Goal: Task Accomplishment & Management: Manage account settings

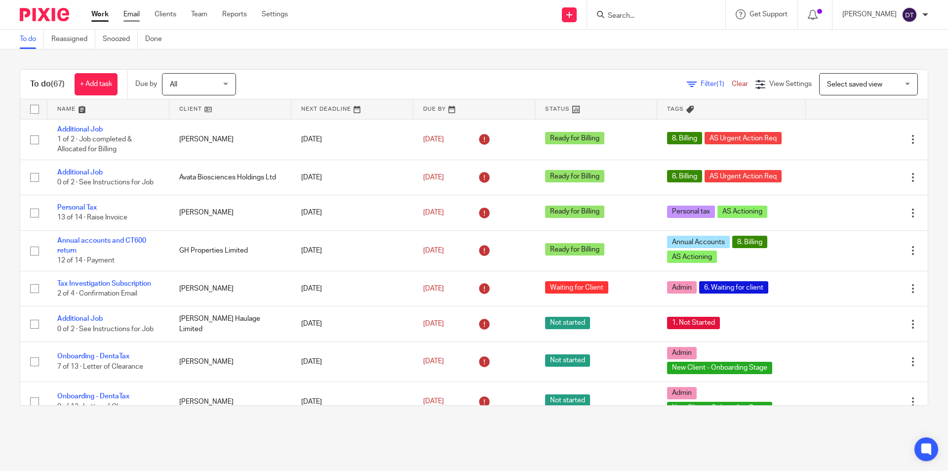
click at [128, 11] on link "Email" at bounding box center [131, 14] width 16 height 10
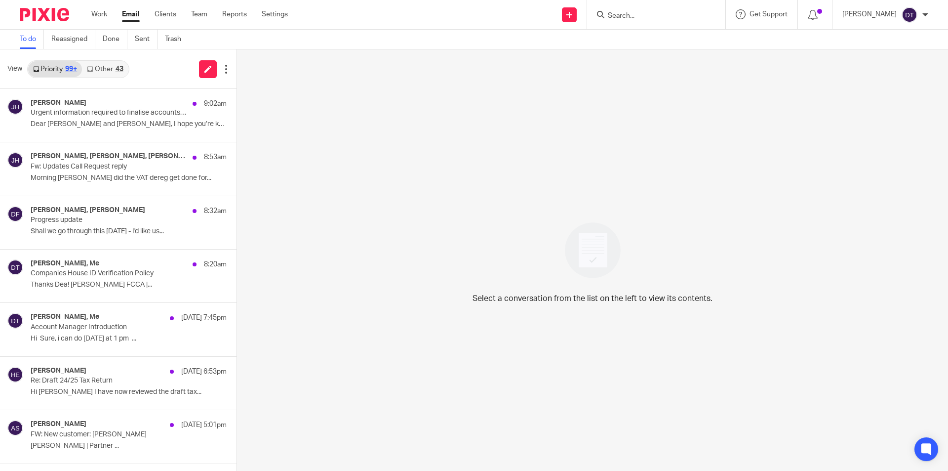
click at [109, 68] on link "Other 43" at bounding box center [105, 69] width 46 height 16
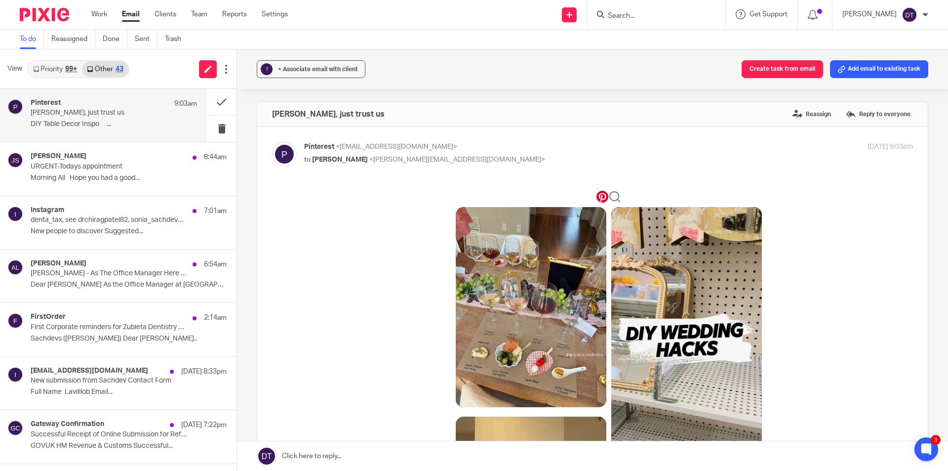
click at [86, 116] on p "Deanna, just trust us" at bounding box center [97, 113] width 133 height 8
click at [207, 102] on button at bounding box center [222, 102] width 30 height 26
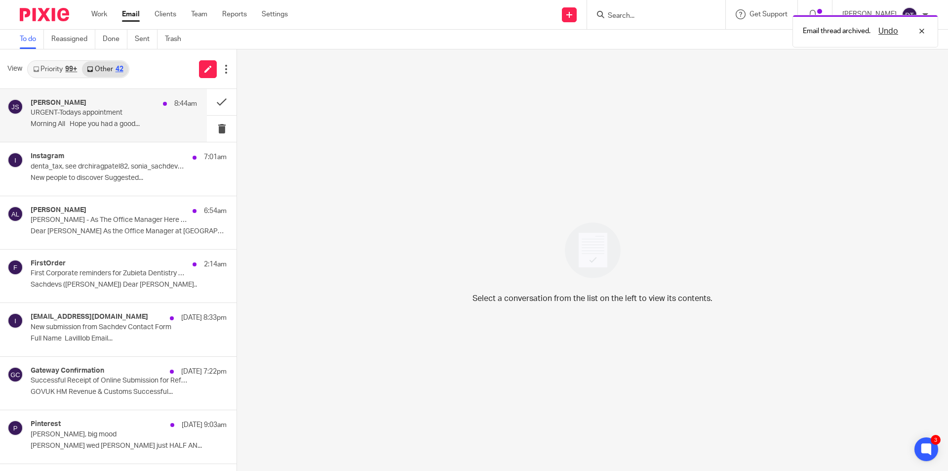
click at [84, 114] on p "URGENT-Todays appointment" at bounding box center [97, 113] width 133 height 8
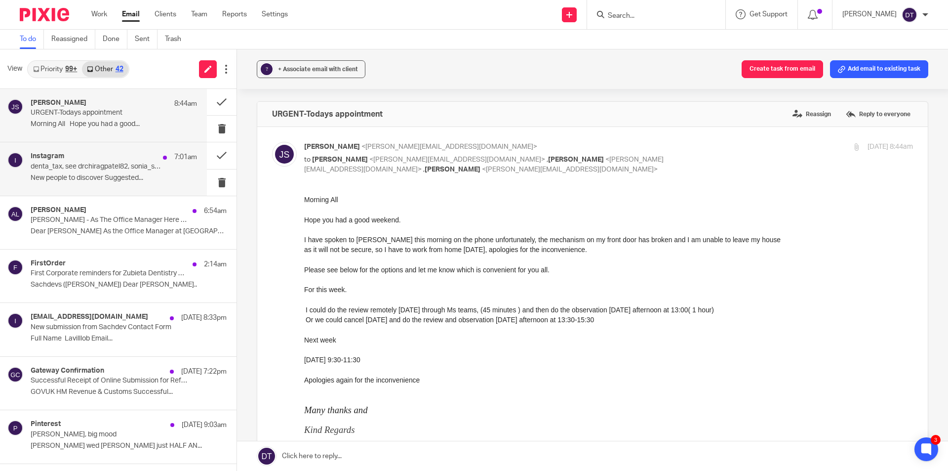
click at [81, 166] on p "denta_tax, see drchiragpatel82, sonia_sachdev22 and more in your feed" at bounding box center [97, 166] width 133 height 8
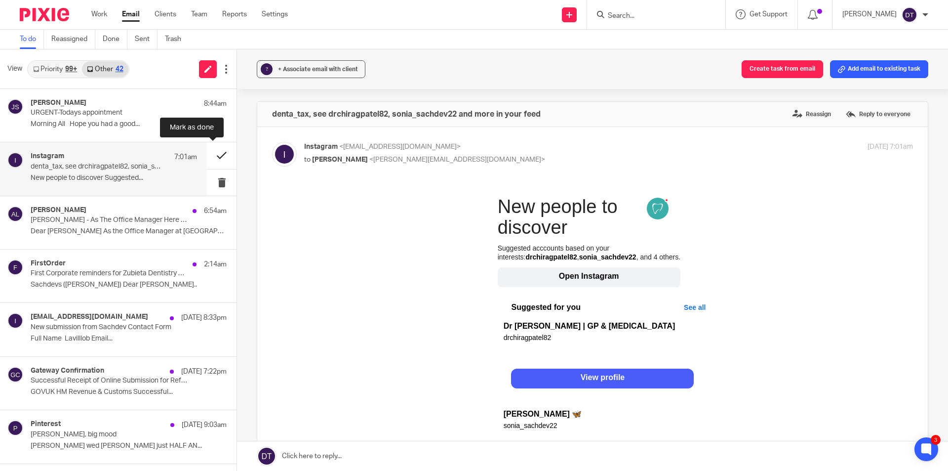
click at [211, 160] on button at bounding box center [222, 155] width 30 height 26
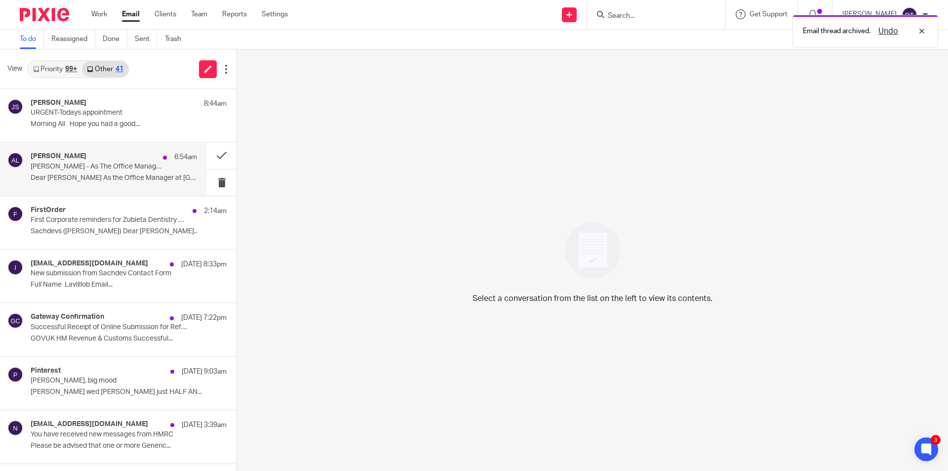
click at [159, 167] on div "Alison Lee 6:54am Deanna - As The Office Manager Here Are Some Upcoming Events …" at bounding box center [114, 168] width 166 height 33
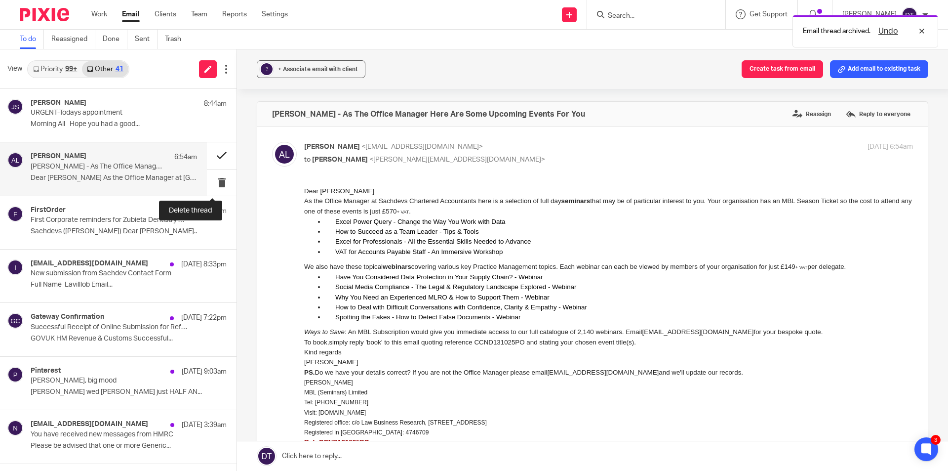
click at [218, 159] on button at bounding box center [222, 155] width 30 height 26
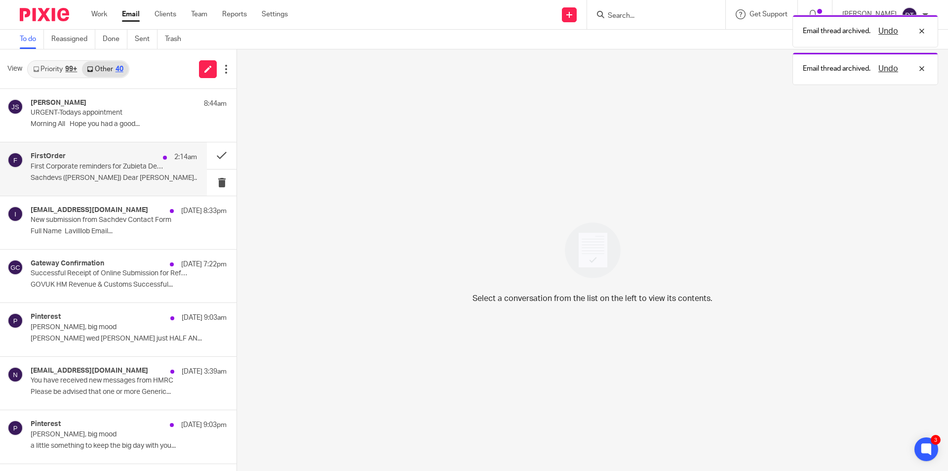
click at [129, 169] on p "First Corporate reminders for Zubieta Dentistry Limited etc." at bounding box center [97, 166] width 133 height 8
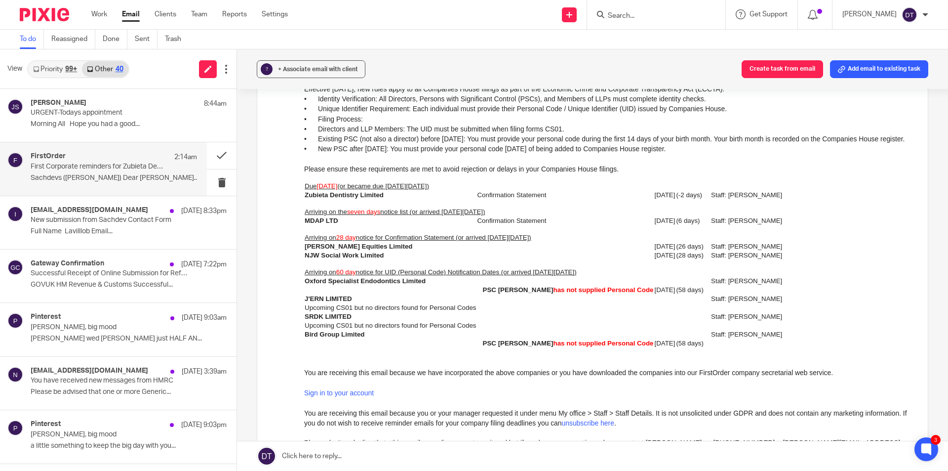
scroll to position [148, 0]
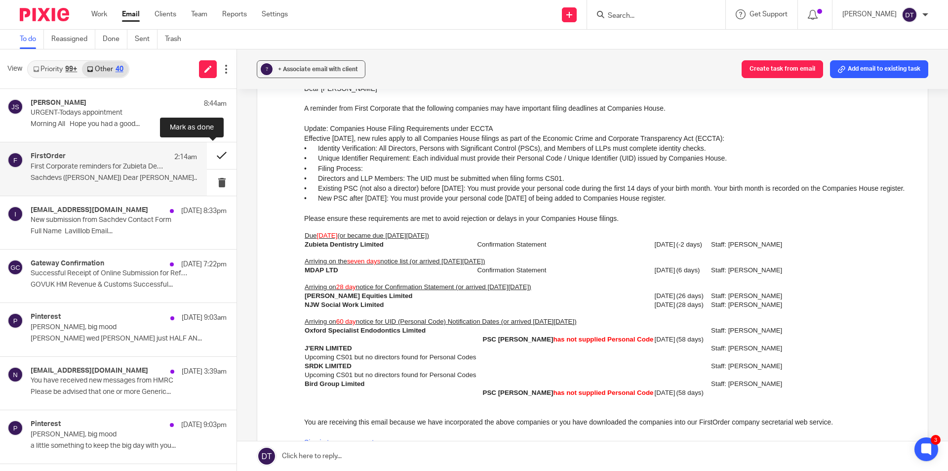
click at [218, 155] on button at bounding box center [222, 155] width 30 height 26
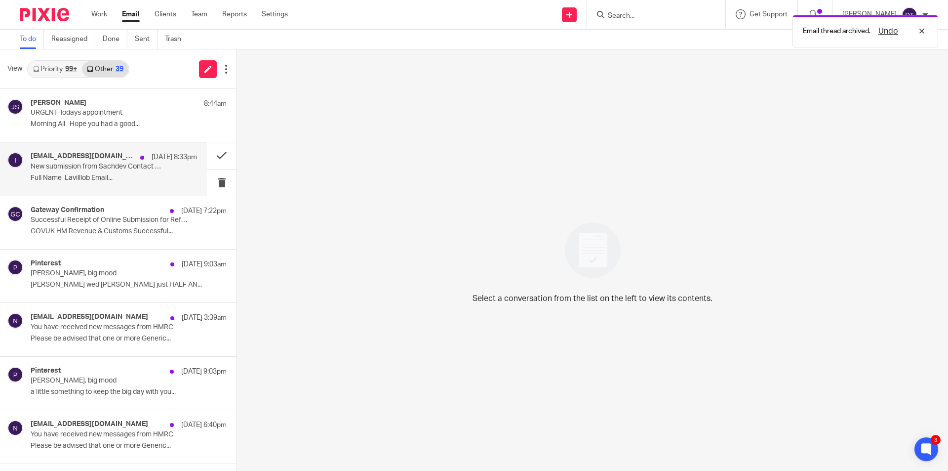
click at [120, 175] on p "Full Name Lavilllob Email..." at bounding box center [114, 178] width 166 height 8
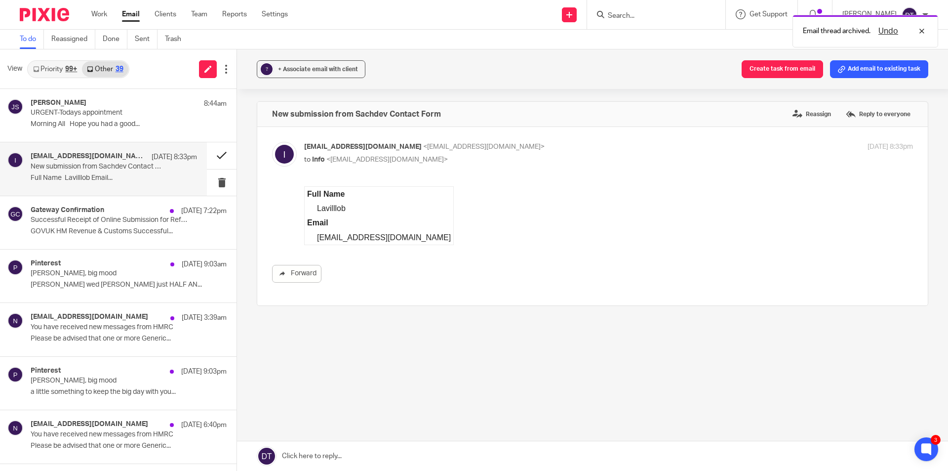
scroll to position [0, 0]
click at [218, 156] on button at bounding box center [222, 155] width 30 height 26
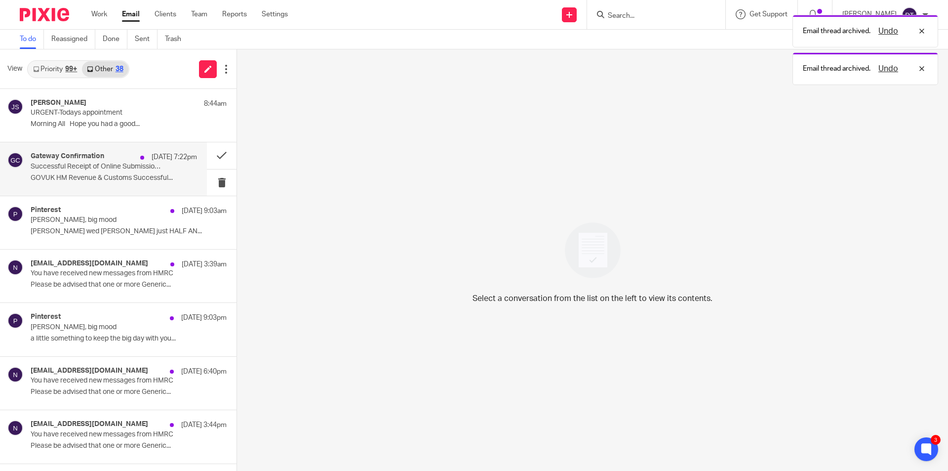
click at [134, 182] on div "Gateway Confirmation 12 Oct 7:22pm Successful Receipt of Online Submission for …" at bounding box center [114, 168] width 166 height 33
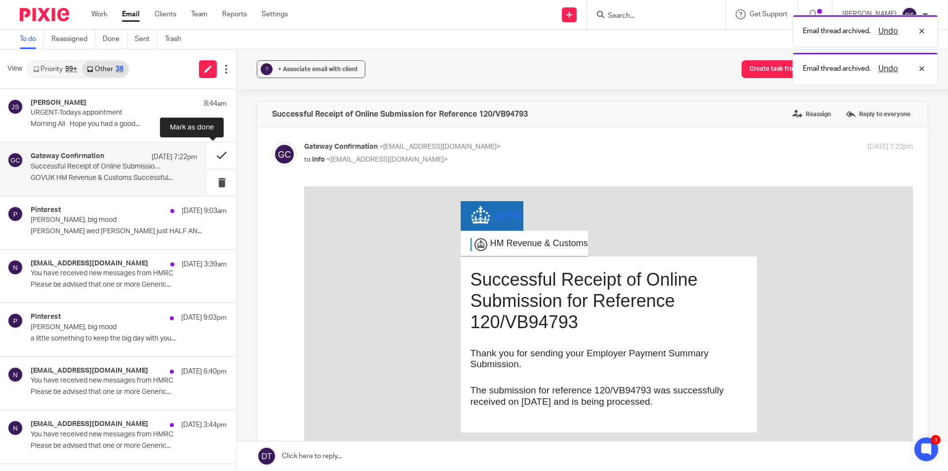
click at [211, 161] on button at bounding box center [222, 155] width 30 height 26
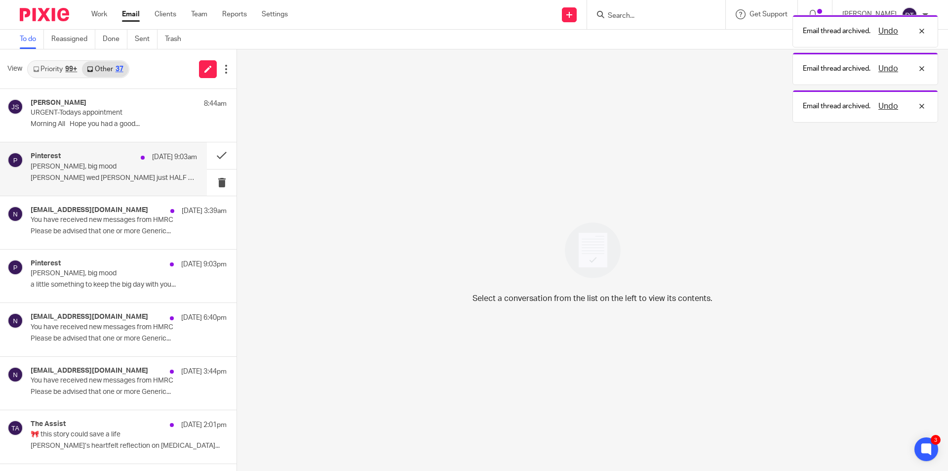
click at [129, 170] on p "Deanna, big mood" at bounding box center [97, 166] width 133 height 8
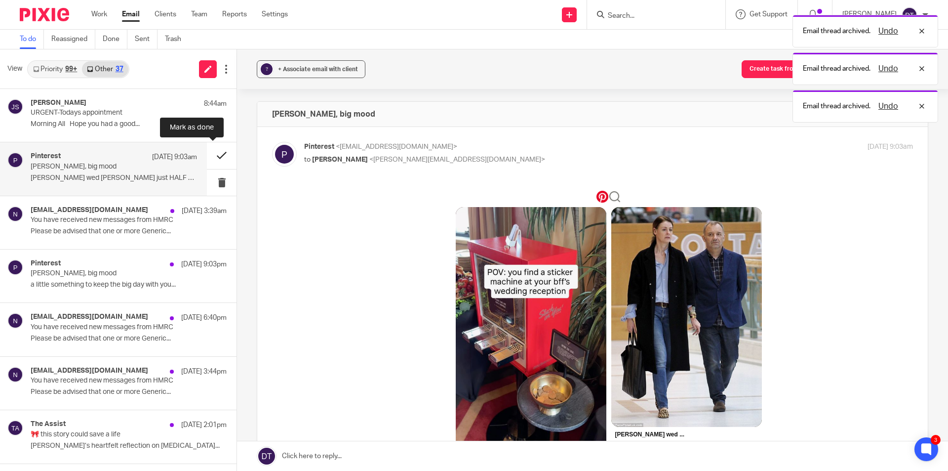
click at [216, 157] on button at bounding box center [222, 155] width 30 height 26
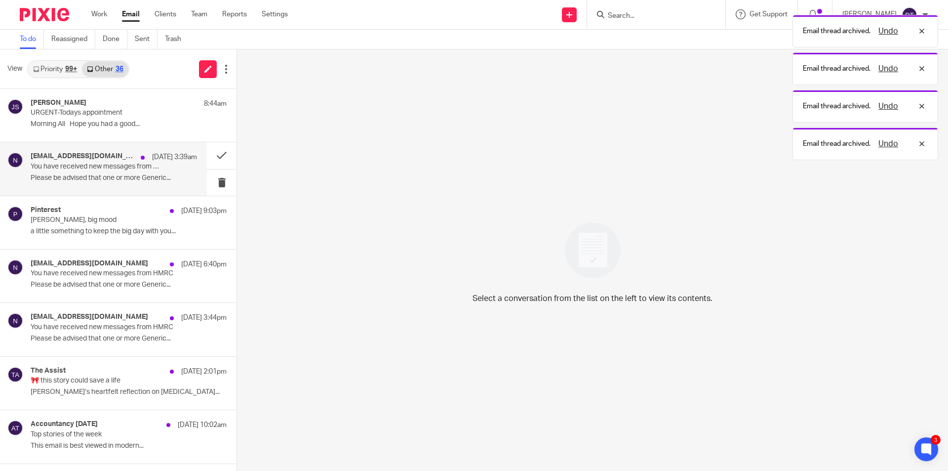
click at [120, 167] on p "You have received new messages from HMRC" at bounding box center [97, 166] width 133 height 8
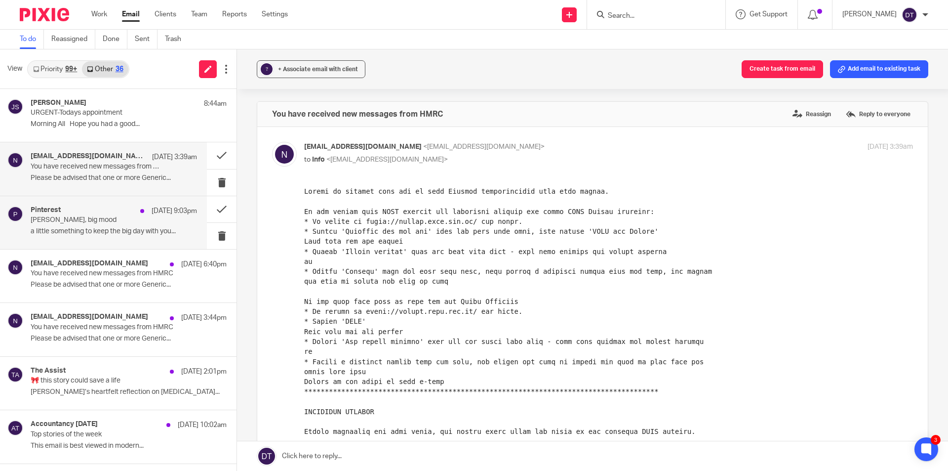
click at [89, 211] on div "Pinterest 11 Oct 9:03pm" at bounding box center [114, 211] width 166 height 10
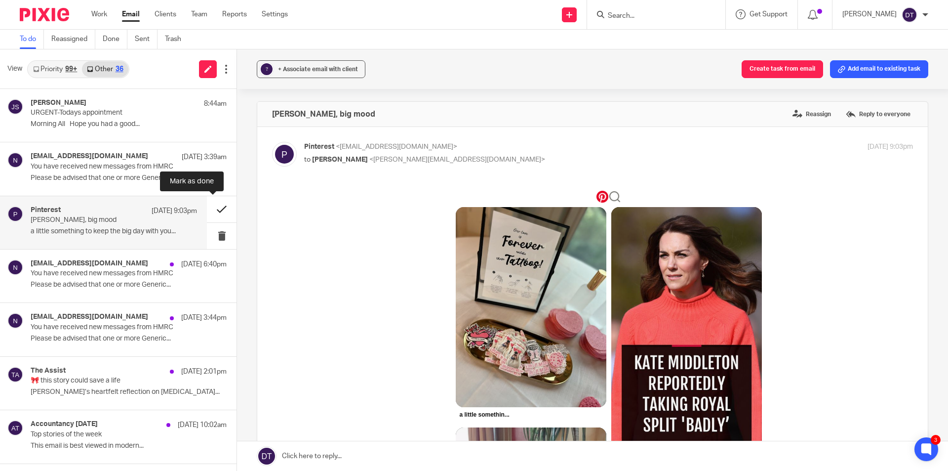
click at [213, 206] on button at bounding box center [222, 209] width 30 height 26
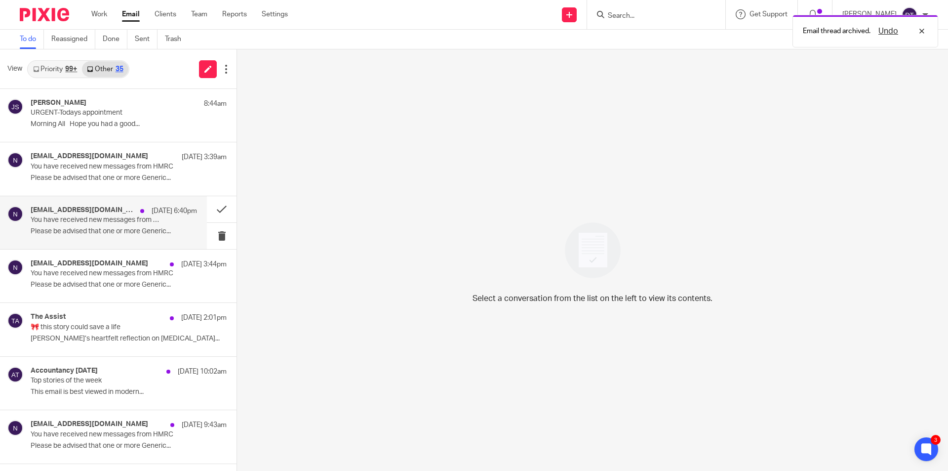
click at [70, 214] on h4 "noreply@notifications.hmrc.gov.uk" at bounding box center [83, 210] width 105 height 8
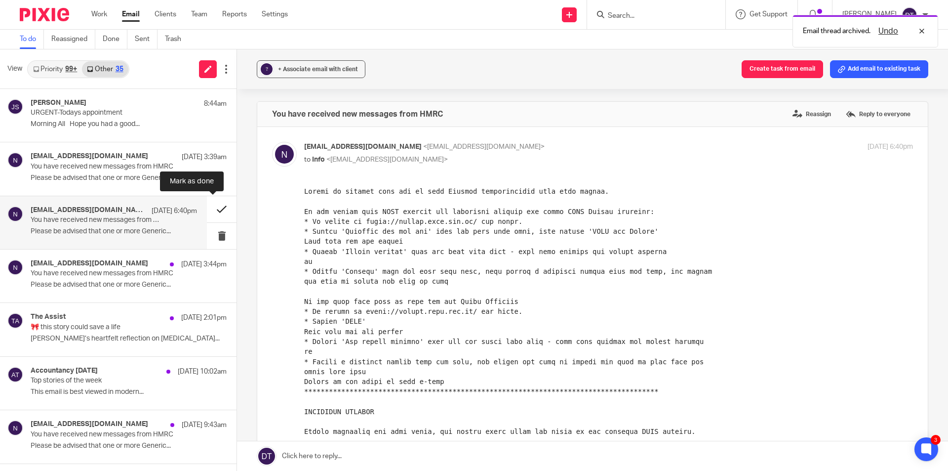
click at [211, 213] on button at bounding box center [222, 209] width 30 height 26
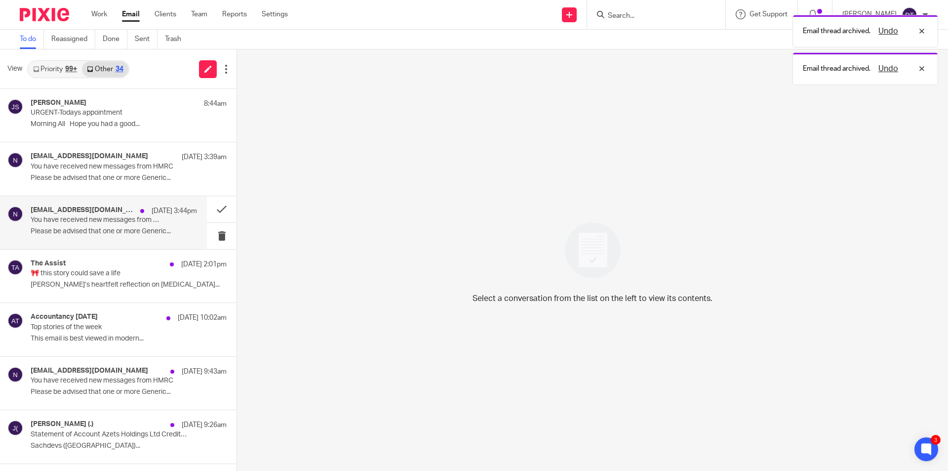
click at [135, 222] on p "You have received new messages from HMRC" at bounding box center [97, 220] width 133 height 8
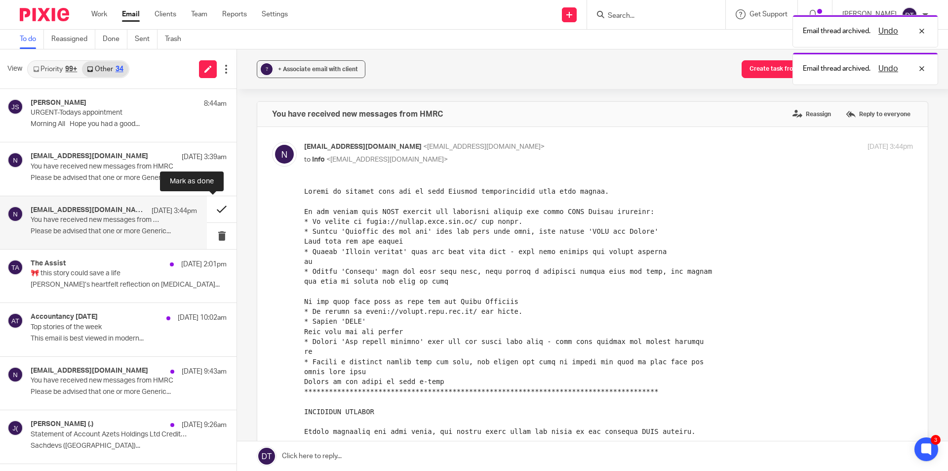
click at [213, 207] on button at bounding box center [222, 209] width 30 height 26
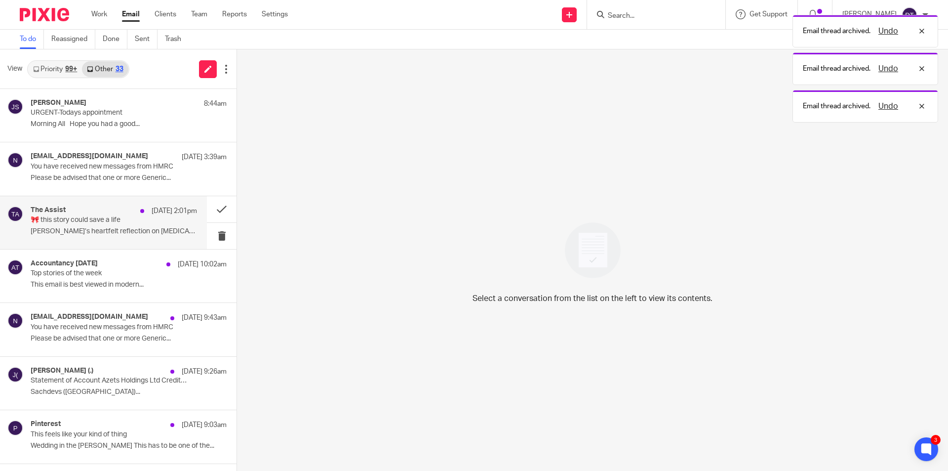
click at [111, 223] on p "🎀 this story could save a life" at bounding box center [97, 220] width 133 height 8
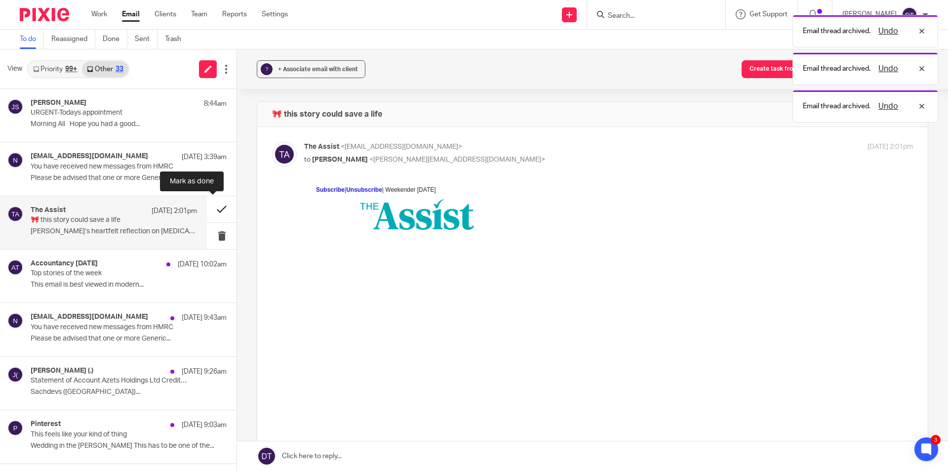
click at [214, 209] on button at bounding box center [222, 209] width 30 height 26
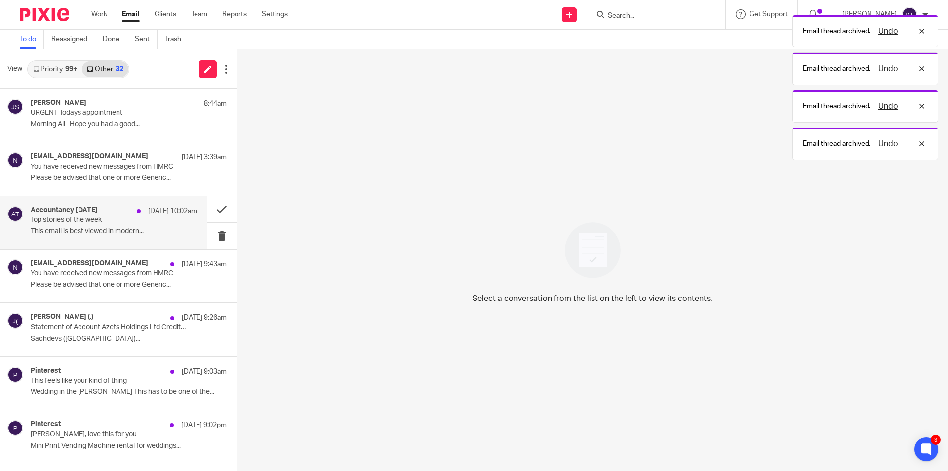
click at [115, 236] on div "Accountancy Today 11 Oct 10:02am Top stories of the week This email is best vie…" at bounding box center [114, 222] width 166 height 33
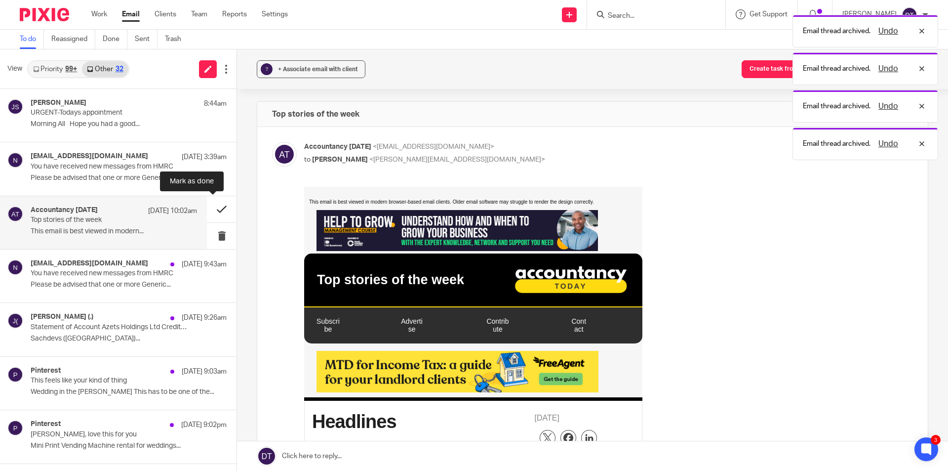
click at [211, 210] on button at bounding box center [222, 209] width 30 height 26
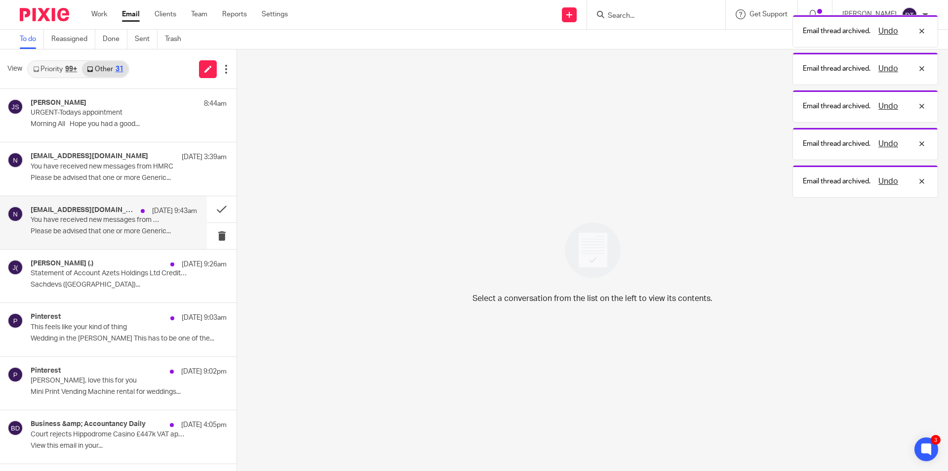
click at [89, 232] on p "Please be advised that one or more Generic..." at bounding box center [114, 231] width 166 height 8
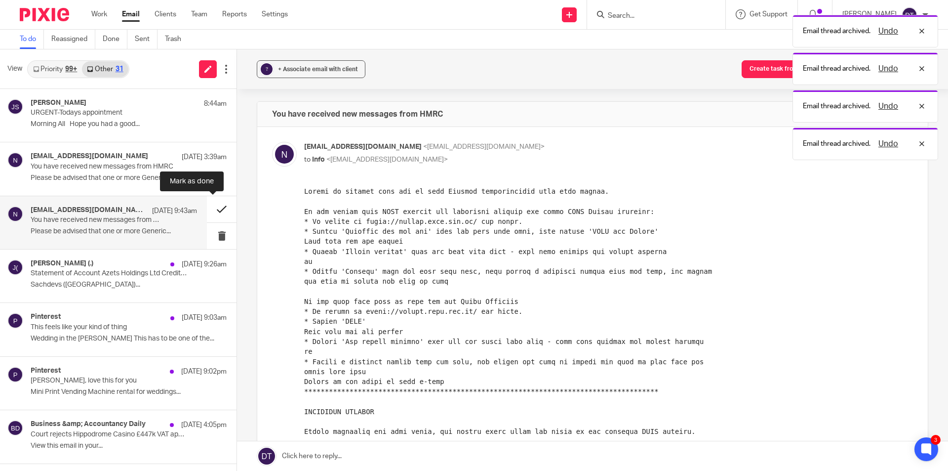
click at [221, 207] on button at bounding box center [222, 209] width 30 height 26
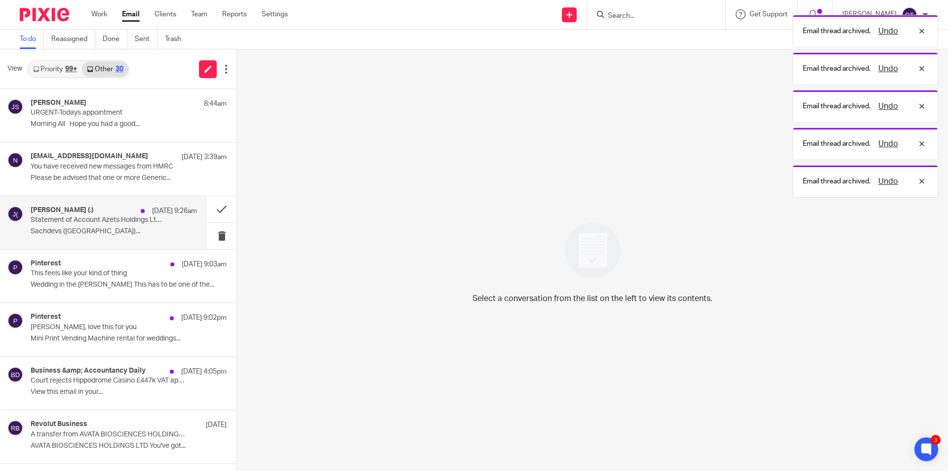
click at [97, 225] on div "Julie Thomson (.) 11 Oct 9:26am Statement of Account Azets Holdings Ltd Credit …" at bounding box center [114, 222] width 166 height 33
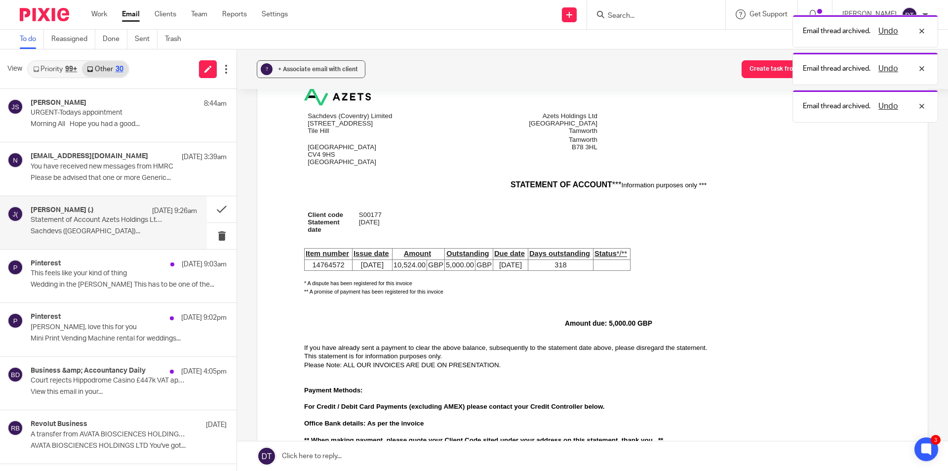
scroll to position [99, 0]
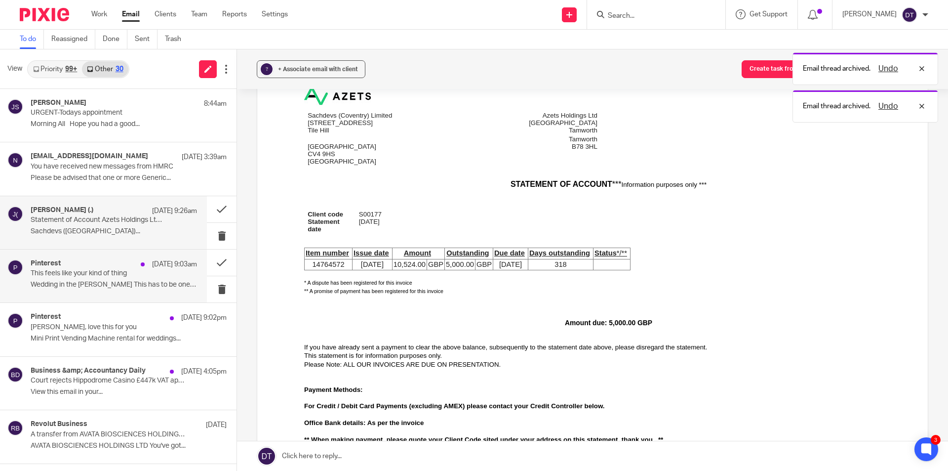
click at [123, 260] on div "Pinterest 11 Oct 9:03am" at bounding box center [114, 264] width 166 height 10
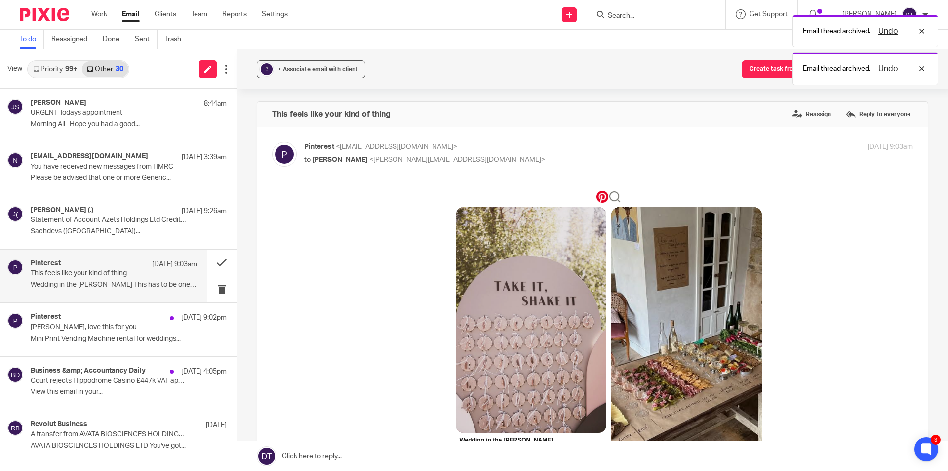
scroll to position [0, 0]
click at [225, 260] on button at bounding box center [222, 262] width 30 height 26
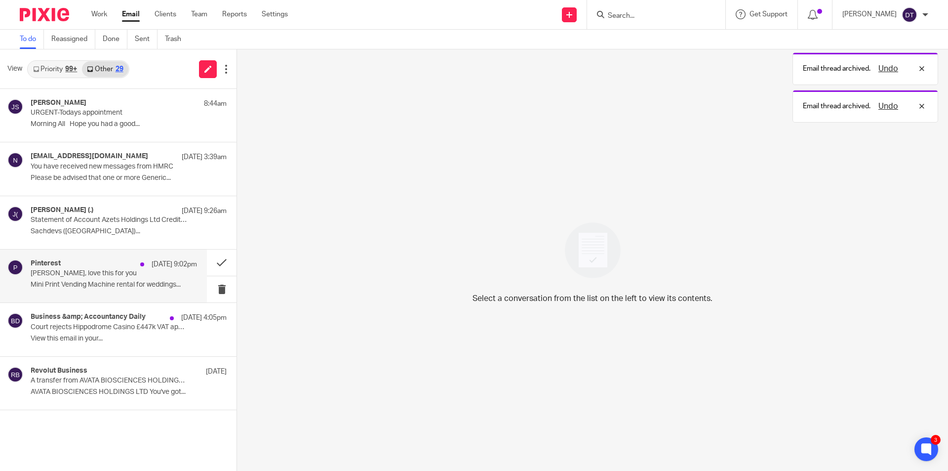
click at [140, 266] on div at bounding box center [142, 264] width 4 height 4
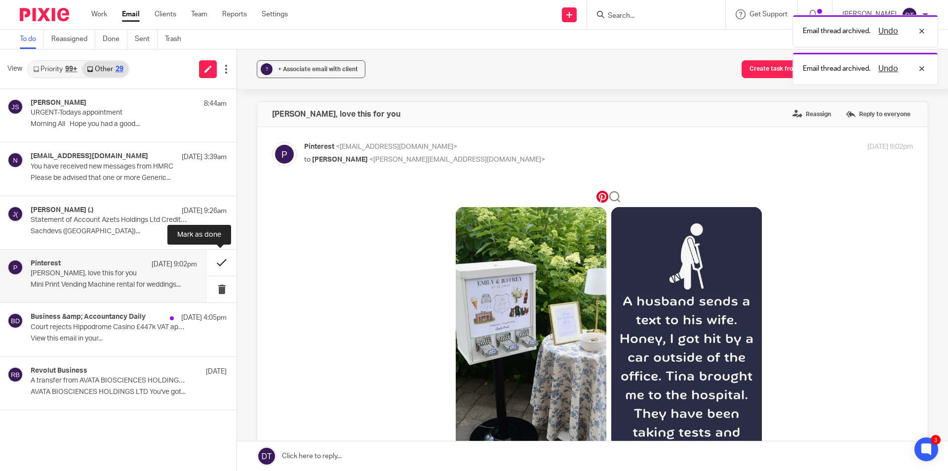
click at [218, 260] on button at bounding box center [222, 262] width 30 height 26
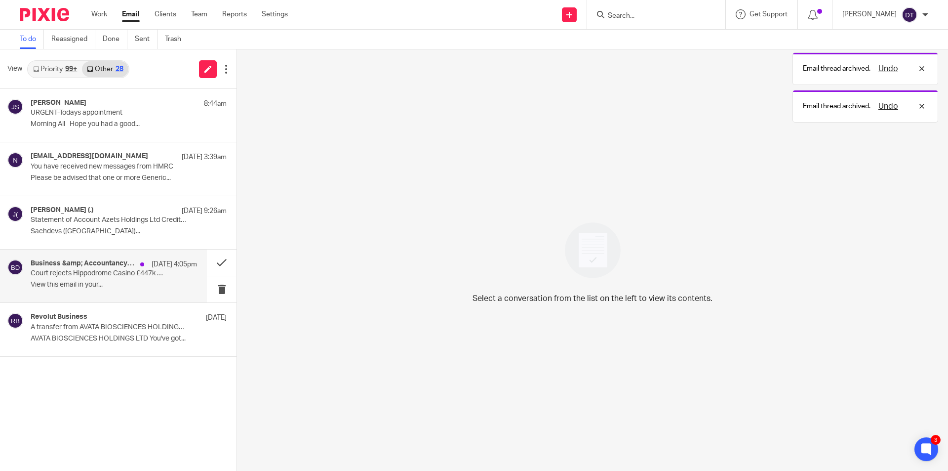
click at [120, 286] on p "View this email in your..." at bounding box center [114, 285] width 166 height 8
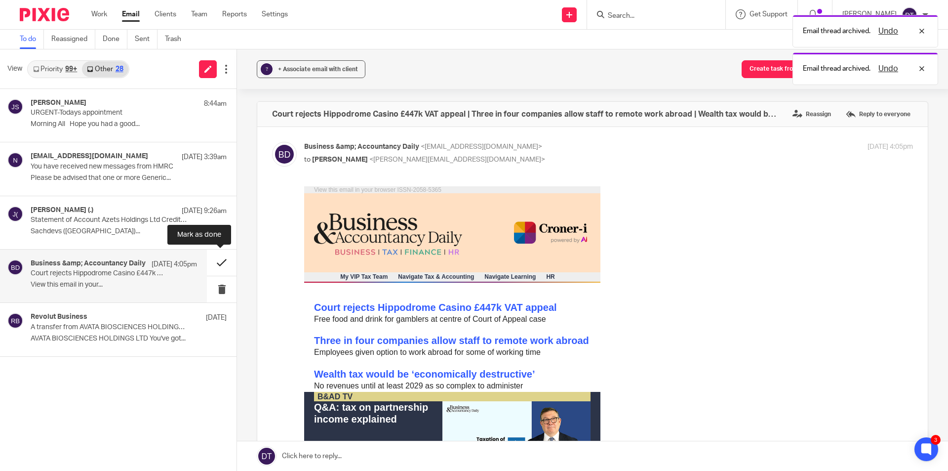
click at [223, 263] on button at bounding box center [222, 262] width 30 height 26
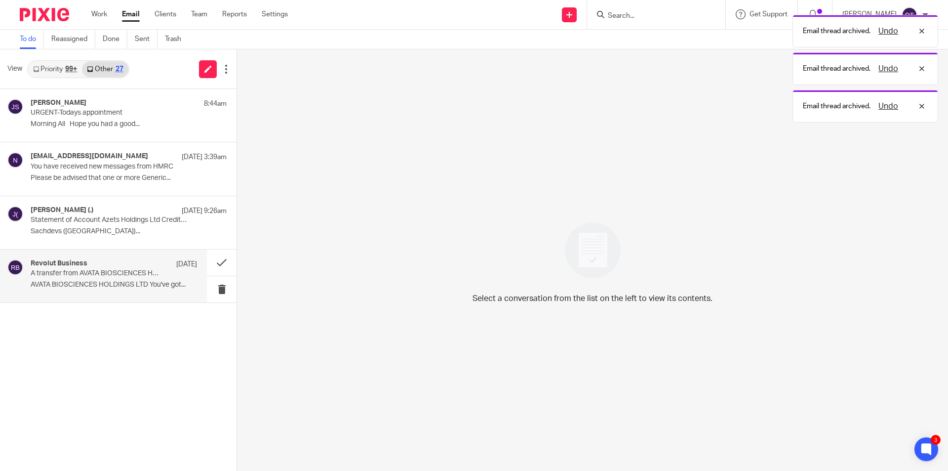
click at [94, 270] on p "A transfer from AVATA BIOSCIENCES HOLDINGS LTD will be with you soon 📣" at bounding box center [97, 273] width 133 height 8
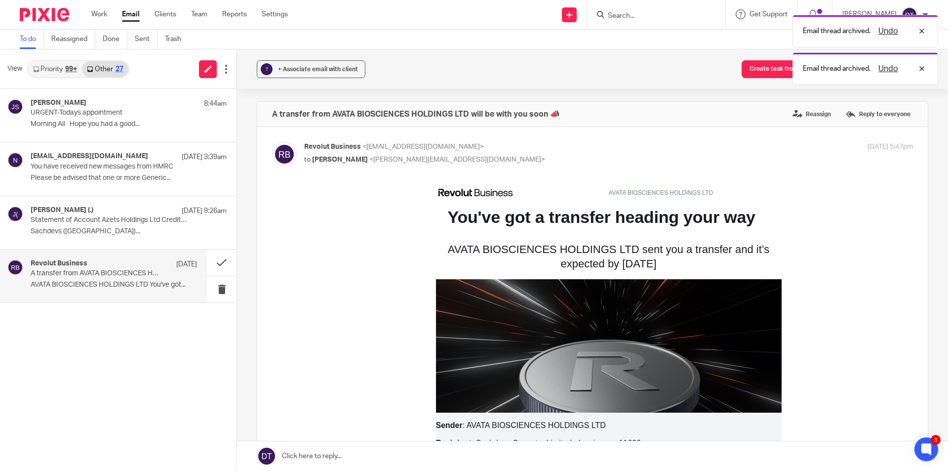
click at [60, 68] on link "Priority 99+" at bounding box center [55, 69] width 54 height 16
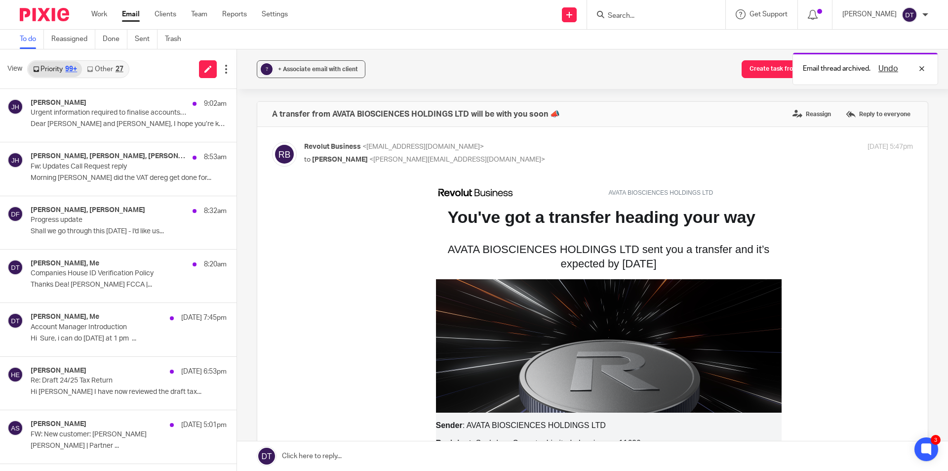
click at [102, 71] on link "Other 27" at bounding box center [105, 69] width 46 height 16
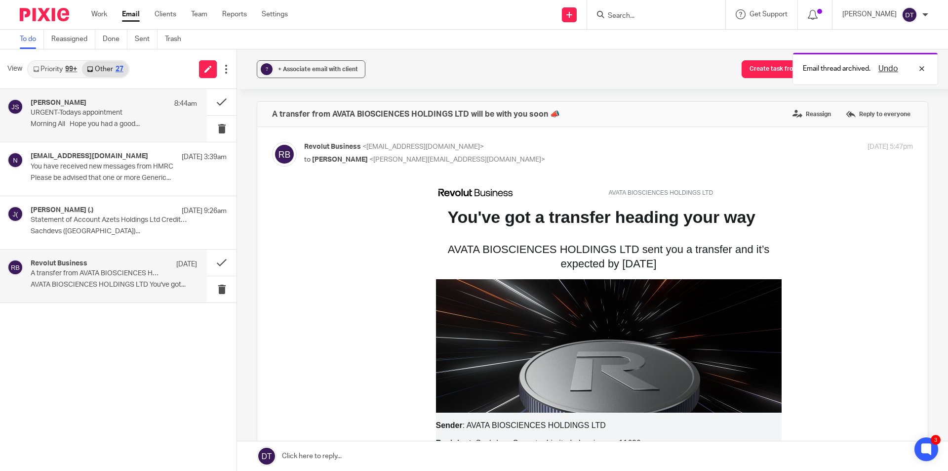
click at [99, 105] on div "Jane Sutton 8:44am" at bounding box center [114, 104] width 166 height 10
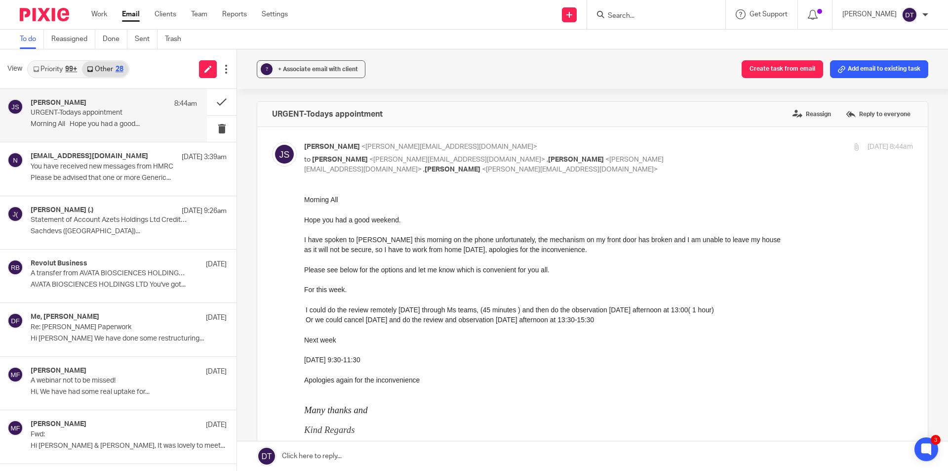
drag, startPoint x: 576, startPoint y: 321, endPoint x: 613, endPoint y: 319, distance: 36.6
click at [613, 319] on li "Or we could cancel today and do the review and observation on Wednesday afterno…" at bounding box center [609, 319] width 607 height 10
click at [617, 329] on p at bounding box center [608, 329] width 609 height 10
drag, startPoint x: 616, startPoint y: 323, endPoint x: 576, endPoint y: 320, distance: 40.1
click at [576, 320] on li "Or we could cancel today and do the review and observation on Wednesday afterno…" at bounding box center [609, 319] width 607 height 10
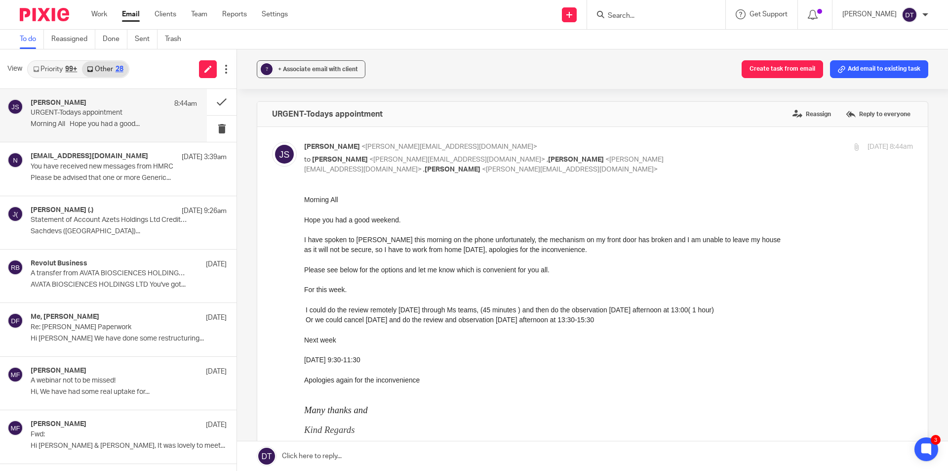
click at [598, 326] on p at bounding box center [608, 329] width 609 height 10
drag, startPoint x: 445, startPoint y: 308, endPoint x: 488, endPoint y: 315, distance: 44.0
click at [488, 315] on ul "I could do the review remotely today through Ms teams, (45 minutes ) and then d…" at bounding box center [608, 314] width 609 height 20
click at [700, 352] on p at bounding box center [608, 349] width 609 height 10
drag, startPoint x: 612, startPoint y: 323, endPoint x: 543, endPoint y: 318, distance: 69.3
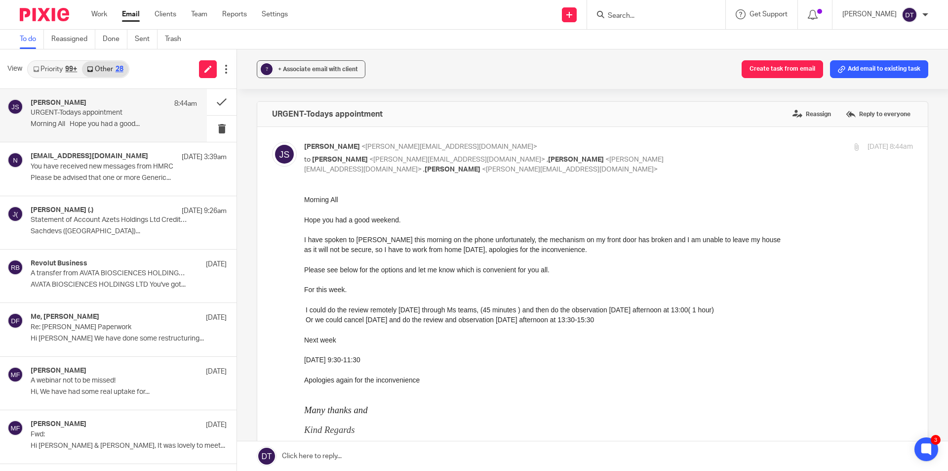
click at [543, 318] on li "Or we could cancel today and do the review and observation on Wednesday afterno…" at bounding box center [609, 319] width 607 height 10
drag, startPoint x: 539, startPoint y: 331, endPoint x: 494, endPoint y: 319, distance: 46.6
click at [526, 326] on p at bounding box center [608, 329] width 609 height 10
drag, startPoint x: 363, startPoint y: 363, endPoint x: 302, endPoint y: 363, distance: 60.8
click at [304, 363] on html "Morning All Hope you had a good weekend. I have spoken to George this morning o…" at bounding box center [608, 412] width 609 height 437
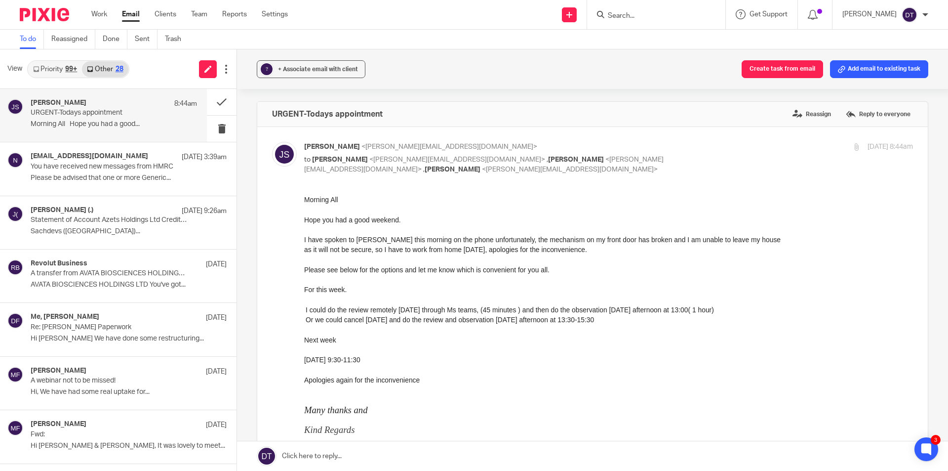
click at [343, 364] on li "Thursday 9:30-11:30" at bounding box center [608, 359] width 609 height 10
drag, startPoint x: 375, startPoint y: 310, endPoint x: 494, endPoint y: 312, distance: 118.6
click at [494, 312] on li "I could do the review remotely today through Ms teams, (45 minutes ) and then d…" at bounding box center [609, 309] width 607 height 10
click at [379, 352] on p at bounding box center [608, 349] width 609 height 10
drag, startPoint x: 367, startPoint y: 358, endPoint x: 607, endPoint y: 555, distance: 309.8
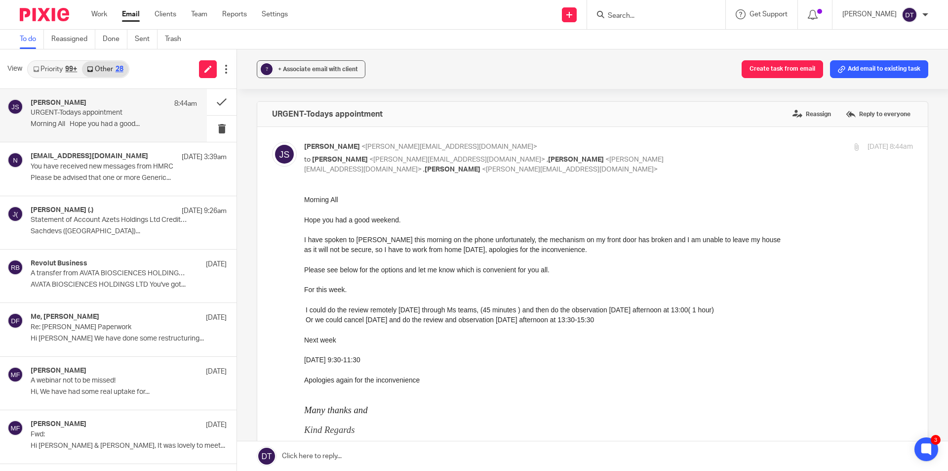
click at [304, 360] on li "Thursday 9:30-11:30" at bounding box center [608, 359] width 609 height 10
click at [396, 346] on p at bounding box center [608, 349] width 609 height 10
click at [50, 66] on link "Priority 99+" at bounding box center [55, 69] width 54 height 16
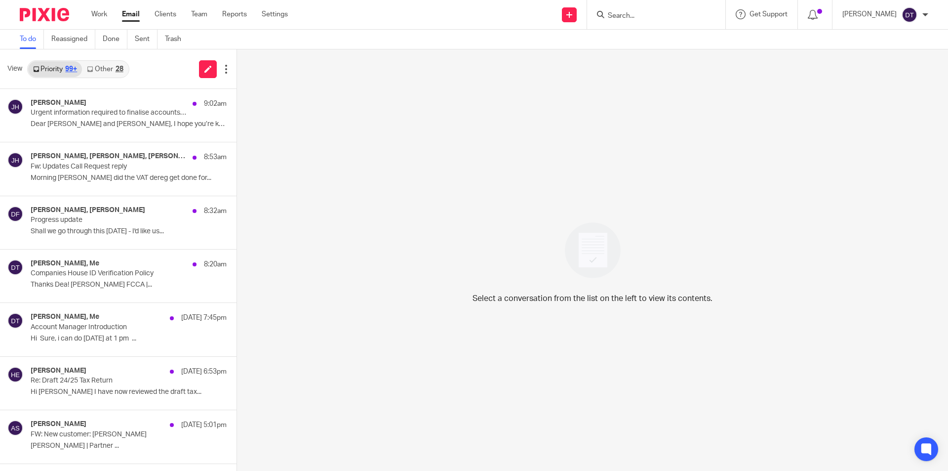
click at [109, 68] on link "Other 28" at bounding box center [105, 69] width 46 height 16
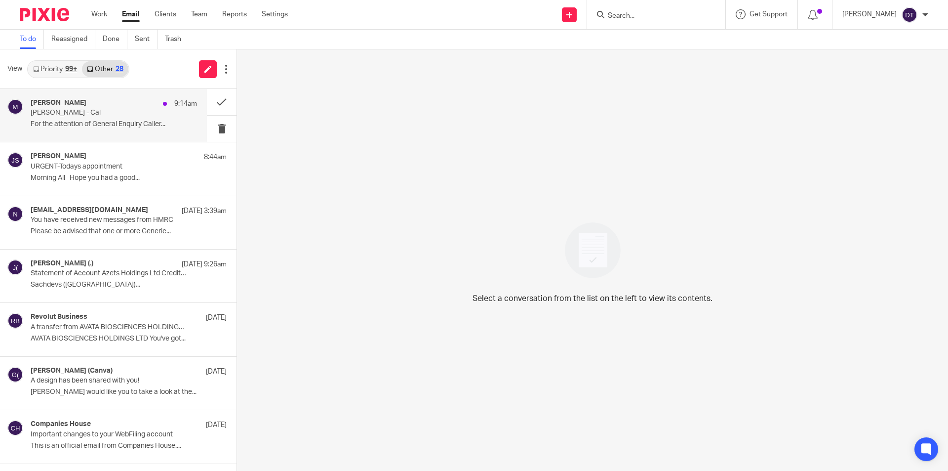
click at [95, 111] on p "Moneypenny - Cal" at bounding box center [97, 113] width 133 height 8
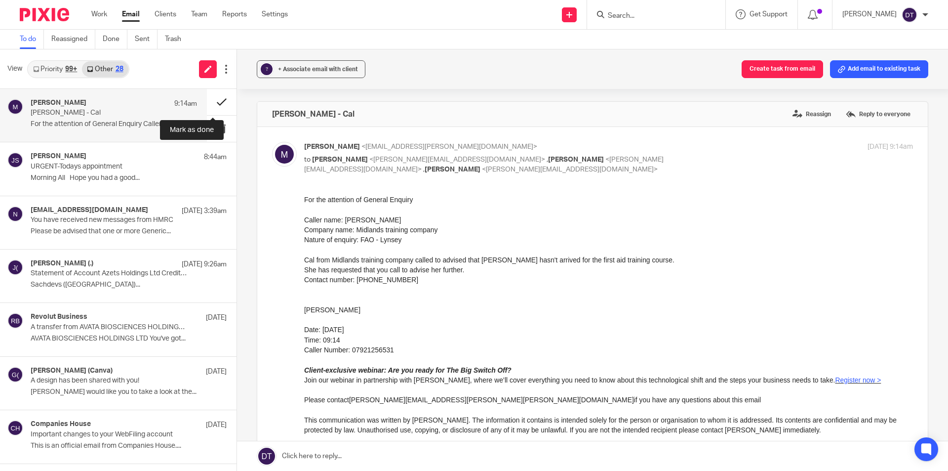
click at [215, 99] on button at bounding box center [222, 102] width 30 height 26
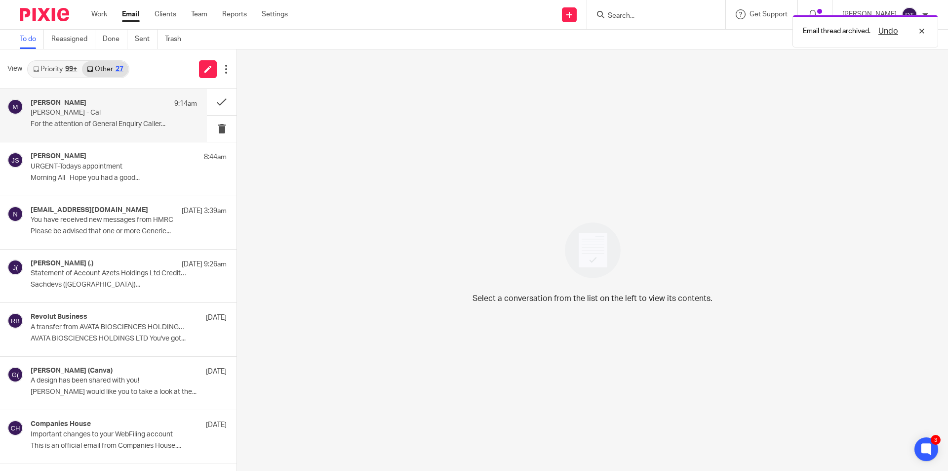
click at [66, 66] on div "99+" at bounding box center [71, 69] width 12 height 7
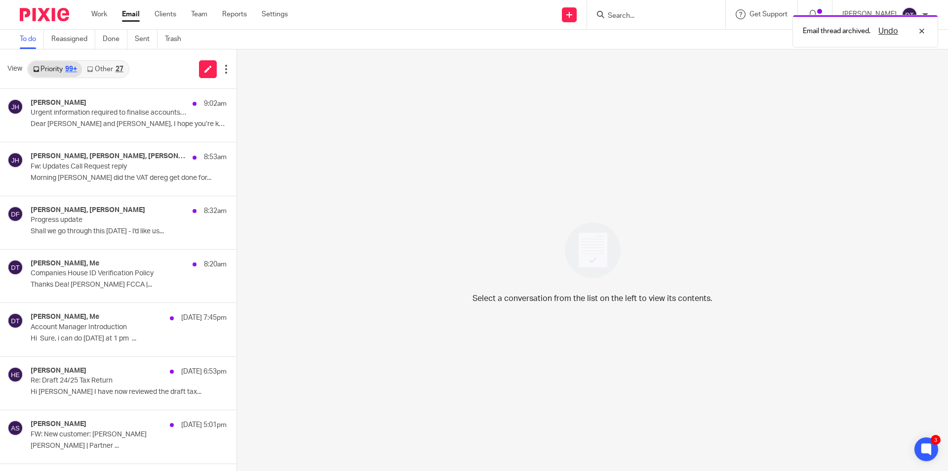
click at [90, 116] on p "Urgent information required to finalise accounts- Coventry Minibuses Ltd year e…" at bounding box center [109, 113] width 157 height 8
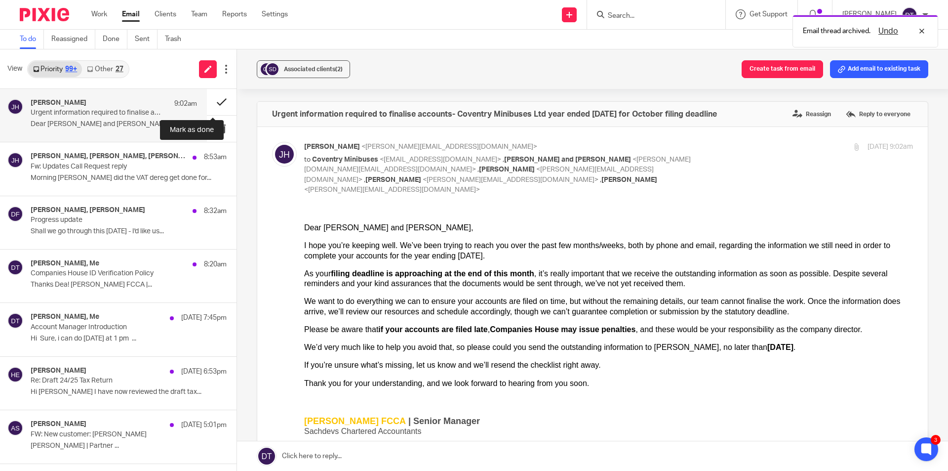
click at [211, 102] on button at bounding box center [222, 102] width 30 height 26
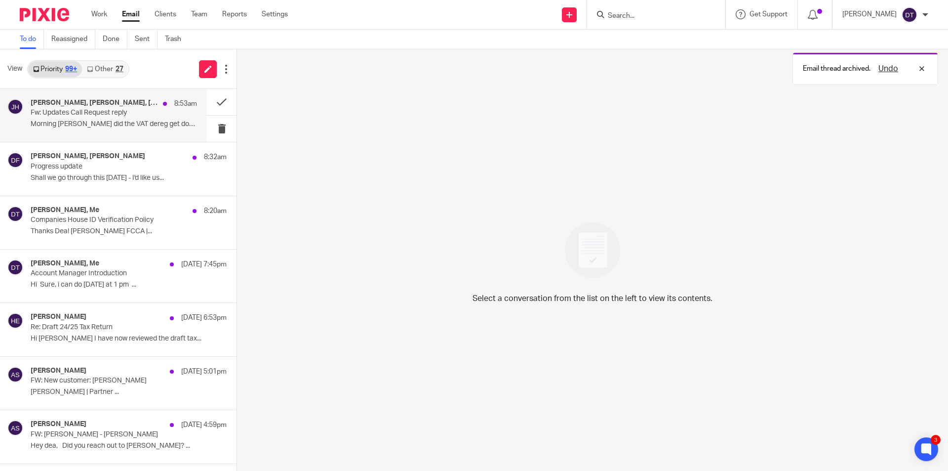
click at [144, 115] on p "Fw: Updates Call Request reply" at bounding box center [97, 113] width 133 height 8
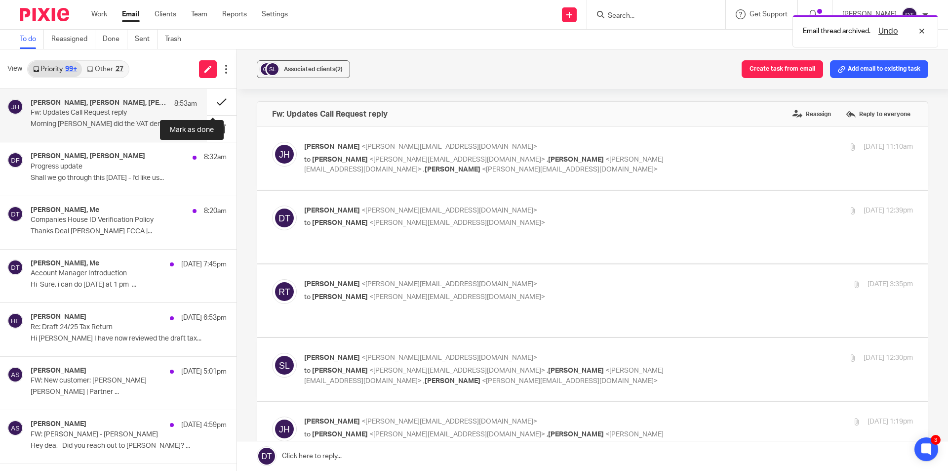
click at [209, 100] on button at bounding box center [222, 102] width 30 height 26
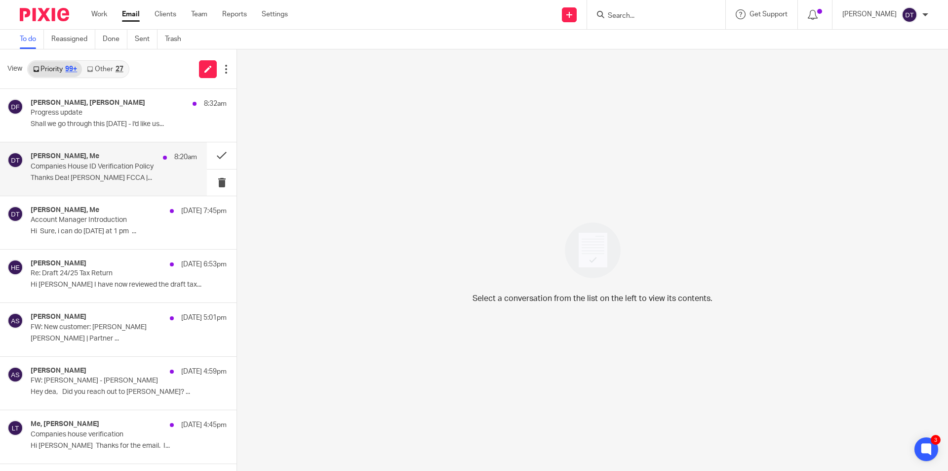
drag, startPoint x: 76, startPoint y: 166, endPoint x: 99, endPoint y: 162, distance: 24.0
click at [76, 166] on p "Companies House ID Verification Policy" at bounding box center [97, 166] width 133 height 8
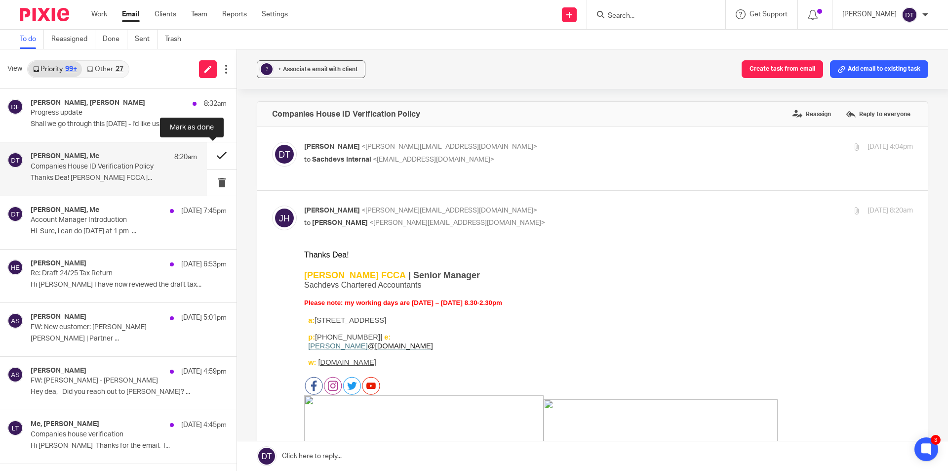
click at [215, 154] on button at bounding box center [222, 155] width 30 height 26
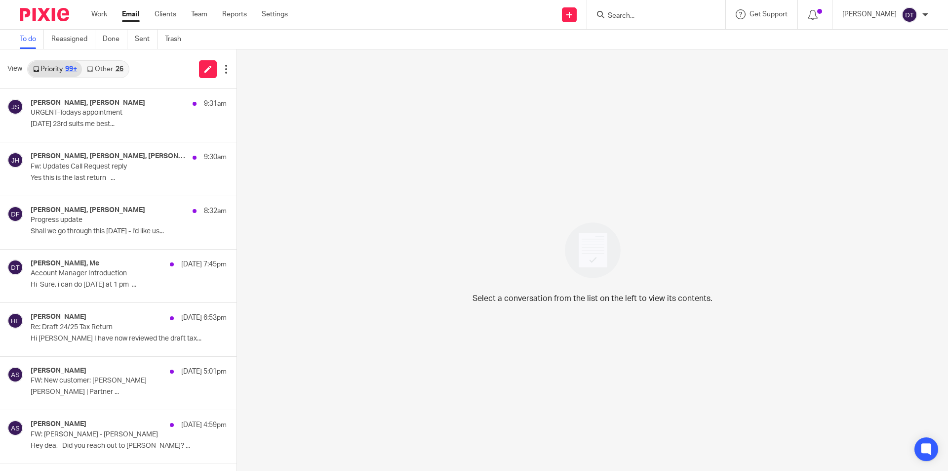
click at [99, 72] on link "Other 26" at bounding box center [105, 69] width 46 height 16
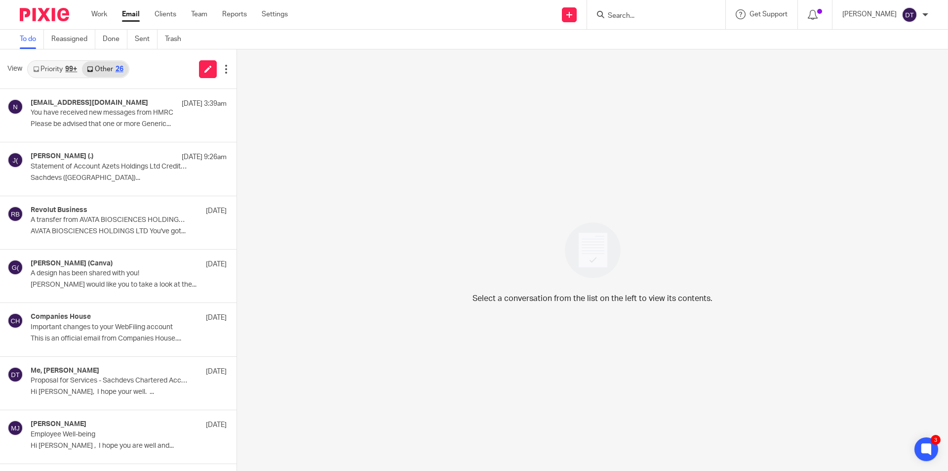
click at [58, 74] on link "Priority 99+" at bounding box center [55, 69] width 54 height 16
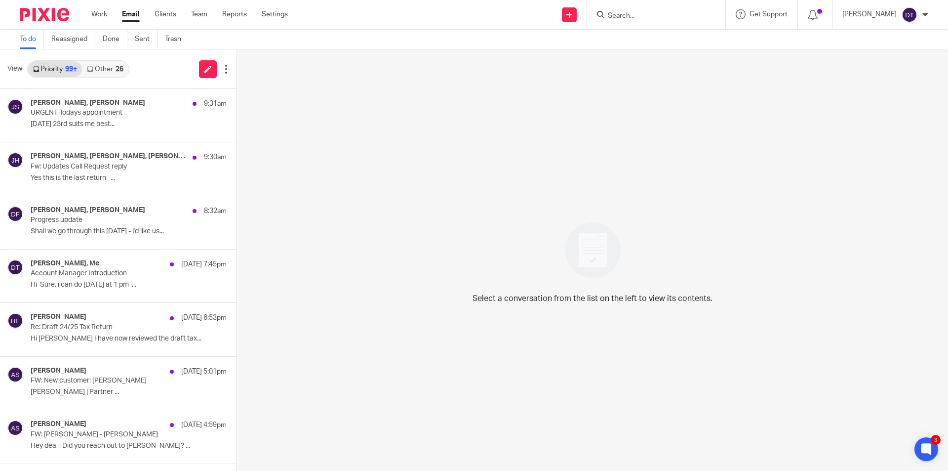
click at [71, 108] on div "Sonia Sachdev, Jane Sutton 9:31am" at bounding box center [129, 104] width 196 height 10
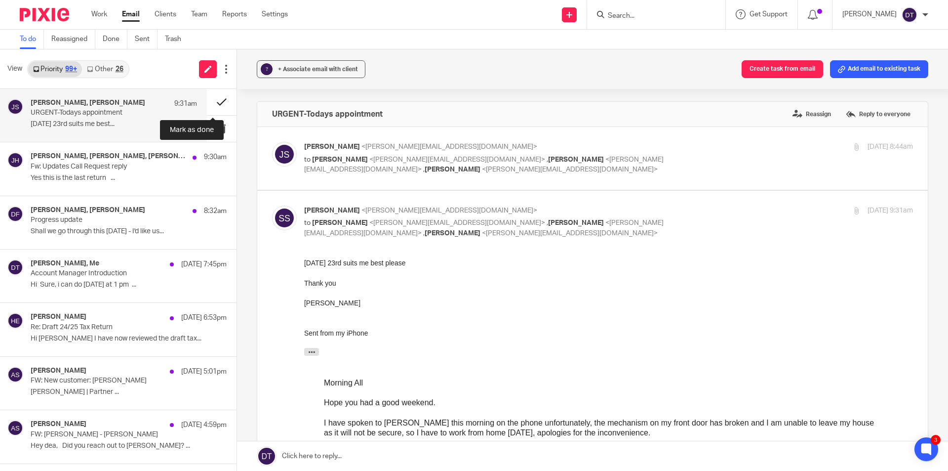
click at [208, 100] on button at bounding box center [222, 102] width 30 height 26
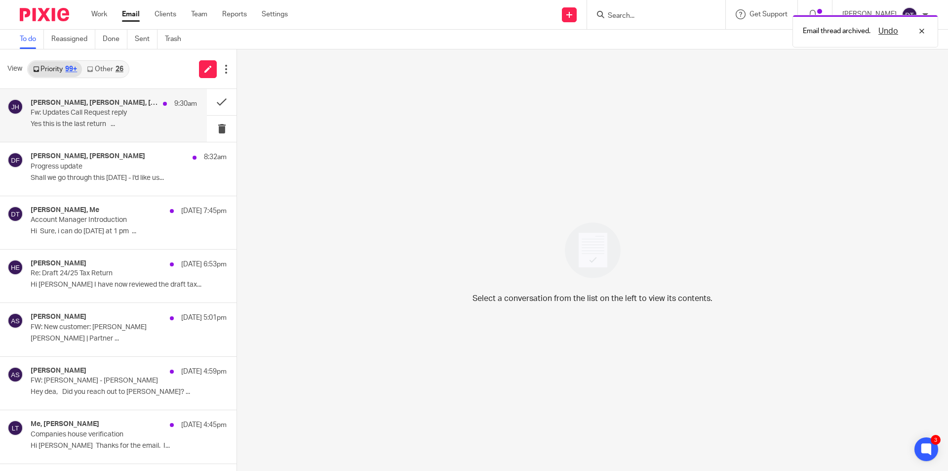
click at [127, 117] on p "Fw: Updates Call Request reply" at bounding box center [97, 113] width 133 height 8
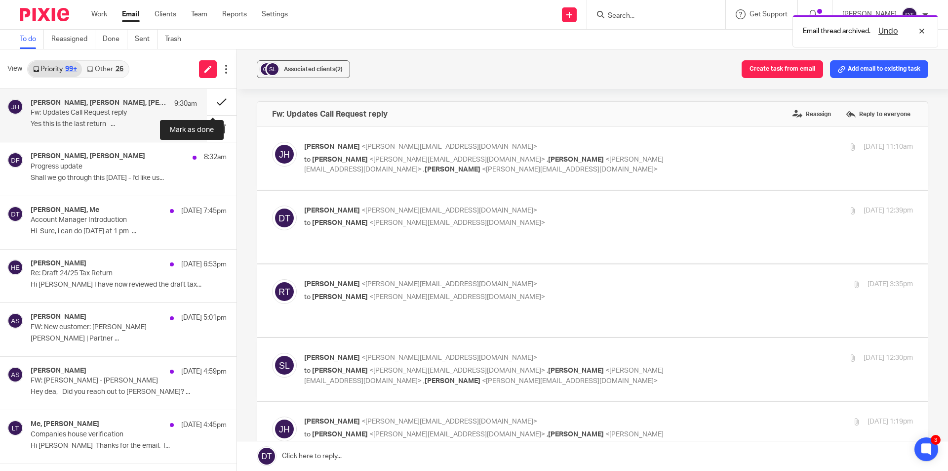
click at [208, 102] on button at bounding box center [222, 102] width 30 height 26
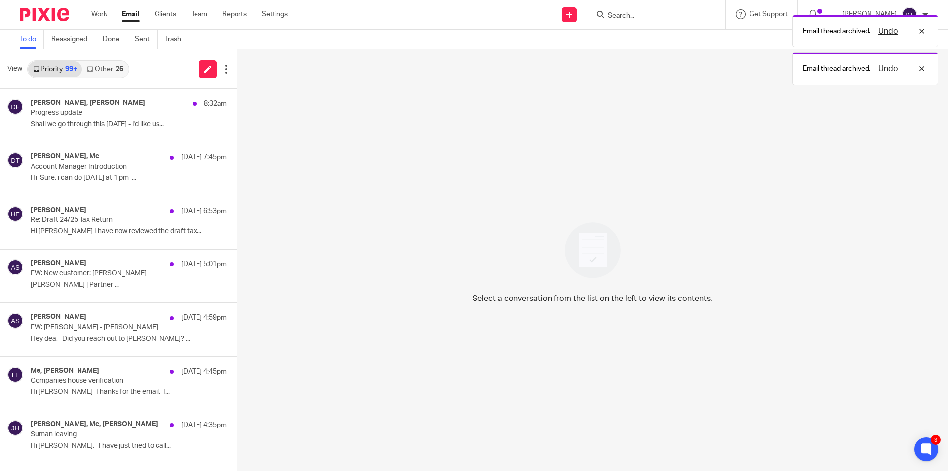
click at [106, 75] on link "Other 26" at bounding box center [105, 69] width 46 height 16
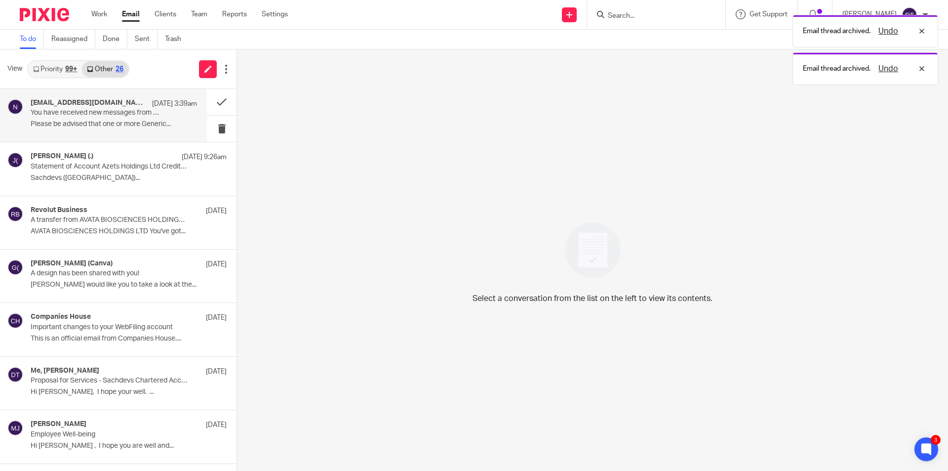
click at [93, 117] on p "You have received new messages from HMRC" at bounding box center [97, 113] width 133 height 8
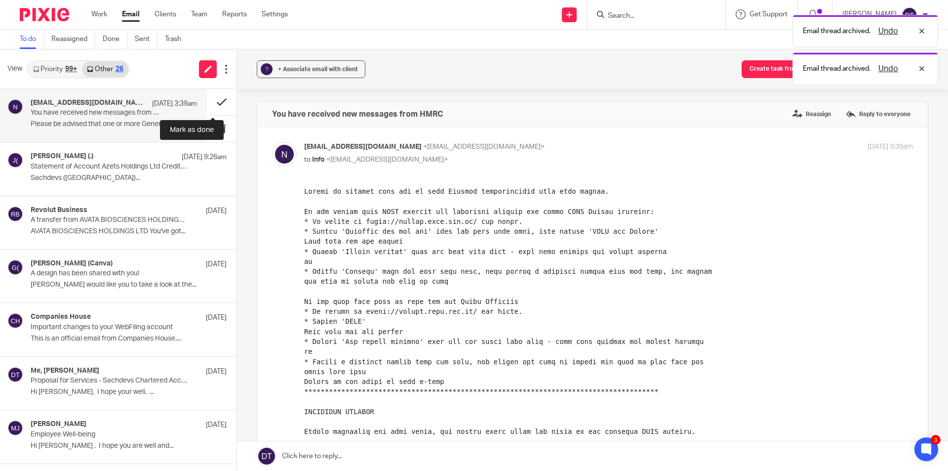
click at [212, 103] on button at bounding box center [222, 102] width 30 height 26
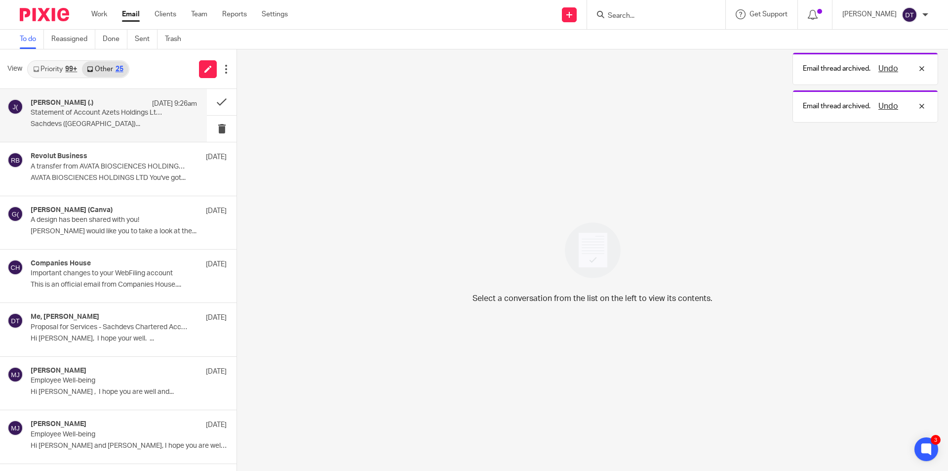
click at [69, 130] on div "Julie Thomson (.) 11 Oct 9:26am Statement of Account Azets Holdings Ltd Credit …" at bounding box center [114, 115] width 166 height 33
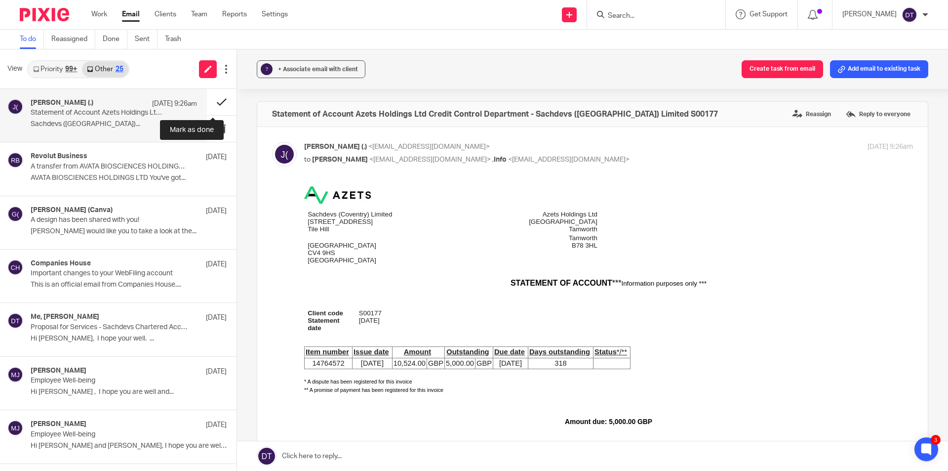
click at [213, 101] on button at bounding box center [222, 102] width 30 height 26
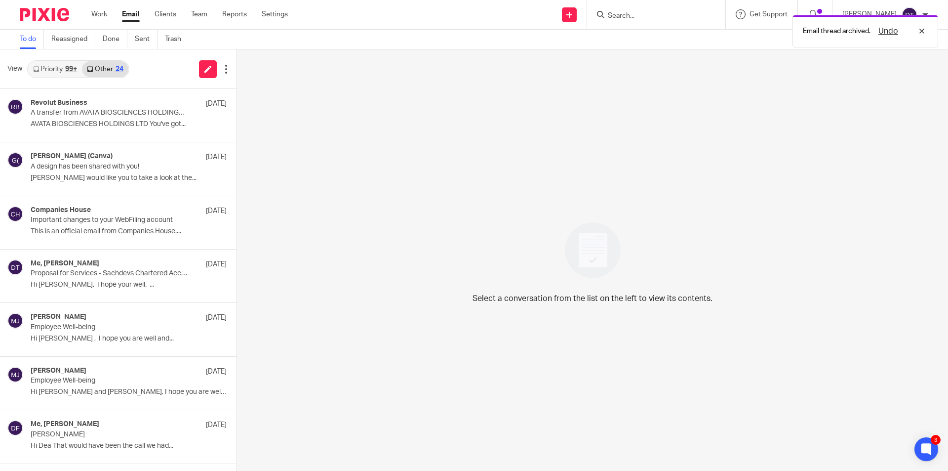
click at [44, 68] on link "Priority 99+" at bounding box center [55, 69] width 54 height 16
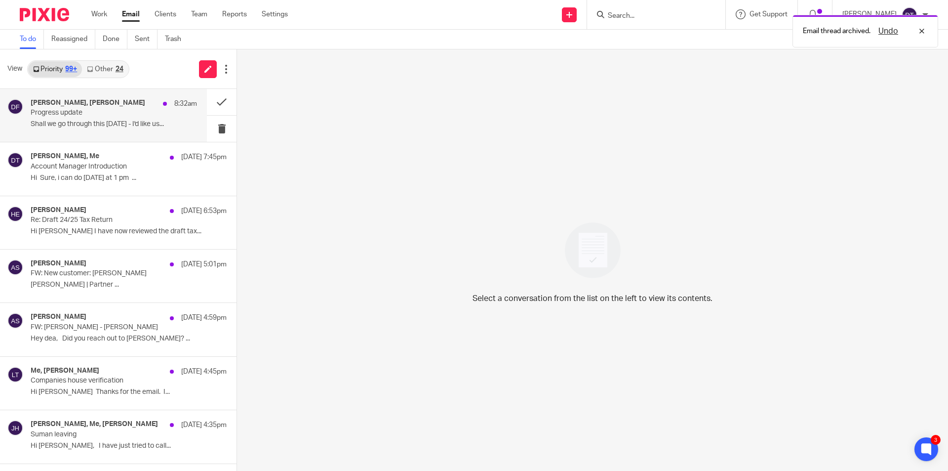
click at [108, 127] on p "Shall we go through this [DATE] - I'd like us..." at bounding box center [114, 124] width 166 height 8
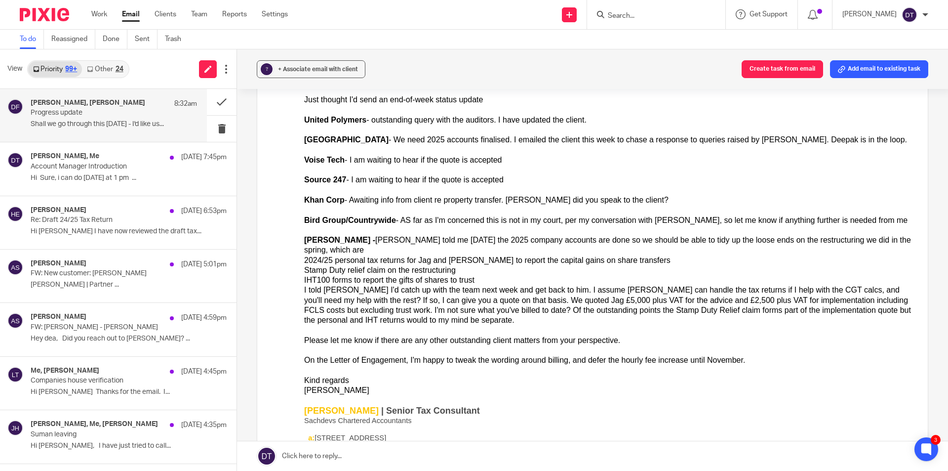
scroll to position [99, 0]
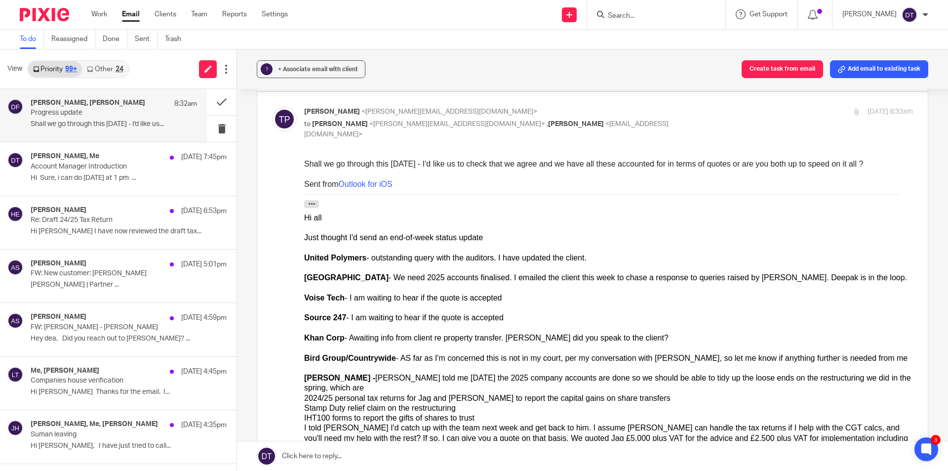
click at [108, 71] on link "Other 24" at bounding box center [105, 69] width 46 height 16
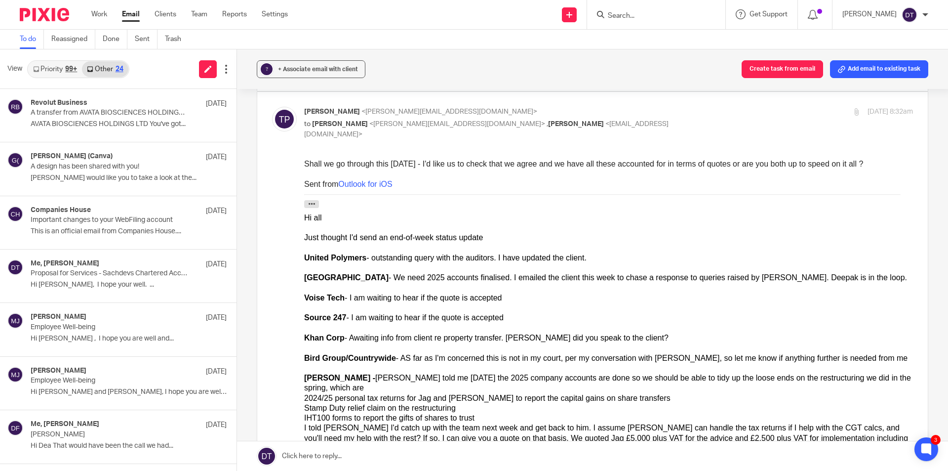
click at [55, 68] on link "Priority 99+" at bounding box center [55, 69] width 54 height 16
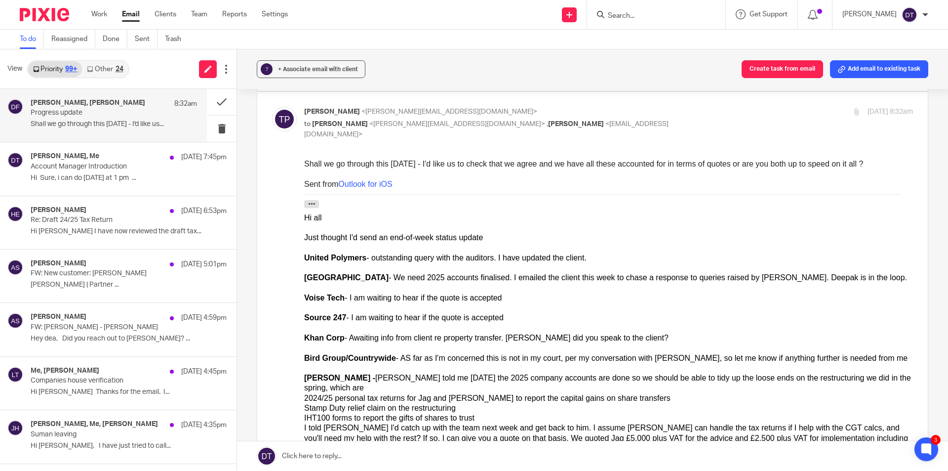
click at [477, 61] on div "? + Associate email with client Create task from email Add email to existing ta…" at bounding box center [592, 69] width 711 height 40
click at [607, 19] on input "Search" at bounding box center [651, 16] width 89 height 9
type input "isra"
click at [659, 36] on link at bounding box center [682, 42] width 154 height 23
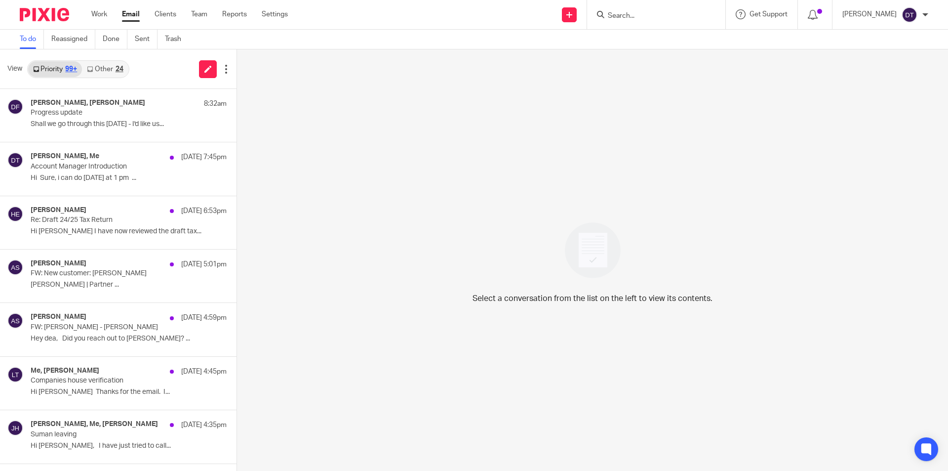
click at [92, 72] on link "Other 24" at bounding box center [105, 69] width 46 height 16
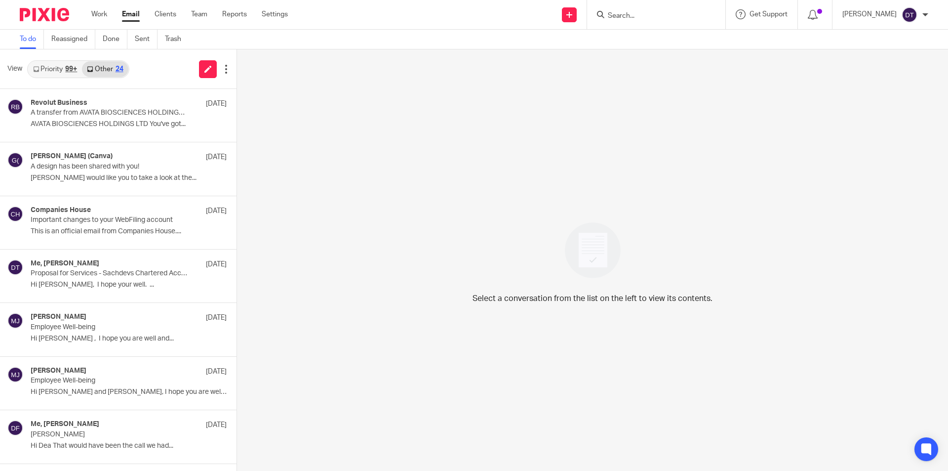
click at [34, 71] on icon at bounding box center [36, 69] width 6 height 6
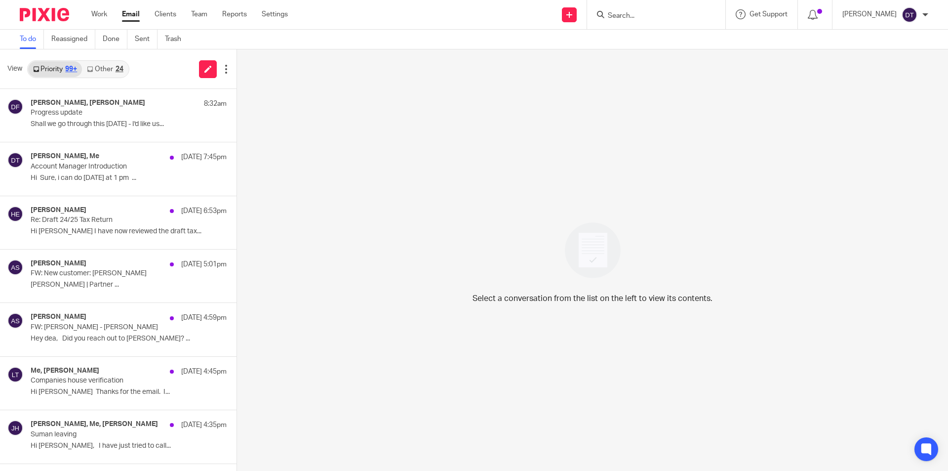
click at [76, 108] on div "[PERSON_NAME], [PERSON_NAME] 8:32am" at bounding box center [129, 104] width 196 height 10
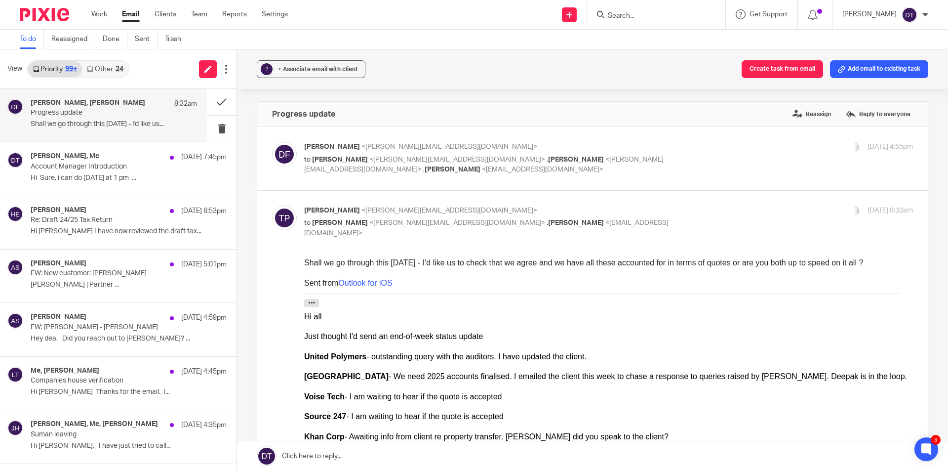
click at [101, 63] on link "Other 24" at bounding box center [105, 69] width 46 height 16
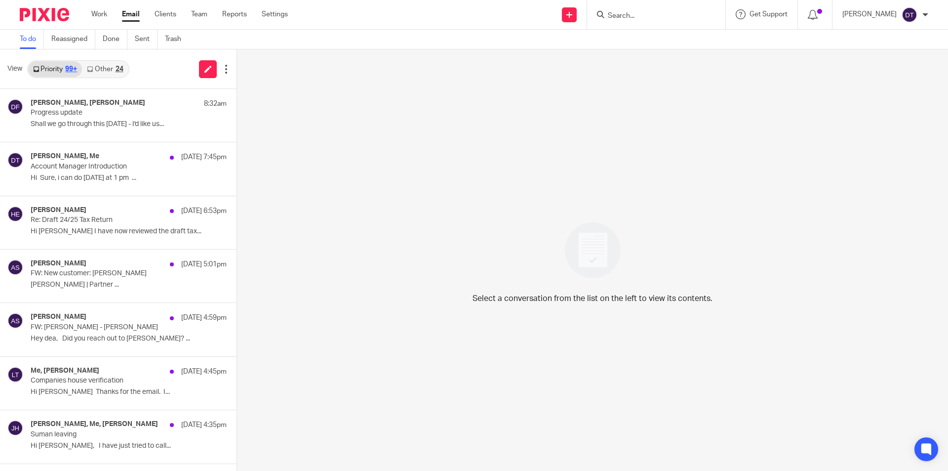
click at [115, 73] on link "Other 24" at bounding box center [105, 69] width 46 height 16
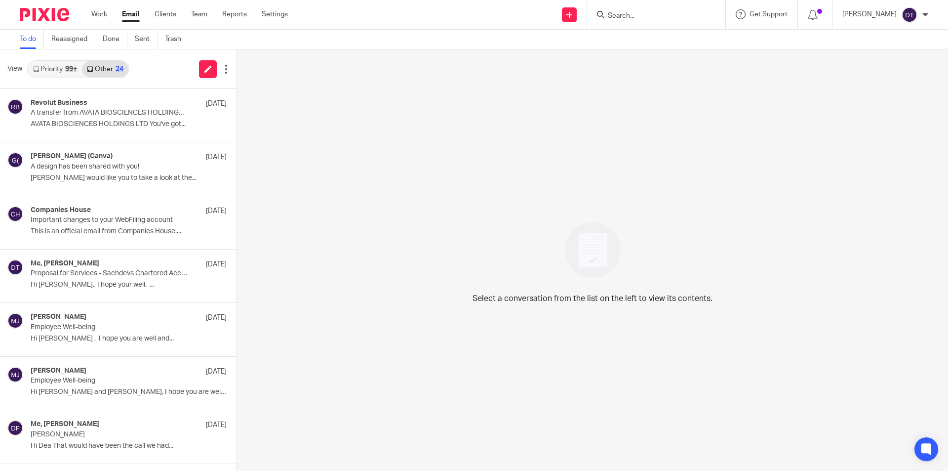
click at [57, 72] on link "Priority 99+" at bounding box center [55, 69] width 54 height 16
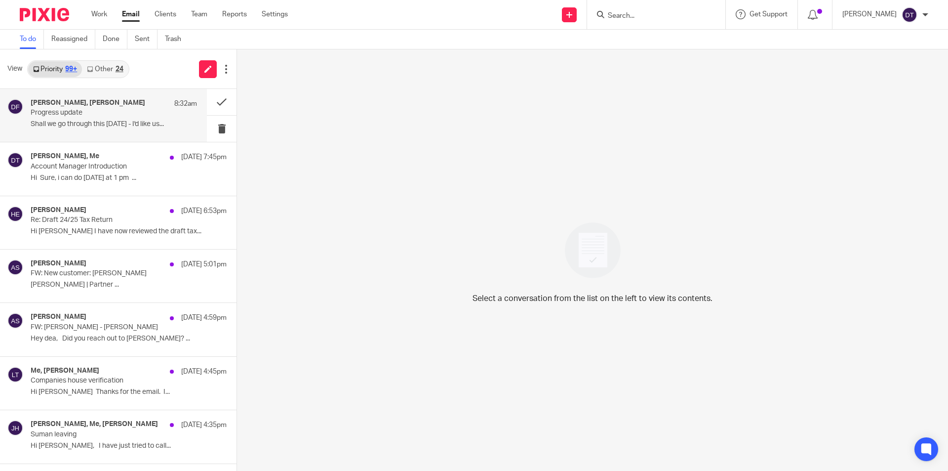
click at [96, 124] on p "Shall we go through this [DATE] - I'd like us..." at bounding box center [114, 124] width 166 height 8
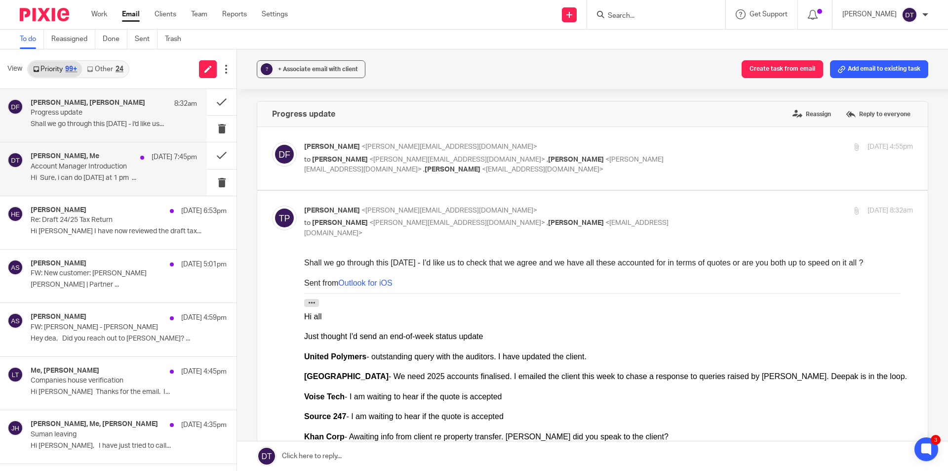
click at [81, 178] on p "Hi Sure, i can do [DATE] at 1 pm ..." at bounding box center [114, 178] width 166 height 8
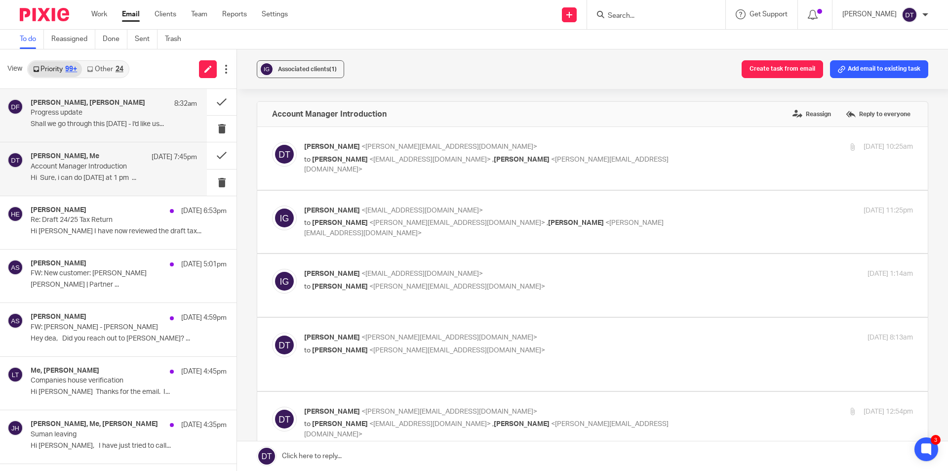
click at [92, 111] on p "Progress update" at bounding box center [97, 113] width 133 height 8
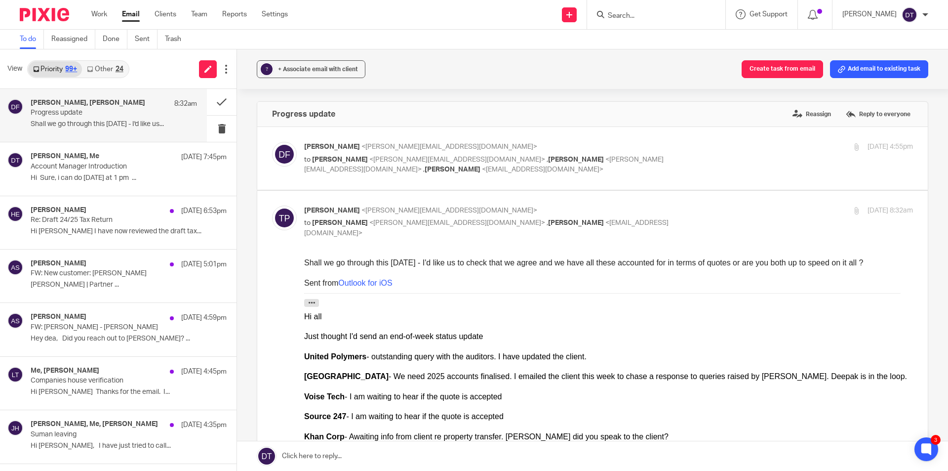
click at [93, 74] on link "Other 24" at bounding box center [105, 69] width 46 height 16
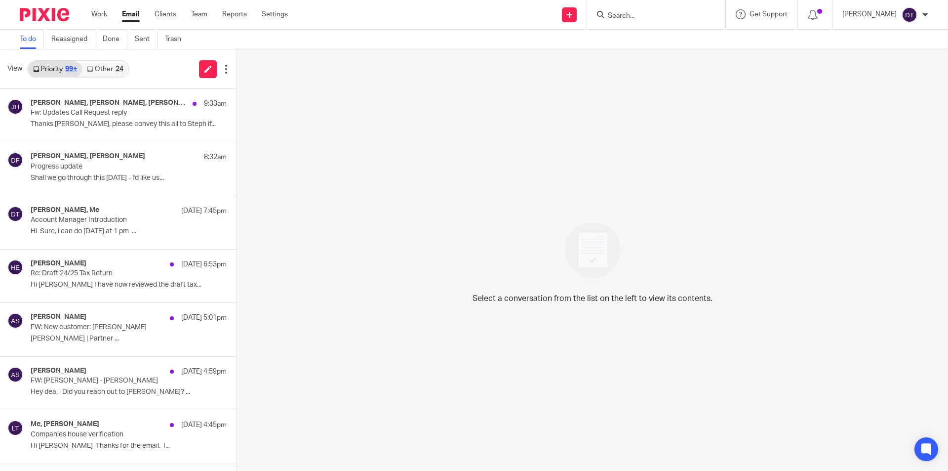
click at [644, 11] on form at bounding box center [659, 14] width 105 height 12
click at [636, 16] on input "Search" at bounding box center [651, 16] width 89 height 9
type input "isr"
click at [111, 71] on link "Other 24" at bounding box center [105, 69] width 46 height 16
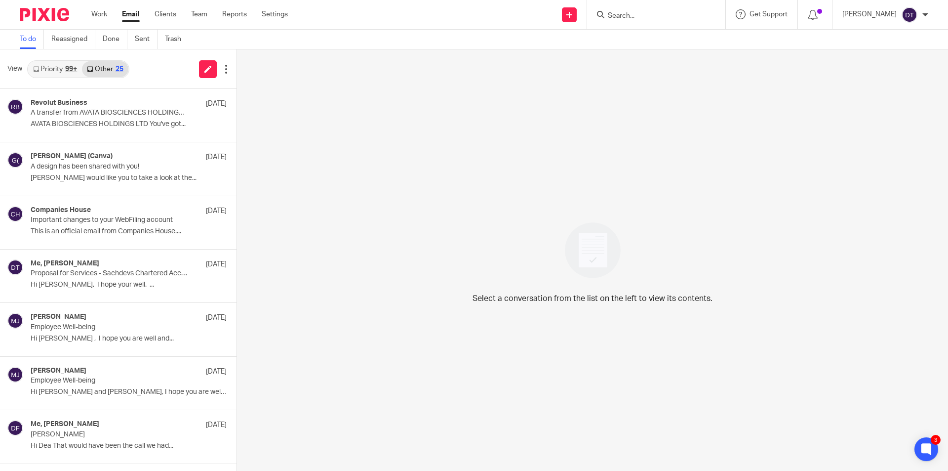
drag, startPoint x: 68, startPoint y: 77, endPoint x: 77, endPoint y: 83, distance: 11.0
click at [68, 77] on div "Priority 99+ Other 25" at bounding box center [78, 69] width 102 height 18
click at [72, 71] on div "99+" at bounding box center [71, 69] width 12 height 7
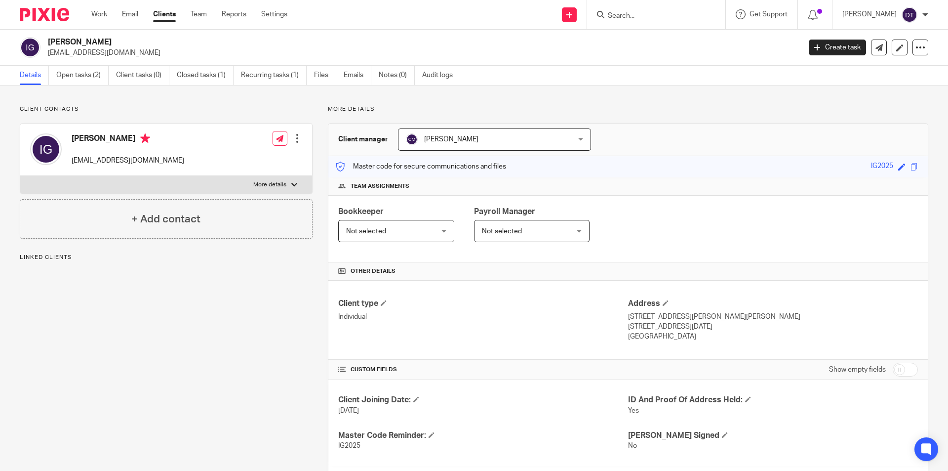
click at [135, 182] on label "More details" at bounding box center [166, 185] width 292 height 18
click at [20, 176] on input "More details" at bounding box center [20, 175] width 0 height 0
checkbox input "true"
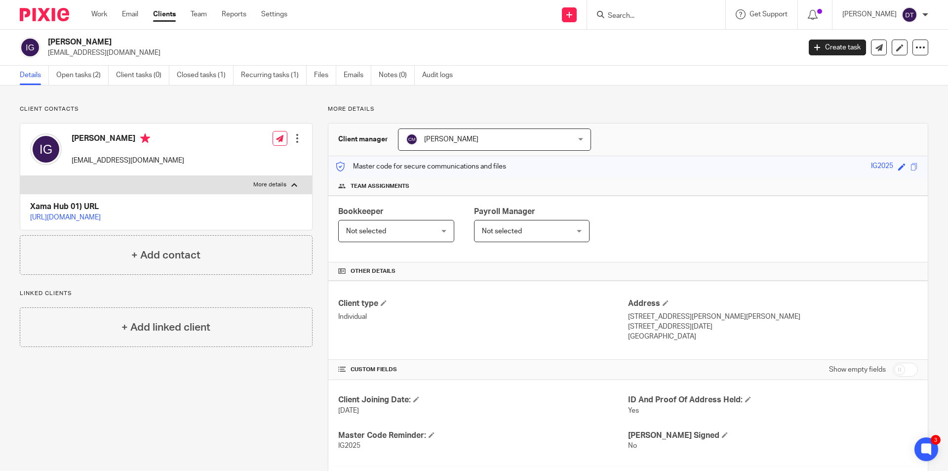
click at [294, 137] on div at bounding box center [297, 138] width 10 height 10
click at [243, 158] on link "Edit contact" at bounding box center [250, 160] width 94 height 14
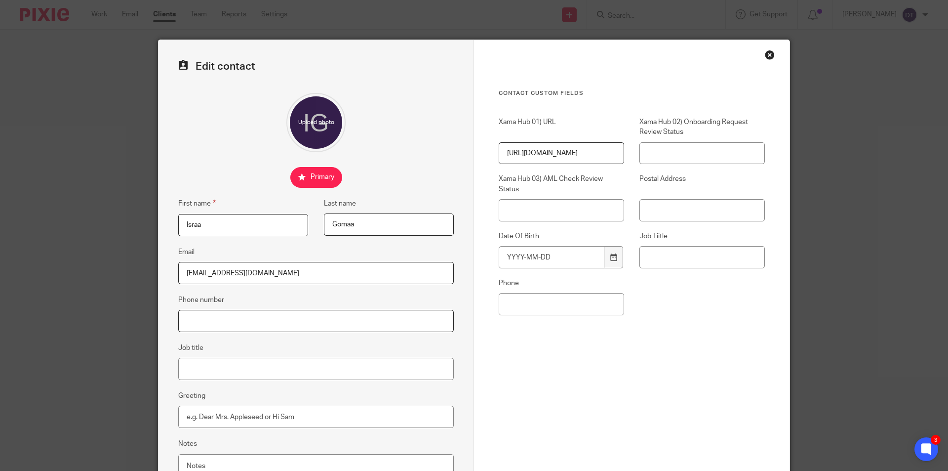
click at [230, 326] on input "Phone number" at bounding box center [316, 321] width 276 height 22
paste input "7857 178841"
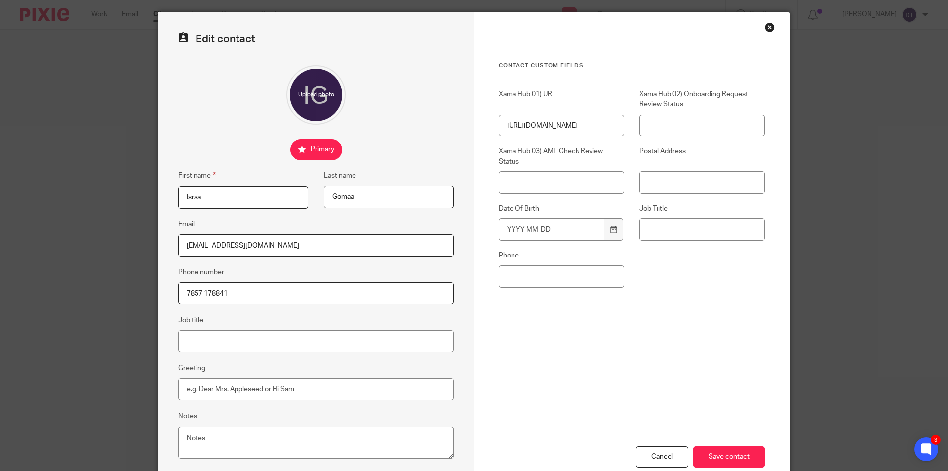
scroll to position [49, 0]
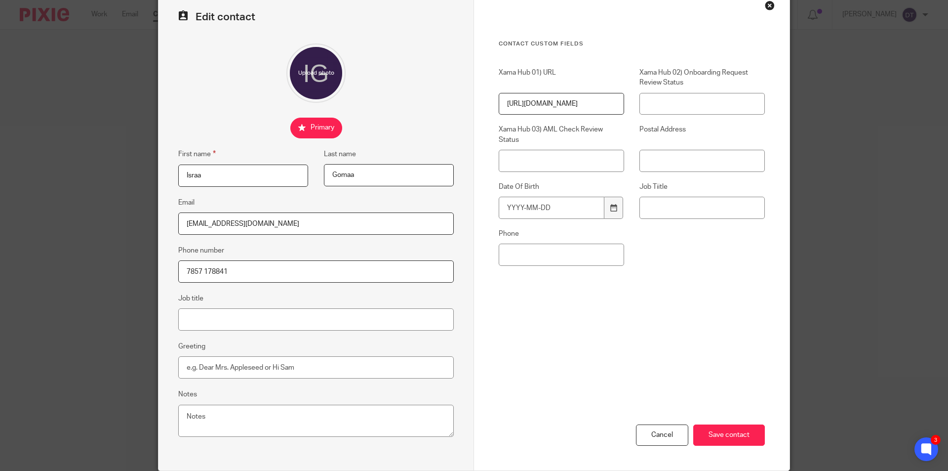
click at [181, 271] on input "7857 178841" at bounding box center [316, 271] width 276 height 22
type input "07857 178841"
click at [725, 427] on input "Save contact" at bounding box center [729, 434] width 72 height 21
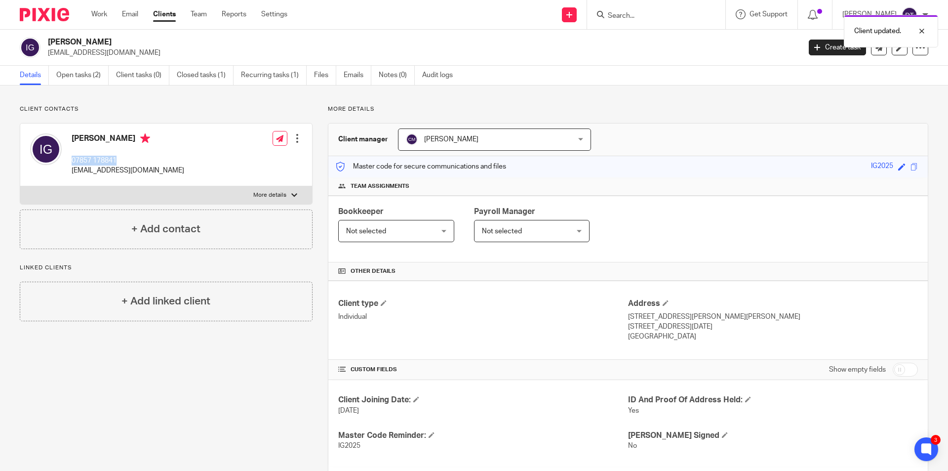
drag, startPoint x: 122, startPoint y: 160, endPoint x: 70, endPoint y: 161, distance: 52.4
click at [70, 161] on div "Israa Gomaa 07857 178841 es.adelgoma@gmail.com" at bounding box center [107, 154] width 154 height 52
copy p "07857 178841"
click at [140, 365] on div "Client contacts Israa Gomaa 07857 178841 es.adelgoma@gmail.com Edit contact Cre…" at bounding box center [158, 402] width 308 height 595
drag, startPoint x: 132, startPoint y: 364, endPoint x: 126, endPoint y: 351, distance: 13.5
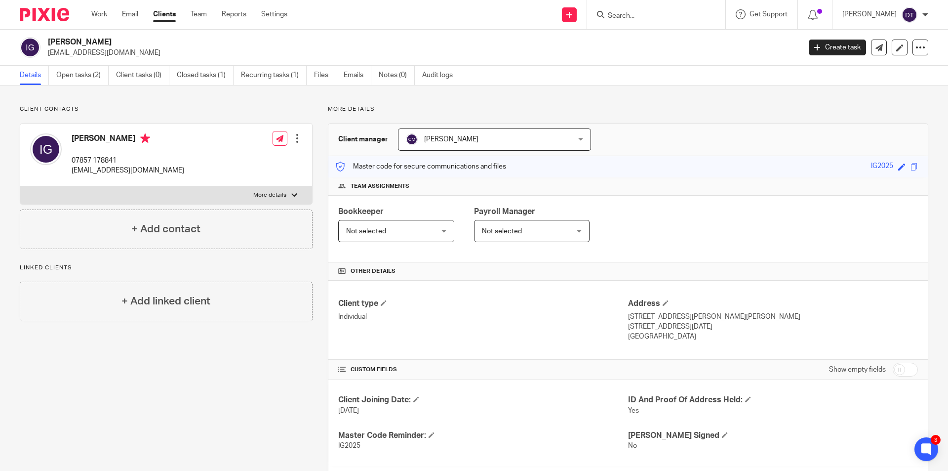
click at [132, 364] on div "Client contacts Israa Gomaa 07857 178841 es.adelgoma@gmail.com Edit contact Cre…" at bounding box center [158, 402] width 308 height 595
click at [649, 15] on input "Search" at bounding box center [651, 16] width 89 height 9
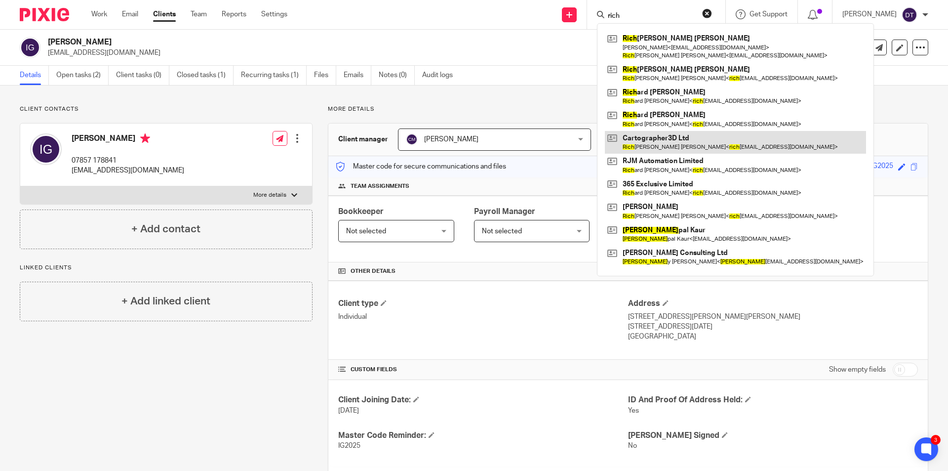
type input "rich"
click at [646, 142] on link at bounding box center [735, 142] width 261 height 23
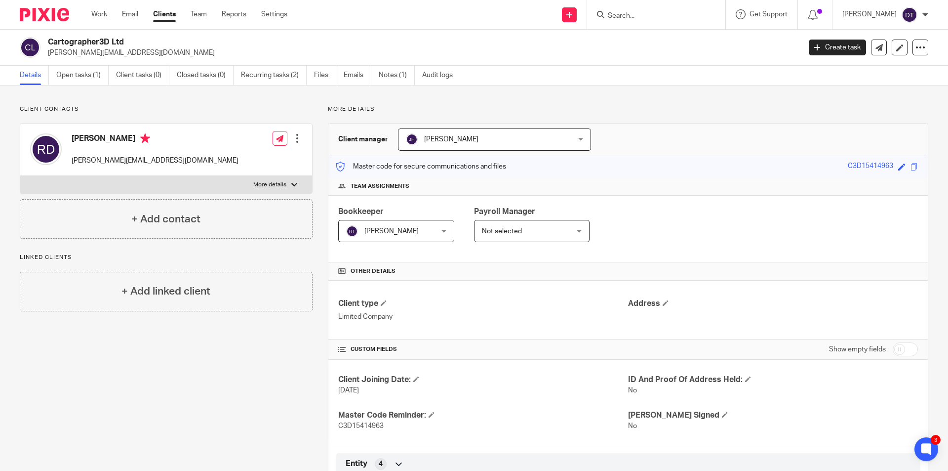
drag, startPoint x: 292, startPoint y: 140, endPoint x: 290, endPoint y: 145, distance: 5.3
click at [292, 140] on div at bounding box center [297, 138] width 10 height 10
click at [239, 161] on link "Edit contact" at bounding box center [250, 160] width 94 height 14
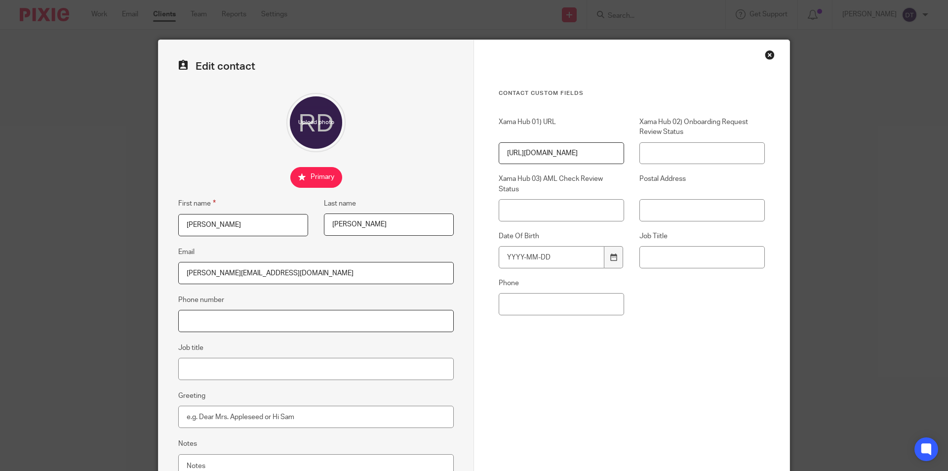
click at [207, 325] on input "Phone number" at bounding box center [316, 321] width 276 height 22
paste input "[PHONE_NUMBER]"
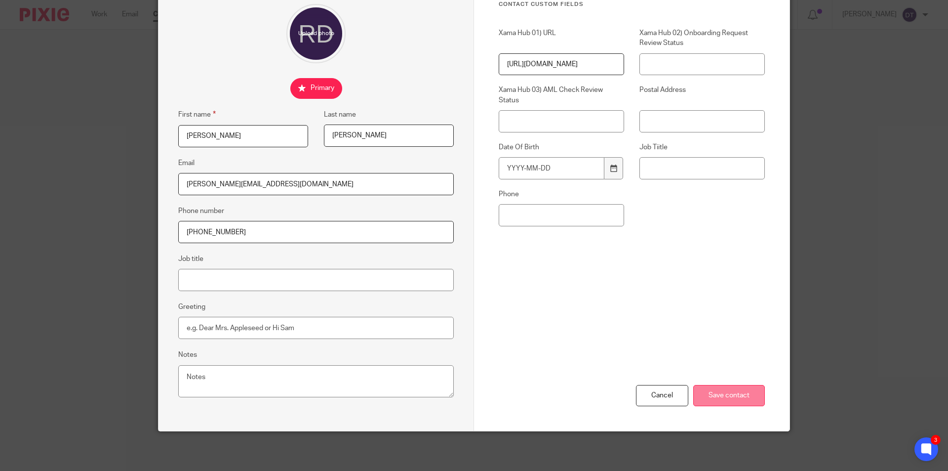
type input "[PHONE_NUMBER]"
click at [750, 394] on input "Save contact" at bounding box center [729, 395] width 72 height 21
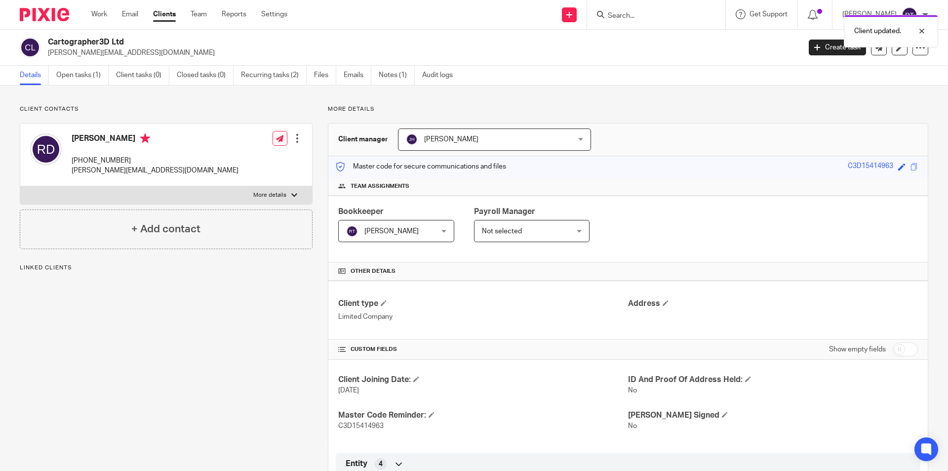
scroll to position [49, 0]
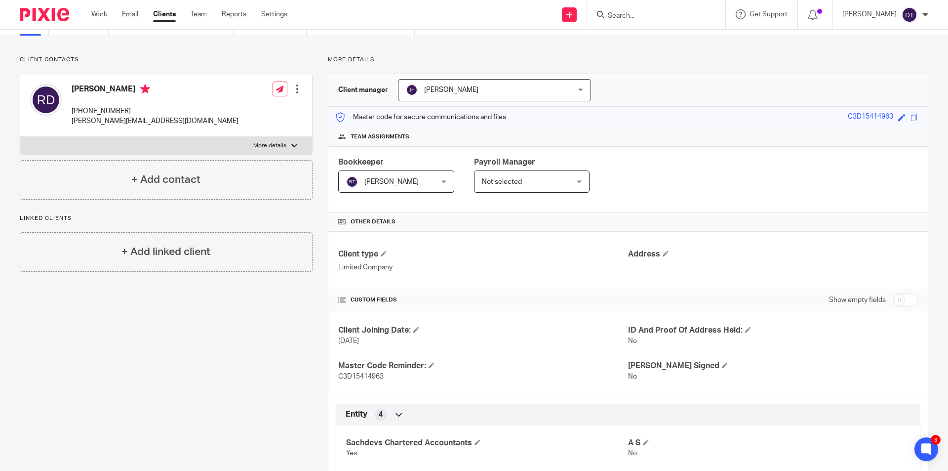
drag, startPoint x: 625, startPoint y: 5, endPoint x: 630, endPoint y: 11, distance: 7.7
click at [625, 7] on div at bounding box center [656, 14] width 138 height 29
click at [630, 11] on form at bounding box center [659, 14] width 105 height 12
click at [631, 13] on input "Search" at bounding box center [651, 16] width 89 height 9
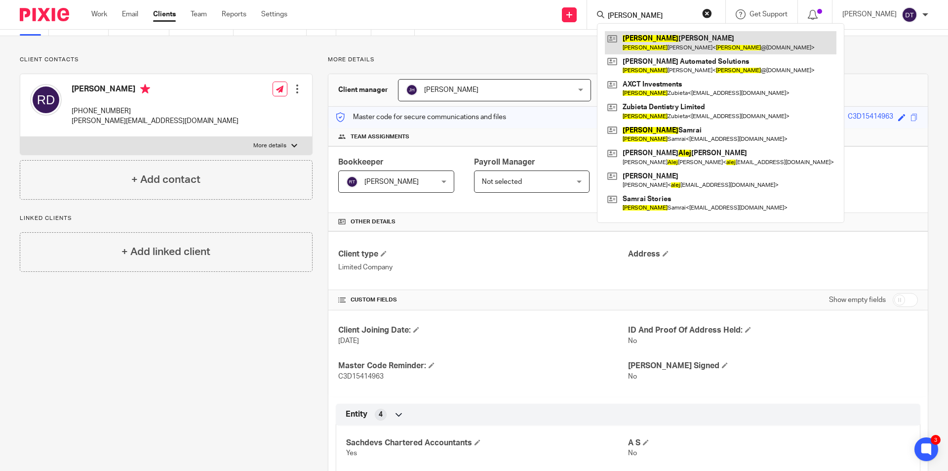
type input "[PERSON_NAME]"
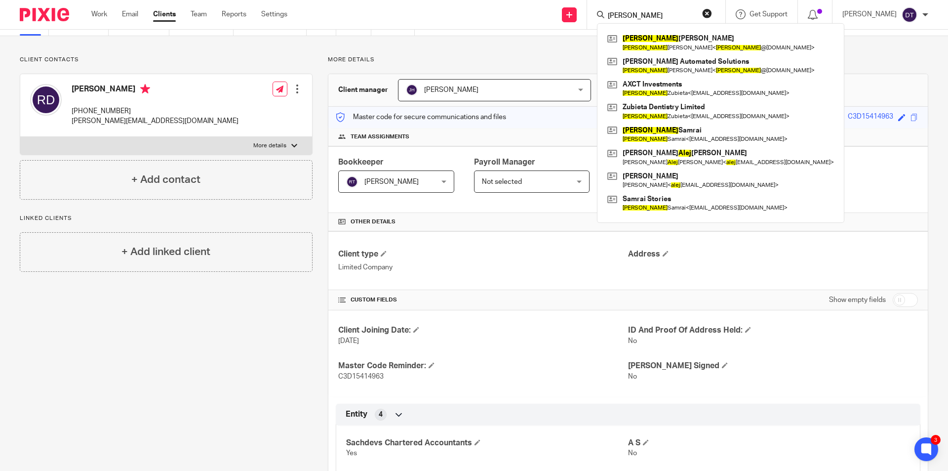
drag, startPoint x: 643, startPoint y: 39, endPoint x: 577, endPoint y: 53, distance: 67.3
click at [560, 46] on div "Client contacts Richard Davies +44 7939 085529 richard@cartographer3d.com Edit …" at bounding box center [474, 343] width 948 height 615
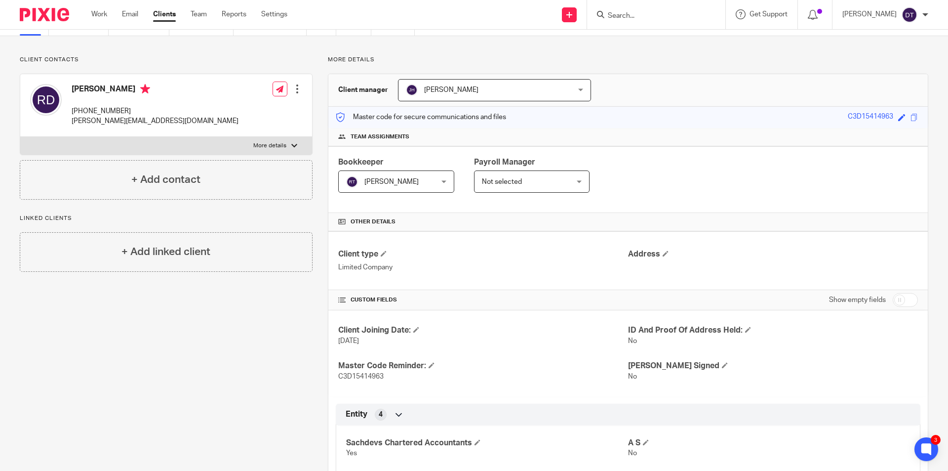
click at [621, 22] on div at bounding box center [656, 14] width 138 height 29
click at [619, 9] on form at bounding box center [659, 14] width 105 height 12
click at [618, 14] on input "Search" at bounding box center [651, 16] width 89 height 9
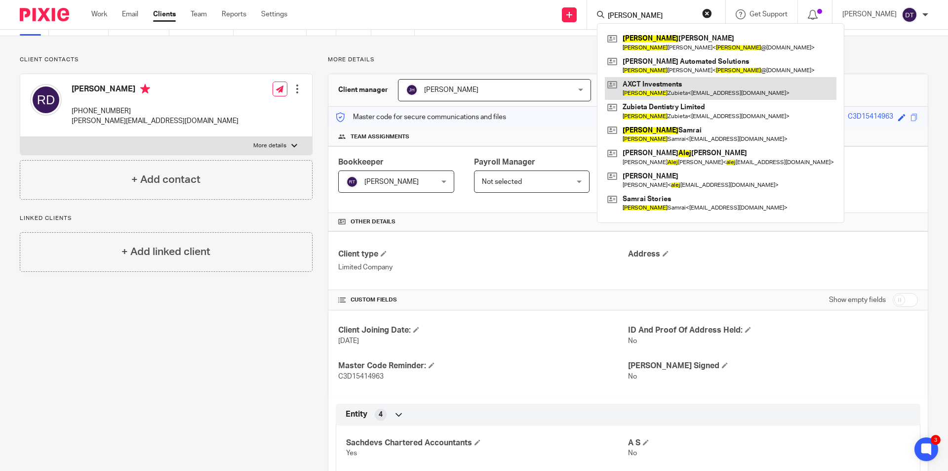
type input "alex"
click at [659, 91] on link at bounding box center [721, 88] width 232 height 23
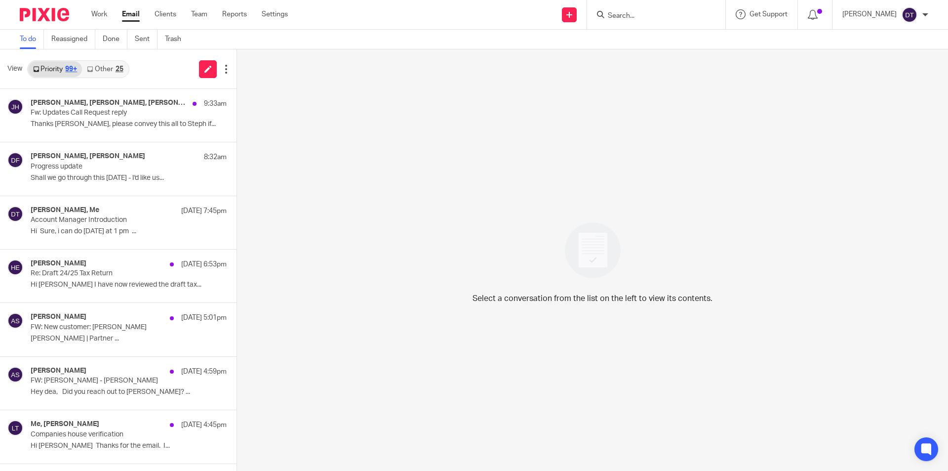
click at [112, 66] on link "Other 25" at bounding box center [105, 69] width 46 height 16
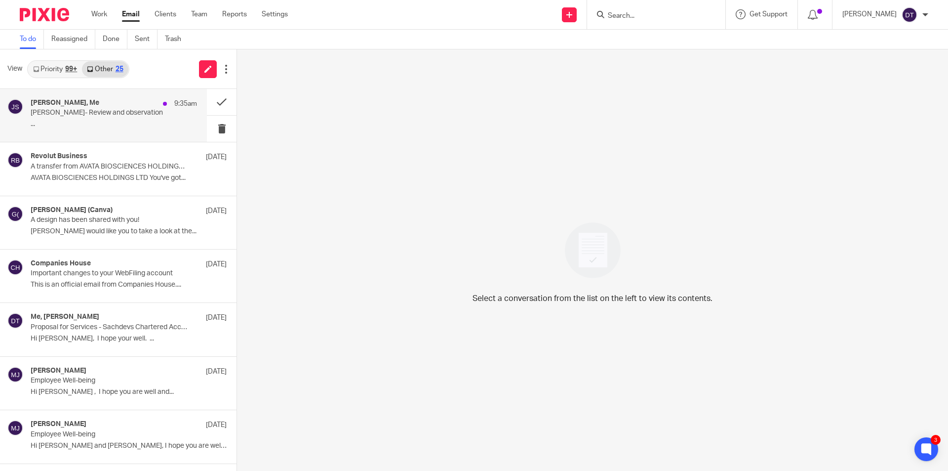
click at [104, 110] on p "George- Review and observation" at bounding box center [97, 113] width 133 height 8
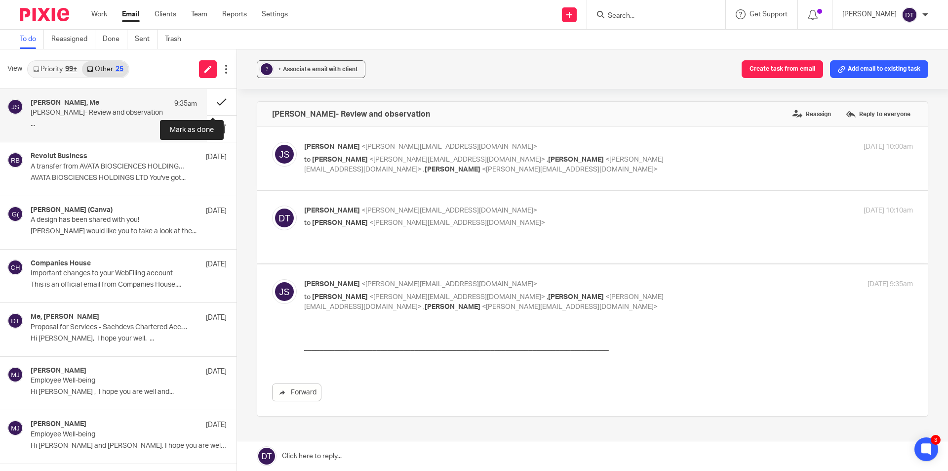
click at [211, 100] on button at bounding box center [222, 102] width 30 height 26
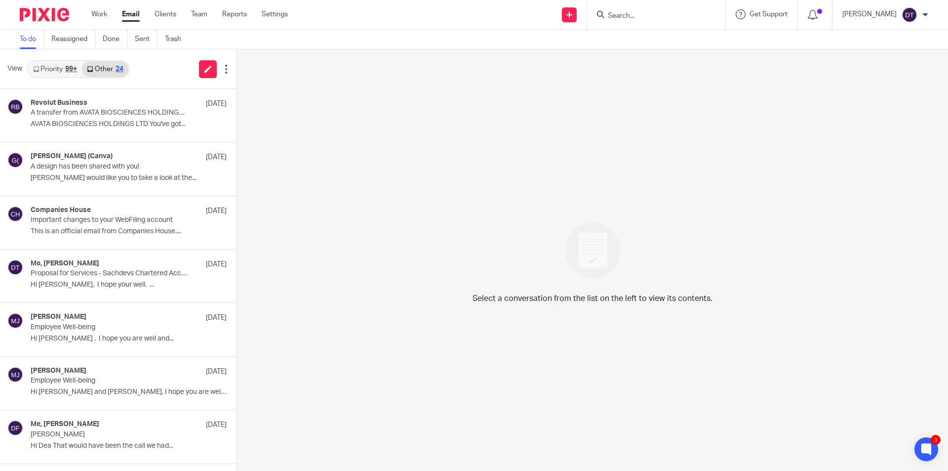
drag, startPoint x: 51, startPoint y: 71, endPoint x: 80, endPoint y: 71, distance: 29.1
click at [51, 71] on link "Priority 99+" at bounding box center [55, 69] width 54 height 16
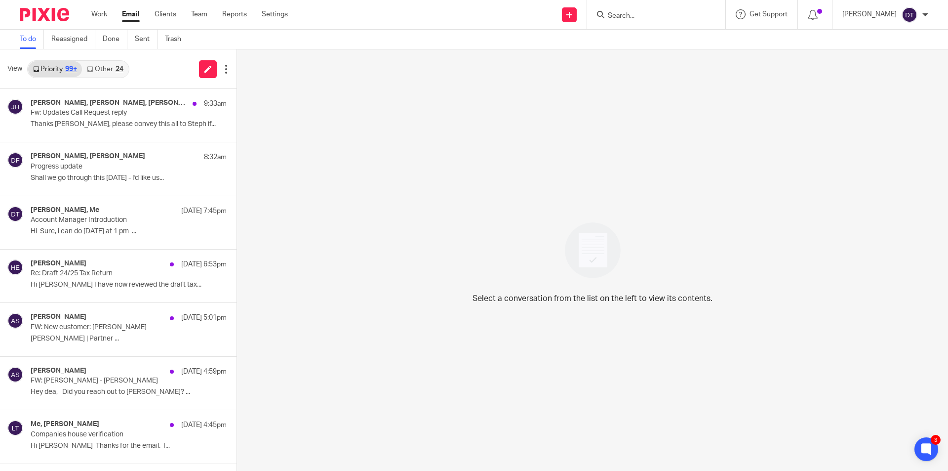
click at [116, 69] on div "24" at bounding box center [120, 69] width 8 height 7
click at [108, 67] on link "Other 24" at bounding box center [105, 69] width 46 height 16
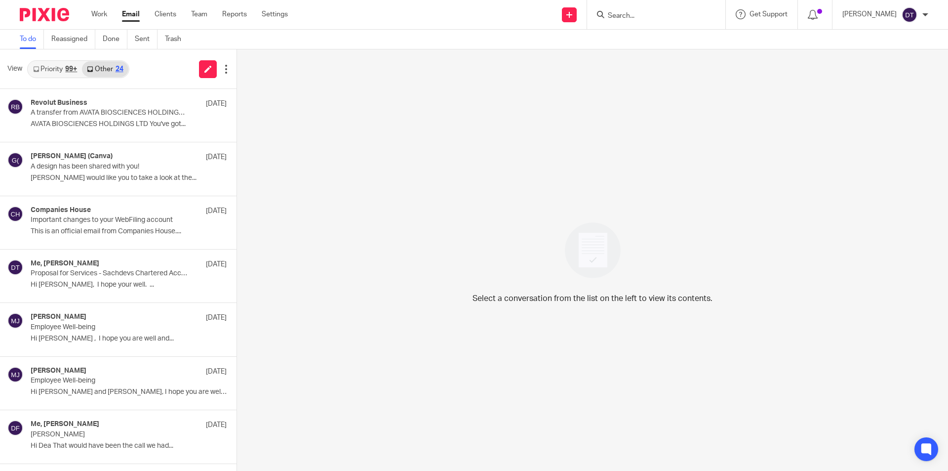
click at [38, 72] on icon at bounding box center [36, 69] width 6 height 6
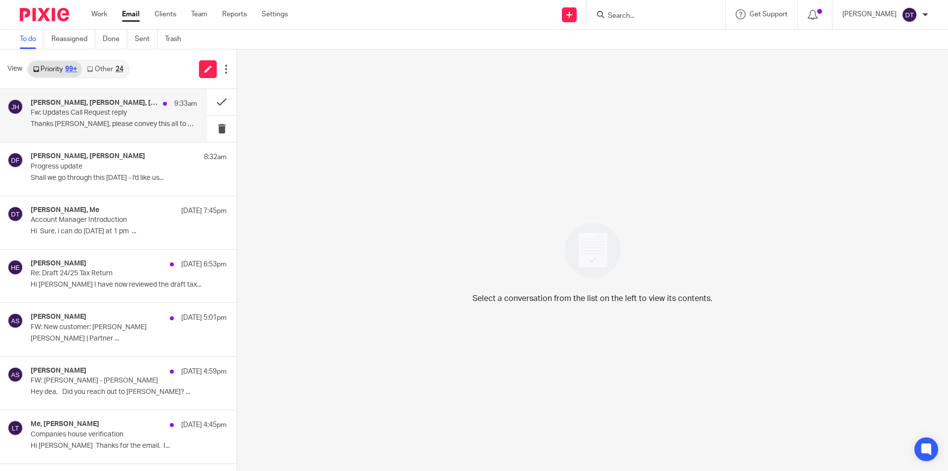
click at [82, 107] on div "[PERSON_NAME], [PERSON_NAME], [PERSON_NAME], Me 9:33am" at bounding box center [114, 104] width 166 height 10
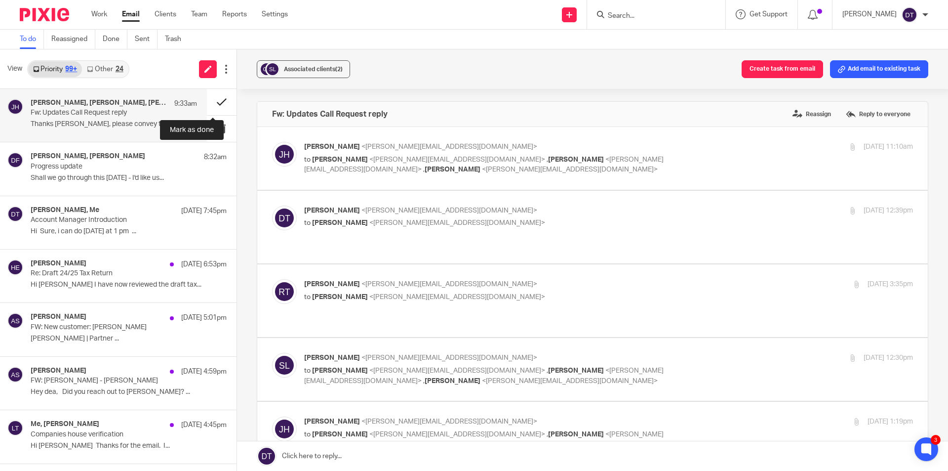
click at [217, 102] on button at bounding box center [222, 102] width 30 height 26
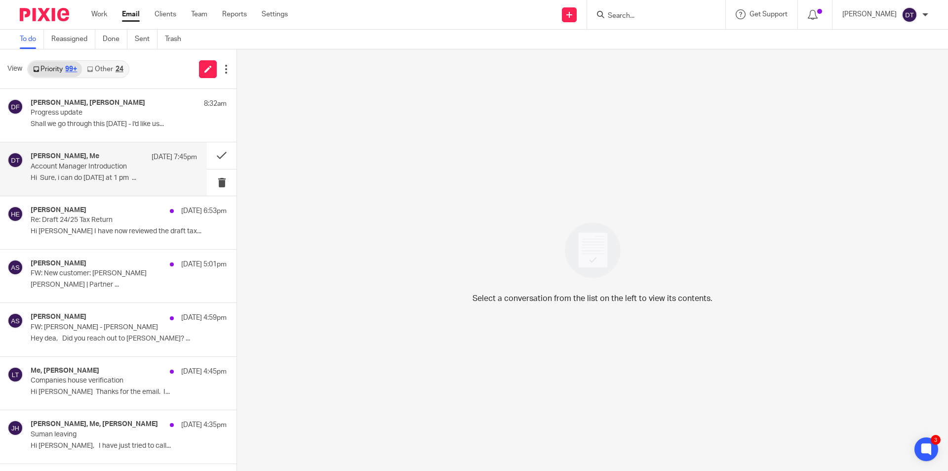
click at [100, 149] on div "Israa Gomaa, Me 12 Oct 7:45pm Account Manager Introduction Hi Sure, i can do Tu…" at bounding box center [103, 168] width 207 height 53
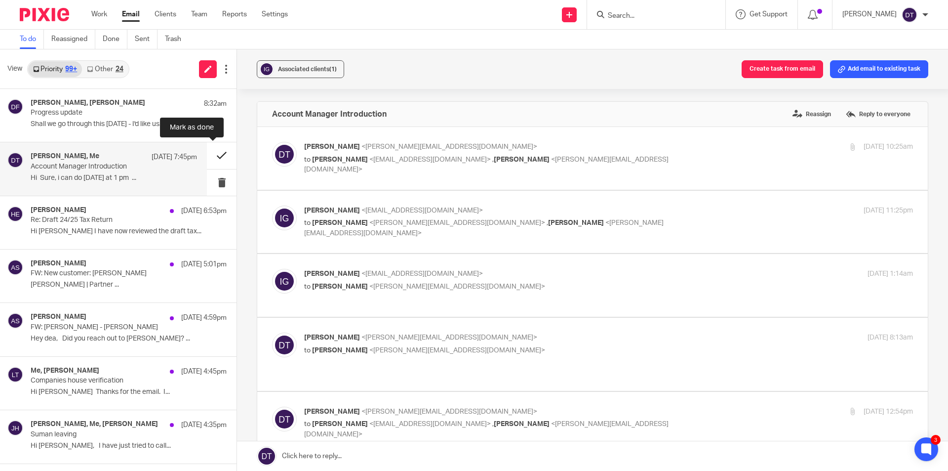
click at [214, 154] on button at bounding box center [222, 155] width 30 height 26
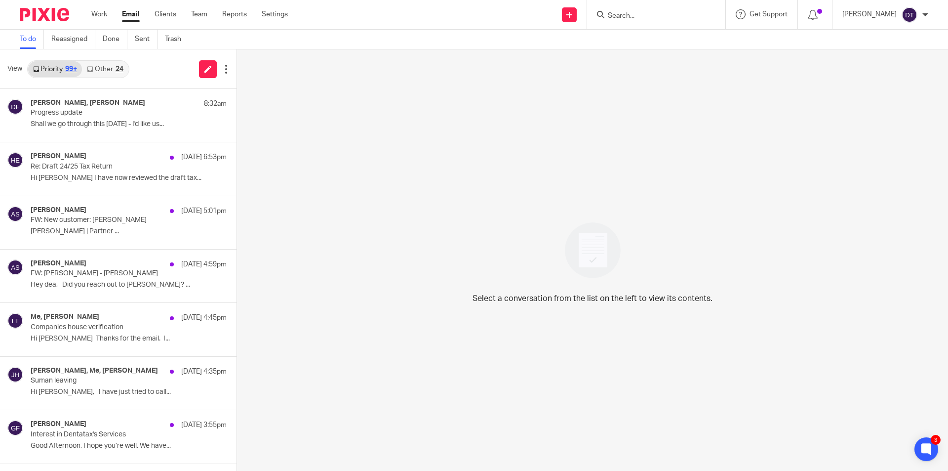
click at [632, 9] on form at bounding box center [659, 14] width 105 height 12
click at [629, 17] on input "Search" at bounding box center [651, 16] width 89 height 9
type input "huw"
click at [624, 43] on link at bounding box center [700, 42] width 190 height 23
click at [653, 44] on link at bounding box center [700, 42] width 190 height 23
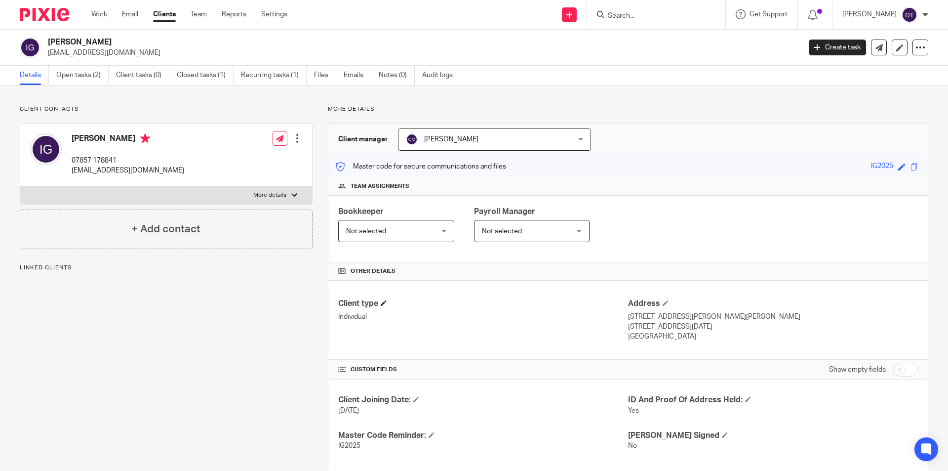
scroll to position [99, 0]
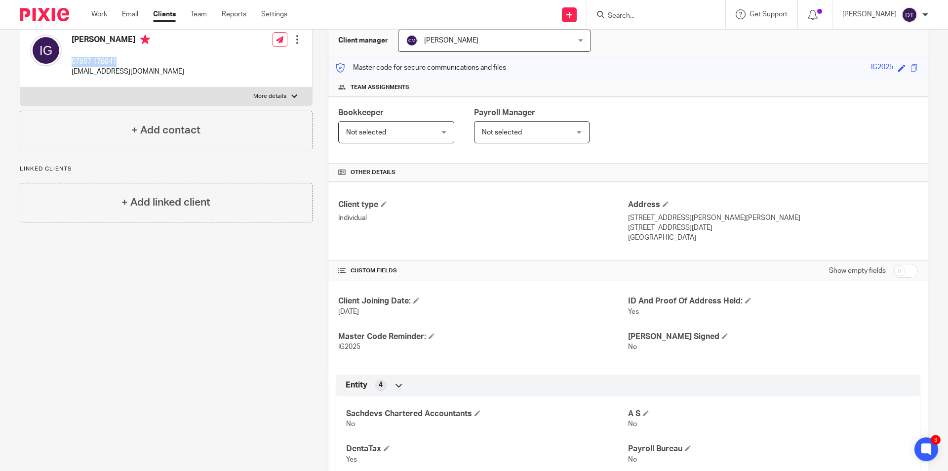
drag, startPoint x: 121, startPoint y: 60, endPoint x: 71, endPoint y: 61, distance: 49.9
click at [71, 61] on div "[PERSON_NAME] 07857 178841 [EMAIL_ADDRESS][DOMAIN_NAME]" at bounding box center [107, 56] width 154 height 52
copy p "07857 178841"
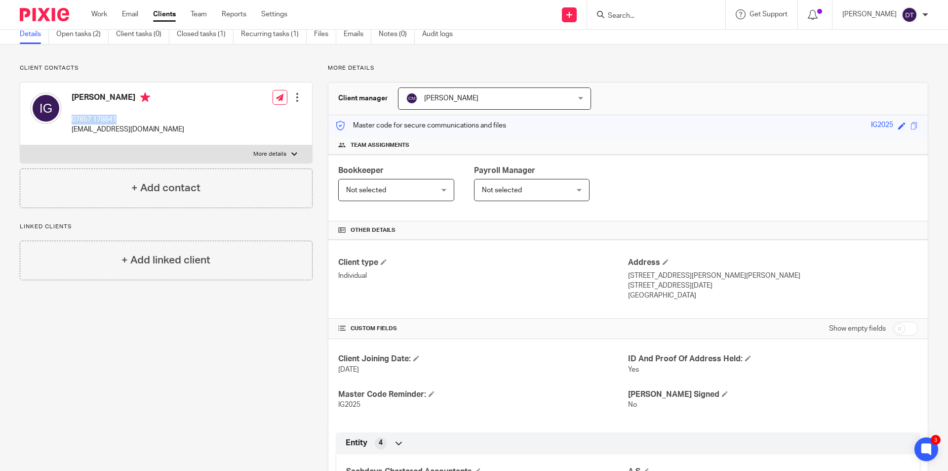
scroll to position [0, 0]
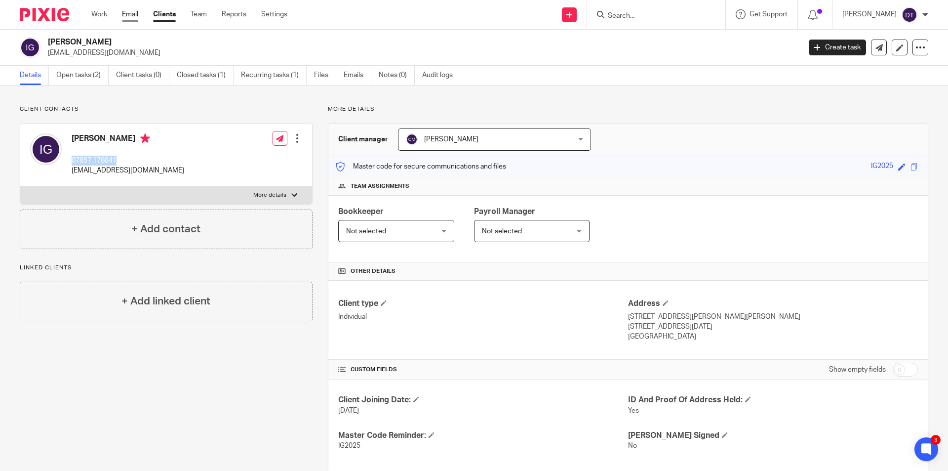
click at [123, 16] on link "Email" at bounding box center [130, 14] width 16 height 10
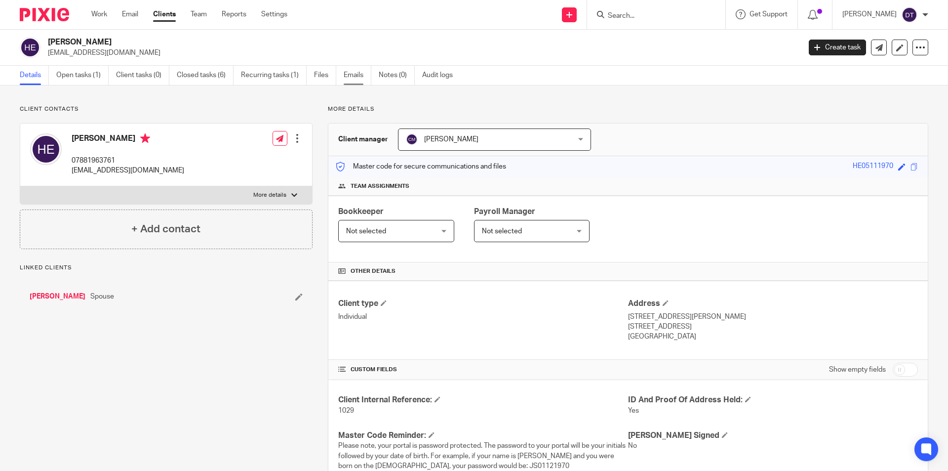
click at [348, 76] on link "Emails" at bounding box center [358, 75] width 28 height 19
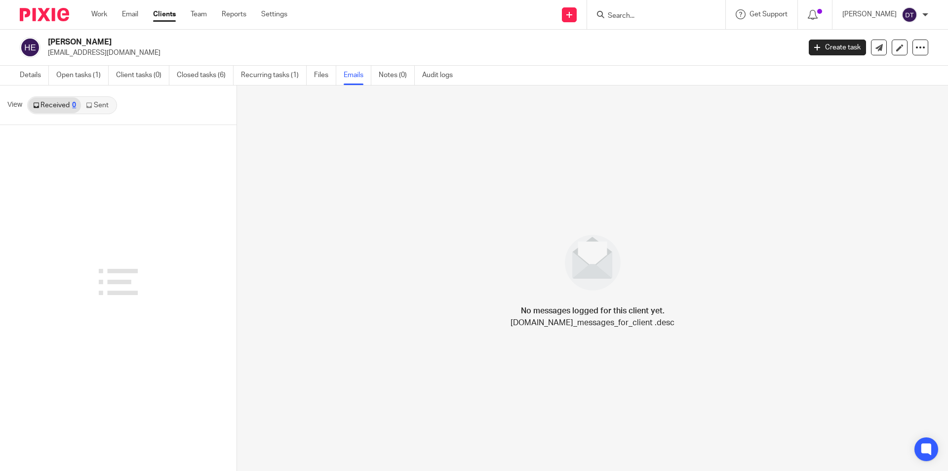
click at [96, 106] on link "Sent" at bounding box center [98, 105] width 35 height 16
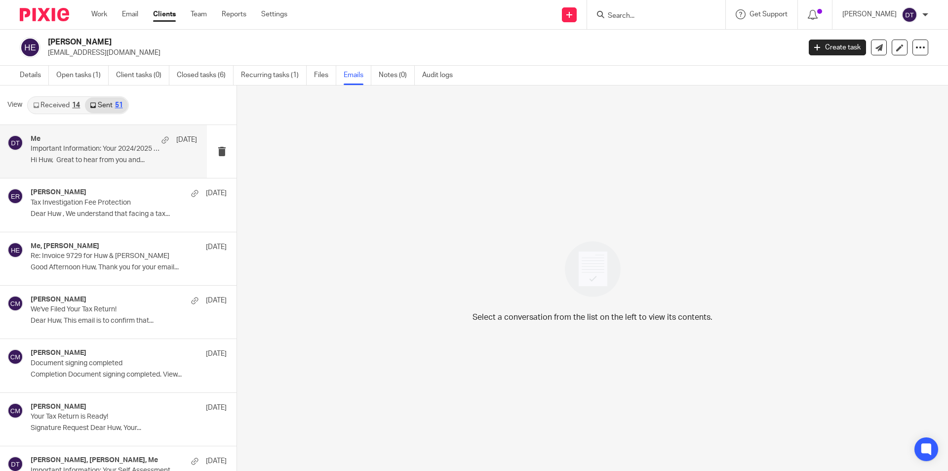
click at [103, 169] on div "Me [DATE] Important Information: Your 2024/2025 Self Assessment Hi Huw, Great t…" at bounding box center [103, 151] width 207 height 53
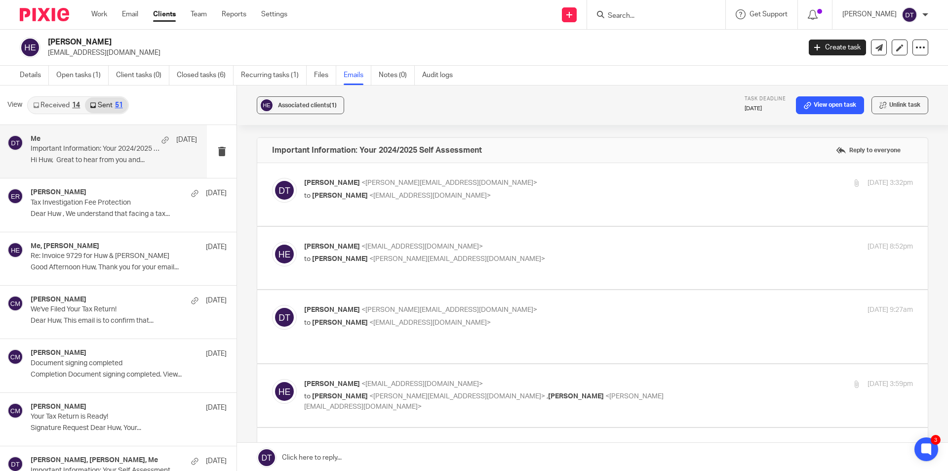
click at [51, 113] on div "Received 14 Sent 51" at bounding box center [78, 105] width 102 height 18
click at [51, 105] on link "Received 14" at bounding box center [56, 105] width 57 height 16
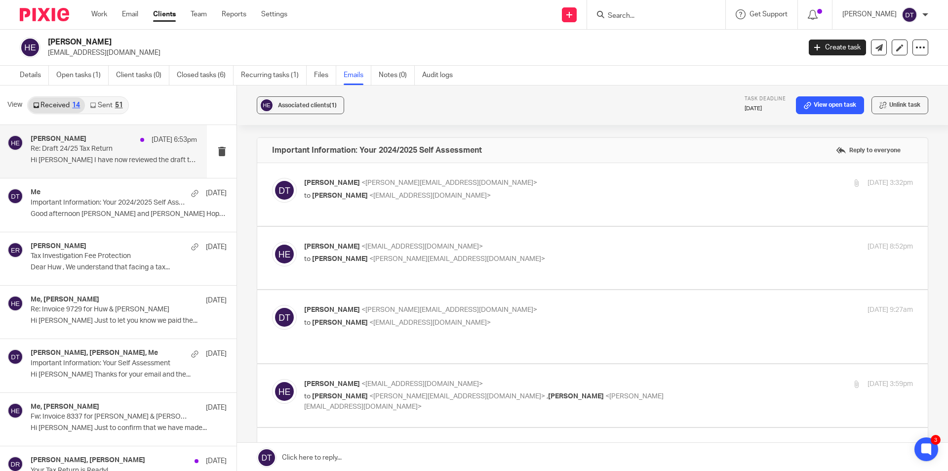
scroll to position [1, 0]
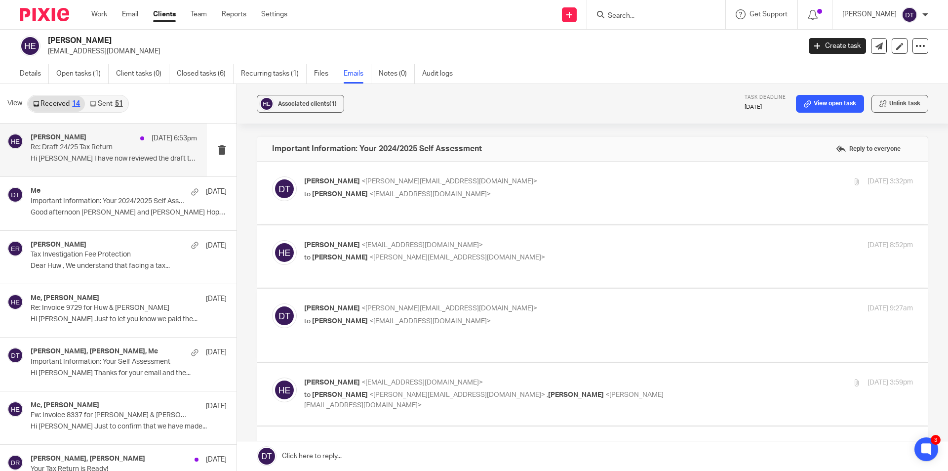
click at [73, 146] on p "Re: Draft 24/25 Tax Return" at bounding box center [97, 147] width 133 height 8
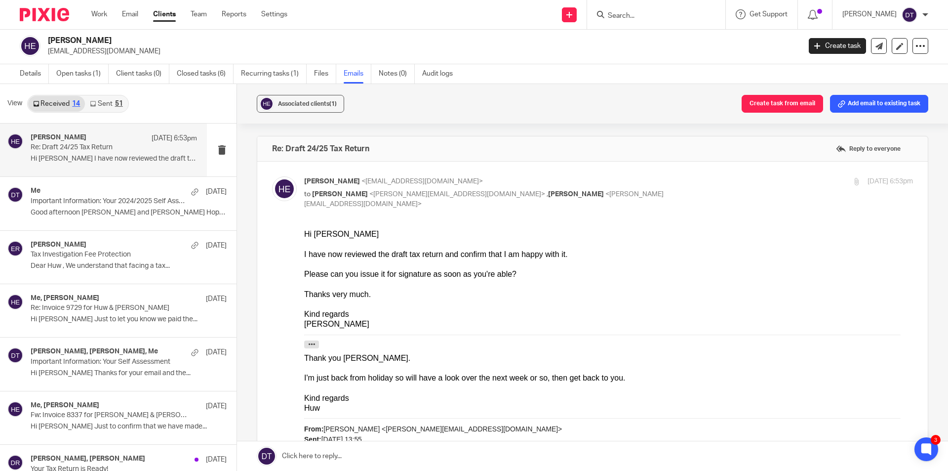
scroll to position [0, 0]
click at [101, 97] on link "Sent 51" at bounding box center [106, 104] width 42 height 16
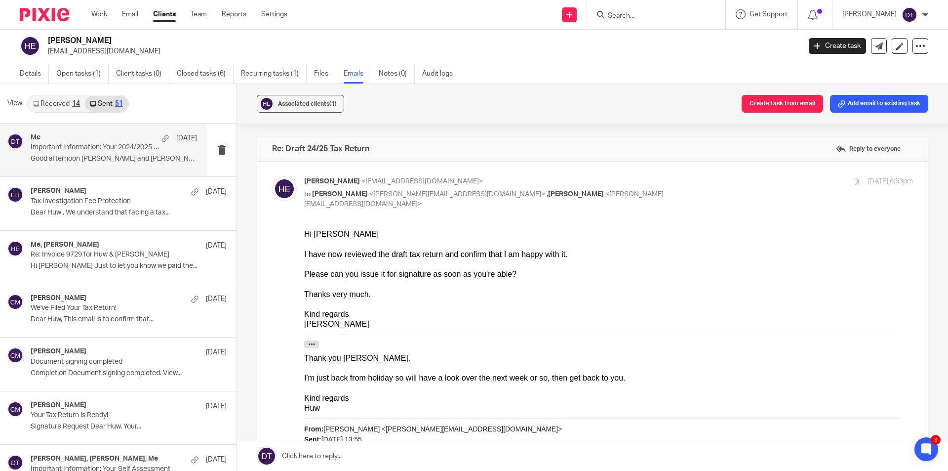
click at [101, 162] on p "Good afternoon Deanna and Chetna Hope you..." at bounding box center [114, 159] width 166 height 8
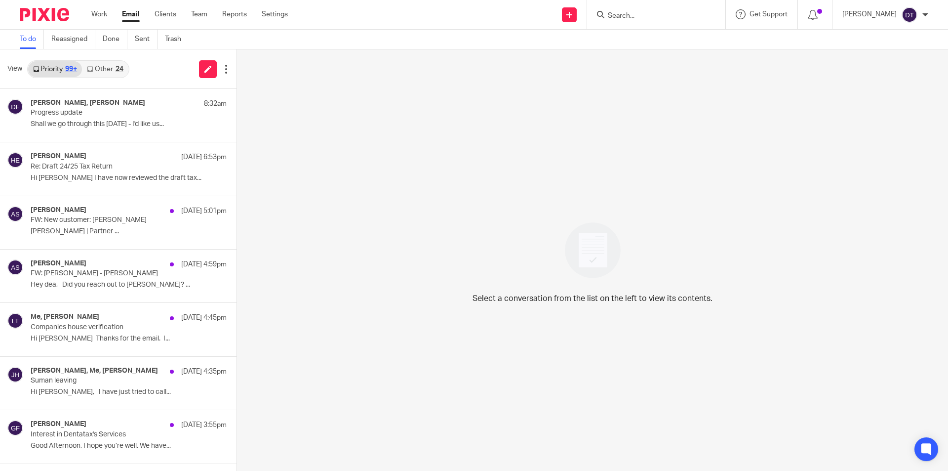
click at [104, 75] on link "Other 24" at bounding box center [105, 69] width 46 height 16
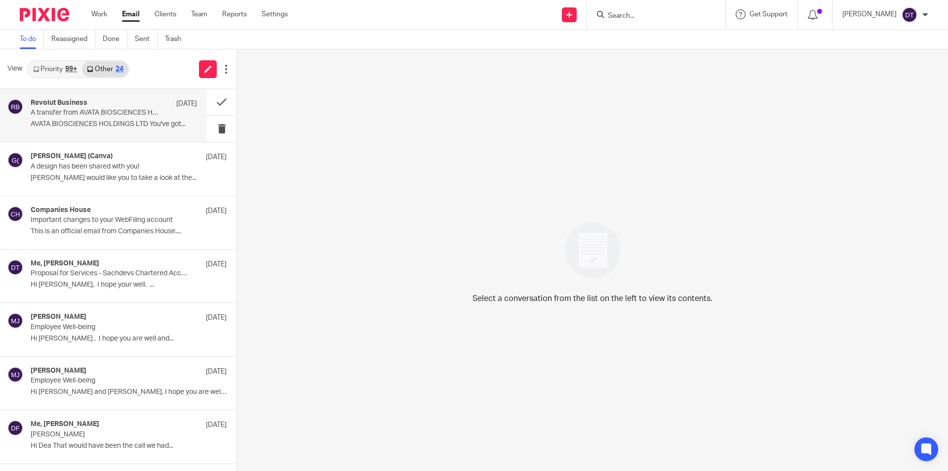
drag, startPoint x: 74, startPoint y: 123, endPoint x: 118, endPoint y: 124, distance: 44.0
click at [74, 123] on p "AVATA BIOSCIENCES HOLDINGS LTD You've got..." at bounding box center [114, 124] width 166 height 8
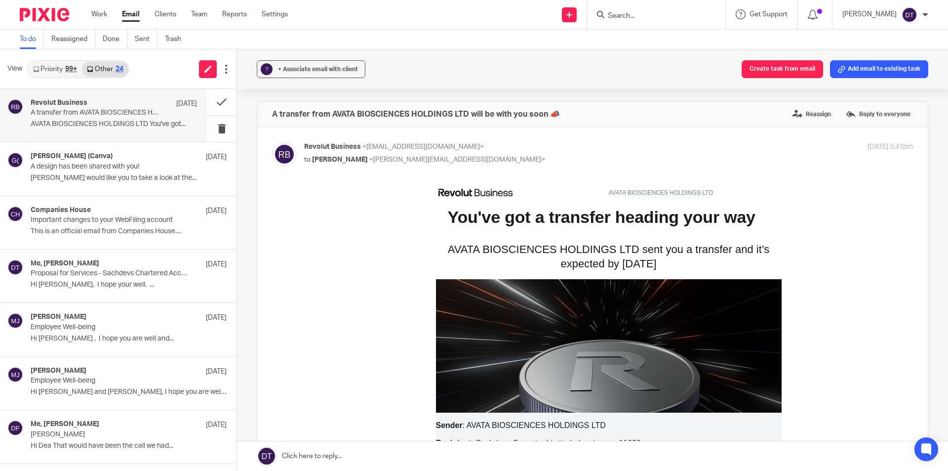
click at [54, 72] on link "Priority 99+" at bounding box center [55, 69] width 54 height 16
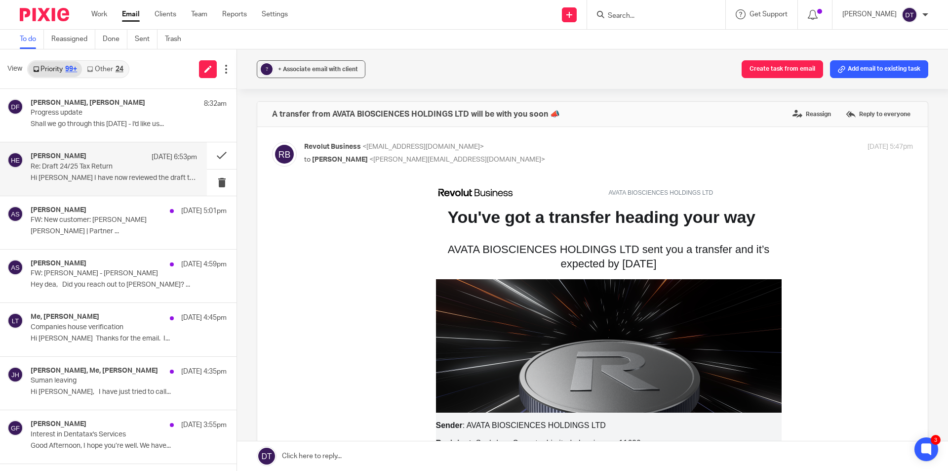
click at [92, 169] on p "Re: Draft 24/25 Tax Return" at bounding box center [97, 166] width 133 height 8
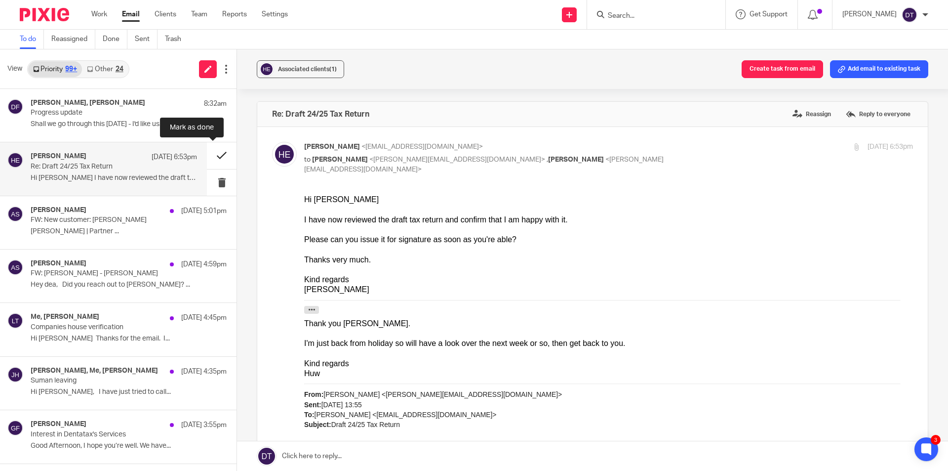
click at [215, 156] on button at bounding box center [222, 155] width 30 height 26
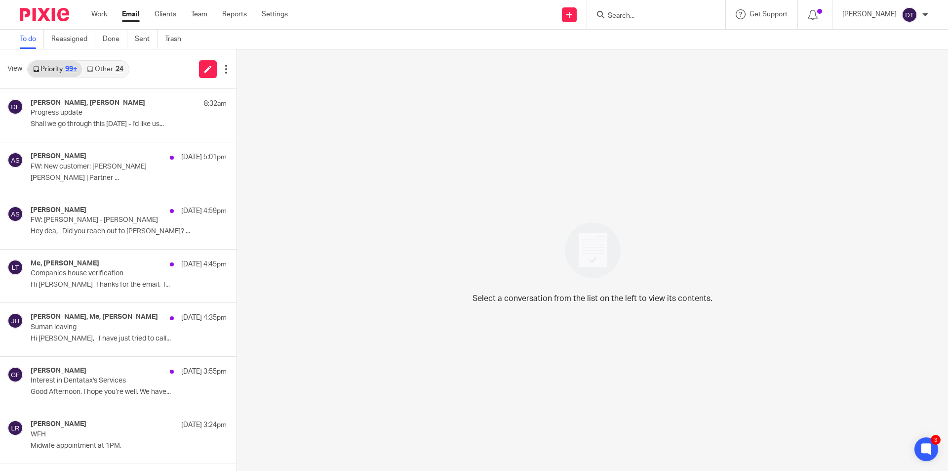
click at [622, 17] on input "Search" at bounding box center [651, 16] width 89 height 9
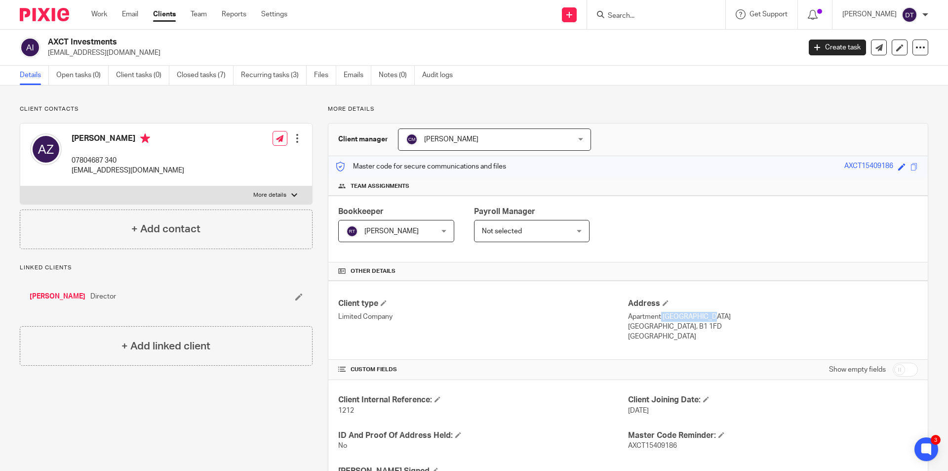
drag, startPoint x: 624, startPoint y: 313, endPoint x: 671, endPoint y: 317, distance: 47.6
click at [671, 317] on p "Apartment [GEOGRAPHIC_DATA]" at bounding box center [773, 317] width 290 height 10
copy p "Apartment 101,"
drag, startPoint x: 688, startPoint y: 327, endPoint x: 663, endPoint y: 327, distance: 24.7
click at [663, 327] on p "[GEOGRAPHIC_DATA], B1 1FD" at bounding box center [773, 327] width 290 height 10
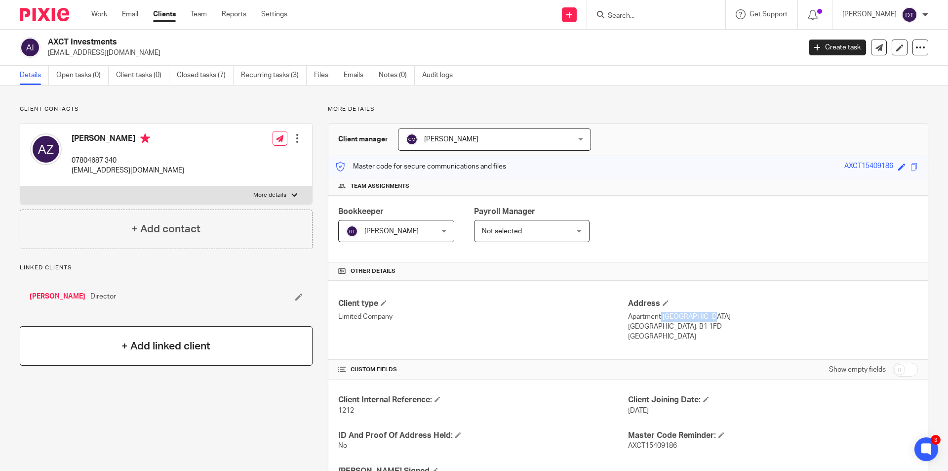
copy p "B1 1FD"
drag, startPoint x: 121, startPoint y: 158, endPoint x: 70, endPoint y: 164, distance: 51.8
click at [70, 164] on div "[PERSON_NAME] 07804687 340 [EMAIL_ADDRESS][DOMAIN_NAME]" at bounding box center [107, 154] width 154 height 52
copy p "07804687 340"
drag, startPoint x: 135, startPoint y: 54, endPoint x: 44, endPoint y: 55, distance: 90.4
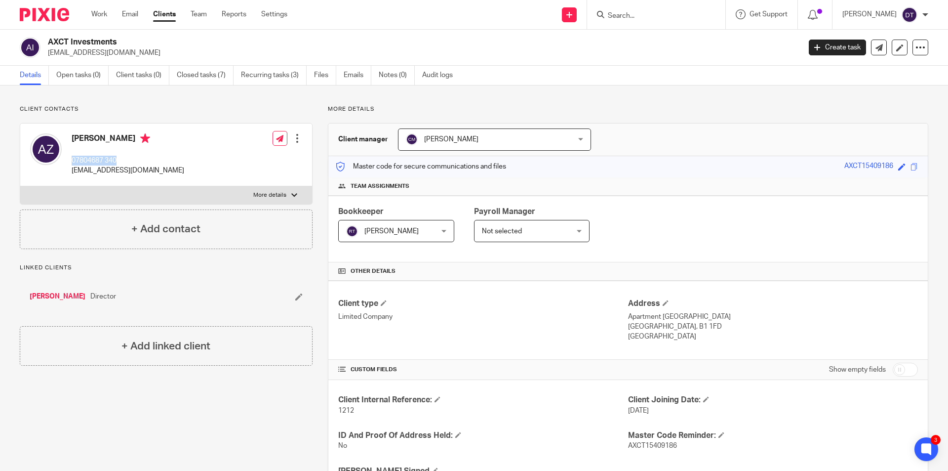
click at [44, 55] on div "AXCT Investments [PERSON_NAME][EMAIL_ADDRESS][DOMAIN_NAME]" at bounding box center [407, 47] width 774 height 21
click at [665, 15] on input "Search" at bounding box center [651, 16] width 89 height 9
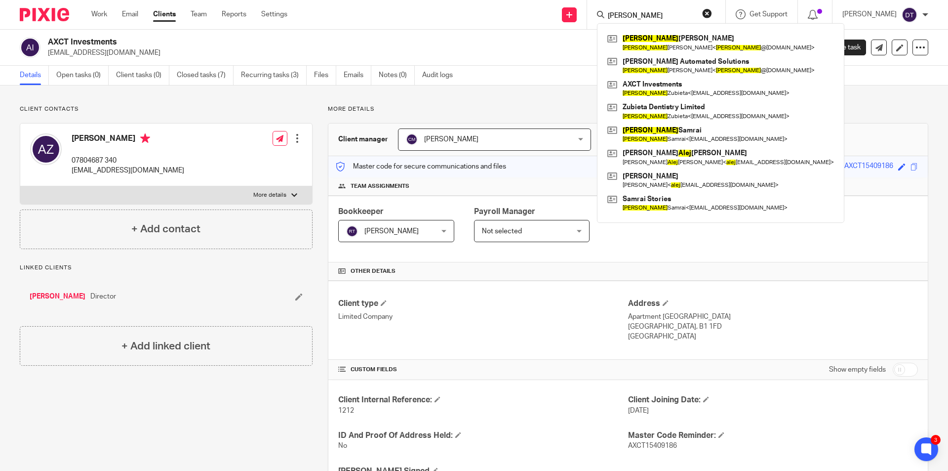
type input "[PERSON_NAME]"
drag, startPoint x: 123, startPoint y: 48, endPoint x: 47, endPoint y: 55, distance: 76.8
click at [47, 55] on div "AXCT Investments [PERSON_NAME][EMAIL_ADDRESS][DOMAIN_NAME]" at bounding box center [407, 47] width 774 height 21
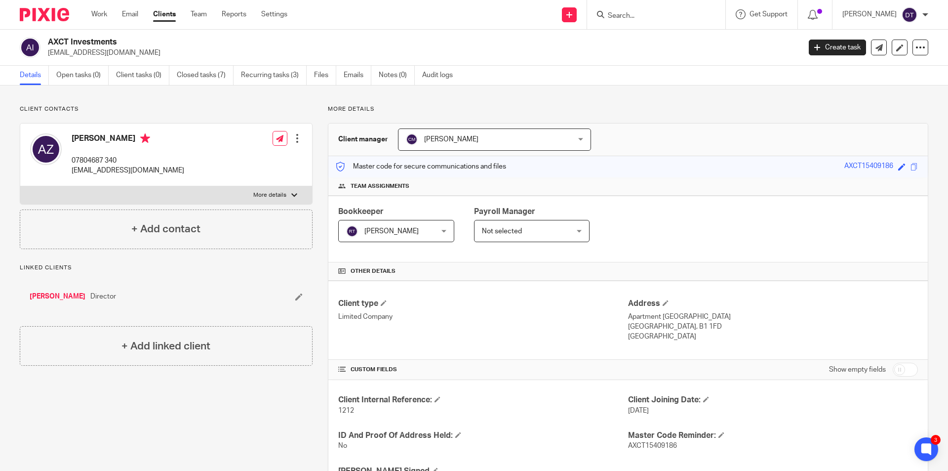
copy p "[EMAIL_ADDRESS][DOMAIN_NAME]"
click at [688, 16] on input "Search" at bounding box center [651, 16] width 89 height 9
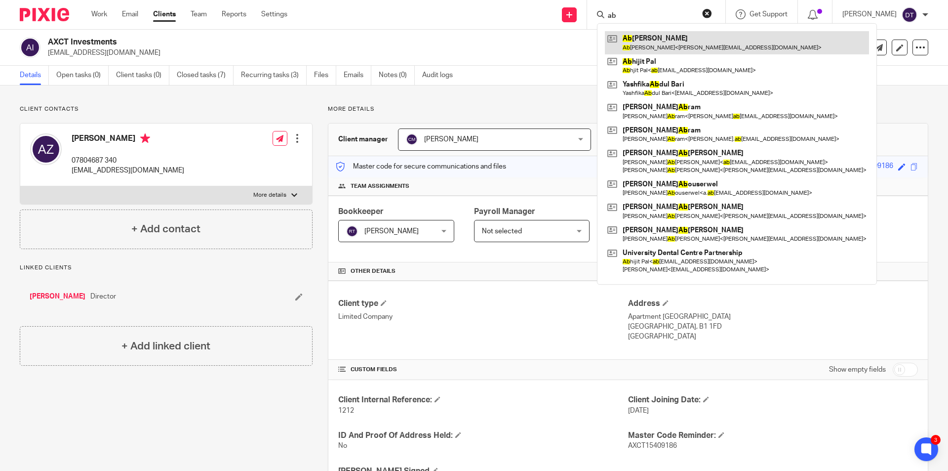
type input "ab"
click at [686, 41] on link at bounding box center [737, 42] width 264 height 23
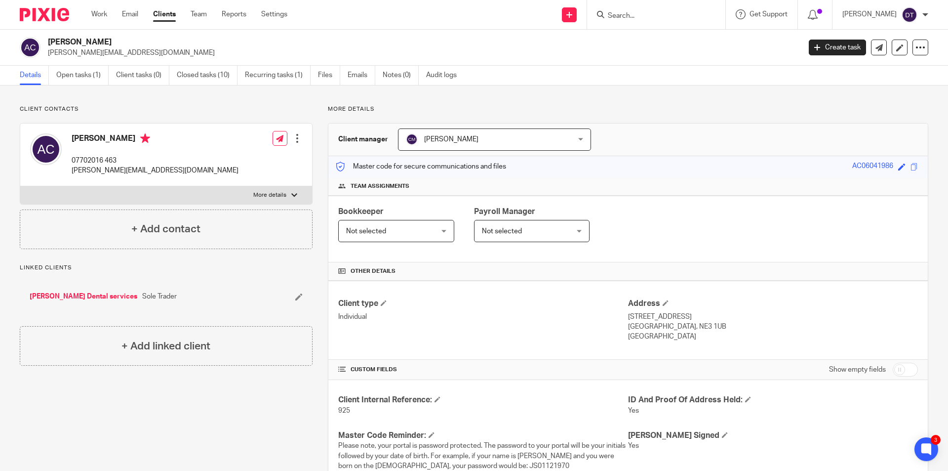
drag, startPoint x: 79, startPoint y: 40, endPoint x: 47, endPoint y: 41, distance: 32.1
click at [47, 41] on div "Abdullah Casaus a.casaus@nhs.net" at bounding box center [407, 47] width 774 height 21
copy h2 "Abdullah"
drag, startPoint x: 135, startPoint y: 42, endPoint x: 83, endPoint y: 46, distance: 52.5
click at [83, 46] on h2 "Abdullah Casaus" at bounding box center [346, 42] width 597 height 10
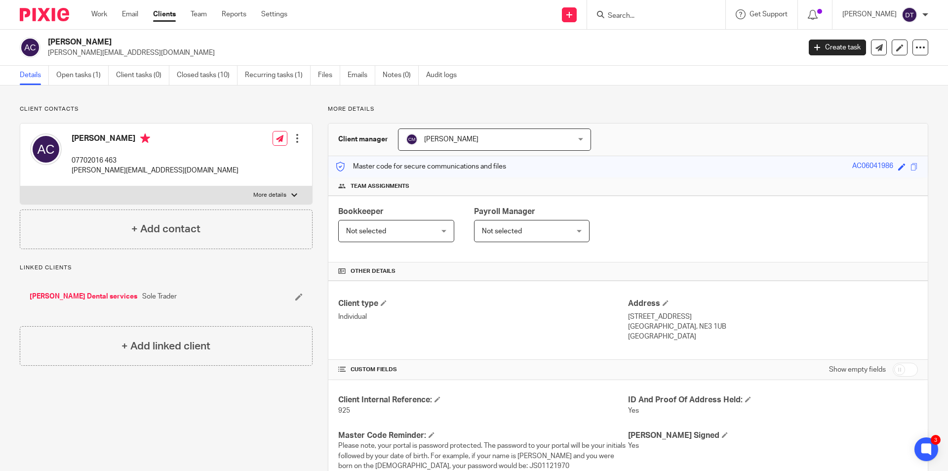
copy h2 "Casaus"
click at [630, 320] on div "Address 4 Alwinton Terrace Newcastle, NE3 1UB United Kingdom" at bounding box center [773, 319] width 290 height 43
click at [628, 315] on p "4 Alwinton Terrace" at bounding box center [773, 317] width 290 height 10
copy p "4"
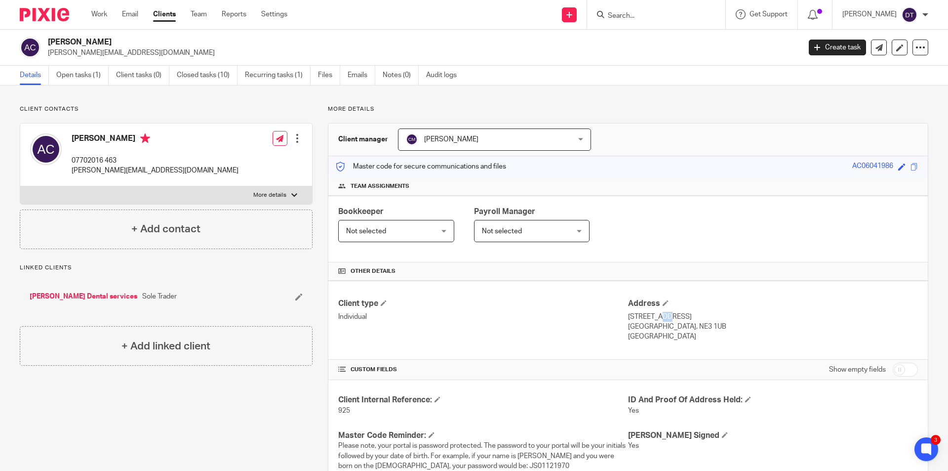
drag, startPoint x: 688, startPoint y: 327, endPoint x: 660, endPoint y: 328, distance: 28.2
click at [660, 328] on p "Newcastle, NE3 1UB" at bounding box center [773, 327] width 290 height 10
copy p "NE3 1UB"
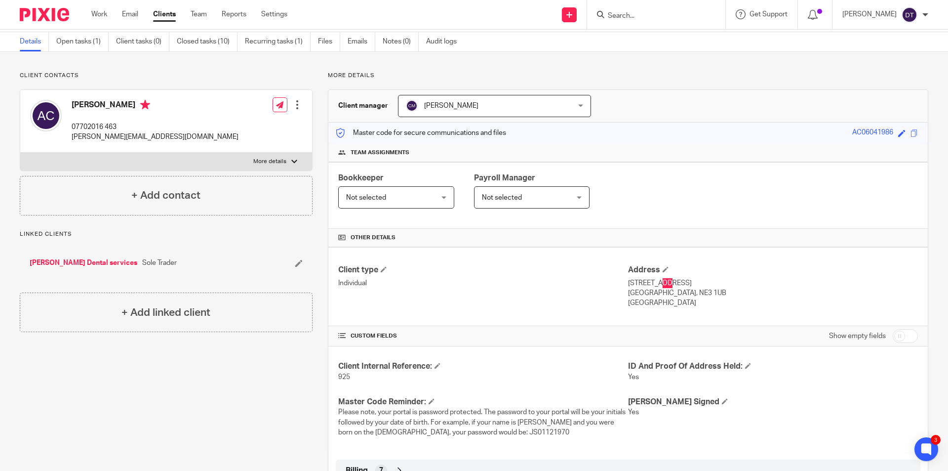
scroll to position [49, 0]
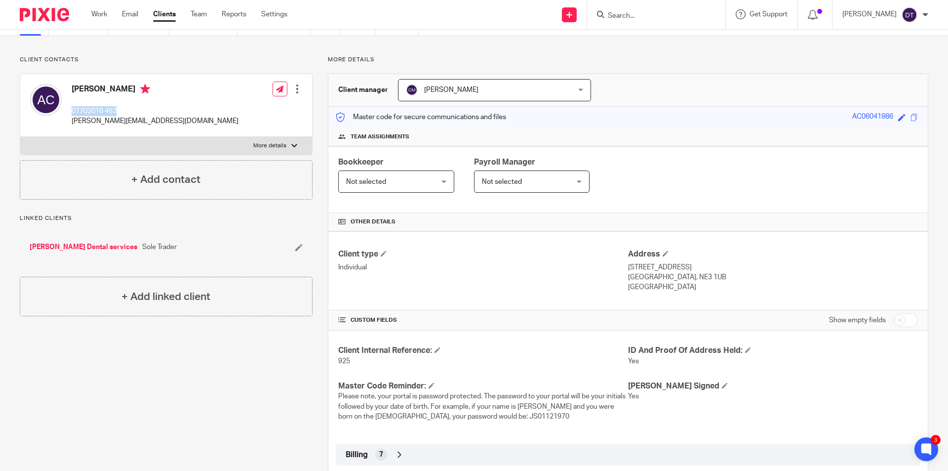
drag, startPoint x: 119, startPoint y: 110, endPoint x: 69, endPoint y: 111, distance: 50.4
click at [69, 111] on div "Abdullah Casaus 07702016 463 a.casaus@nhs.net" at bounding box center [134, 105] width 208 height 52
copy p "07702016 463"
click at [135, 121] on p "a.casaus@nhs.net" at bounding box center [155, 121] width 167 height 10
drag, startPoint x: 127, startPoint y: 123, endPoint x: 70, endPoint y: 121, distance: 57.8
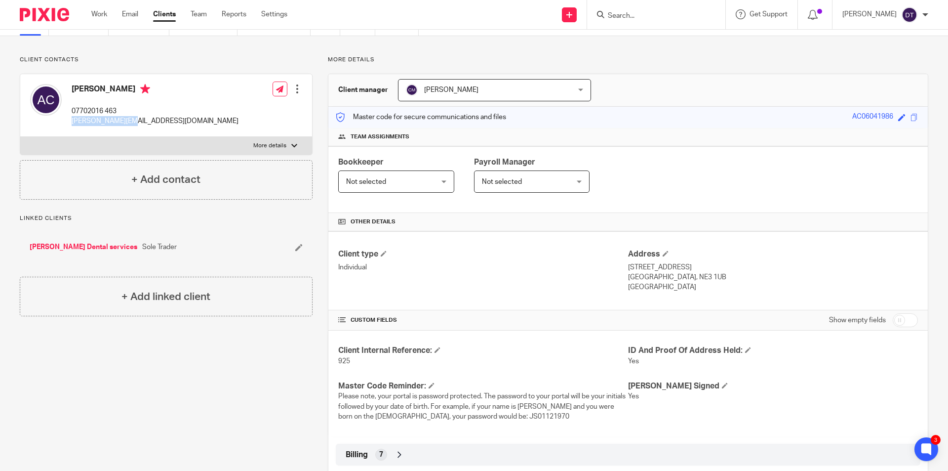
click at [70, 121] on div "Abdullah Casaus 07702016 463 a.casaus@nhs.net" at bounding box center [134, 105] width 208 height 52
copy p "a.casaus@nhs.net"
click at [219, 384] on div "Client contacts Abdullah Casaus 07702016 463 a.casaus@nhs.net Edit contact Crea…" at bounding box center [158, 308] width 308 height 505
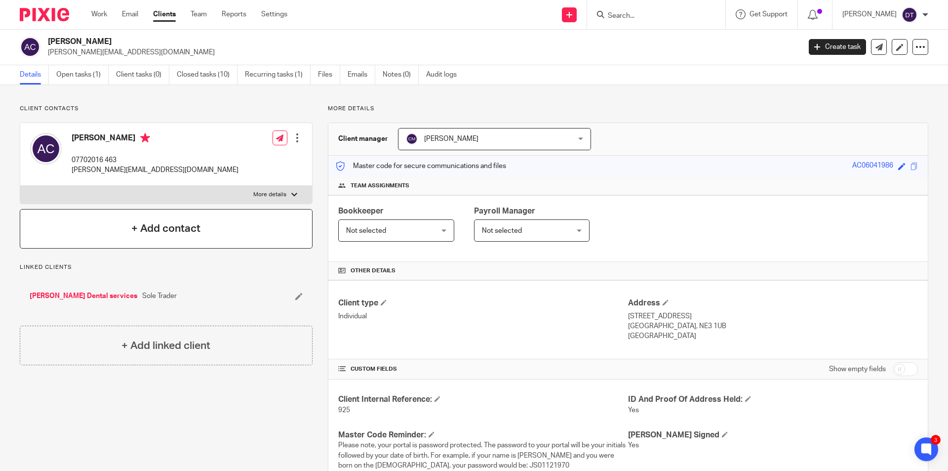
scroll to position [0, 0]
click at [562, 11] on link at bounding box center [569, 14] width 15 height 15
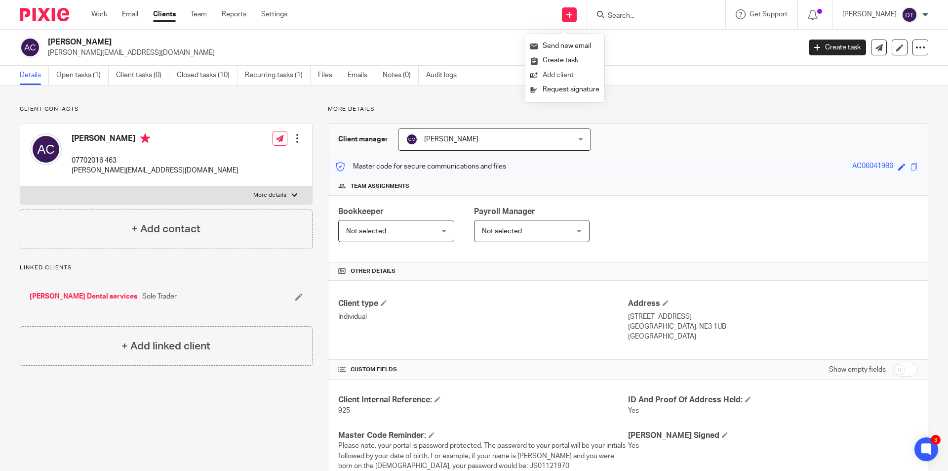
click at [549, 74] on link "Add client" at bounding box center [564, 75] width 69 height 14
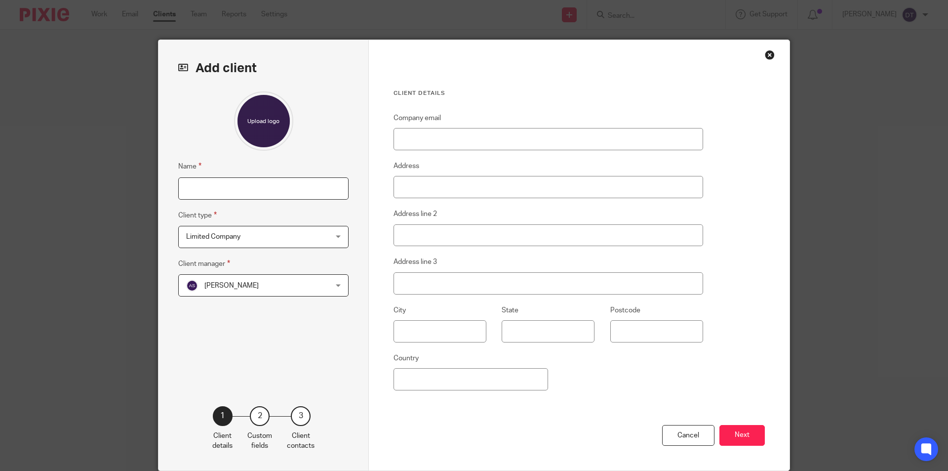
click at [244, 183] on input "Name" at bounding box center [263, 188] width 170 height 22
type input "Bincy Chandran"
click at [455, 133] on input "Company email" at bounding box center [549, 139] width 310 height 22
paste input "bincychandran638@gmail.com"
type input "bincychandran638@gmail.com"
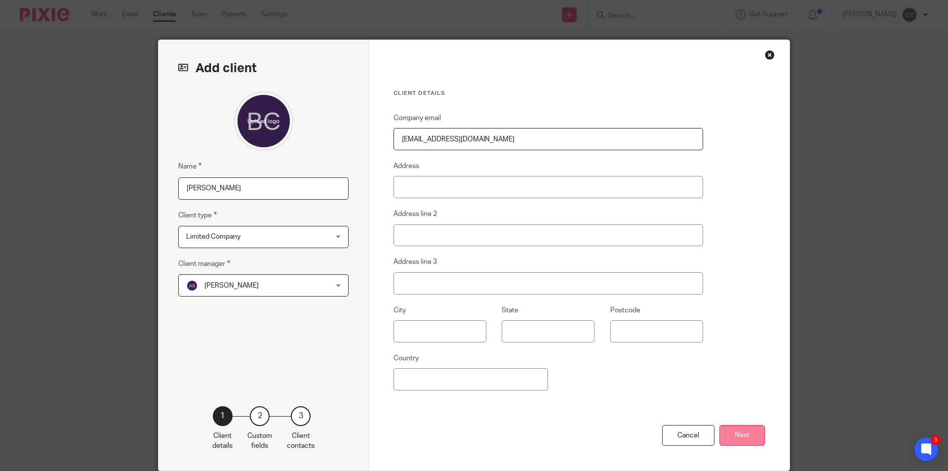
click at [738, 431] on button "Next" at bounding box center [742, 435] width 45 height 21
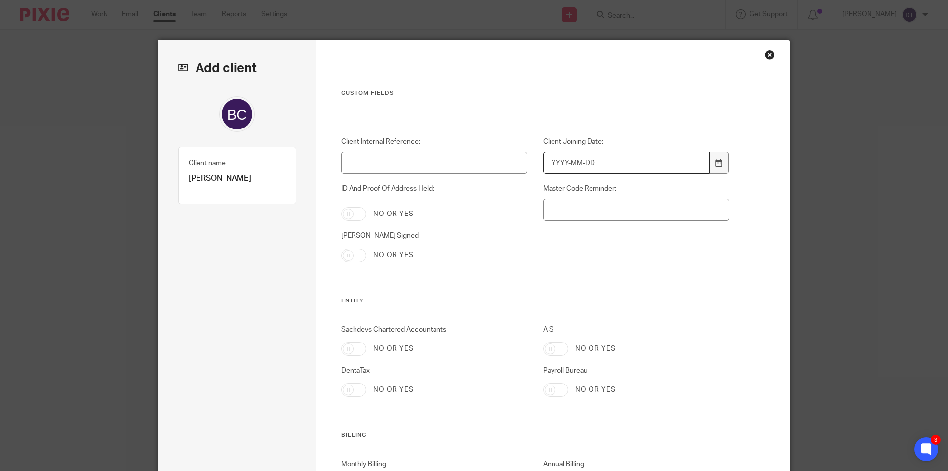
click at [671, 161] on input "Client Joining Date:" at bounding box center [626, 163] width 167 height 22
click at [718, 161] on icon at bounding box center [719, 162] width 7 height 7
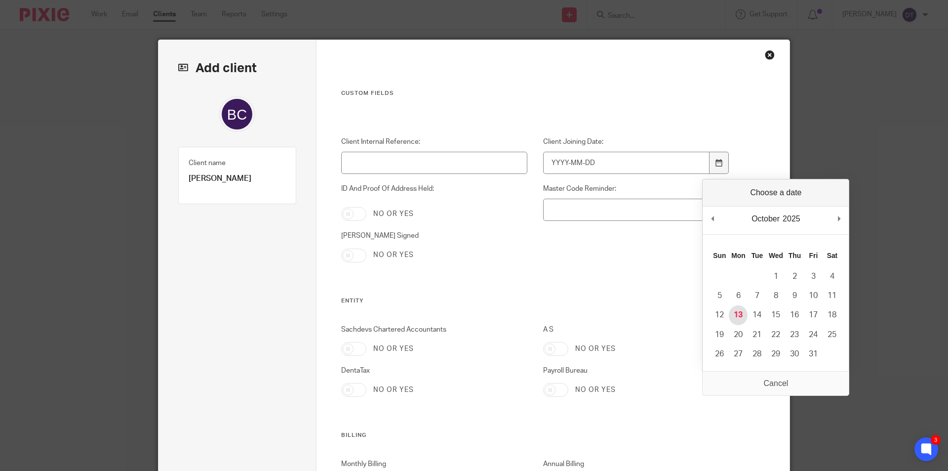
type input "2025-10-13"
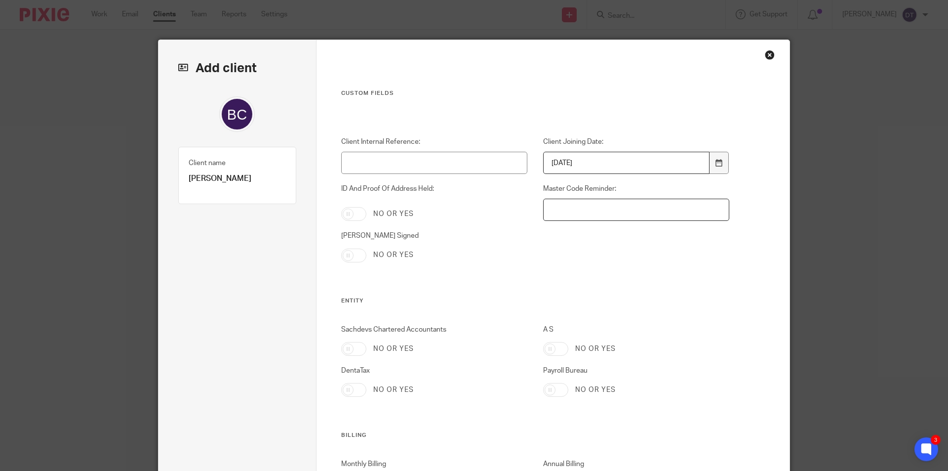
click at [610, 216] on input "Master Code Reminder:" at bounding box center [636, 210] width 187 height 22
type input "C"
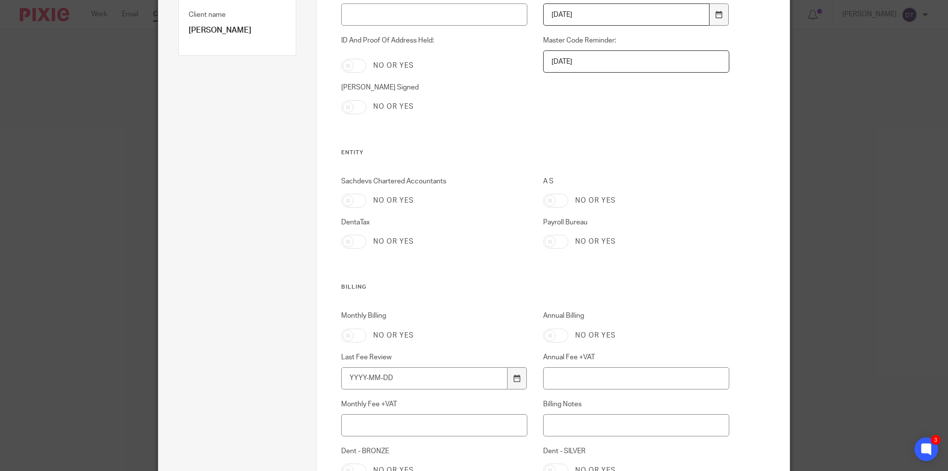
type input "[DATE]"
click at [358, 242] on input "DentaTax" at bounding box center [353, 242] width 25 height 14
checkbox input "true"
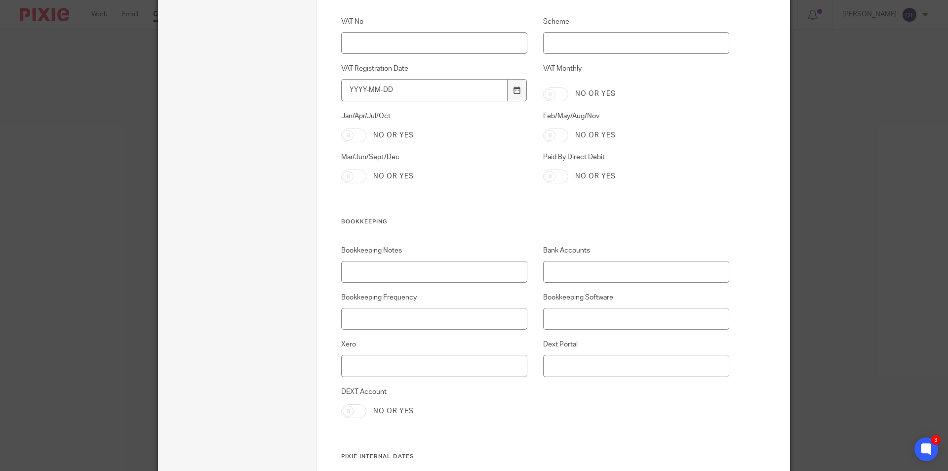
scroll to position [2022, 0]
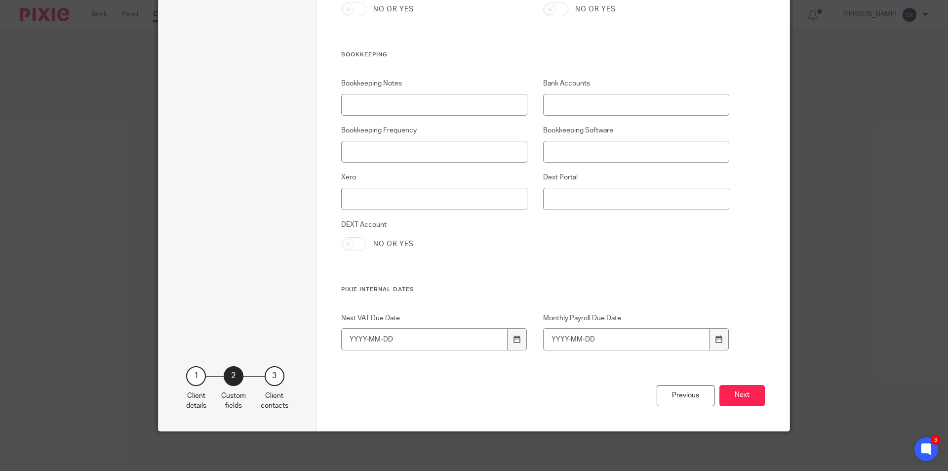
drag, startPoint x: 751, startPoint y: 395, endPoint x: 746, endPoint y: 396, distance: 5.5
click at [749, 395] on button "Next" at bounding box center [742, 395] width 45 height 21
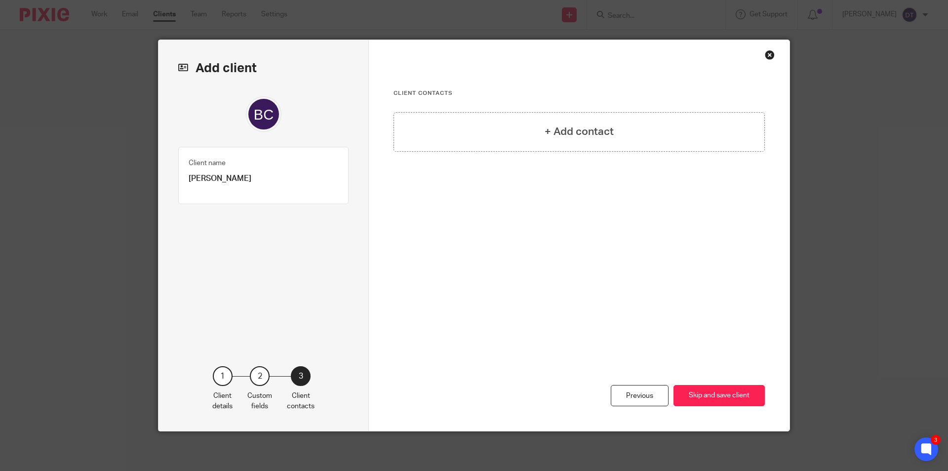
drag, startPoint x: 546, startPoint y: 132, endPoint x: 535, endPoint y: 140, distance: 13.6
click at [545, 133] on h4 "+ Add contact" at bounding box center [579, 131] width 69 height 15
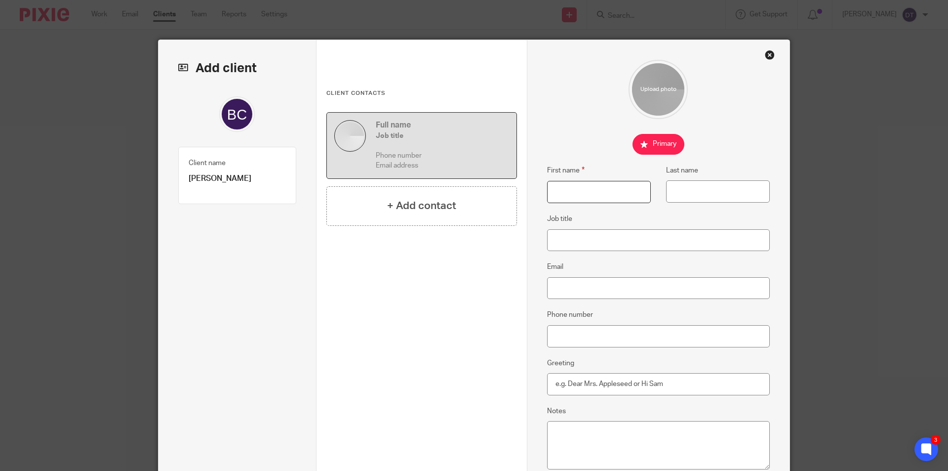
click at [626, 186] on input "First name" at bounding box center [599, 192] width 104 height 22
type input "Bincy"
type input "Chandran"
click at [601, 294] on input "Email" at bounding box center [658, 288] width 223 height 22
paste input "[EMAIL_ADDRESS][DOMAIN_NAME]"
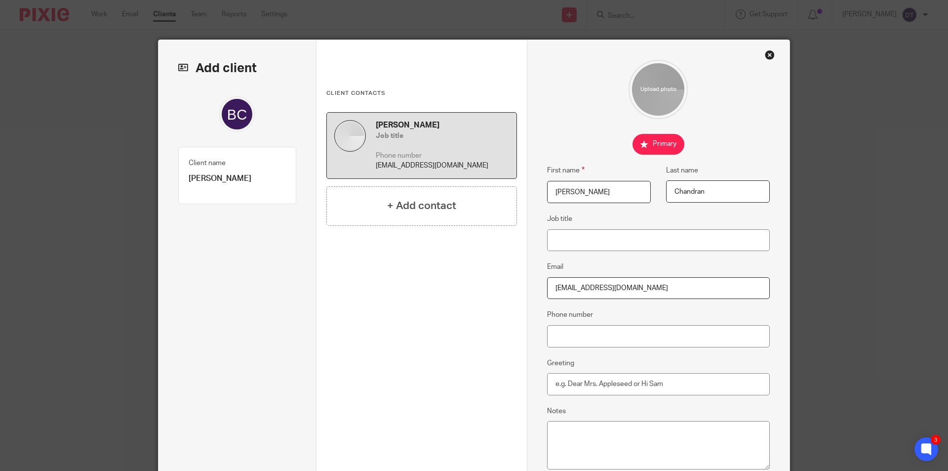
type input "[EMAIL_ADDRESS][DOMAIN_NAME]"
click at [584, 340] on input "Phone number" at bounding box center [658, 336] width 223 height 22
paste input "07747 749928."
click at [573, 335] on input "07747 749928" at bounding box center [658, 336] width 223 height 22
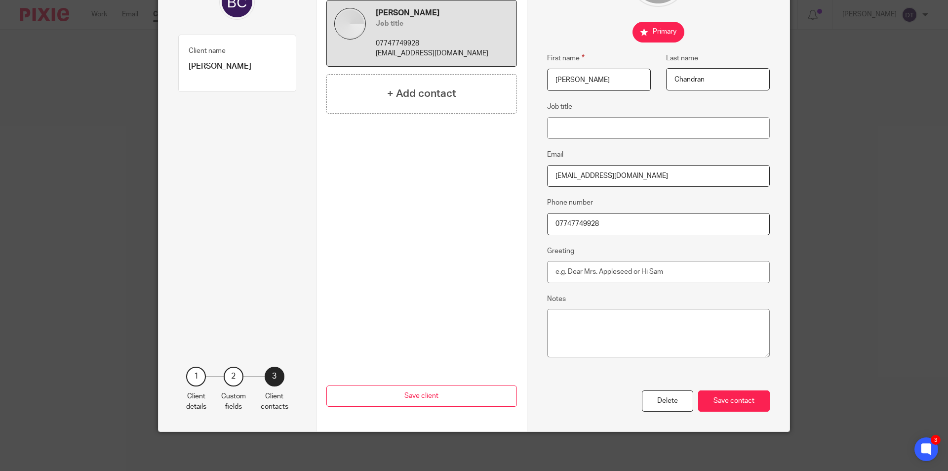
scroll to position [113, 0]
type input "07747749928"
click at [740, 397] on div "Save contact" at bounding box center [734, 400] width 72 height 21
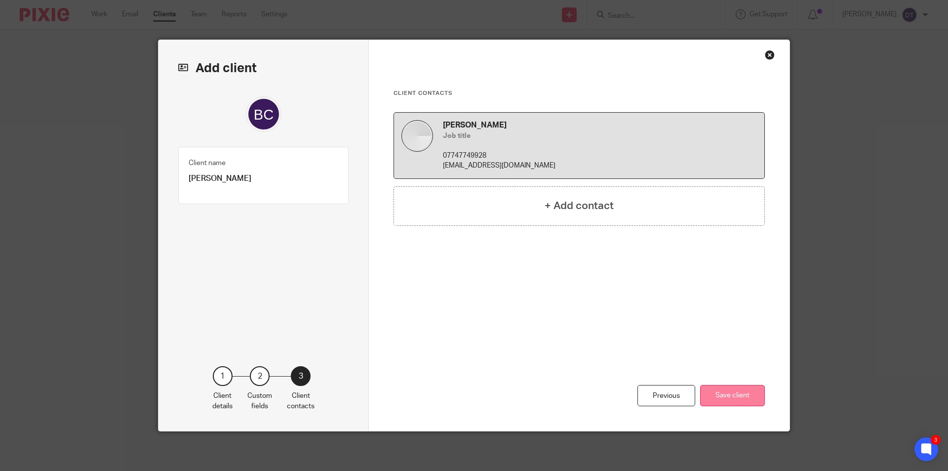
click at [741, 397] on button "Save client" at bounding box center [732, 395] width 65 height 21
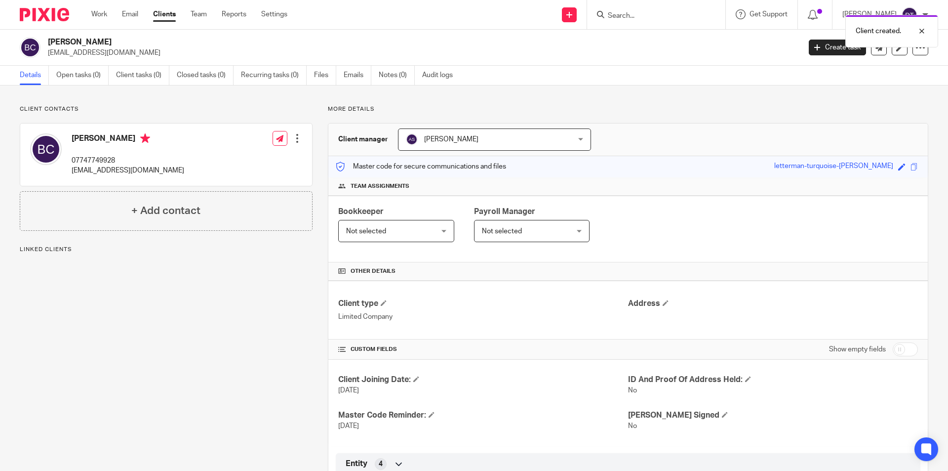
click at [546, 133] on span "[PERSON_NAME]" at bounding box center [480, 139] width 148 height 21
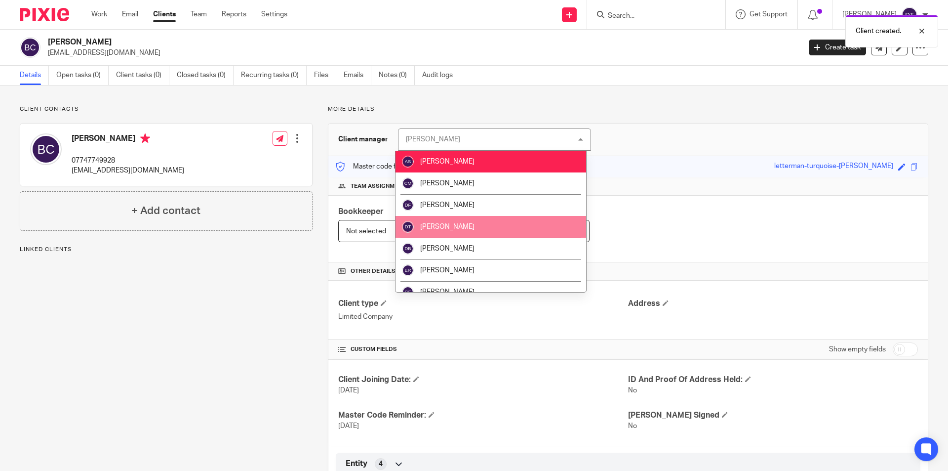
click at [476, 220] on li "[PERSON_NAME]" at bounding box center [491, 227] width 191 height 22
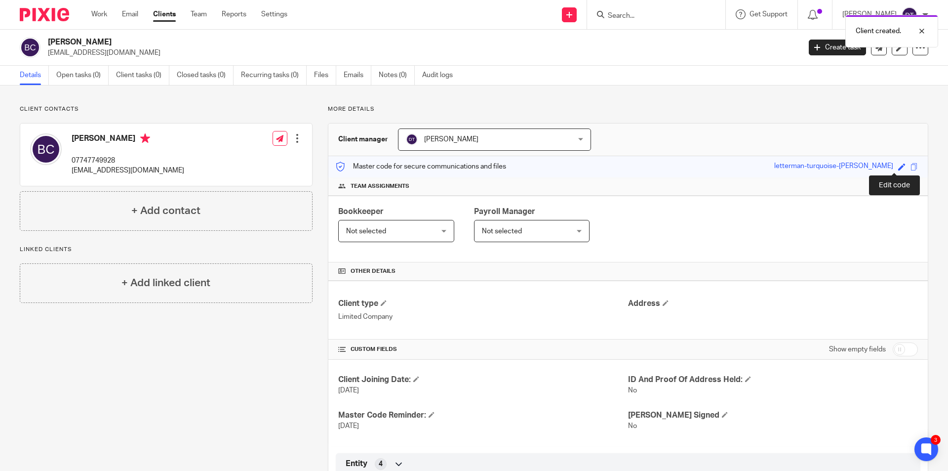
click at [898, 167] on span at bounding box center [901, 166] width 7 height 7
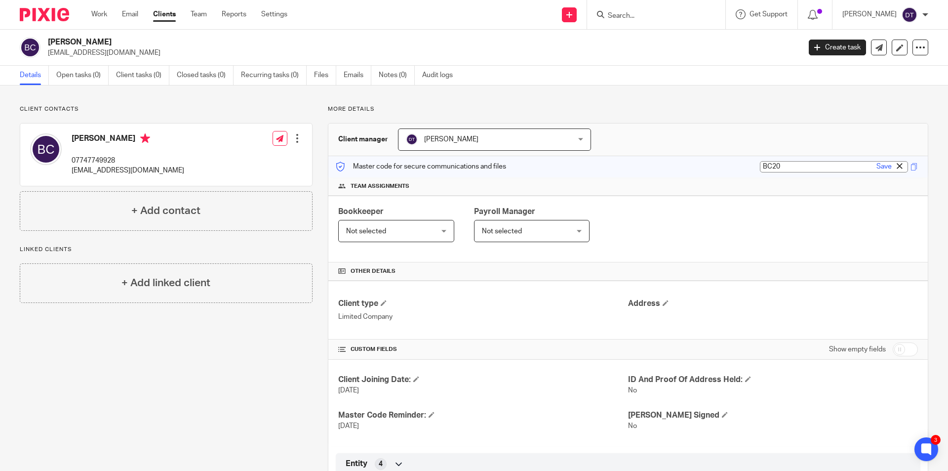
type input "[DATE]"
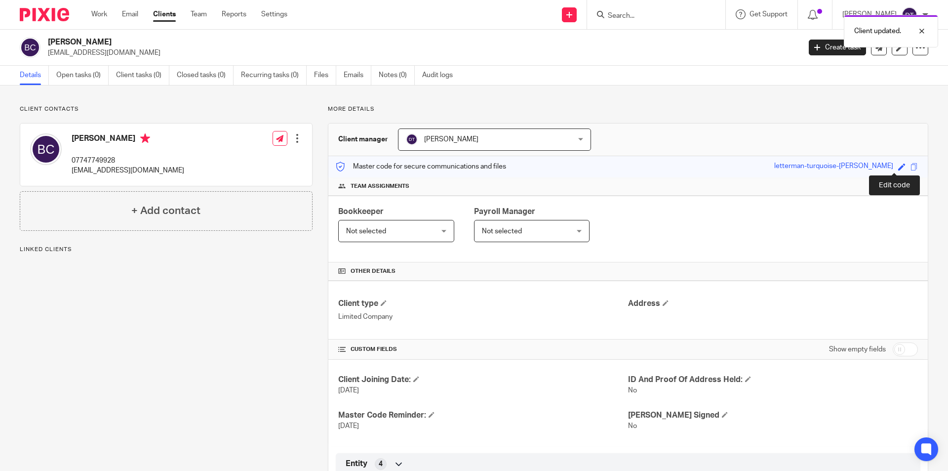
click at [890, 165] on div "Save letterman-turquoise-[GEOGRAPHIC_DATA][PERSON_NAME]" at bounding box center [841, 166] width 134 height 11
click at [898, 164] on span at bounding box center [901, 166] width 7 height 7
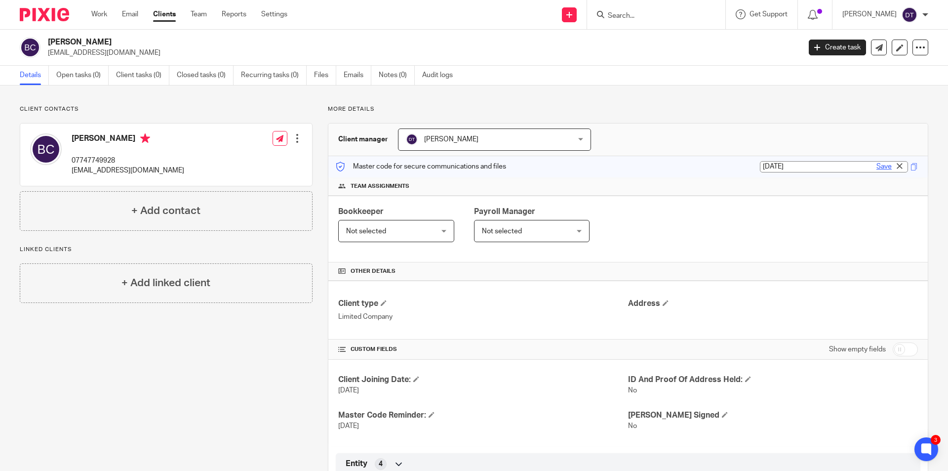
type input "[DATE]"
click at [877, 167] on link "Save" at bounding box center [884, 167] width 15 height 10
type input "[DATE]"
click at [235, 369] on div "Client contacts [PERSON_NAME] 07747749928 [EMAIL_ADDRESS][DOMAIN_NAME] Edit con…" at bounding box center [158, 363] width 308 height 517
click at [72, 80] on link "Open tasks (0)" at bounding box center [82, 75] width 52 height 19
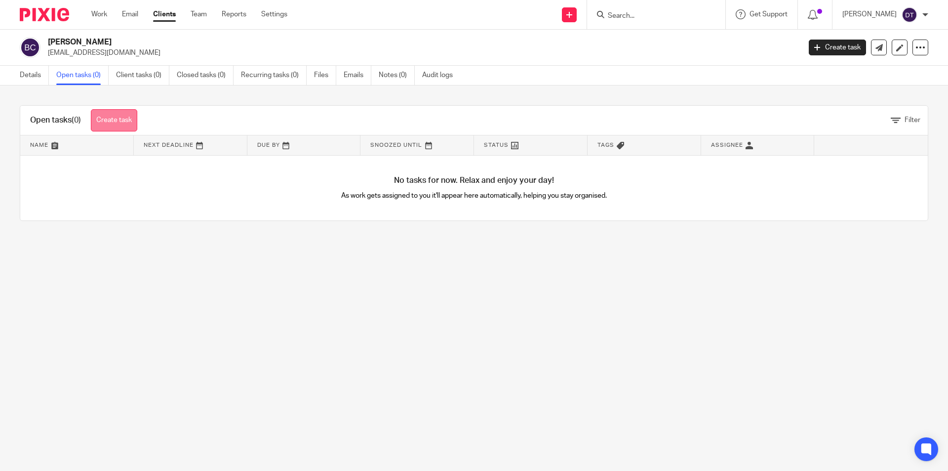
click at [107, 117] on link "Create task" at bounding box center [114, 120] width 46 height 22
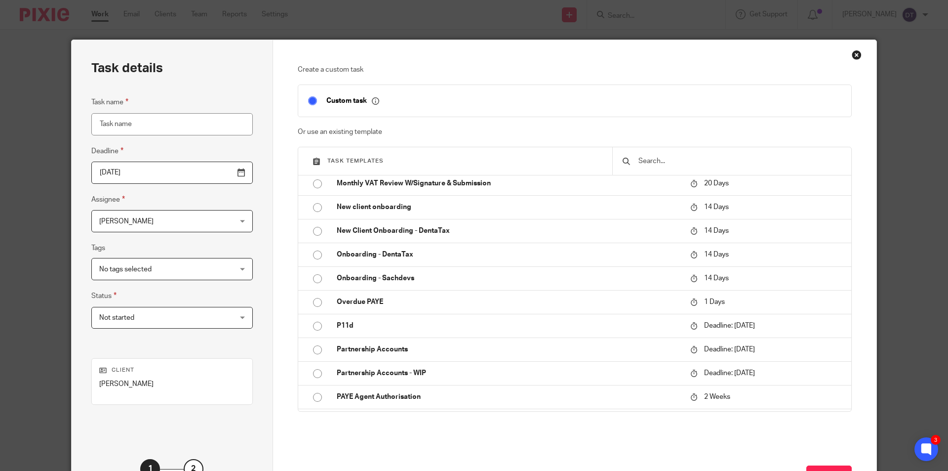
scroll to position [1136, 0]
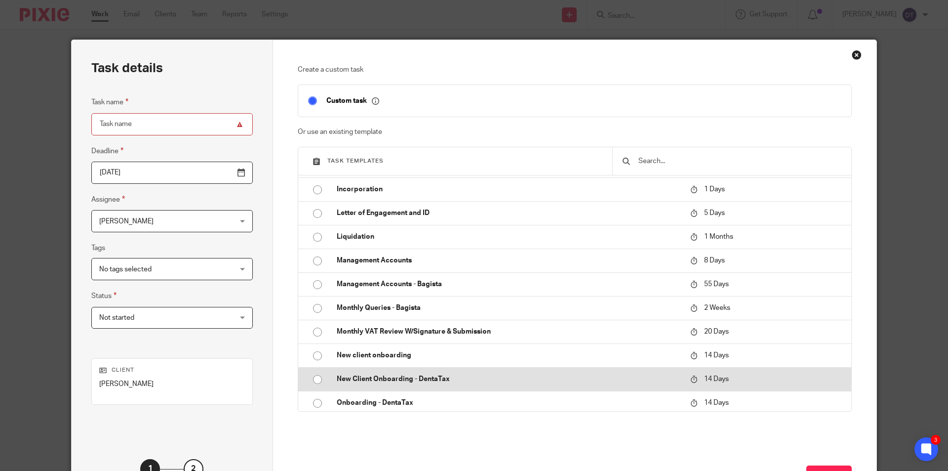
click at [421, 379] on p "New Client Onboarding - DentaTax" at bounding box center [509, 379] width 344 height 10
type input "[DATE]"
type input "New Client Onboarding - DentaTax"
checkbox input "false"
radio input "true"
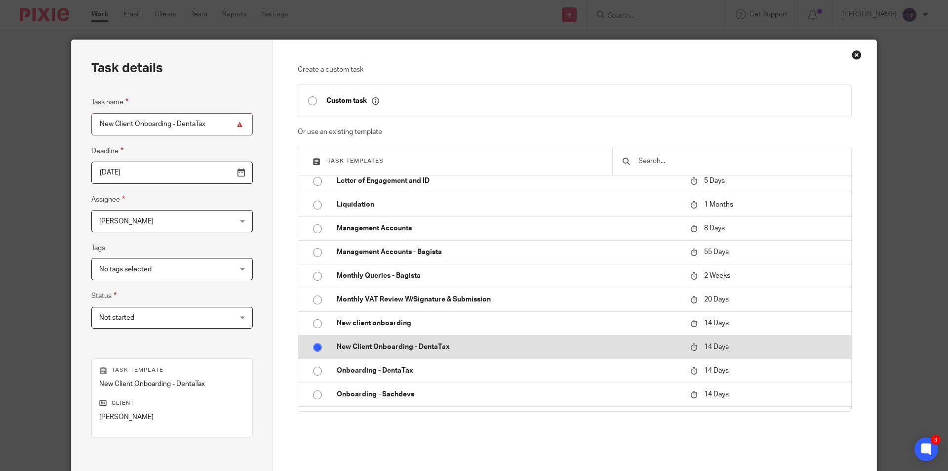
scroll to position [1185, 0]
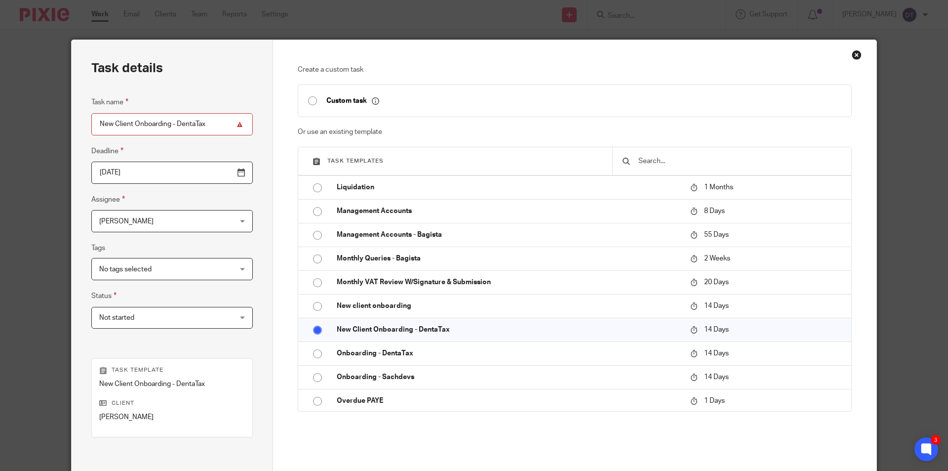
click at [168, 166] on input "[DATE]" at bounding box center [172, 173] width 162 height 22
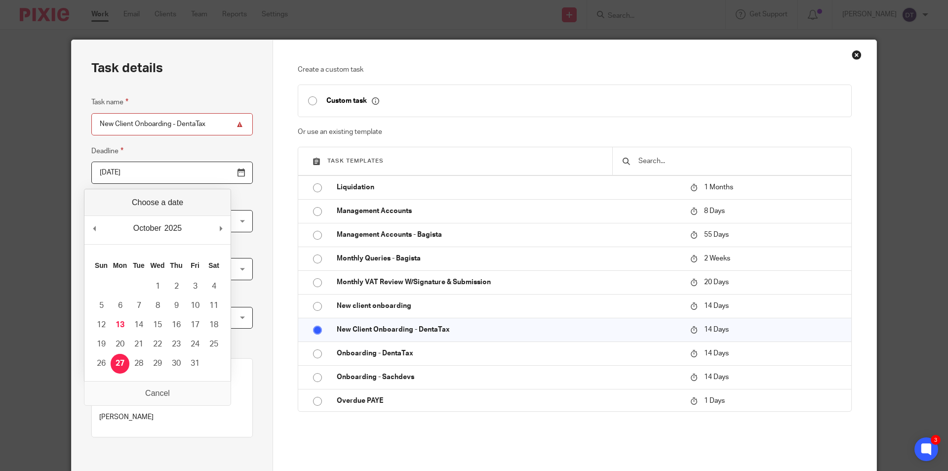
click at [249, 167] on div "Task details Task name New Client Onboarding - DentaTax Deadline [DATE] Assigne…" at bounding box center [173, 292] width 202 height 504
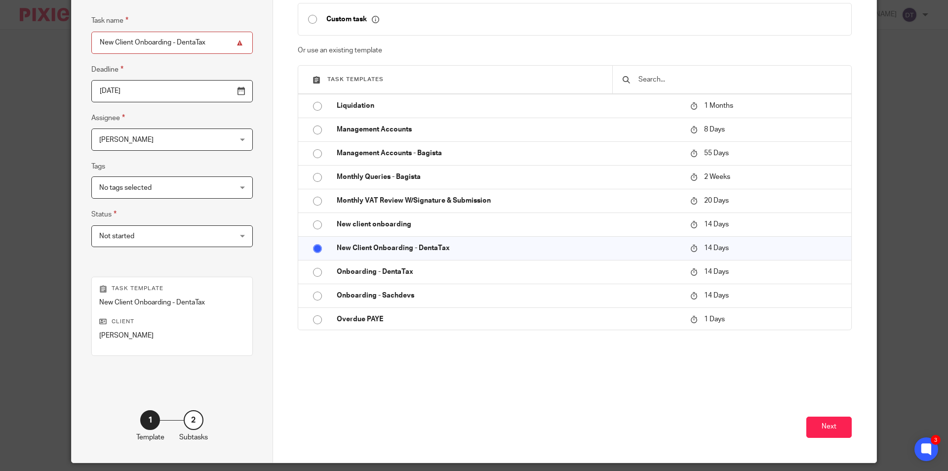
scroll to position [113, 0]
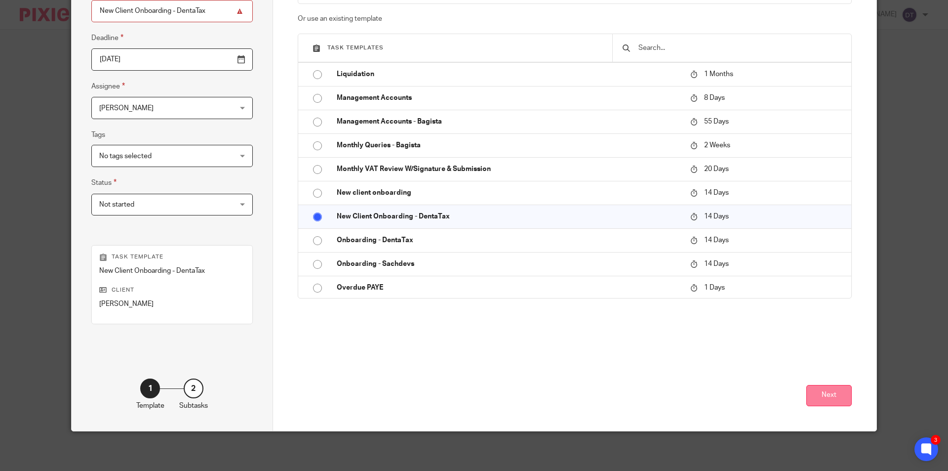
click at [828, 395] on button "Next" at bounding box center [829, 395] width 45 height 21
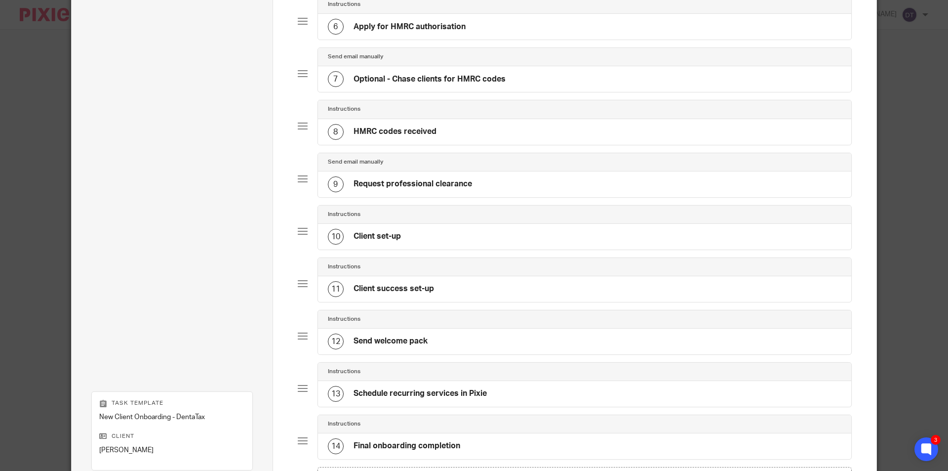
scroll to position [503, 0]
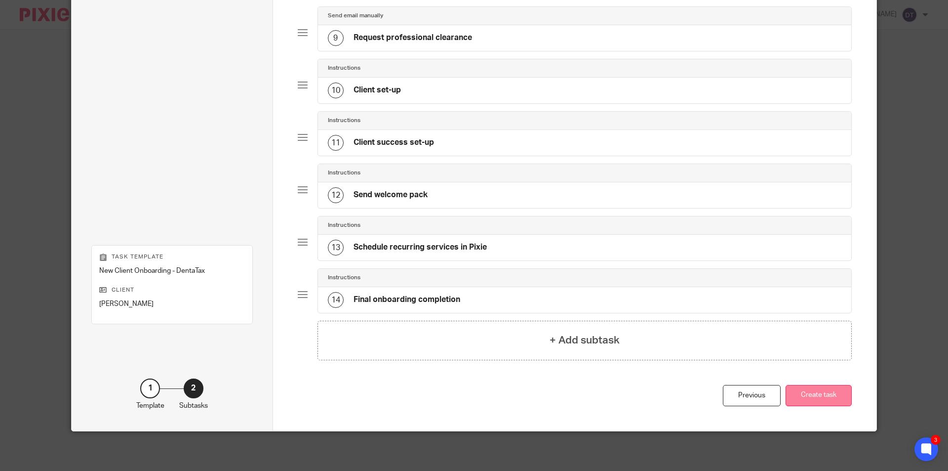
click at [843, 396] on button "Create task" at bounding box center [819, 395] width 66 height 21
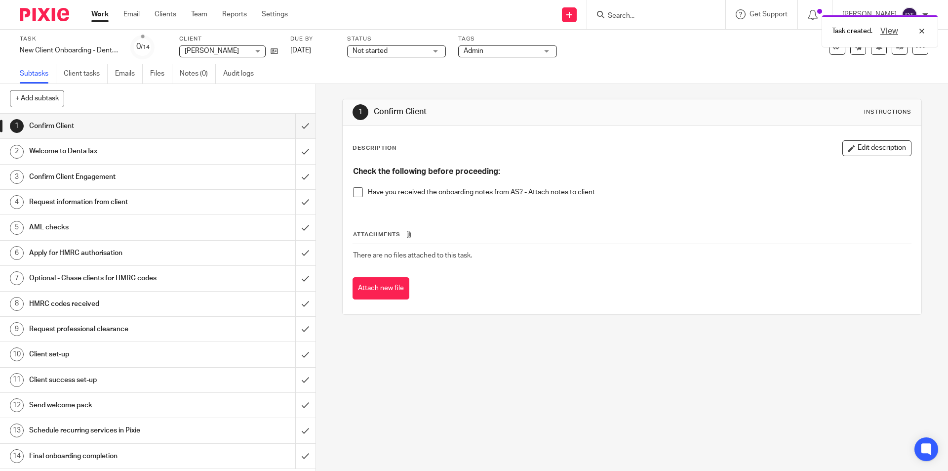
click at [353, 193] on span at bounding box center [358, 192] width 10 height 10
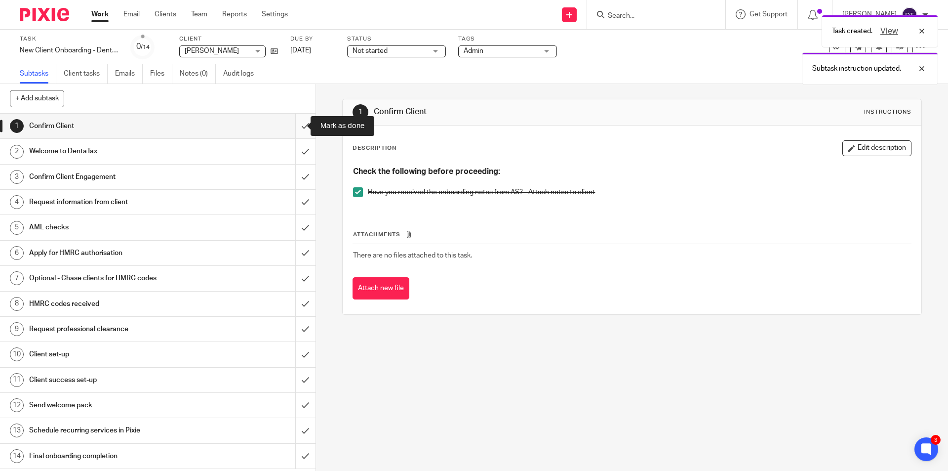
click at [302, 124] on input "submit" at bounding box center [158, 126] width 316 height 25
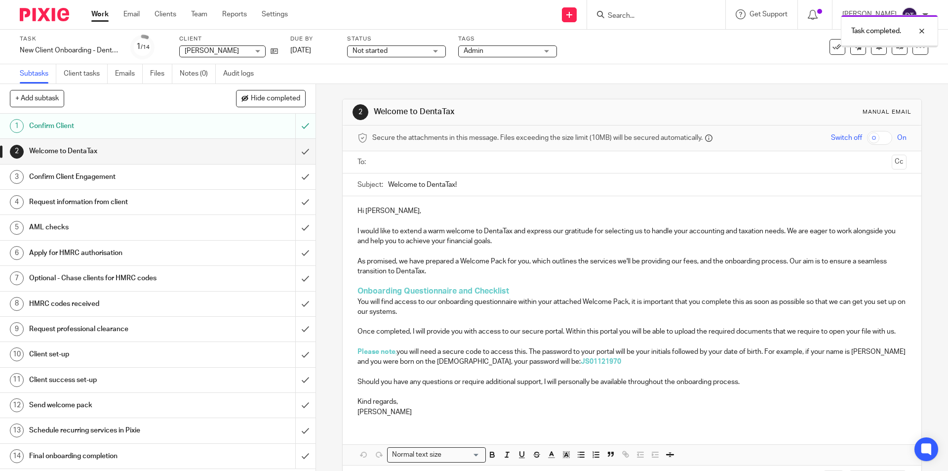
click at [387, 160] on input "text" at bounding box center [632, 162] width 512 height 11
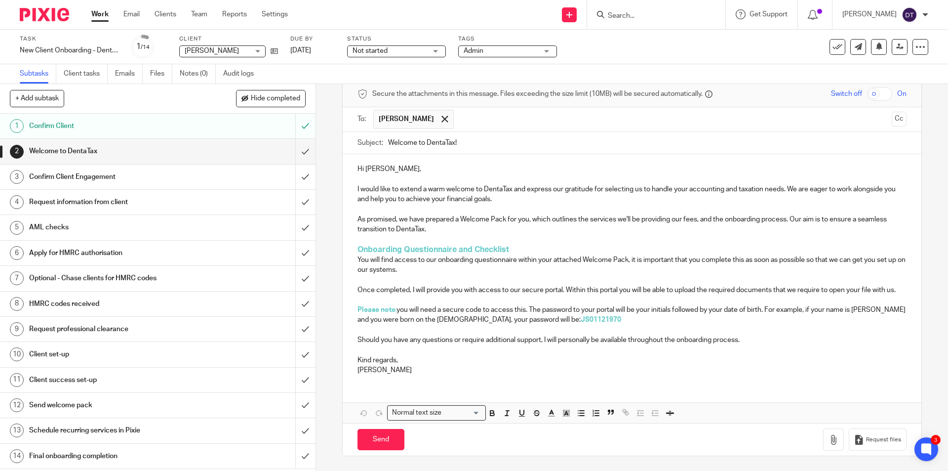
scroll to position [54, 0]
click at [54, 175] on h1 "Confirm Client Engagement" at bounding box center [114, 176] width 171 height 15
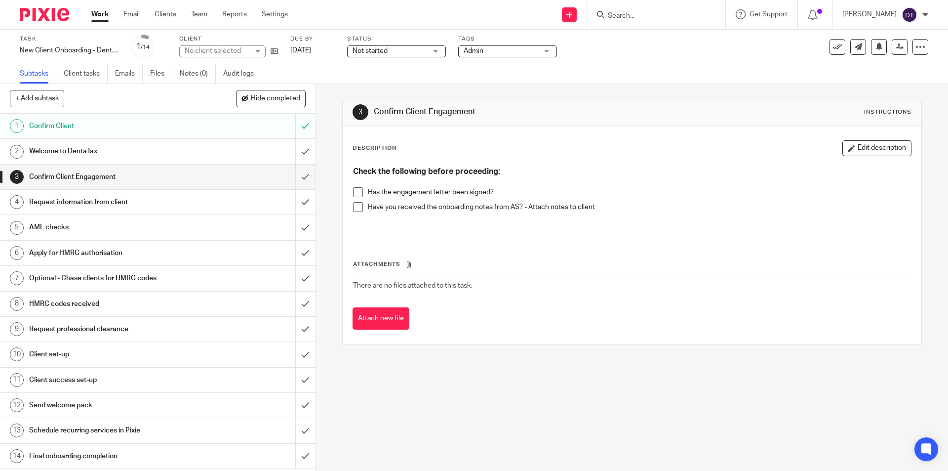
click at [74, 208] on h1 "Request information from client" at bounding box center [114, 202] width 171 height 15
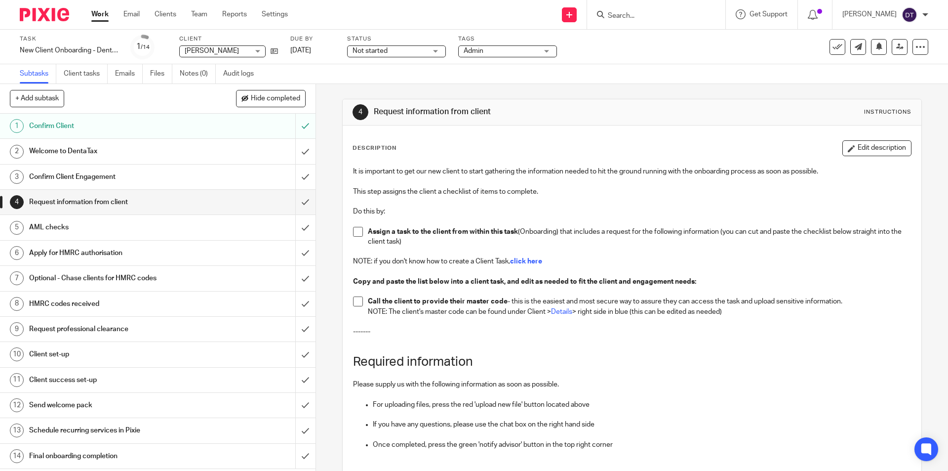
click at [80, 219] on link "5 AML checks" at bounding box center [147, 227] width 295 height 25
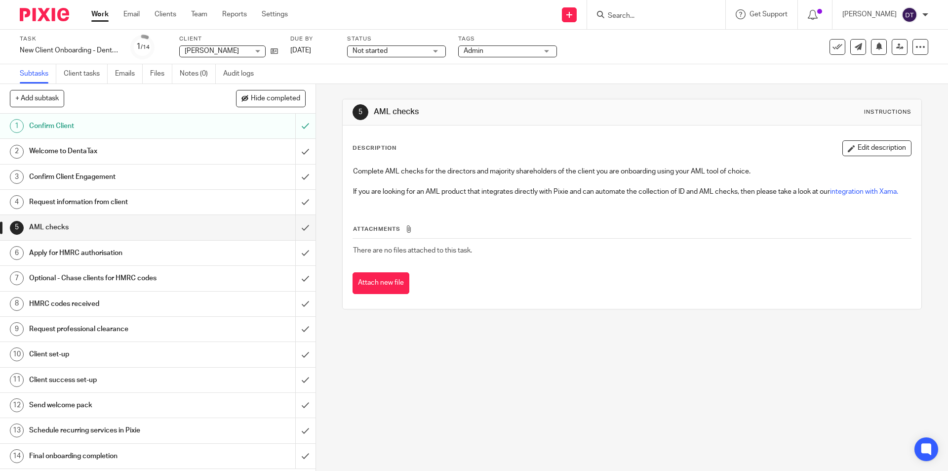
click at [107, 275] on h1 "Optional - Chase clients for HMRC codes" at bounding box center [114, 278] width 171 height 15
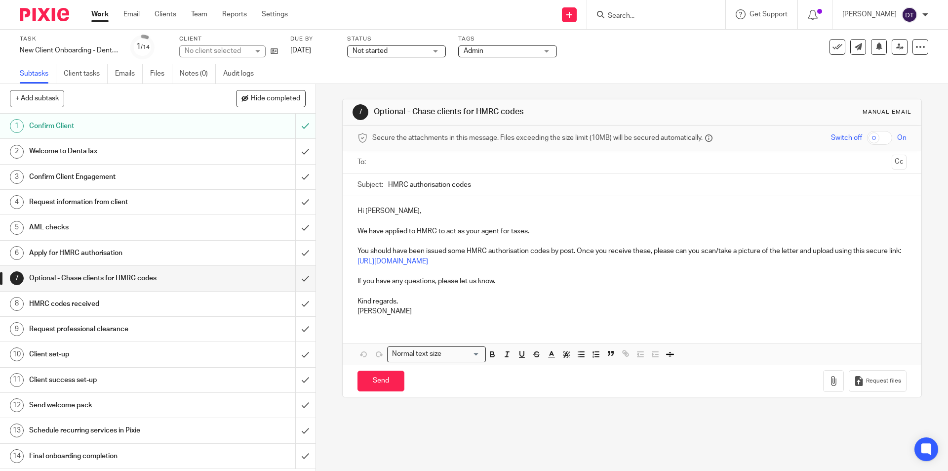
click at [105, 409] on h1 "Send welcome pack" at bounding box center [114, 405] width 171 height 15
click at [68, 402] on h1 "Send welcome pack" at bounding box center [114, 405] width 171 height 15
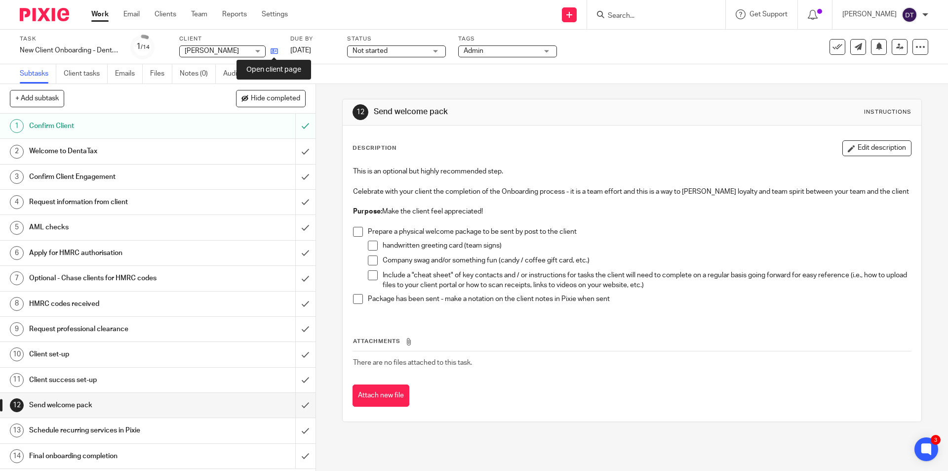
click at [273, 49] on icon at bounding box center [274, 50] width 7 height 7
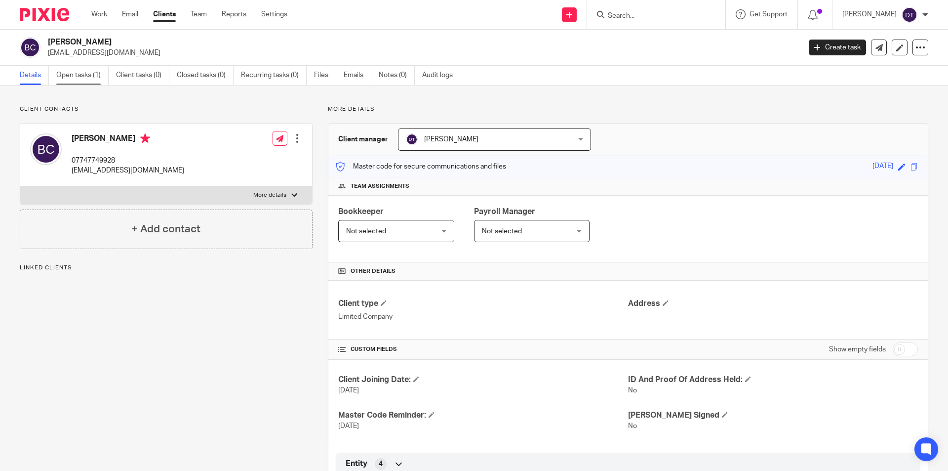
click at [74, 75] on link "Open tasks (1)" at bounding box center [82, 75] width 52 height 19
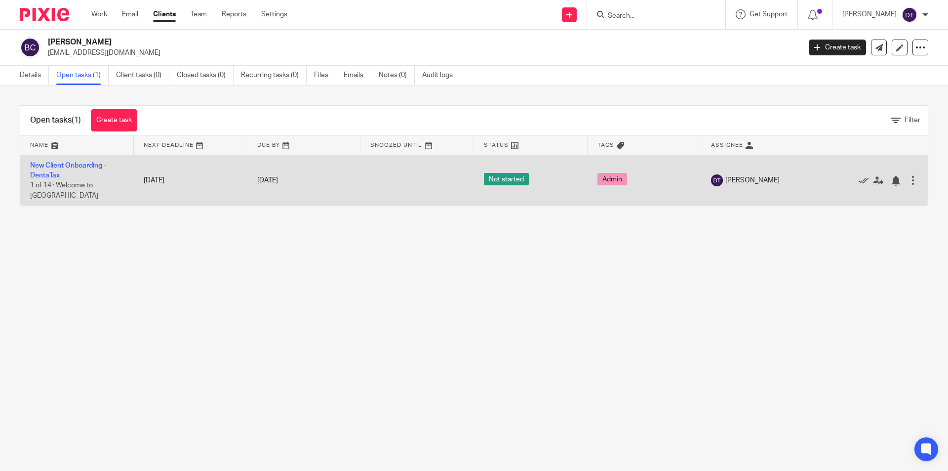
click at [908, 183] on div at bounding box center [913, 180] width 10 height 10
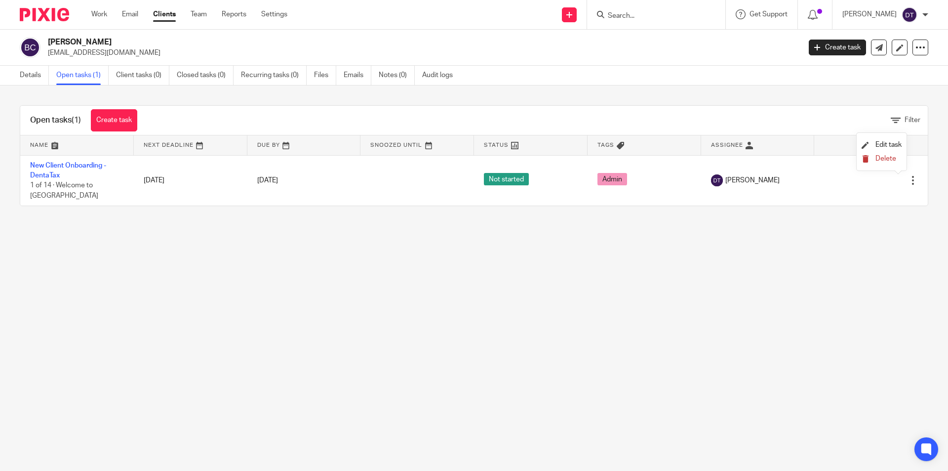
click at [883, 159] on span "Delete" at bounding box center [886, 158] width 21 height 7
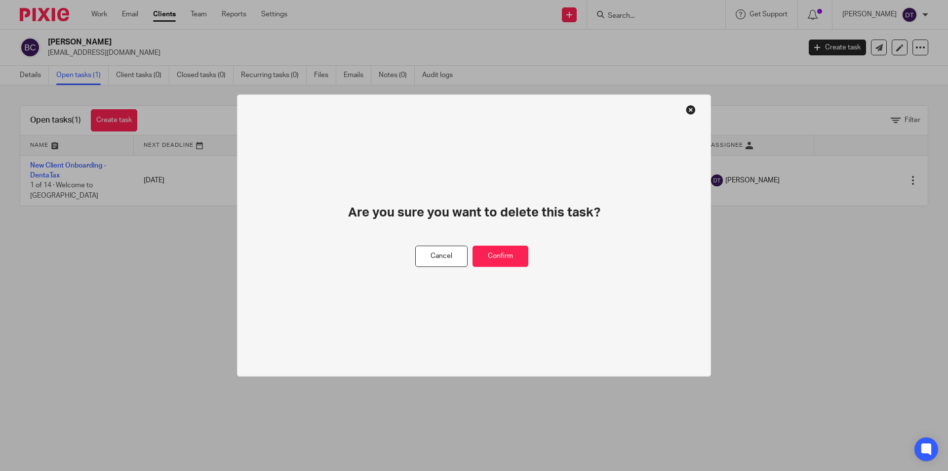
click at [504, 268] on div "Are you sure you want to delete this task? Cancel Confirm" at bounding box center [474, 235] width 474 height 283
click at [503, 259] on button "Confirm" at bounding box center [501, 255] width 56 height 21
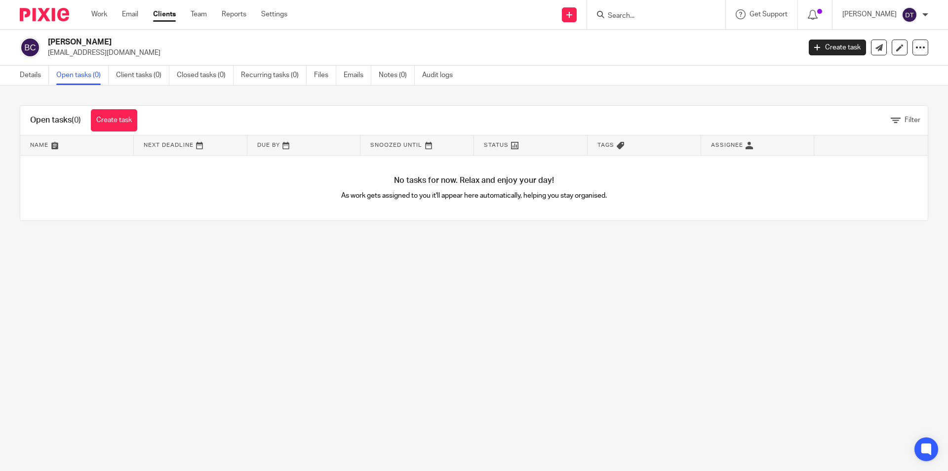
click at [661, 13] on input "Search" at bounding box center [651, 16] width 89 height 9
drag, startPoint x: 131, startPoint y: 117, endPoint x: 139, endPoint y: 121, distance: 8.2
click at [131, 117] on link "Create task" at bounding box center [114, 120] width 46 height 22
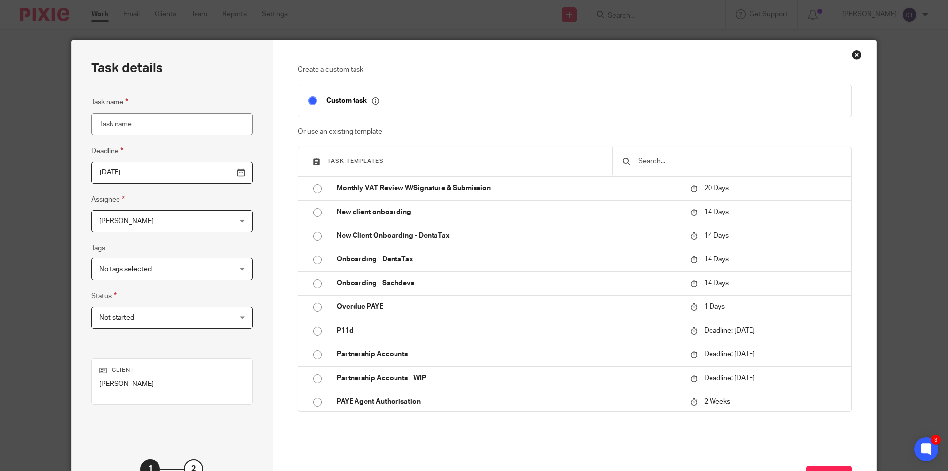
scroll to position [1284, 0]
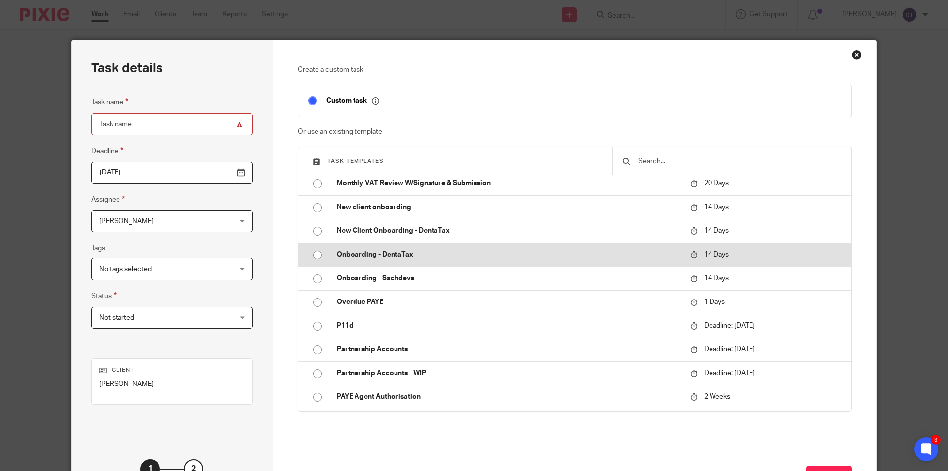
click at [422, 254] on p "Onboarding - DentaTax" at bounding box center [509, 254] width 344 height 10
type input "2025-10-27"
type input "Onboarding - DentaTax"
checkbox input "false"
radio input "true"
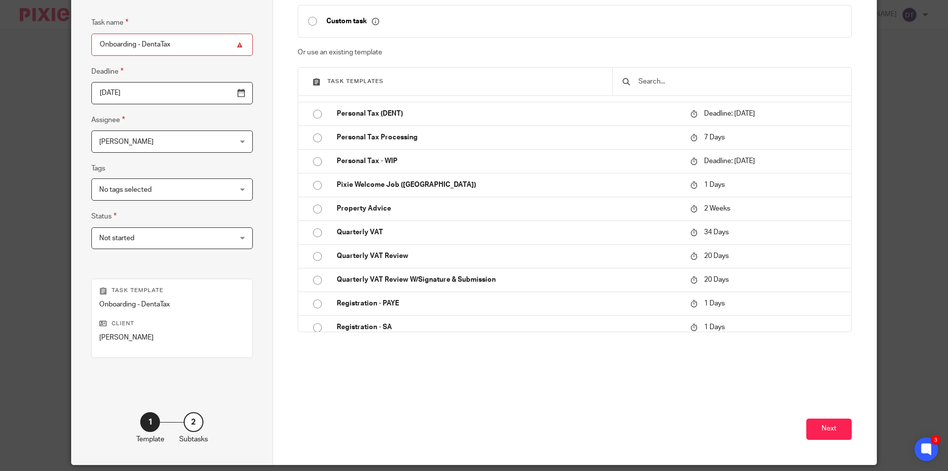
scroll to position [113, 0]
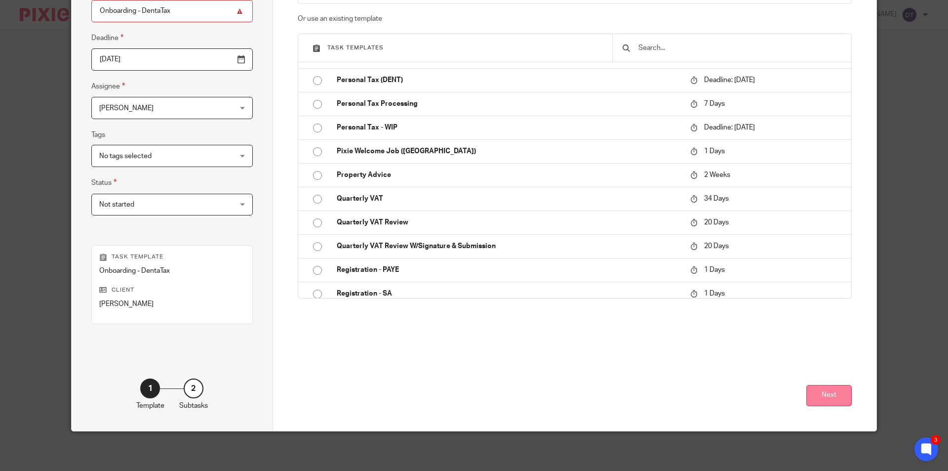
click at [831, 391] on button "Next" at bounding box center [829, 395] width 45 height 21
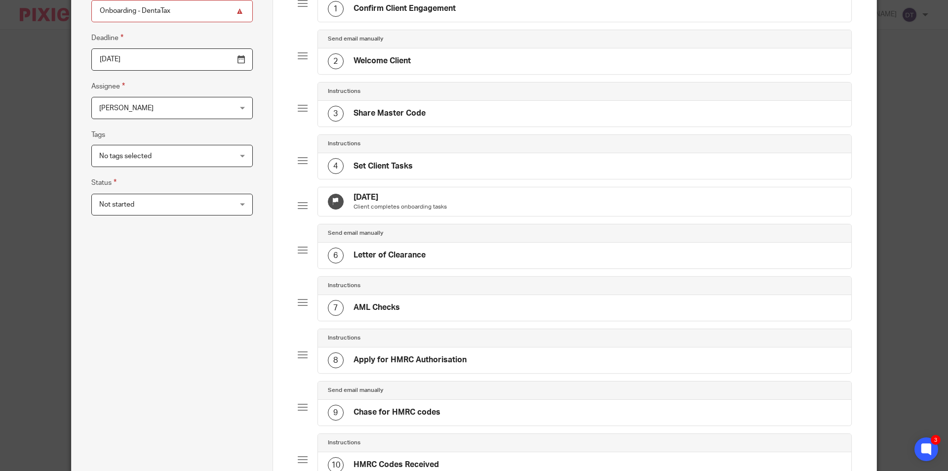
scroll to position [443, 0]
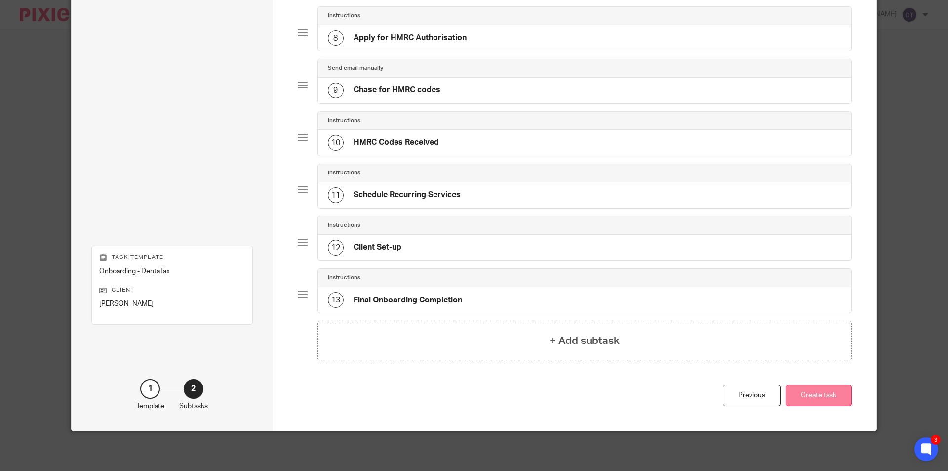
click at [832, 388] on button "Create task" at bounding box center [819, 395] width 66 height 21
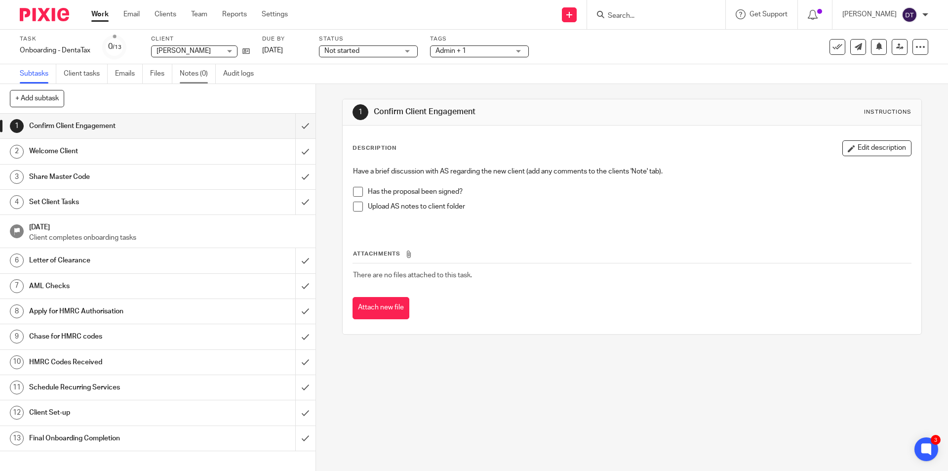
click at [191, 70] on link "Notes (0)" at bounding box center [198, 73] width 36 height 19
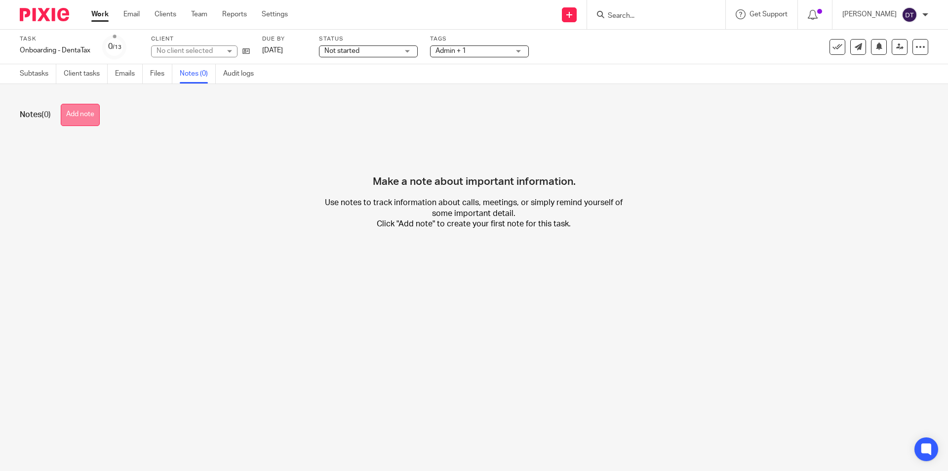
click at [72, 108] on button "Add note" at bounding box center [80, 115] width 39 height 22
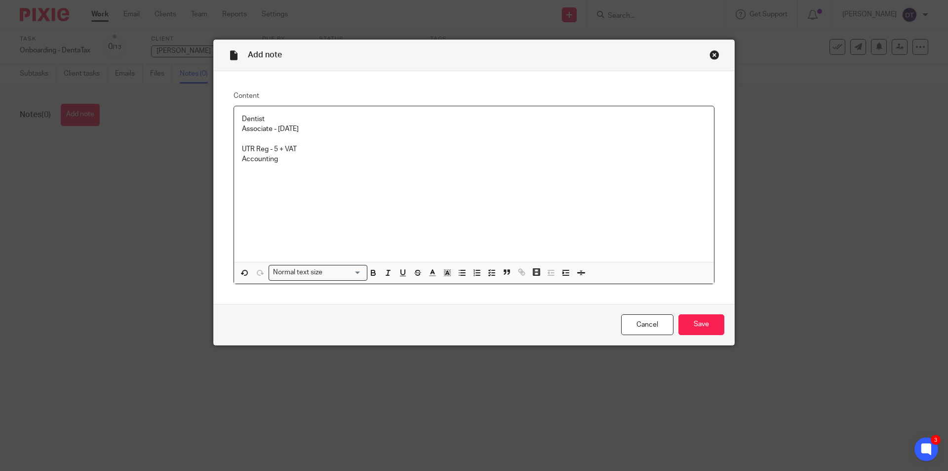
click at [272, 149] on p "UTR Reg - 5 + VAT" at bounding box center [474, 149] width 464 height 10
click at [289, 163] on p "Accounting" at bounding box center [474, 159] width 464 height 10
click at [322, 158] on p "Accounting certificate" at bounding box center [474, 159] width 464 height 10
click at [704, 327] on input "Save" at bounding box center [702, 324] width 46 height 21
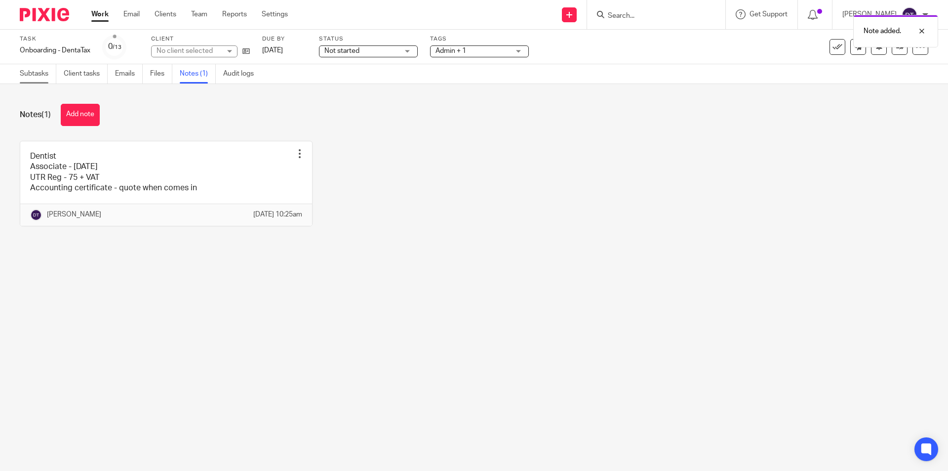
click at [25, 74] on link "Subtasks" at bounding box center [38, 73] width 37 height 19
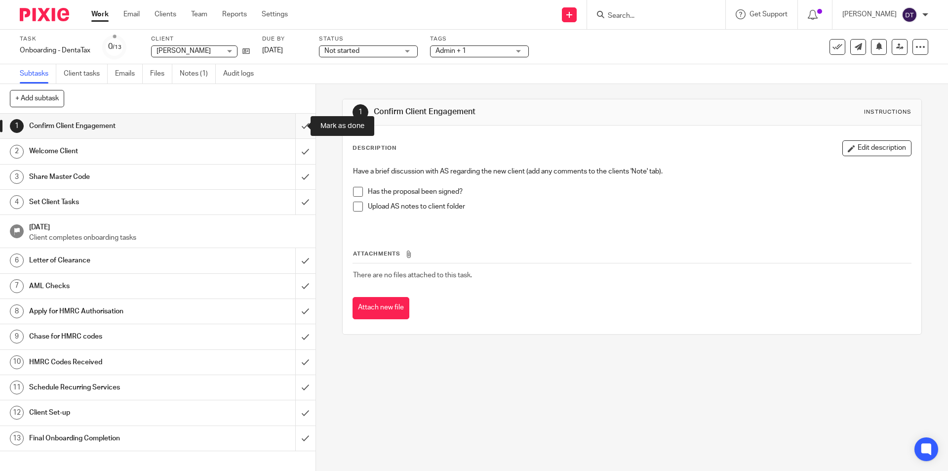
click at [297, 129] on input "submit" at bounding box center [158, 126] width 316 height 25
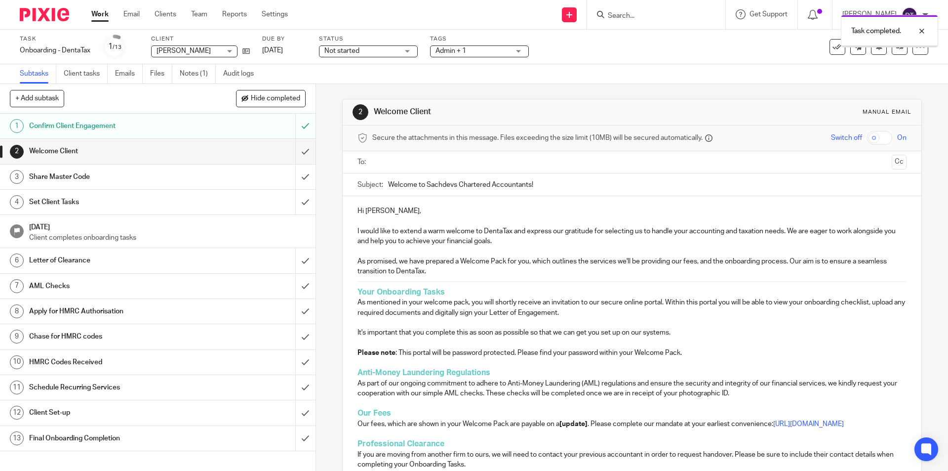
click at [378, 165] on input "text" at bounding box center [632, 162] width 512 height 11
drag, startPoint x: 551, startPoint y: 189, endPoint x: 424, endPoint y: 183, distance: 127.0
click at [424, 183] on input "Welcome to Sachdevs Chartered Accountants!" at bounding box center [647, 187] width 518 height 22
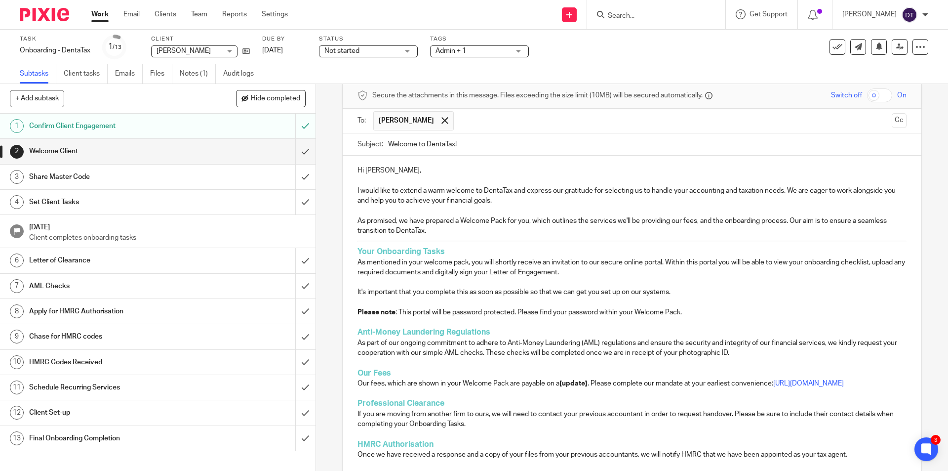
scroll to position [148, 0]
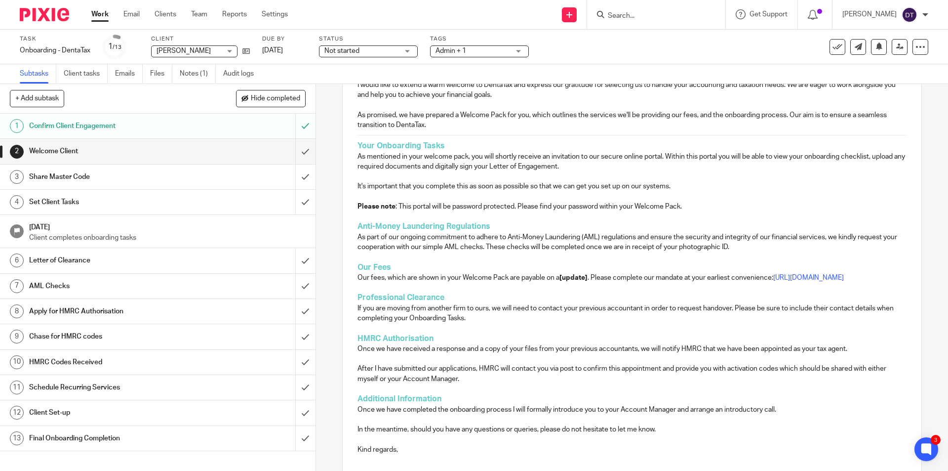
type input "Welcome to DentaTax!"
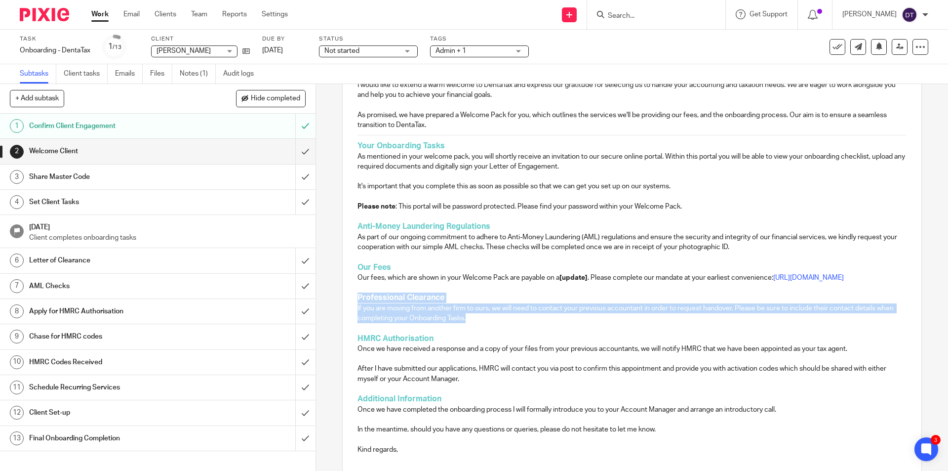
drag, startPoint x: 503, startPoint y: 325, endPoint x: 355, endPoint y: 308, distance: 148.7
click at [355, 308] on div "Hi Bincy, I would like to extend a warm welcome to DentaTax and express our gra…" at bounding box center [632, 255] width 578 height 411
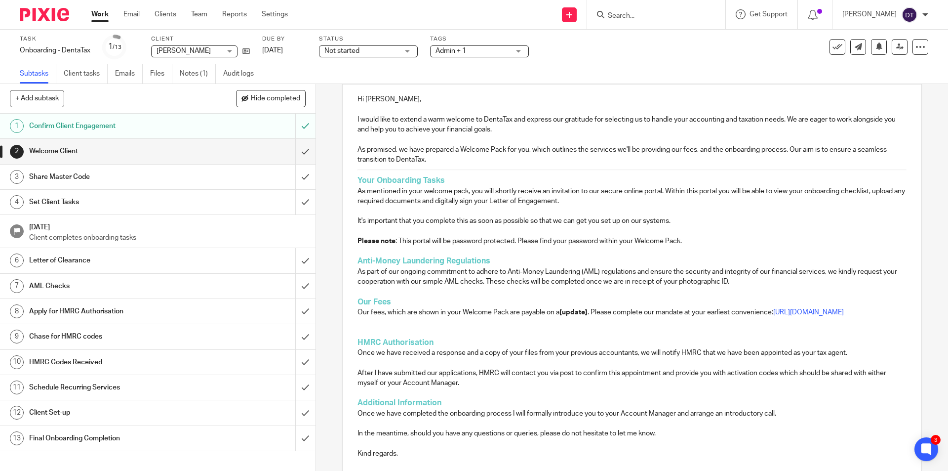
scroll to position [207, 0]
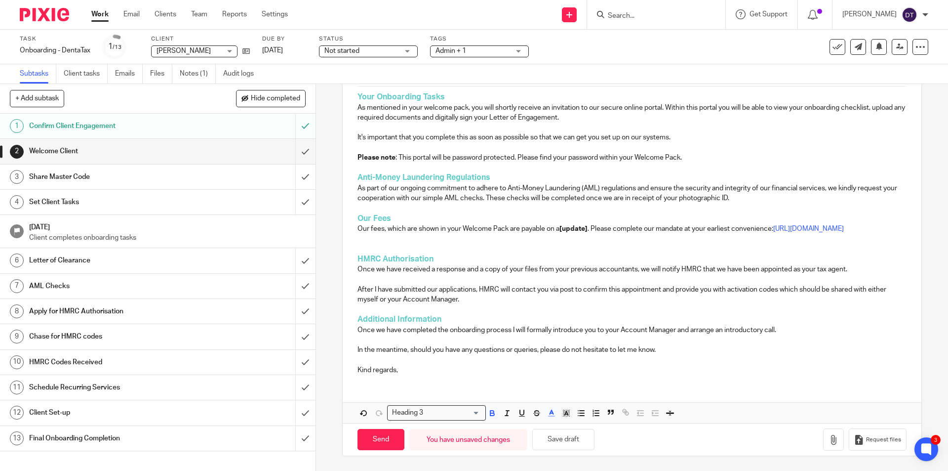
click at [368, 254] on h3 "HMRC Authorisation" at bounding box center [632, 259] width 549 height 10
click at [362, 249] on p at bounding box center [632, 248] width 549 height 10
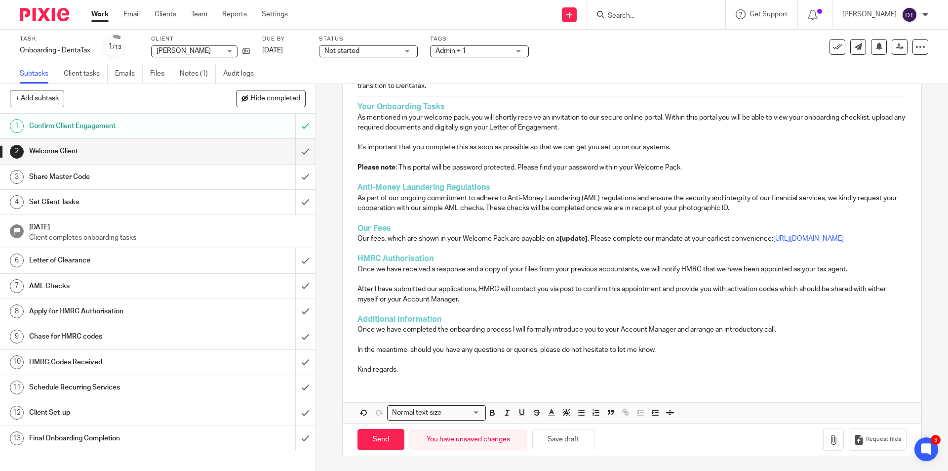
scroll to position [197, 0]
drag, startPoint x: 443, startPoint y: 262, endPoint x: 380, endPoint y: 261, distance: 62.2
click at [380, 261] on h3 "HMRC Authorisation" at bounding box center [632, 258] width 549 height 10
drag, startPoint x: 351, startPoint y: 267, endPoint x: 374, endPoint y: 271, distance: 23.5
click at [374, 271] on div "Hi Bincy, I would like to extend a warm welcome to DentaTax and express our gra…" at bounding box center [632, 196] width 578 height 371
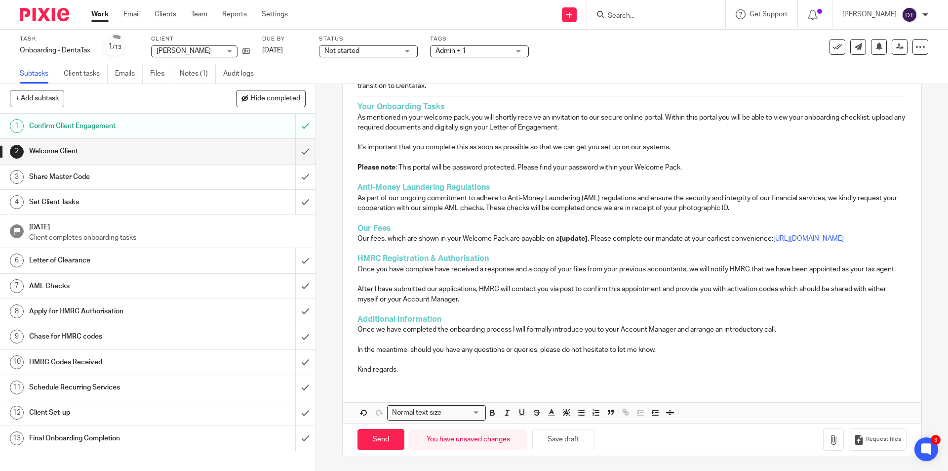
scroll to position [207, 0]
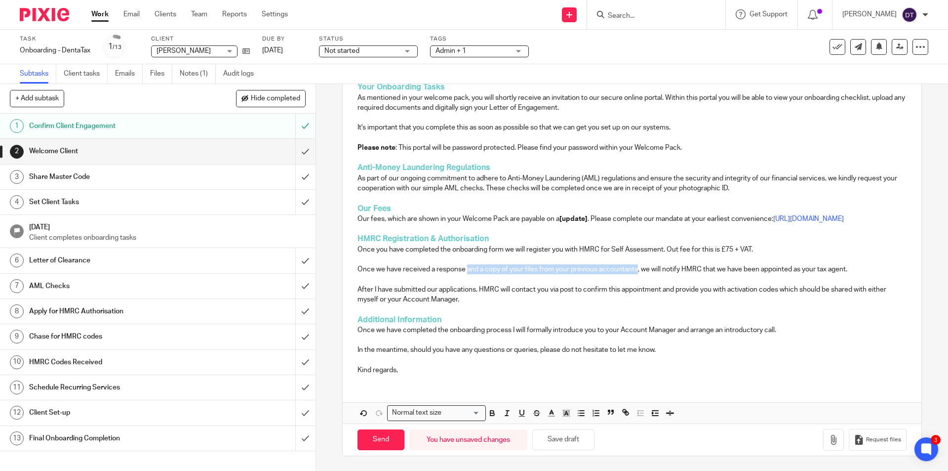
drag, startPoint x: 464, startPoint y: 279, endPoint x: 636, endPoint y: 282, distance: 171.9
click at [634, 274] on p "Once we have received a response and a copy of your files from your previous ac…" at bounding box center [632, 269] width 549 height 10
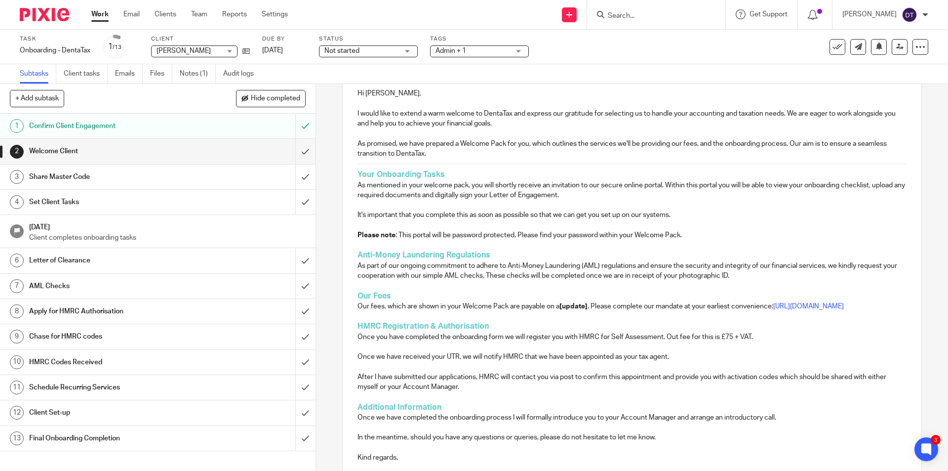
scroll to position [217, 0]
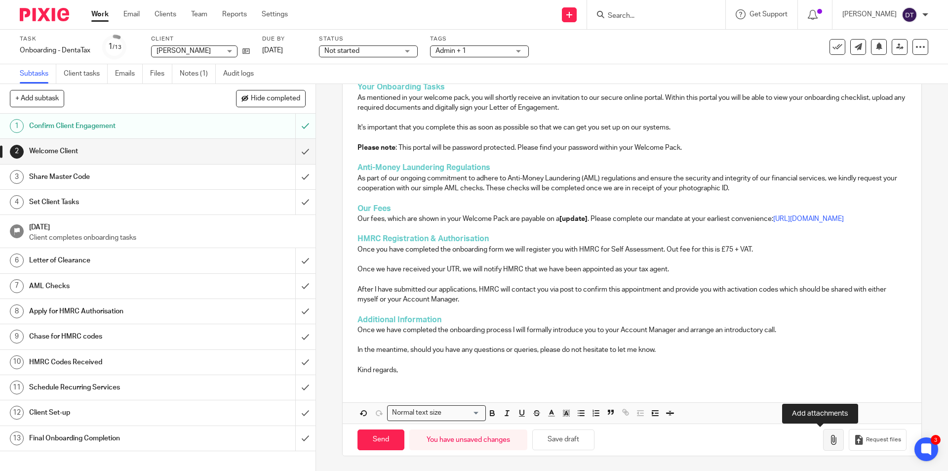
click at [829, 441] on icon "button" at bounding box center [834, 440] width 10 height 10
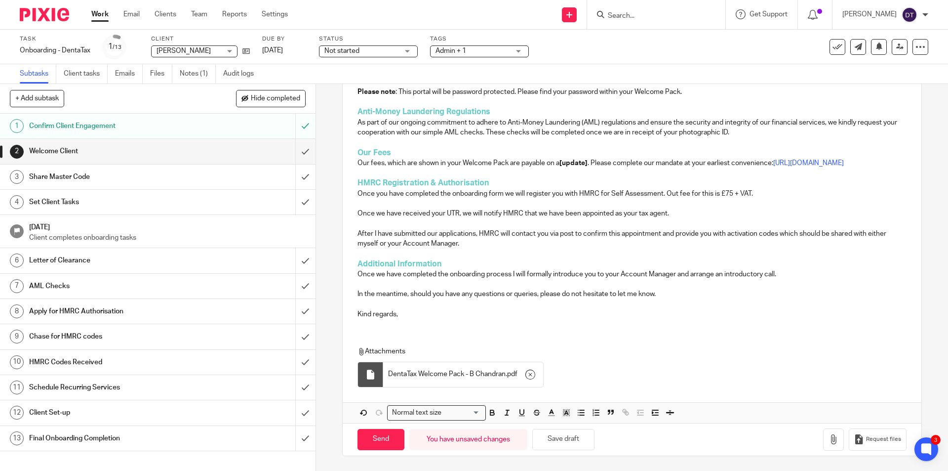
scroll to position [273, 0]
click at [382, 432] on input "Send" at bounding box center [381, 439] width 47 height 21
type input "Sent"
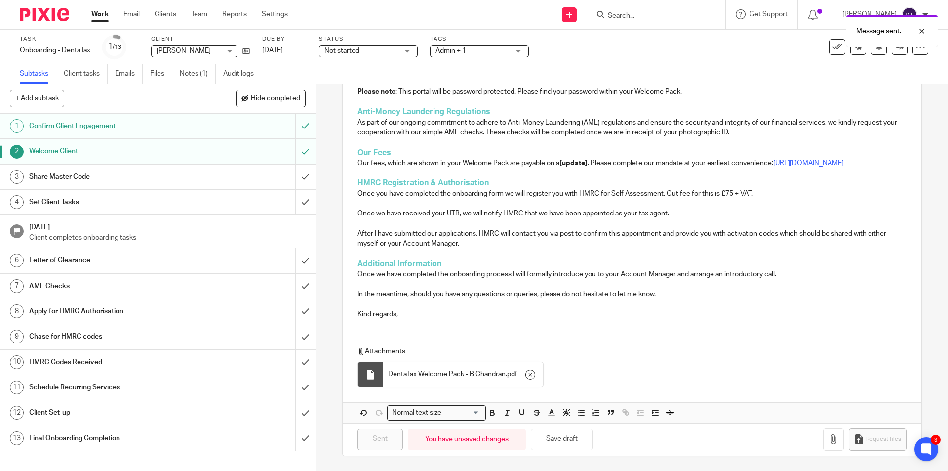
click at [568, 158] on p "Our fees, which are shown in your Welcome Pack are payable on a [update] . Plea…" at bounding box center [632, 163] width 549 height 10
click at [574, 170] on p at bounding box center [632, 173] width 549 height 10
click at [296, 174] on input "submit" at bounding box center [158, 176] width 316 height 25
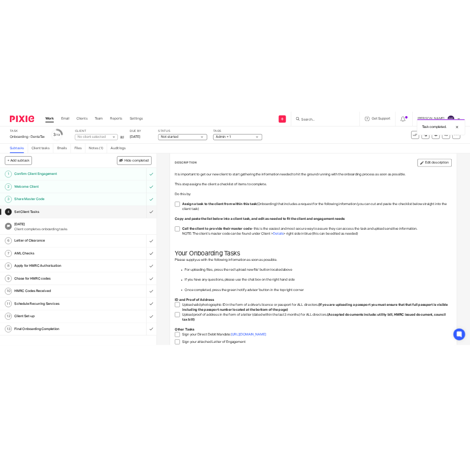
scroll to position [226, 0]
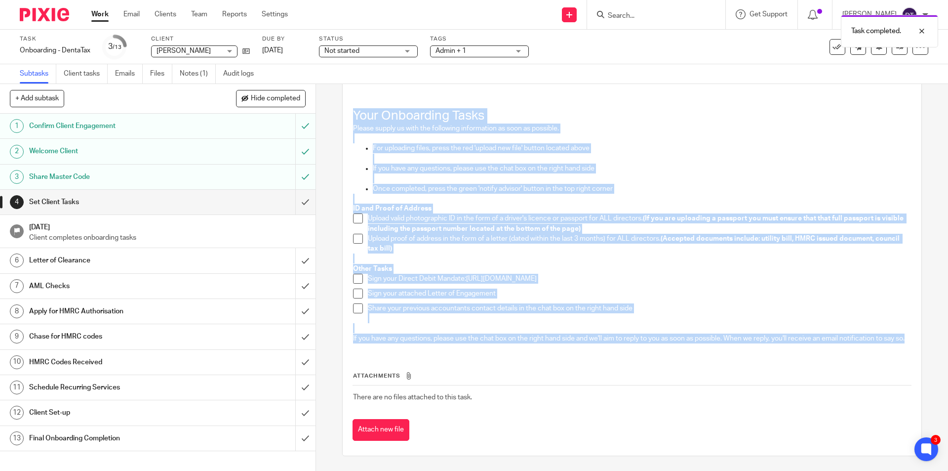
drag, startPoint x: 351, startPoint y: 100, endPoint x: 409, endPoint y: 350, distance: 256.5
click at [409, 350] on div "It is important to get our new client to start gathering the information needed…" at bounding box center [631, 148] width 567 height 405
copy div "Your Onboarding Tasks Please supply us with the following information as soon a…"
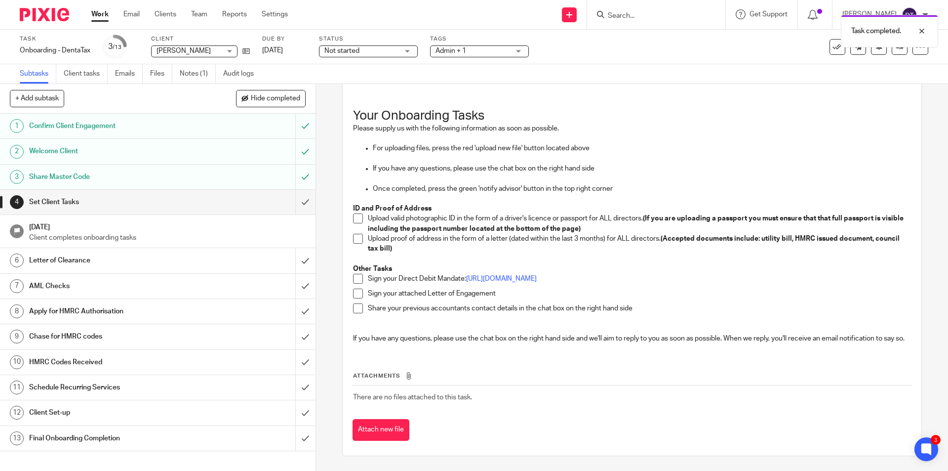
click at [435, 363] on div "Attachments There are no files attached to this task. Attach new file" at bounding box center [632, 396] width 559 height 90
click at [247, 52] on icon at bounding box center [246, 50] width 7 height 7
click at [665, 15] on input "Search" at bounding box center [651, 16] width 89 height 9
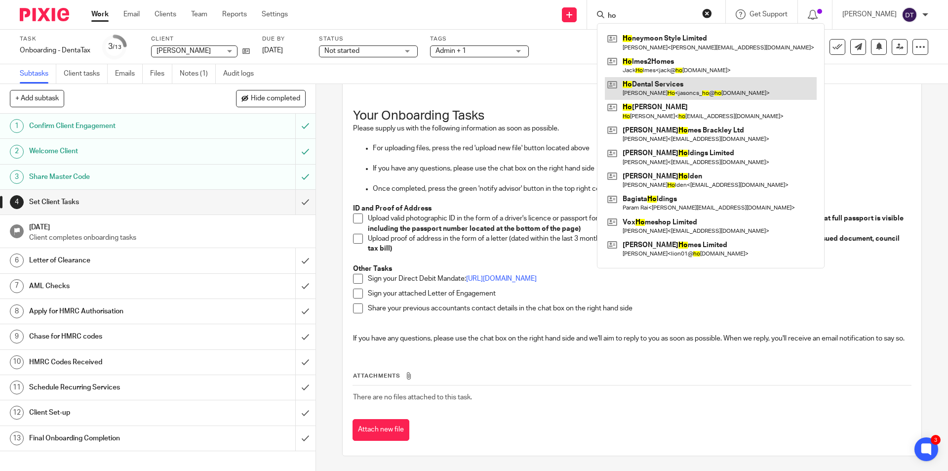
type input "ho"
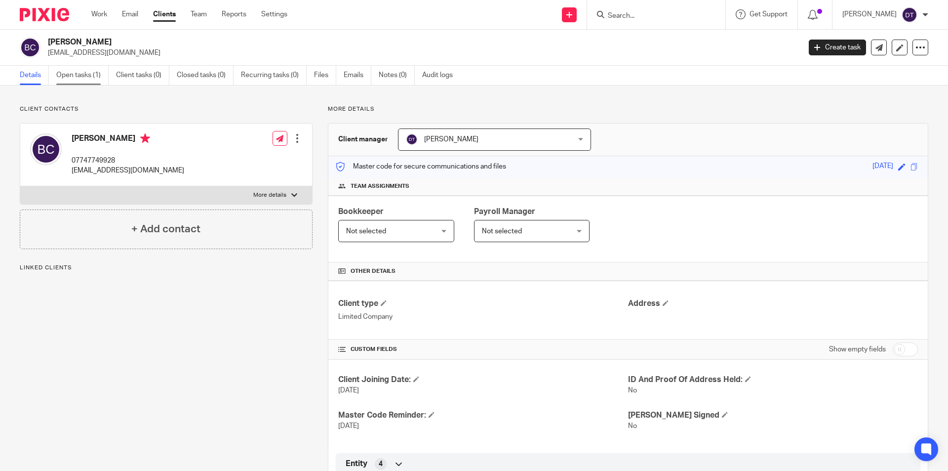
click at [75, 74] on link "Open tasks (1)" at bounding box center [82, 75] width 52 height 19
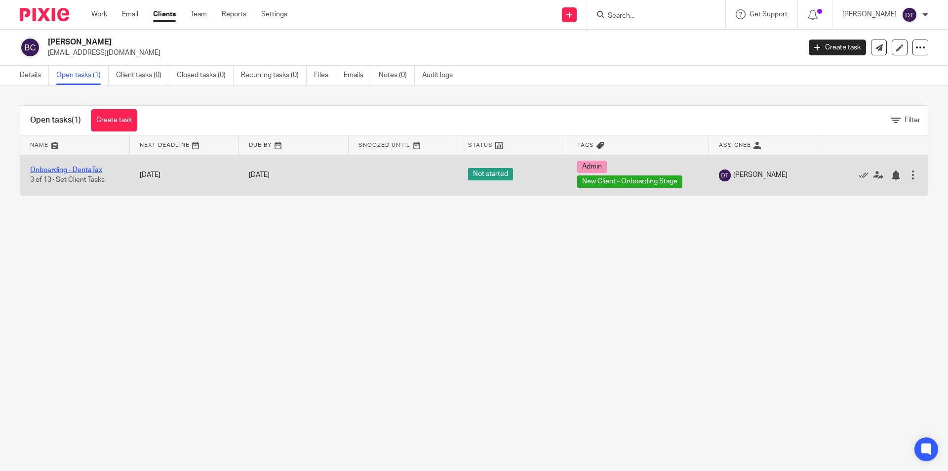
click at [89, 170] on link "Onboarding - DentaTax" at bounding box center [66, 169] width 72 height 7
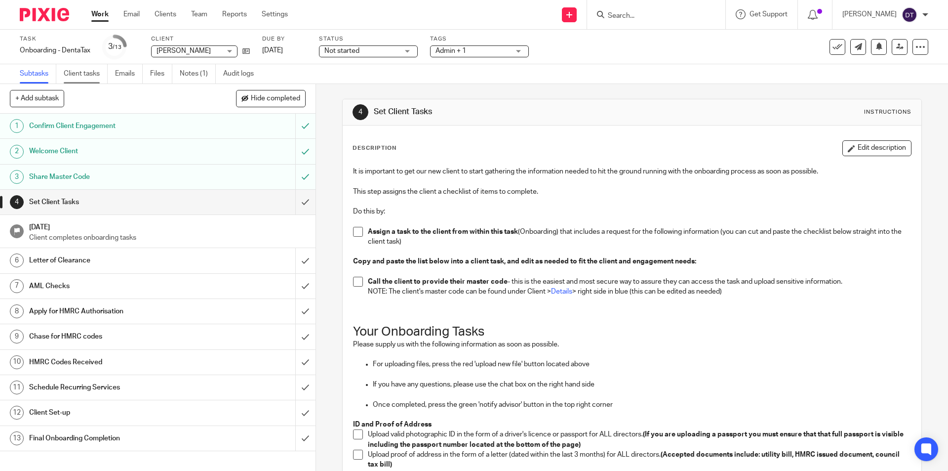
click at [87, 80] on link "Client tasks" at bounding box center [86, 73] width 44 height 19
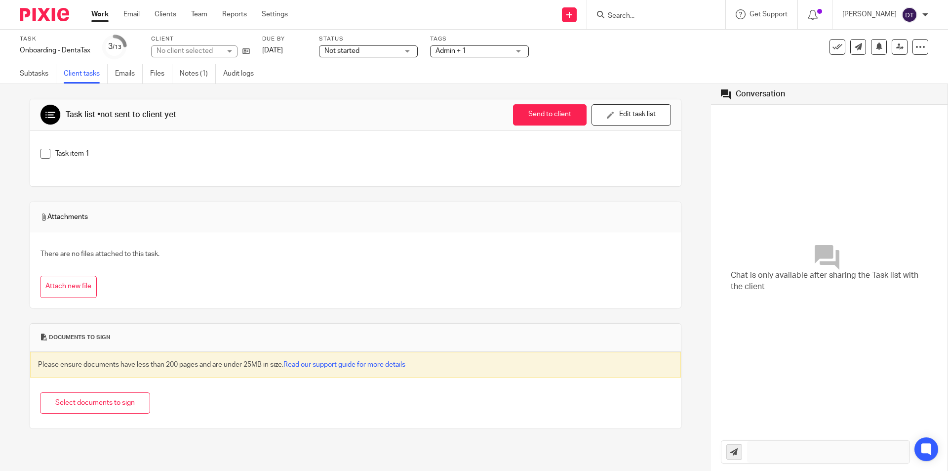
click at [594, 110] on button "Edit task list" at bounding box center [632, 114] width 80 height 21
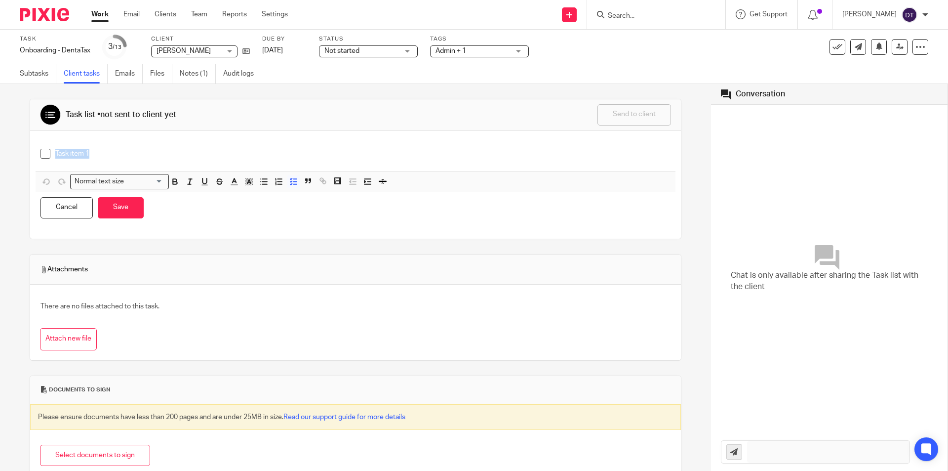
drag, startPoint x: 132, startPoint y: 152, endPoint x: -50, endPoint y: 144, distance: 182.4
click at [0, 144] on html "Work Email Clients Team Reports Settings Work Email Clients Team Reports Settin…" at bounding box center [474, 235] width 948 height 471
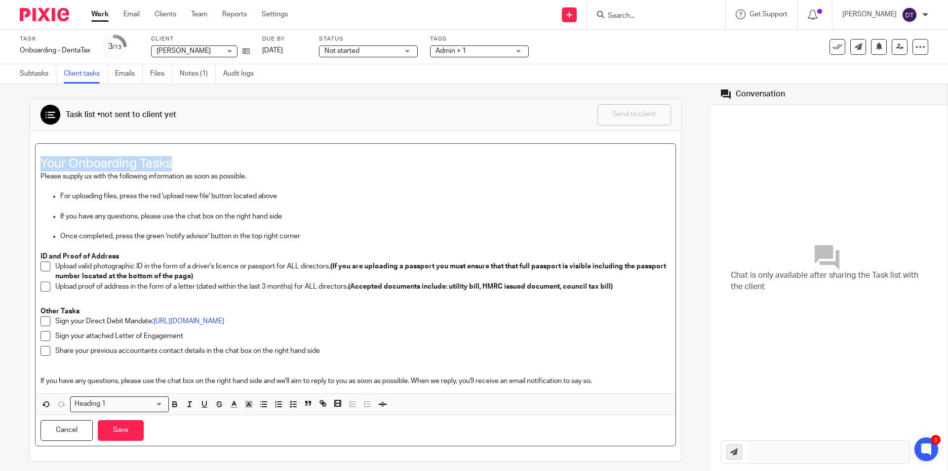
drag, startPoint x: 193, startPoint y: 158, endPoint x: 2, endPoint y: 170, distance: 190.6
click at [0, 162] on html "Work Email Clients Team Reports Settings Work Email Clients Team Reports Settin…" at bounding box center [474, 235] width 948 height 471
click at [173, 401] on icon "button" at bounding box center [174, 404] width 9 height 9
click at [230, 404] on icon "button" at bounding box center [234, 404] width 9 height 9
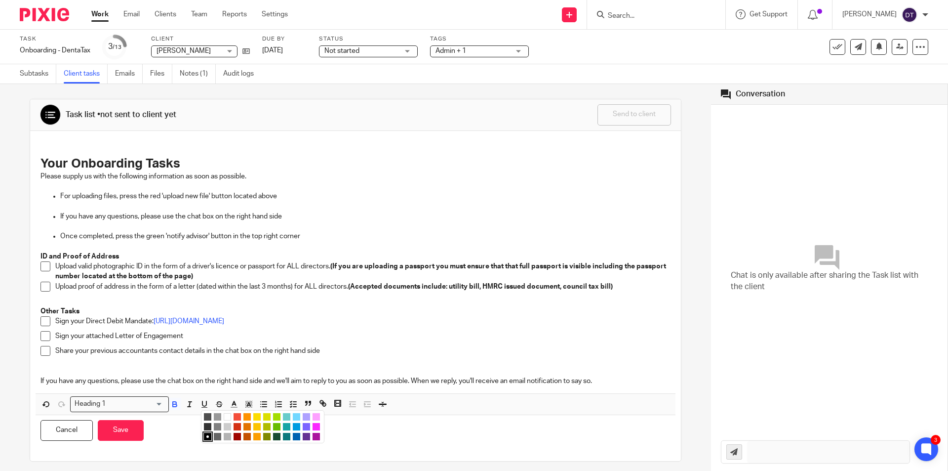
click at [284, 427] on li "color:#16A5A5" at bounding box center [286, 426] width 7 height 7
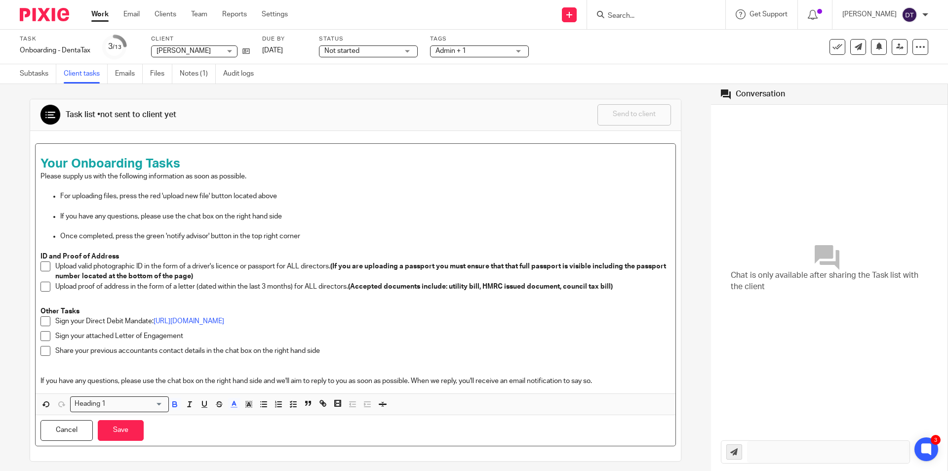
click at [344, 225] on p at bounding box center [365, 226] width 610 height 10
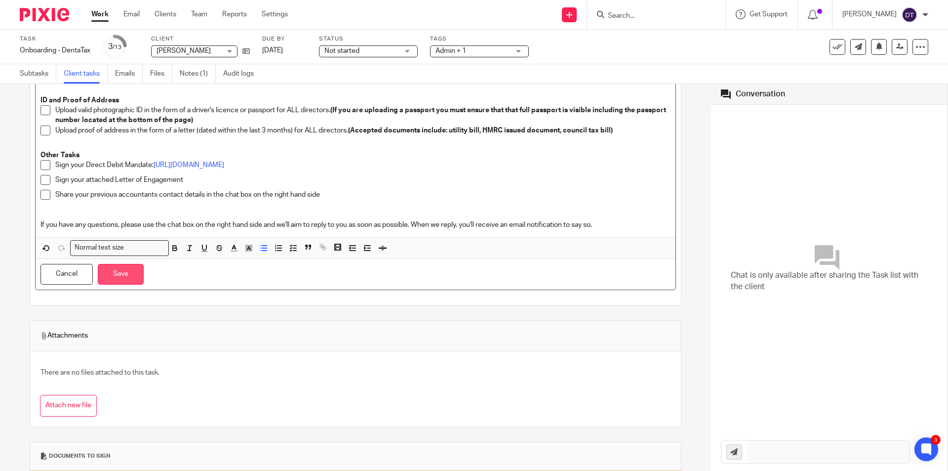
scroll to position [99, 0]
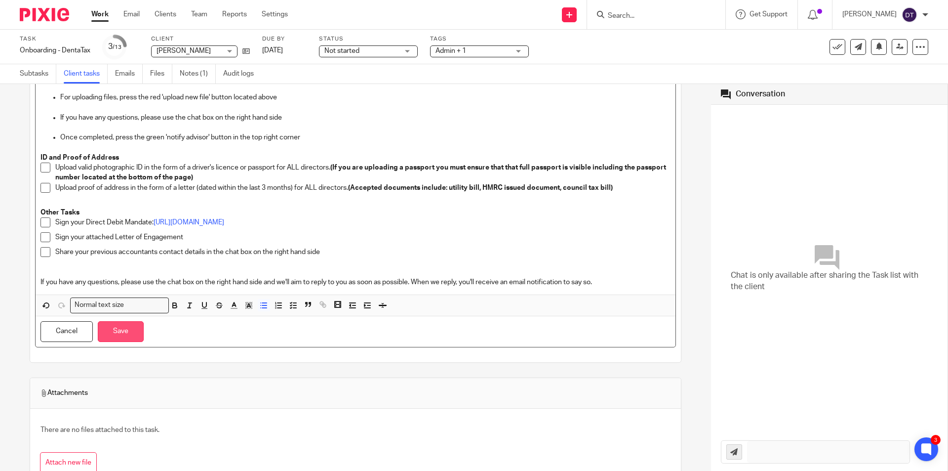
click at [110, 336] on button "Save" at bounding box center [121, 331] width 46 height 21
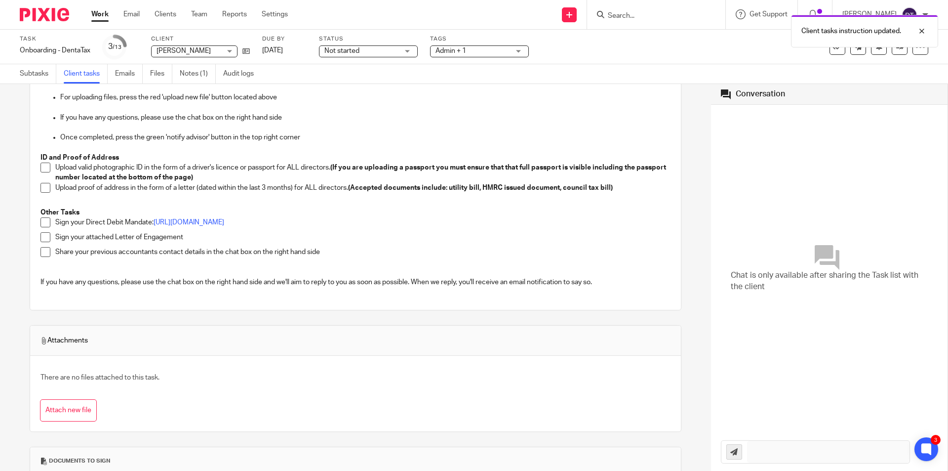
click at [191, 240] on p "Sign your attached Letter of Engagement" at bounding box center [362, 237] width 615 height 10
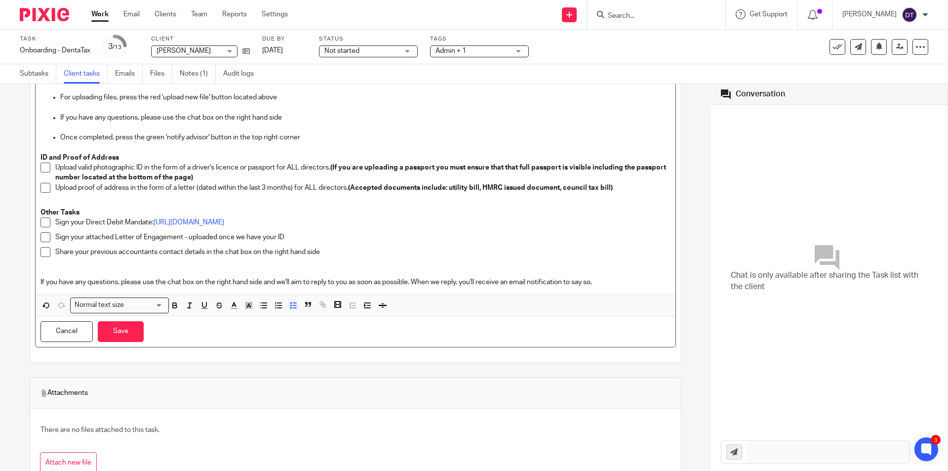
click at [350, 246] on div "Sign your attached Letter of Engagement - uploaded once we have your ID" at bounding box center [362, 239] width 615 height 15
drag, startPoint x: 346, startPoint y: 253, endPoint x: 55, endPoint y: 252, distance: 290.9
click at [55, 252] on p "Share your previous accountants contact details in the chat box on the right ha…" at bounding box center [362, 252] width 615 height 10
click at [118, 333] on button "Save" at bounding box center [121, 331] width 46 height 21
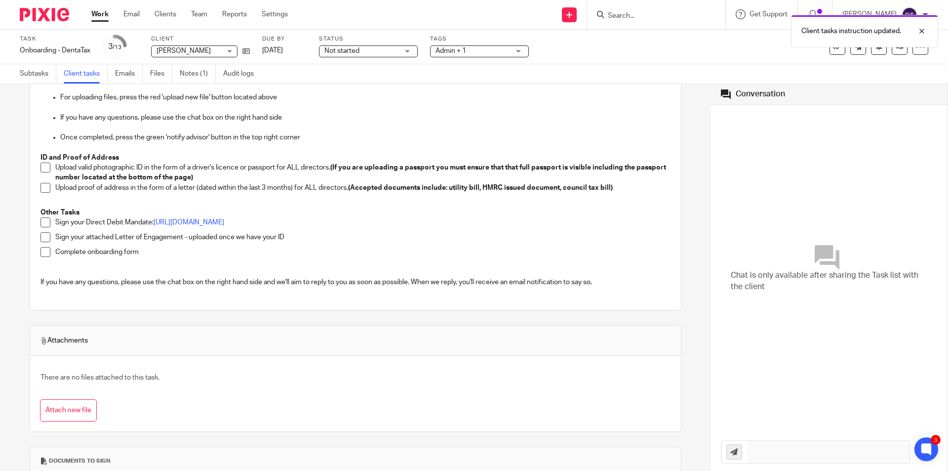
scroll to position [195, 0]
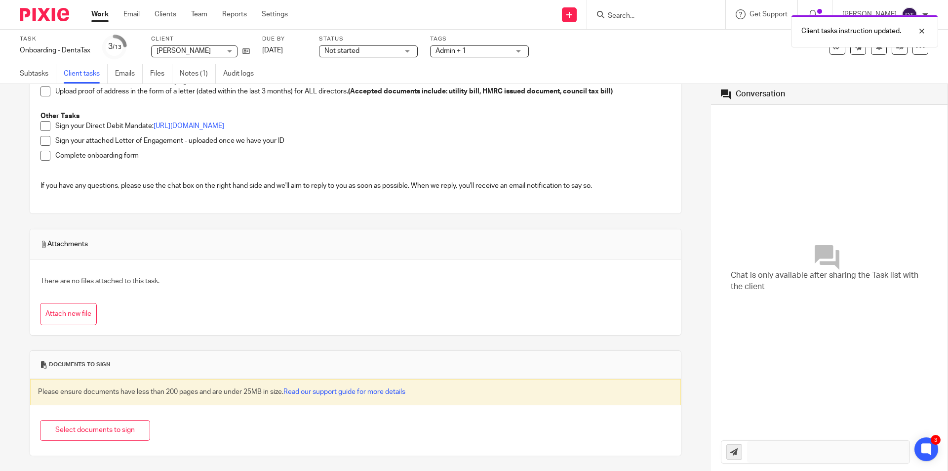
click at [103, 420] on button "Select documents to sign" at bounding box center [95, 430] width 110 height 21
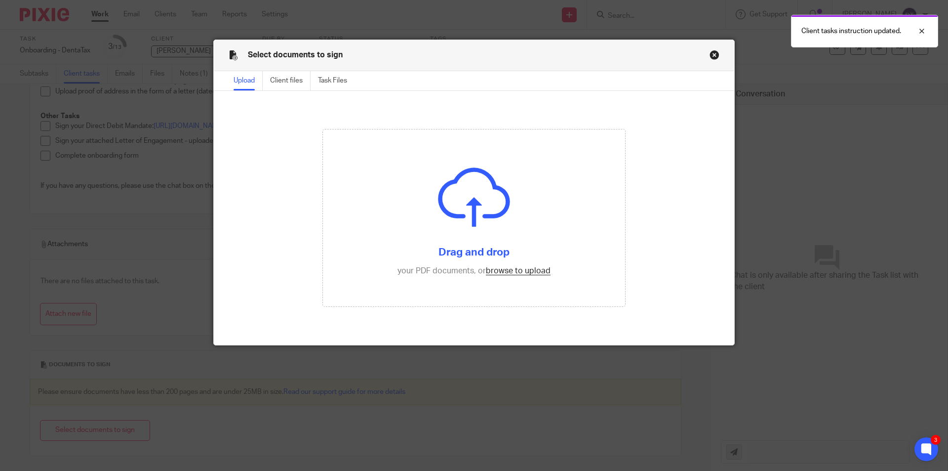
drag, startPoint x: 713, startPoint y: 54, endPoint x: 508, endPoint y: 82, distance: 207.4
click at [712, 53] on button "Close modal" at bounding box center [715, 55] width 10 height 10
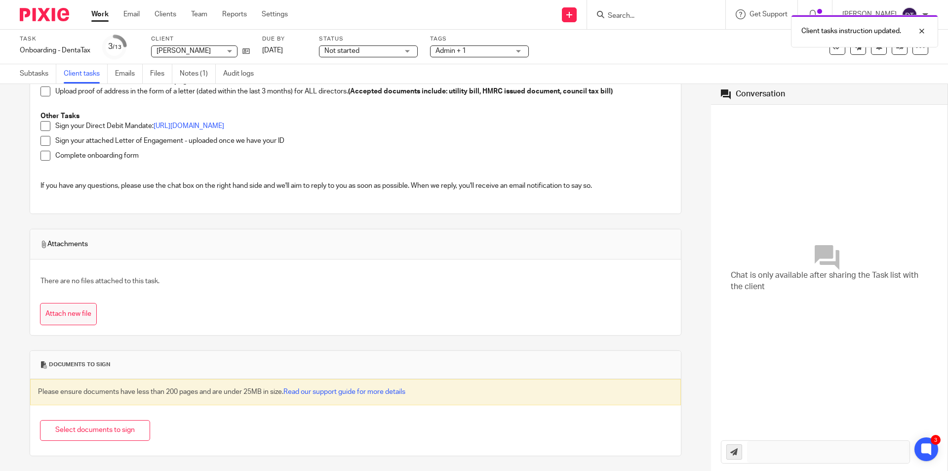
drag, startPoint x: 79, startPoint y: 294, endPoint x: 71, endPoint y: 316, distance: 22.8
click at [72, 315] on div "There are no files attached to this task. Attach new file" at bounding box center [355, 297] width 631 height 56
click at [70, 313] on button "Attach new file" at bounding box center [68, 314] width 57 height 22
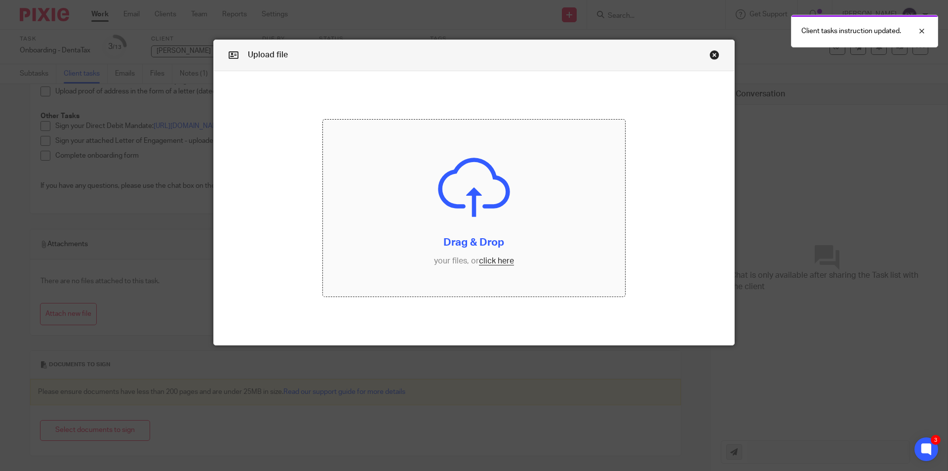
click at [404, 156] on input "file" at bounding box center [474, 208] width 303 height 177
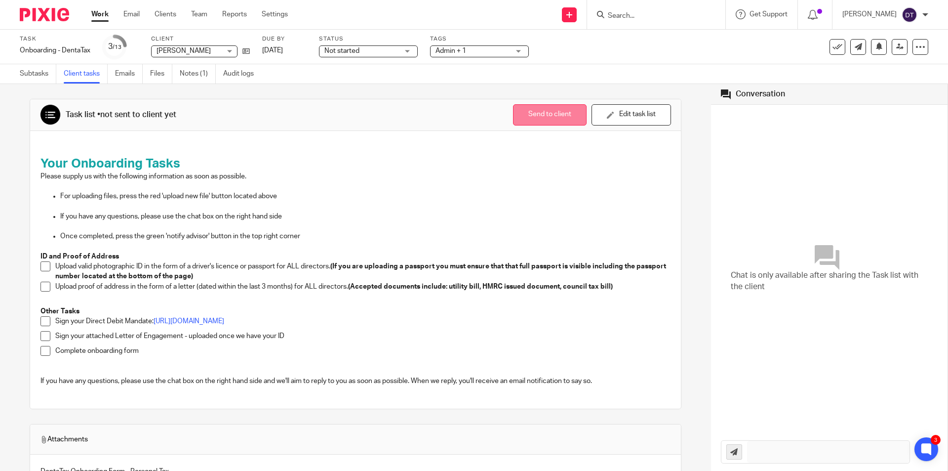
click at [556, 116] on button "Send to client" at bounding box center [550, 114] width 74 height 21
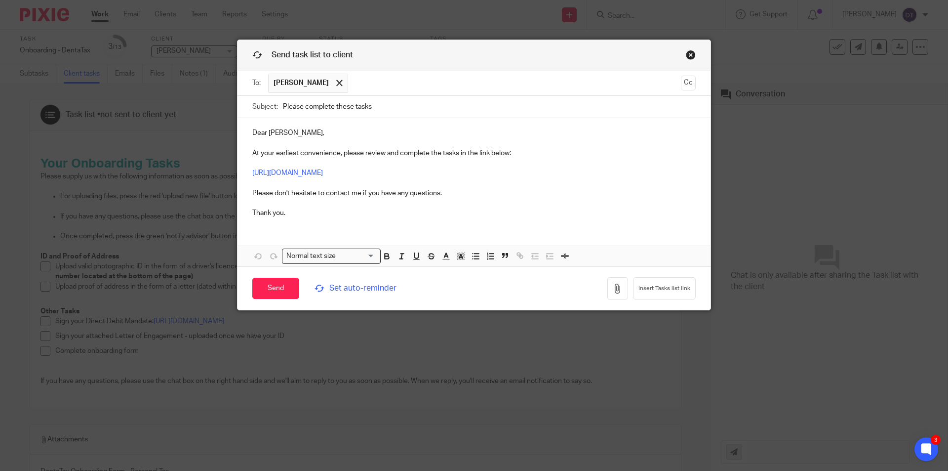
click at [689, 47] on div "Send task list to client" at bounding box center [474, 55] width 473 height 31
click at [686, 52] on link "Close this dialog window" at bounding box center [691, 56] width 10 height 13
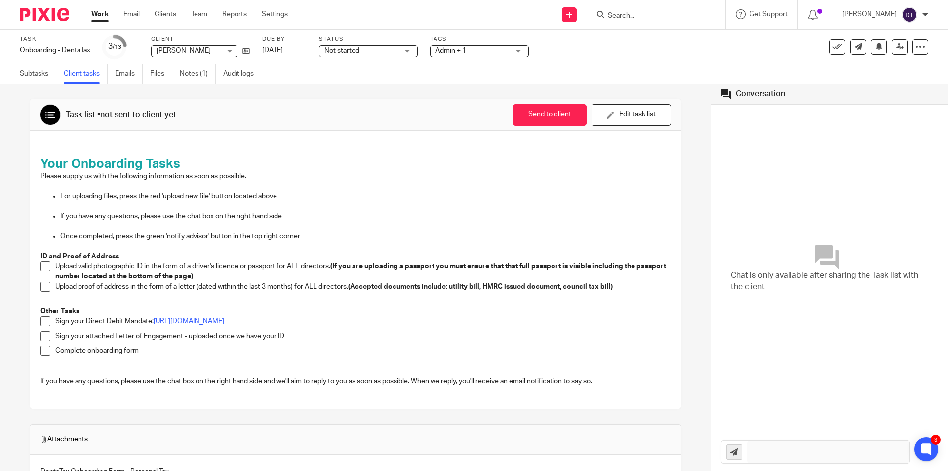
scroll to position [195, 0]
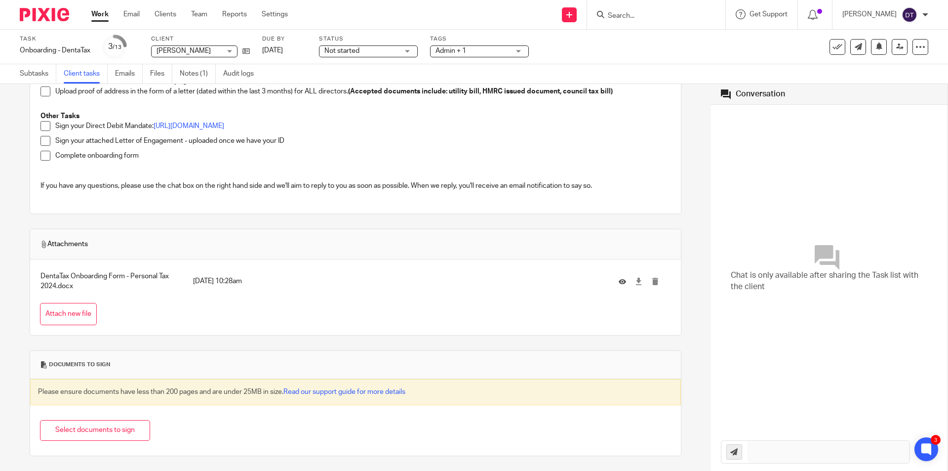
click at [93, 275] on p "DentaTax Onboarding Form - Personal Tax 2024.docx" at bounding box center [113, 281] width 147 height 20
drag, startPoint x: 623, startPoint y: 283, endPoint x: 628, endPoint y: 282, distance: 5.2
click at [635, 283] on icon at bounding box center [638, 281] width 7 height 7
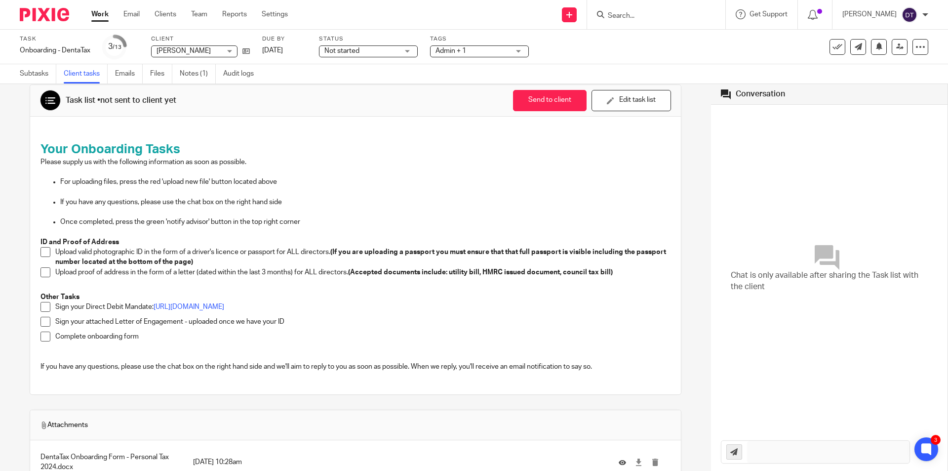
scroll to position [0, 0]
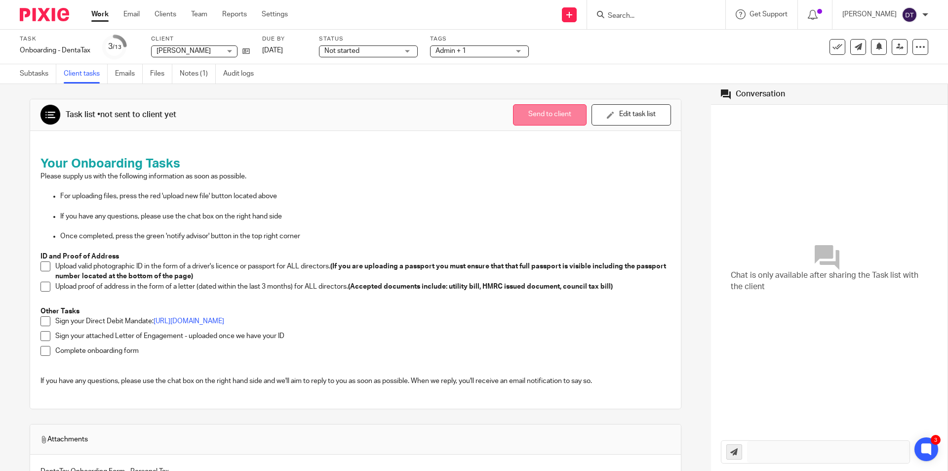
click at [526, 114] on button "Send to client" at bounding box center [550, 114] width 74 height 21
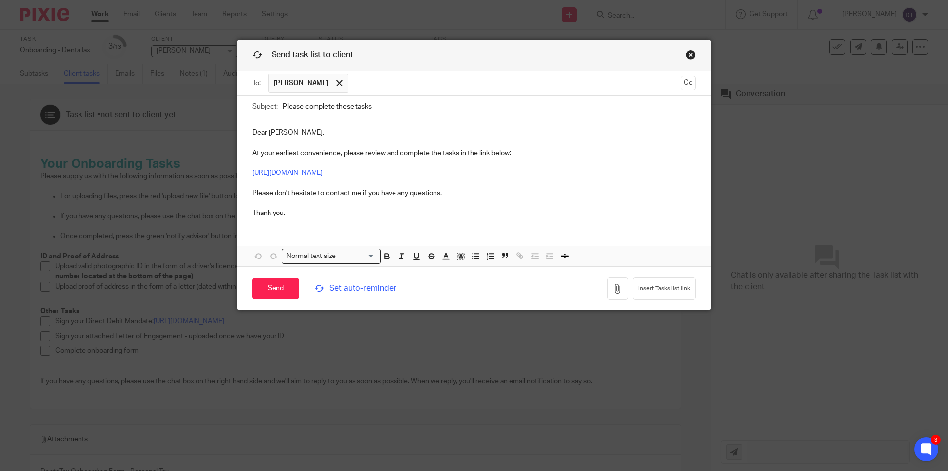
click at [348, 129] on p "Dear Bincy, At your earliest convenience, please review and complete the tasks …" at bounding box center [474, 173] width 444 height 90
click at [557, 137] on p "Dear Bincy, At your earliest convenience, please review and complete the tasks …" at bounding box center [474, 173] width 444 height 90
click at [543, 154] on p "Dear Bincy, At your earliest convenience, please review and complete the tasks …" at bounding box center [474, 173] width 444 height 90
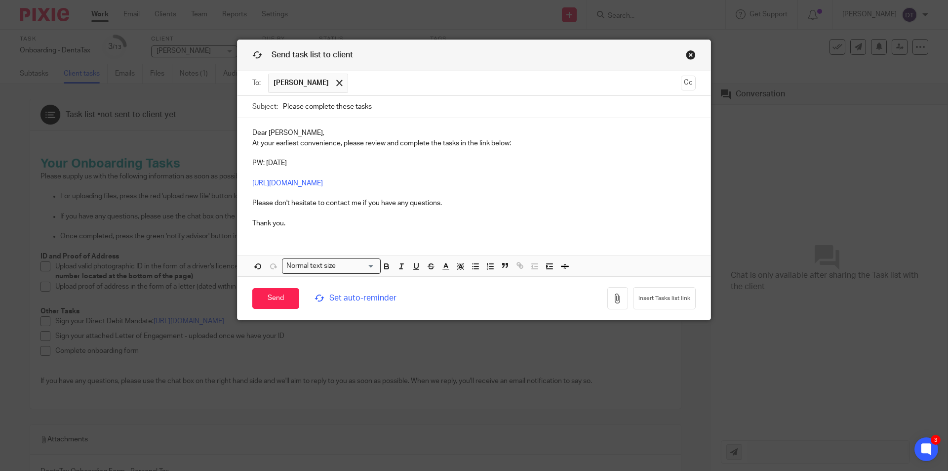
click at [384, 128] on p "Dear Bincy, At your earliest convenience, please review and complete the tasks …" at bounding box center [474, 138] width 444 height 20
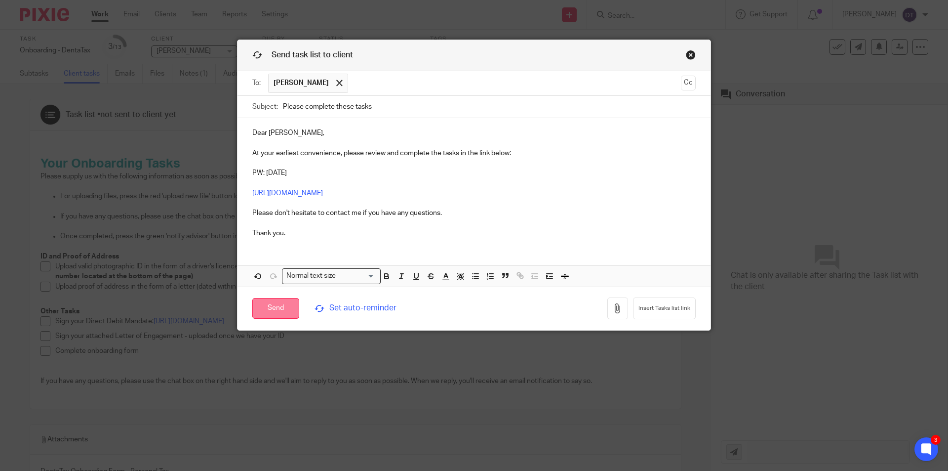
click at [264, 308] on input "Send" at bounding box center [275, 308] width 47 height 21
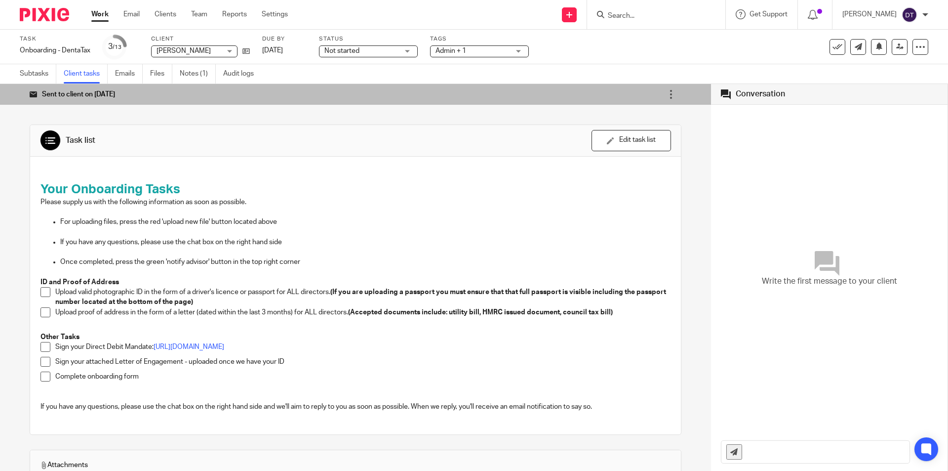
click at [22, 75] on link "Subtasks" at bounding box center [38, 73] width 37 height 19
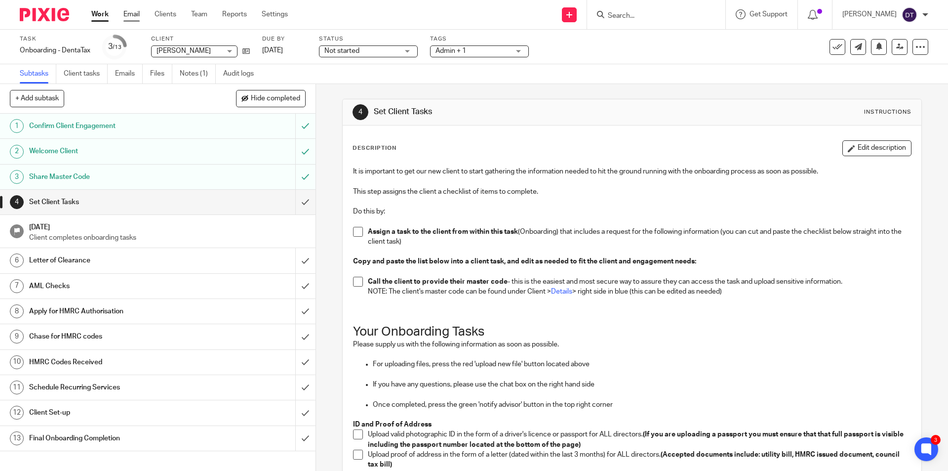
click at [133, 13] on link "Email" at bounding box center [131, 14] width 16 height 10
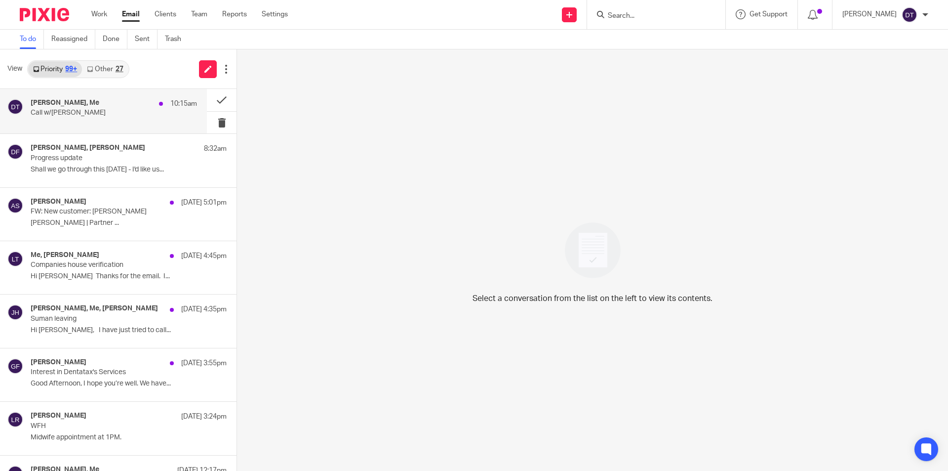
click at [72, 112] on p "Call w/Israa Gomaa" at bounding box center [97, 113] width 133 height 8
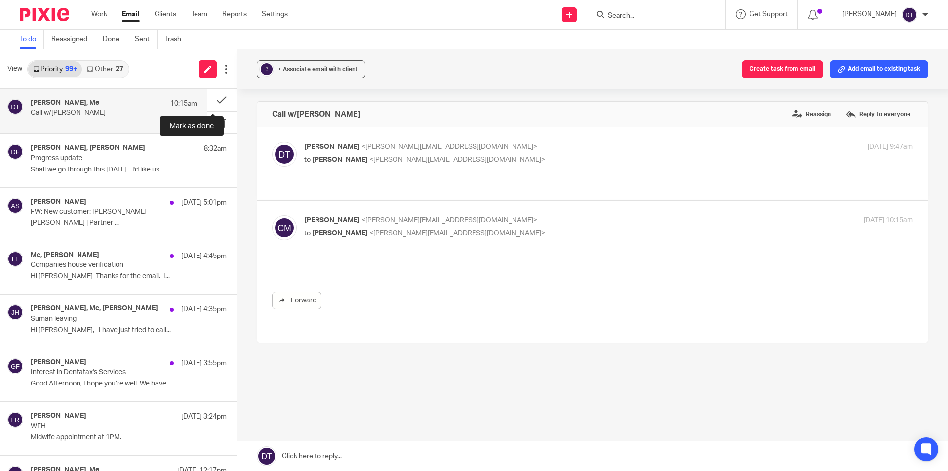
click at [216, 95] on button at bounding box center [222, 100] width 30 height 22
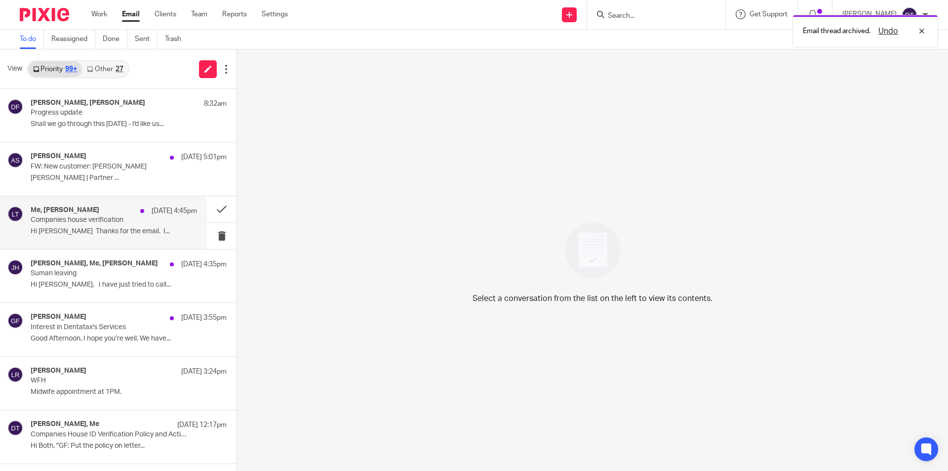
click at [115, 224] on p "Companies house verification" at bounding box center [97, 220] width 133 height 8
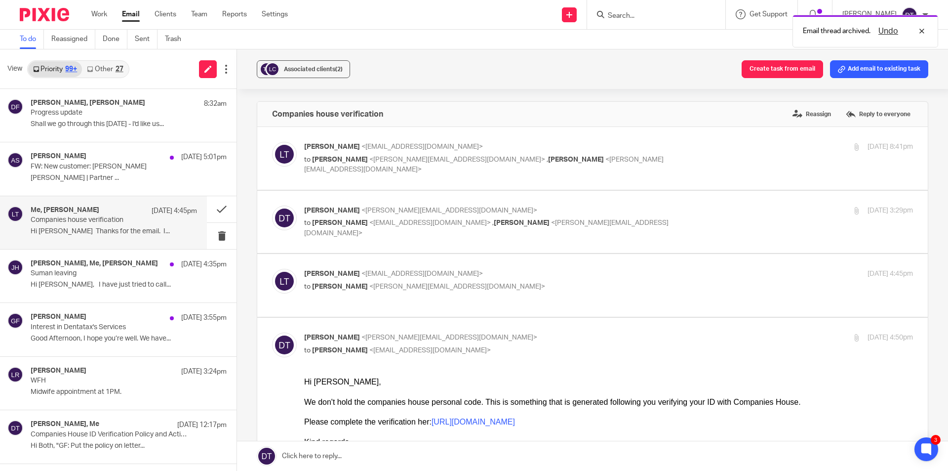
scroll to position [99, 0]
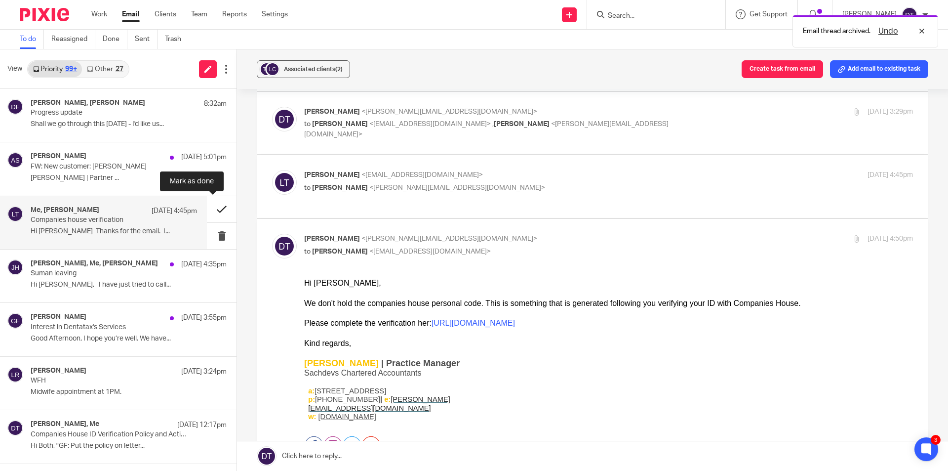
click at [218, 210] on button at bounding box center [222, 209] width 30 height 26
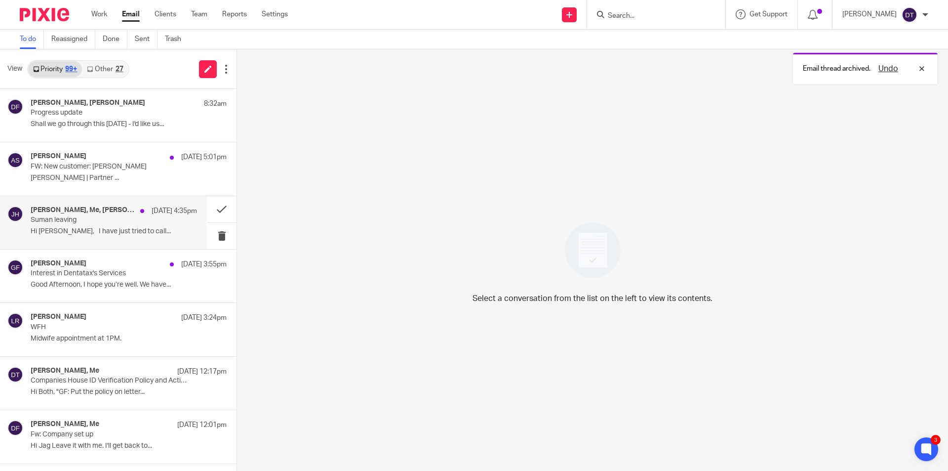
click at [95, 225] on div "Luke Racovita, Me, Jason Ho 10 Oct 4:35pm Suman leaving Hi Jason, I have just t…" at bounding box center [114, 222] width 166 height 33
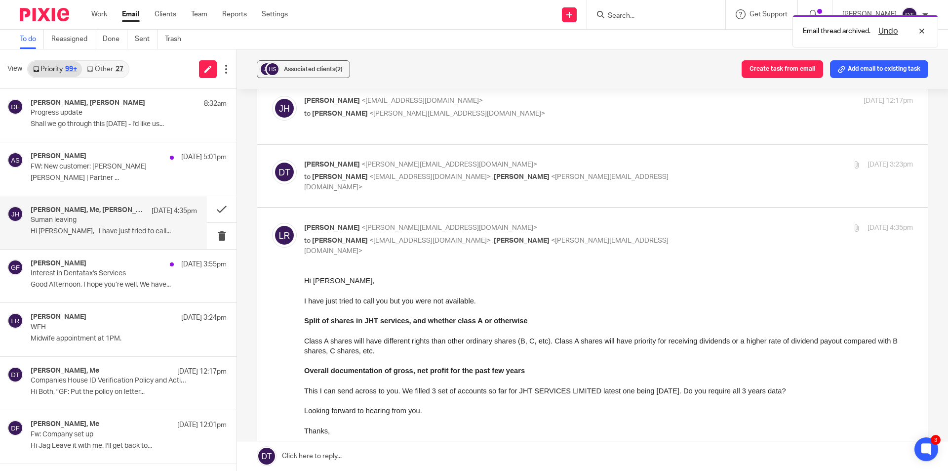
scroll to position [0, 0]
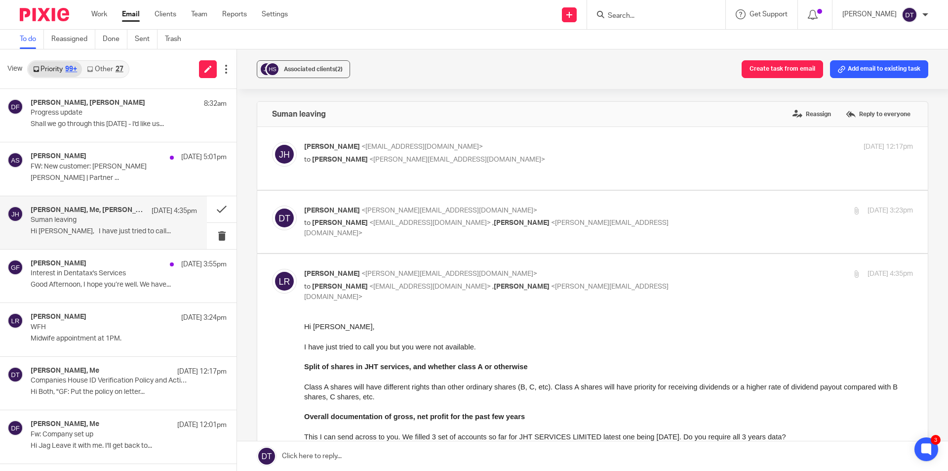
click at [629, 12] on input "Search" at bounding box center [651, 16] width 89 height 9
type input "m"
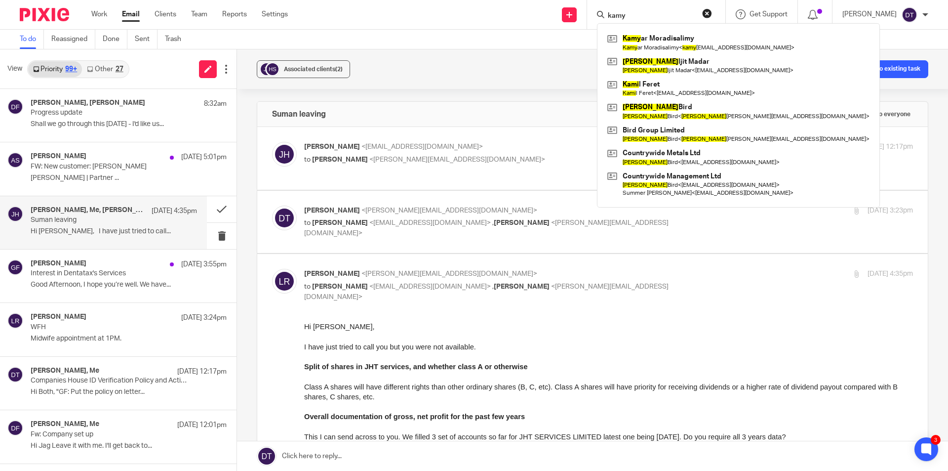
type input "kamy"
click at [437, 39] on div "To do Reassigned Done Sent Trash" at bounding box center [474, 40] width 948 height 20
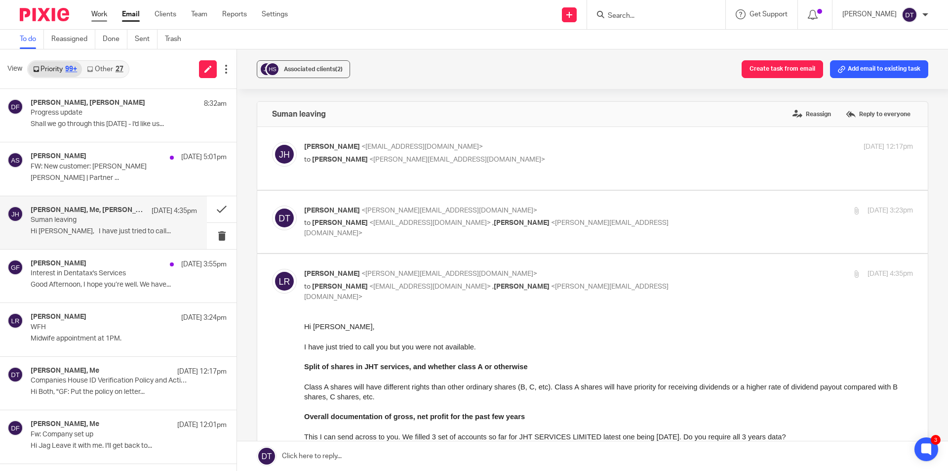
click at [93, 13] on link "Work" at bounding box center [99, 14] width 16 height 10
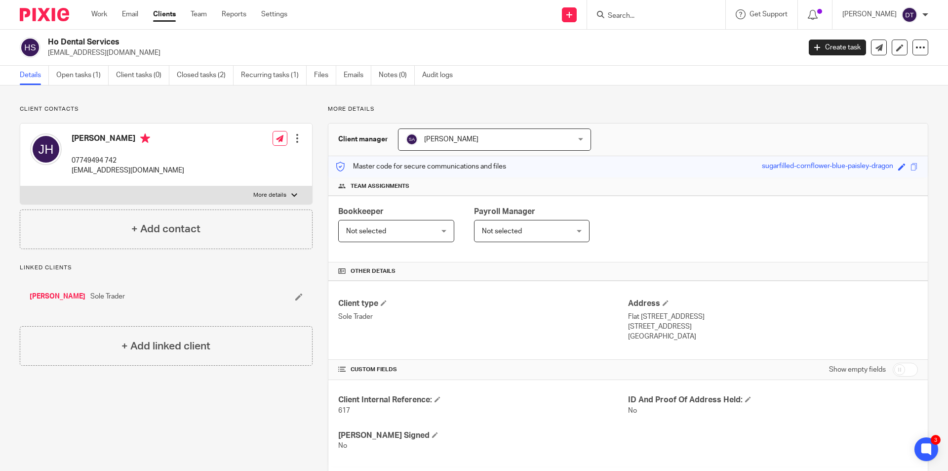
click at [45, 293] on link "[PERSON_NAME]" at bounding box center [58, 296] width 56 height 10
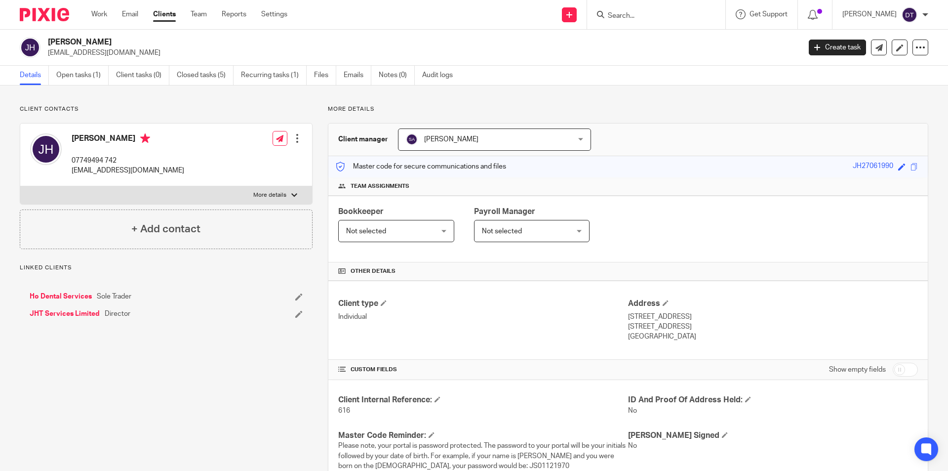
click at [468, 141] on span "[PERSON_NAME]" at bounding box center [451, 139] width 54 height 7
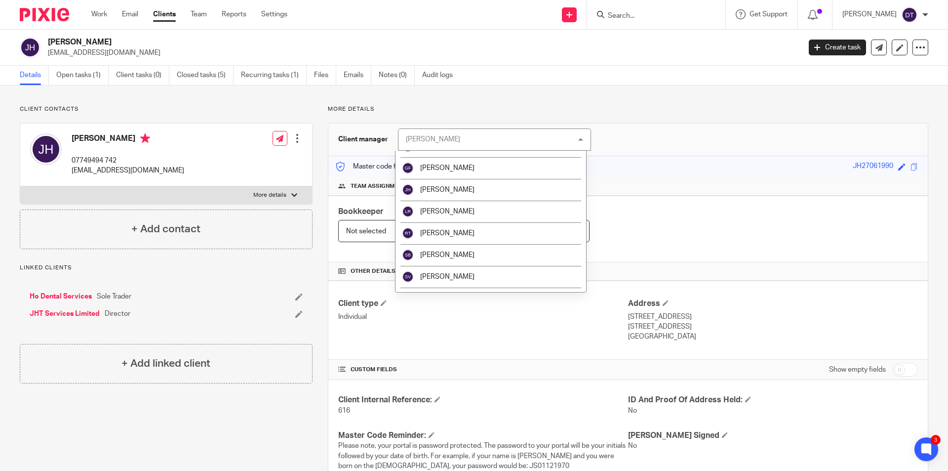
scroll to position [148, 0]
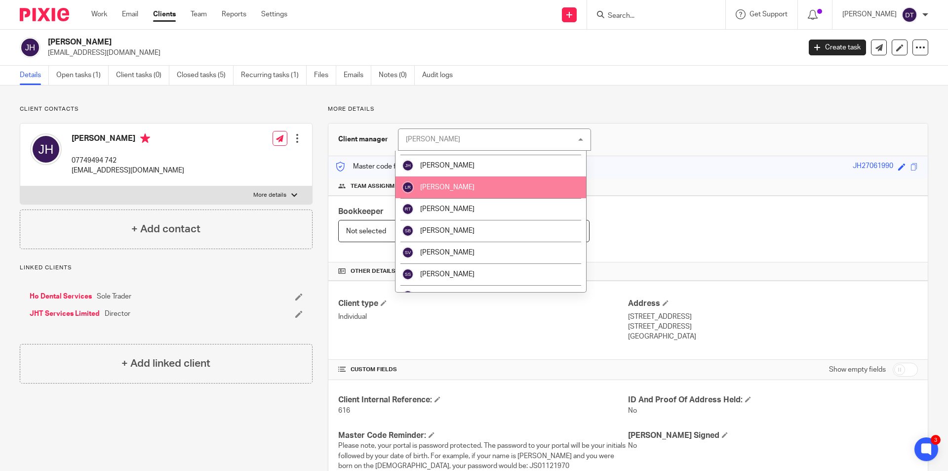
click at [458, 191] on li "[PERSON_NAME]" at bounding box center [491, 187] width 191 height 22
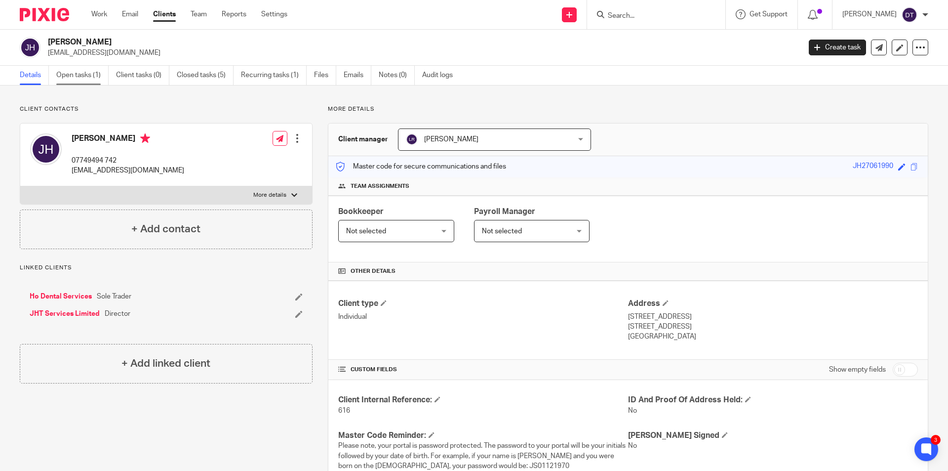
click at [85, 76] on link "Open tasks (1)" at bounding box center [82, 75] width 52 height 19
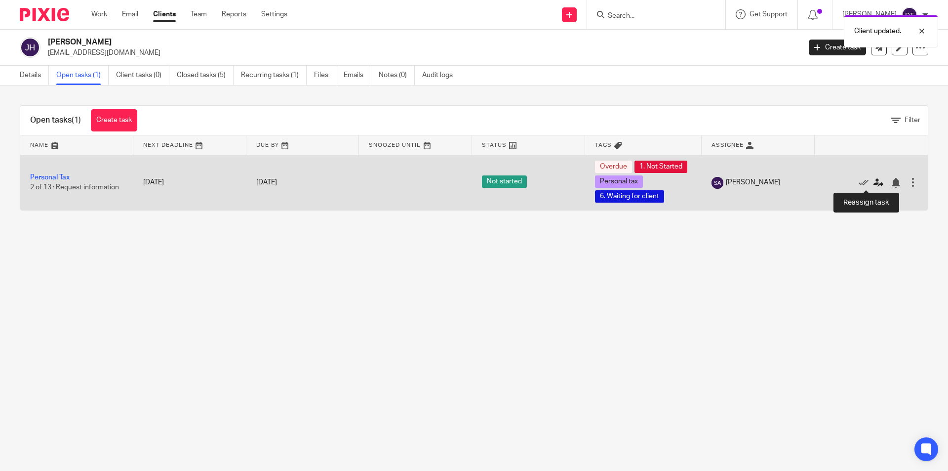
click at [874, 183] on icon at bounding box center [879, 183] width 10 height 10
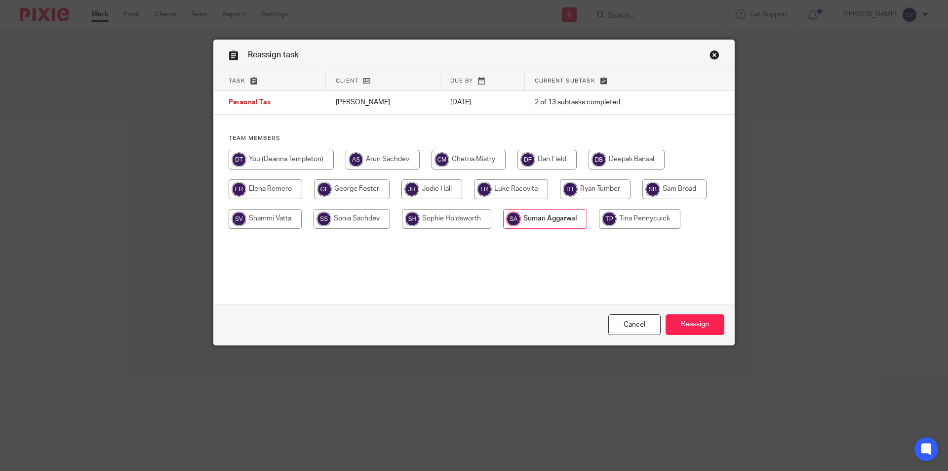
click at [549, 187] on div at bounding box center [474, 194] width 491 height 89
click at [532, 190] on input "radio" at bounding box center [511, 189] width 74 height 20
radio input "true"
click at [694, 319] on input "Reassign" at bounding box center [695, 324] width 59 height 21
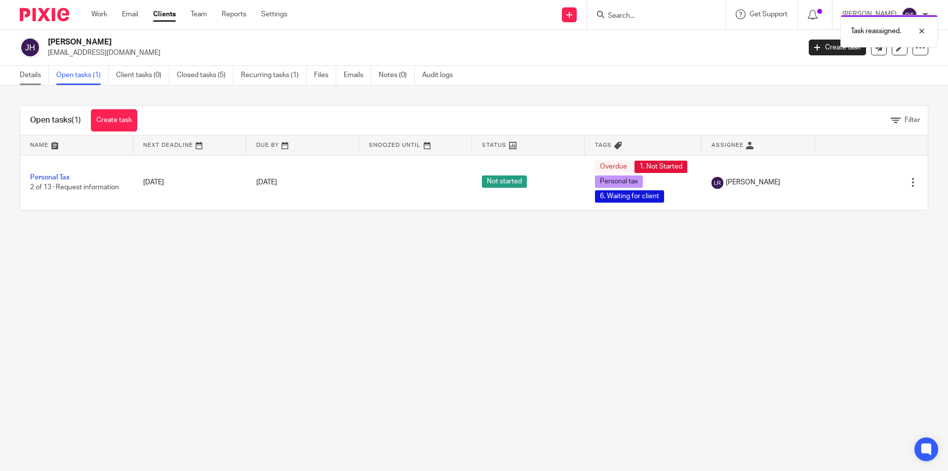
click at [23, 75] on link "Details" at bounding box center [34, 75] width 29 height 19
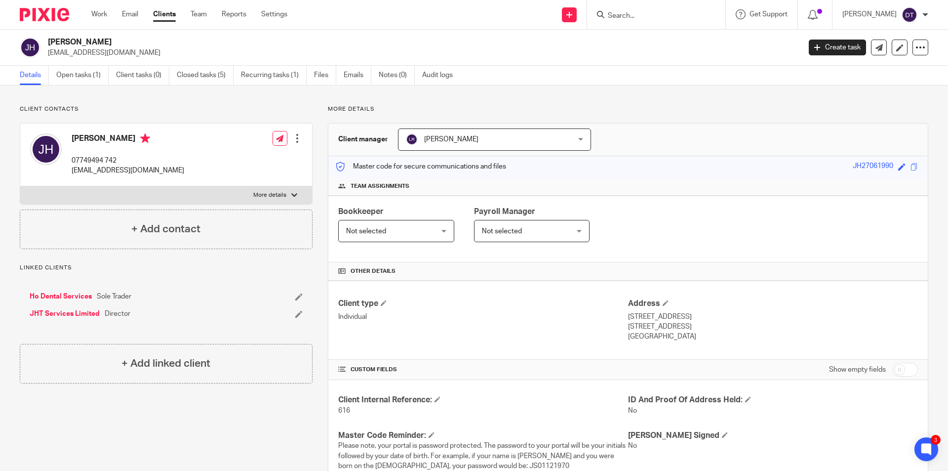
click at [57, 313] on link "JHT Services Limited" at bounding box center [65, 314] width 70 height 10
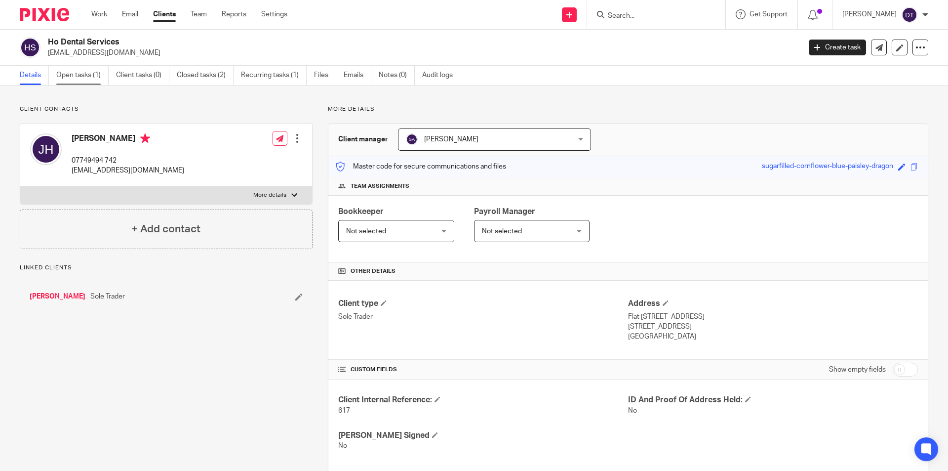
click at [75, 76] on link "Open tasks (1)" at bounding box center [82, 75] width 52 height 19
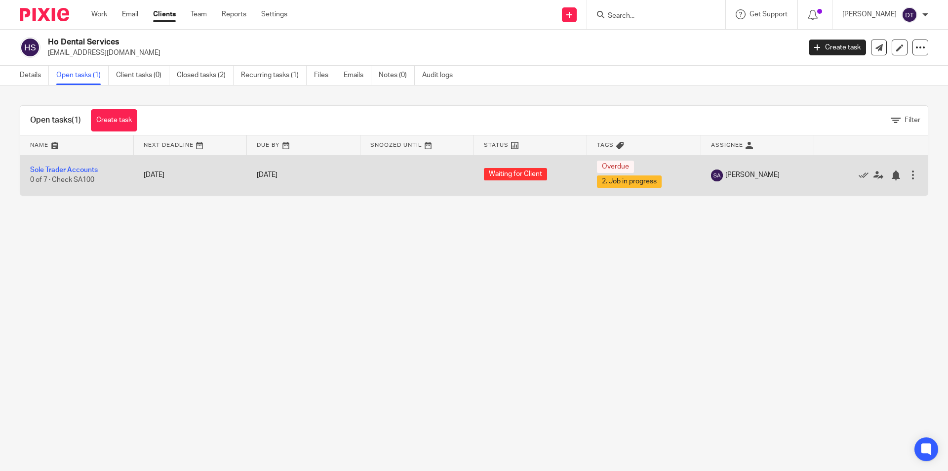
click at [908, 171] on div at bounding box center [913, 175] width 10 height 10
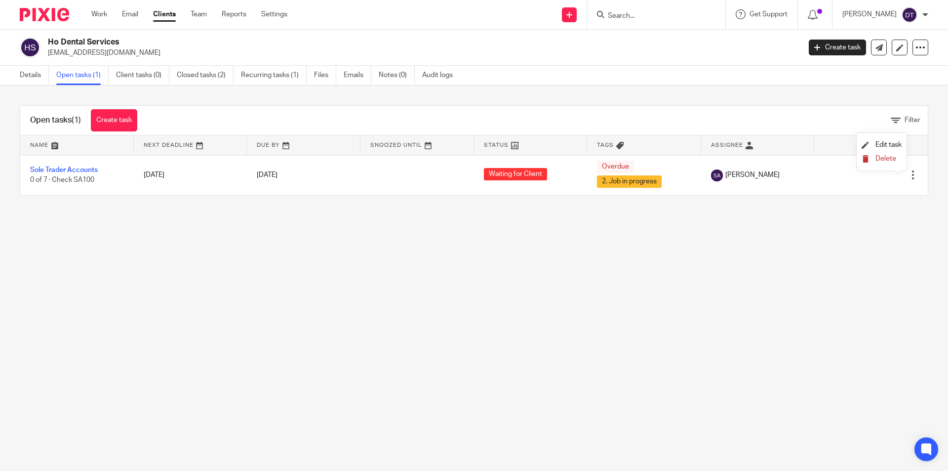
click at [889, 158] on span "Delete" at bounding box center [886, 158] width 21 height 7
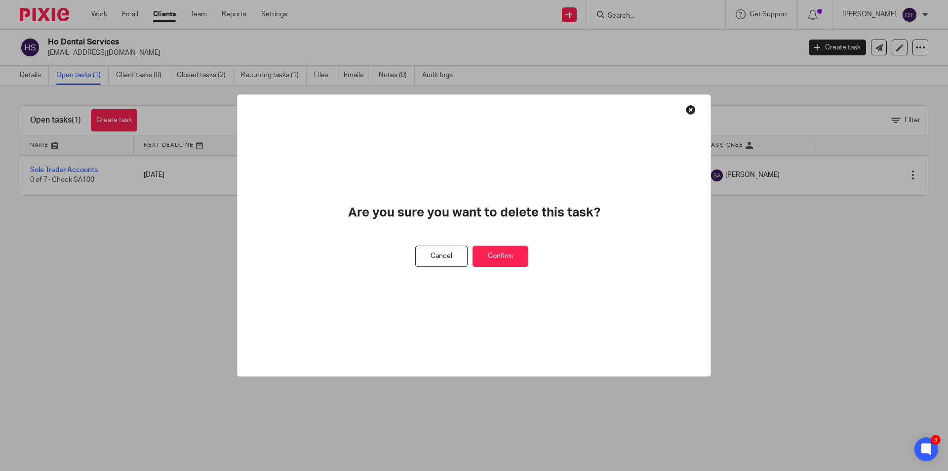
click at [479, 262] on button "Confirm" at bounding box center [501, 255] width 56 height 21
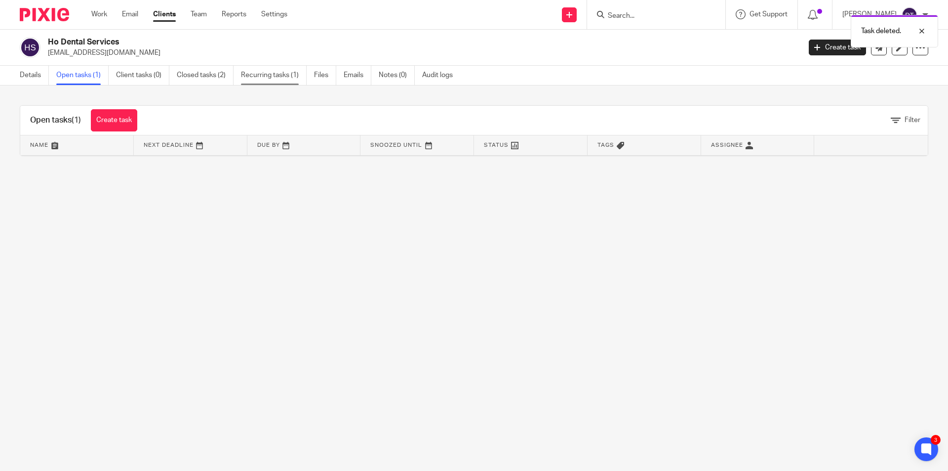
click at [268, 75] on link "Recurring tasks (1)" at bounding box center [274, 75] width 66 height 19
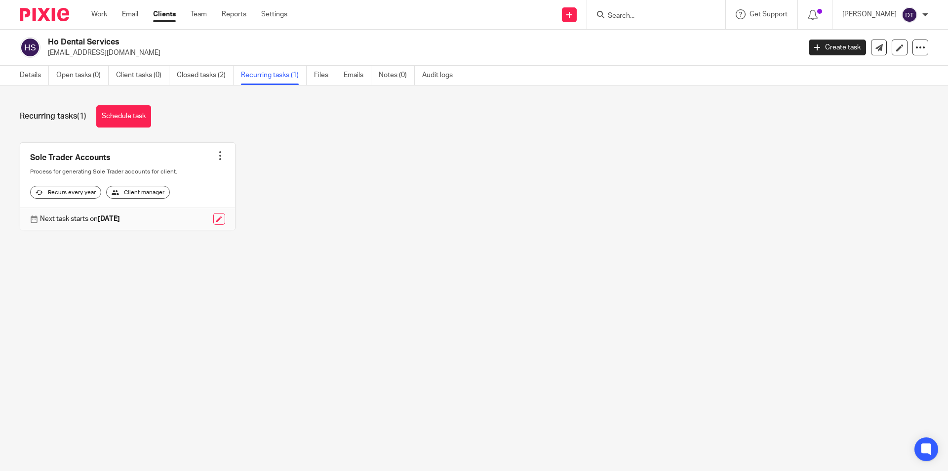
click at [216, 152] on div at bounding box center [220, 156] width 10 height 10
click at [184, 219] on span "Cancel schedule" at bounding box center [180, 218] width 52 height 7
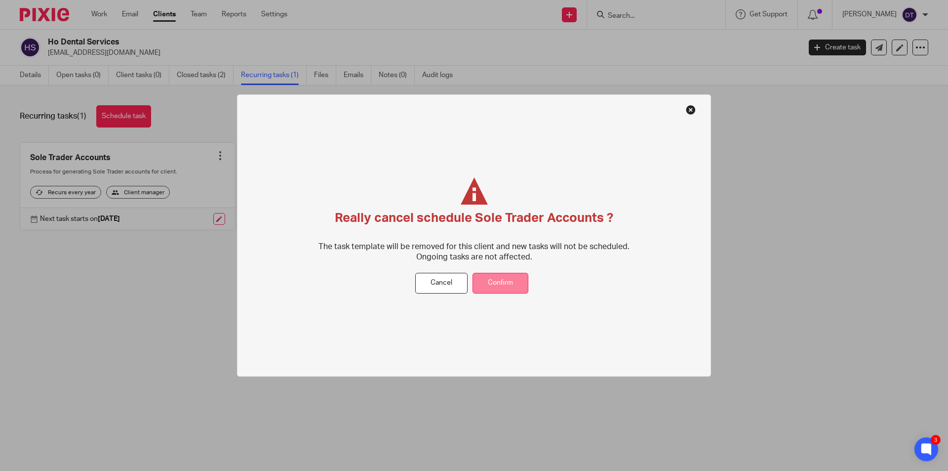
click at [512, 281] on button "Confirm" at bounding box center [501, 283] width 56 height 21
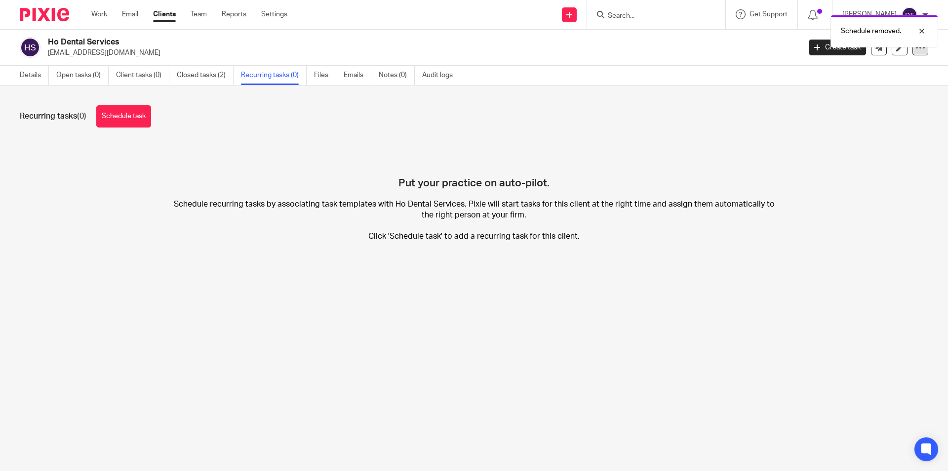
click at [917, 47] on icon at bounding box center [921, 47] width 10 height 10
click at [822, 131] on span "Delete client" at bounding box center [838, 127] width 40 height 7
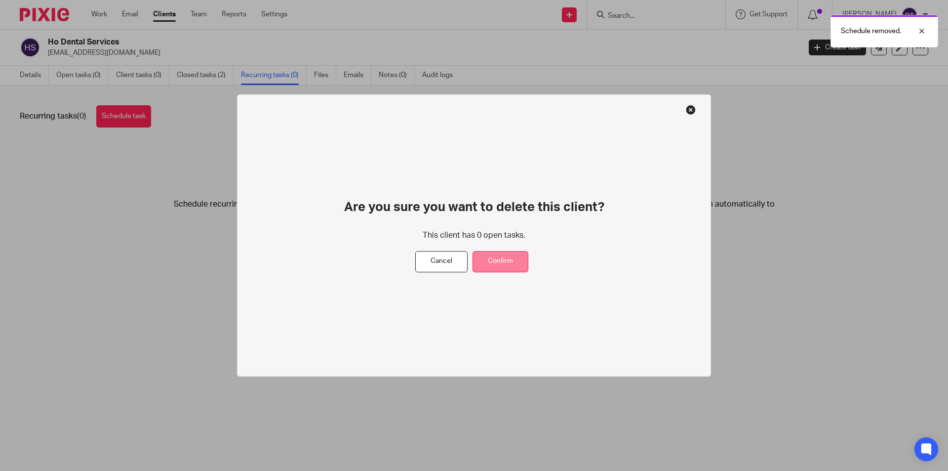
click at [490, 271] on button "Confirm" at bounding box center [501, 261] width 56 height 21
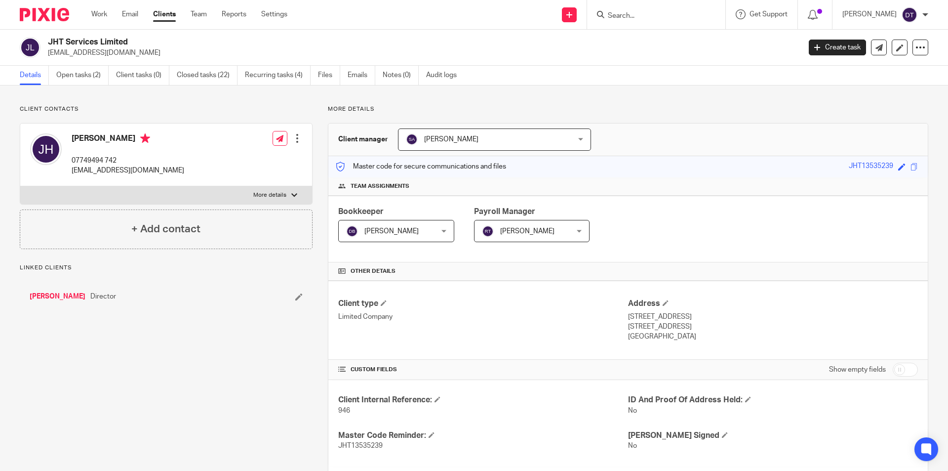
click at [481, 135] on span "[PERSON_NAME]" at bounding box center [480, 139] width 148 height 21
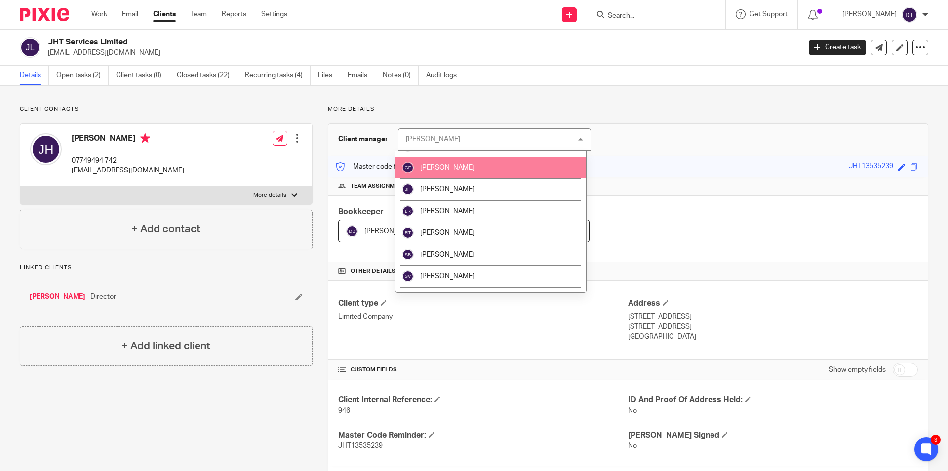
scroll to position [148, 0]
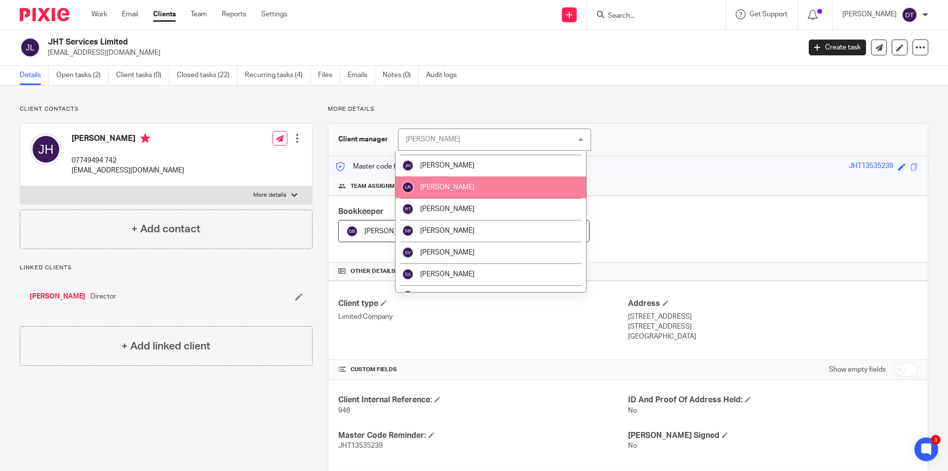
click at [442, 187] on span "Luke Racovita" at bounding box center [447, 187] width 54 height 7
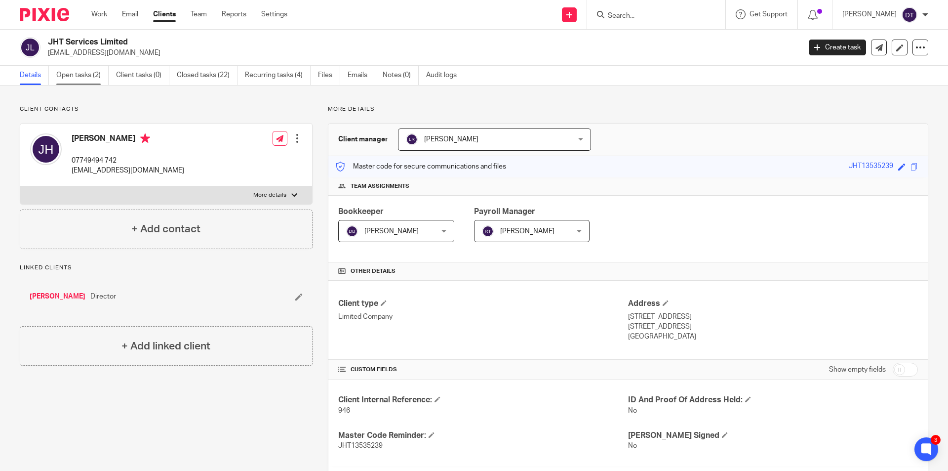
click at [72, 79] on link "Open tasks (2)" at bounding box center [82, 75] width 52 height 19
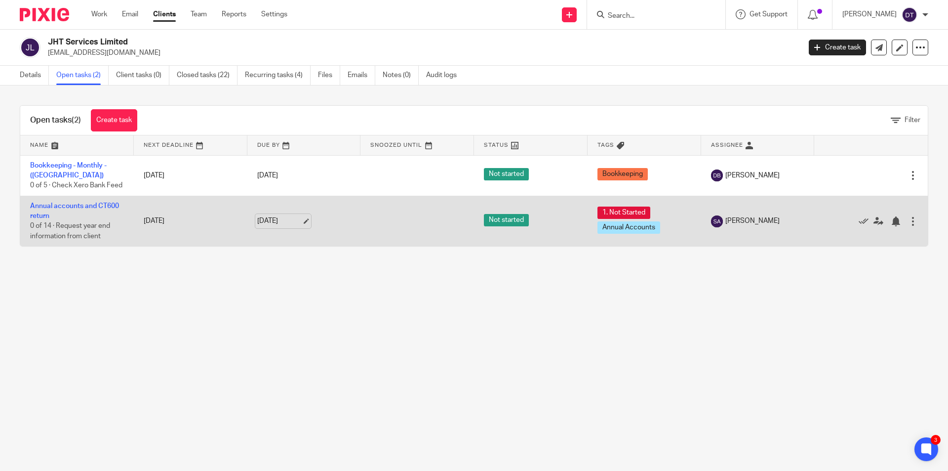
click at [300, 226] on link "[DATE]" at bounding box center [279, 221] width 44 height 10
click at [874, 226] on icon at bounding box center [879, 221] width 10 height 10
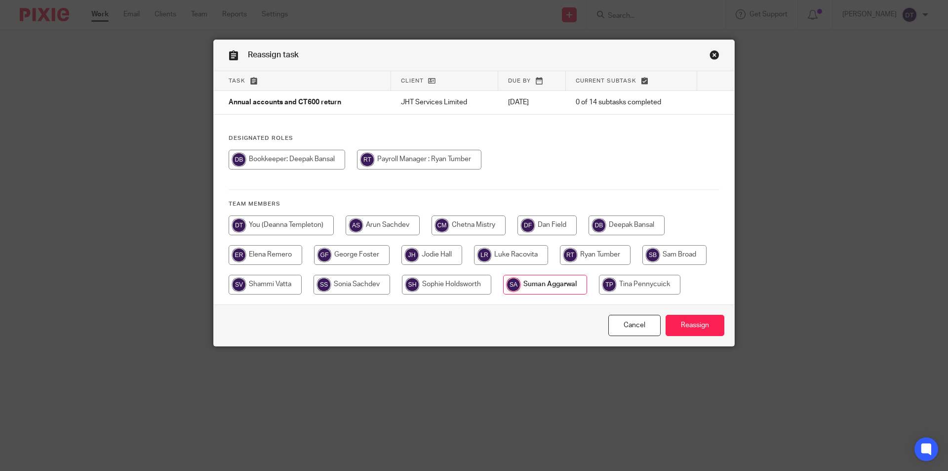
click at [529, 249] on input "radio" at bounding box center [511, 255] width 74 height 20
radio input "true"
click at [687, 325] on input "Reassign" at bounding box center [695, 325] width 59 height 21
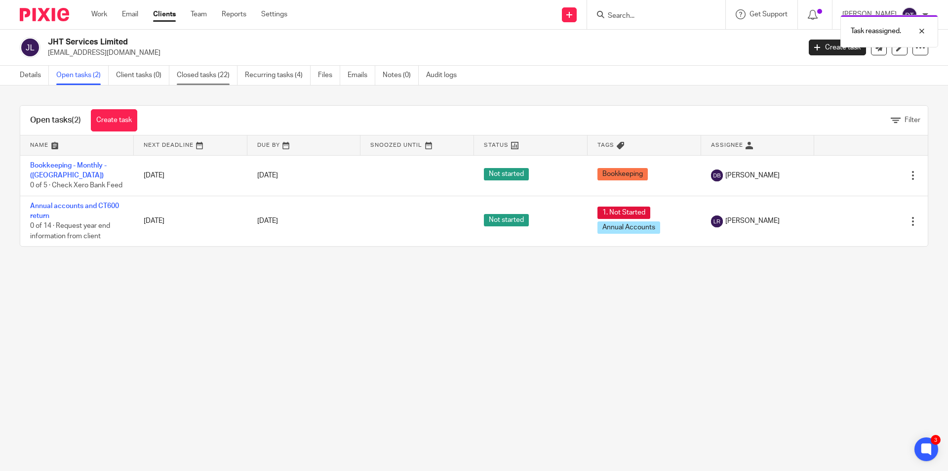
click at [214, 77] on link "Closed tasks (22)" at bounding box center [207, 75] width 61 height 19
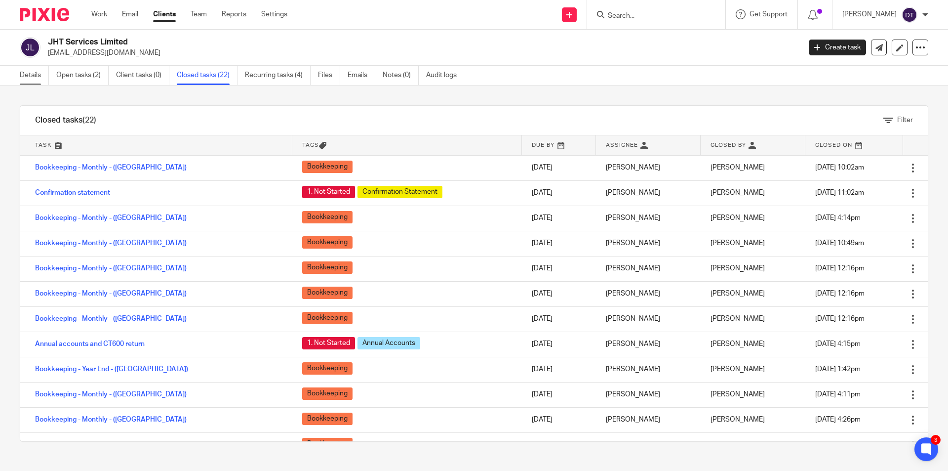
click at [24, 80] on link "Details" at bounding box center [34, 75] width 29 height 19
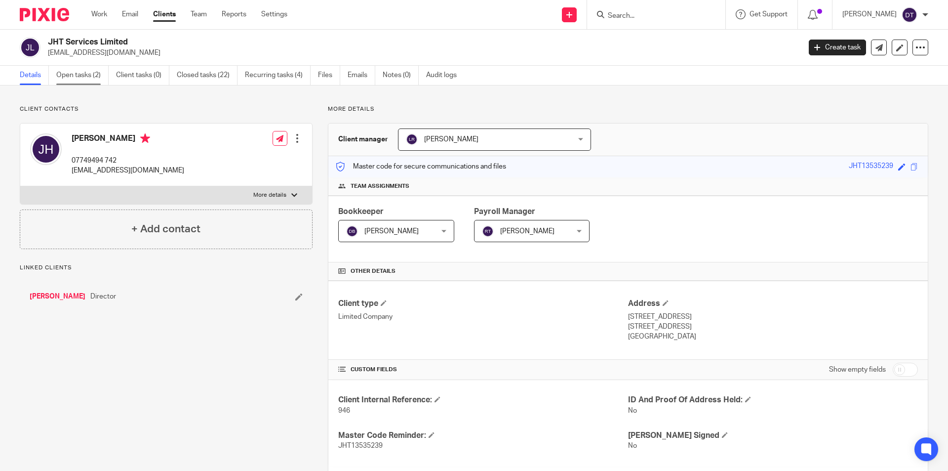
click at [84, 75] on link "Open tasks (2)" at bounding box center [82, 75] width 52 height 19
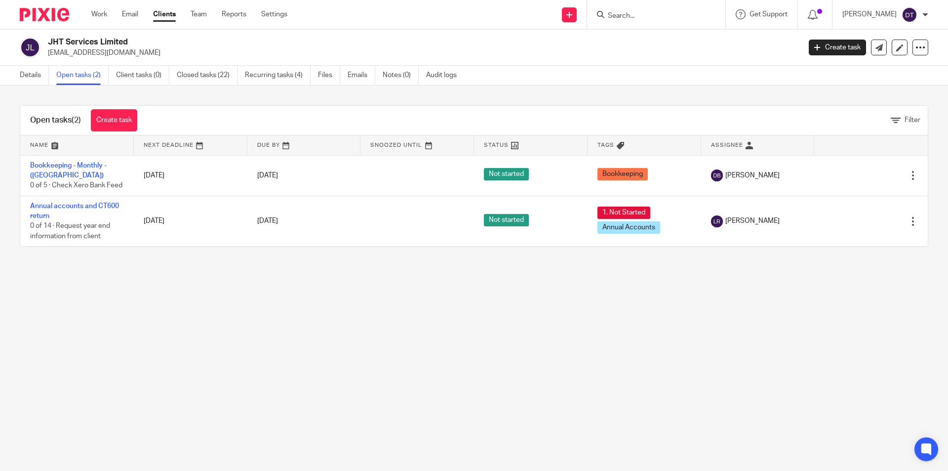
click at [861, 352] on main "JHT Services Limited jasoncs_ho@hotmail.com Create task Update from Companies H…" at bounding box center [474, 235] width 948 height 471
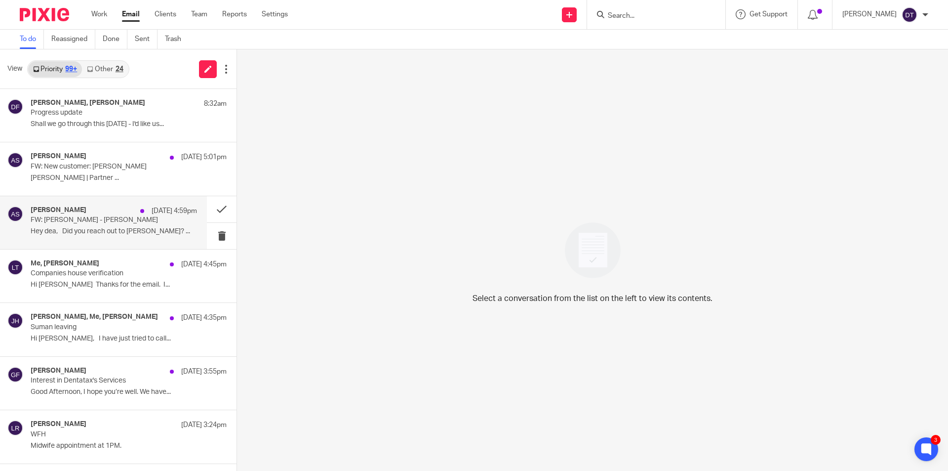
click at [101, 219] on p "FW: Moneypenny - Bincy Chandran" at bounding box center [97, 220] width 133 height 8
click at [125, 224] on p "Suman leaving" at bounding box center [97, 220] width 133 height 8
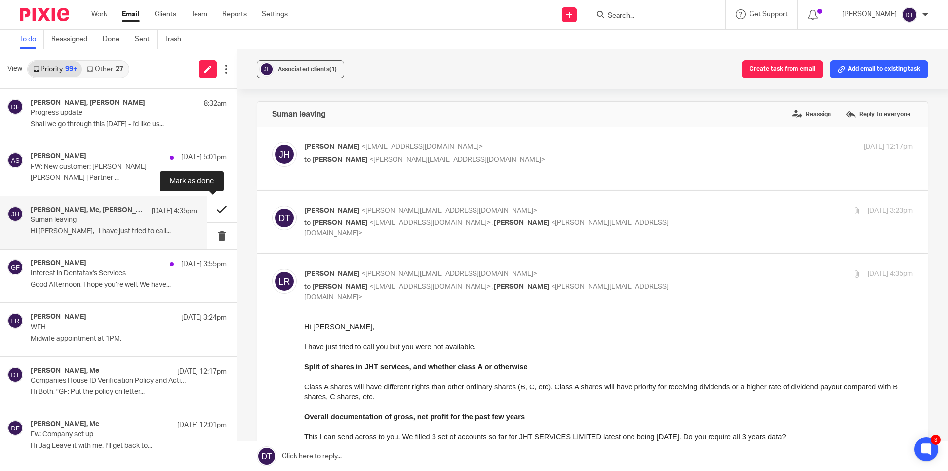
click at [209, 210] on button at bounding box center [222, 209] width 30 height 26
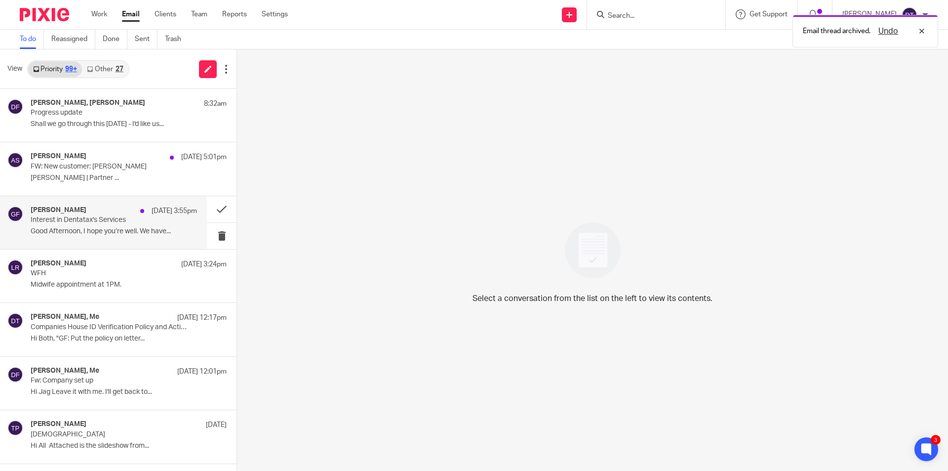
click at [96, 237] on div "George Foster 10 Oct 3:55pm Interest in Dentatax's Services Good Afternoon, I h…" at bounding box center [114, 222] width 166 height 33
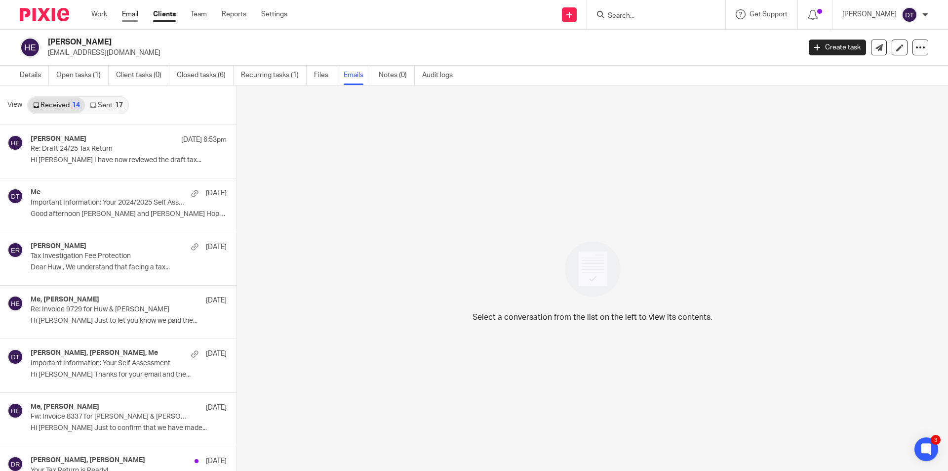
click at [129, 12] on link "Email" at bounding box center [130, 14] width 16 height 10
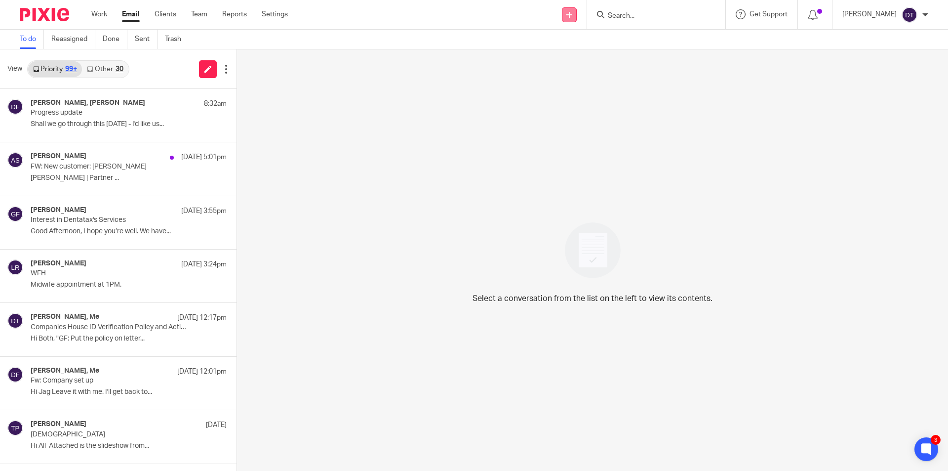
click at [568, 9] on link at bounding box center [569, 14] width 15 height 15
click at [555, 72] on link "Add client" at bounding box center [564, 75] width 69 height 14
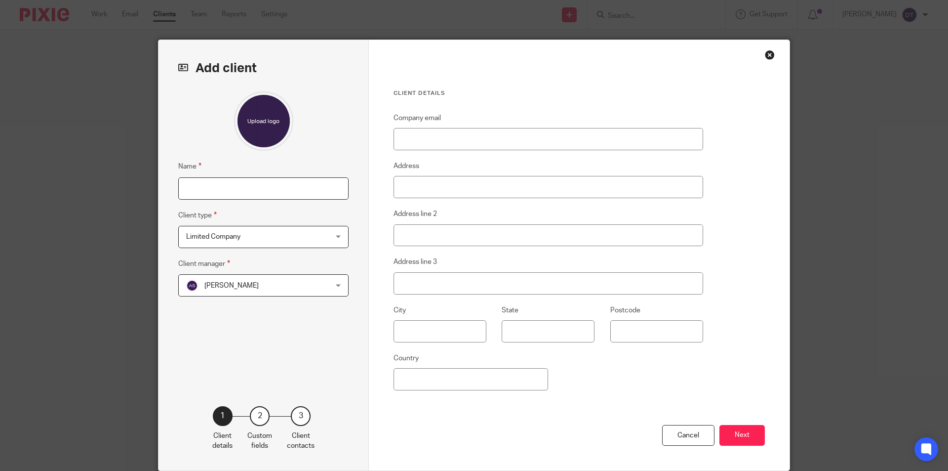
click at [285, 185] on input "Name" at bounding box center [263, 188] width 170 height 22
type input "[PERSON_NAME]"
click at [221, 236] on span "Limited Company" at bounding box center [213, 236] width 54 height 7
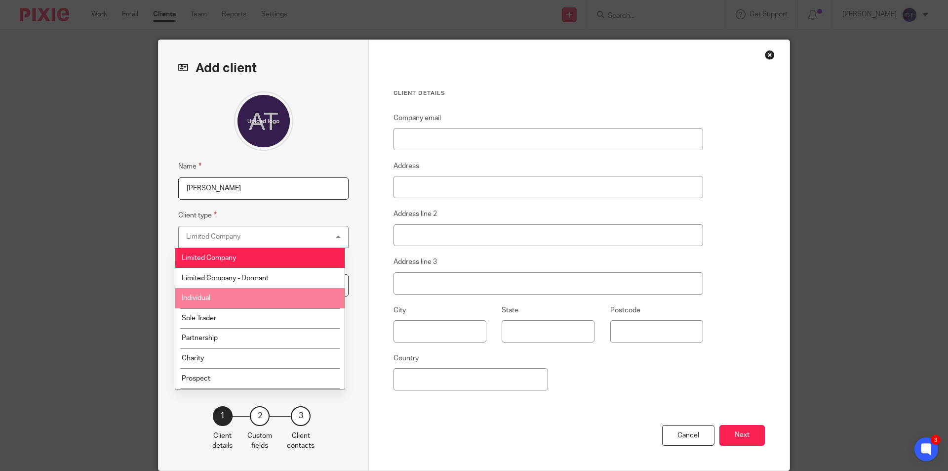
click at [229, 293] on li "Individual" at bounding box center [259, 298] width 169 height 20
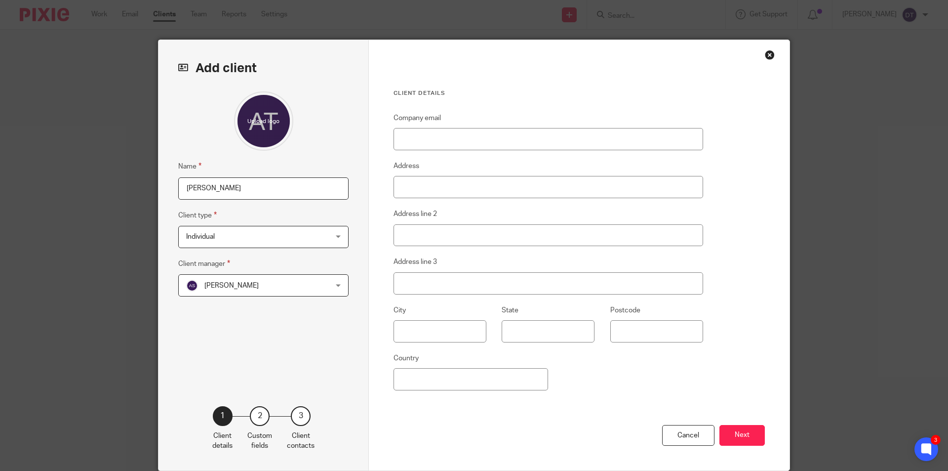
click at [247, 281] on span "[PERSON_NAME]" at bounding box center [250, 285] width 129 height 21
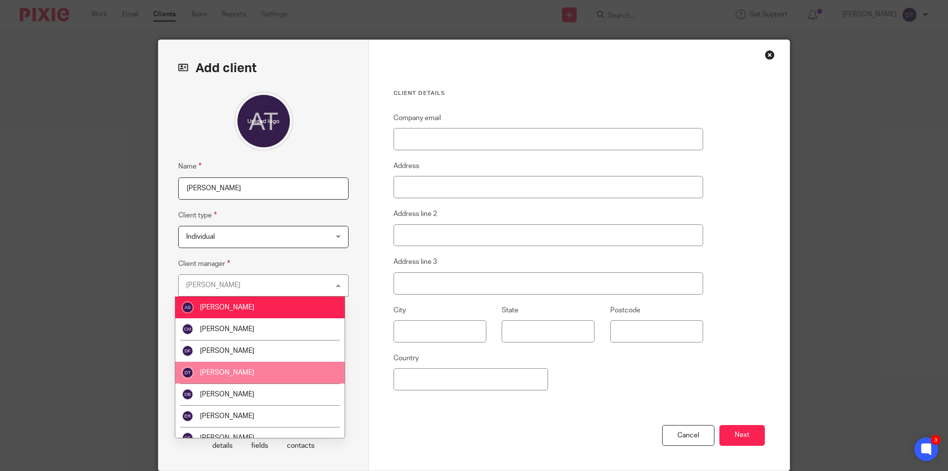
click at [233, 367] on li "[PERSON_NAME]" at bounding box center [259, 373] width 169 height 22
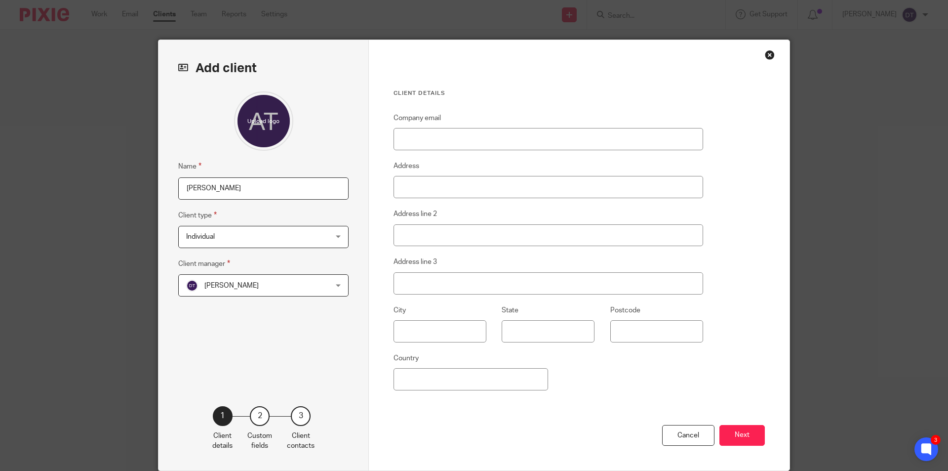
click at [418, 104] on div "Client details Company email Address Address line 2 Address line 3 City State P…" at bounding box center [549, 256] width 310 height 335
click at [420, 150] on input "Company email" at bounding box center [549, 139] width 310 height 22
click at [455, 137] on input "Company email" at bounding box center [549, 139] width 310 height 22
paste input "[EMAIL_ADDRESS][DOMAIN_NAME]"
type input "[EMAIL_ADDRESS][DOMAIN_NAME]"
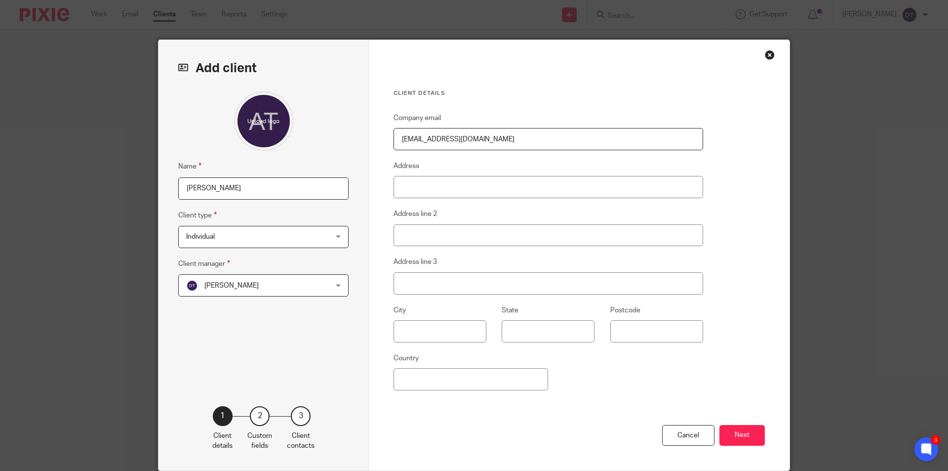
click at [724, 425] on div "Cancel Next" at bounding box center [579, 448] width 371 height 46
click at [727, 440] on button "Next" at bounding box center [742, 435] width 45 height 21
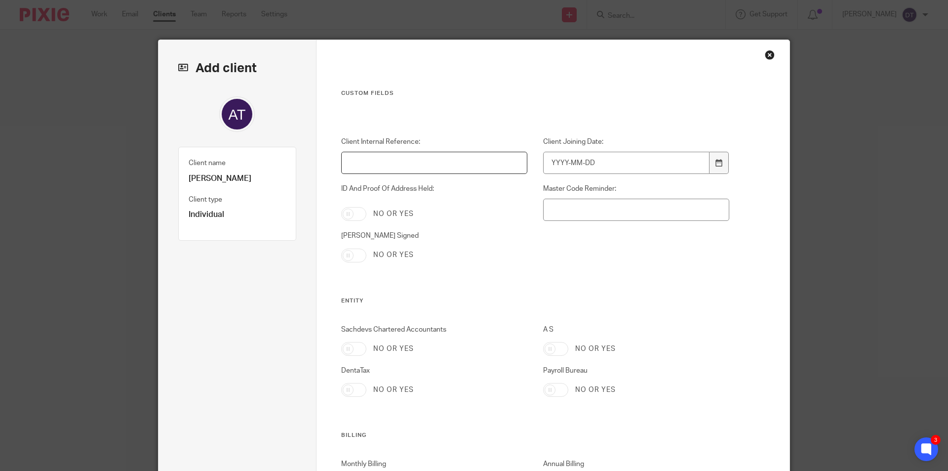
click at [427, 152] on input "Client Internal Reference:" at bounding box center [434, 163] width 187 height 22
type input "AT2025"
click at [717, 164] on icon at bounding box center [719, 162] width 7 height 7
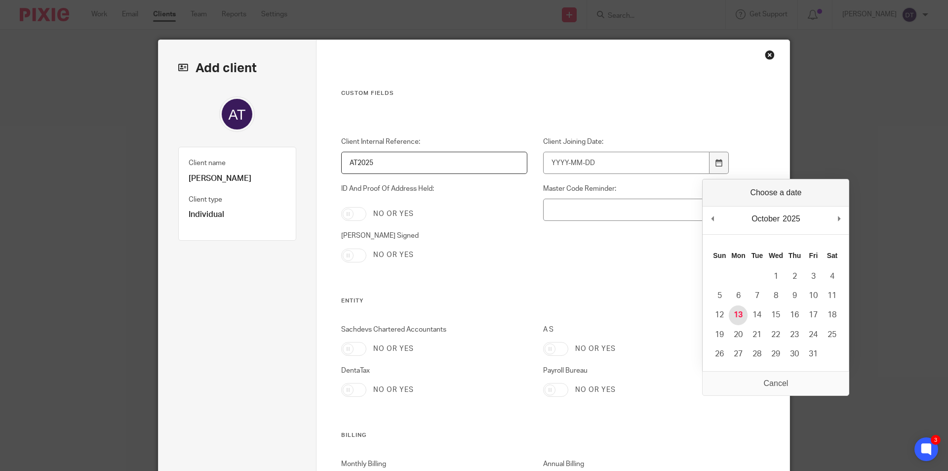
type input "[DATE]"
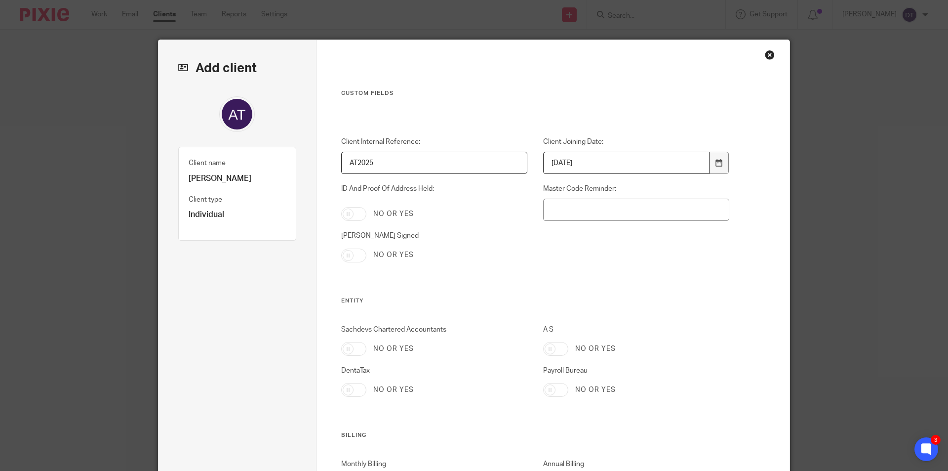
drag, startPoint x: 379, startPoint y: 165, endPoint x: 279, endPoint y: 160, distance: 100.4
click at [621, 213] on input "Master Code Reminder:" at bounding box center [636, 210] width 187 height 22
paste input "AT2025"
type input "AT2025"
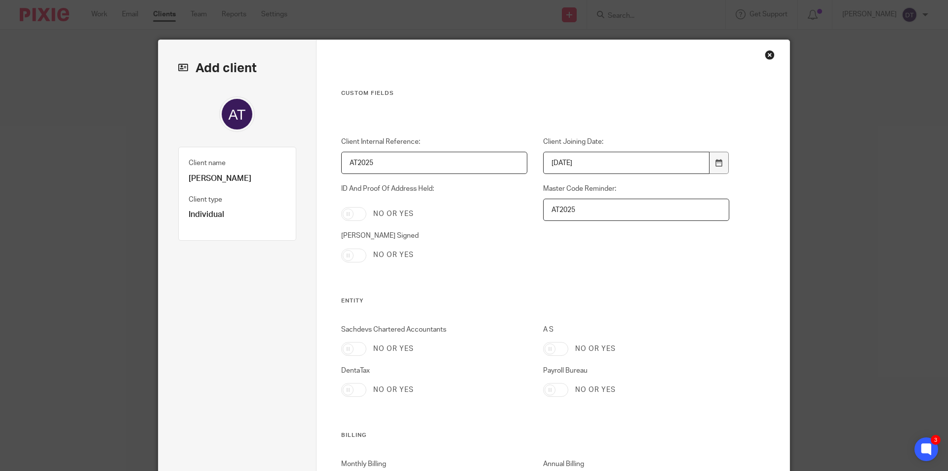
drag, startPoint x: 379, startPoint y: 159, endPoint x: 217, endPoint y: 174, distance: 162.7
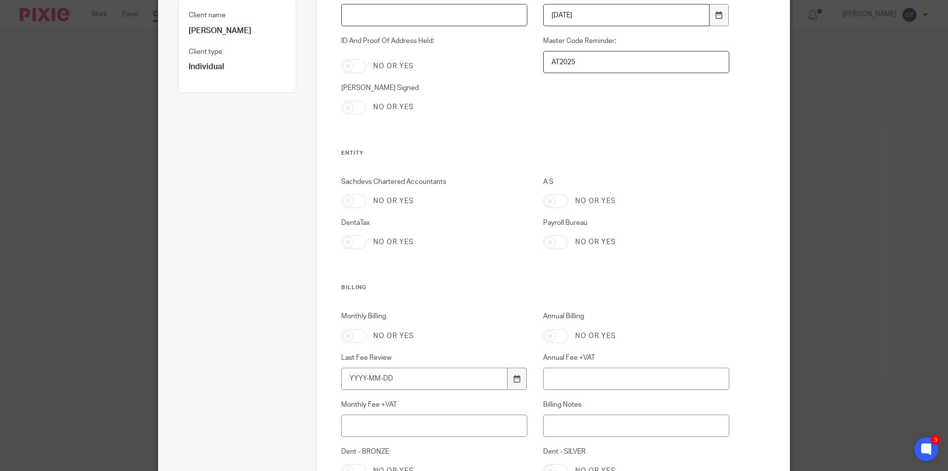
scroll to position [148, 0]
click at [359, 242] on input "DentaTax" at bounding box center [353, 242] width 25 height 14
checkbox input "true"
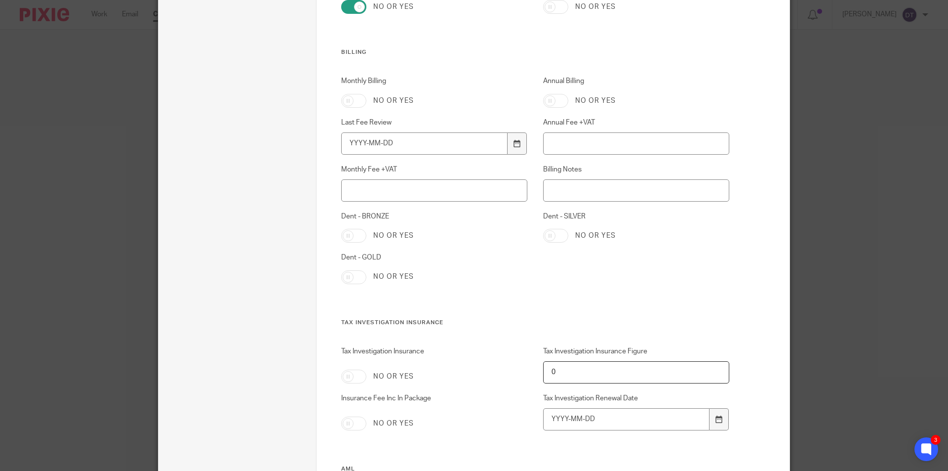
scroll to position [494, 0]
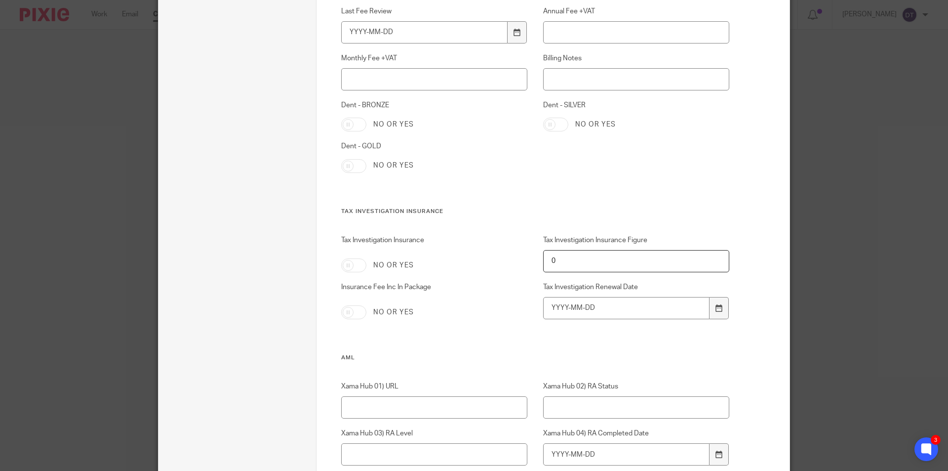
click at [545, 122] on input "Dent - SILVER" at bounding box center [555, 125] width 25 height 14
checkbox input "true"
click at [573, 83] on input "Billing Notes" at bounding box center [636, 79] width 187 height 22
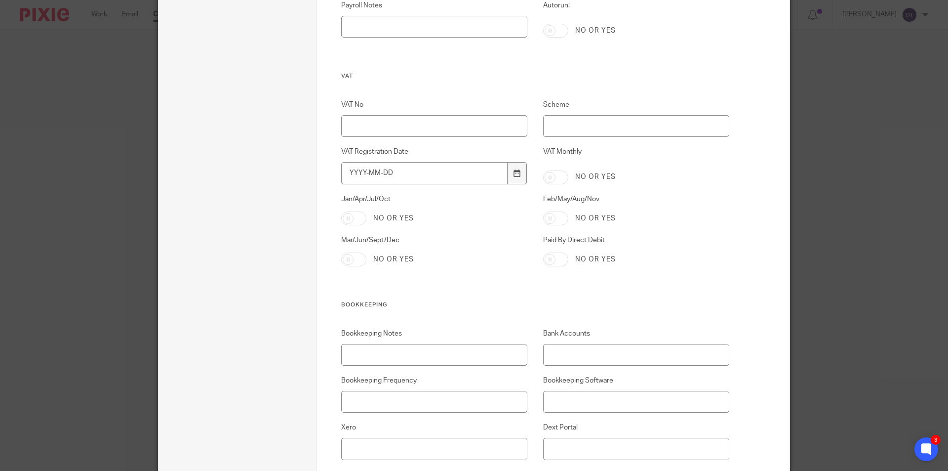
scroll to position [2022, 0]
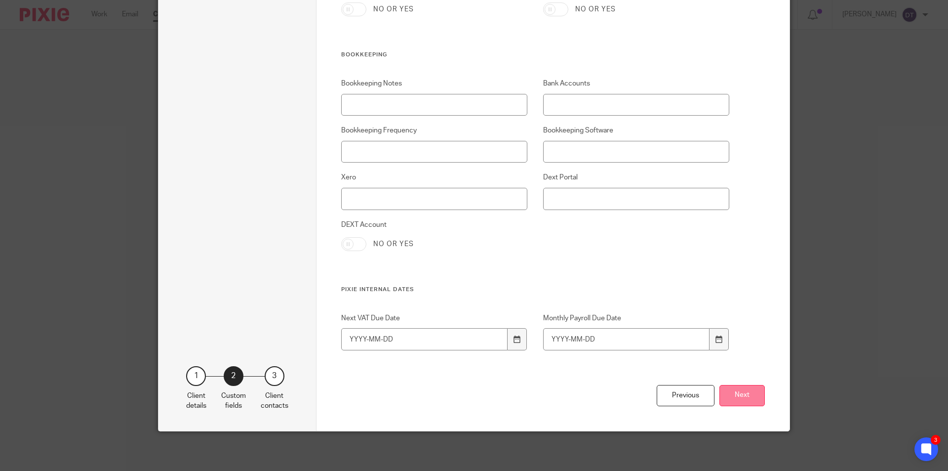
type input "IF declare US income = £200 + VAT"
click at [744, 400] on button "Next" at bounding box center [742, 395] width 45 height 21
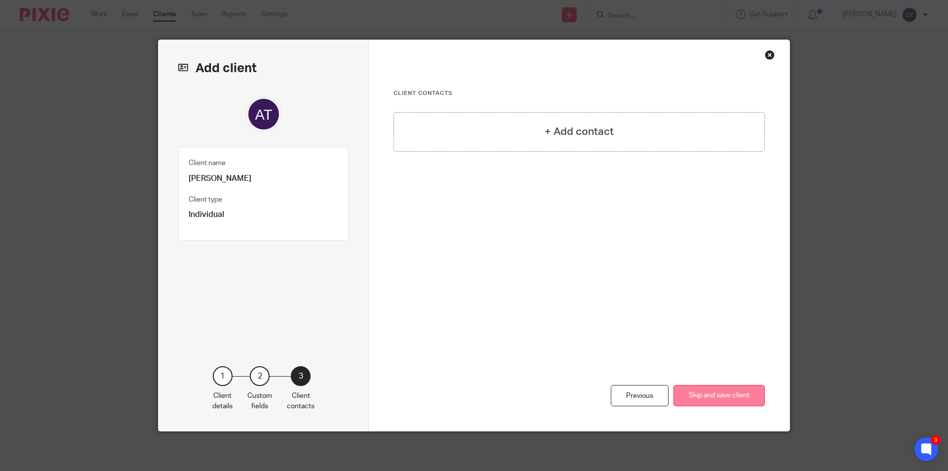
scroll to position [0, 0]
click at [516, 126] on div "+ Add contact" at bounding box center [579, 132] width 371 height 40
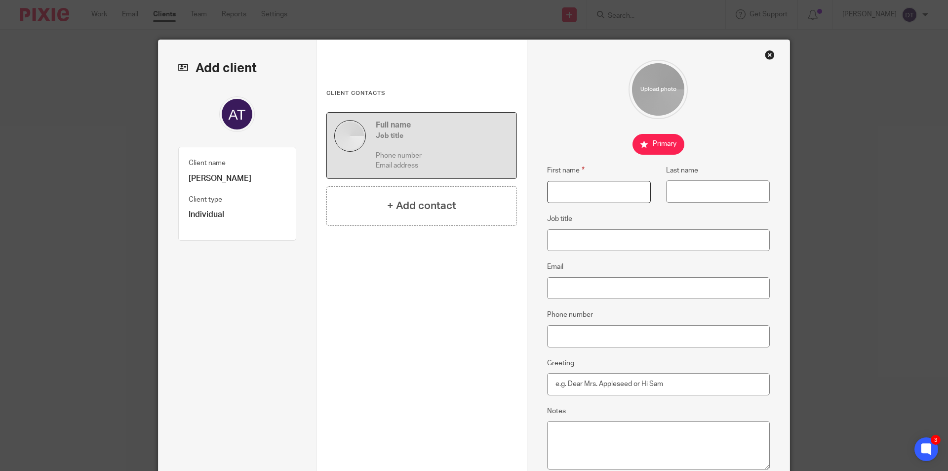
click at [572, 187] on input "First name" at bounding box center [599, 192] width 104 height 22
type input "Audrey"
type input "Torma"
click at [579, 291] on input "Email" at bounding box center [658, 288] width 223 height 22
click at [583, 289] on input "Email" at bounding box center [658, 288] width 223 height 22
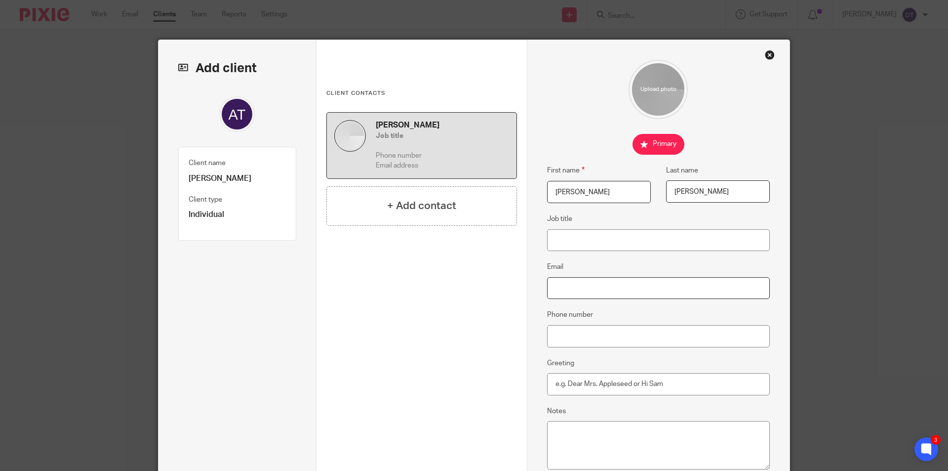
paste input "dentaldame@gmail.com"
type input "dentaldame@gmail.com"
click at [844, 275] on div "Add client Name Audrey Torma Client type Individual Individual Limited Company …" at bounding box center [474, 235] width 948 height 471
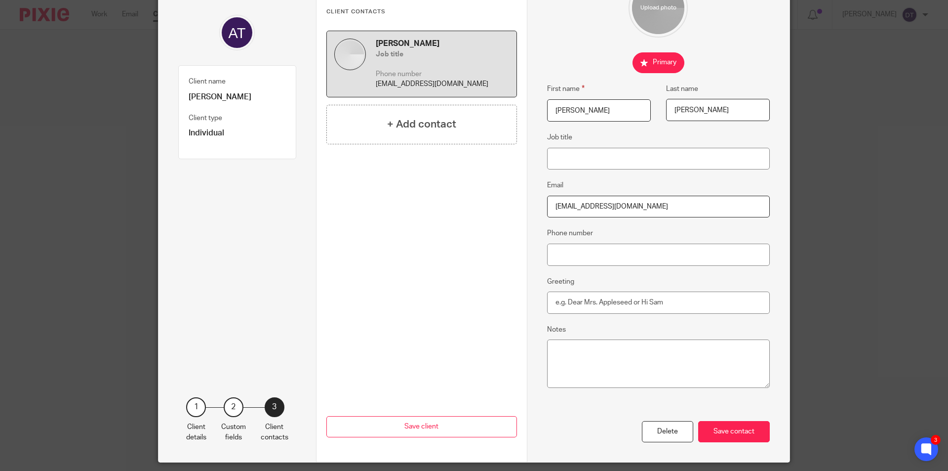
scroll to position [99, 0]
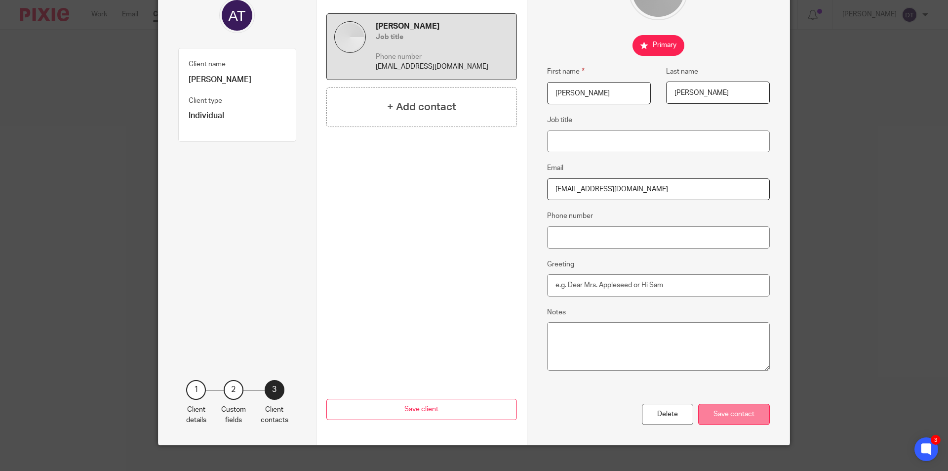
click at [726, 411] on div "Save contact" at bounding box center [734, 414] width 72 height 21
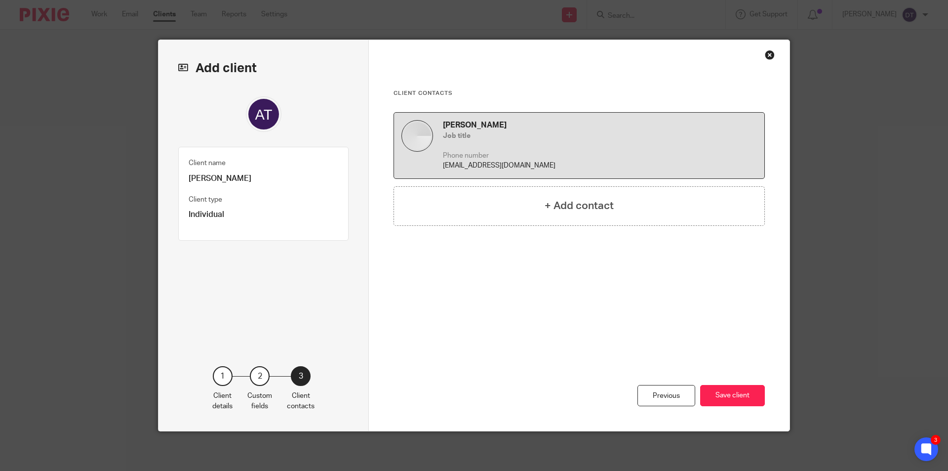
scroll to position [0, 0]
click at [737, 397] on button "Save client" at bounding box center [732, 395] width 65 height 21
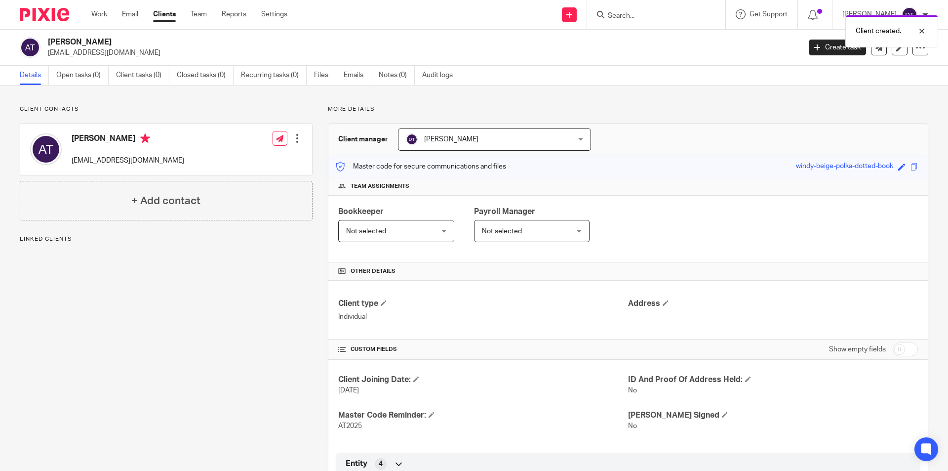
click at [760, 111] on p "More details" at bounding box center [628, 109] width 601 height 8
click at [898, 167] on span at bounding box center [901, 166] width 7 height 7
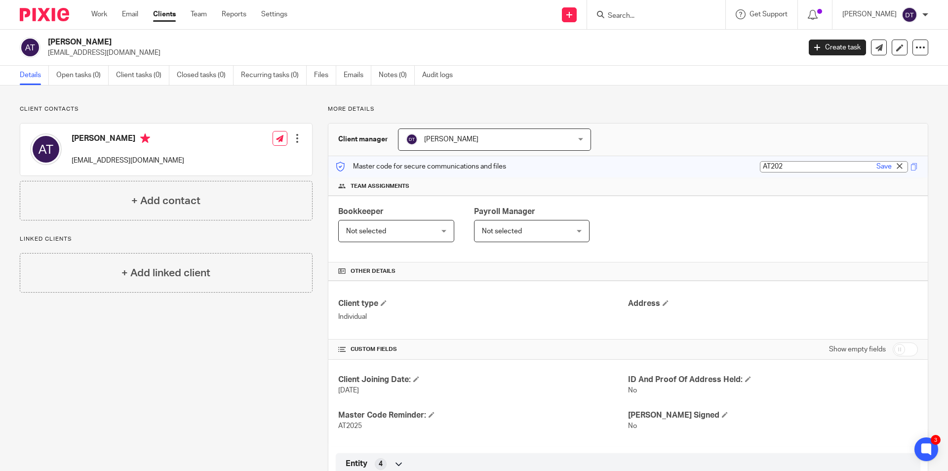
type input "AT2025"
click at [879, 159] on div "Master code for secure communications and files AT2025 AT2025 Save AT2025" at bounding box center [628, 166] width 600 height 21
click at [86, 69] on link "Open tasks (0)" at bounding box center [82, 75] width 52 height 19
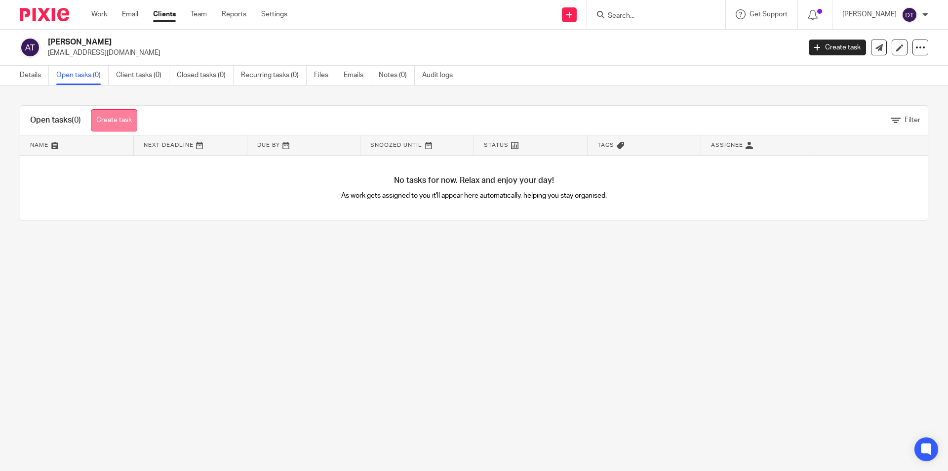
click at [129, 119] on link "Create task" at bounding box center [114, 120] width 46 height 22
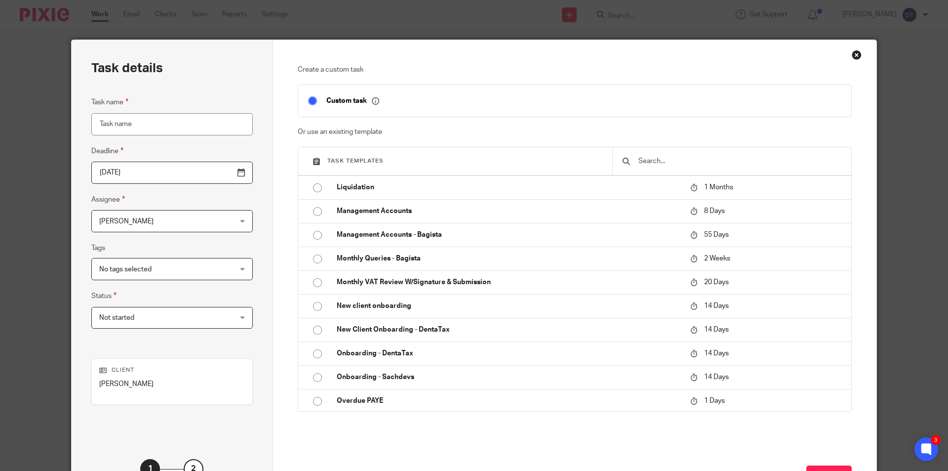
scroll to position [1235, 0]
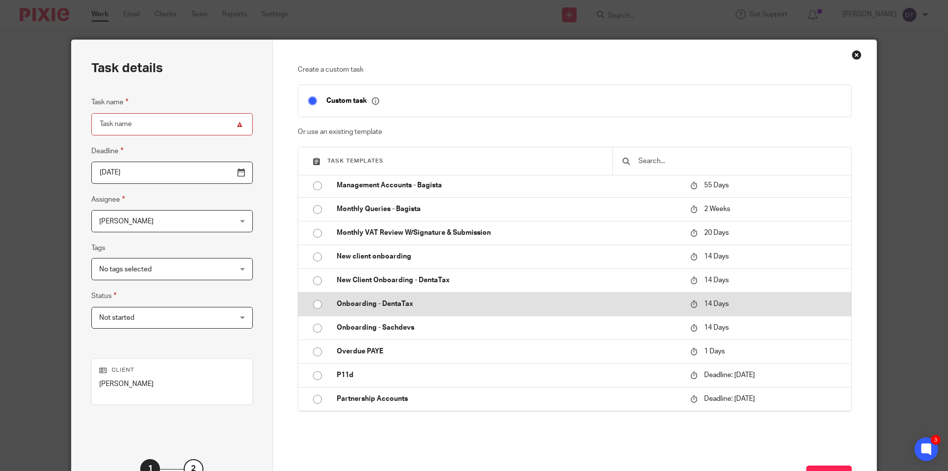
click at [366, 303] on p "Onboarding - DentaTax" at bounding box center [509, 304] width 344 height 10
type input "2025-10-27"
type input "Onboarding - DentaTax"
checkbox input "false"
radio input "true"
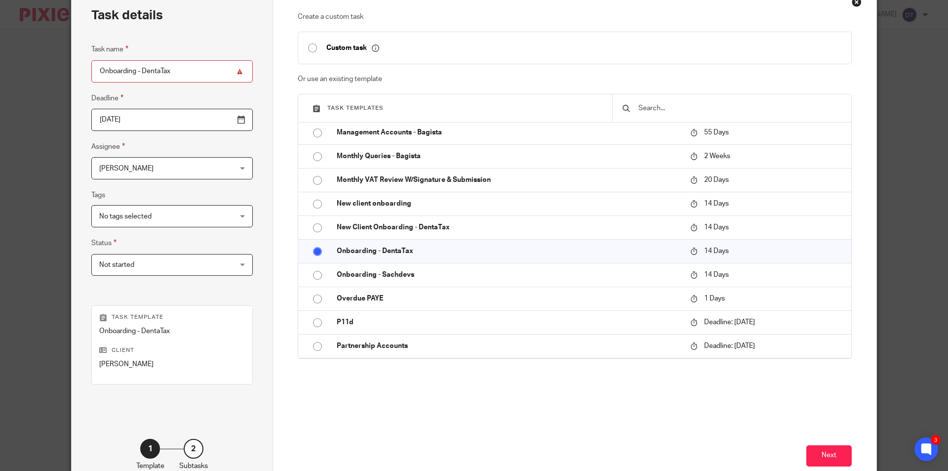
scroll to position [113, 0]
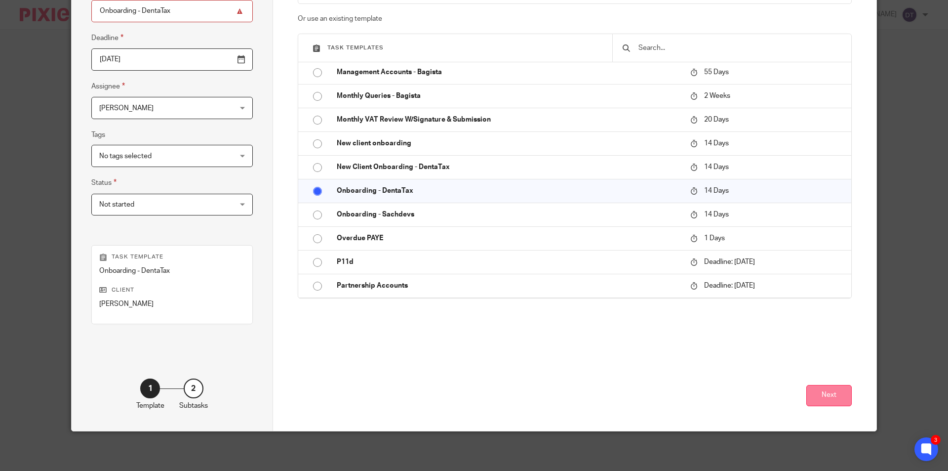
click at [838, 386] on button "Next" at bounding box center [829, 395] width 45 height 21
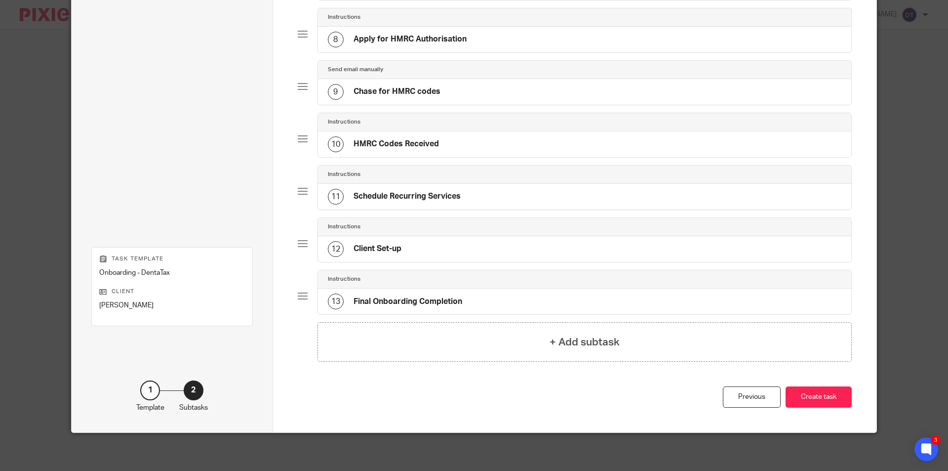
scroll to position [443, 0]
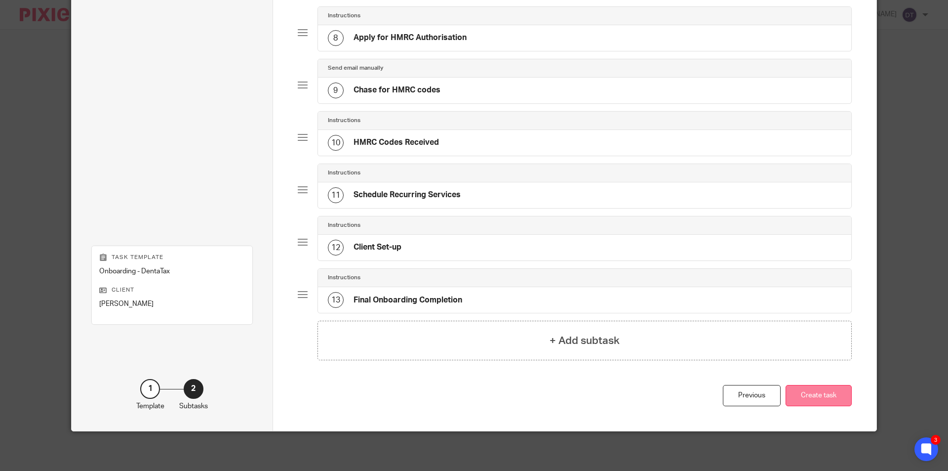
click at [825, 390] on button "Create task" at bounding box center [819, 395] width 66 height 21
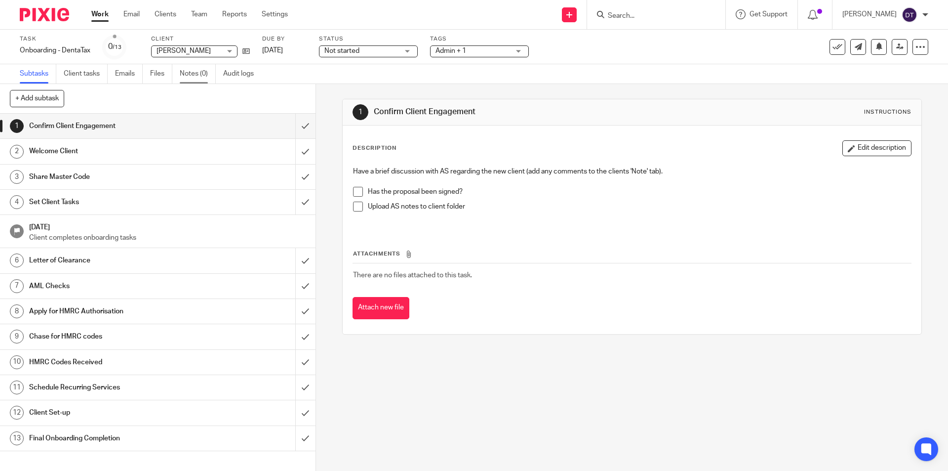
click at [196, 71] on link "Notes (0)" at bounding box center [198, 73] width 36 height 19
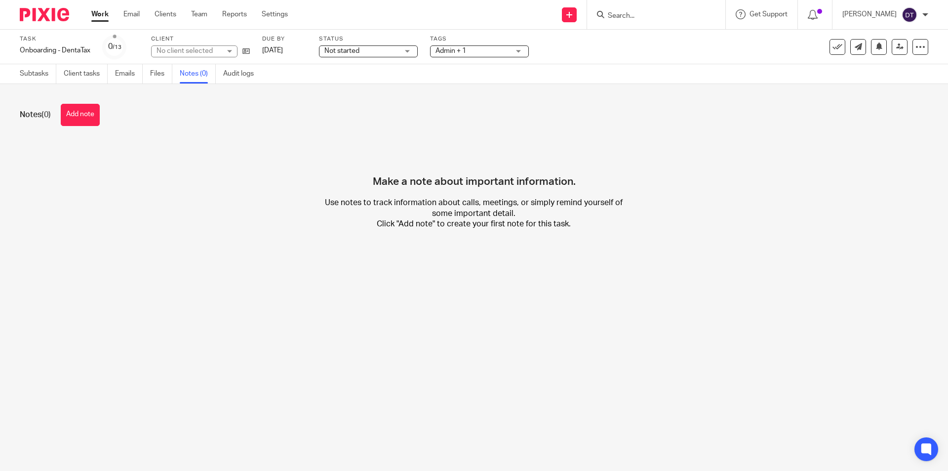
drag, startPoint x: 78, startPoint y: 123, endPoint x: 113, endPoint y: 143, distance: 40.2
click at [79, 123] on button "Add note" at bounding box center [80, 115] width 39 height 22
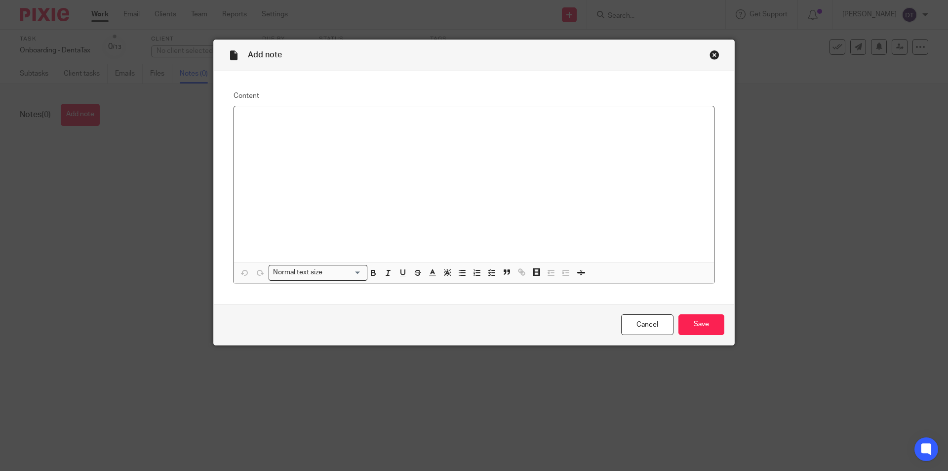
click at [342, 194] on div at bounding box center [474, 184] width 480 height 156
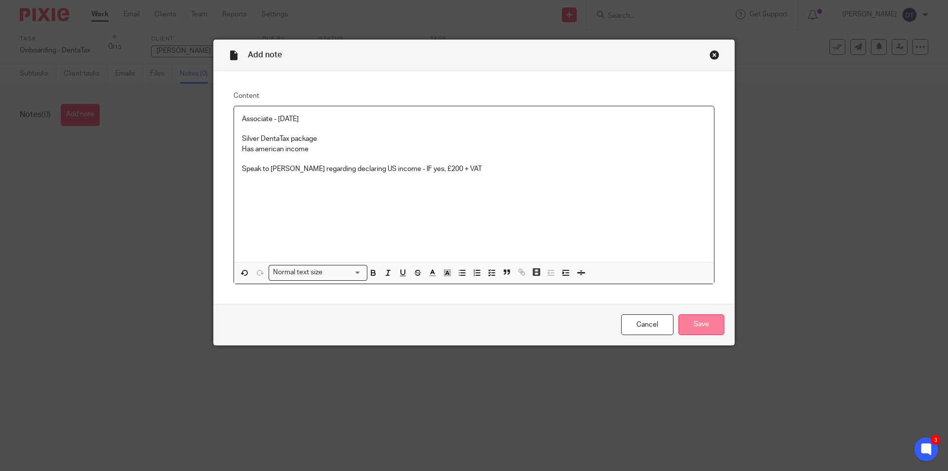
click at [690, 322] on input "Save" at bounding box center [702, 324] width 46 height 21
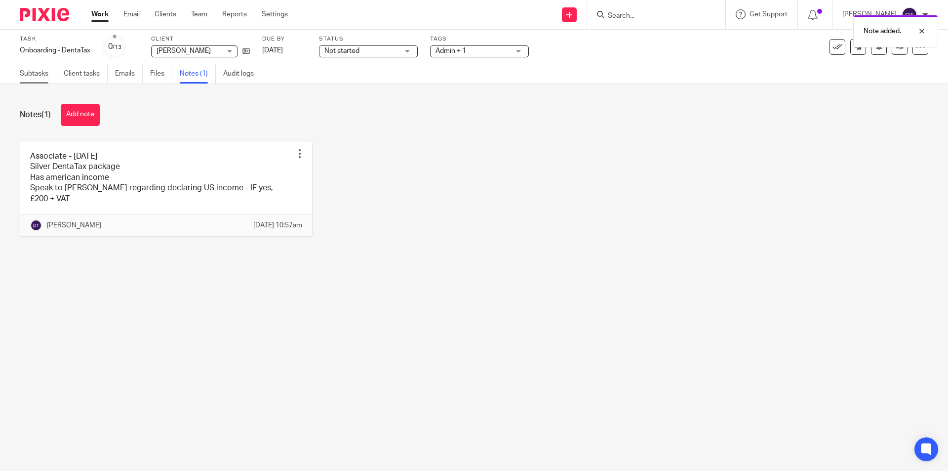
click at [18, 72] on div "Subtasks Client tasks Emails Files Notes (1) Audit logs" at bounding box center [139, 73] width 279 height 19
click at [29, 75] on link "Subtasks" at bounding box center [38, 73] width 37 height 19
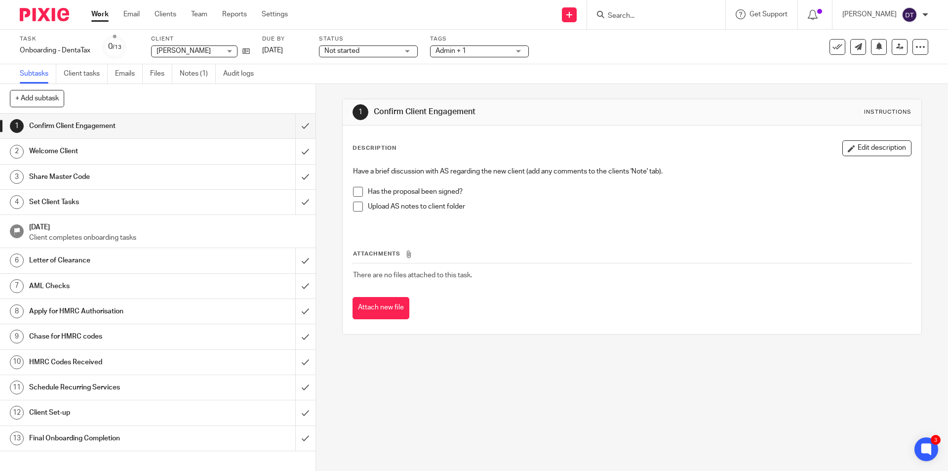
click at [100, 13] on link "Work" at bounding box center [99, 14] width 17 height 10
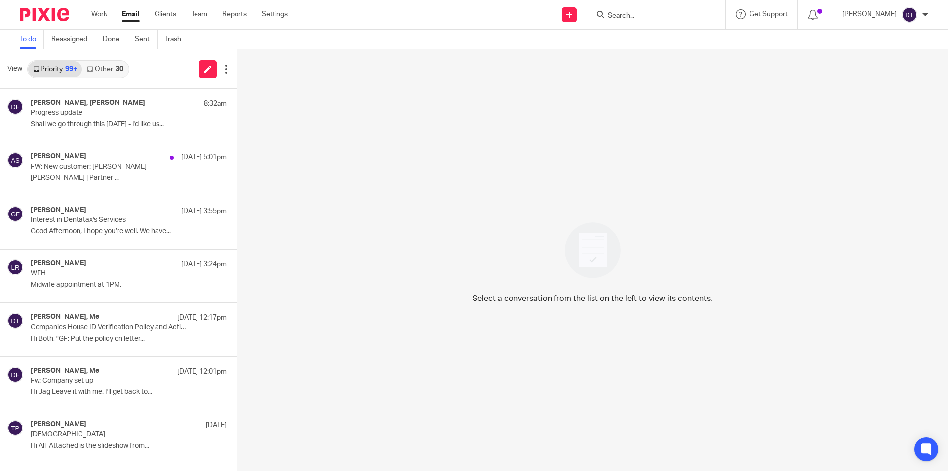
click at [110, 65] on link "Other 30" at bounding box center [105, 69] width 46 height 16
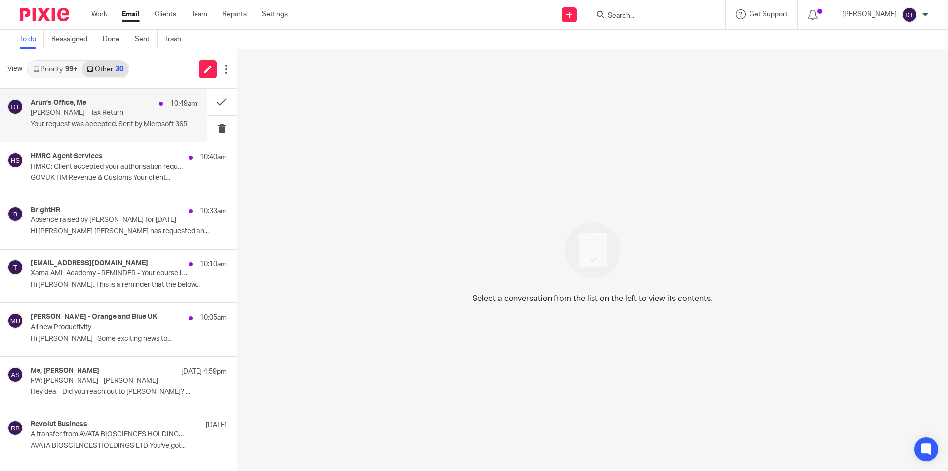
click at [97, 118] on div "Arun's Office, Me 10:49am Prem Singh - Tax Return Your request was accepted. Se…" at bounding box center [114, 115] width 166 height 33
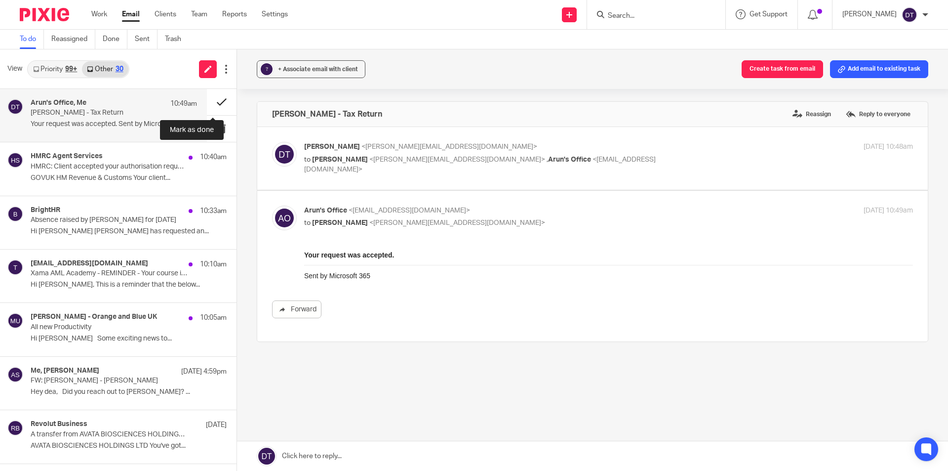
click at [207, 102] on button at bounding box center [222, 102] width 30 height 26
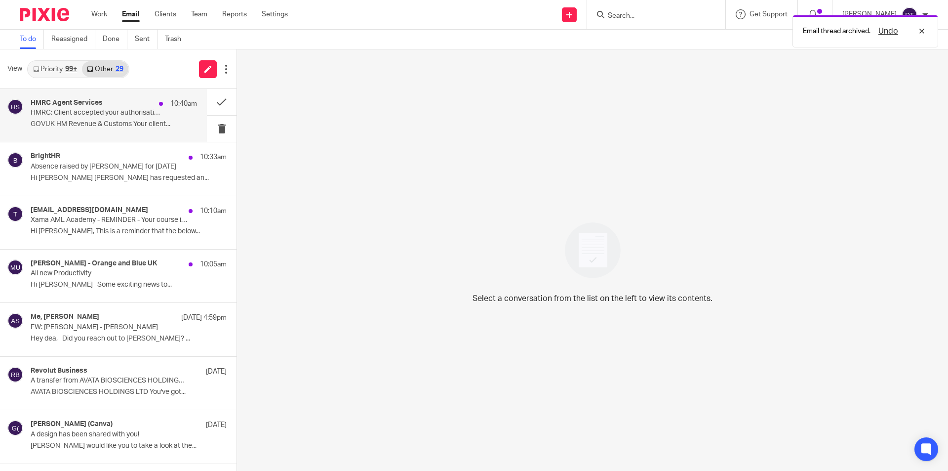
click at [121, 116] on p "HMRC: Client accepted your authorisation request" at bounding box center [97, 113] width 133 height 8
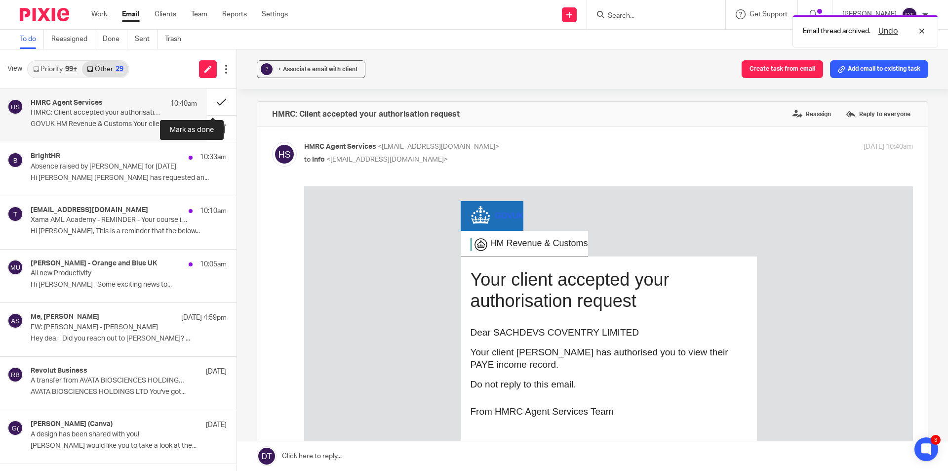
click at [211, 103] on button at bounding box center [222, 102] width 30 height 26
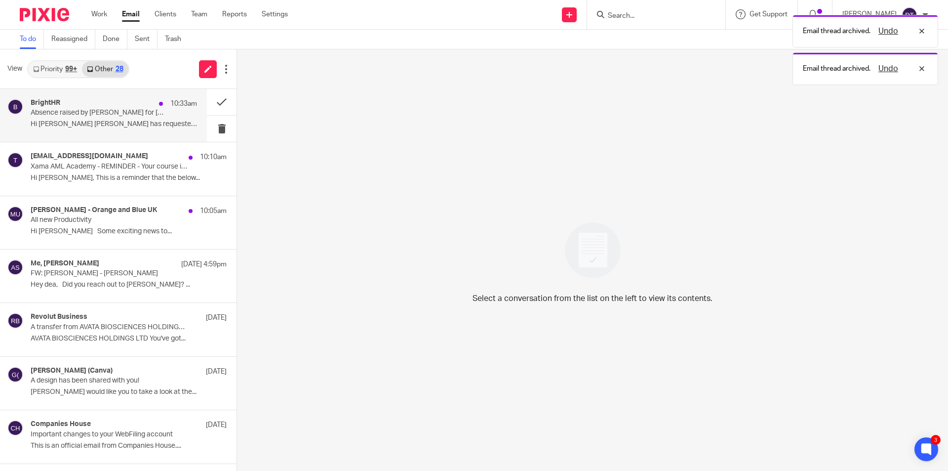
click at [117, 118] on div "BrightHR 10:33am Absence raised by Chetna Mistry for Wed, 22 Oct 2025 Hi Deanna…" at bounding box center [114, 115] width 166 height 33
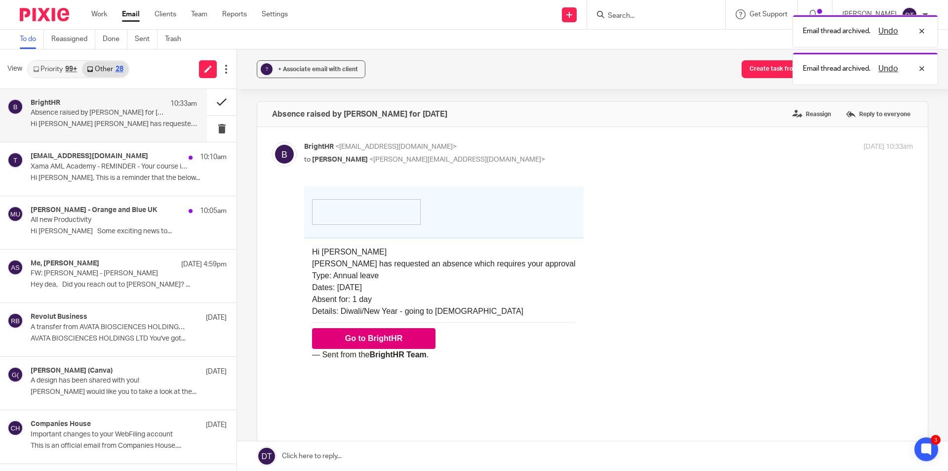
click at [216, 98] on button at bounding box center [222, 102] width 30 height 26
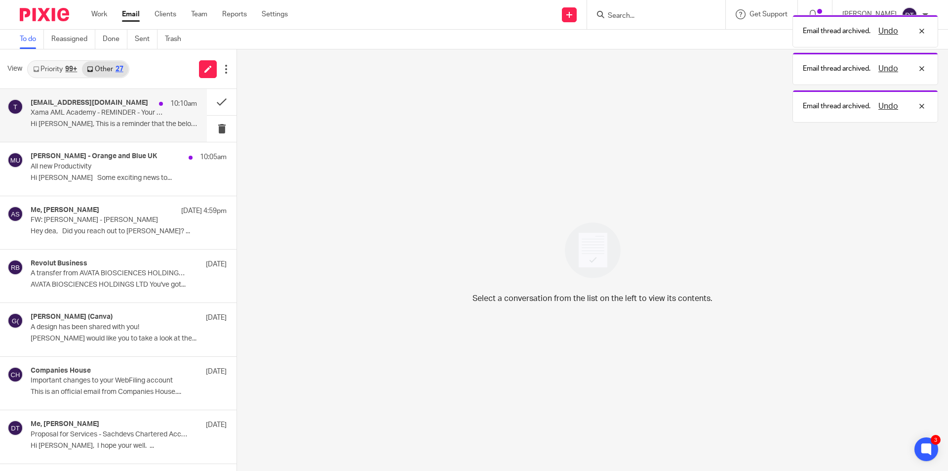
click at [117, 106] on div "training@xamatech.com 10:10am" at bounding box center [114, 104] width 166 height 10
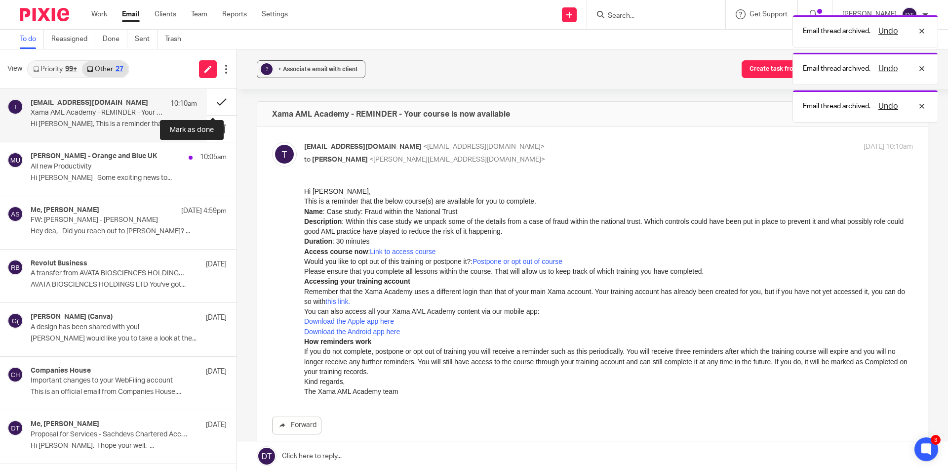
click at [213, 102] on button at bounding box center [222, 102] width 30 height 26
click at [125, 162] on p "All new Productivity" at bounding box center [97, 166] width 133 height 8
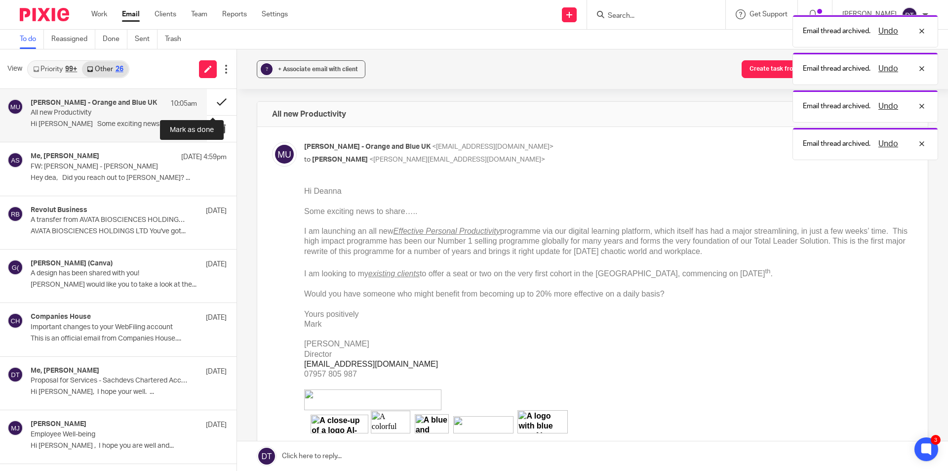
click at [214, 101] on button at bounding box center [222, 102] width 30 height 26
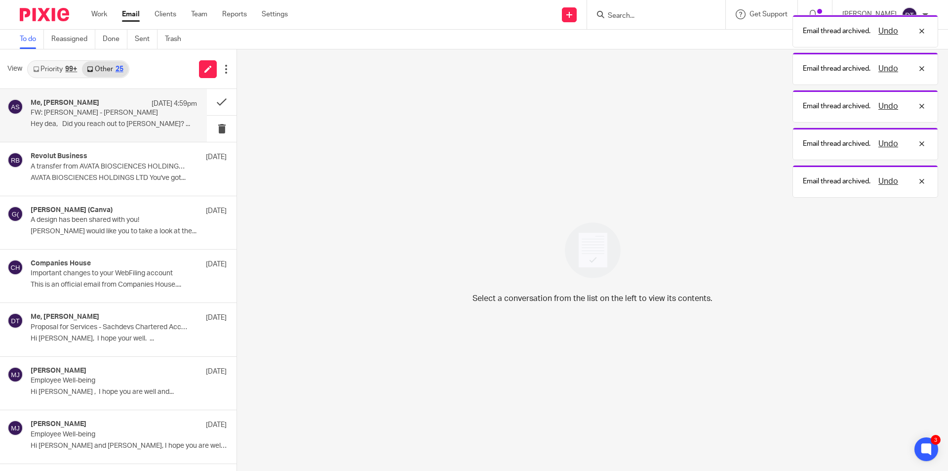
click at [125, 110] on p "FW: Moneypenny - Bincy Chandran" at bounding box center [97, 113] width 133 height 8
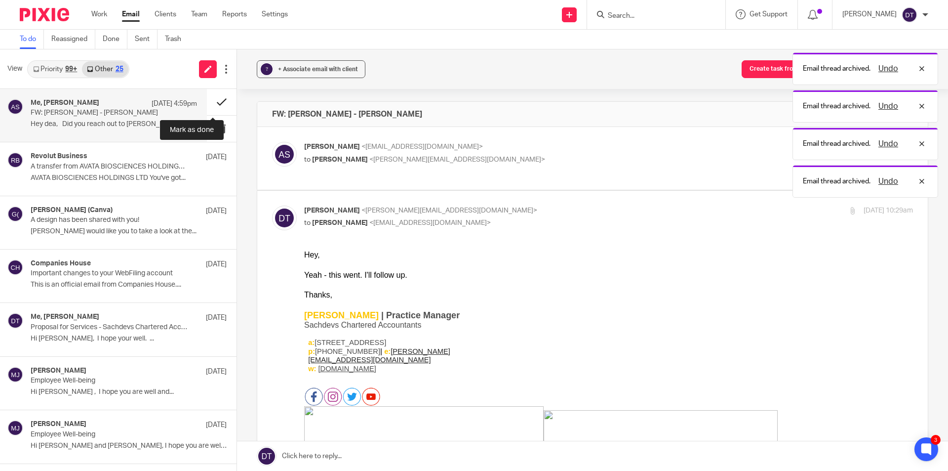
click at [208, 103] on button at bounding box center [222, 102] width 30 height 26
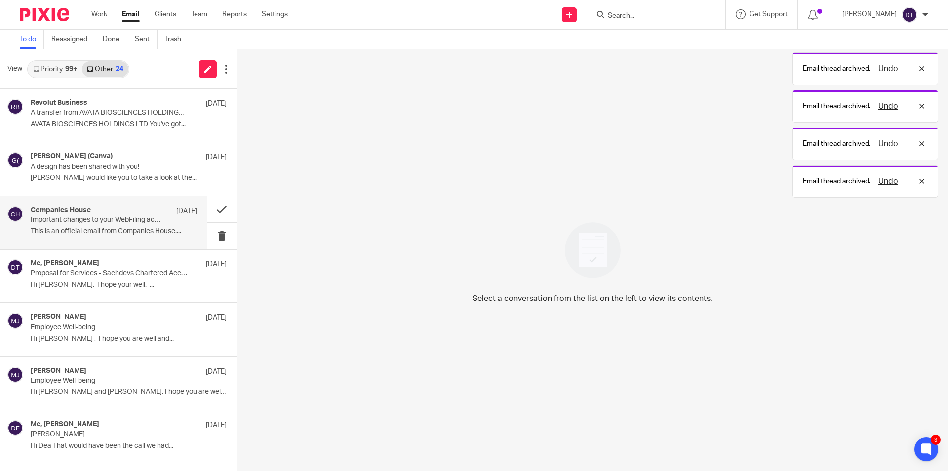
click at [94, 231] on p "This is an official email from Companies House...." at bounding box center [114, 231] width 166 height 8
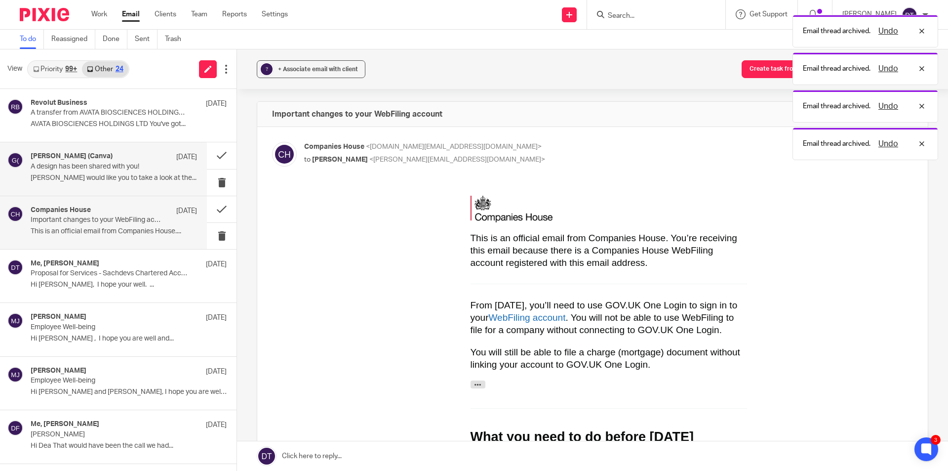
click at [72, 176] on p "George would like you to take a look at the..." at bounding box center [114, 178] width 166 height 8
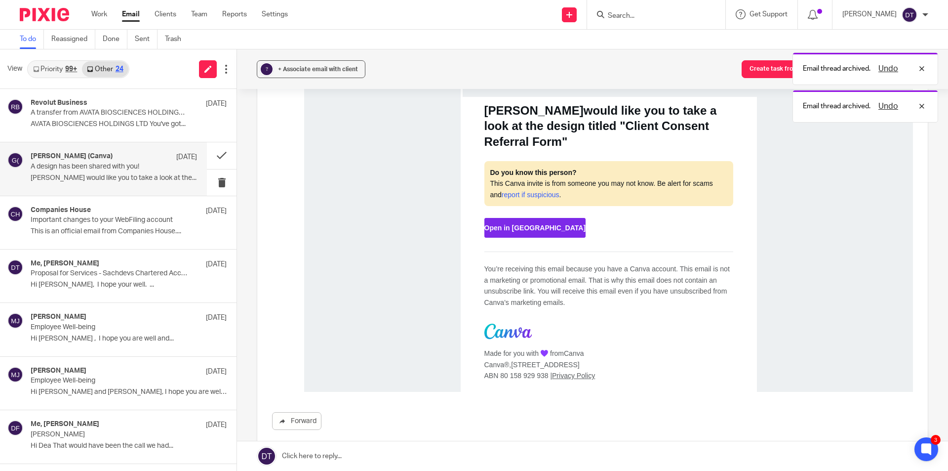
scroll to position [49, 0]
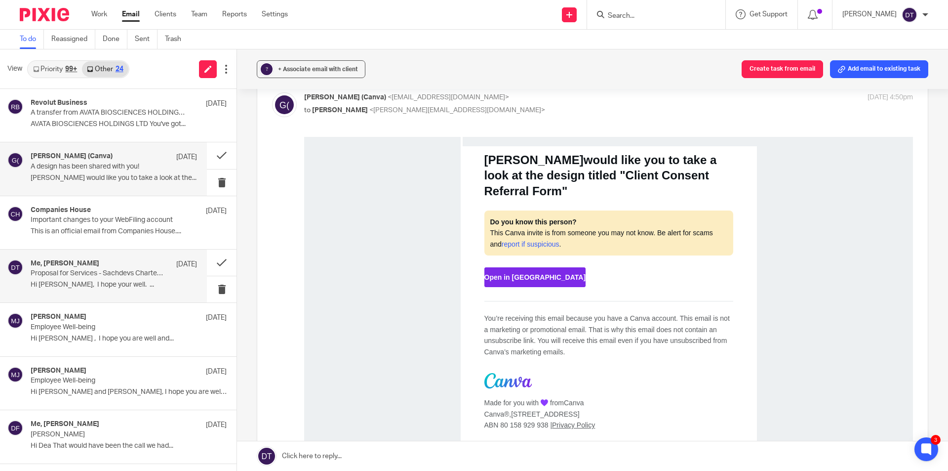
click at [125, 266] on div "Me, Carmen Walker 30 Sep" at bounding box center [114, 264] width 166 height 10
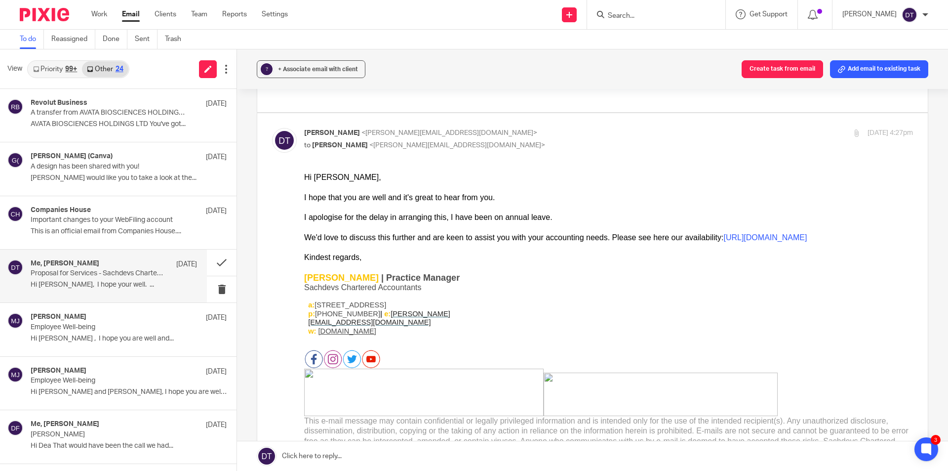
scroll to position [198, 0]
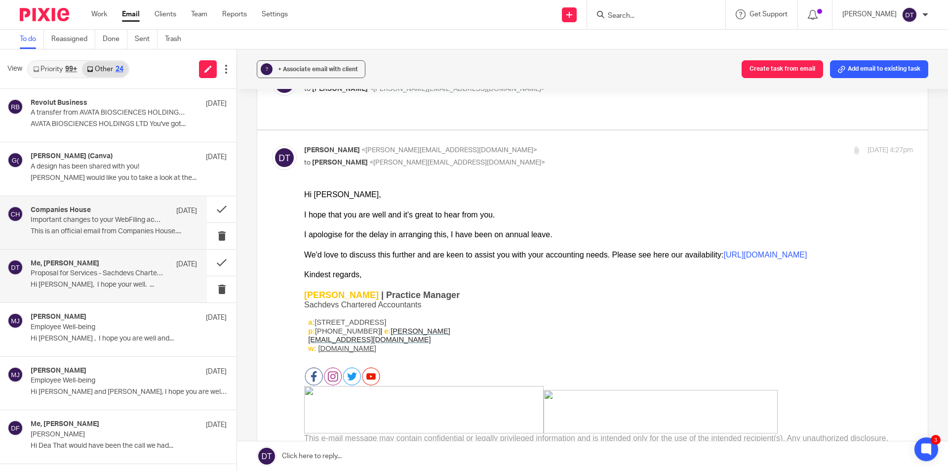
click at [115, 225] on div "Companies House 3 Oct Important changes to your WebFiling account This is an of…" at bounding box center [114, 222] width 166 height 33
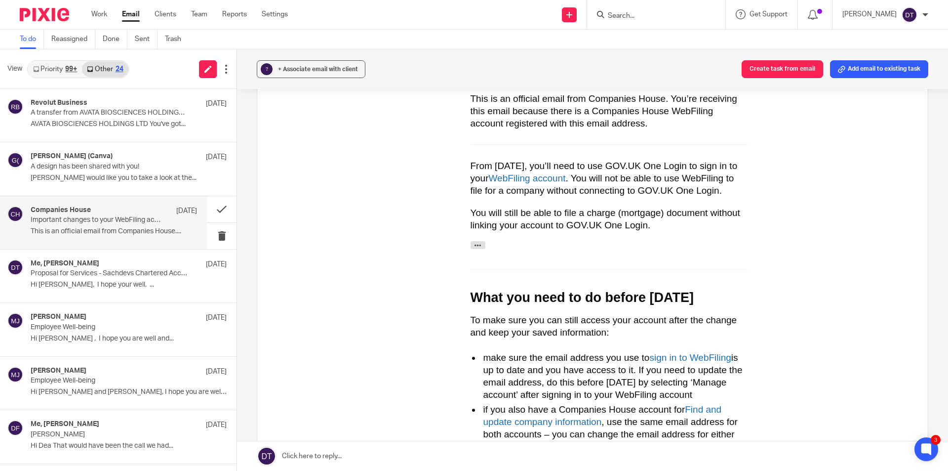
scroll to position [148, 0]
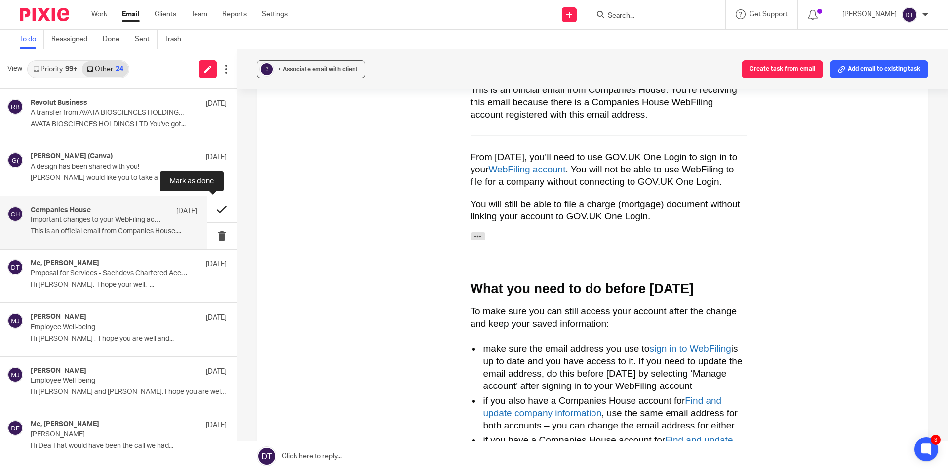
click at [216, 208] on button at bounding box center [222, 209] width 30 height 26
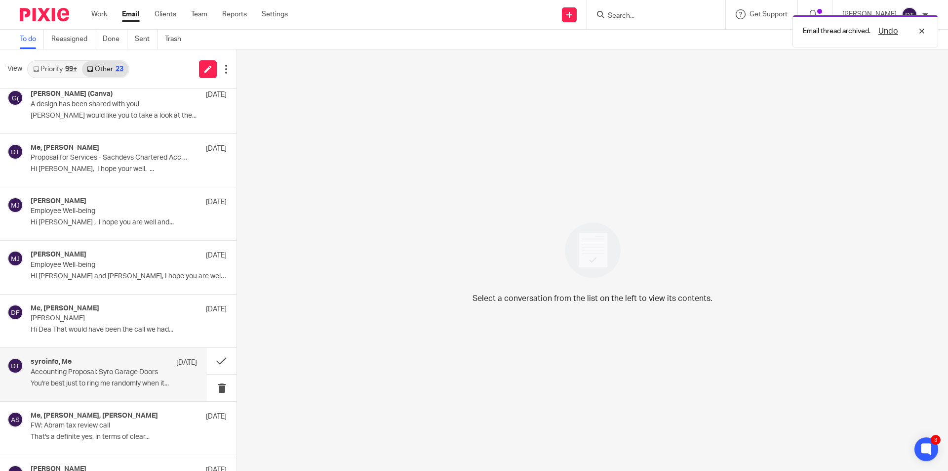
scroll to position [0, 0]
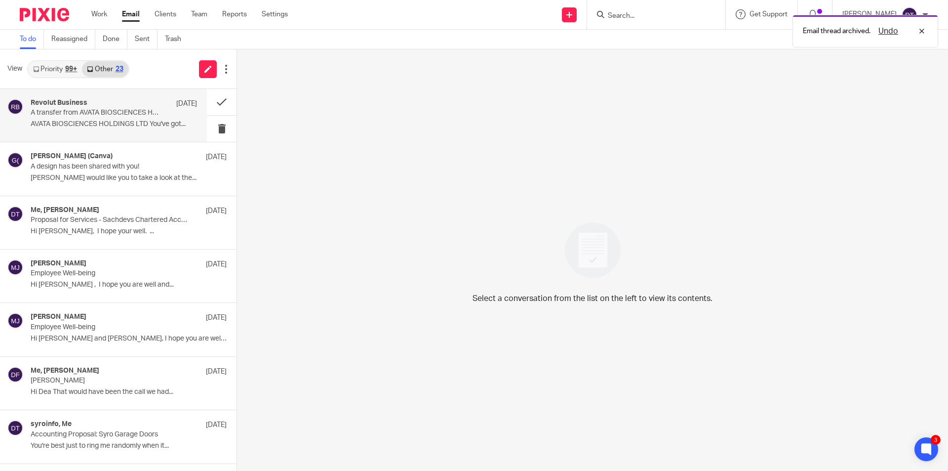
click at [68, 121] on p "AVATA BIOSCIENCES HOLDINGS LTD You've got..." at bounding box center [114, 124] width 166 height 8
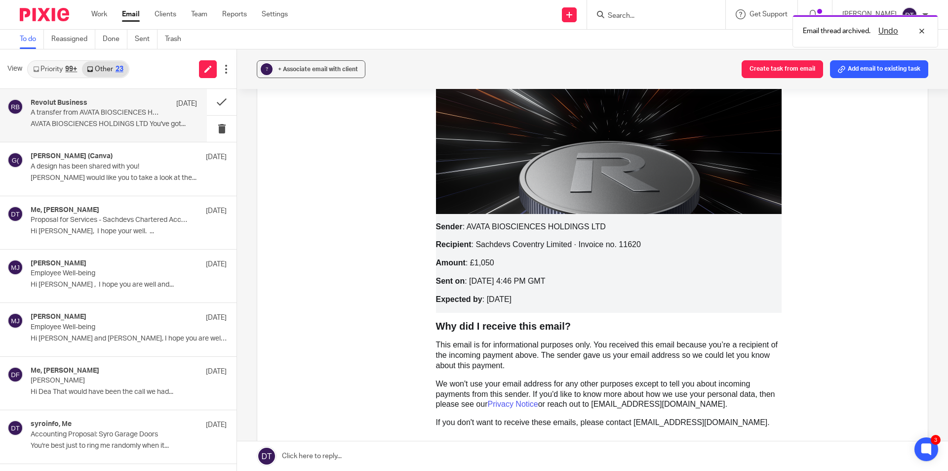
scroll to position [198, 0]
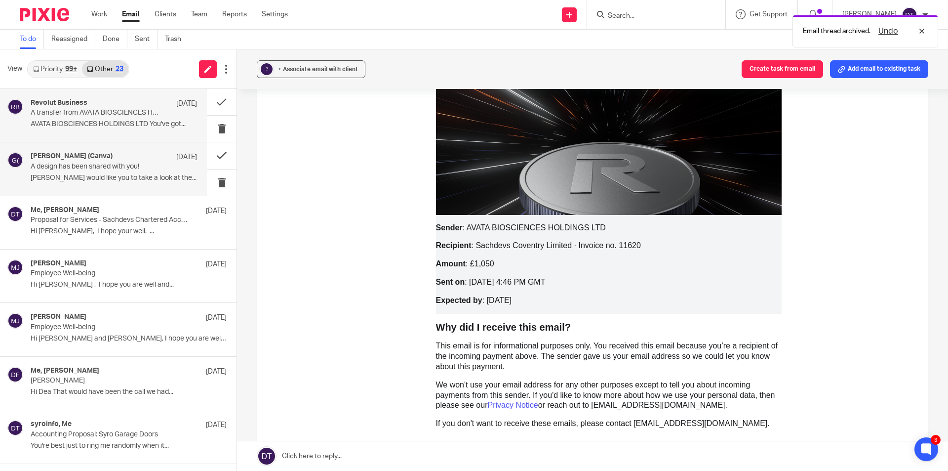
click at [134, 162] on div "George (Canva) 8 Oct" at bounding box center [114, 157] width 166 height 10
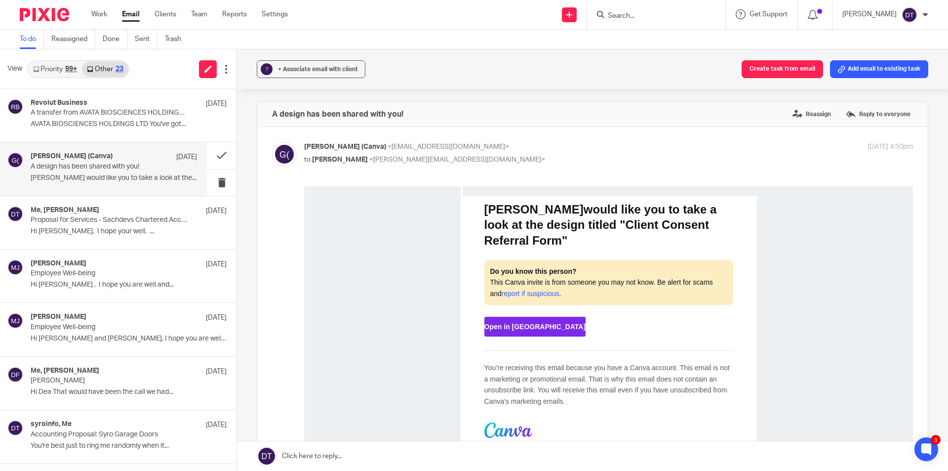
scroll to position [0, 0]
click at [207, 155] on button at bounding box center [222, 155] width 30 height 26
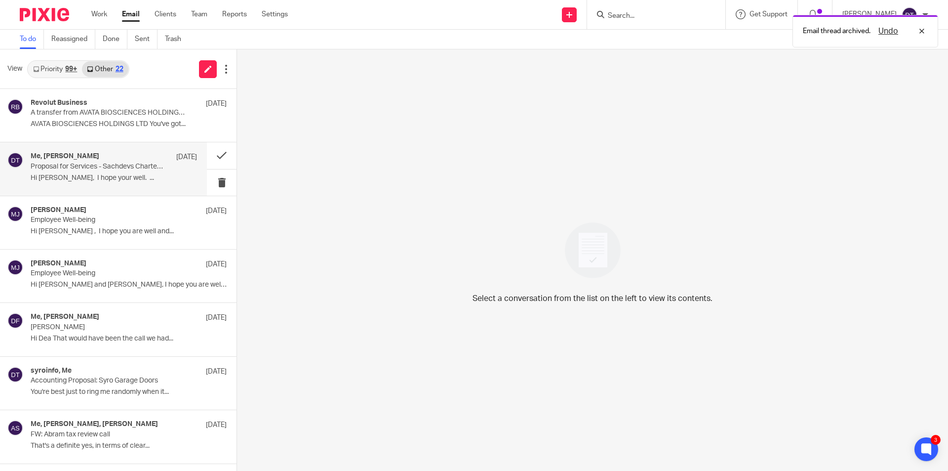
click at [86, 178] on p "Hi Deanna, I hope your well. ..." at bounding box center [114, 178] width 166 height 8
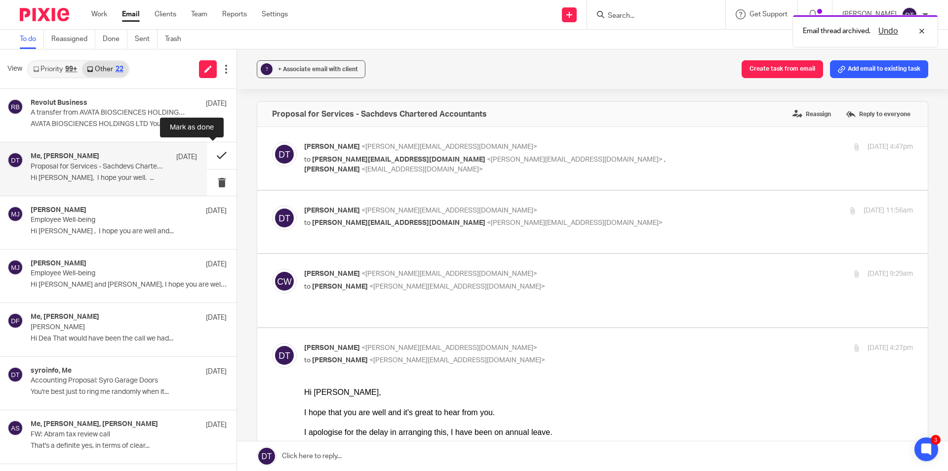
click at [214, 152] on button at bounding box center [222, 155] width 30 height 26
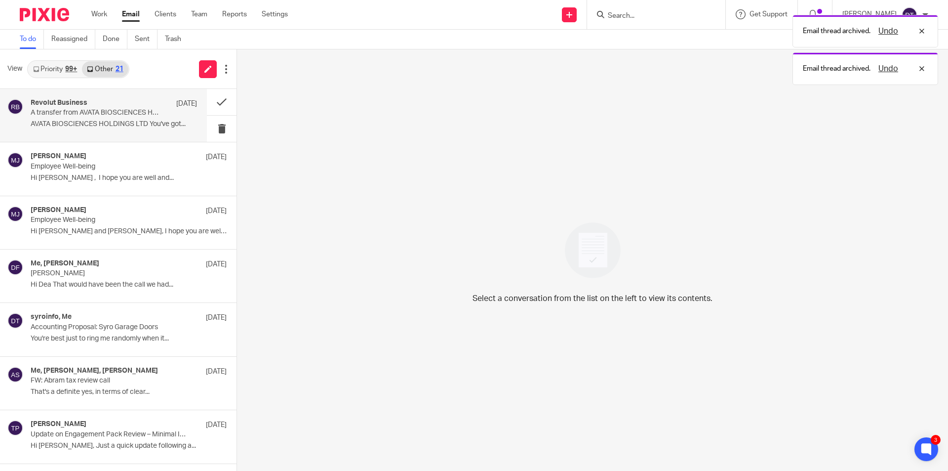
click at [6, 109] on div "Revolut Business 8 Oct A transfer from AVATA BIOSCIENCES HOLDINGS LTD will be w…" at bounding box center [103, 115] width 207 height 53
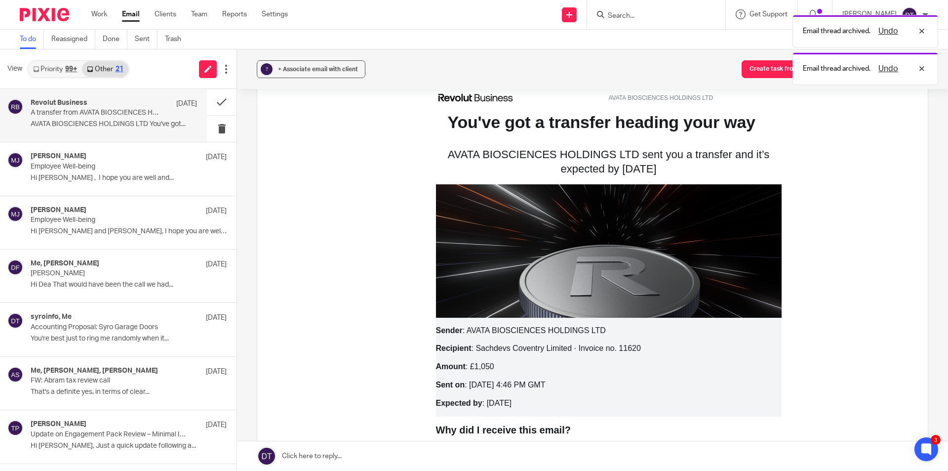
scroll to position [99, 0]
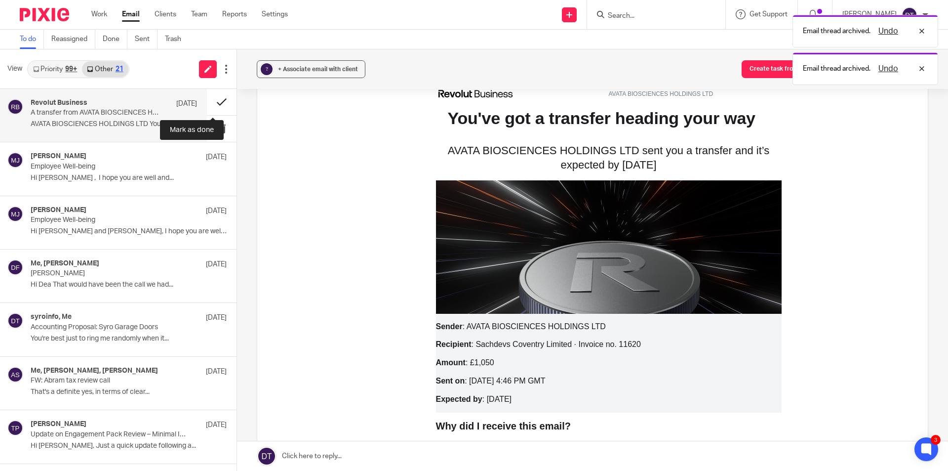
click at [212, 105] on button at bounding box center [222, 102] width 30 height 26
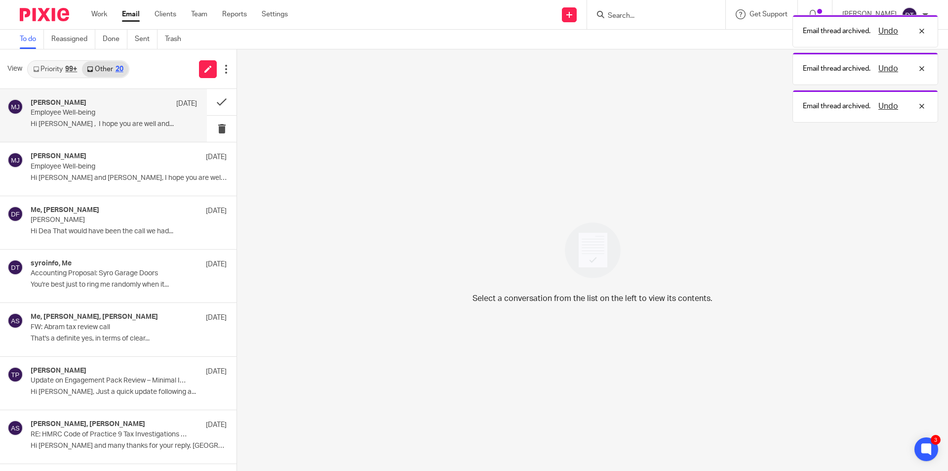
click at [52, 111] on p "Employee Well-being" at bounding box center [97, 113] width 133 height 8
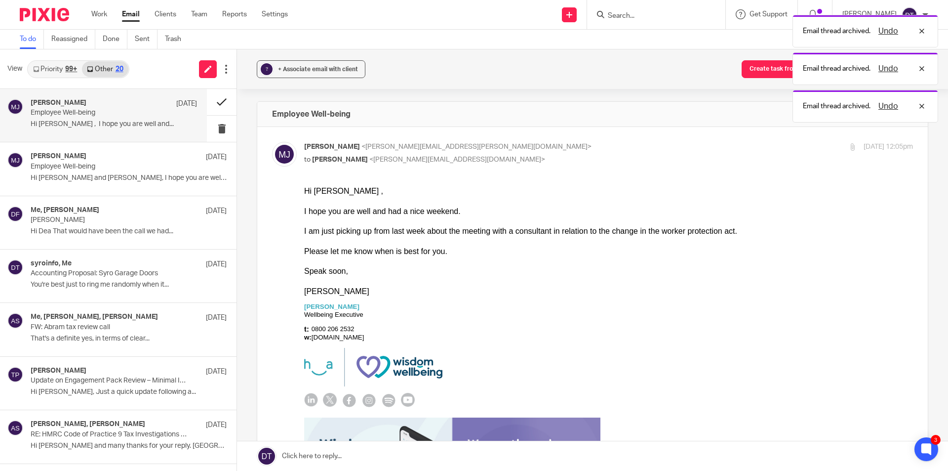
scroll to position [0, 0]
click at [208, 102] on button at bounding box center [222, 102] width 30 height 26
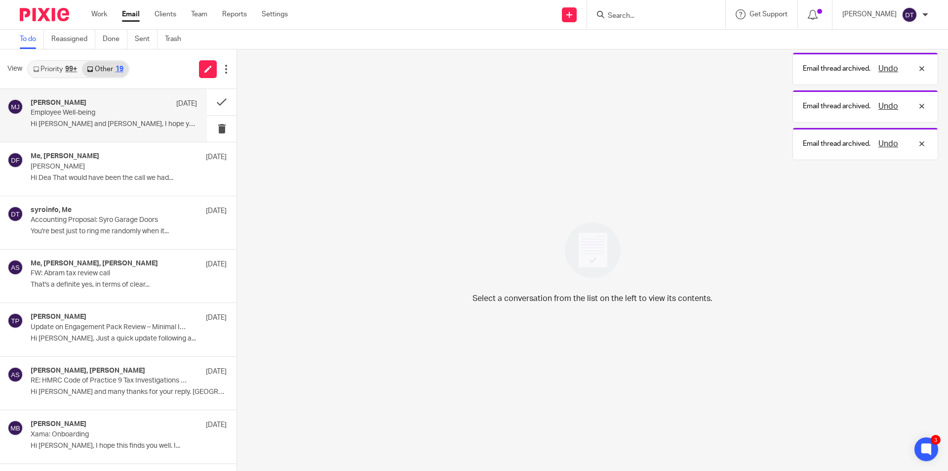
click at [67, 127] on p "Hi Deanna and Tina, I hope you are well. I am..." at bounding box center [114, 124] width 166 height 8
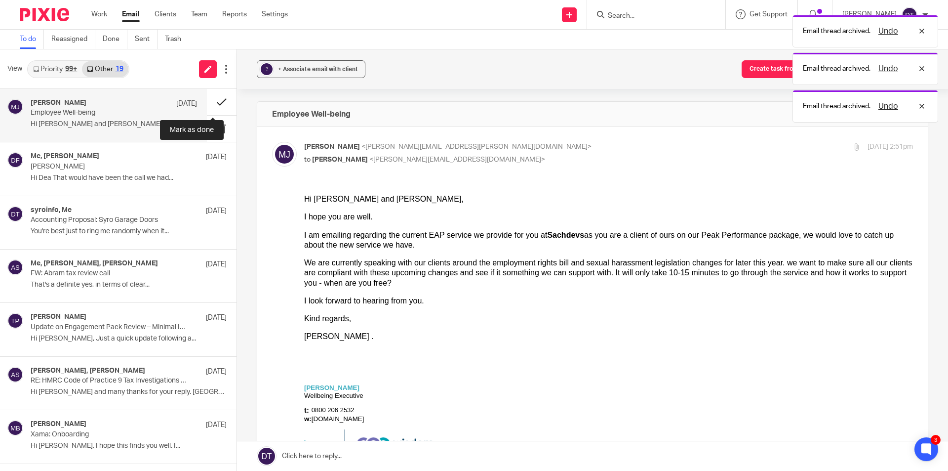
click at [213, 96] on button at bounding box center [222, 102] width 30 height 26
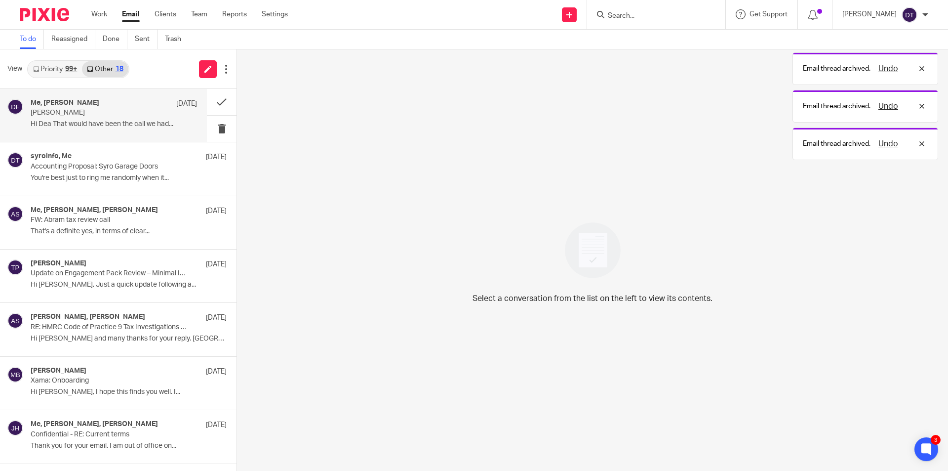
click at [82, 119] on div "Me, Dan Field 11 Sep Jagtar Singh Hi Dea That would have been the call we had..." at bounding box center [114, 115] width 166 height 33
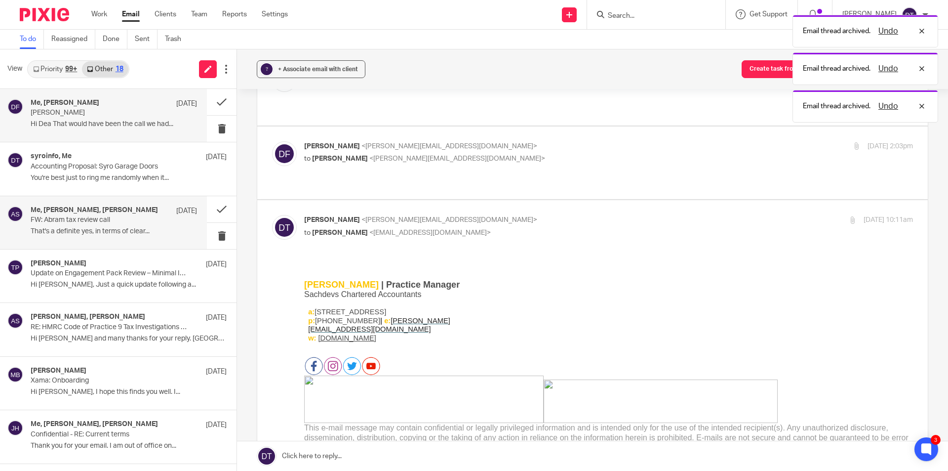
click at [96, 232] on p "That's a definite yes, in terms of clear..." at bounding box center [114, 231] width 166 height 8
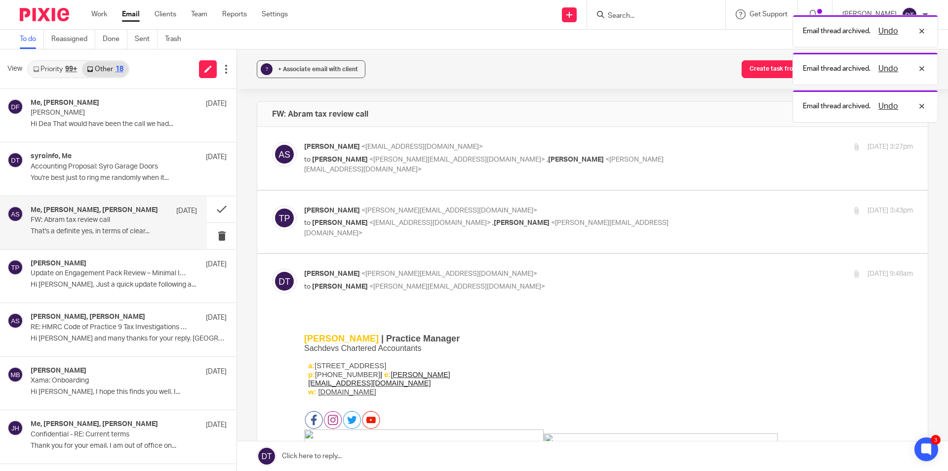
click at [93, 237] on div "Me, Tina Pennycuick, Arun Sachdev 22 Jul FW: Abram tax review call That's a def…" at bounding box center [114, 222] width 166 height 33
click at [109, 273] on p "Update on Engagement Pack Review – Minimal Input Required" at bounding box center [97, 273] width 133 height 8
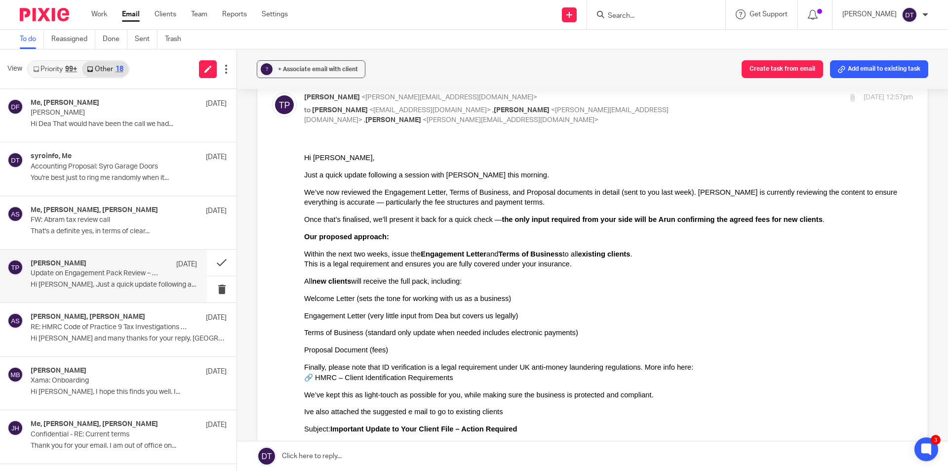
click at [491, 204] on div "We’ve now reviewed the Engagement Letter, Terms of Business, and Proposal docum…" at bounding box center [608, 197] width 609 height 20
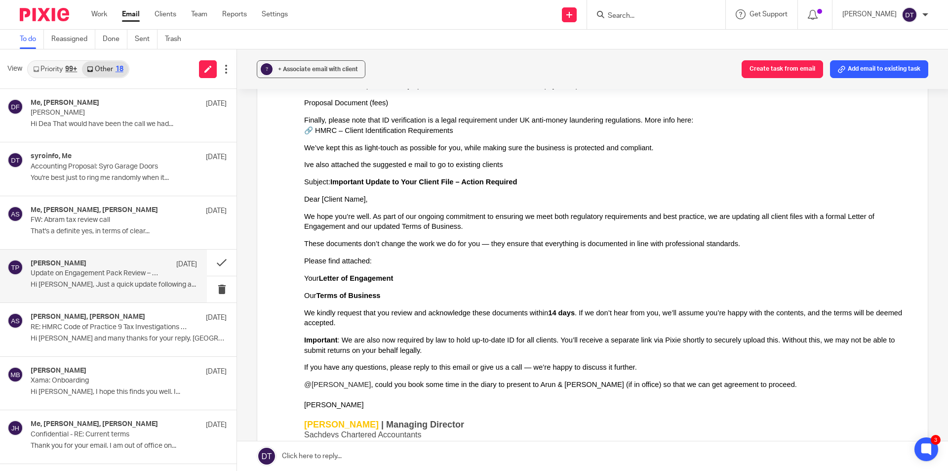
click at [53, 68] on link "Priority 99+" at bounding box center [55, 69] width 54 height 16
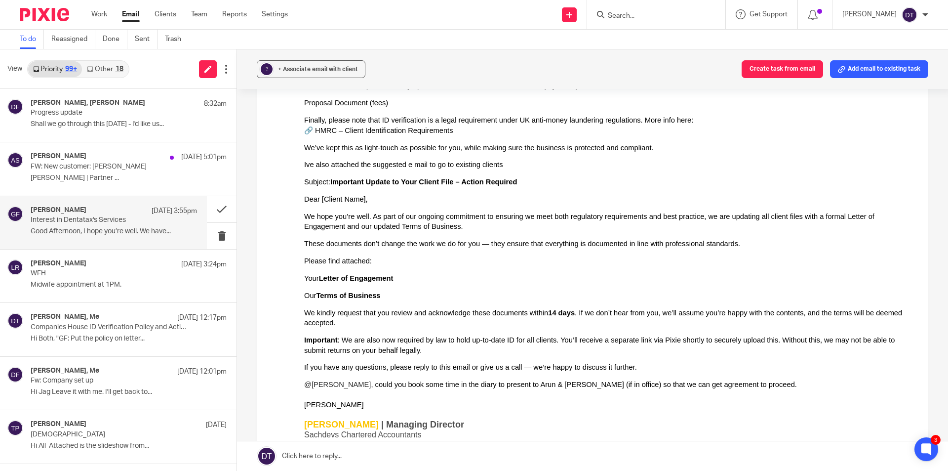
click at [81, 219] on p "Interest in Dentatax's Services" at bounding box center [97, 220] width 133 height 8
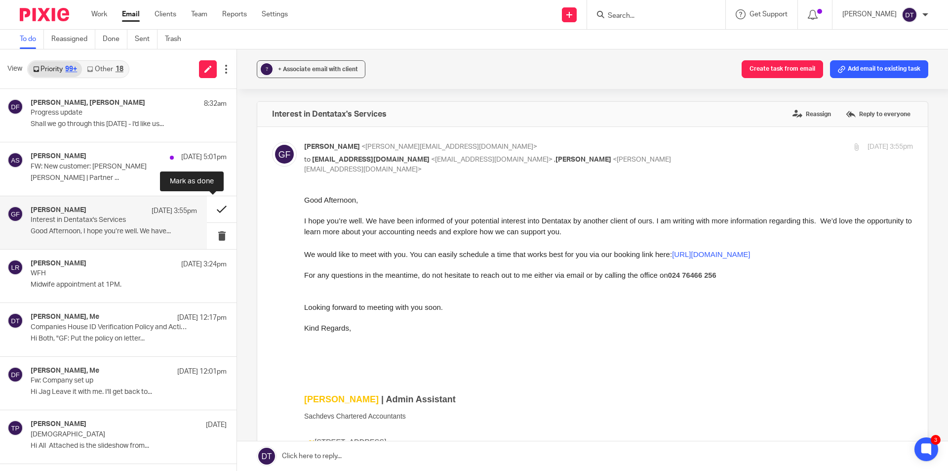
click at [209, 210] on button at bounding box center [222, 209] width 30 height 26
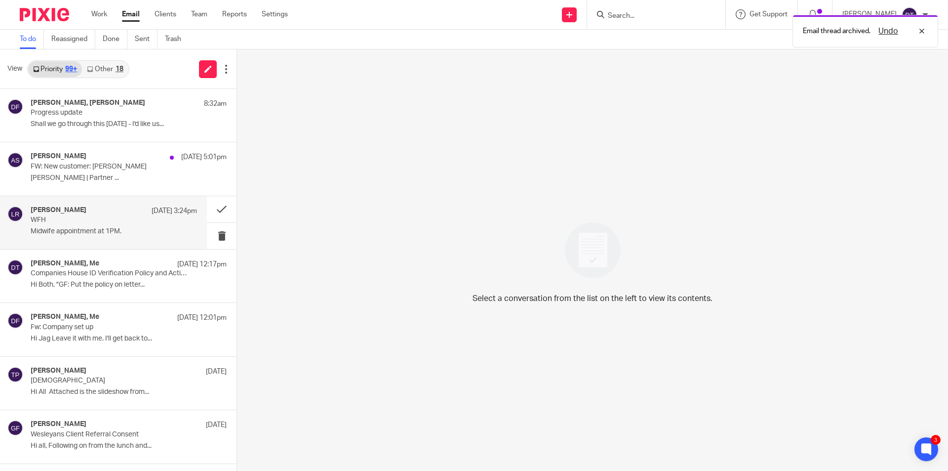
click at [79, 225] on div "Luke Racovita 10 Oct 3:24pm WFH Midwife appointment at 1PM." at bounding box center [114, 222] width 166 height 33
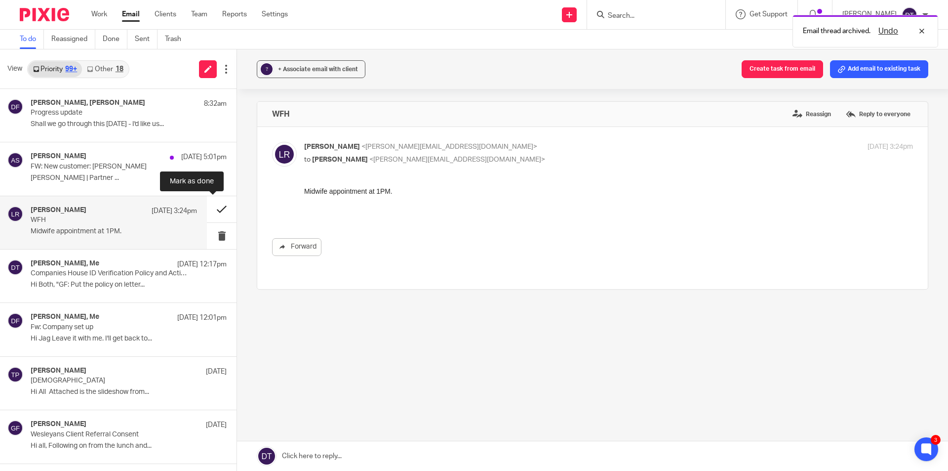
click at [207, 208] on button at bounding box center [222, 209] width 30 height 26
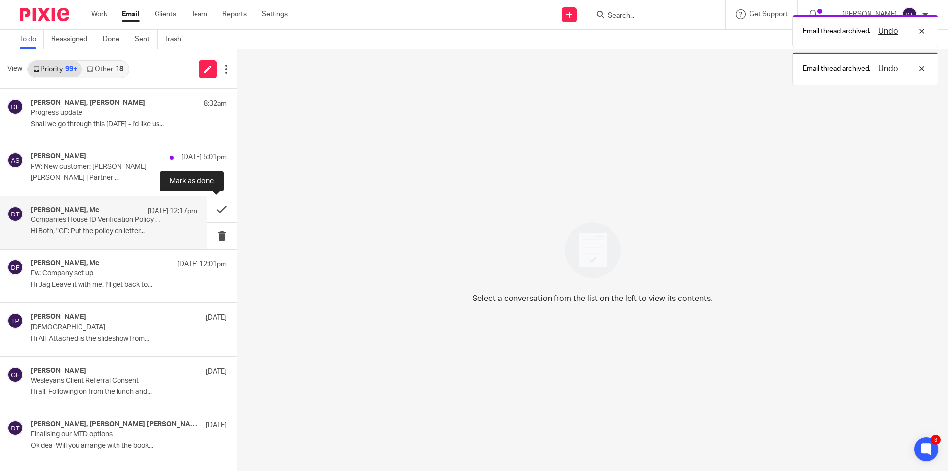
click at [156, 221] on p "Companies House ID Verification Policy and Action Plan" at bounding box center [97, 220] width 133 height 8
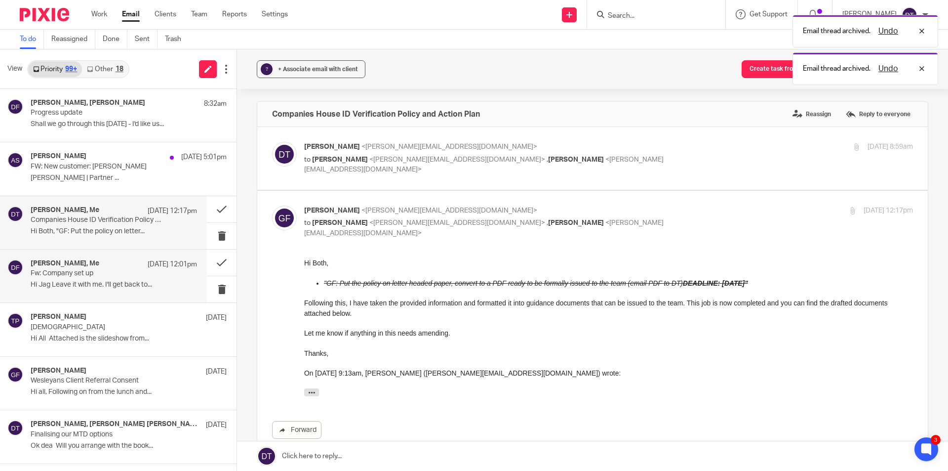
click at [138, 283] on p "Hi Jag Leave it with me. I'll get back to..." at bounding box center [114, 285] width 166 height 8
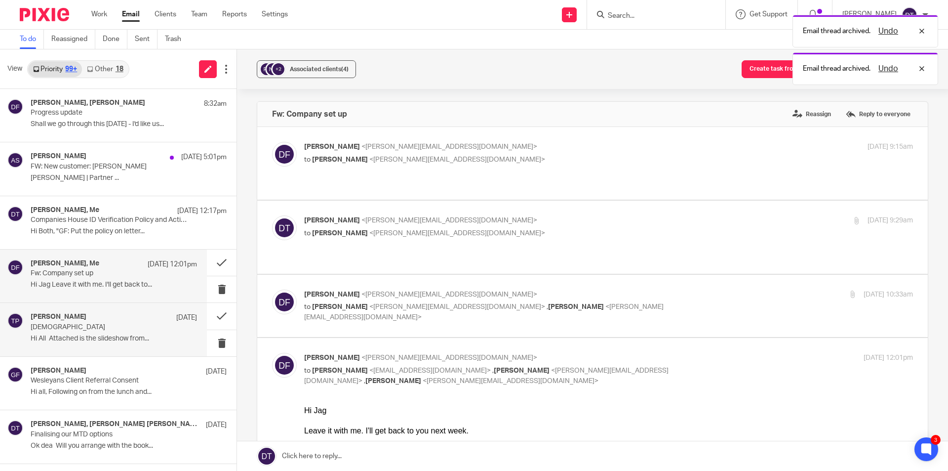
click at [128, 320] on div "Tina Pennycuick 9 Oct" at bounding box center [114, 318] width 166 height 10
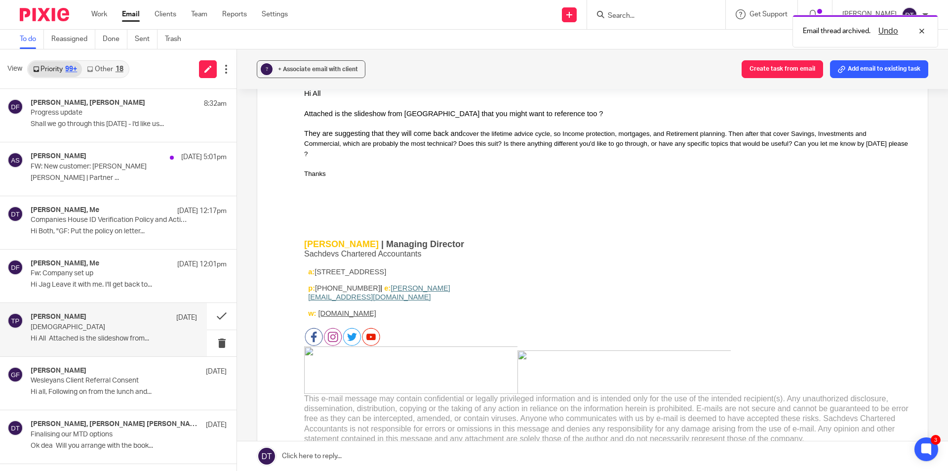
scroll to position [99, 0]
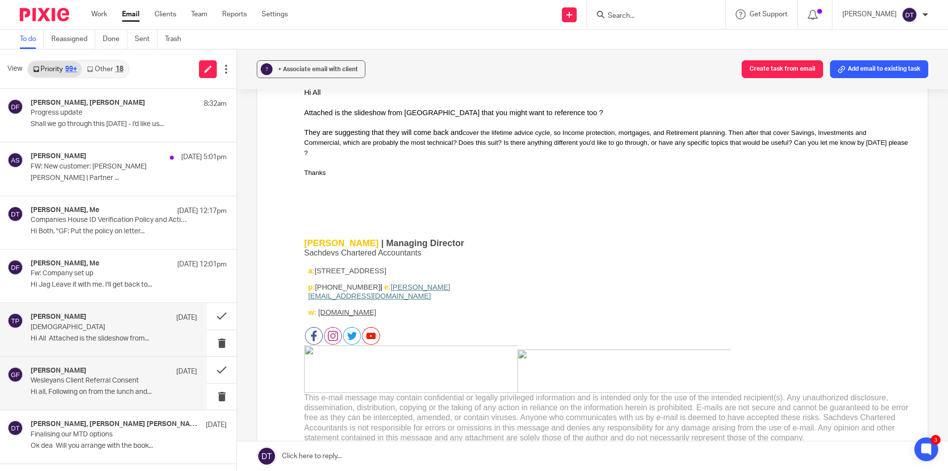
click at [86, 374] on div "George Foster 9 Oct" at bounding box center [114, 371] width 166 height 10
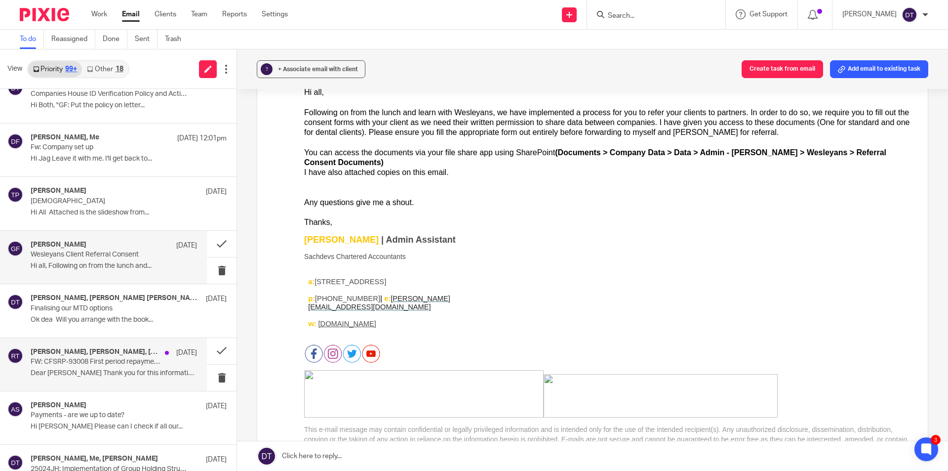
scroll to position [148, 0]
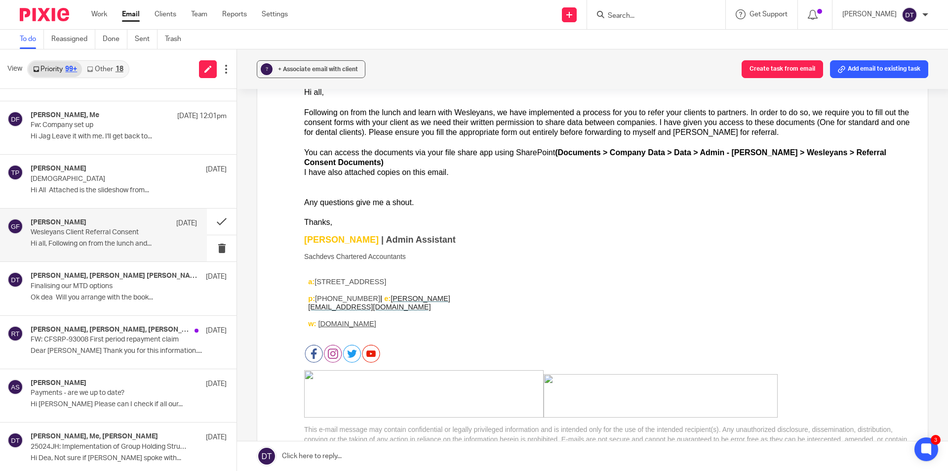
click at [653, 16] on input "Search" at bounding box center [651, 16] width 89 height 9
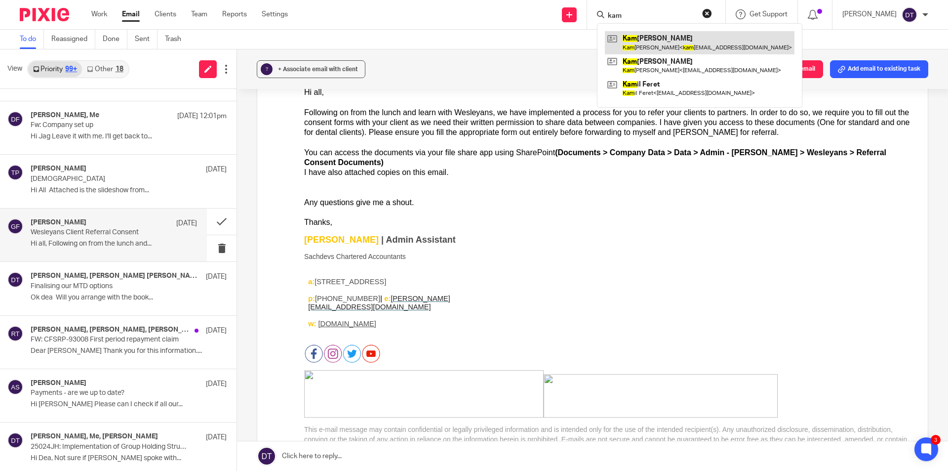
type input "kam"
click at [516, 54] on div "? + Associate email with client Create task from email Add email to existing ta…" at bounding box center [592, 69] width 711 height 40
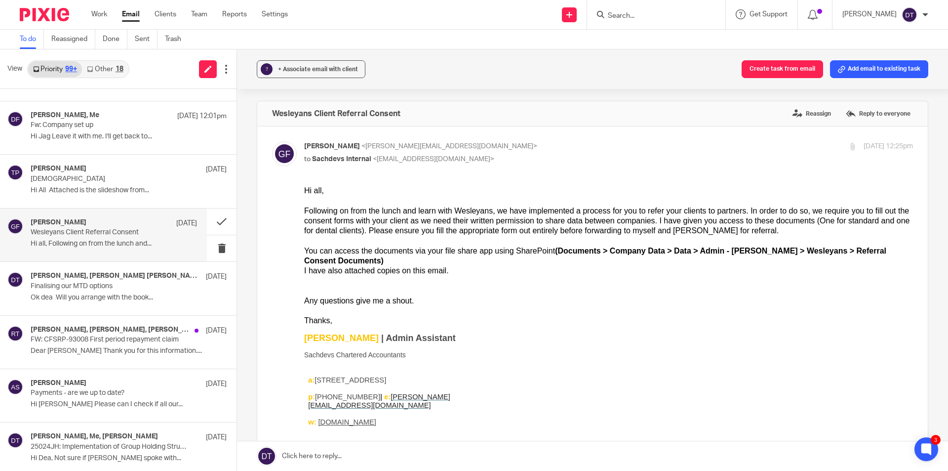
scroll to position [0, 0]
click at [55, 180] on p "Wesleyan" at bounding box center [97, 179] width 133 height 8
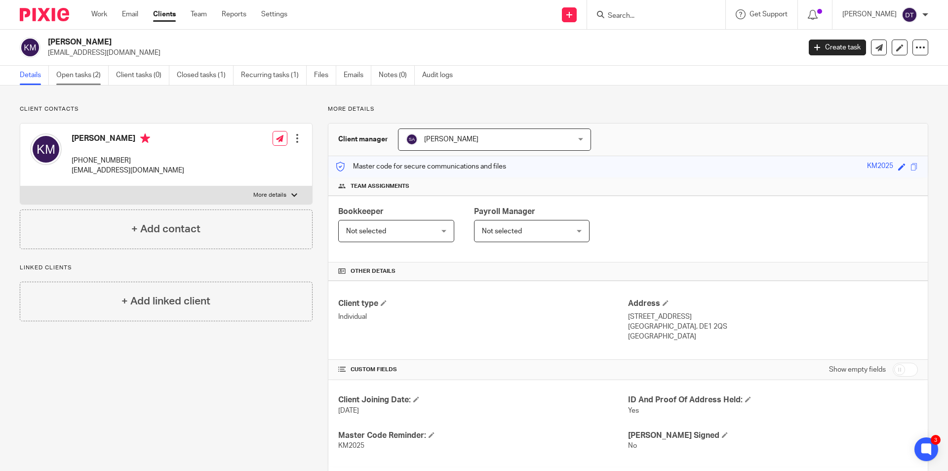
click at [85, 78] on link "Open tasks (2)" at bounding box center [82, 75] width 52 height 19
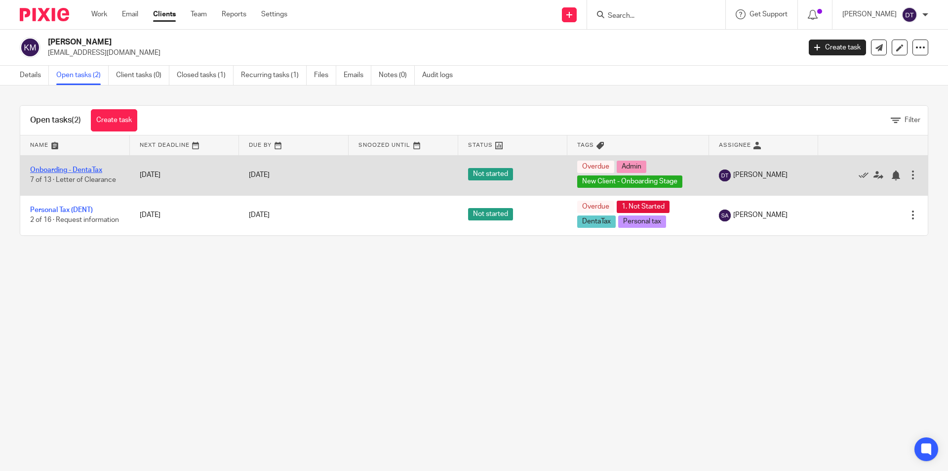
click at [68, 168] on link "Onboarding - DentaTax" at bounding box center [66, 169] width 72 height 7
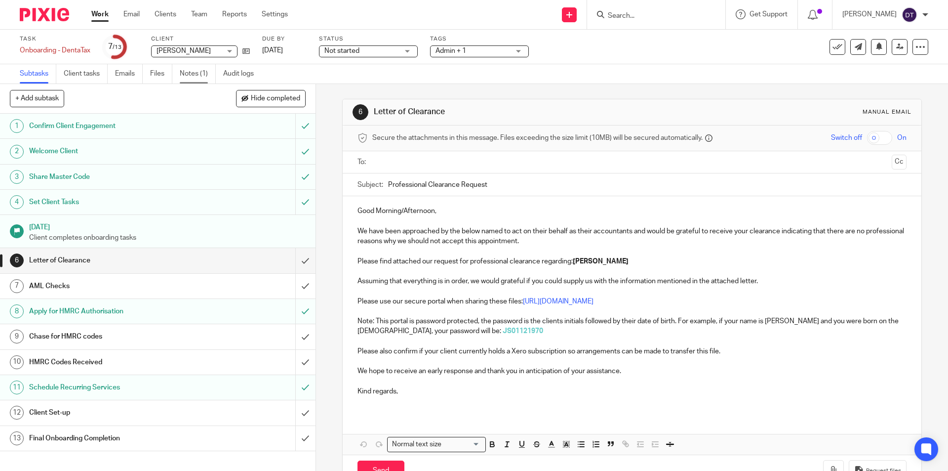
click at [195, 74] on link "Notes (1)" at bounding box center [198, 73] width 36 height 19
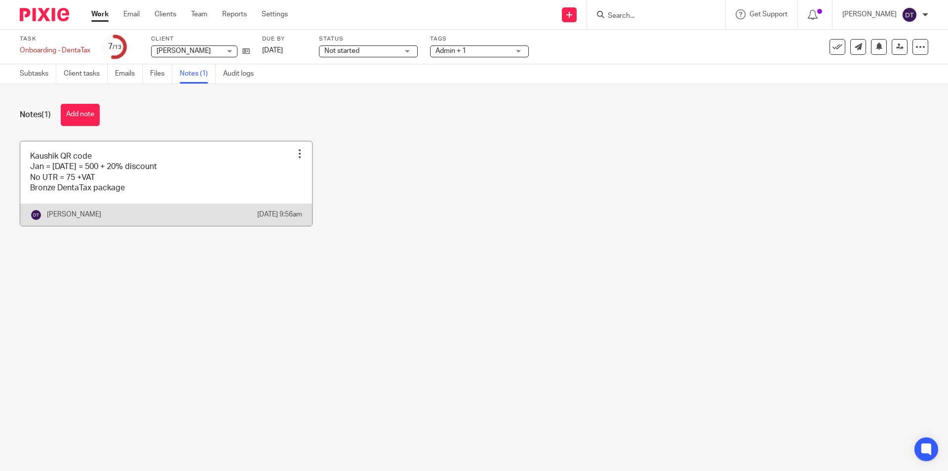
click at [239, 181] on link at bounding box center [166, 183] width 292 height 84
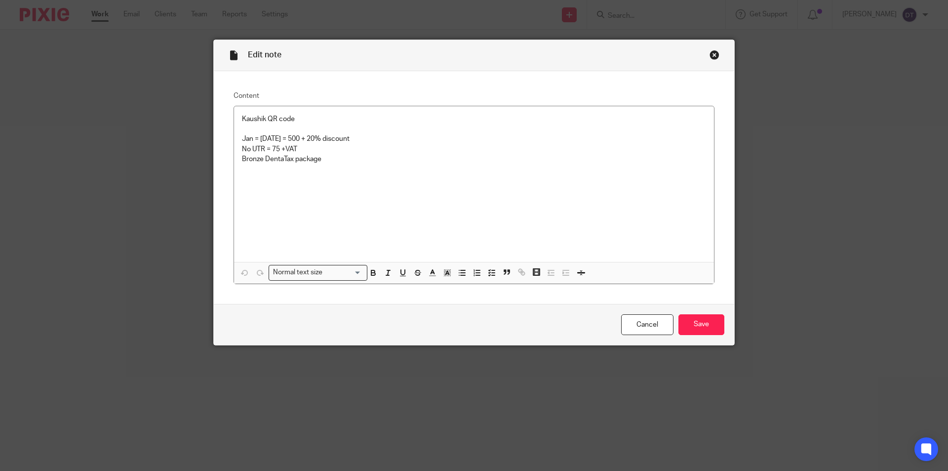
click at [710, 54] on div "Close this dialog window" at bounding box center [715, 55] width 10 height 10
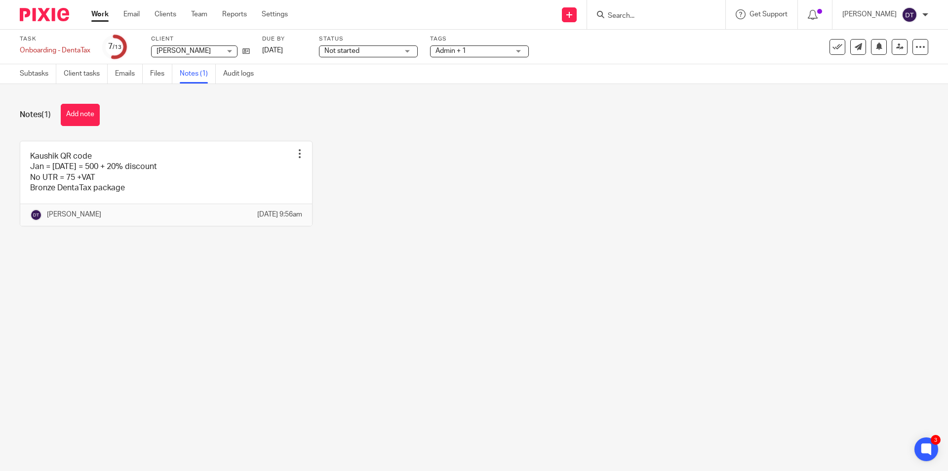
click at [160, 105] on div "Notes (1) Add note" at bounding box center [474, 115] width 909 height 22
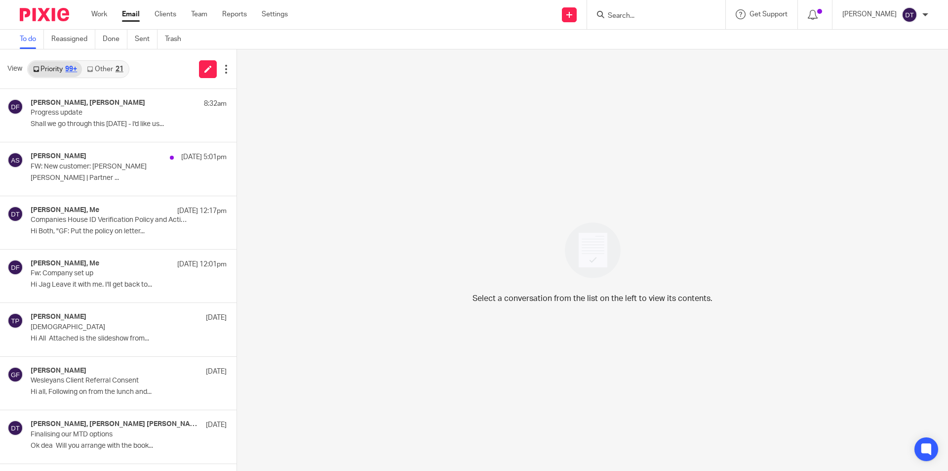
click at [117, 70] on div "21" at bounding box center [120, 69] width 8 height 7
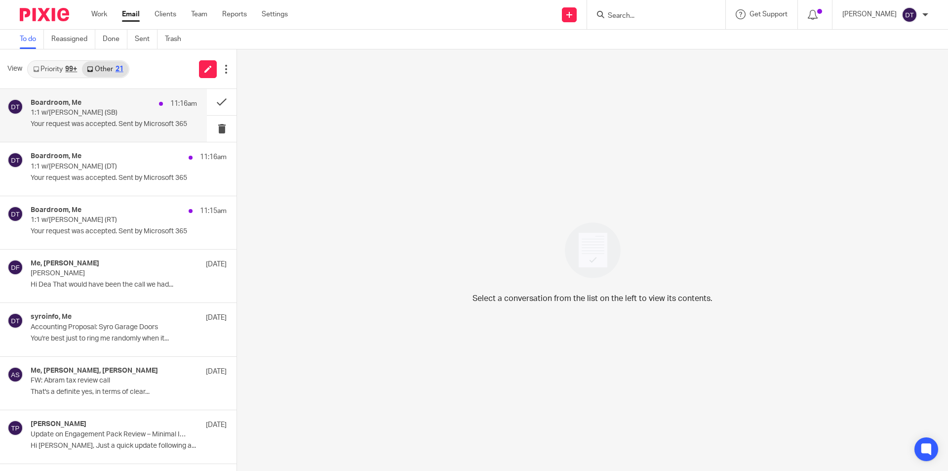
click at [99, 106] on div "Boardroom, Me 11:16am" at bounding box center [114, 104] width 166 height 10
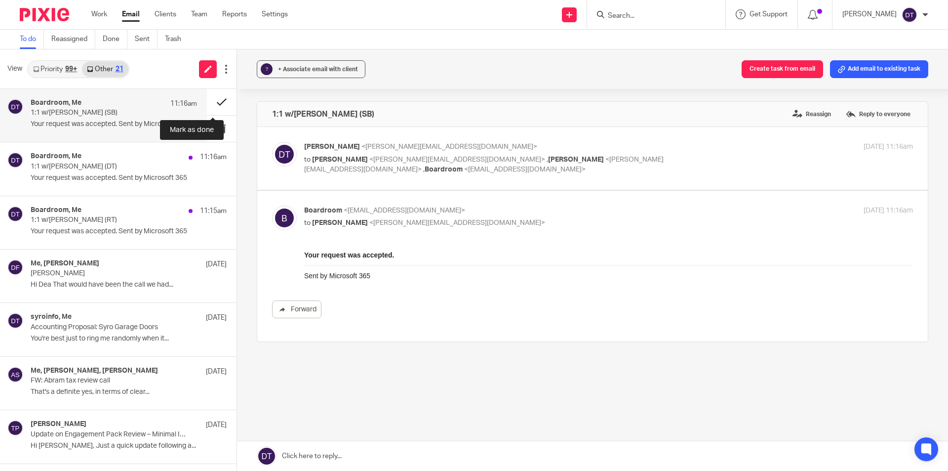
click at [214, 102] on button at bounding box center [222, 102] width 30 height 26
click at [103, 152] on div "Boardroom, Me 11:16am 1:1 w/Tina (DT) Your request was accepted. Sent by Micros…" at bounding box center [129, 168] width 196 height 33
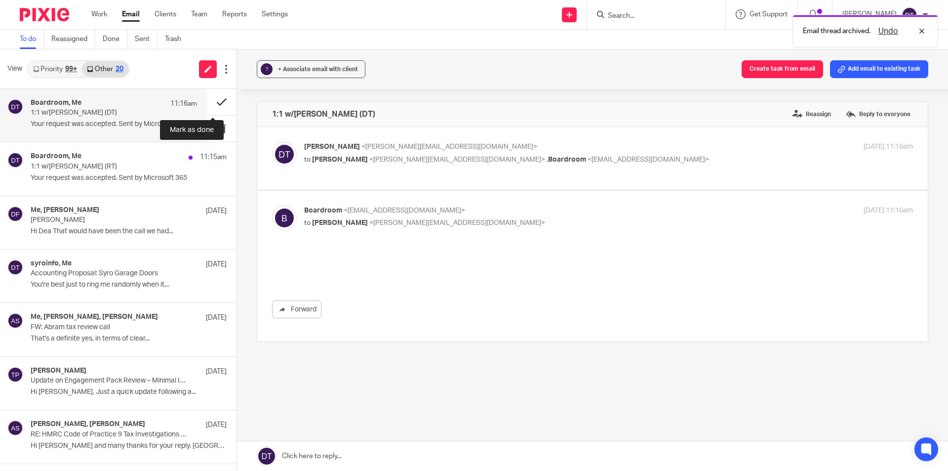
click at [209, 99] on button at bounding box center [222, 102] width 30 height 26
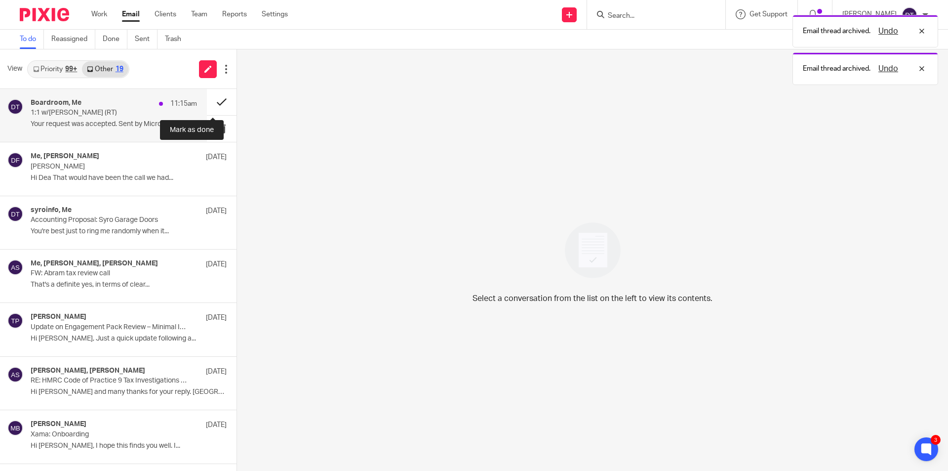
click at [214, 101] on button at bounding box center [222, 102] width 30 height 26
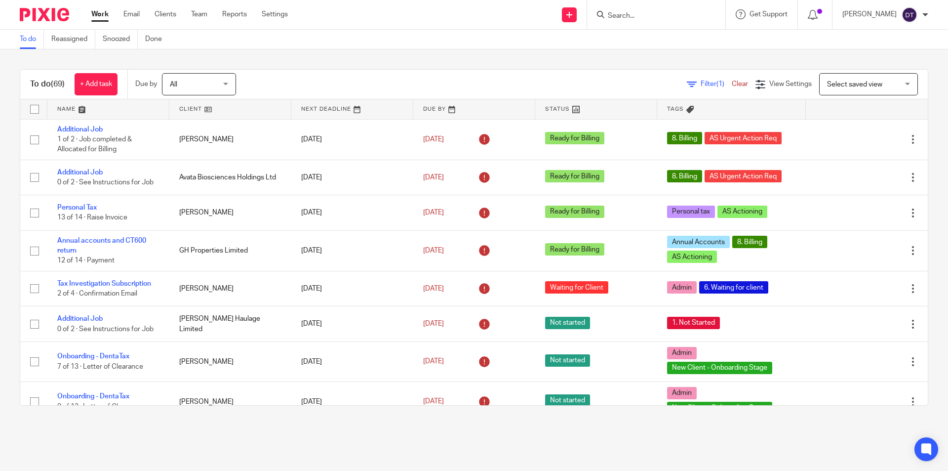
click at [85, 115] on link at bounding box center [108, 109] width 122 height 20
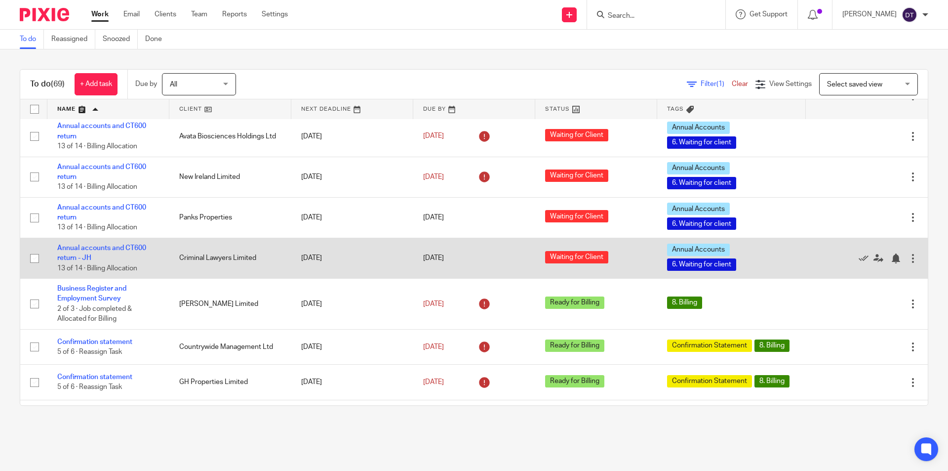
drag, startPoint x: 131, startPoint y: 217, endPoint x: 127, endPoint y: 227, distance: 11.3
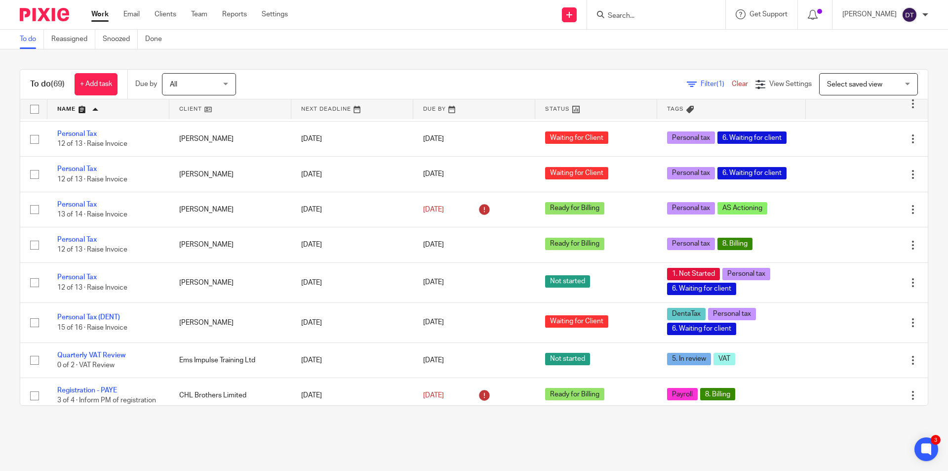
scroll to position [2383, 0]
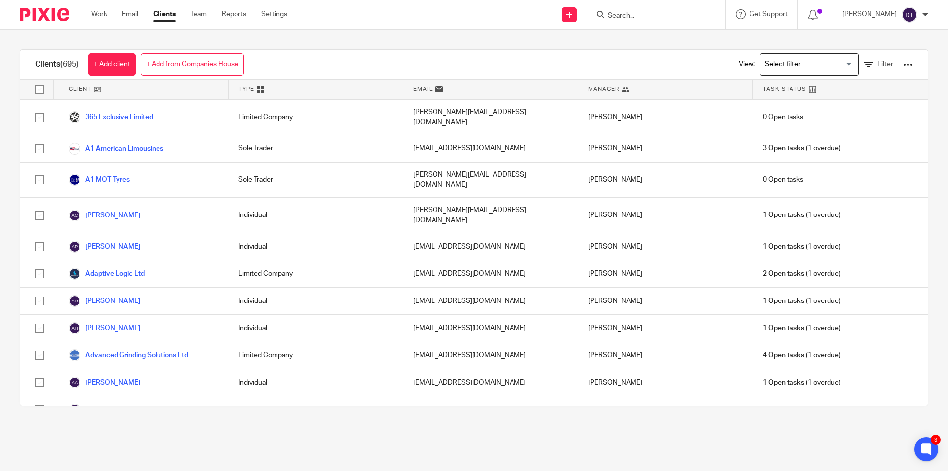
drag, startPoint x: 97, startPoint y: 10, endPoint x: 102, endPoint y: 3, distance: 8.5
click at [97, 11] on link "Work" at bounding box center [99, 14] width 16 height 10
click at [878, 64] on span "Filter" at bounding box center [886, 64] width 16 height 7
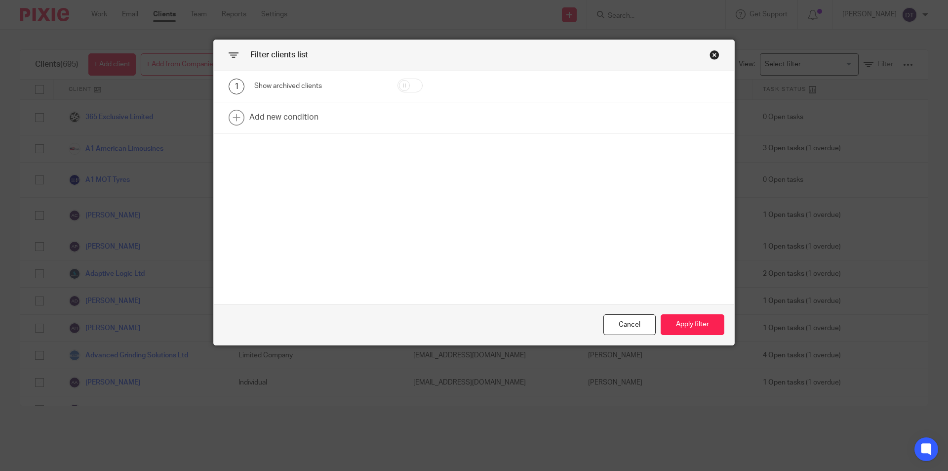
click at [405, 85] on input "checkbox" at bounding box center [410, 86] width 25 height 14
checkbox input "true"
click at [692, 321] on button "Apply filter" at bounding box center [693, 324] width 64 height 21
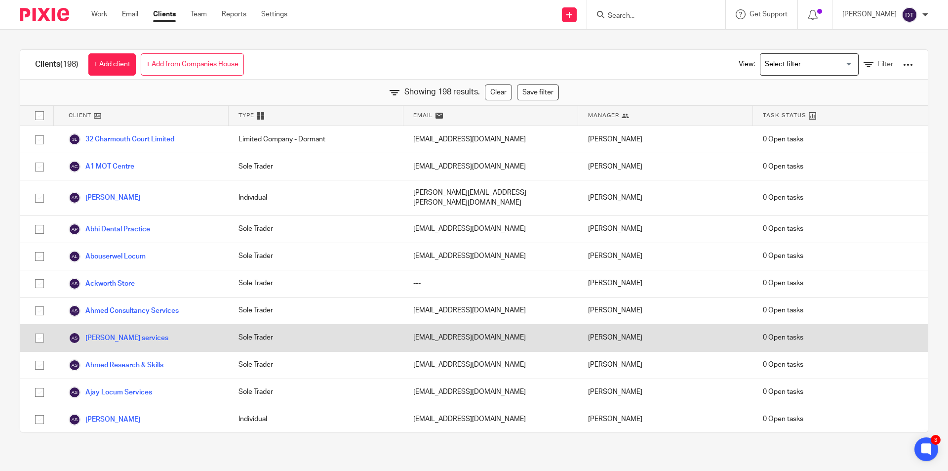
click at [685, 324] on div "Suman Aggarwal" at bounding box center [665, 337] width 175 height 27
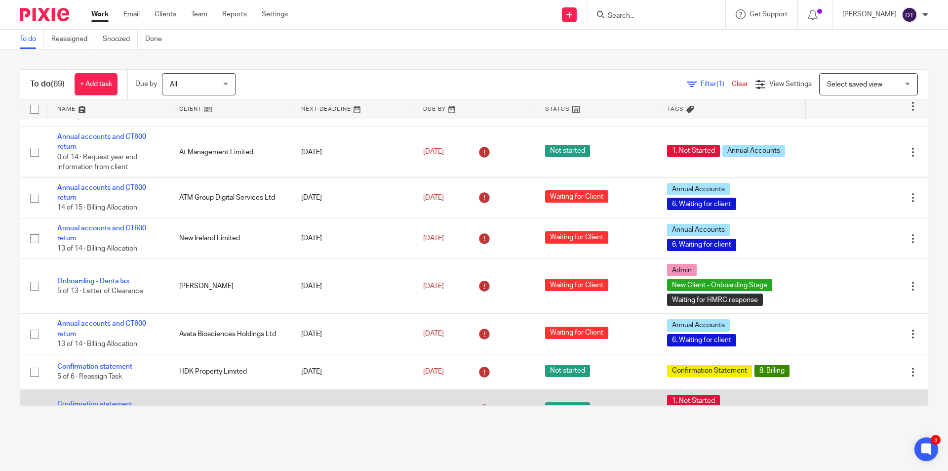
scroll to position [889, 0]
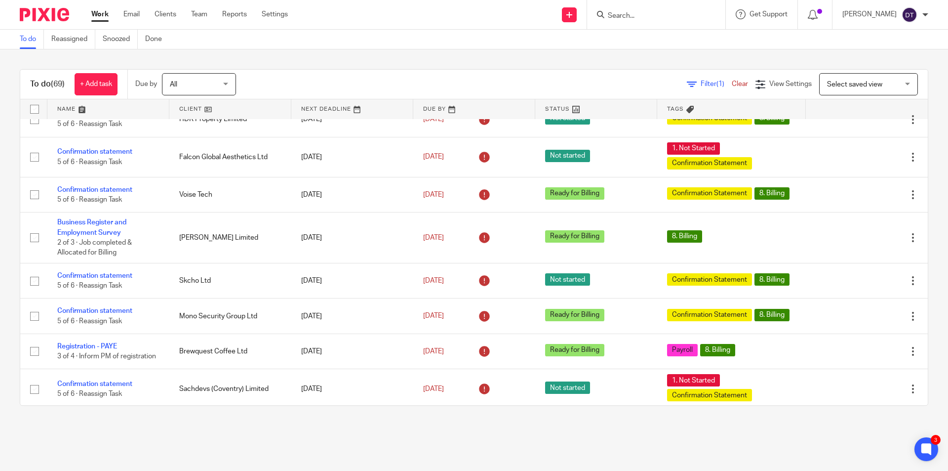
click at [117, 103] on link at bounding box center [108, 109] width 122 height 20
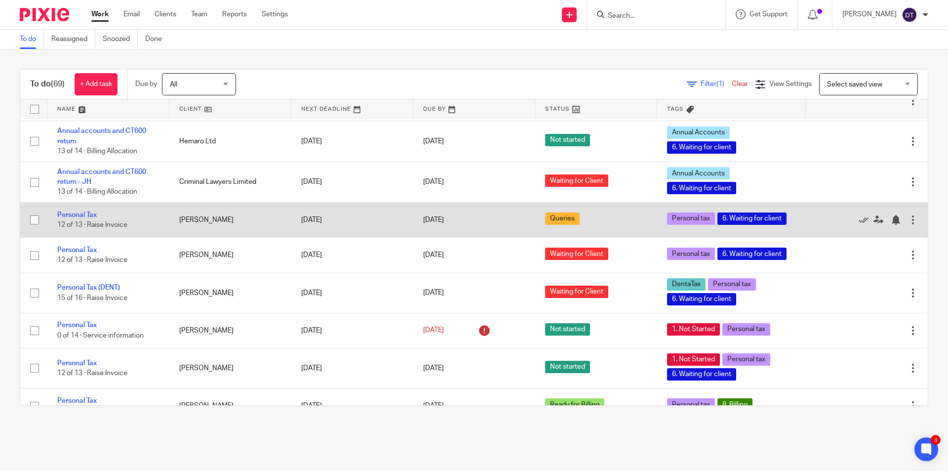
scroll to position [1580, 0]
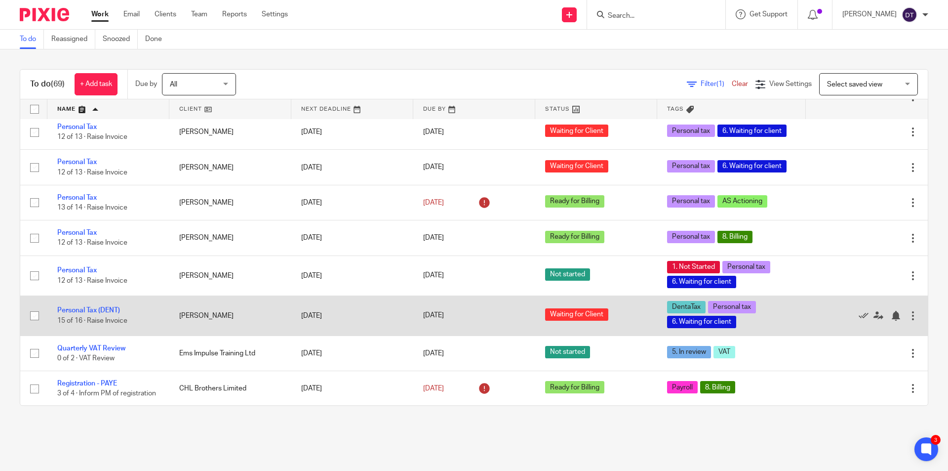
scroll to position [2284, 0]
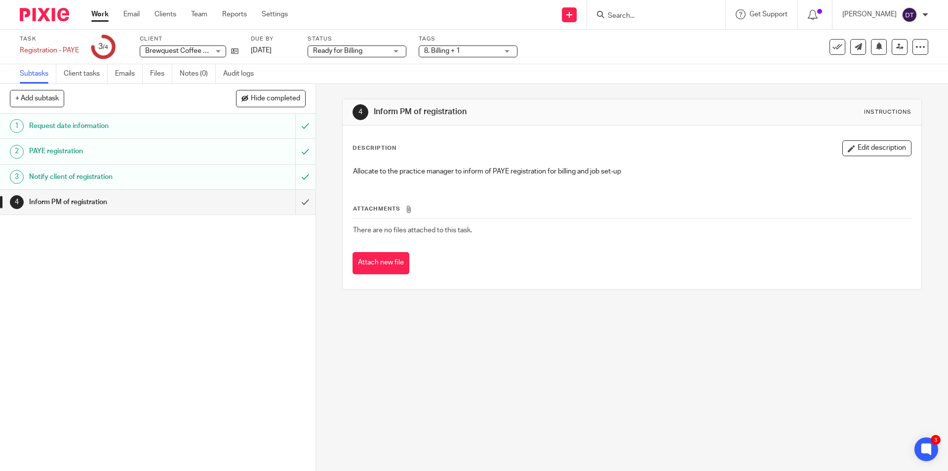
drag, startPoint x: 651, startPoint y: 19, endPoint x: 640, endPoint y: 16, distance: 11.9
click at [650, 19] on input "Search" at bounding box center [651, 16] width 89 height 9
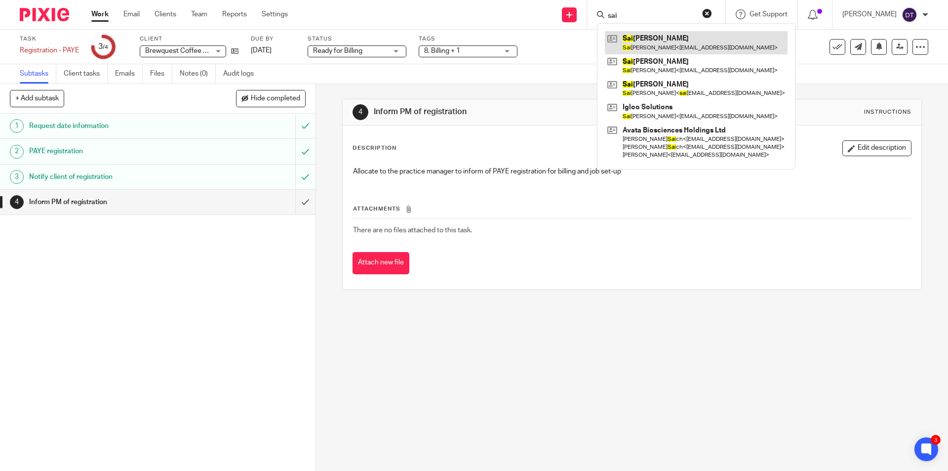
type input "sai"
click at [678, 37] on link at bounding box center [696, 42] width 183 height 23
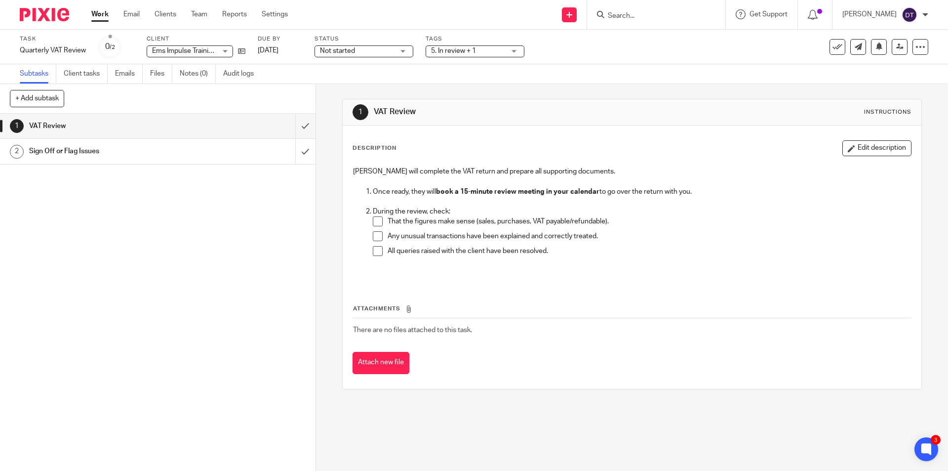
click at [629, 17] on input "Search" at bounding box center [651, 16] width 89 height 9
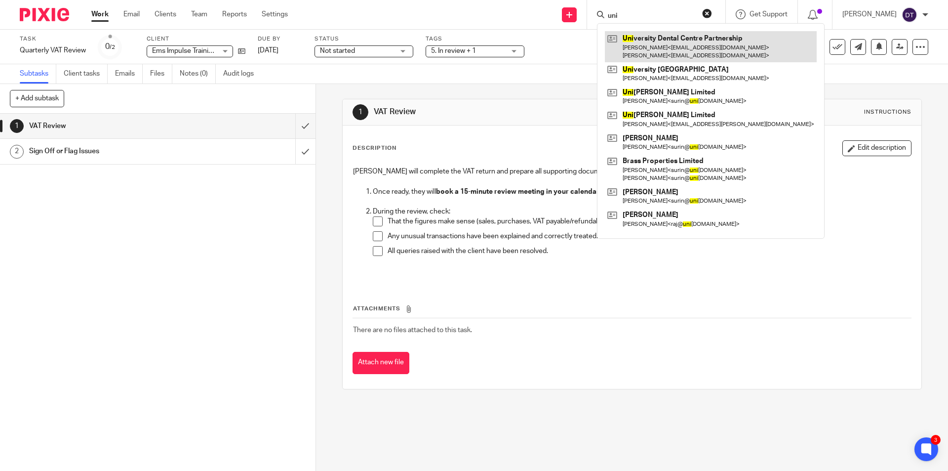
type input "uni"
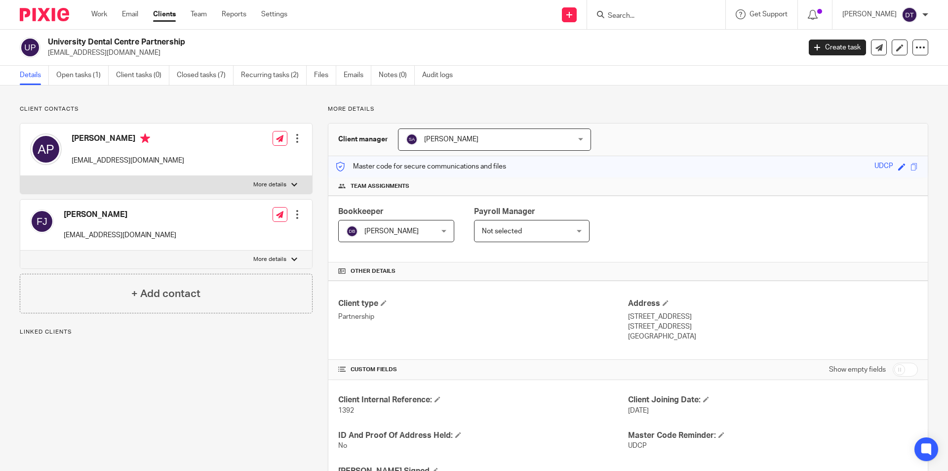
click at [480, 145] on span "[PERSON_NAME]" at bounding box center [480, 139] width 148 height 21
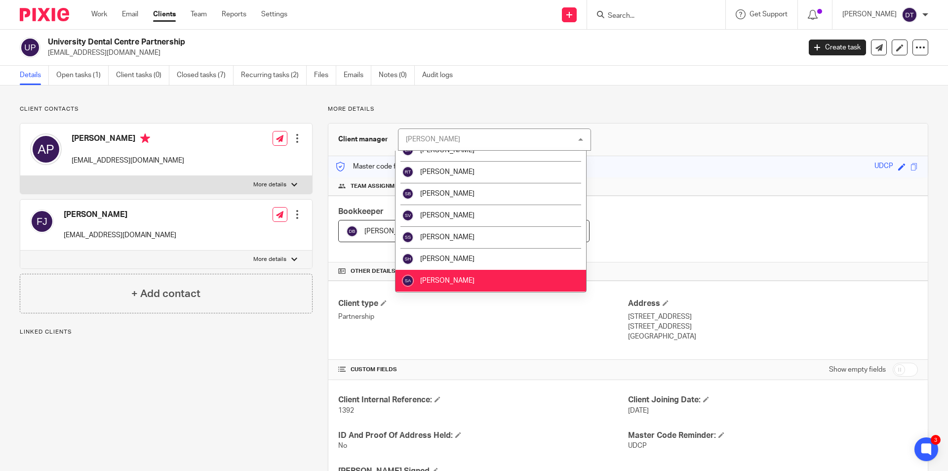
scroll to position [198, 0]
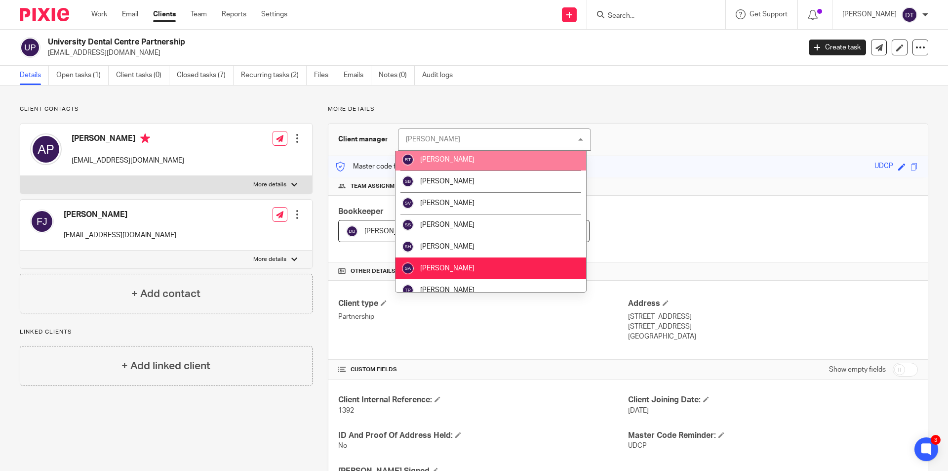
click at [632, 146] on div "Client manager [PERSON_NAME] [PERSON_NAME] [PERSON_NAME] [PERSON_NAME] [PERSON_…" at bounding box center [628, 139] width 600 height 33
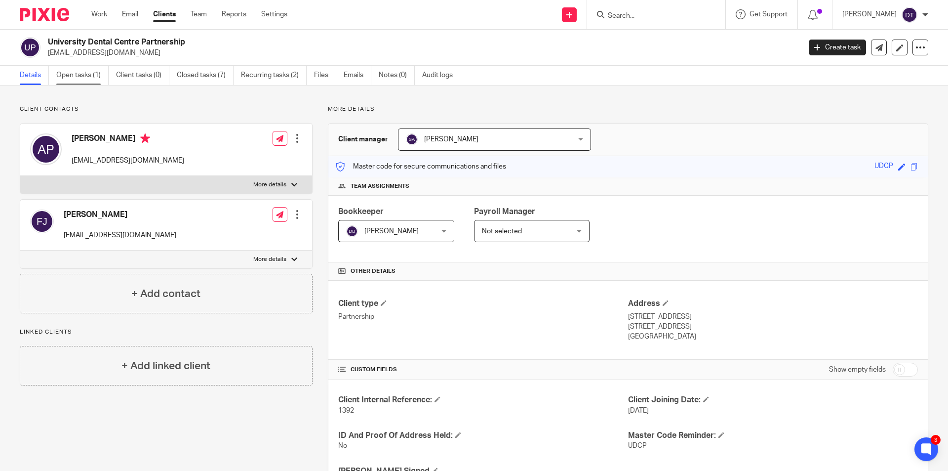
click at [70, 79] on link "Open tasks (1)" at bounding box center [82, 75] width 52 height 19
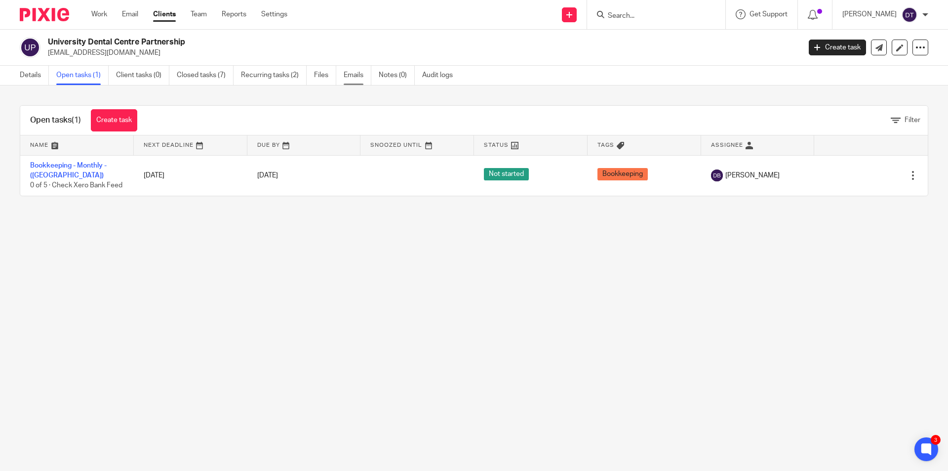
click at [365, 78] on link "Emails" at bounding box center [358, 75] width 28 height 19
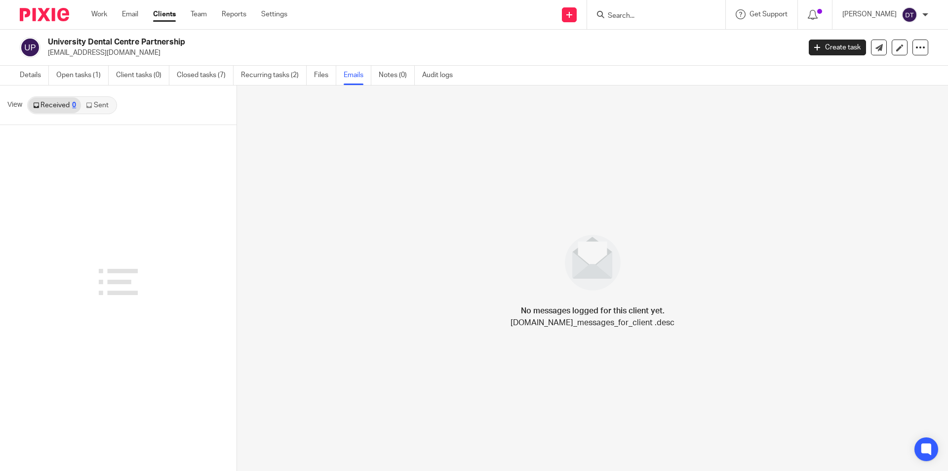
click at [103, 101] on link "Sent" at bounding box center [98, 105] width 35 height 16
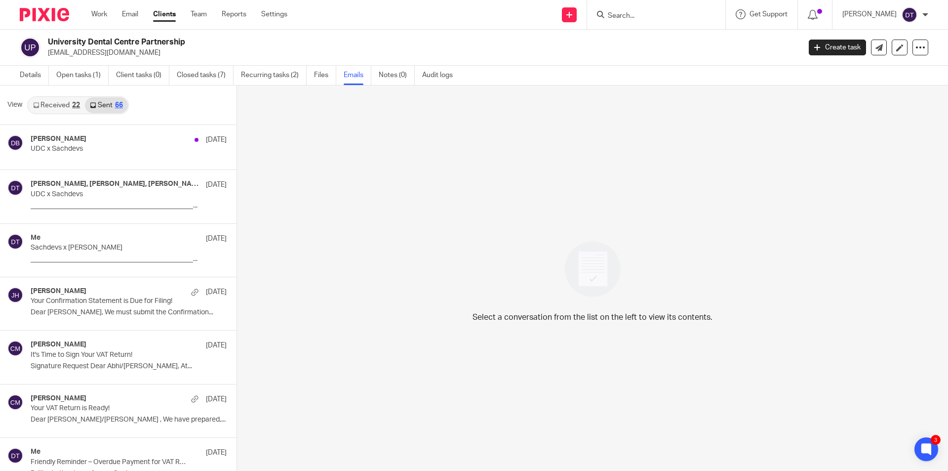
click at [58, 101] on link "Received 22" at bounding box center [56, 105] width 57 height 16
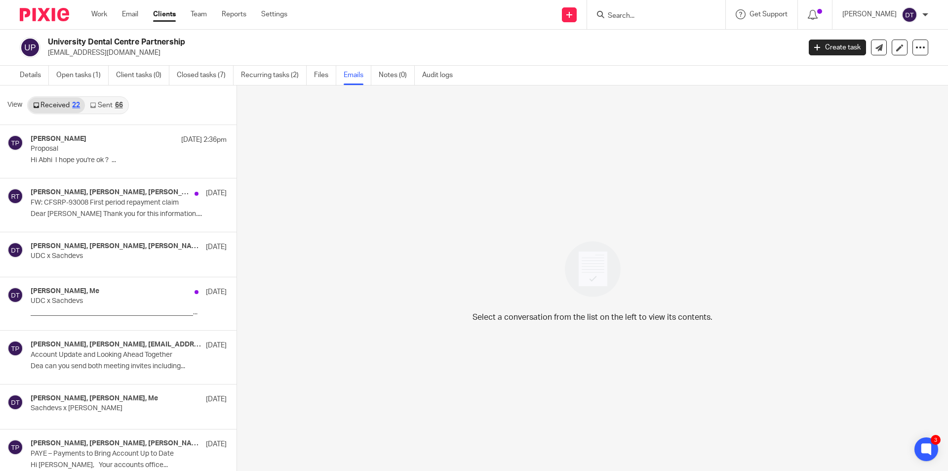
scroll to position [1, 0]
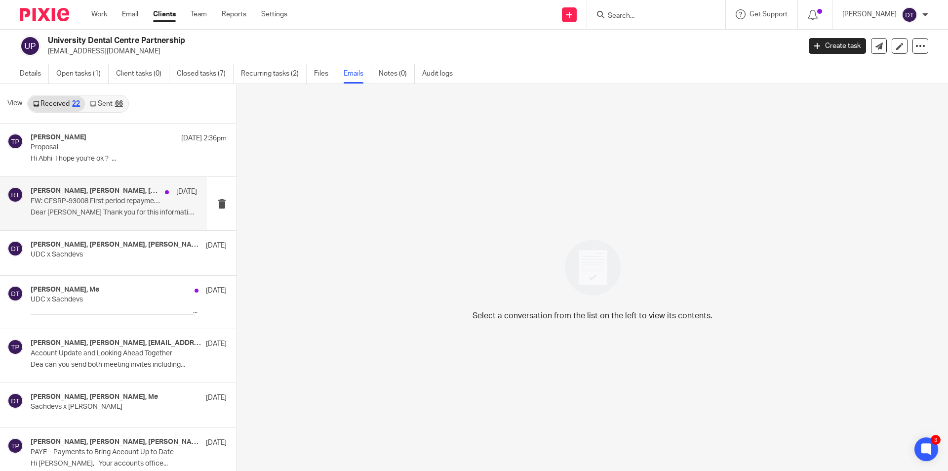
click at [132, 219] on div "[PERSON_NAME], [PERSON_NAME], [PERSON_NAME] [DATE] FW: CFSRP-93008 First period…" at bounding box center [114, 203] width 166 height 33
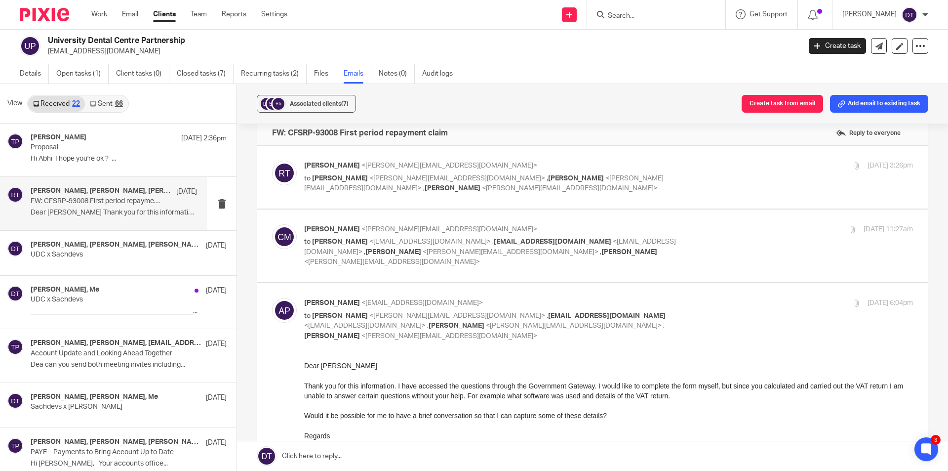
scroll to position [0, 0]
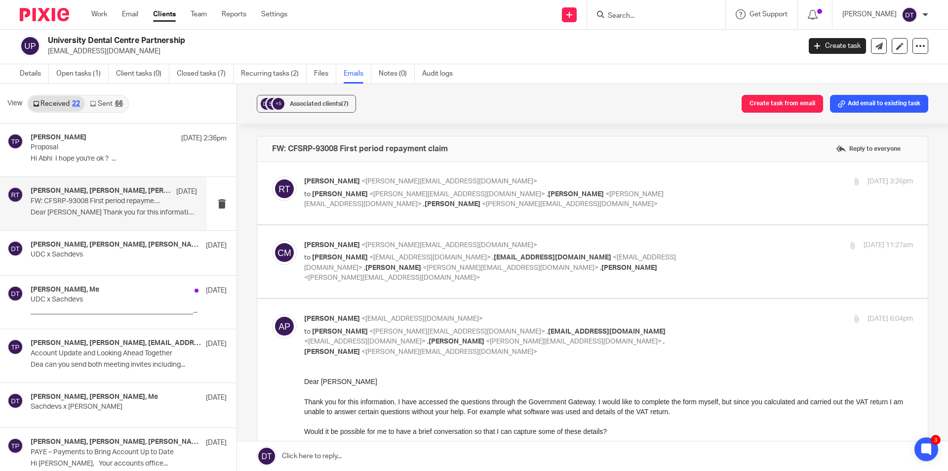
click at [410, 206] on p "to [PERSON_NAME] <[PERSON_NAME][EMAIL_ADDRESS][DOMAIN_NAME]> , [PERSON_NAME] <[…" at bounding box center [507, 199] width 406 height 20
checkbox input "true"
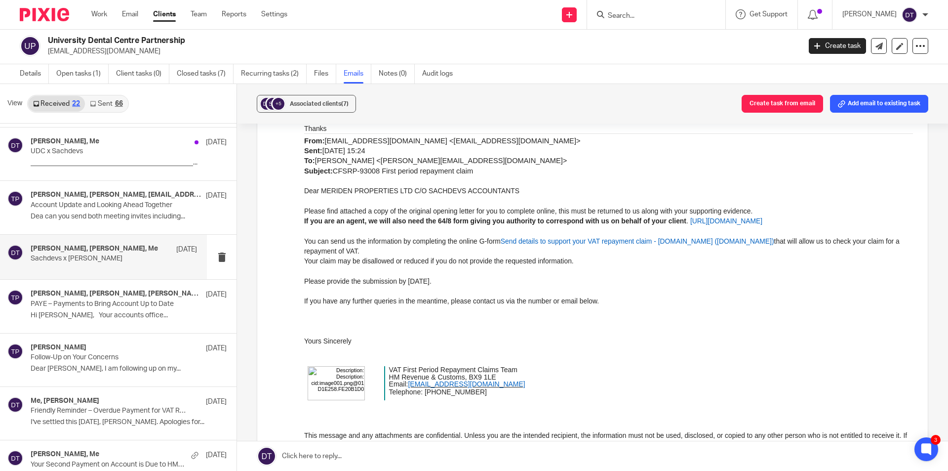
scroll to position [198, 0]
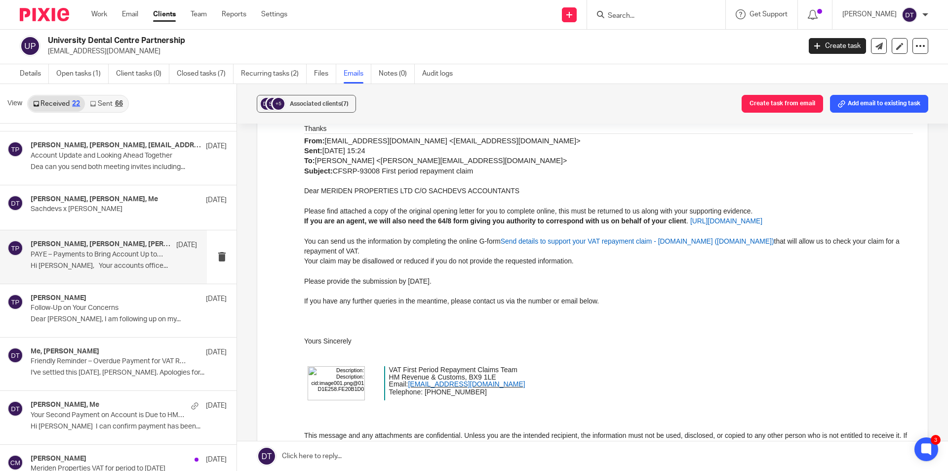
click at [133, 248] on h4 "Ryan Tumber, Fatimah Jawaid, Tina Pennycuick" at bounding box center [101, 244] width 141 height 8
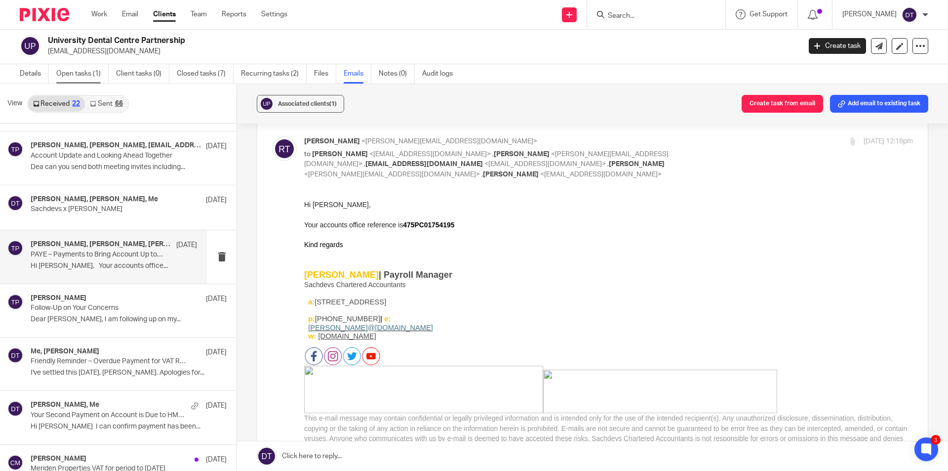
click at [83, 74] on link "Open tasks (1)" at bounding box center [82, 73] width 52 height 19
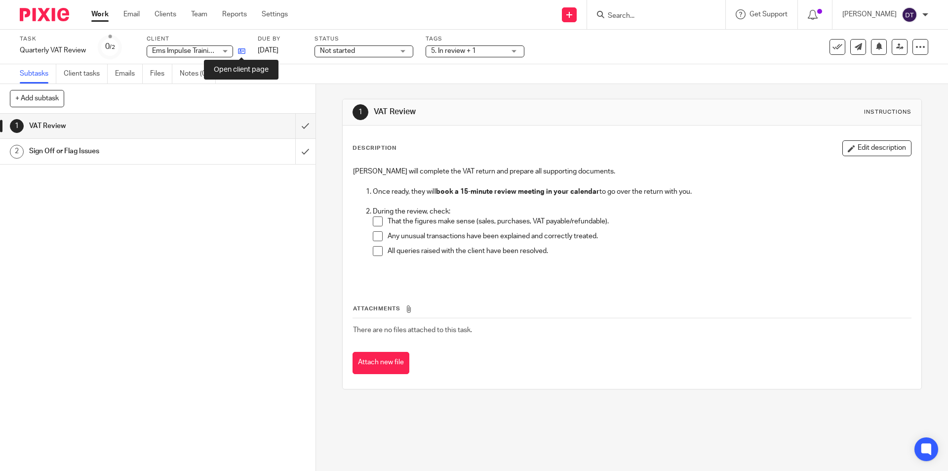
click at [245, 50] on icon at bounding box center [241, 50] width 7 height 7
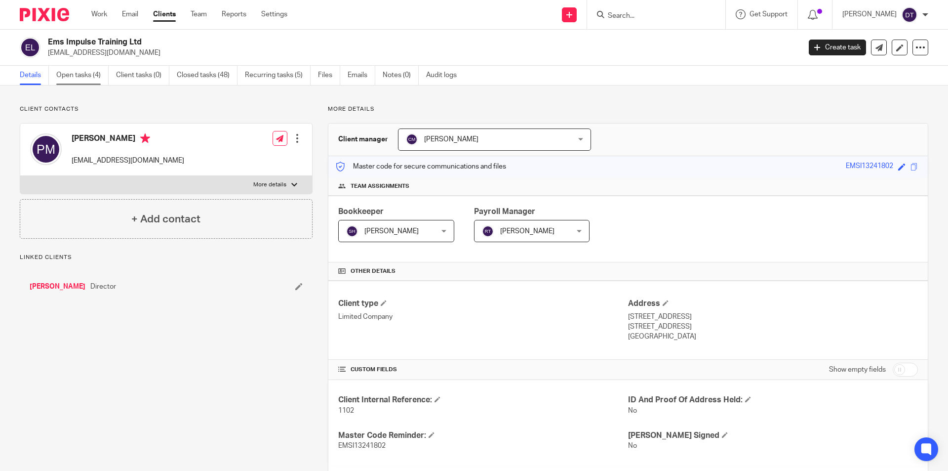
click at [87, 75] on link "Open tasks (4)" at bounding box center [82, 75] width 52 height 19
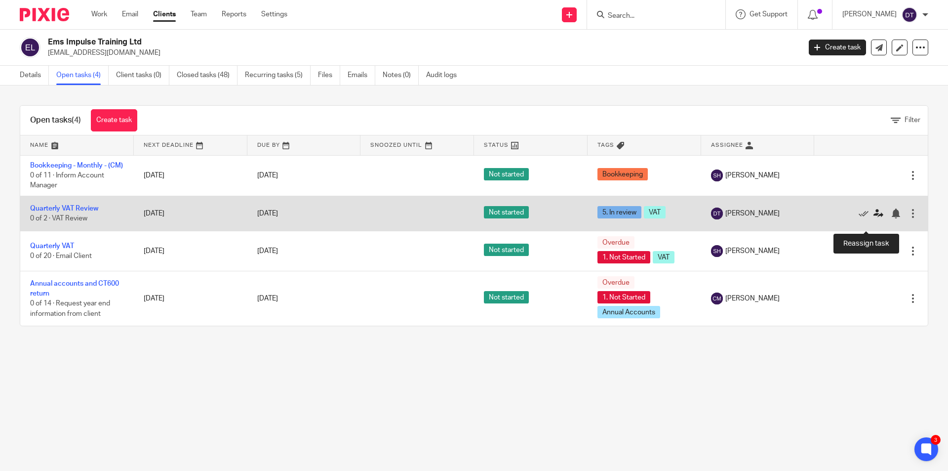
click at [874, 218] on icon at bounding box center [879, 213] width 10 height 10
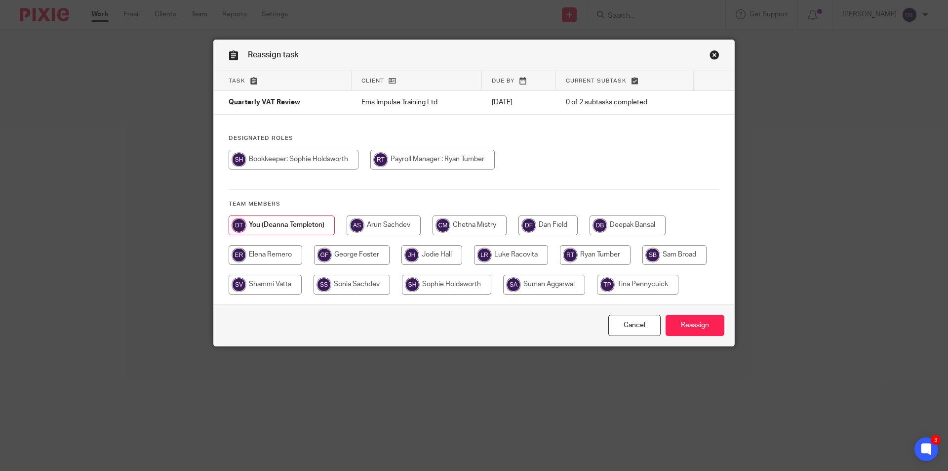
click at [467, 226] on input "radio" at bounding box center [470, 225] width 74 height 20
radio input "true"
click at [696, 326] on input "Reassign" at bounding box center [695, 325] width 59 height 21
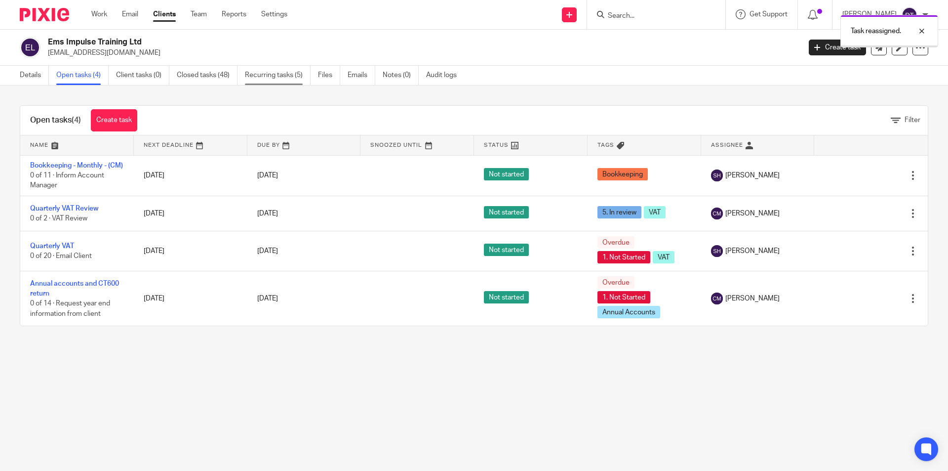
click at [273, 78] on link "Recurring tasks (5)" at bounding box center [278, 75] width 66 height 19
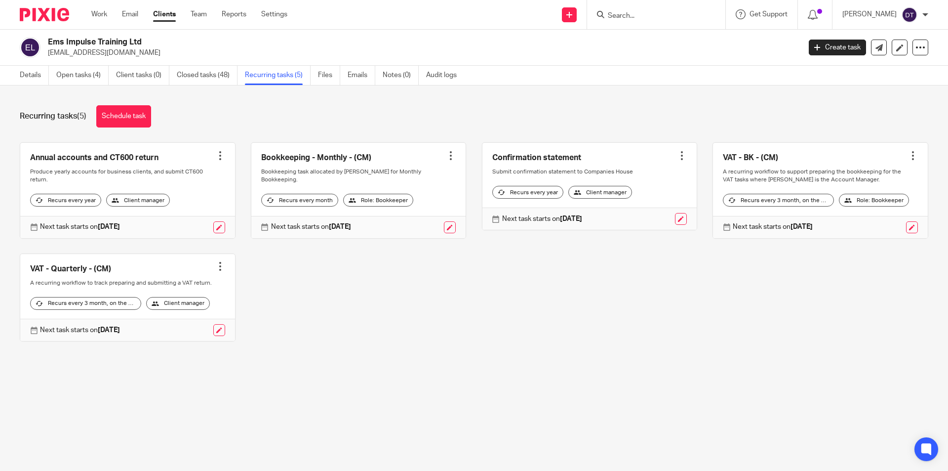
click at [392, 342] on div "Annual accounts and CT600 return Create task Clone template Recalculate schedul…" at bounding box center [466, 249] width 924 height 214
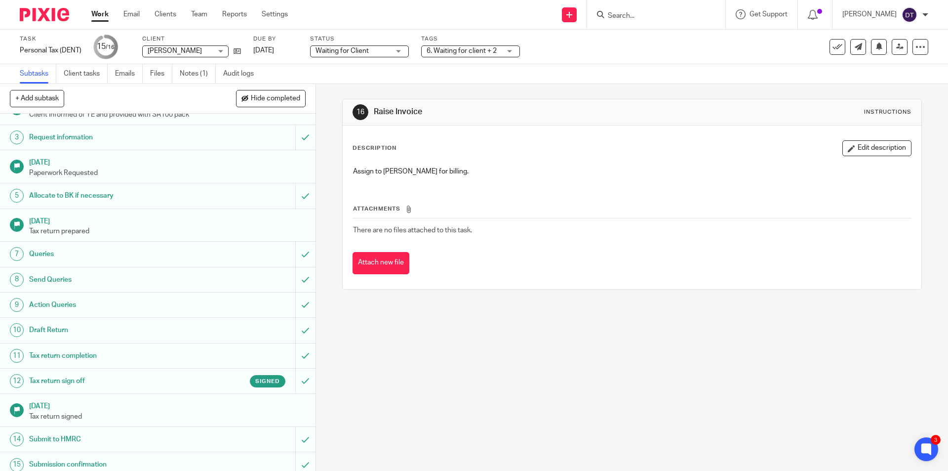
scroll to position [79, 0]
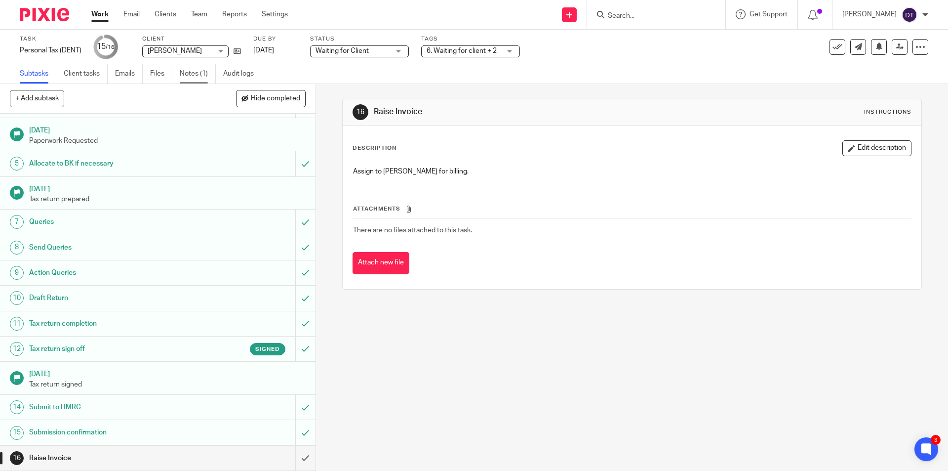
click at [198, 71] on link "Notes (1)" at bounding box center [198, 73] width 36 height 19
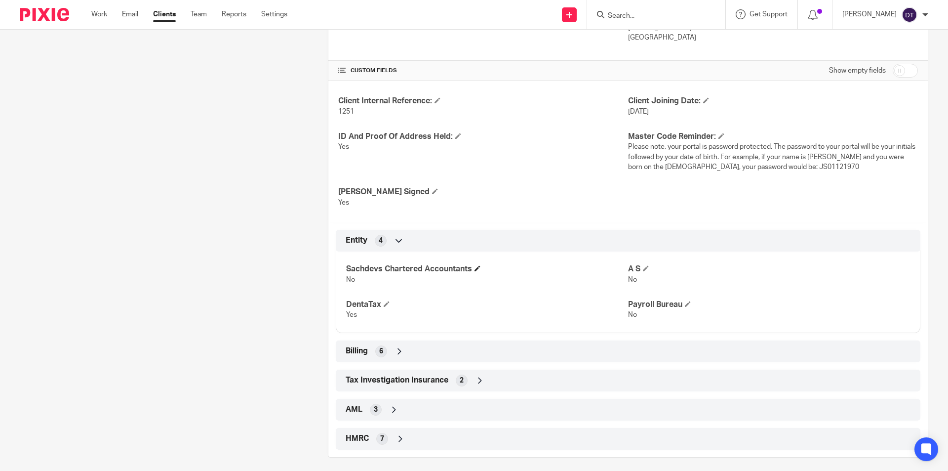
scroll to position [305, 0]
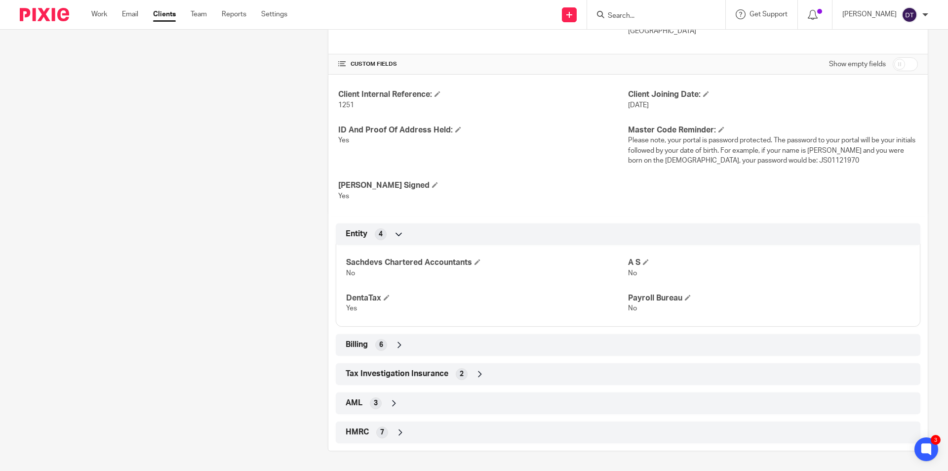
click at [395, 344] on icon at bounding box center [400, 345] width 10 height 10
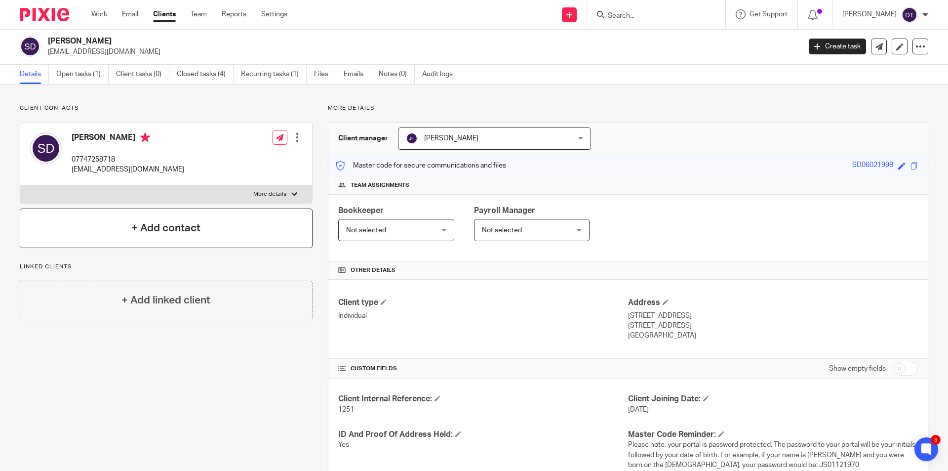
scroll to position [0, 0]
click at [362, 74] on link "Emails" at bounding box center [358, 75] width 28 height 19
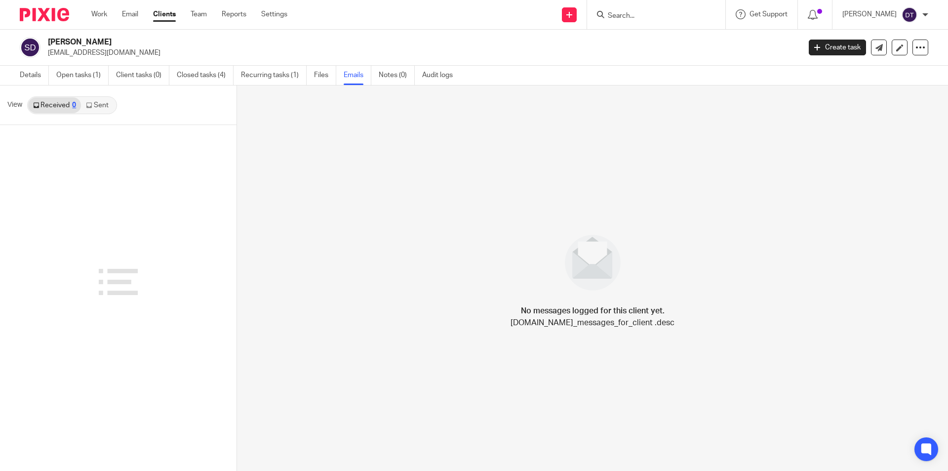
click at [99, 110] on link "Sent" at bounding box center [98, 105] width 35 height 16
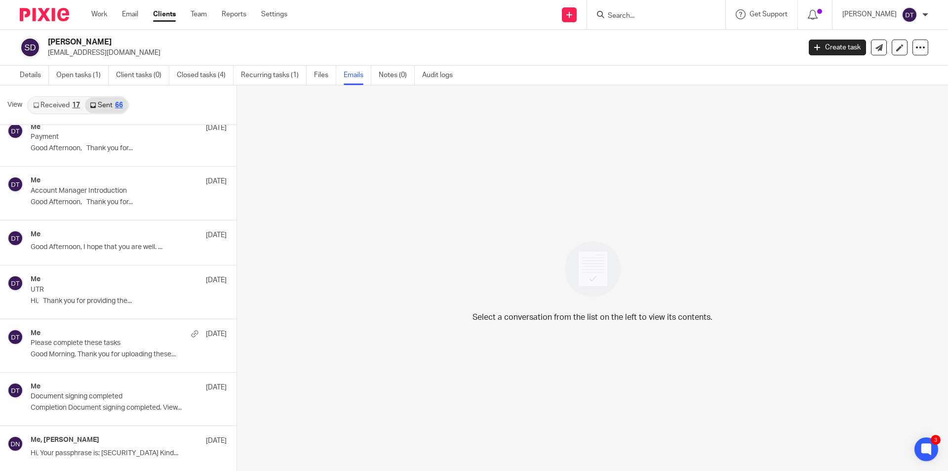
scroll to position [3084, 0]
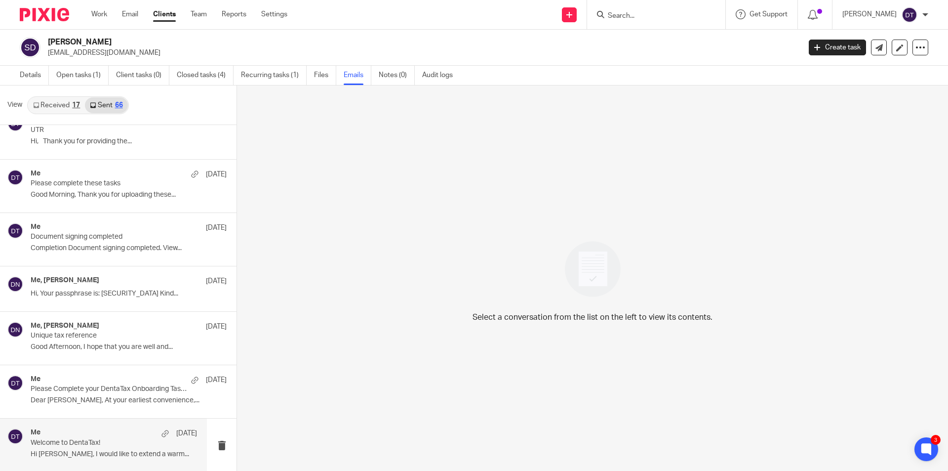
click at [128, 441] on p "Welcome to DentaTax!" at bounding box center [97, 443] width 133 height 8
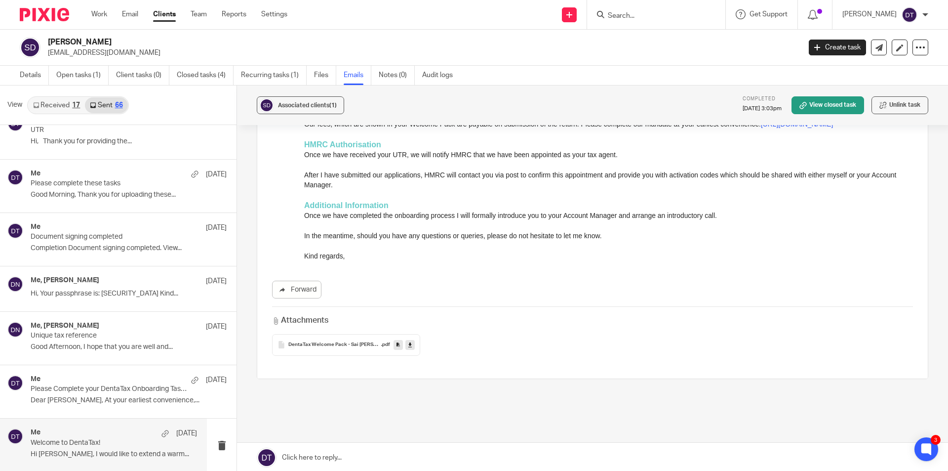
scroll to position [342, 0]
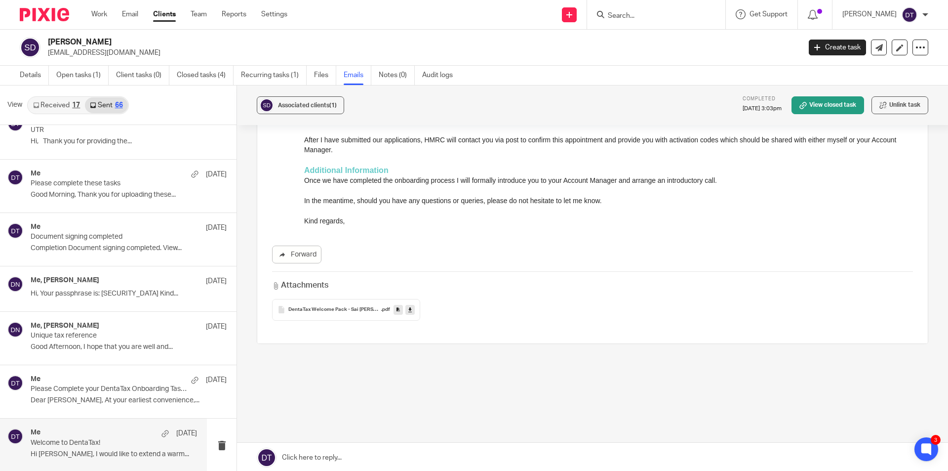
click at [344, 311] on span "DentaTax Welcome Pack - Sai Naik Dharavath" at bounding box center [334, 310] width 93 height 6
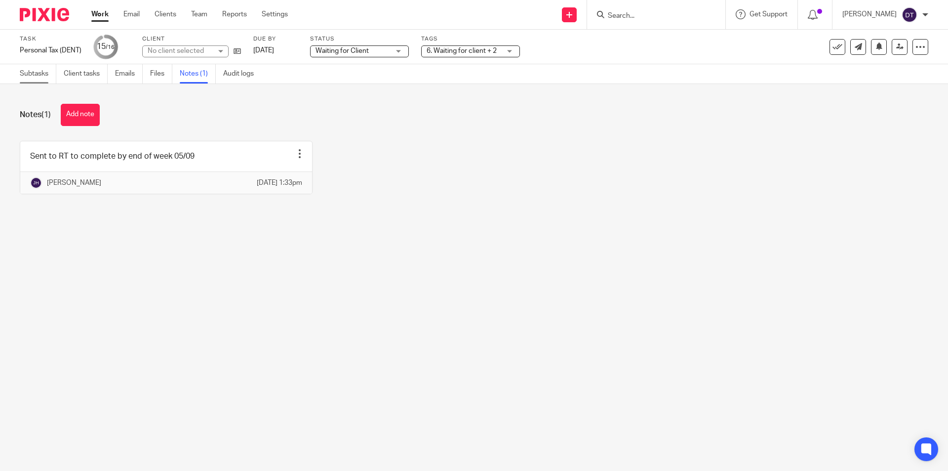
click at [29, 80] on link "Subtasks" at bounding box center [38, 73] width 37 height 19
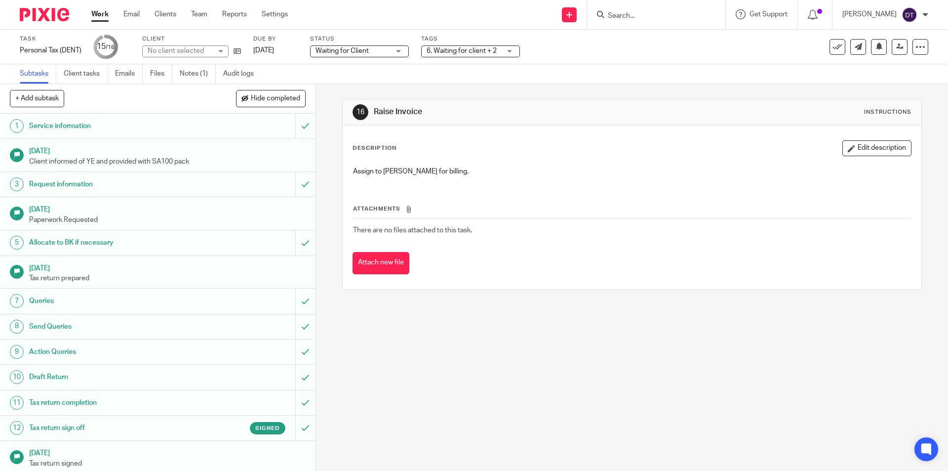
scroll to position [79, 0]
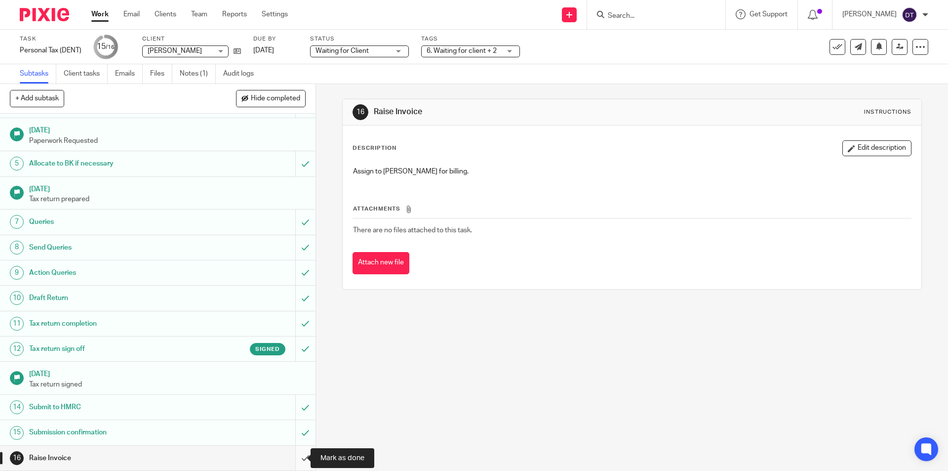
click at [299, 454] on input "submit" at bounding box center [158, 457] width 316 height 25
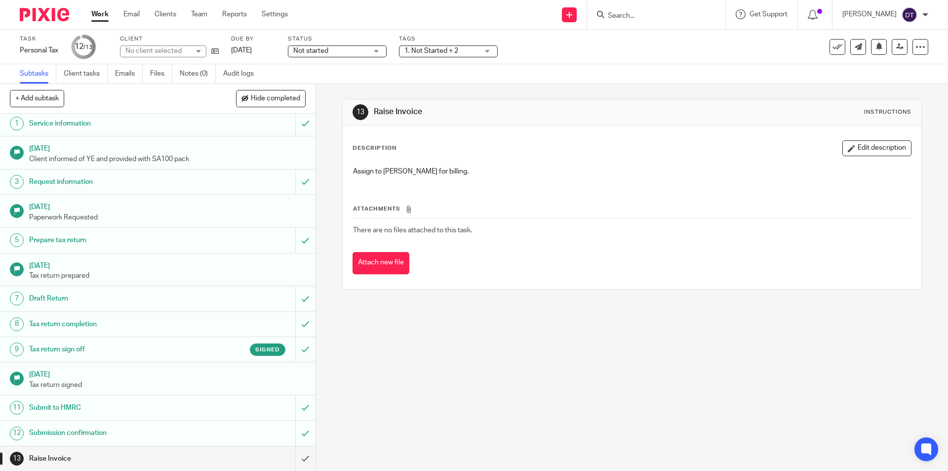
scroll to position [3, 0]
click at [292, 448] on input "submit" at bounding box center [158, 457] width 316 height 25
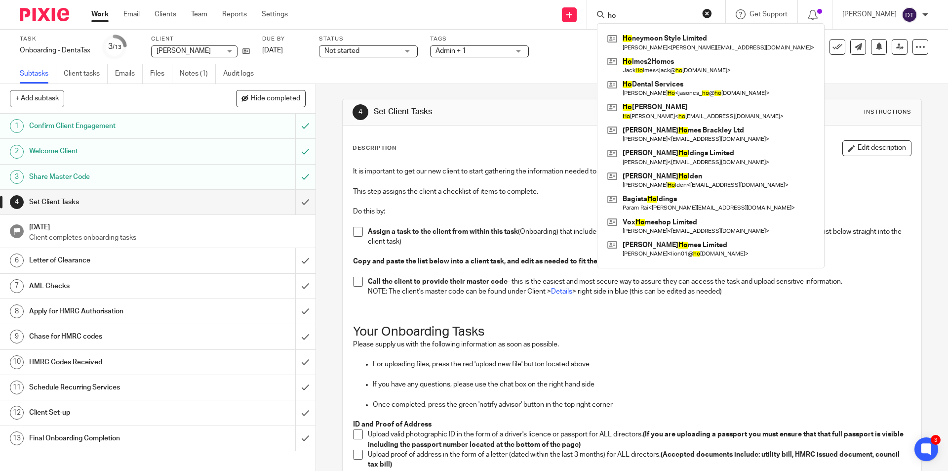
scroll to position [226, 0]
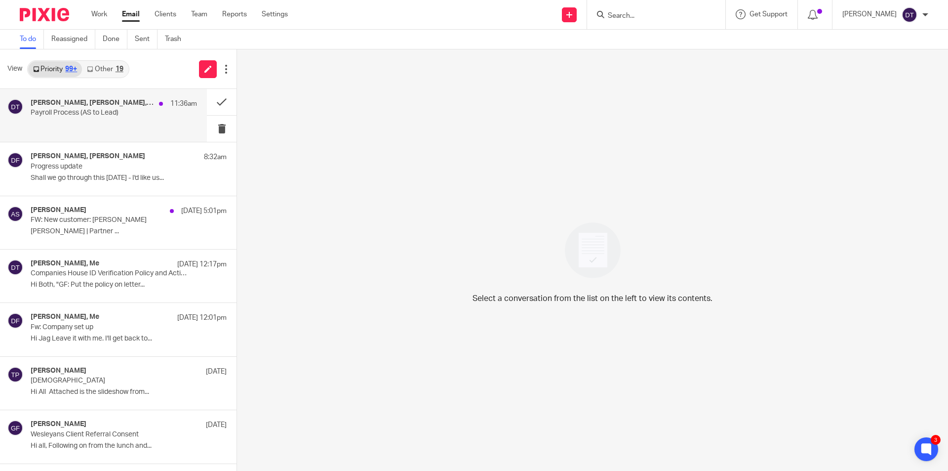
drag, startPoint x: 123, startPoint y: 101, endPoint x: 172, endPoint y: 106, distance: 49.1
click at [123, 101] on h4 "Luke Racovita, Jodie Hall, Me" at bounding box center [92, 103] width 123 height 8
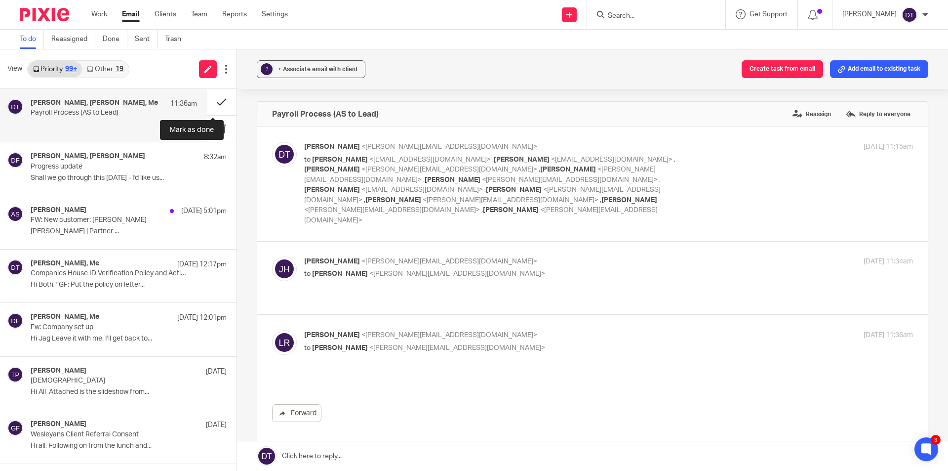
click at [212, 105] on button at bounding box center [222, 102] width 30 height 26
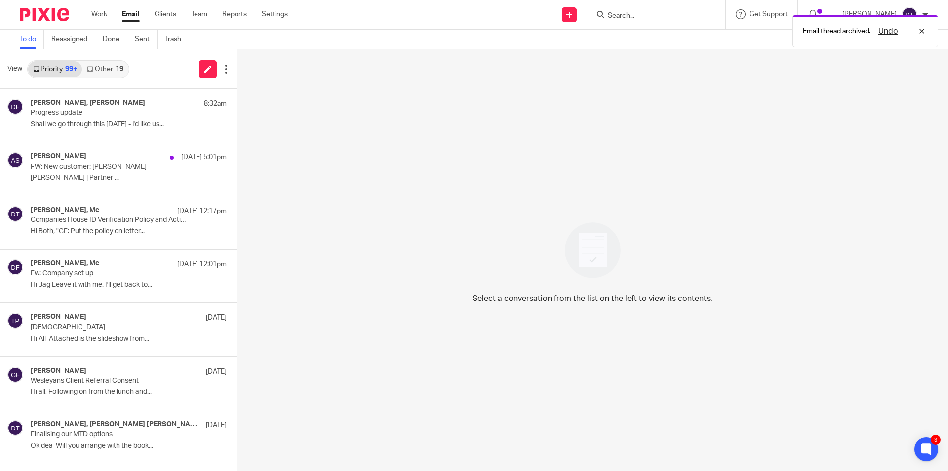
click at [104, 77] on link "Other 19" at bounding box center [105, 69] width 46 height 16
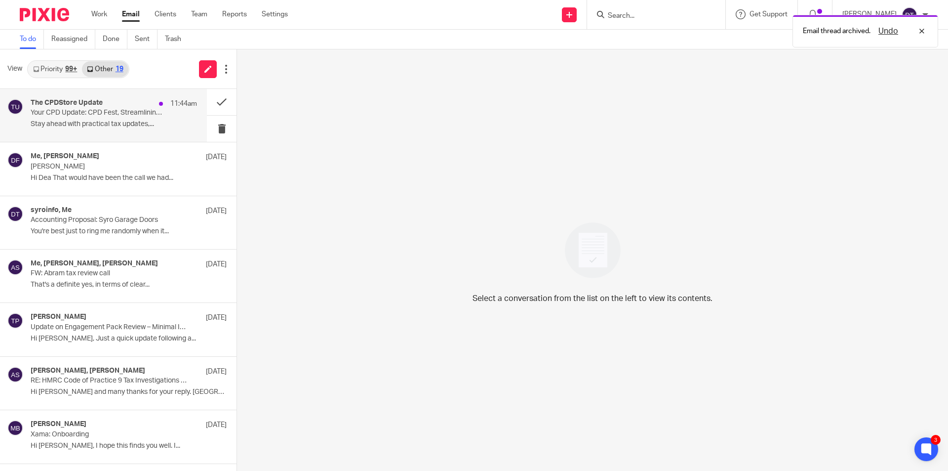
click at [107, 113] on p "Your CPD Update: CPD Fest, Streamlining with Automation and more" at bounding box center [97, 113] width 133 height 8
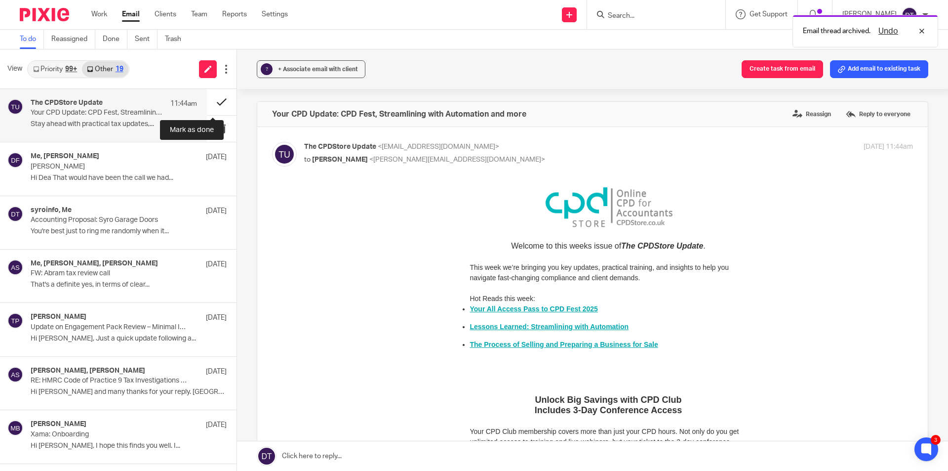
click at [217, 105] on button at bounding box center [222, 102] width 30 height 26
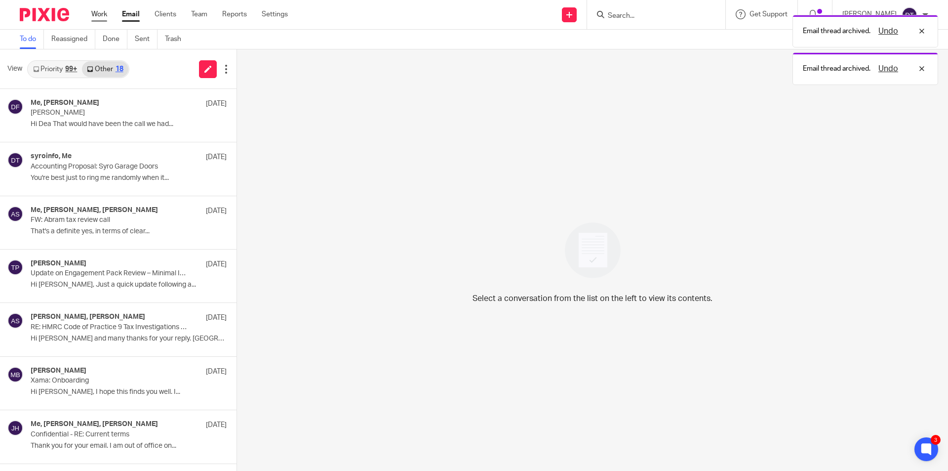
click at [97, 16] on link "Work" at bounding box center [99, 14] width 16 height 10
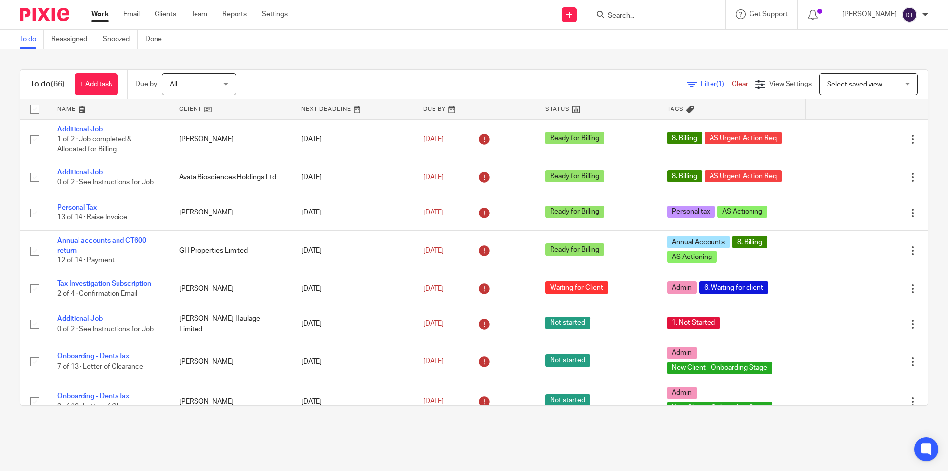
click at [76, 108] on link at bounding box center [108, 109] width 122 height 20
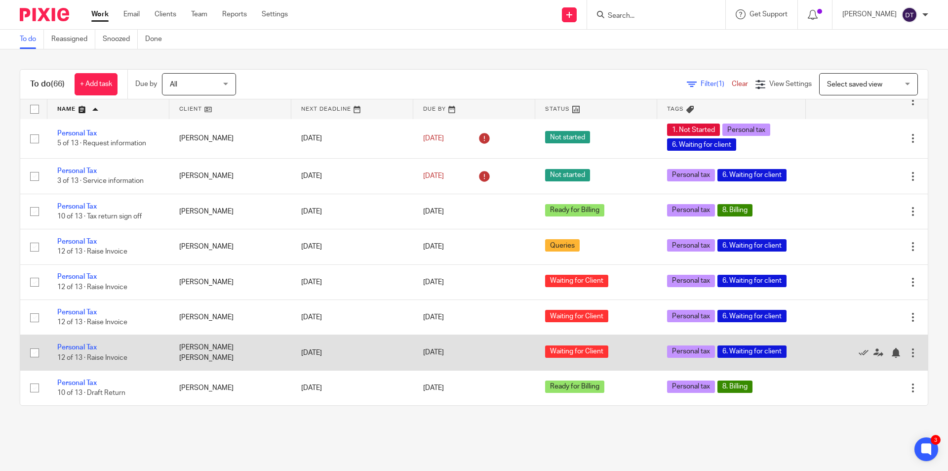
scroll to position [2267, 0]
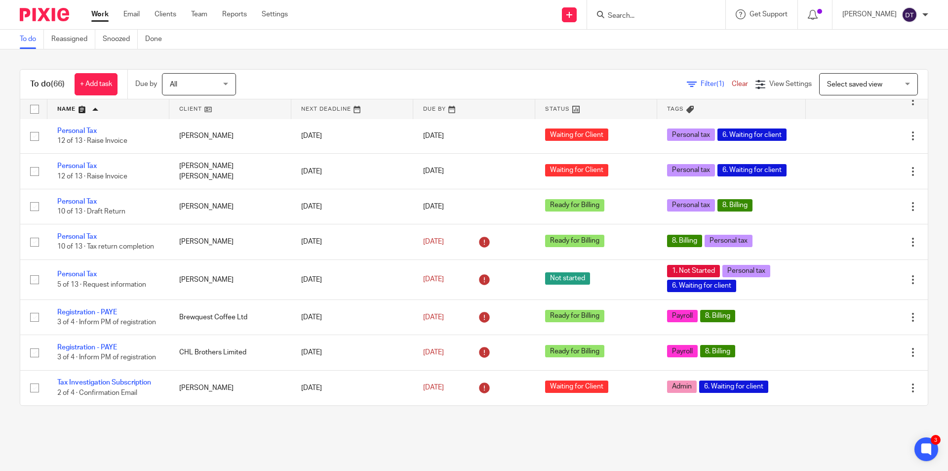
click at [111, 107] on link at bounding box center [108, 109] width 122 height 20
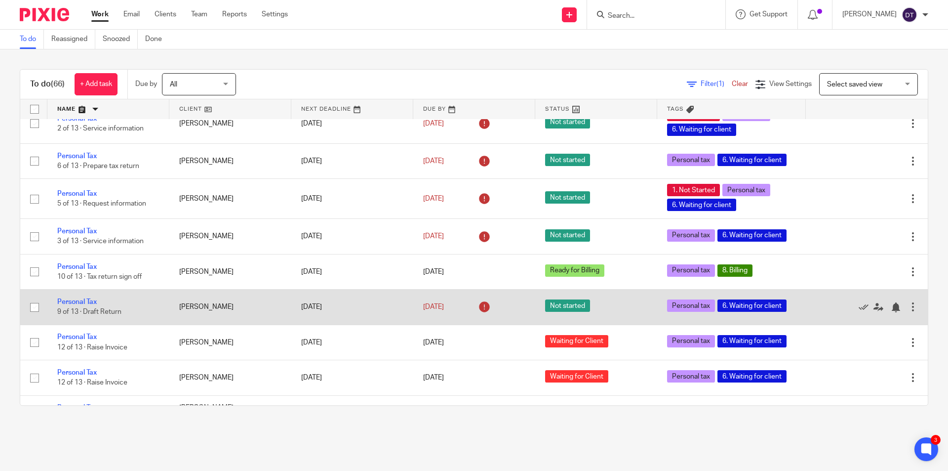
scroll to position [642, 0]
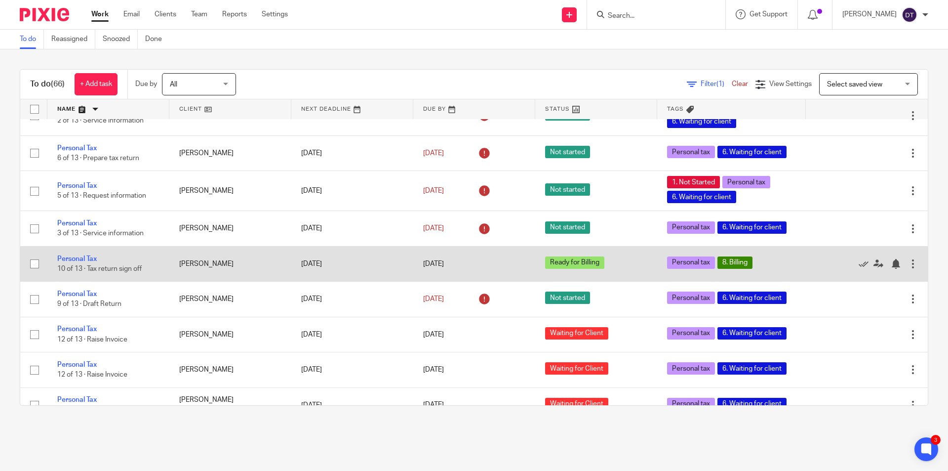
drag, startPoint x: 73, startPoint y: 272, endPoint x: 92, endPoint y: 277, distance: 20.0
click at [91, 272] on span "10 of 13 · Tax return sign off" at bounding box center [99, 268] width 84 height 7
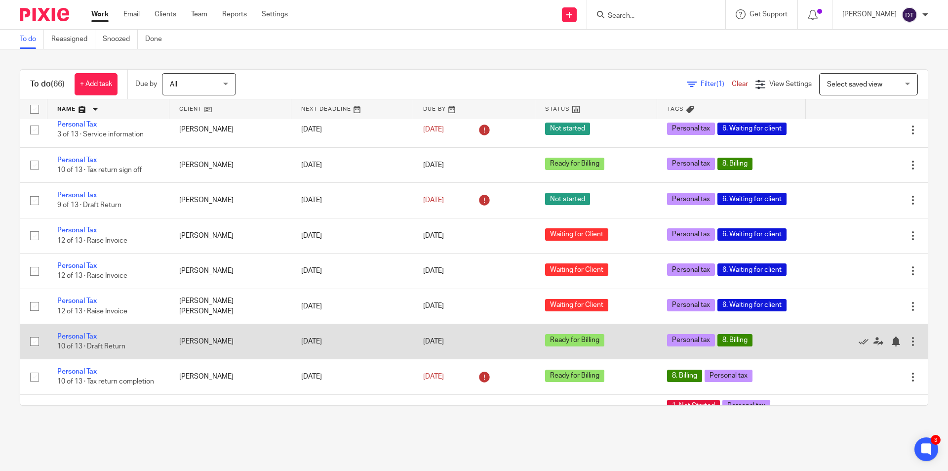
scroll to position [840, 0]
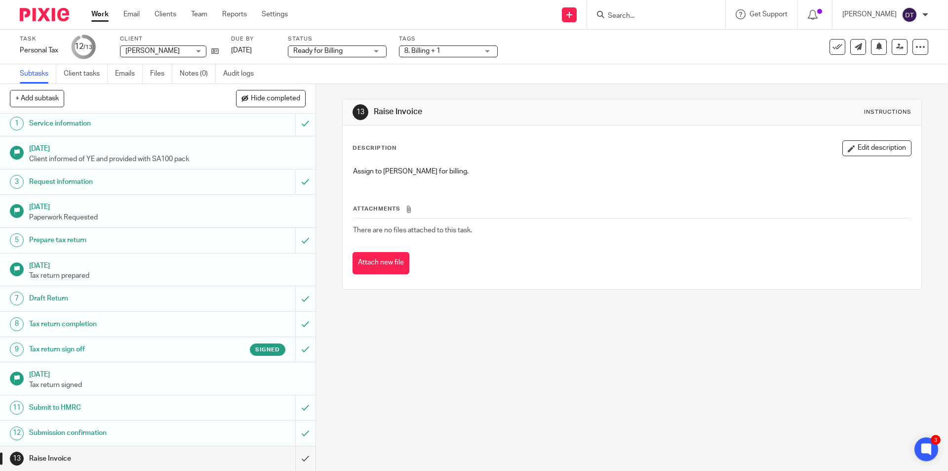
scroll to position [3, 0]
click at [295, 457] on input "submit" at bounding box center [158, 457] width 316 height 25
click at [297, 453] on input "submit" at bounding box center [158, 457] width 316 height 25
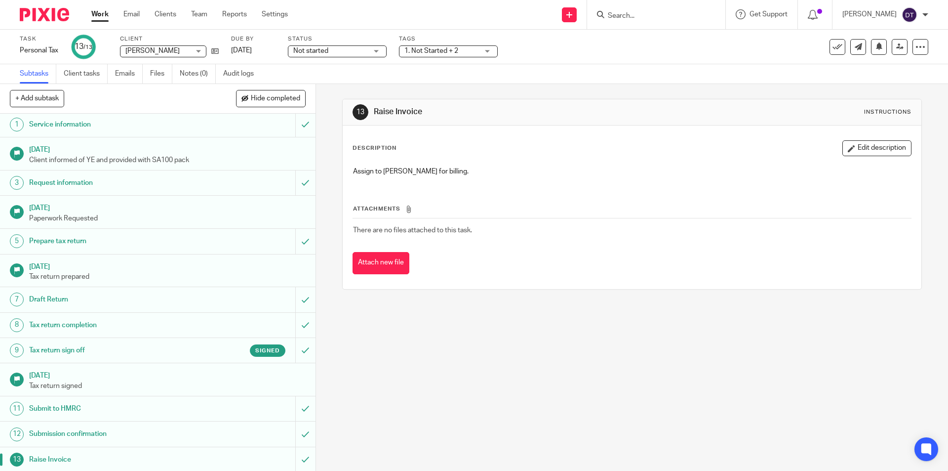
scroll to position [3, 0]
click at [833, 47] on icon at bounding box center [838, 47] width 10 height 10
click at [833, 46] on icon at bounding box center [838, 47] width 10 height 10
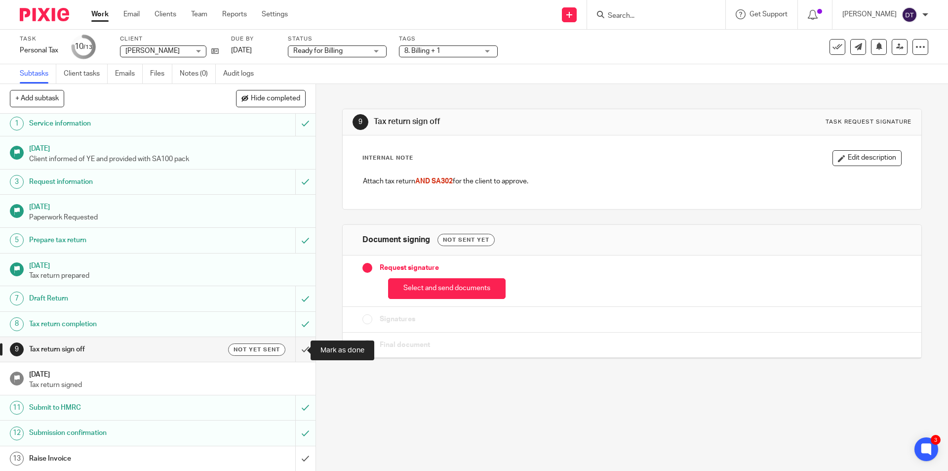
scroll to position [3, 0]
click at [296, 454] on input "submit" at bounding box center [158, 457] width 316 height 25
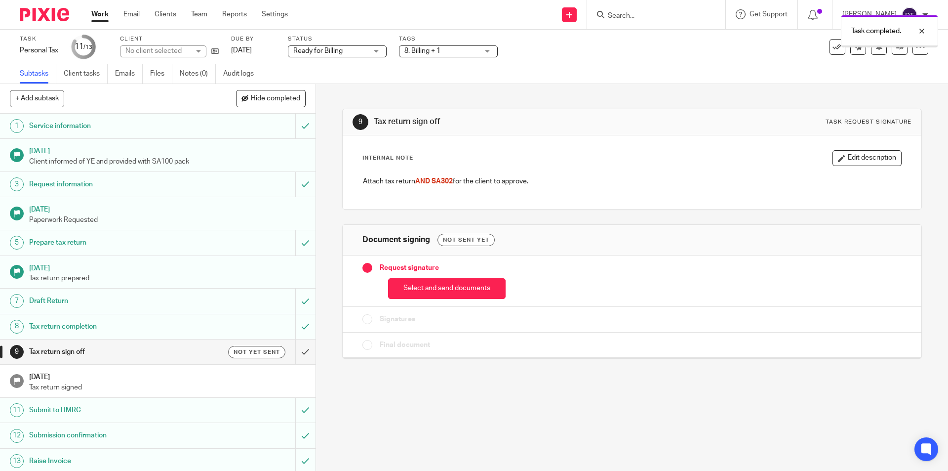
click at [831, 47] on div "Task completed." at bounding box center [706, 29] width 464 height 38
click at [923, 27] on div at bounding box center [914, 31] width 27 height 12
click at [833, 45] on icon at bounding box center [838, 47] width 10 height 10
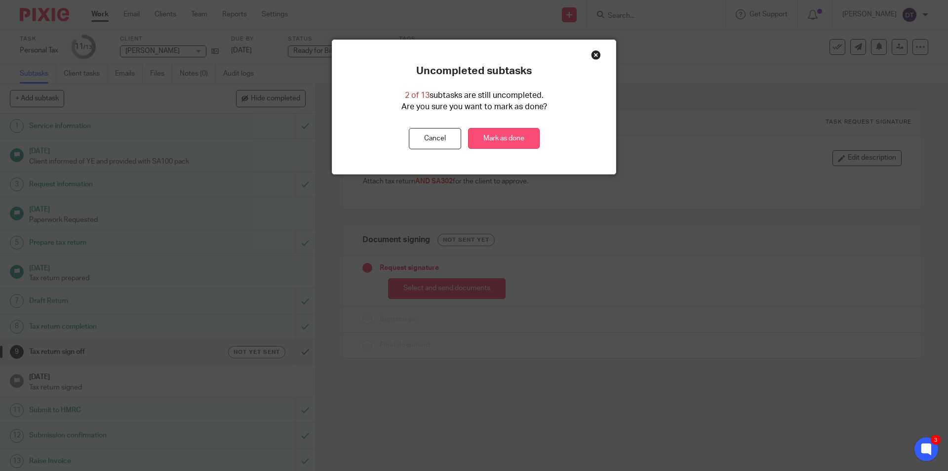
click at [505, 132] on link "Mark as done" at bounding box center [504, 138] width 72 height 21
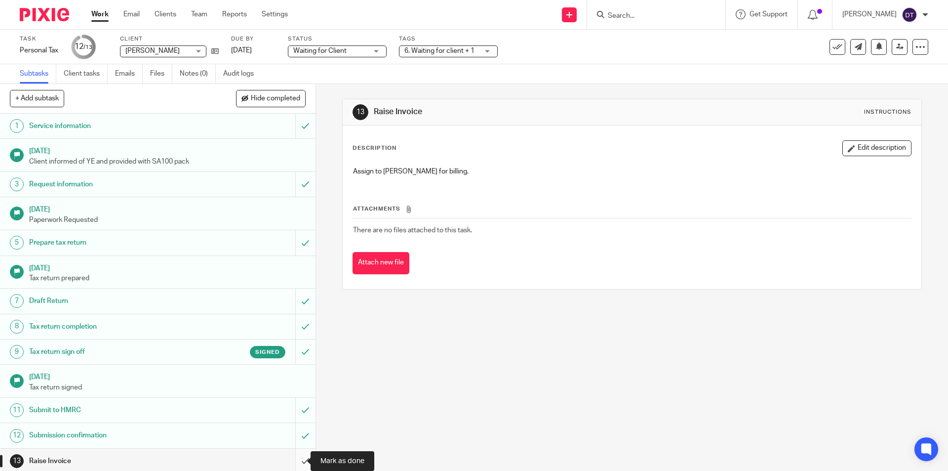
click at [296, 454] on input "submit" at bounding box center [158, 460] width 316 height 25
click at [293, 460] on input "submit" at bounding box center [158, 460] width 316 height 25
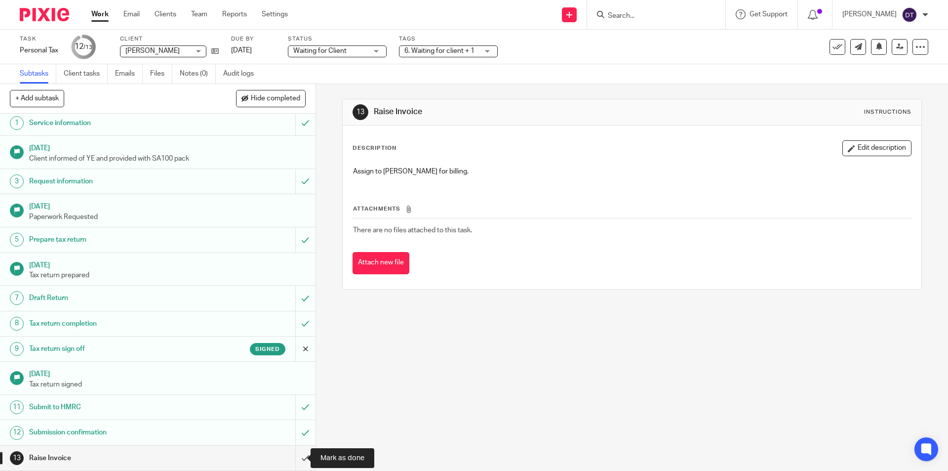
drag, startPoint x: 288, startPoint y: 460, endPoint x: 288, endPoint y: 337, distance: 122.5
click at [289, 460] on input "submit" at bounding box center [158, 457] width 316 height 25
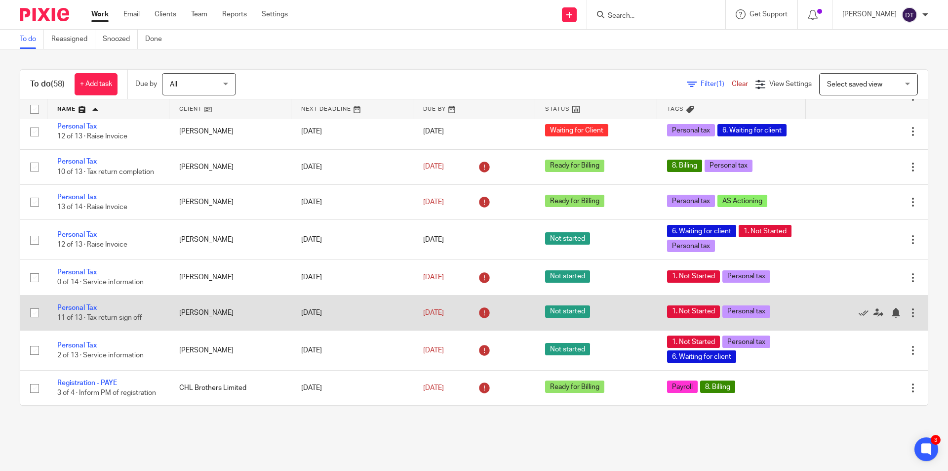
scroll to position [1877, 0]
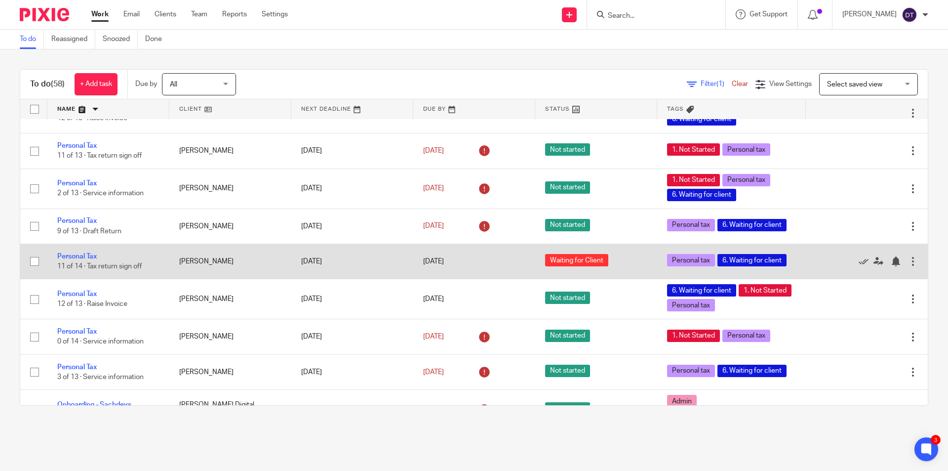
scroll to position [543, 0]
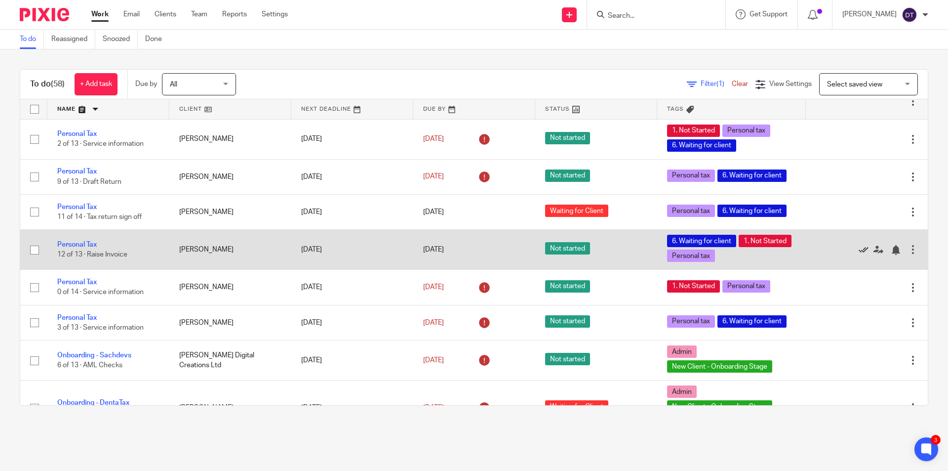
click at [859, 255] on icon at bounding box center [864, 250] width 10 height 10
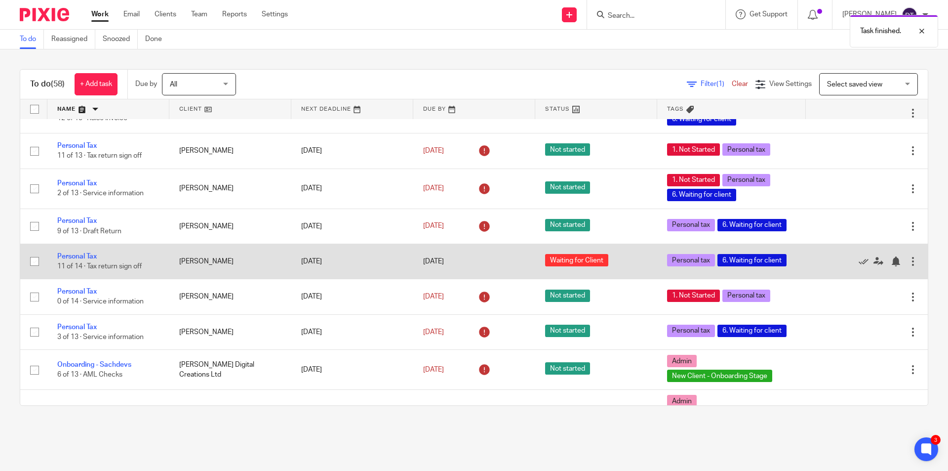
scroll to position [445, 0]
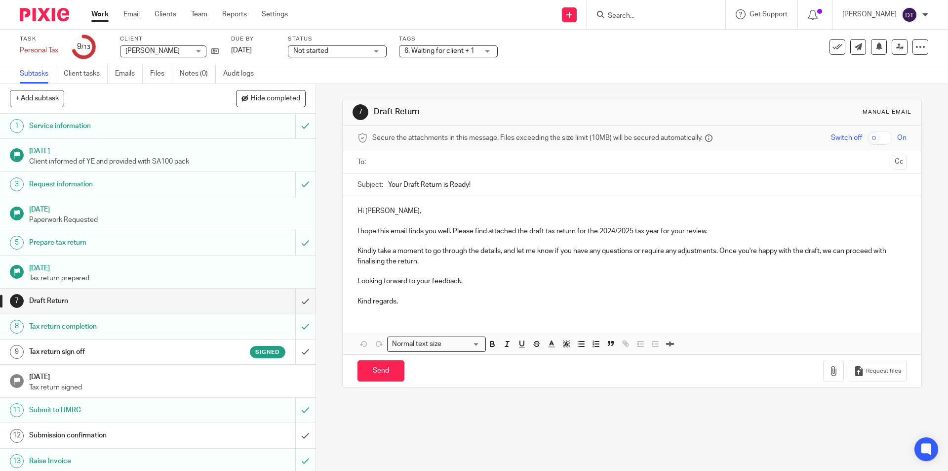
scroll to position [3, 0]
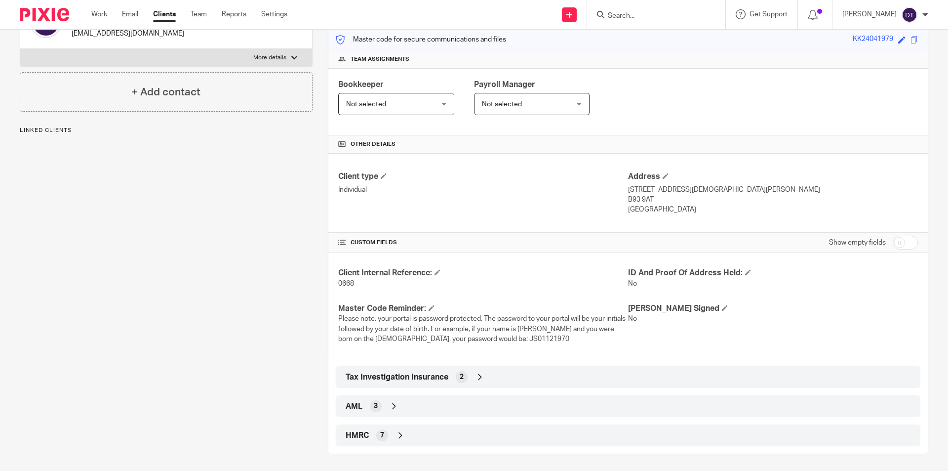
scroll to position [130, 0]
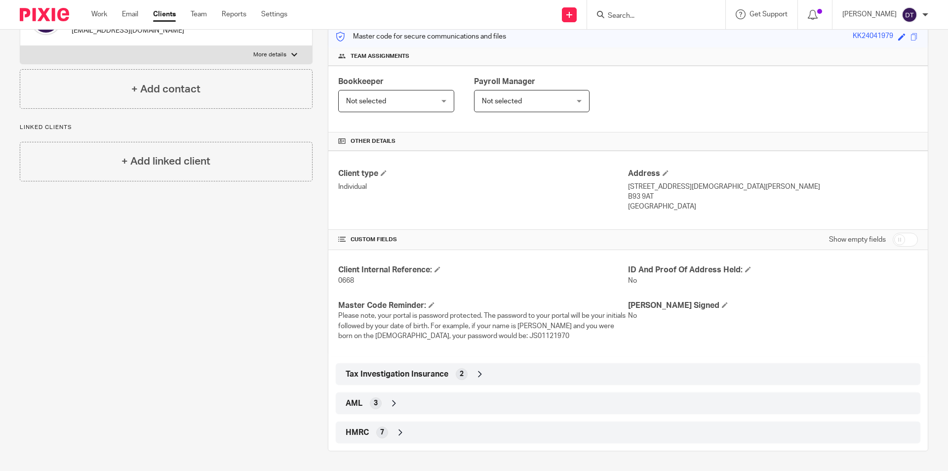
click at [373, 435] on div "HMRC 7" at bounding box center [628, 432] width 570 height 17
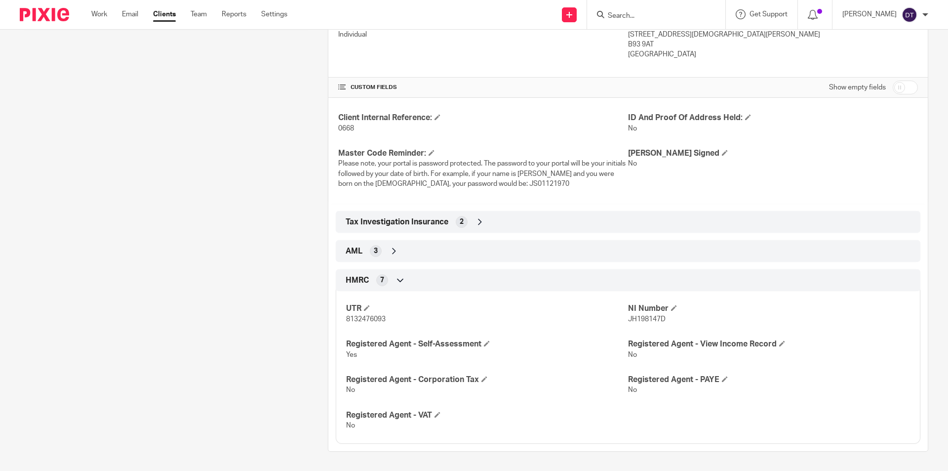
scroll to position [283, 0]
drag, startPoint x: 398, startPoint y: 320, endPoint x: 341, endPoint y: 320, distance: 56.3
click at [341, 320] on div "UTR 8132476093 NI Number JH198147D Registered Agent - Self-Assessment Yes Regis…" at bounding box center [628, 363] width 585 height 160
copy span "8132476093"
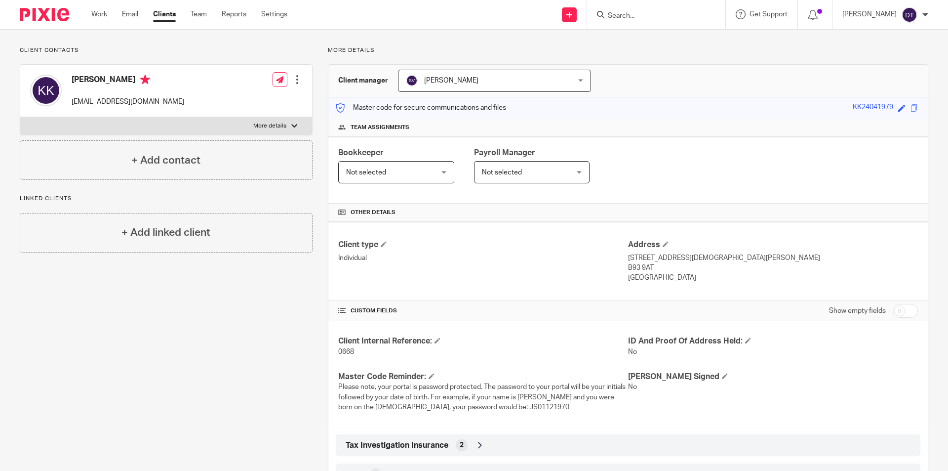
scroll to position [0, 0]
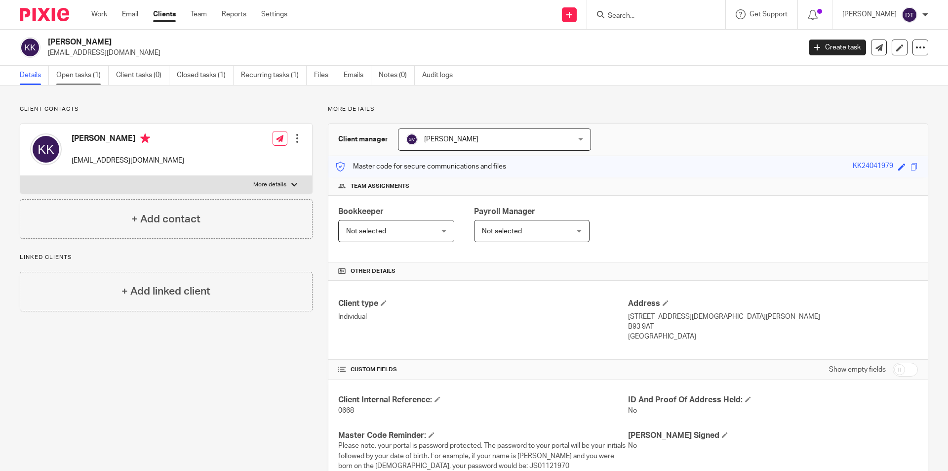
click at [78, 76] on link "Open tasks (1)" at bounding box center [82, 75] width 52 height 19
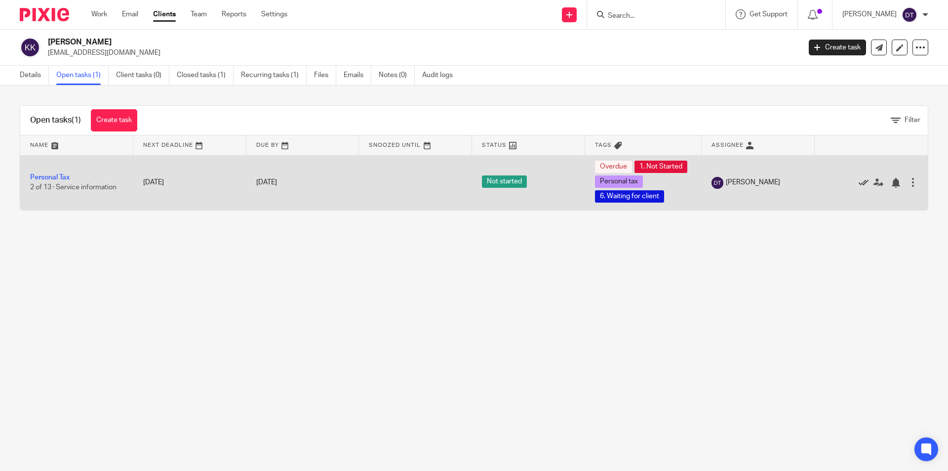
drag, startPoint x: 849, startPoint y: 180, endPoint x: 845, endPoint y: 187, distance: 7.8
click at [859, 180] on icon at bounding box center [864, 183] width 10 height 10
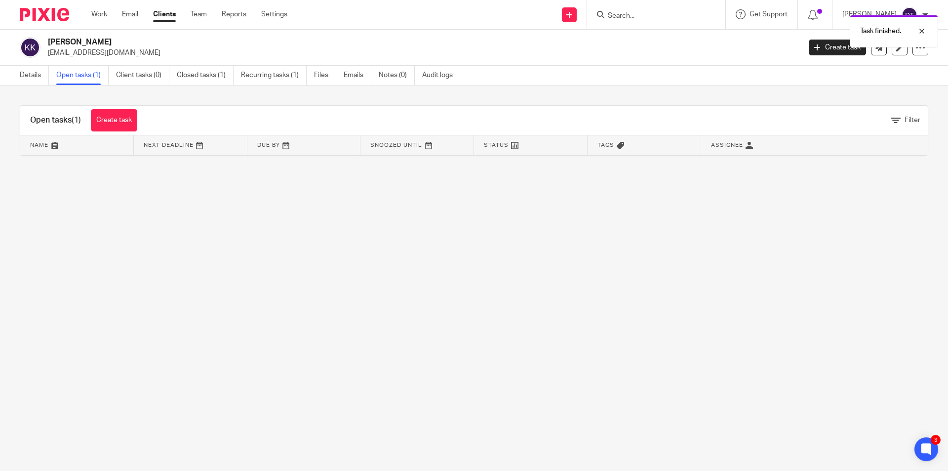
click at [627, 16] on div "Task finished." at bounding box center [706, 29] width 464 height 38
click at [646, 13] on div "Task finished." at bounding box center [706, 29] width 464 height 38
click at [640, 14] on div "Task finished." at bounding box center [706, 29] width 464 height 38
click at [617, 18] on div "Task finished." at bounding box center [706, 29] width 464 height 38
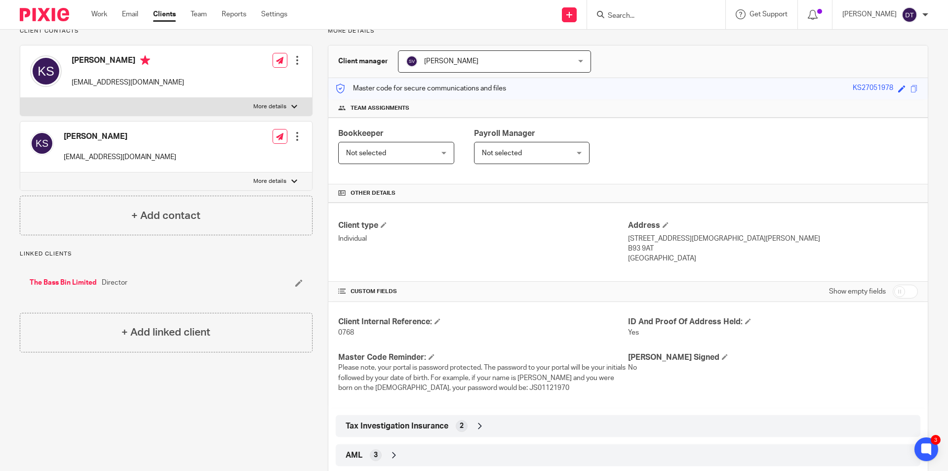
scroll to position [130, 0]
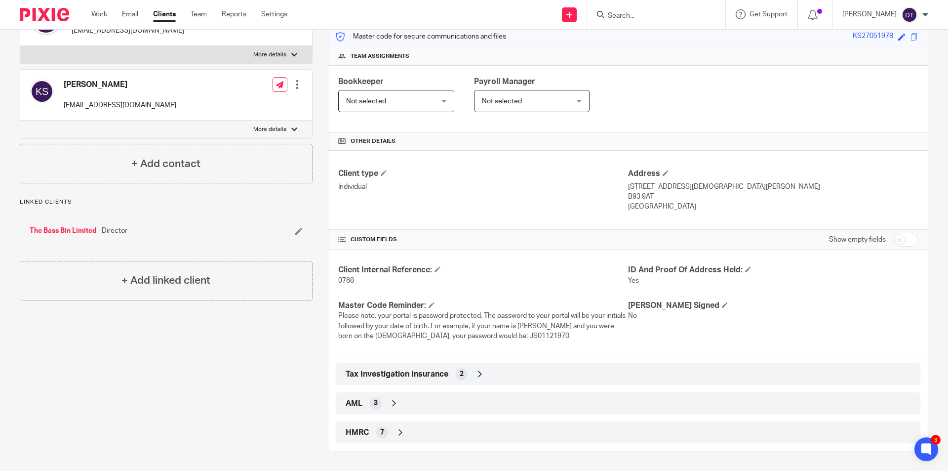
drag, startPoint x: 383, startPoint y: 434, endPoint x: 385, endPoint y: 428, distance: 6.7
click at [381, 433] on div "7" at bounding box center [382, 432] width 12 height 12
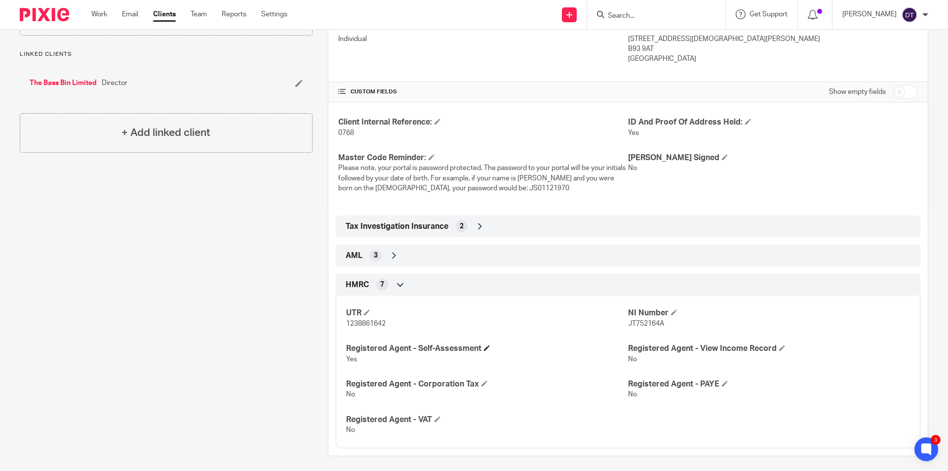
scroll to position [278, 0]
drag, startPoint x: 392, startPoint y: 324, endPoint x: 330, endPoint y: 324, distance: 61.7
click at [330, 324] on div "HMRC 7 UTR 1238861642 NI Number JT752164A Registered Agent - Self-Assessment Ye…" at bounding box center [628, 360] width 600 height 174
copy span "1238861642"
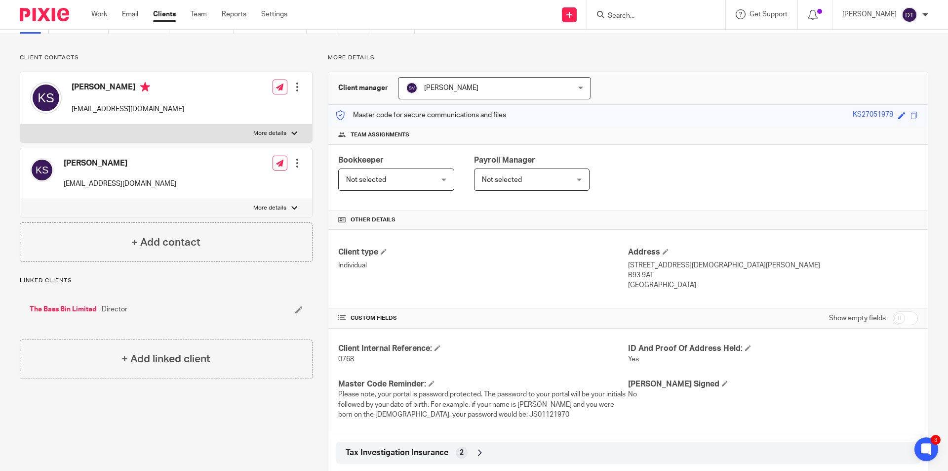
scroll to position [0, 0]
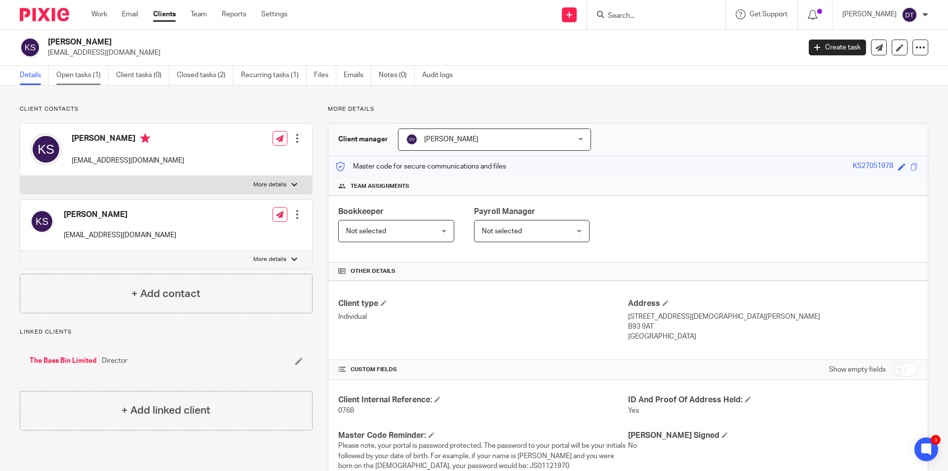
click at [80, 80] on link "Open tasks (1)" at bounding box center [82, 75] width 52 height 19
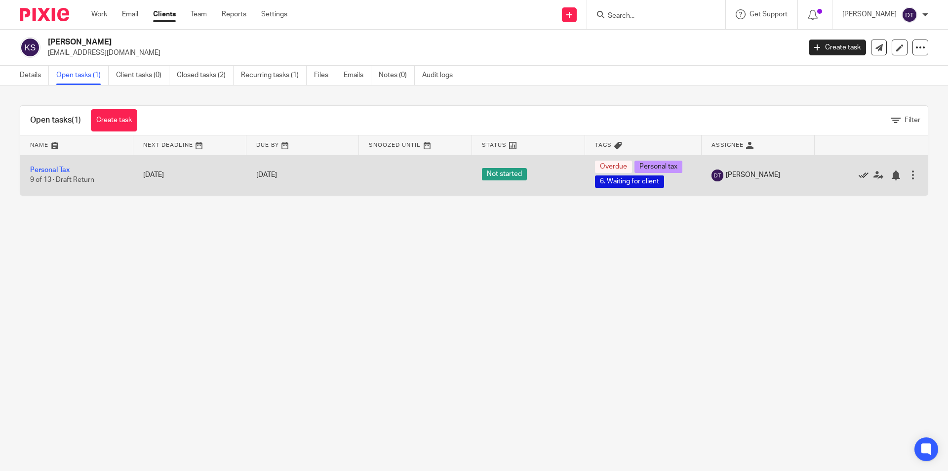
click at [859, 175] on icon at bounding box center [864, 175] width 10 height 10
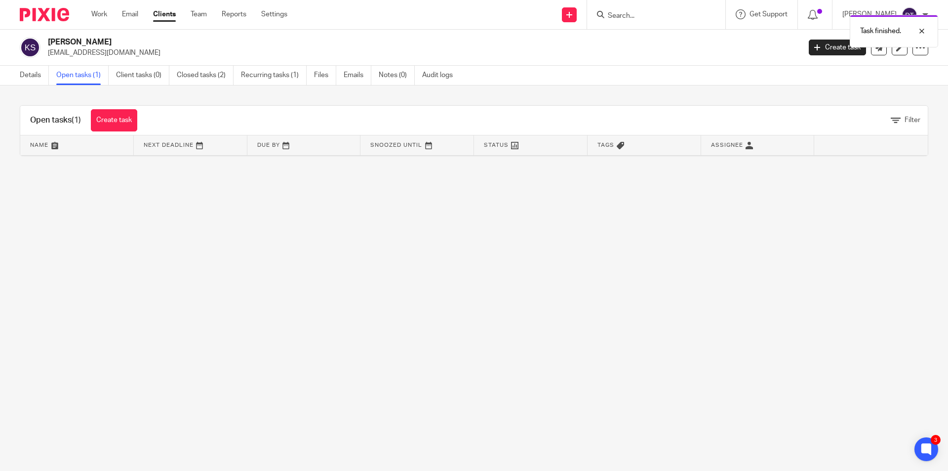
click at [508, 305] on main "Kalvinder Singh thebassbin1@gmail.com Create task Update from Companies House E…" at bounding box center [474, 235] width 948 height 471
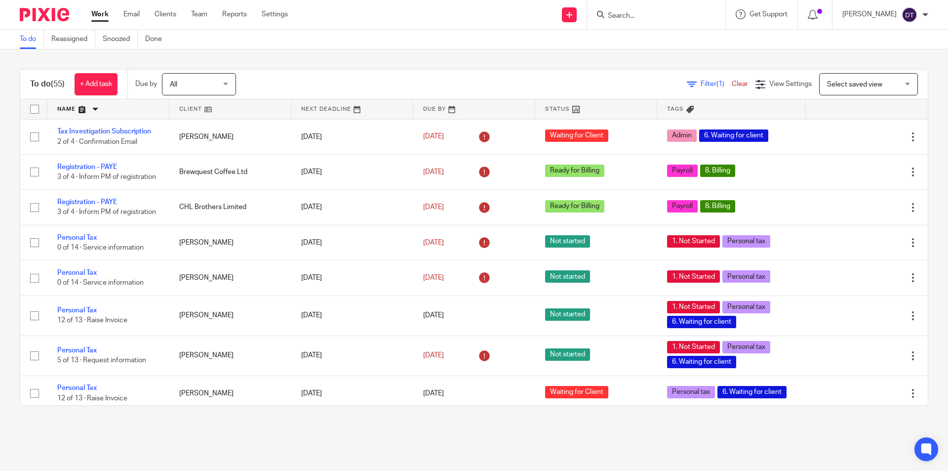
click at [113, 112] on link at bounding box center [108, 109] width 122 height 20
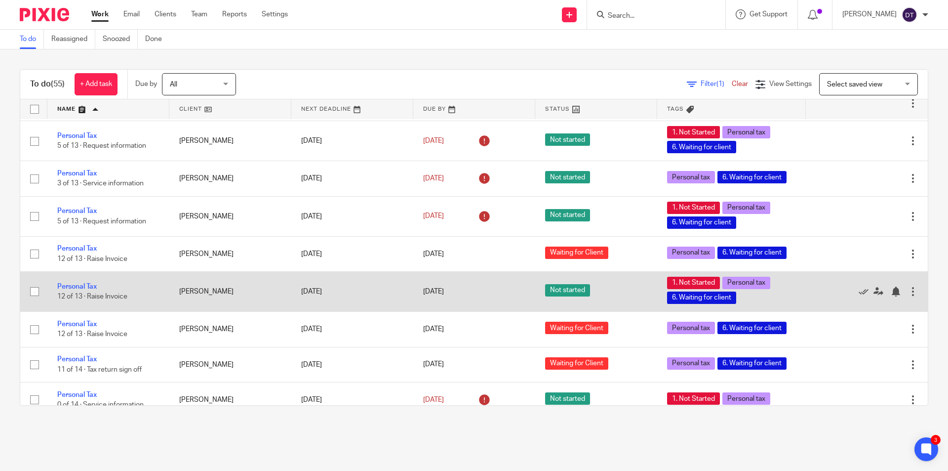
scroll to position [1712, 0]
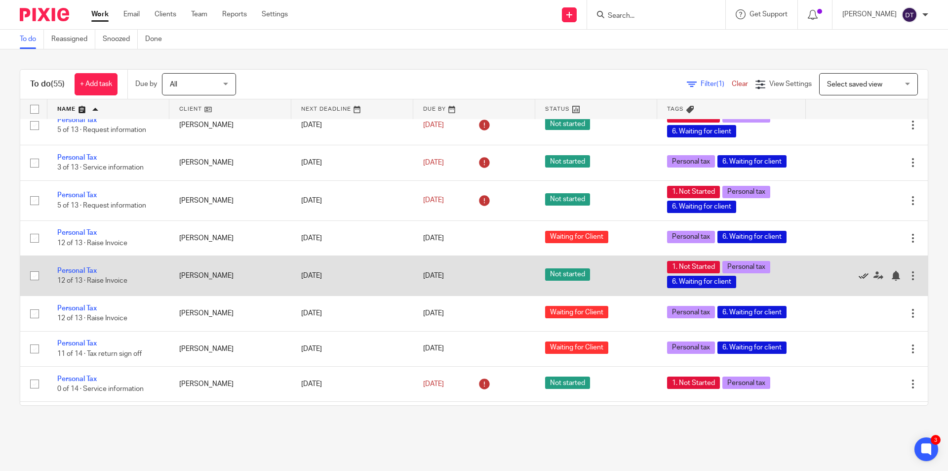
click at [859, 276] on icon at bounding box center [864, 276] width 10 height 10
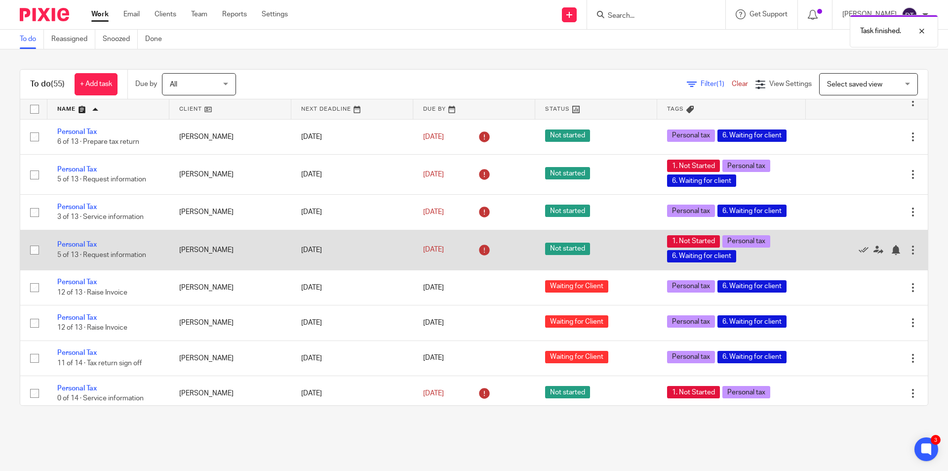
scroll to position [1613, 0]
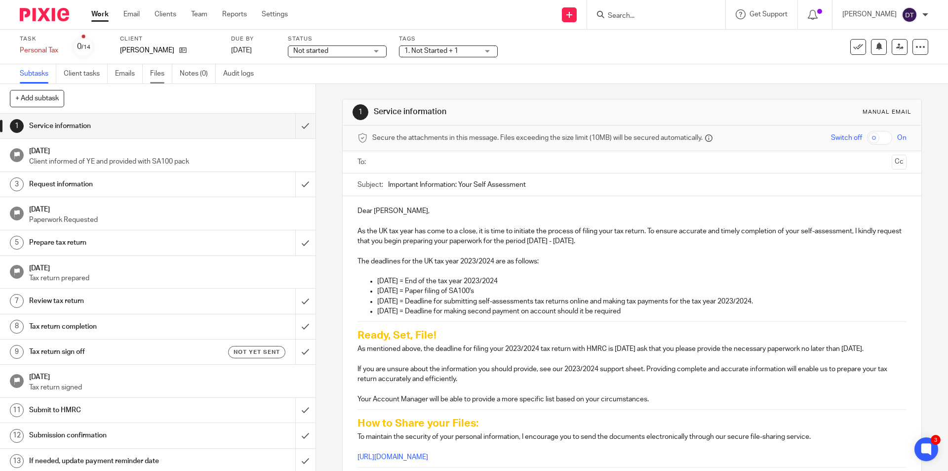
click at [156, 72] on link "Files" at bounding box center [161, 73] width 22 height 19
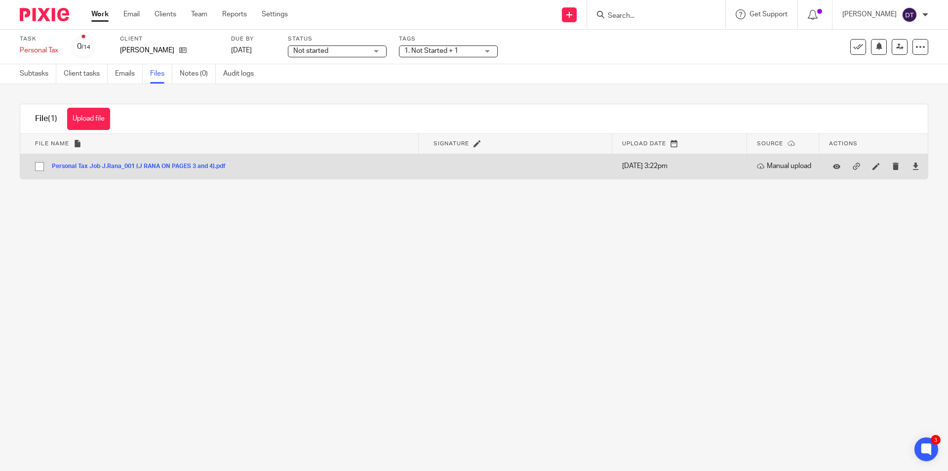
click at [149, 166] on button "Personal Tax Job J.Rana_001 (J RANA ON PAGES 3 and 4).pdf" at bounding box center [142, 166] width 181 height 7
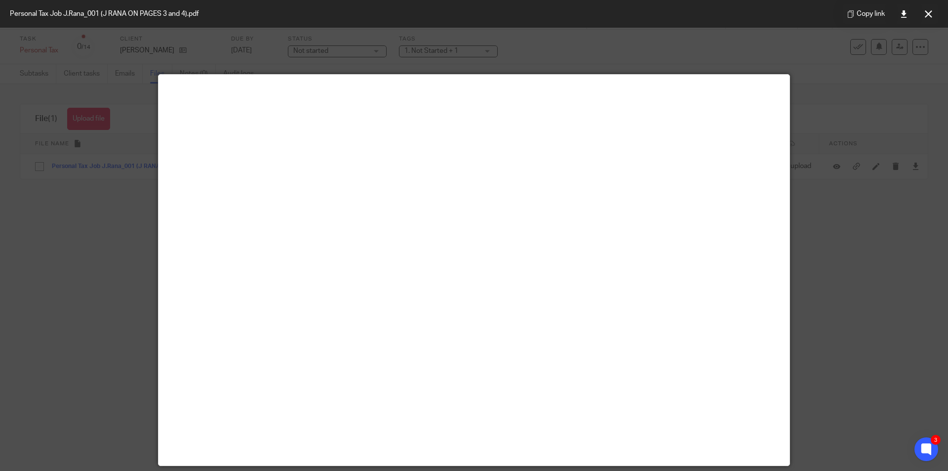
drag, startPoint x: 924, startPoint y: 17, endPoint x: 913, endPoint y: 31, distance: 17.3
click at [924, 16] on button at bounding box center [929, 14] width 20 height 20
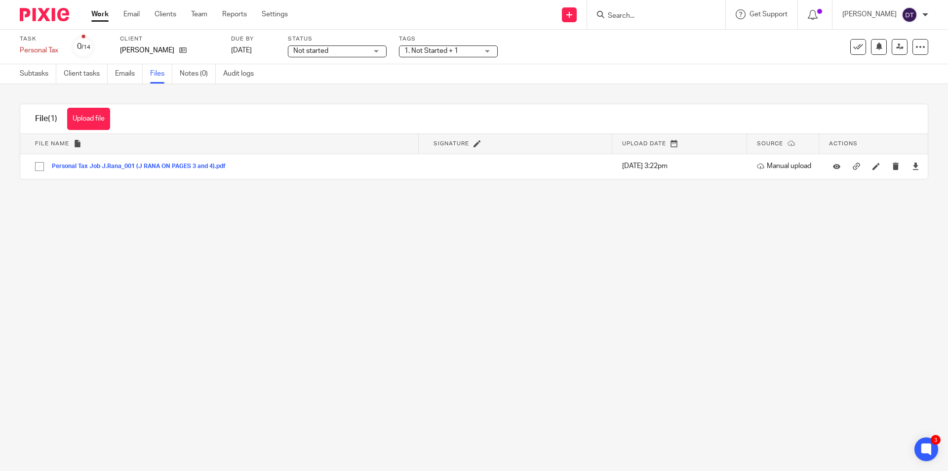
drag, startPoint x: 855, startPoint y: 255, endPoint x: 915, endPoint y: 223, distance: 67.8
click at [855, 254] on main "Task Personal Tax Save Personal Tax 0 /14 Client [PERSON_NAME] Due by [DATE] St…" at bounding box center [474, 235] width 948 height 471
click at [32, 76] on link "Subtasks" at bounding box center [38, 73] width 37 height 19
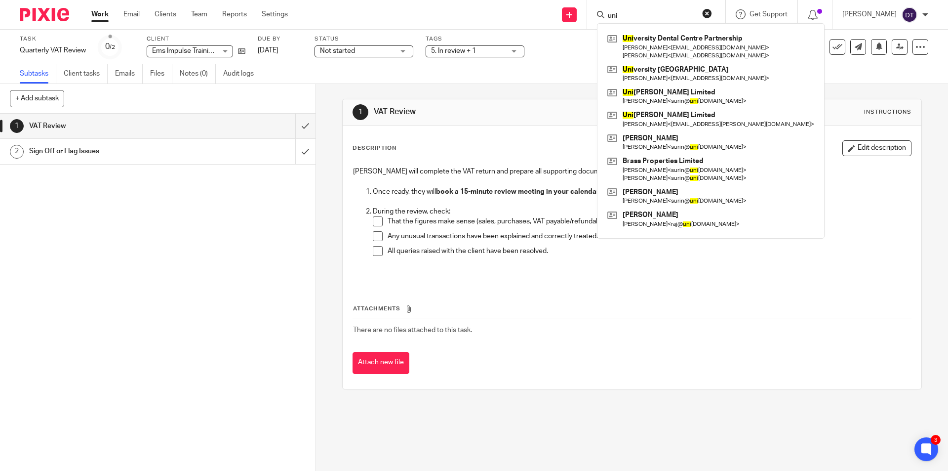
drag, startPoint x: 642, startPoint y: 20, endPoint x: 594, endPoint y: 16, distance: 47.6
click at [597, 17] on div "uni" at bounding box center [654, 14] width 115 height 12
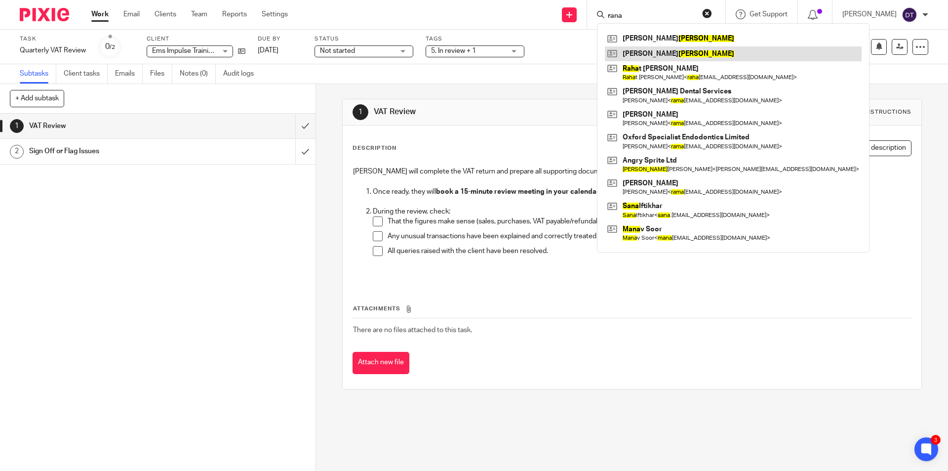
type input "rana"
click at [663, 49] on link at bounding box center [733, 53] width 257 height 15
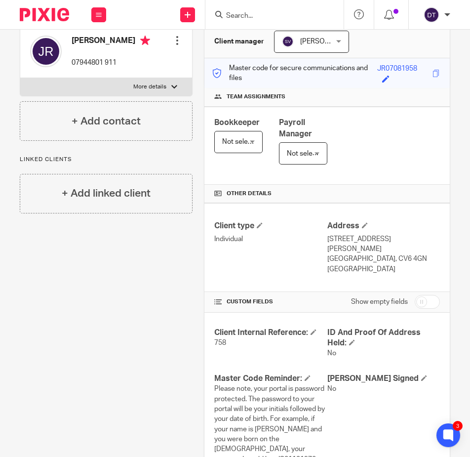
scroll to position [99, 0]
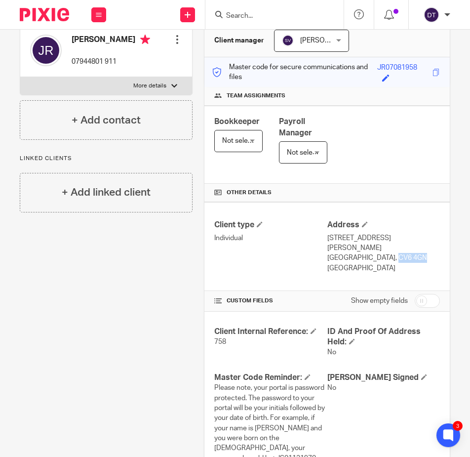
drag, startPoint x: 371, startPoint y: 248, endPoint x: 354, endPoint y: 248, distance: 16.8
click at [354, 253] on p "Coventry, CV6 4GN" at bounding box center [383, 258] width 113 height 10
copy p "CV6 4GN"
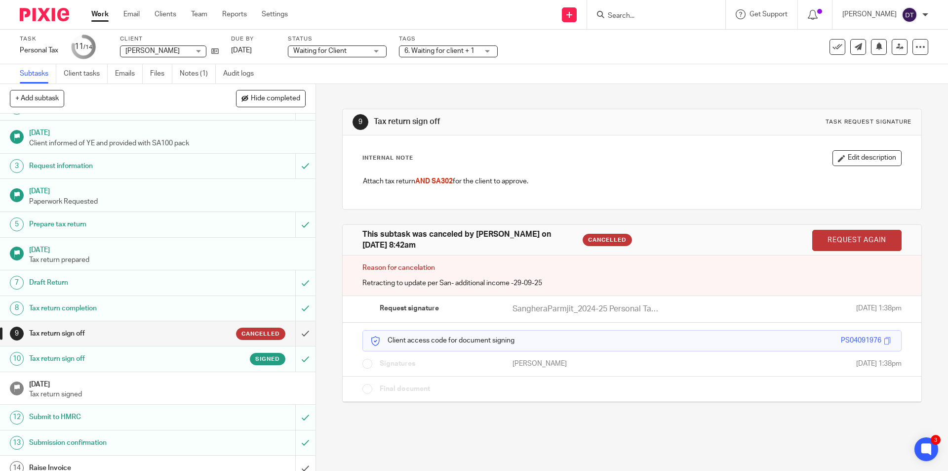
scroll to position [28, 0]
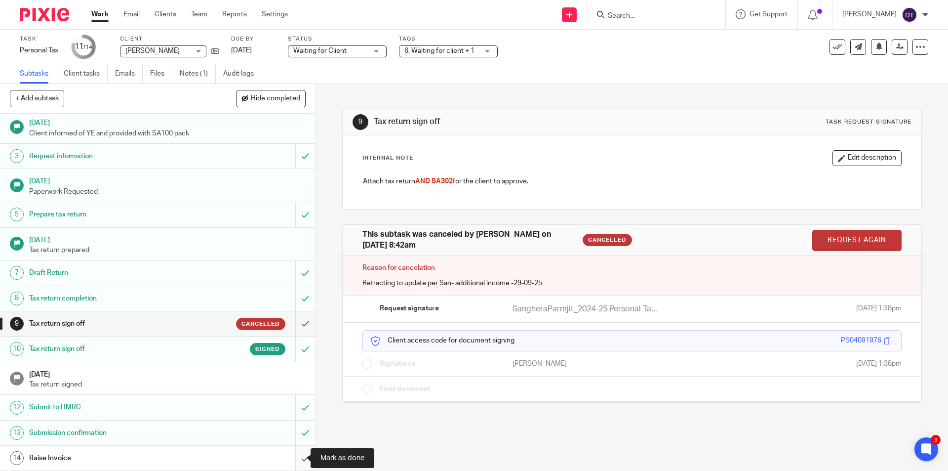
click at [294, 459] on input "submit" at bounding box center [158, 457] width 316 height 25
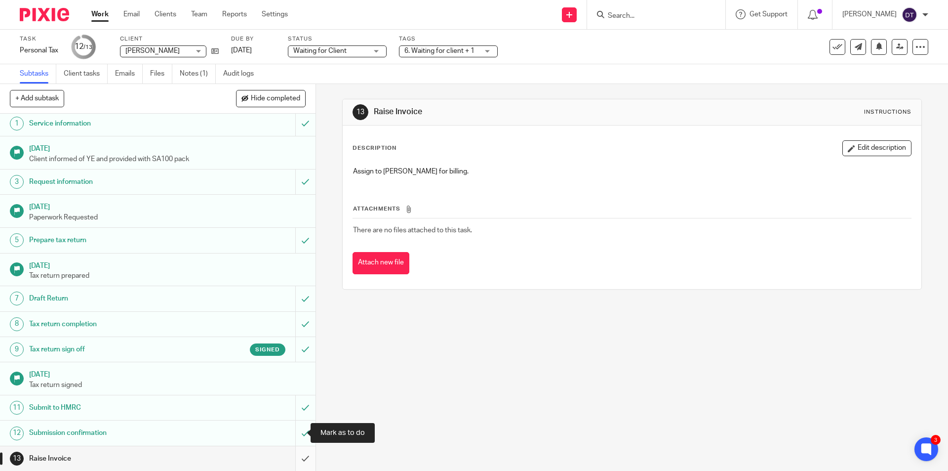
scroll to position [3, 0]
click at [298, 455] on input "submit" at bounding box center [158, 457] width 316 height 25
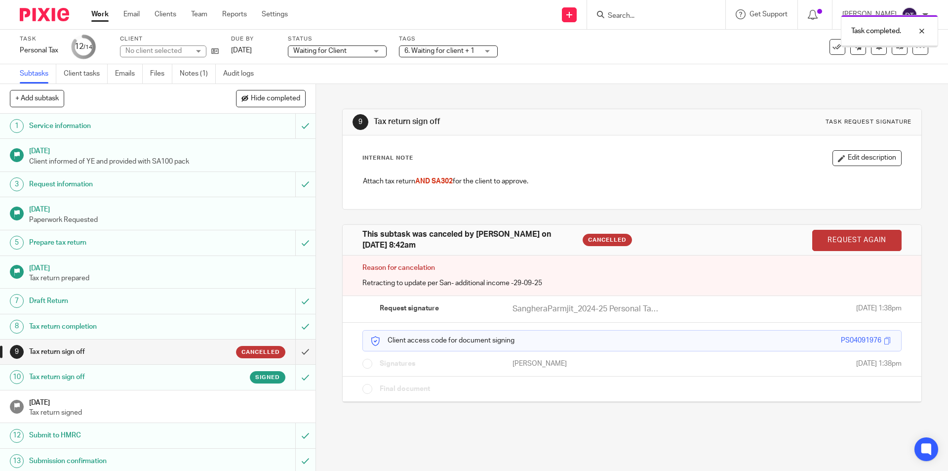
click at [827, 43] on div "Task completed." at bounding box center [706, 29] width 464 height 38
click at [825, 46] on div "Task completed." at bounding box center [706, 29] width 464 height 38
click at [833, 49] on icon at bounding box center [838, 47] width 10 height 10
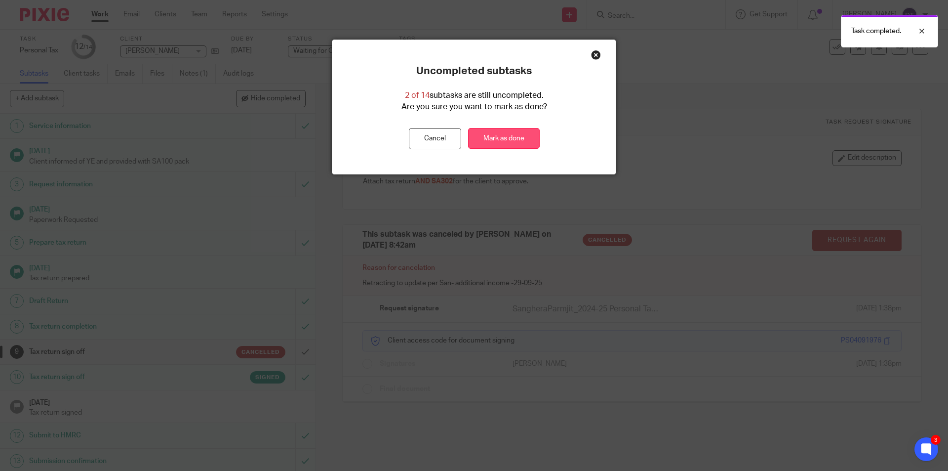
click at [513, 128] on link "Mark as done" at bounding box center [504, 138] width 72 height 21
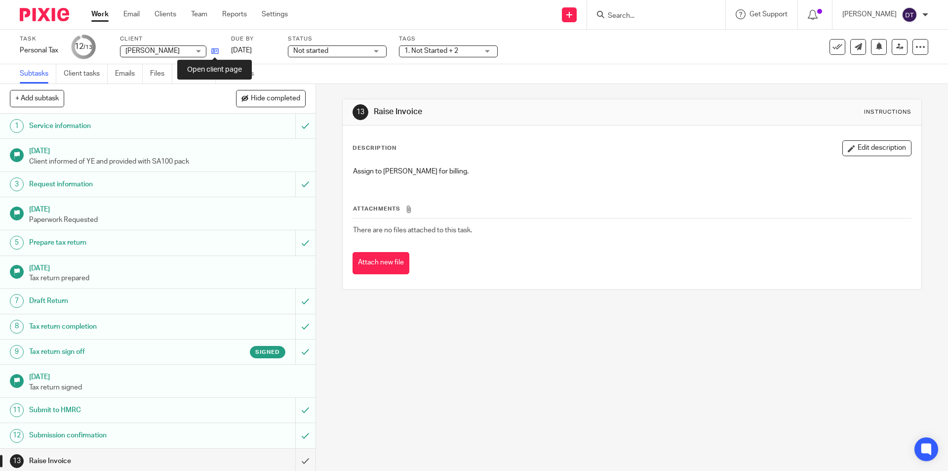
click at [215, 47] on icon at bounding box center [214, 50] width 7 height 7
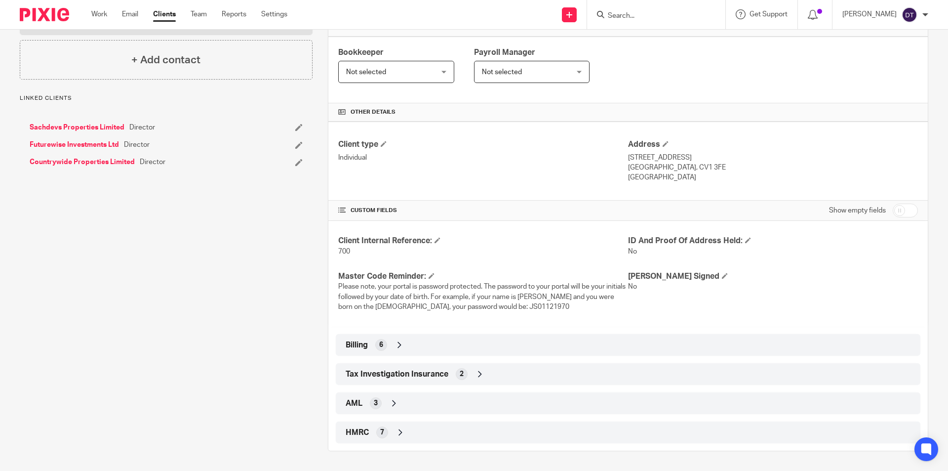
click at [394, 424] on div "HMRC 7" at bounding box center [628, 432] width 570 height 17
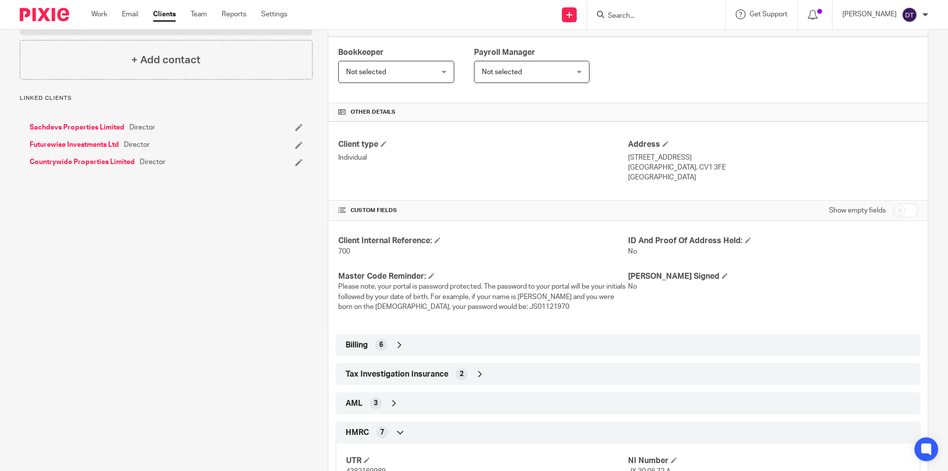
scroll to position [208, 0]
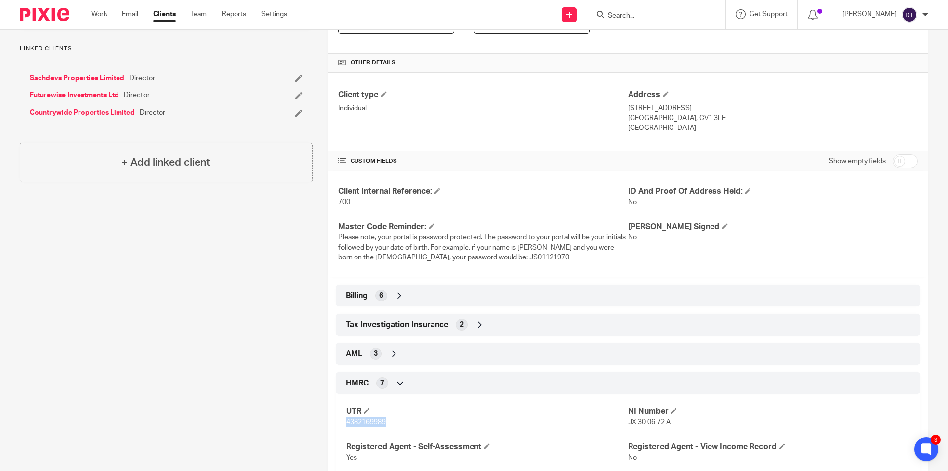
drag, startPoint x: 390, startPoint y: 421, endPoint x: 344, endPoint y: 424, distance: 45.5
click at [346, 424] on p "4382169989" at bounding box center [487, 422] width 282 height 10
copy span "4382169989"
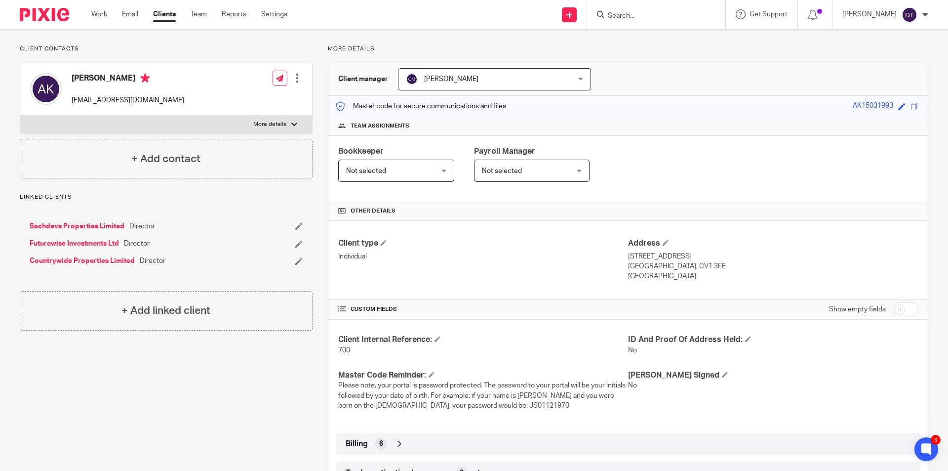
scroll to position [0, 0]
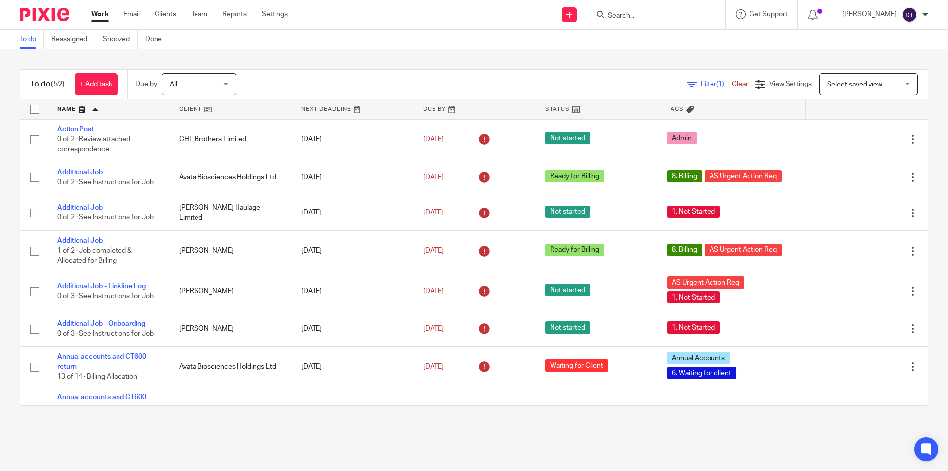
click at [113, 109] on link at bounding box center [108, 109] width 122 height 20
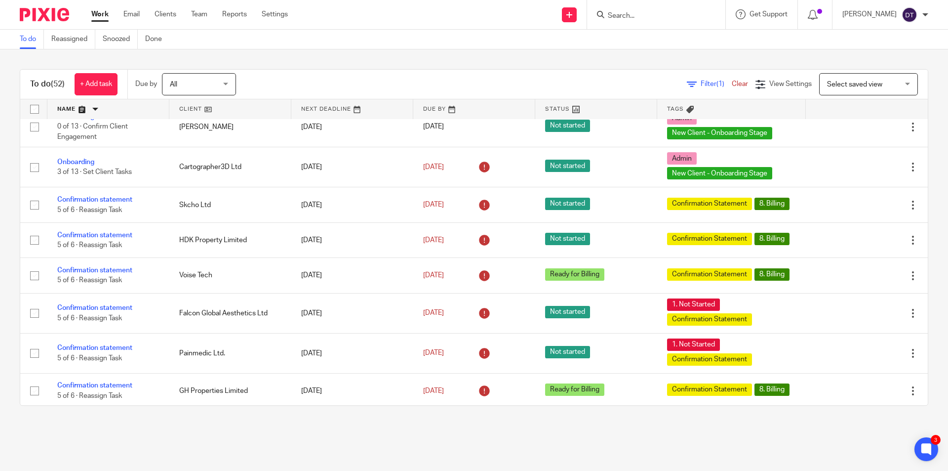
scroll to position [860, 0]
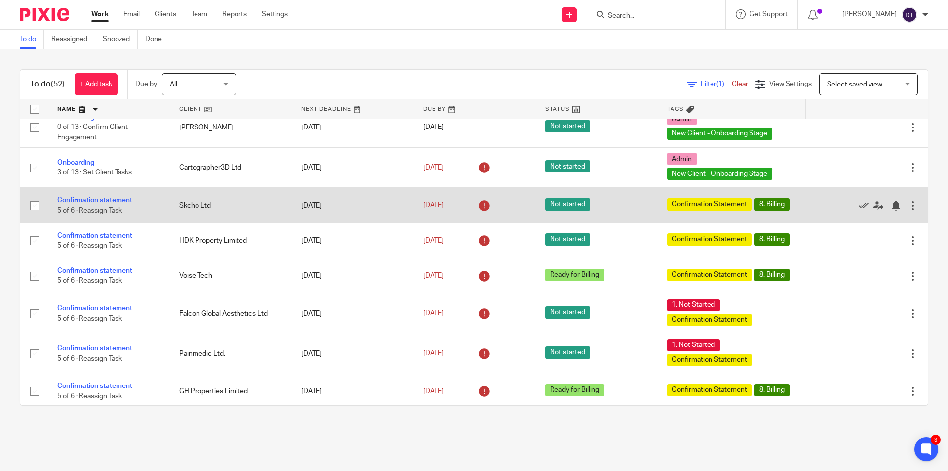
drag, startPoint x: 102, startPoint y: 204, endPoint x: 95, endPoint y: 211, distance: 9.4
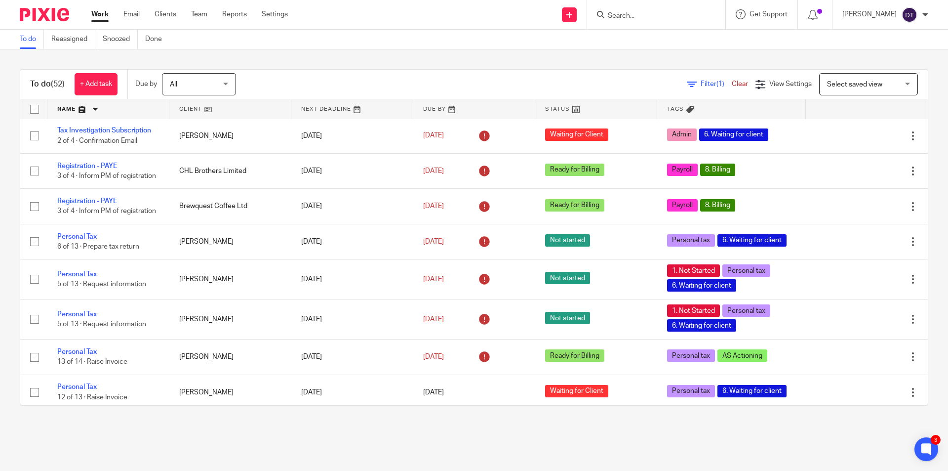
scroll to position [0, 0]
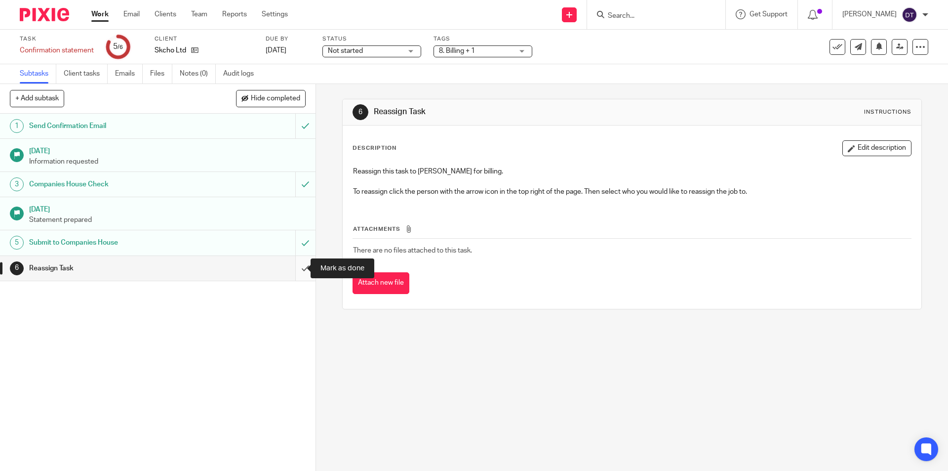
click at [299, 263] on input "submit" at bounding box center [158, 268] width 316 height 25
click at [302, 267] on input "submit" at bounding box center [158, 268] width 316 height 25
click at [297, 266] on input "submit" at bounding box center [158, 268] width 316 height 25
click at [288, 262] on input "submit" at bounding box center [158, 268] width 316 height 25
click at [298, 262] on input "submit" at bounding box center [158, 268] width 316 height 25
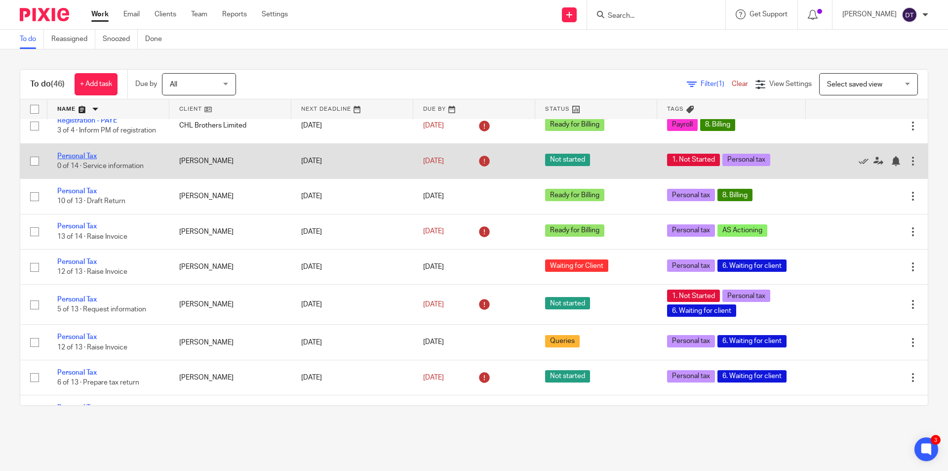
scroll to position [99, 0]
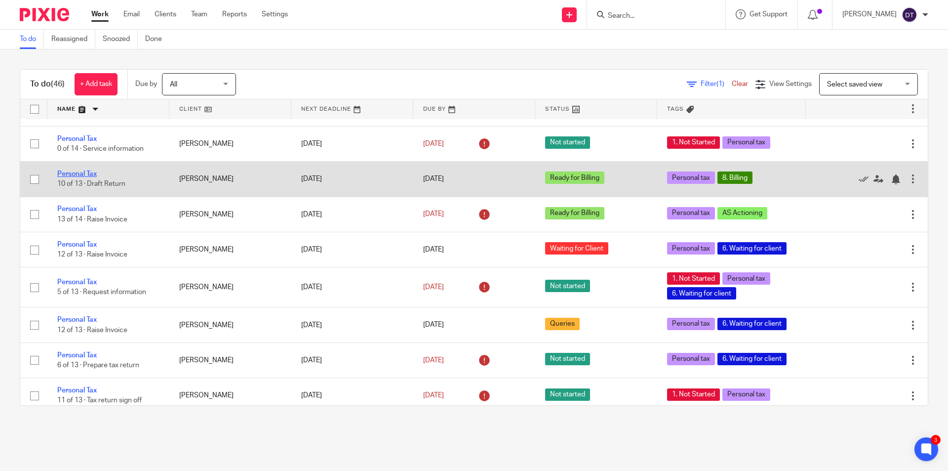
click at [72, 177] on link "Personal Tax" at bounding box center [77, 173] width 40 height 7
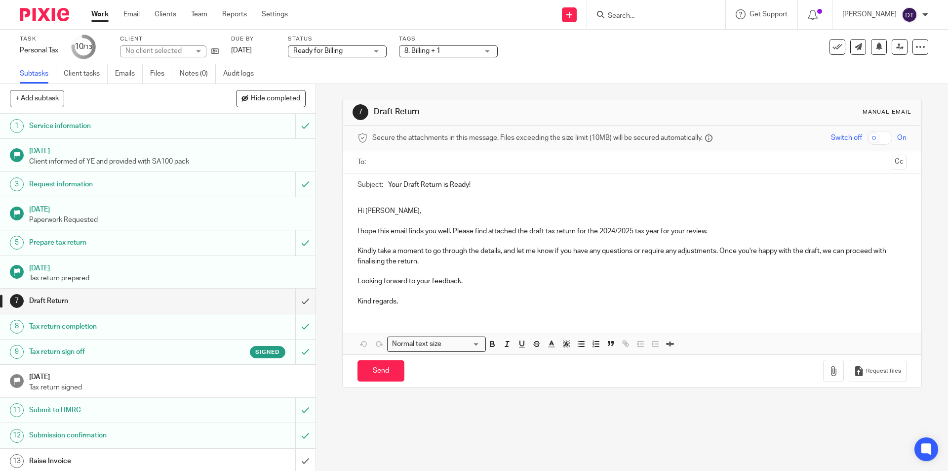
scroll to position [3, 0]
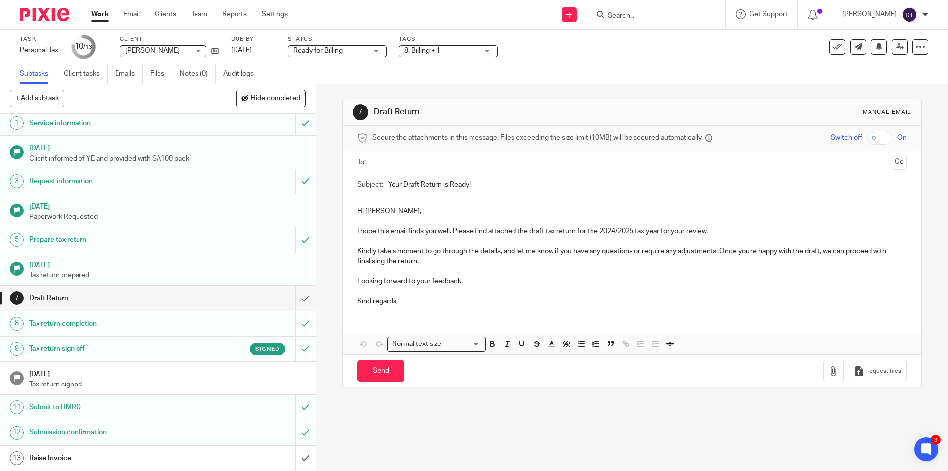
click at [97, 10] on link "Work" at bounding box center [99, 14] width 17 height 10
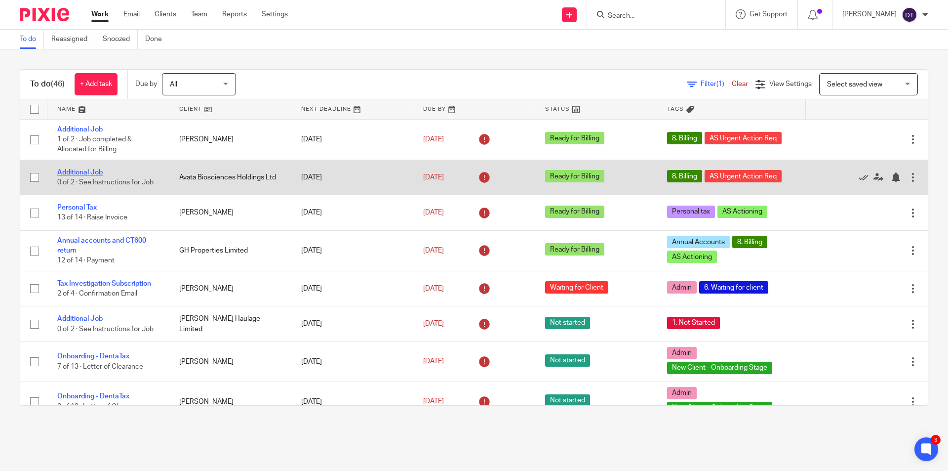
click at [81, 173] on link "Additional Job" at bounding box center [79, 172] width 45 height 7
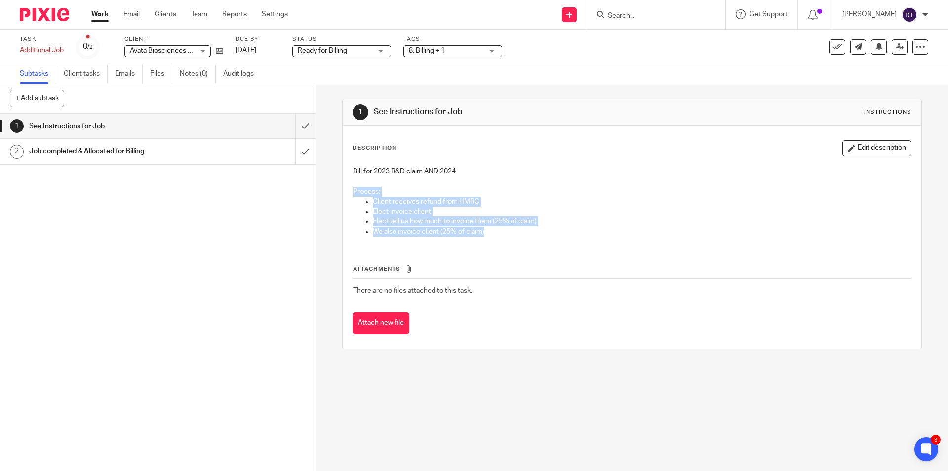
drag, startPoint x: 502, startPoint y: 239, endPoint x: 345, endPoint y: 190, distance: 163.9
click at [348, 190] on div "Bill for 2023 R&D claim AND 2024 Process: Client receives refund from HMRC Elec…" at bounding box center [631, 203] width 567 height 82
click at [522, 189] on p "Process:" at bounding box center [632, 192] width 558 height 10
drag, startPoint x: 492, startPoint y: 234, endPoint x: 350, endPoint y: 164, distance: 158.1
click at [344, 164] on div "Description Edit description Bill for 2023 R&D claim AND 2024 Process: Client r…" at bounding box center [632, 236] width 578 height 223
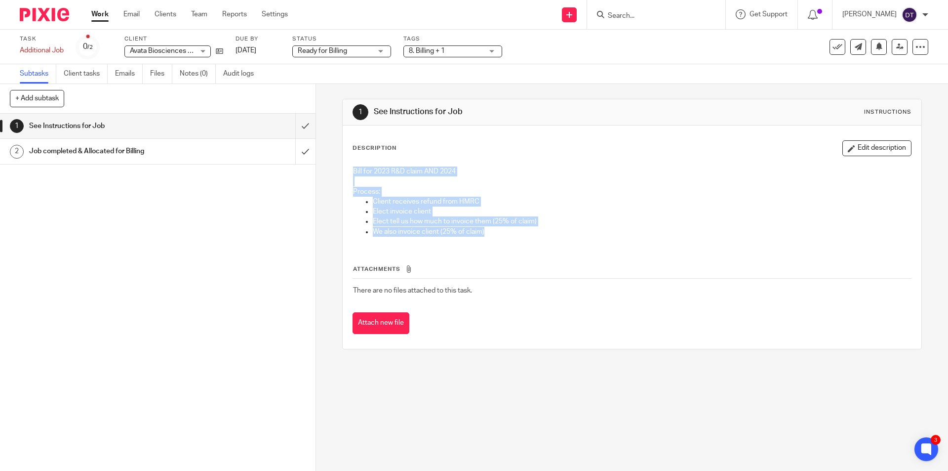
click at [486, 171] on p "Bill for 2023 R&D claim AND 2024" at bounding box center [632, 171] width 558 height 10
click at [475, 167] on p "Bill for 2023 R&D claim AND 2024" at bounding box center [632, 171] width 558 height 10
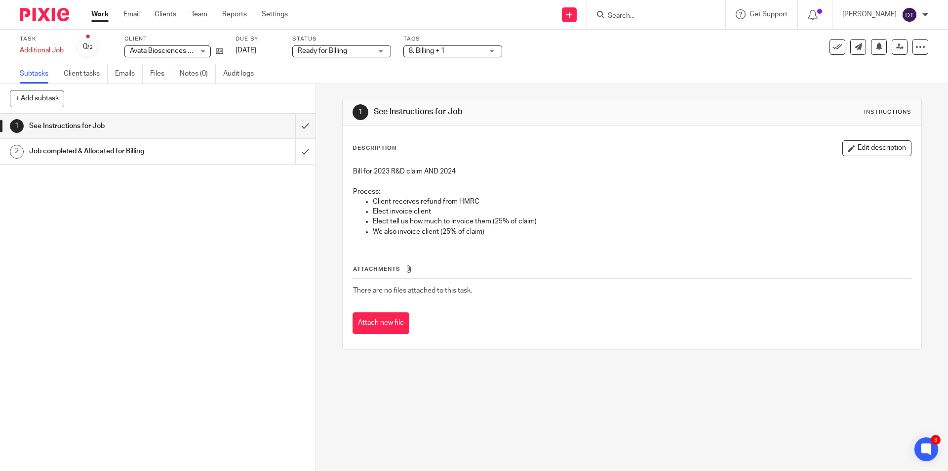
click at [630, 12] on input "Search" at bounding box center [651, 16] width 89 height 9
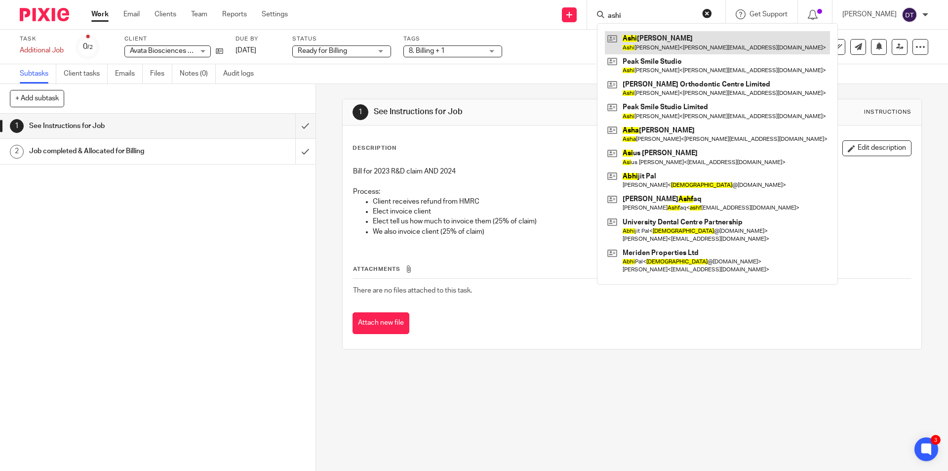
type input "ashi"
click at [642, 52] on link at bounding box center [717, 42] width 225 height 23
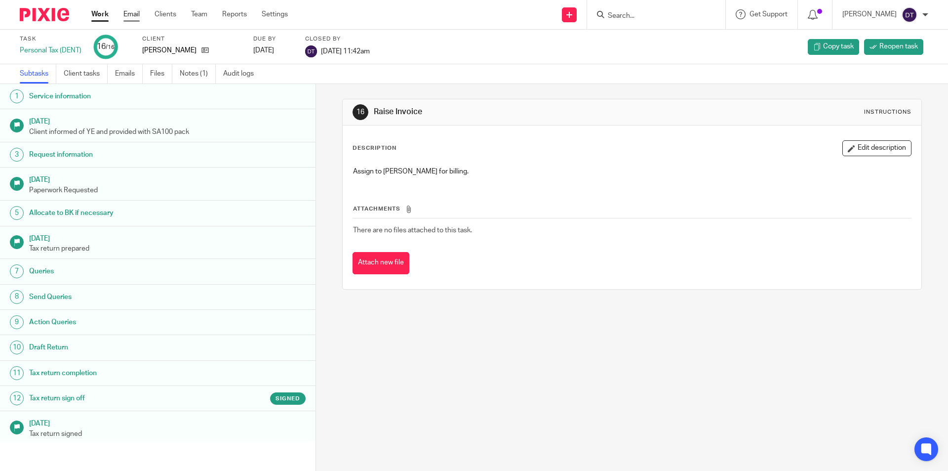
click at [135, 18] on link "Email" at bounding box center [131, 14] width 16 height 10
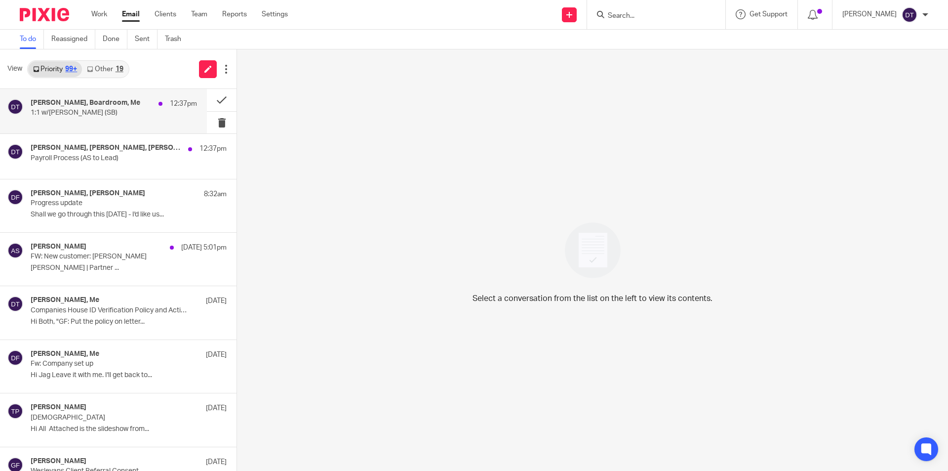
click at [116, 103] on h4 "[PERSON_NAME], Boardroom, Me" at bounding box center [86, 103] width 110 height 8
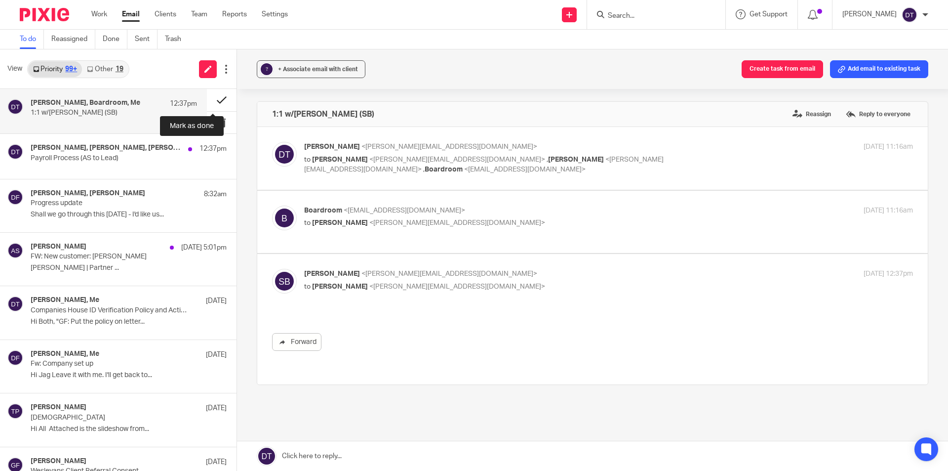
click at [213, 97] on button at bounding box center [222, 100] width 30 height 22
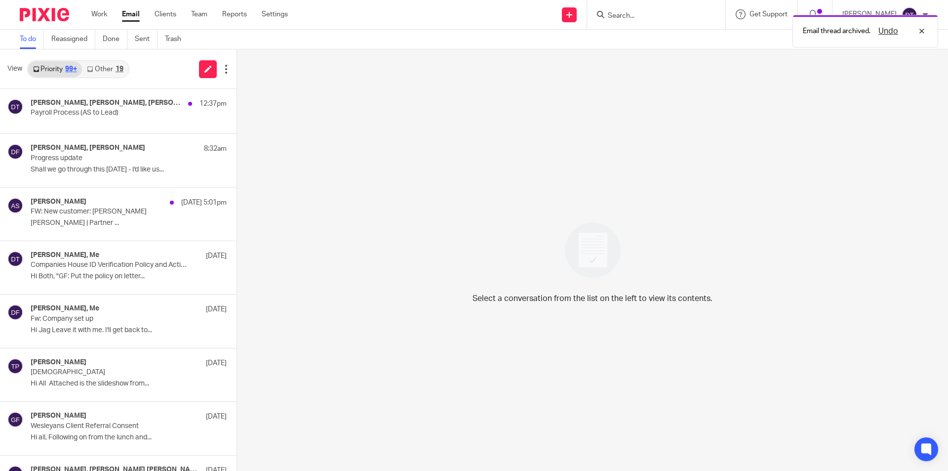
click at [156, 111] on p "Payroll Process (AS to Lead)" at bounding box center [109, 113] width 157 height 8
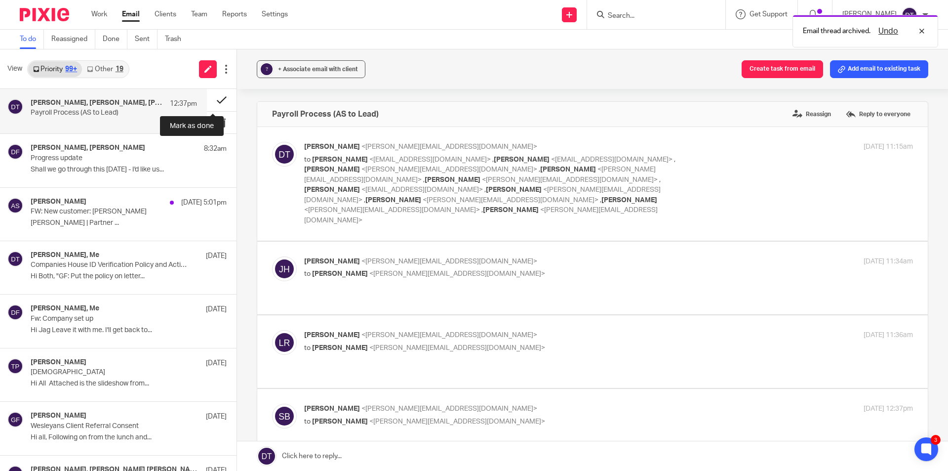
click at [211, 105] on button at bounding box center [222, 100] width 30 height 22
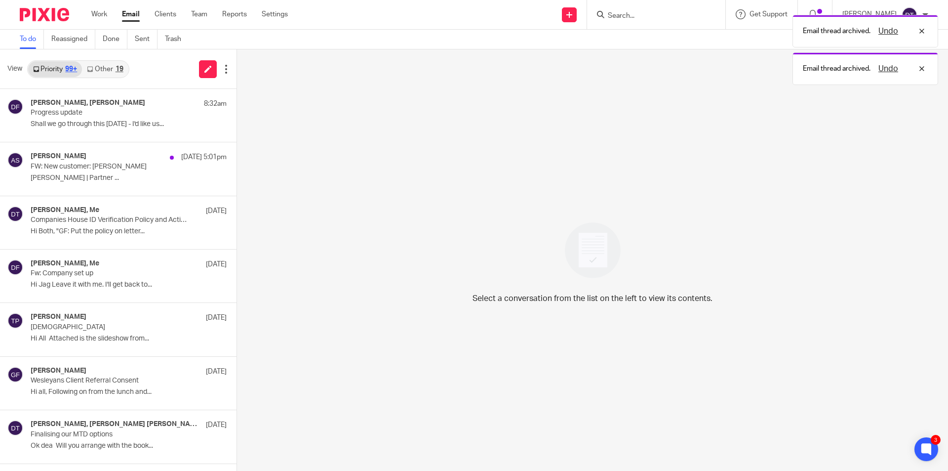
click at [96, 69] on link "Other 19" at bounding box center [105, 69] width 46 height 16
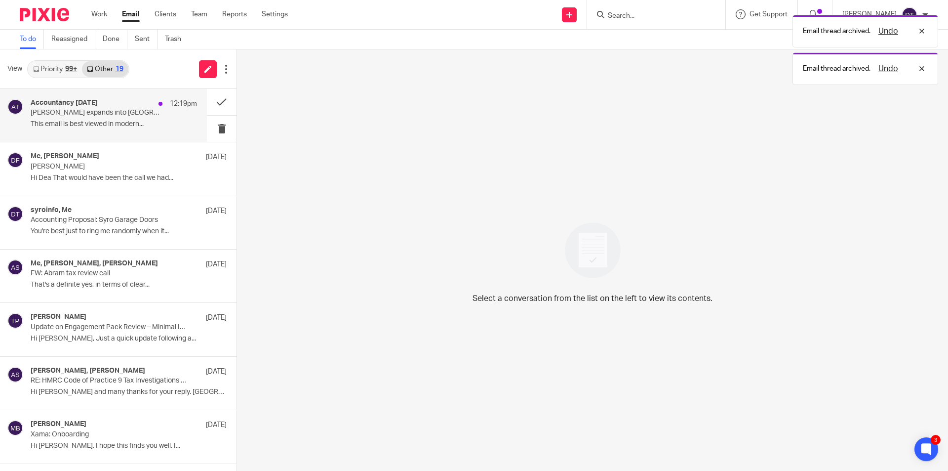
click at [118, 120] on div "Accountancy Today 12:19pm Cooper Parry expands into Scotland with Hutcheon Mear…" at bounding box center [114, 115] width 166 height 33
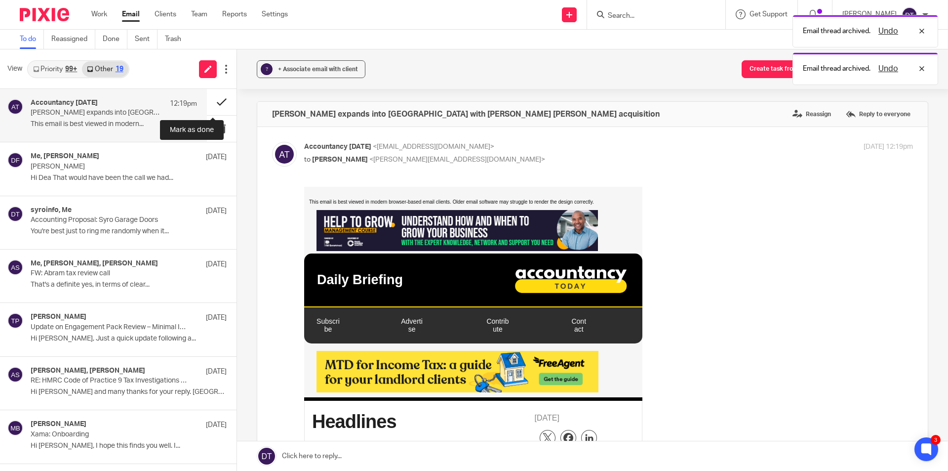
click at [216, 100] on button at bounding box center [222, 102] width 30 height 26
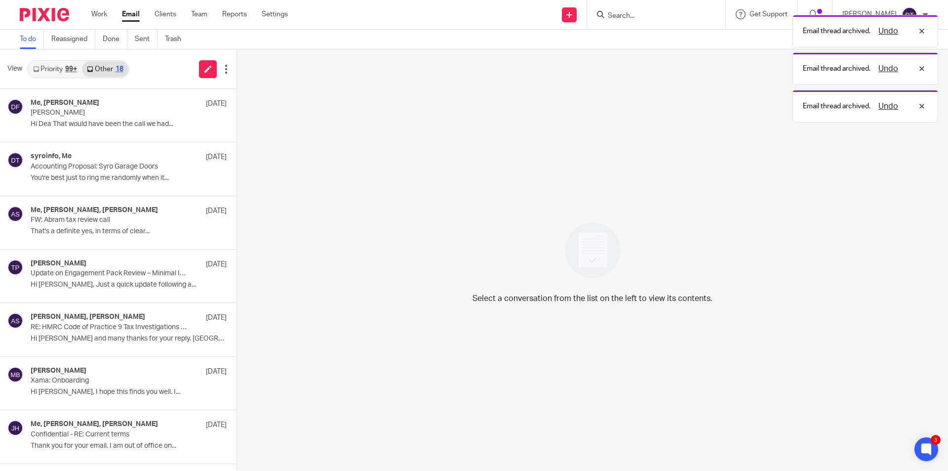
click at [62, 70] on link "Priority 99+" at bounding box center [55, 69] width 54 height 16
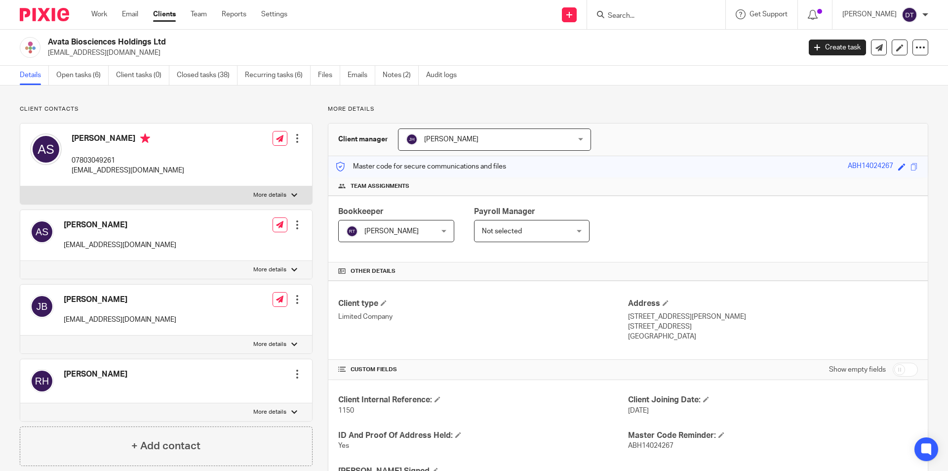
drag, startPoint x: 76, startPoint y: 51, endPoint x: 47, endPoint y: 54, distance: 29.3
click at [47, 54] on div "Avata Biosciences Holdings Ltd asaich@avatabio.com" at bounding box center [407, 47] width 774 height 21
copy p "asaich@avatabio.com"
click at [133, 11] on link "Email" at bounding box center [130, 14] width 16 height 10
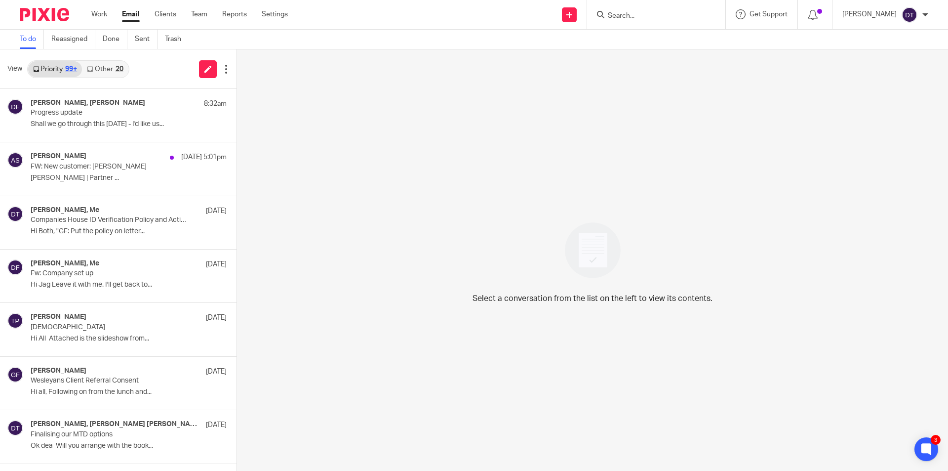
click at [107, 71] on link "Other 20" at bounding box center [105, 69] width 46 height 16
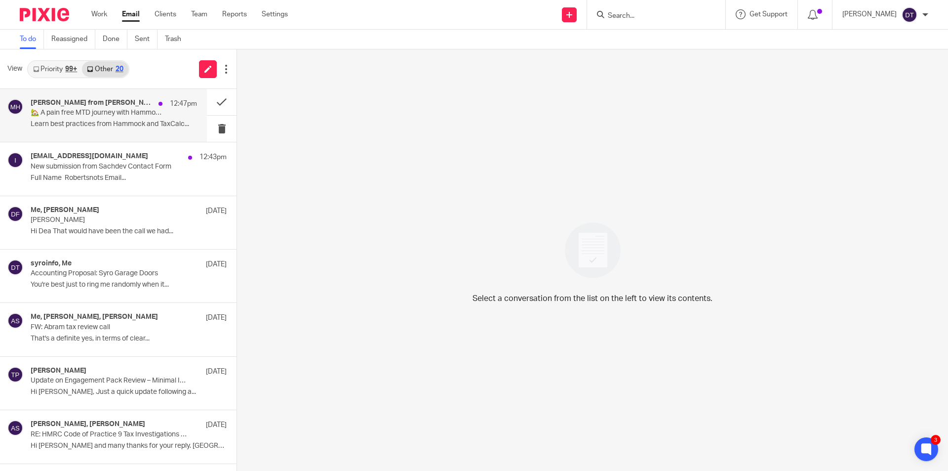
click at [96, 106] on h4 "Marco from Hammock" at bounding box center [92, 103] width 123 height 8
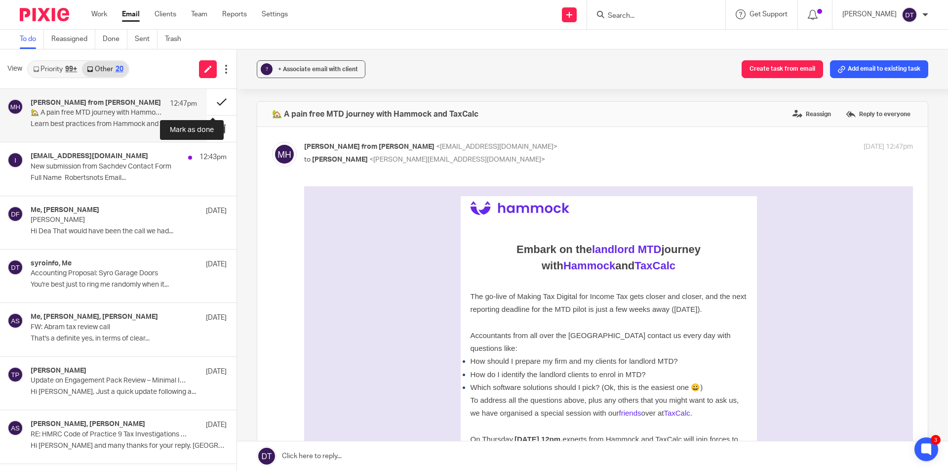
click at [216, 99] on button at bounding box center [222, 102] width 30 height 26
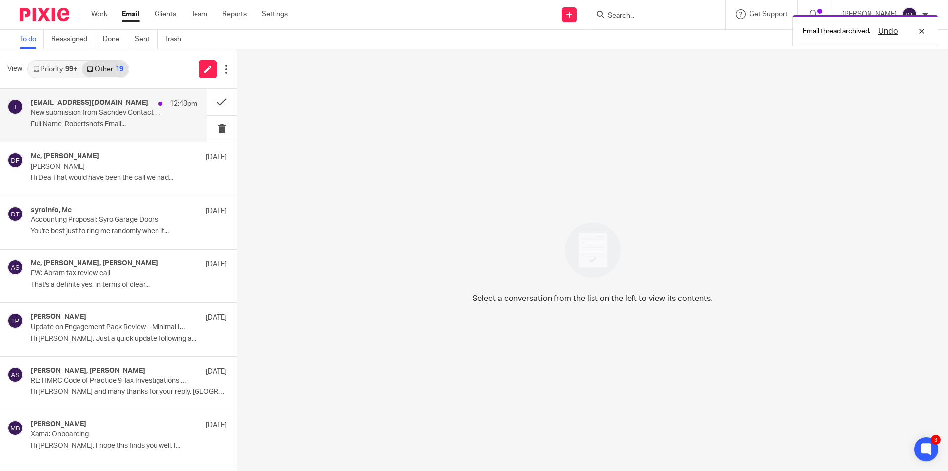
click at [105, 121] on p "Full Name Robertsnots Email..." at bounding box center [114, 124] width 166 height 8
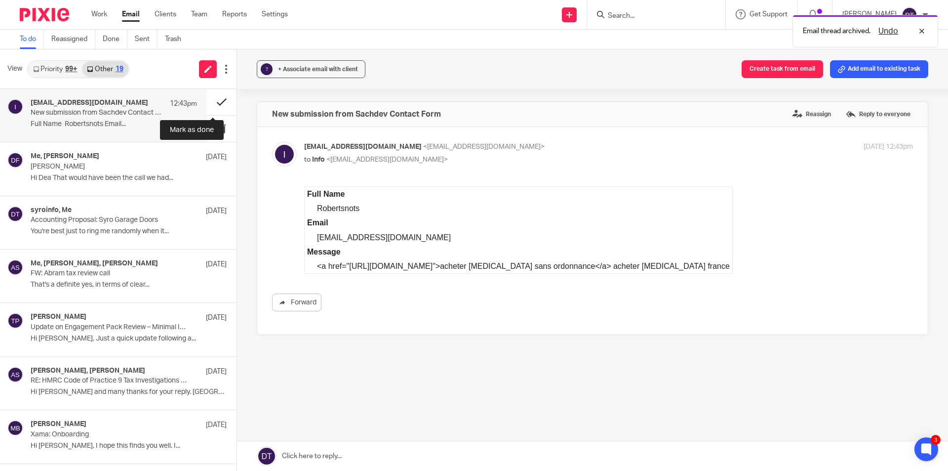
click at [213, 103] on button at bounding box center [222, 102] width 30 height 26
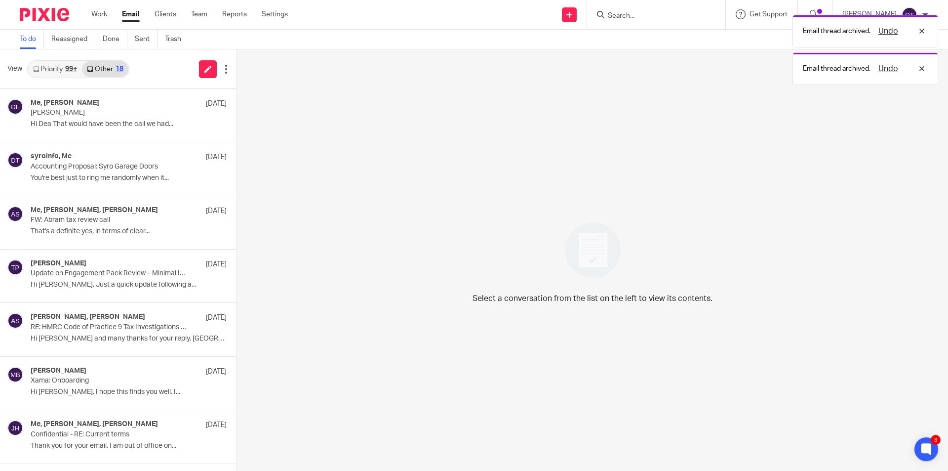
click at [61, 69] on link "Priority 99+" at bounding box center [55, 69] width 54 height 16
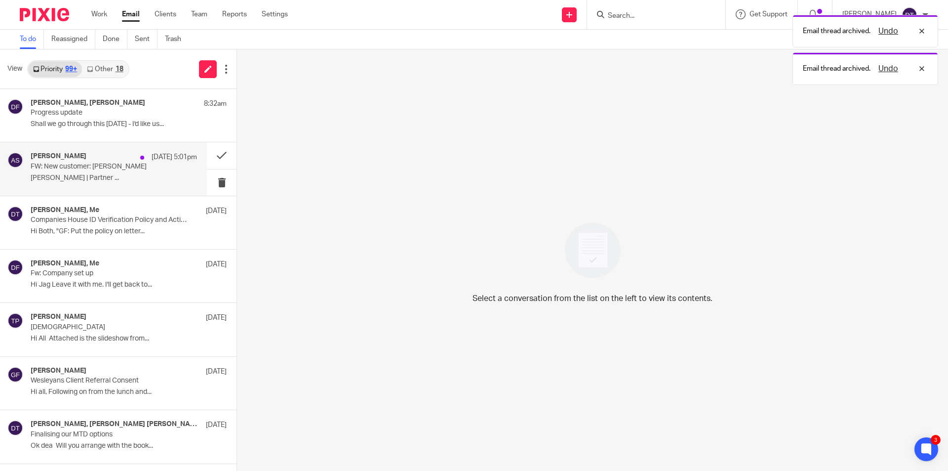
click at [77, 183] on div "Arun Sachdev 12 Oct 5:01pm FW: New customer: Sulkhan Samra Arun Sachdev | Partn…" at bounding box center [114, 168] width 166 height 33
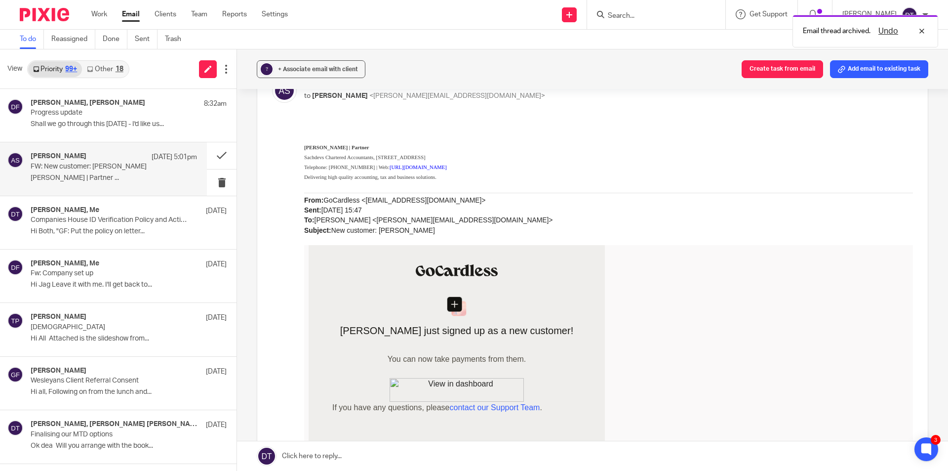
scroll to position [49, 0]
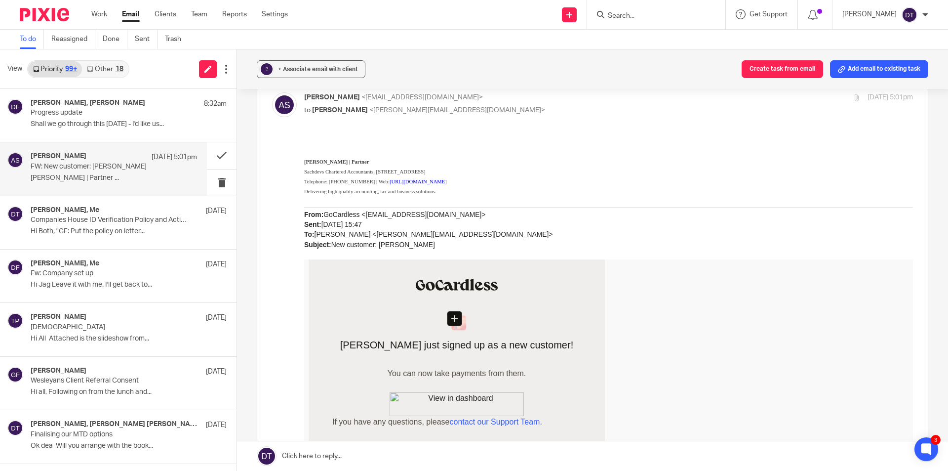
click at [651, 10] on form at bounding box center [659, 14] width 105 height 12
click at [647, 17] on input "Search" at bounding box center [651, 16] width 89 height 9
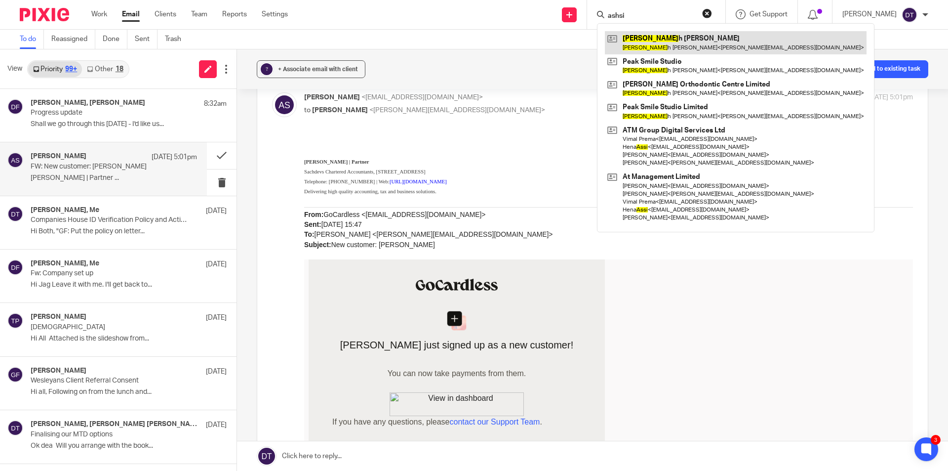
type input "ashsi"
click at [663, 45] on link at bounding box center [736, 42] width 262 height 23
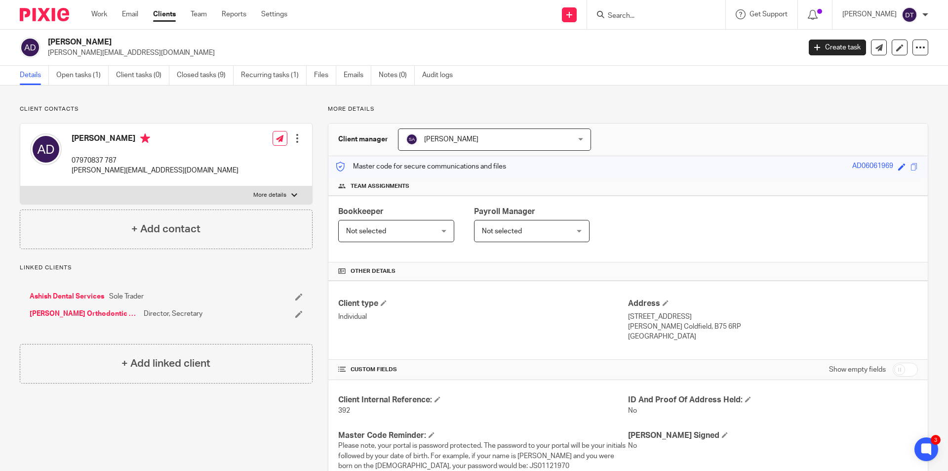
click at [645, 16] on input "Search" at bounding box center [651, 16] width 89 height 9
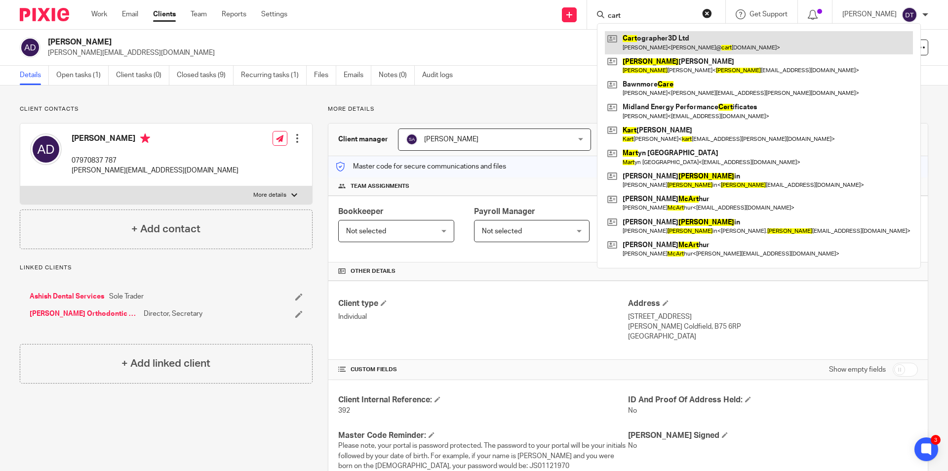
type input "cart"
click at [648, 37] on link at bounding box center [759, 42] width 308 height 23
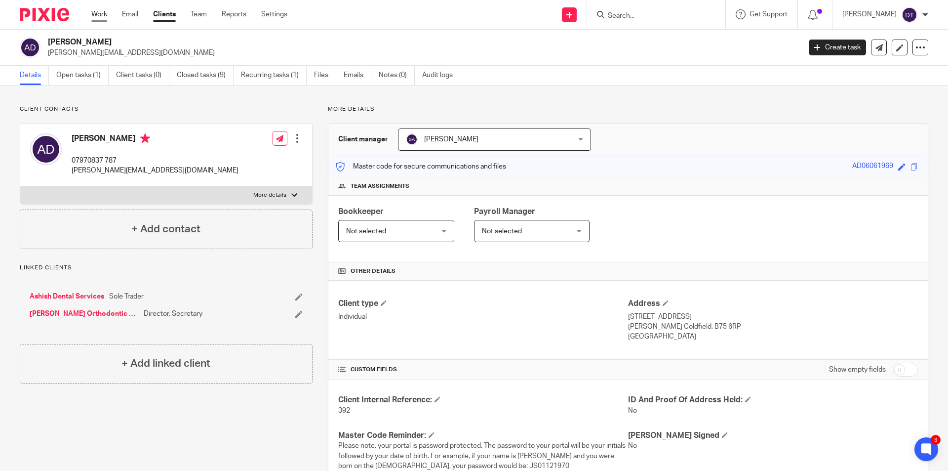
click at [95, 9] on link "Work" at bounding box center [99, 14] width 16 height 10
click at [77, 73] on link "Open tasks (1)" at bounding box center [82, 75] width 52 height 19
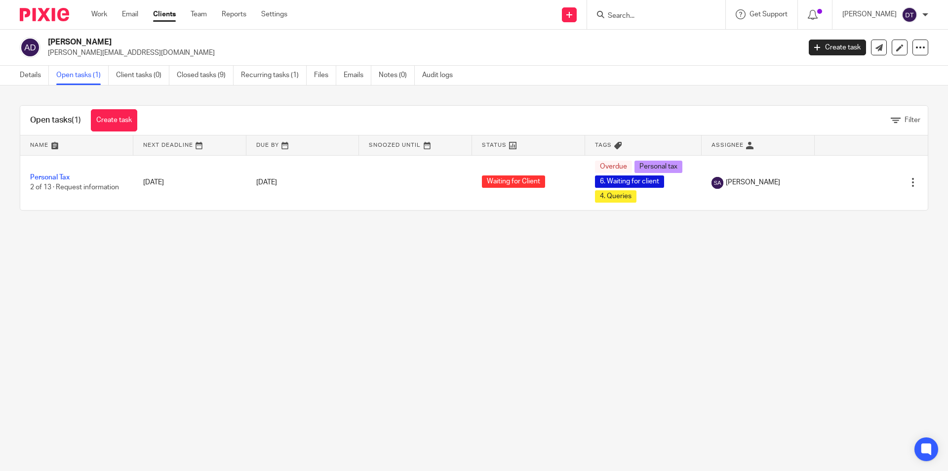
click at [207, 243] on main "Ashish Dhopatkar dhopatkar@aol.com Create task Update from Companies House Expo…" at bounding box center [474, 235] width 948 height 471
click at [633, 14] on input "Search" at bounding box center [651, 16] width 89 height 9
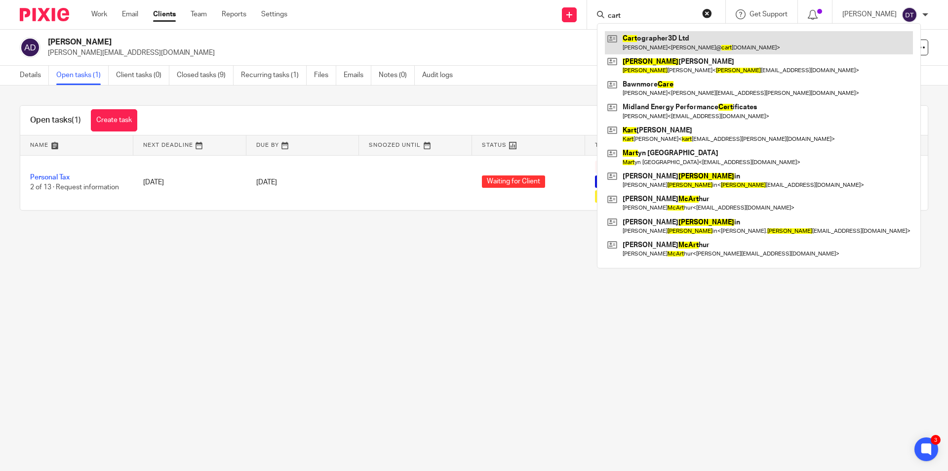
type input "cart"
click at [657, 37] on link at bounding box center [759, 42] width 308 height 23
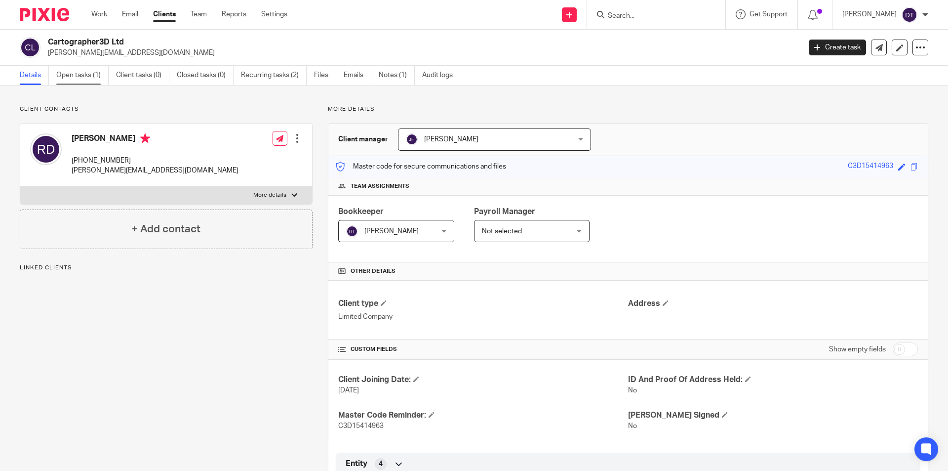
click at [78, 78] on link "Open tasks (1)" at bounding box center [82, 75] width 52 height 19
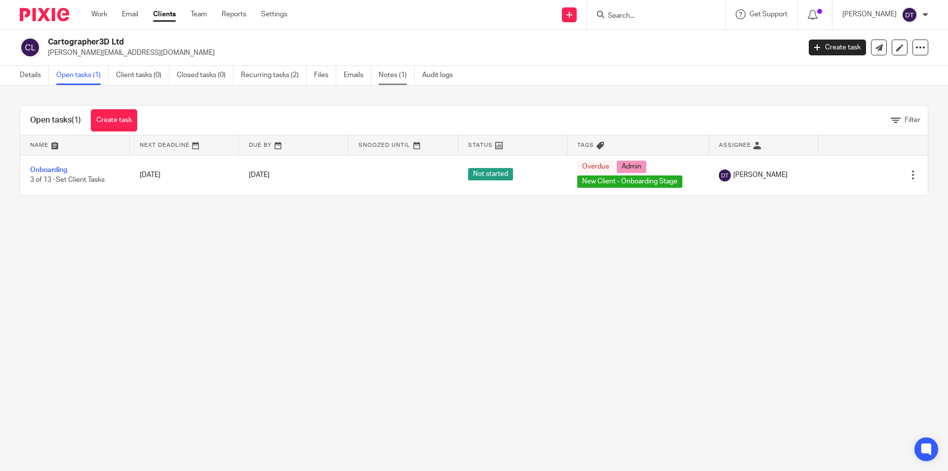
click at [400, 72] on link "Notes (1)" at bounding box center [397, 75] width 36 height 19
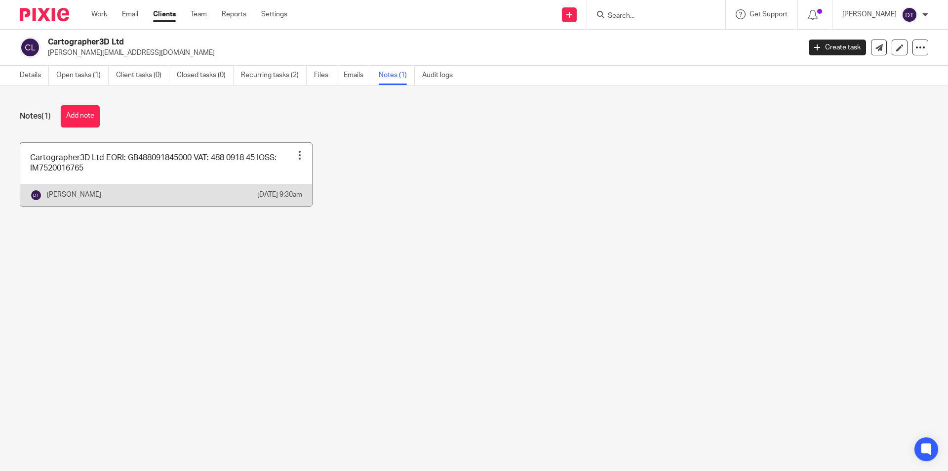
click at [231, 178] on link at bounding box center [166, 174] width 292 height 63
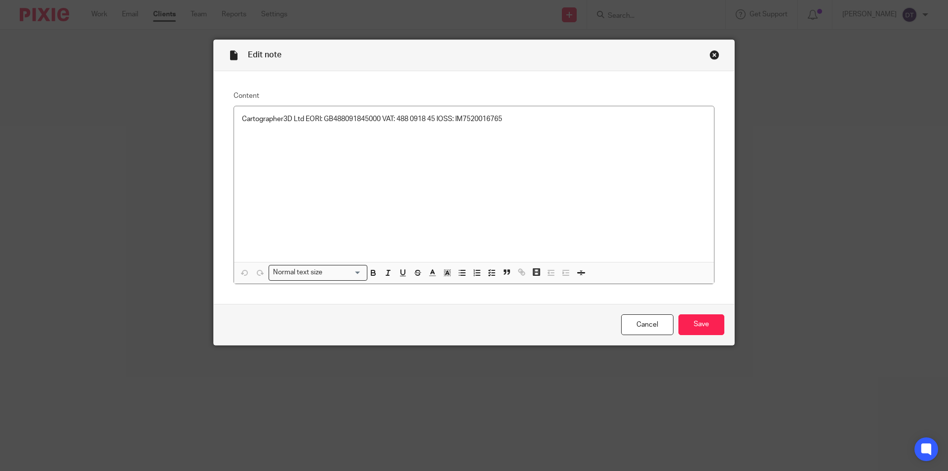
click at [710, 52] on div "Close this dialog window" at bounding box center [715, 55] width 10 height 10
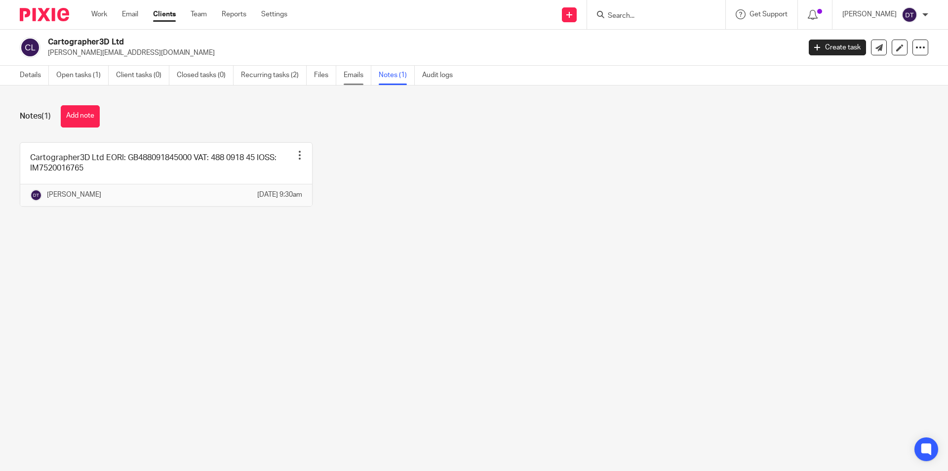
click at [357, 81] on link "Emails" at bounding box center [358, 75] width 28 height 19
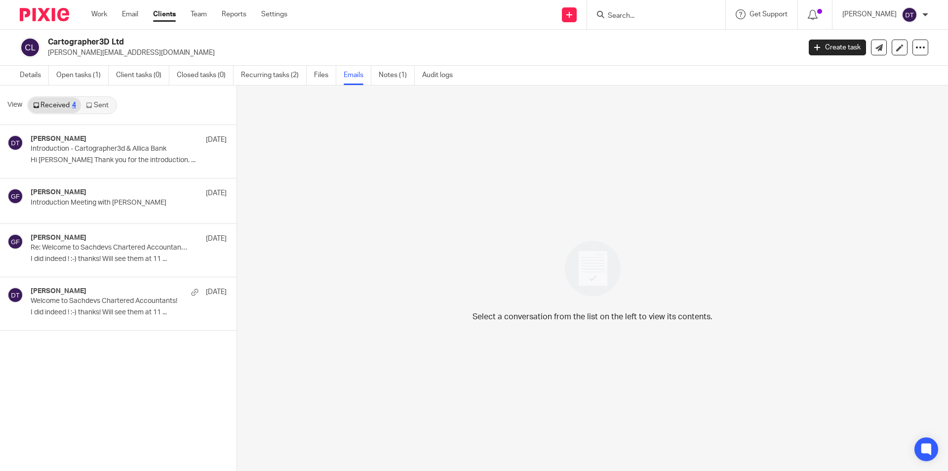
click at [94, 100] on link "Sent" at bounding box center [98, 105] width 35 height 16
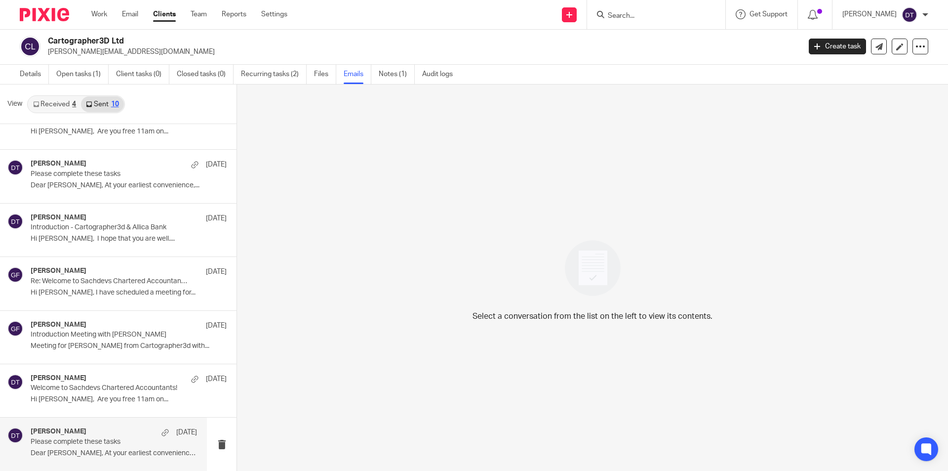
scroll to position [1, 0]
click at [97, 447] on div "Deanna Templeton 8 Sep Please complete these tasks Dear Richard, At your earlie…" at bounding box center [114, 443] width 166 height 33
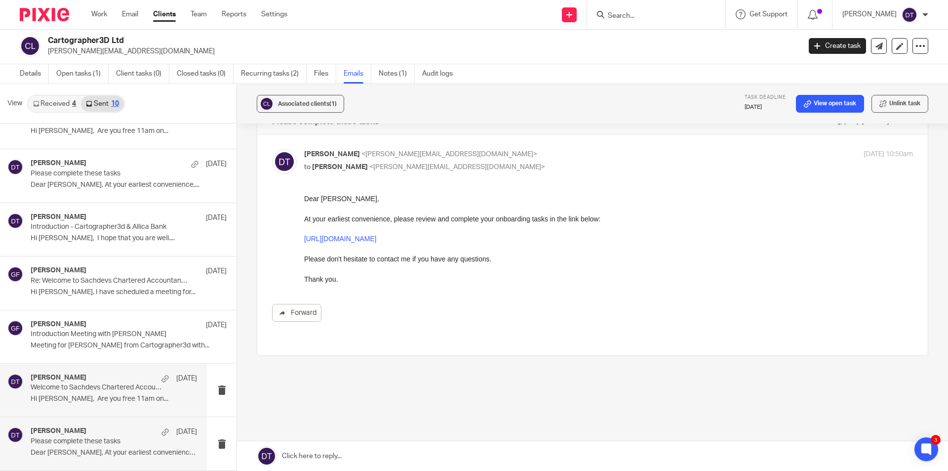
scroll to position [40, 0]
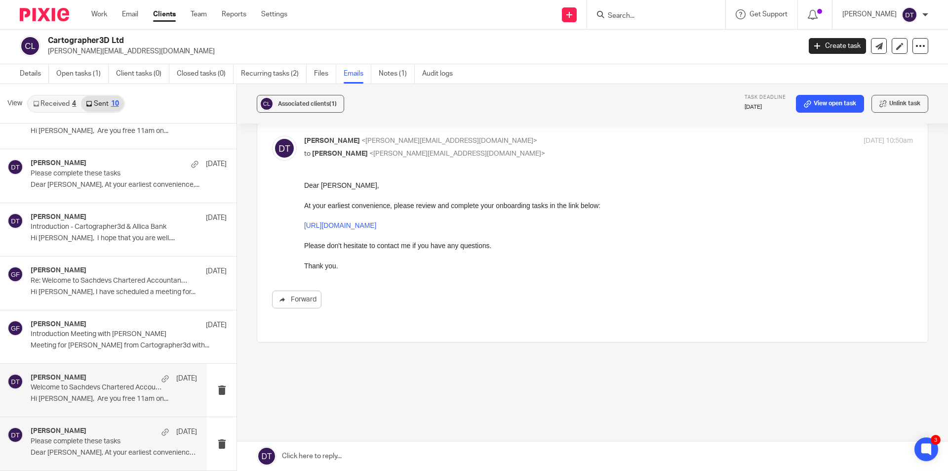
click at [118, 396] on p "Hi Richard, Are you free 11am on..." at bounding box center [114, 399] width 166 height 8
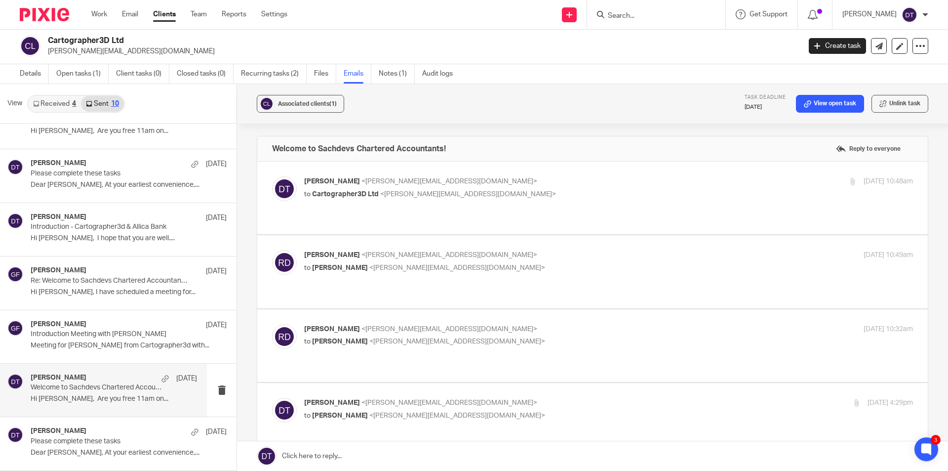
scroll to position [0, 0]
click at [99, 349] on p "Meeting for Richard from Cartographer3d with..." at bounding box center [114, 345] width 166 height 8
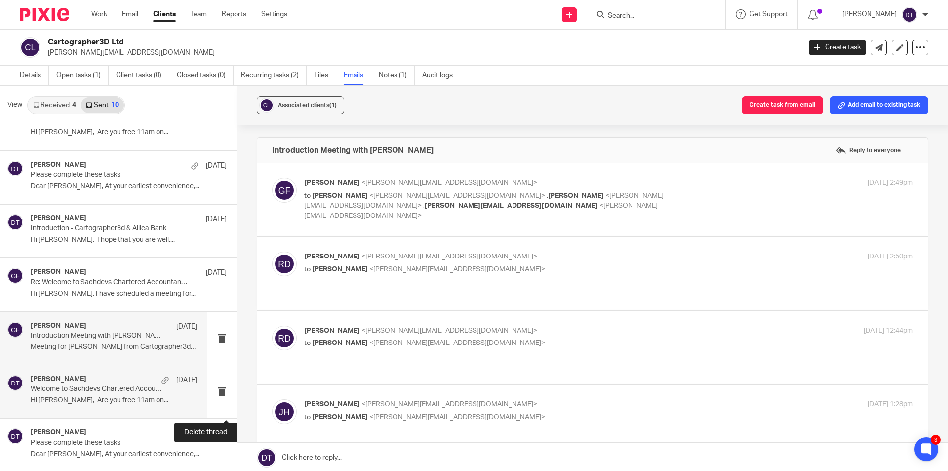
scroll to position [1, 0]
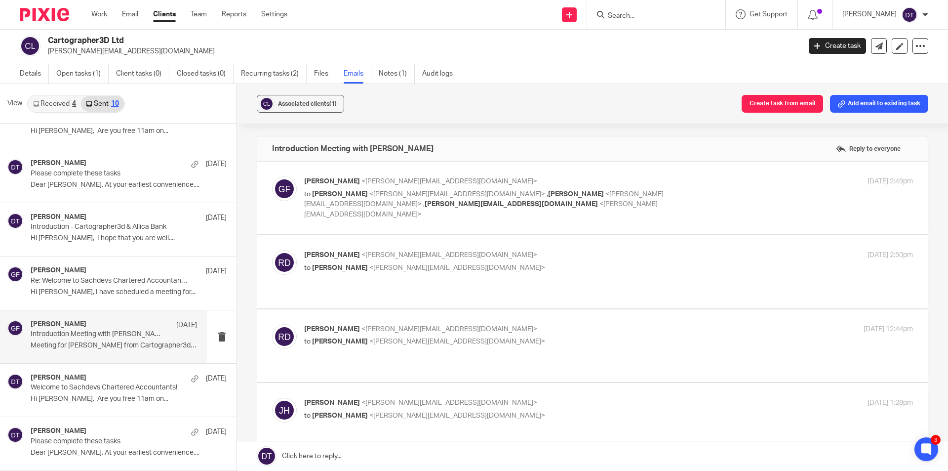
click at [455, 209] on label at bounding box center [592, 198] width 671 height 73
click at [272, 176] on input "checkbox" at bounding box center [272, 176] width 0 height 0
checkbox input "true"
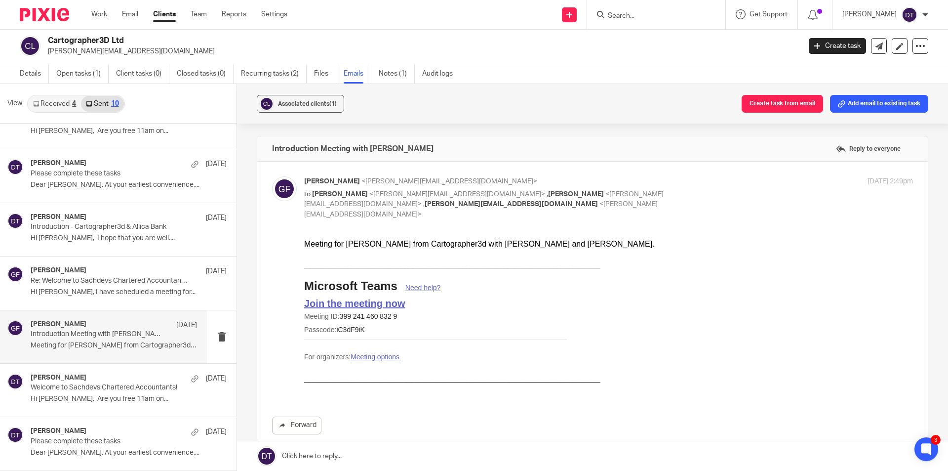
scroll to position [0, 0]
click at [455, 209] on div "George Foster <george@as1group.co.uk> to Jodie Hall <jodie@sachdevs-ca.com> , R…" at bounding box center [592, 305] width 641 height 258
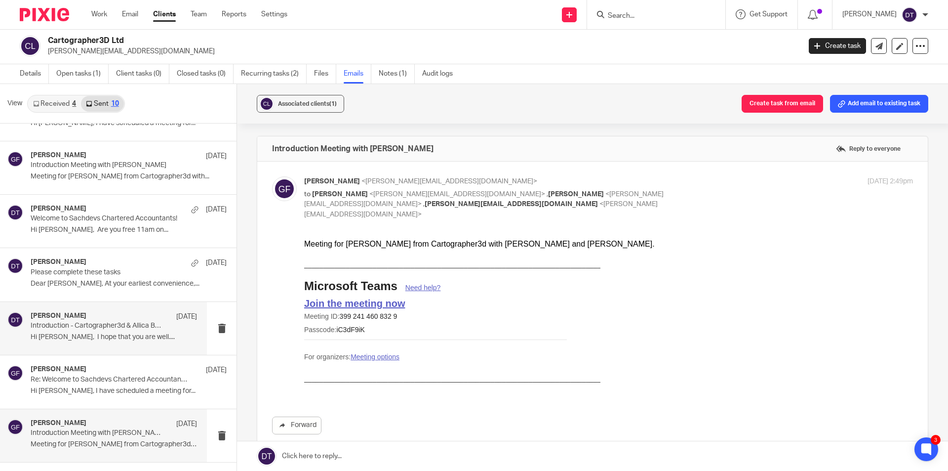
scroll to position [40, 0]
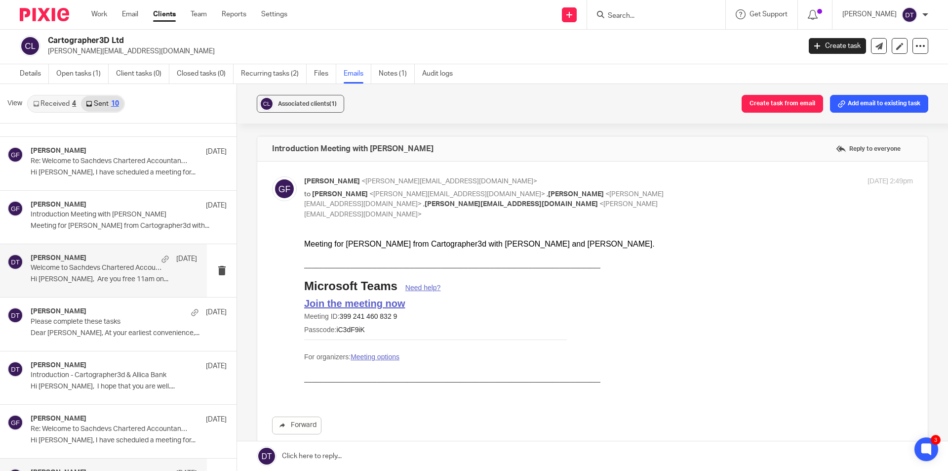
click at [106, 272] on p "Welcome to Sachdevs Chartered Accountants!" at bounding box center [97, 268] width 133 height 8
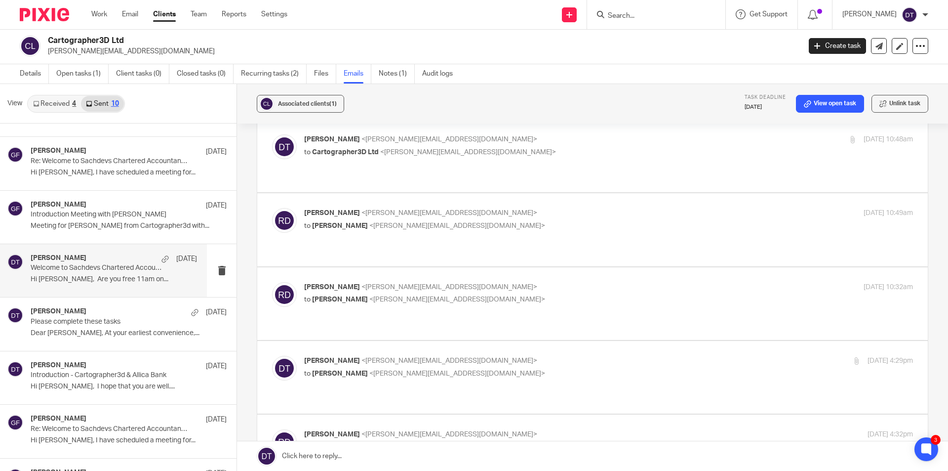
scroll to position [0, 0]
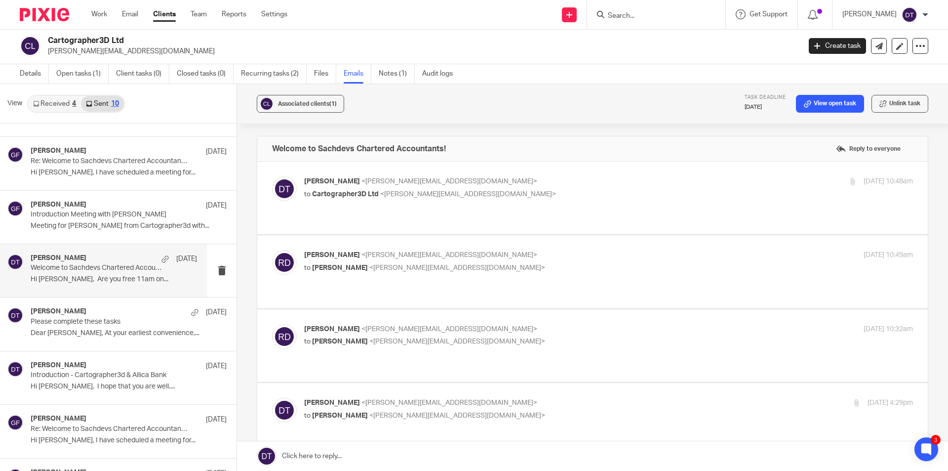
click at [510, 181] on p "Deanna Templeton <deanna@sachdevs-ca.com>" at bounding box center [507, 181] width 406 height 10
checkbox input "true"
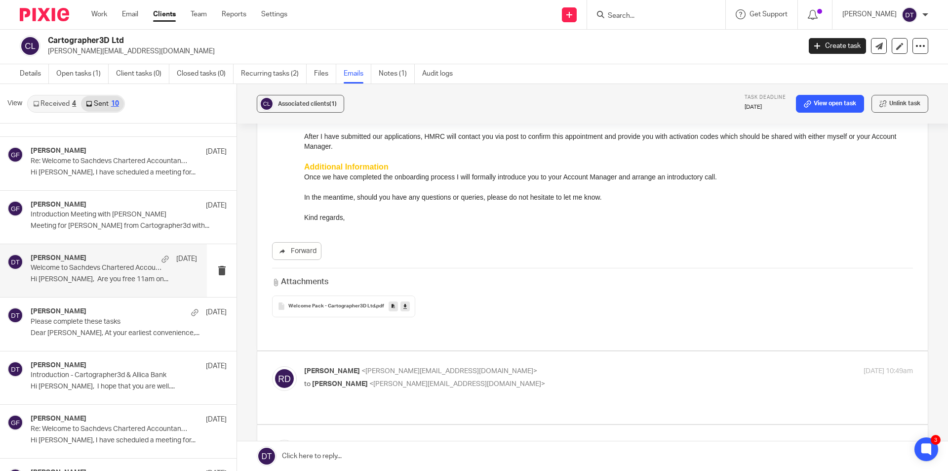
scroll to position [346, 0]
click at [307, 302] on span "Welcome Pack - Cartographer3D Ltd" at bounding box center [331, 304] width 87 height 6
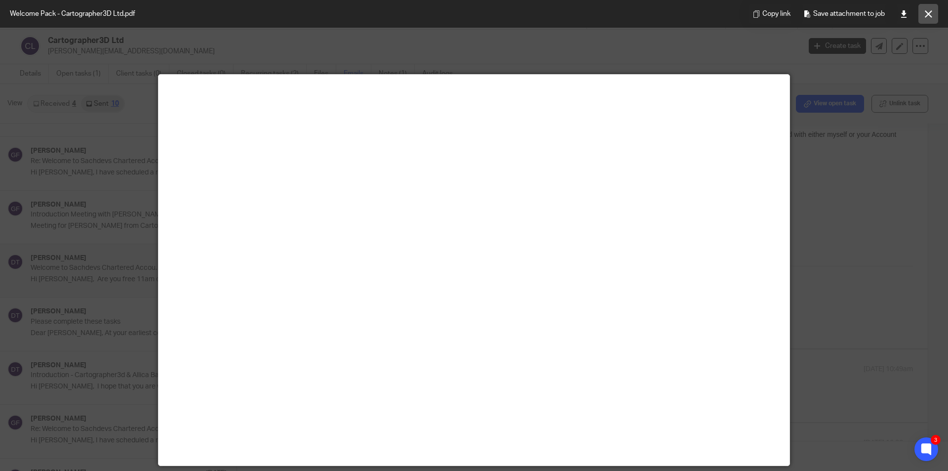
click at [931, 13] on icon at bounding box center [928, 13] width 7 height 7
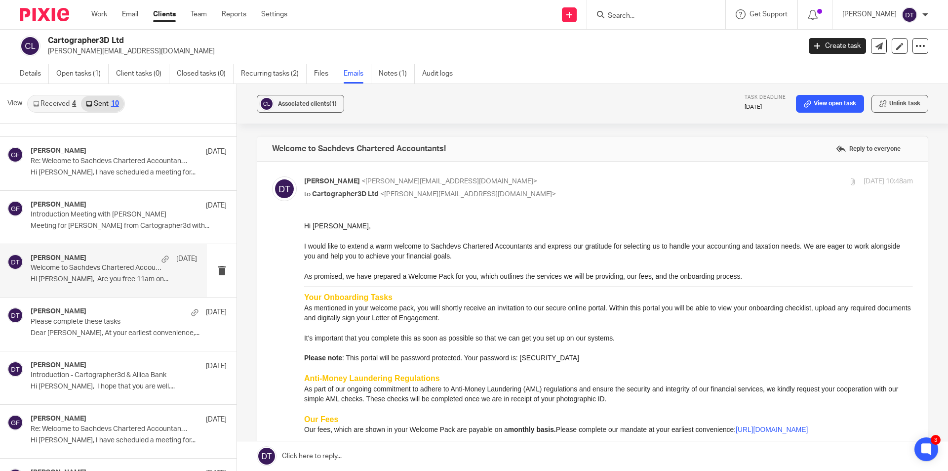
scroll to position [247, 0]
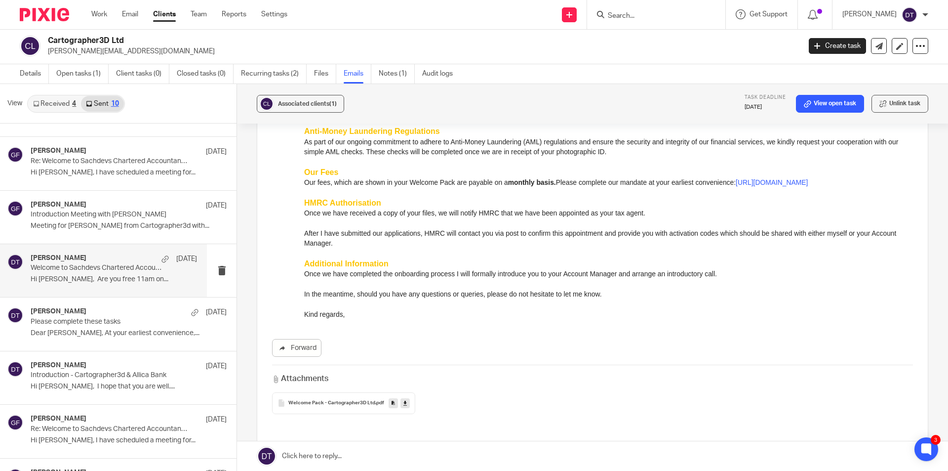
drag, startPoint x: 131, startPoint y: 41, endPoint x: 49, endPoint y: 42, distance: 82.0
click at [49, 42] on h2 "Cartographer3D Ltd" at bounding box center [346, 41] width 597 height 10
copy h2 "Cartographer3D Ltd"
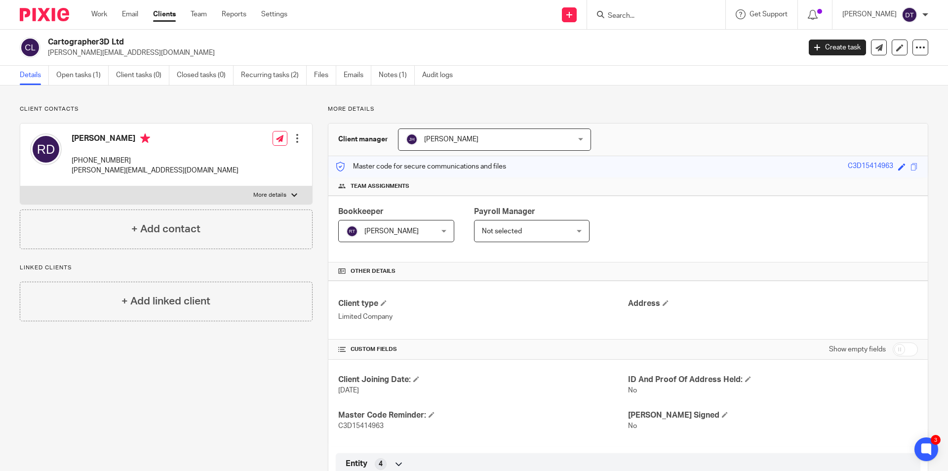
drag, startPoint x: 131, startPoint y: 42, endPoint x: 48, endPoint y: 43, distance: 83.0
click at [48, 43] on h2 "Cartographer3D Ltd" at bounding box center [346, 42] width 597 height 10
copy h2 "Cartographer3D Ltd"
drag, startPoint x: 100, startPoint y: 136, endPoint x: 66, endPoint y: 148, distance: 36.1
click at [69, 137] on div "Richard Davies +44 7939 085529 richard@cartographer3d.com" at bounding box center [134, 154] width 208 height 52
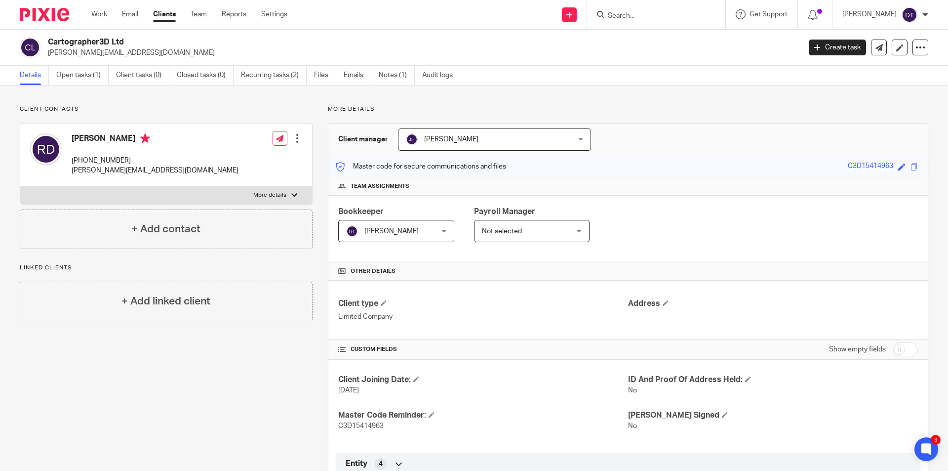
copy h4 "[PERSON_NAME]"
drag, startPoint x: 126, startPoint y: 138, endPoint x: 103, endPoint y: 136, distance: 23.8
click at [103, 136] on h4 "Richard Davies" at bounding box center [155, 139] width 167 height 12
copy h4 "Davies"
drag, startPoint x: 149, startPoint y: 54, endPoint x: 46, endPoint y: 55, distance: 103.2
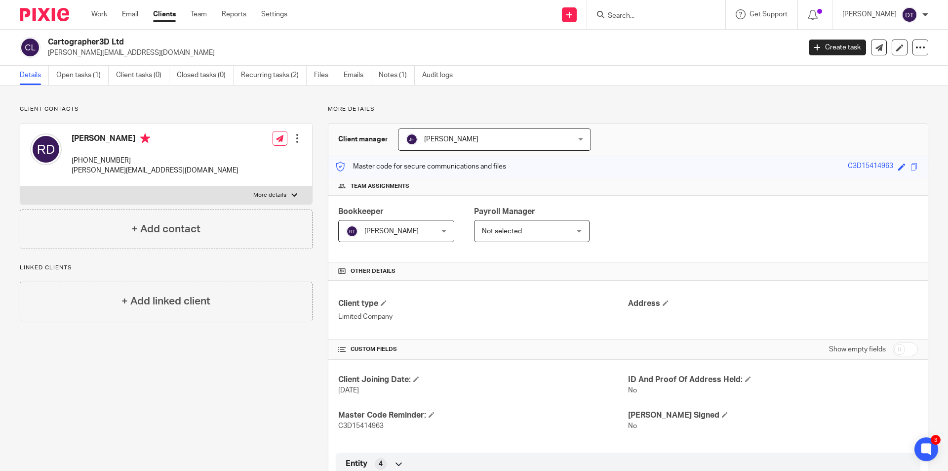
click at [46, 55] on div "Cartographer3D Ltd richard@cartographer3d.com" at bounding box center [407, 47] width 774 height 21
copy p "[PERSON_NAME][EMAIL_ADDRESS][DOMAIN_NAME]"
click at [83, 77] on link "Open tasks (1)" at bounding box center [82, 75] width 52 height 19
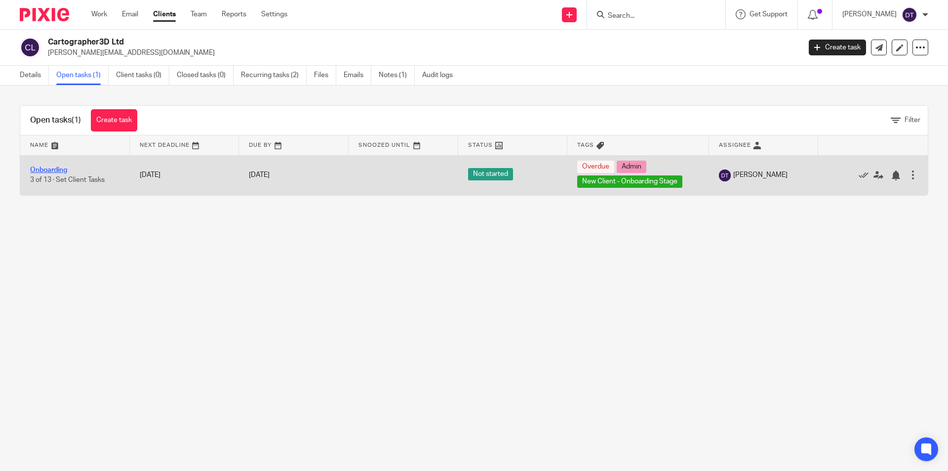
click at [48, 172] on link "Onboarding" at bounding box center [48, 169] width 37 height 7
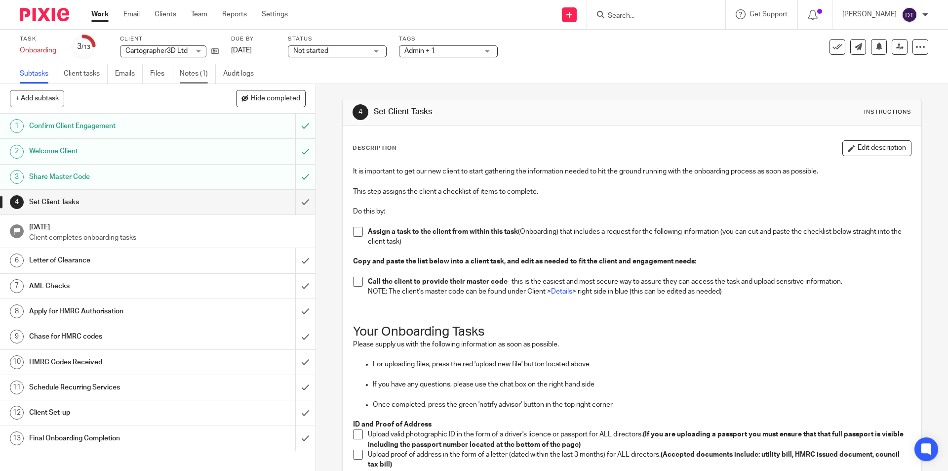
click at [203, 76] on link "Notes (1)" at bounding box center [198, 73] width 36 height 19
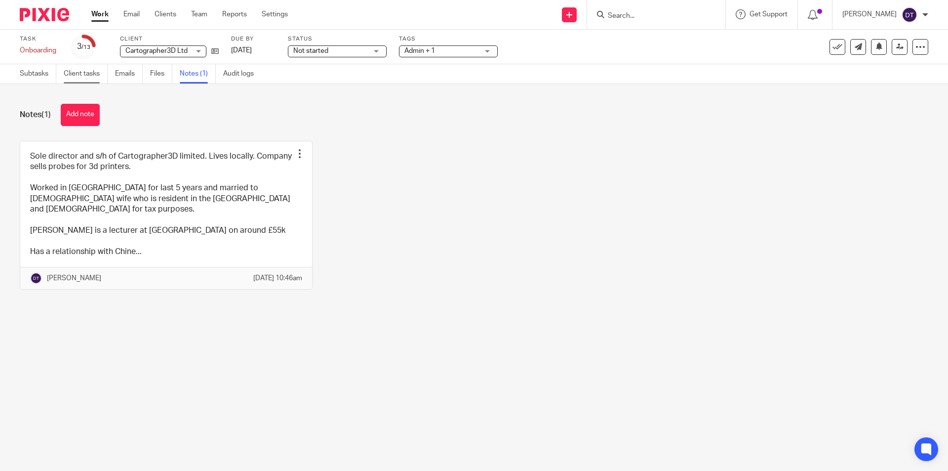
click at [74, 73] on link "Client tasks" at bounding box center [86, 73] width 44 height 19
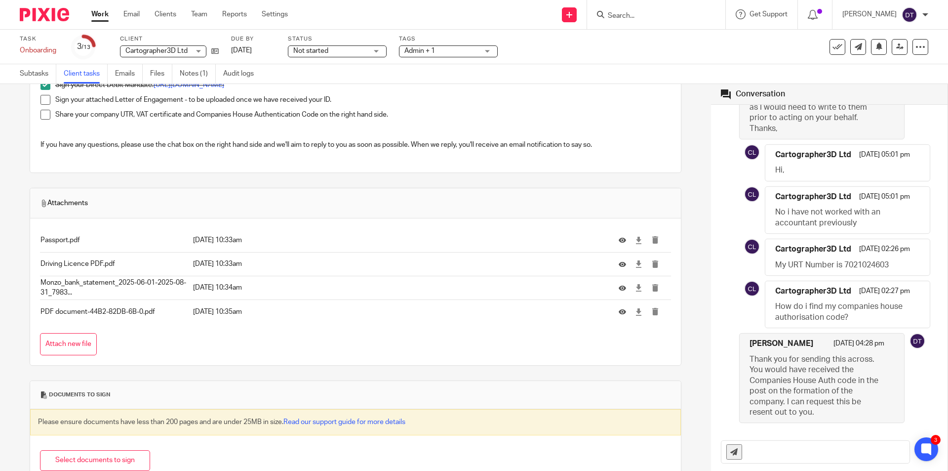
scroll to position [247, 0]
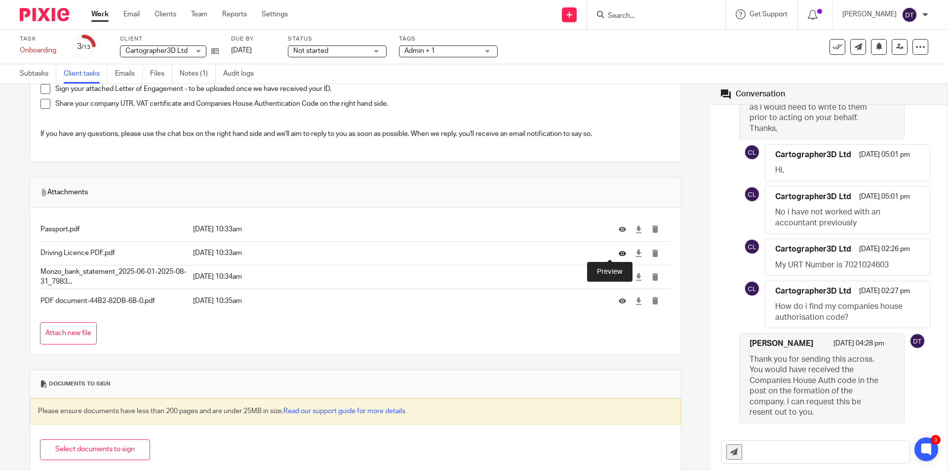
click at [619, 255] on icon at bounding box center [622, 252] width 7 height 7
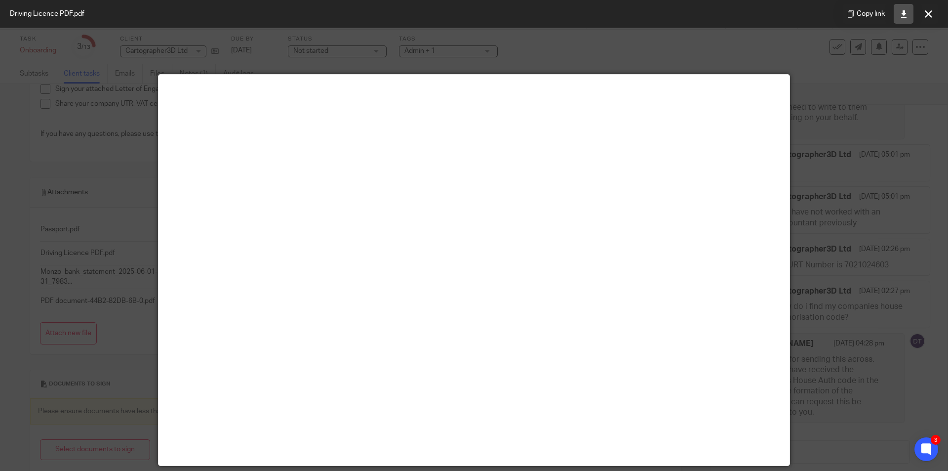
click at [906, 16] on icon at bounding box center [903, 13] width 7 height 7
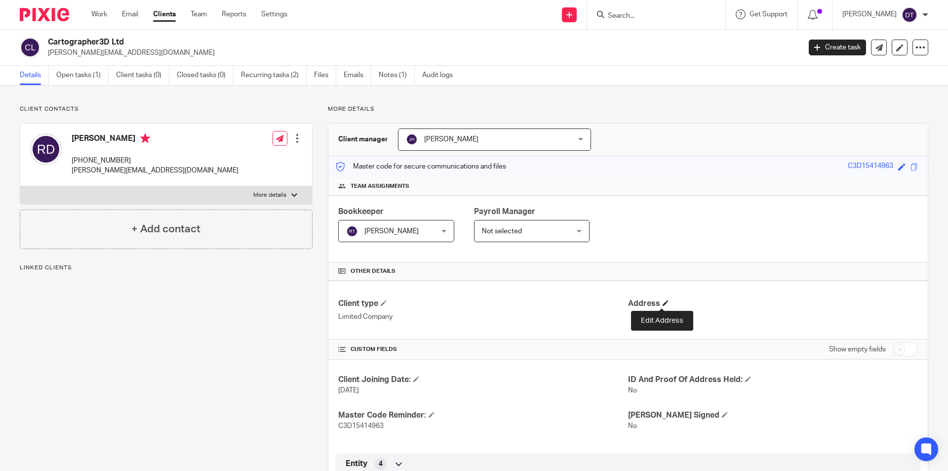
click at [663, 303] on span at bounding box center [666, 303] width 6 height 6
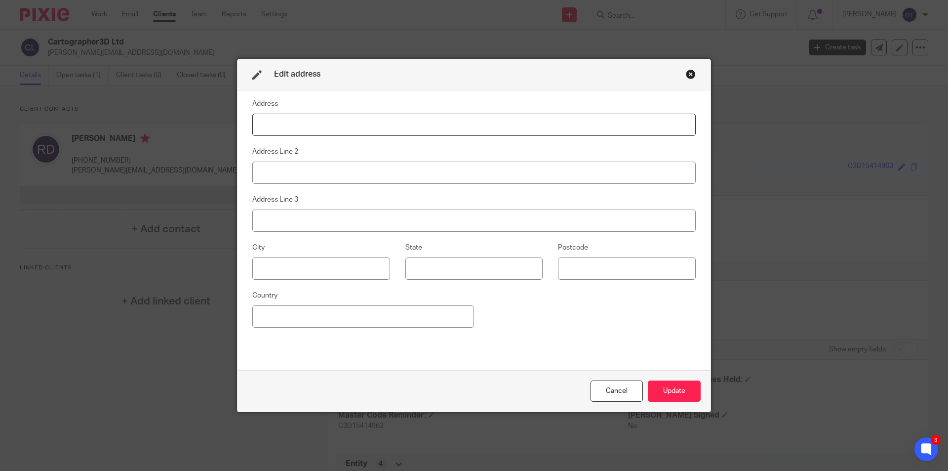
click at [297, 135] on input at bounding box center [474, 125] width 444 height 22
paste input "39 Fir Tree Avenue"
type input "39 Fir Tree Avenue"
click at [332, 268] on input at bounding box center [321, 268] width 138 height 22
paste input "Coventry"
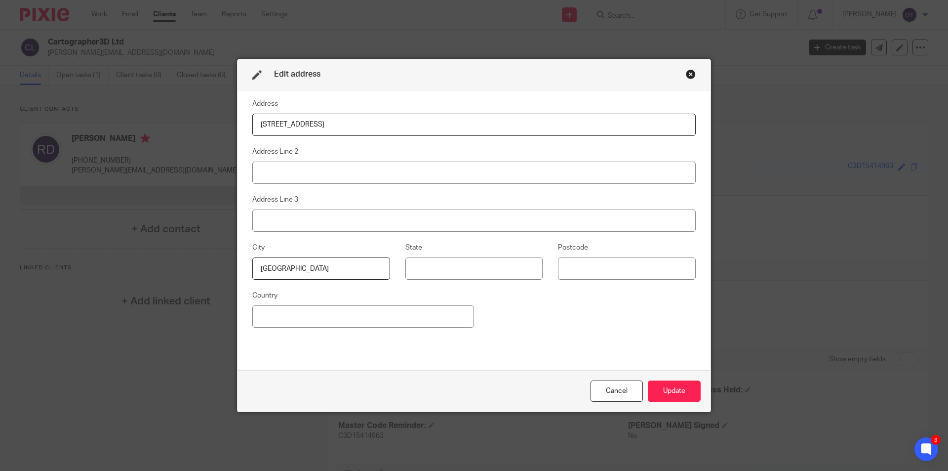
type input "Coventry"
click at [620, 273] on input at bounding box center [627, 268] width 138 height 22
paste input "CV4 9FR"
type input "CV4 9FR"
click at [595, 307] on div "Address 39 Fir Tree Avenue Address Line 2 Address Line 3 City Coventry State Po…" at bounding box center [474, 230] width 444 height 265
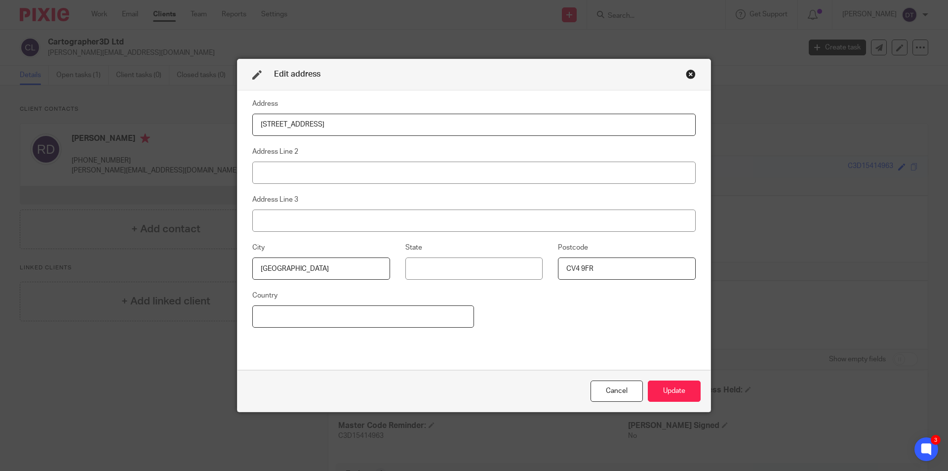
click at [386, 315] on input at bounding box center [363, 316] width 222 height 22
type input "[GEOGRAPHIC_DATA]"
click at [661, 389] on button "Update" at bounding box center [674, 390] width 53 height 21
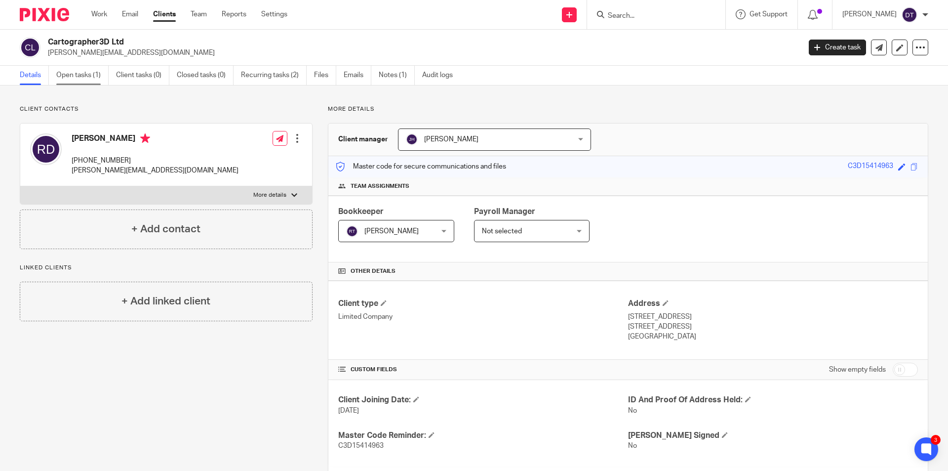
click at [79, 75] on link "Open tasks (1)" at bounding box center [82, 75] width 52 height 19
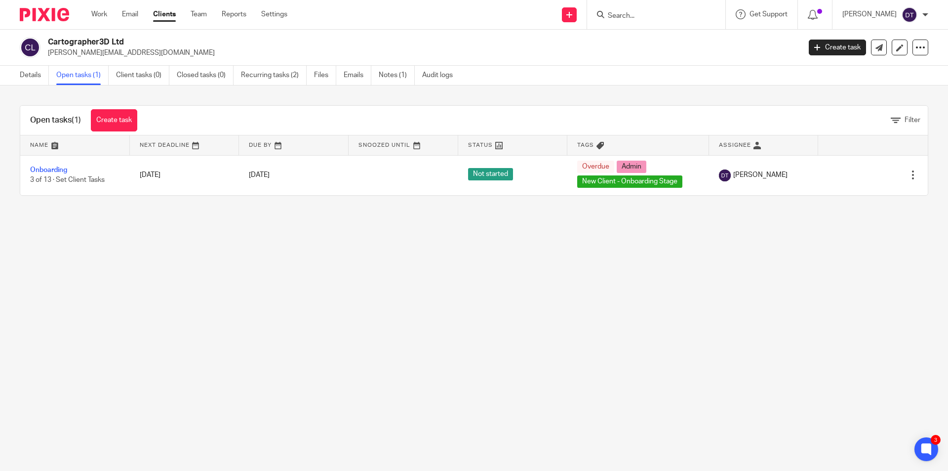
click at [635, 15] on input "Search" at bounding box center [651, 16] width 89 height 9
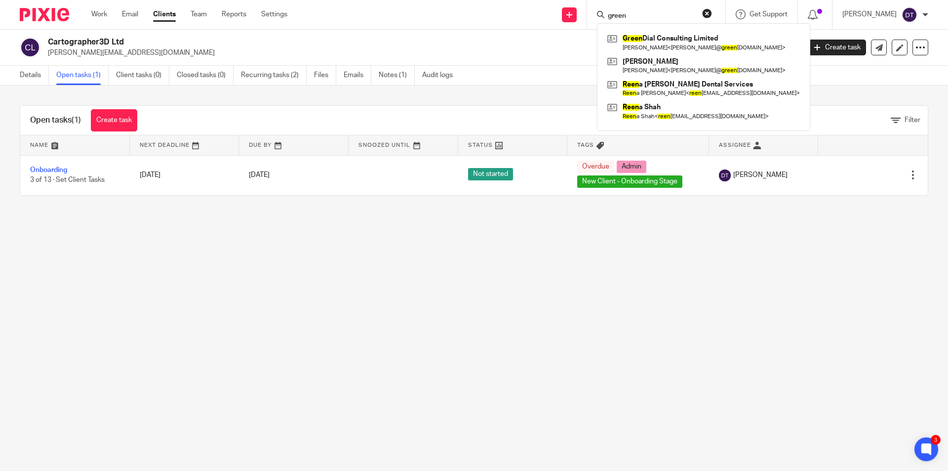
type input "green"
click at [460, 33] on div "Cartographer3D Ltd [PERSON_NAME][EMAIL_ADDRESS][DOMAIN_NAME] Create task Update…" at bounding box center [474, 48] width 948 height 36
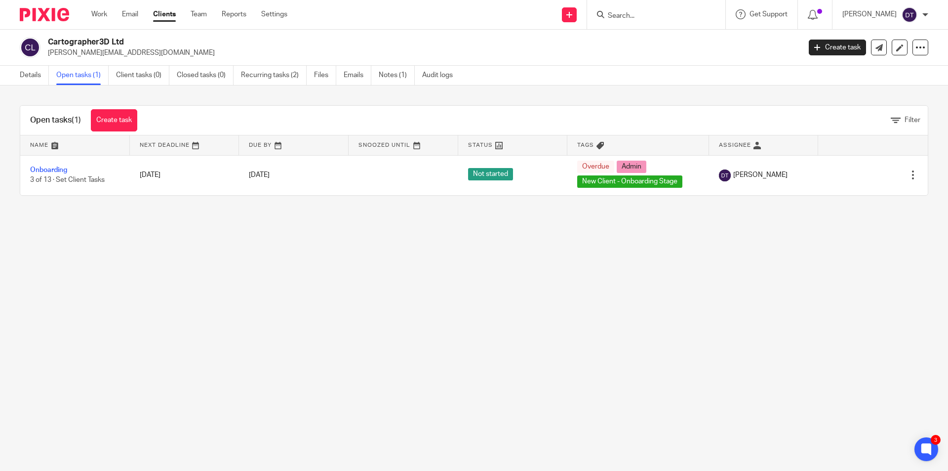
click at [650, 21] on div at bounding box center [656, 14] width 138 height 29
click at [646, 16] on input "Search" at bounding box center [651, 16] width 89 height 9
click at [633, 15] on input "Search" at bounding box center [651, 16] width 89 height 9
type input "faiz"
click at [654, 43] on link at bounding box center [702, 42] width 194 height 23
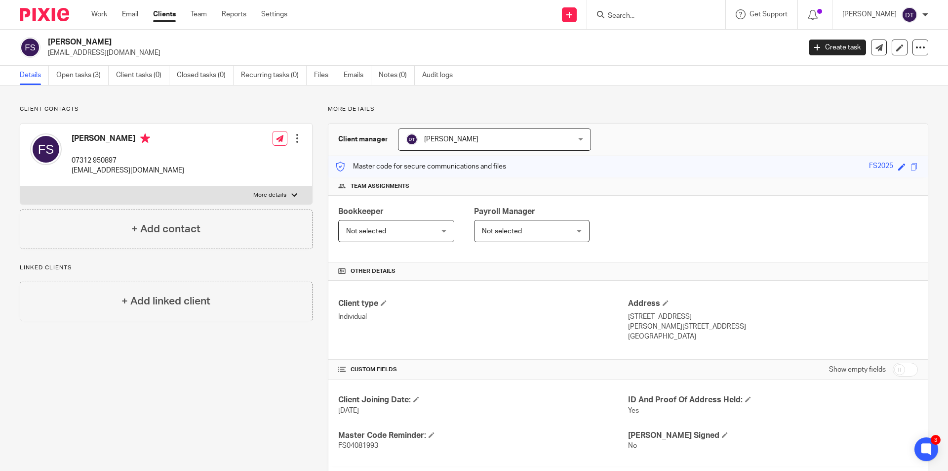
click at [654, 15] on input "Search" at bounding box center [651, 16] width 89 height 9
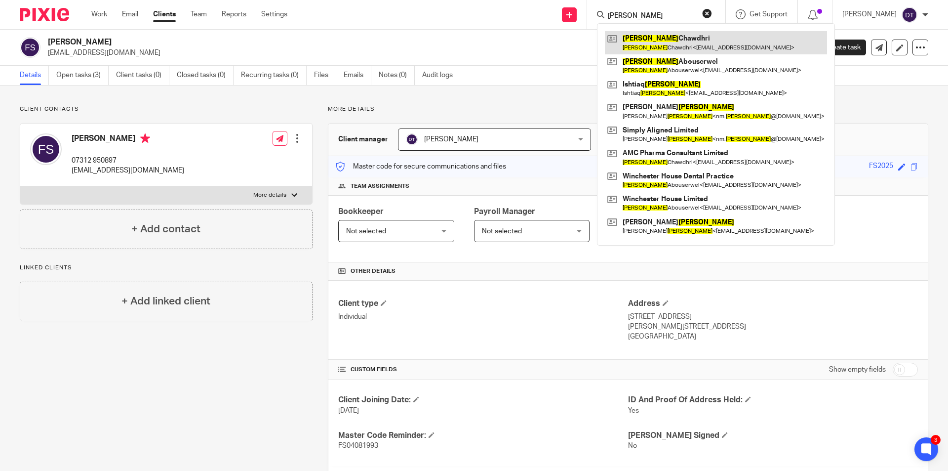
type input "[PERSON_NAME]"
click at [645, 40] on link at bounding box center [716, 42] width 222 height 23
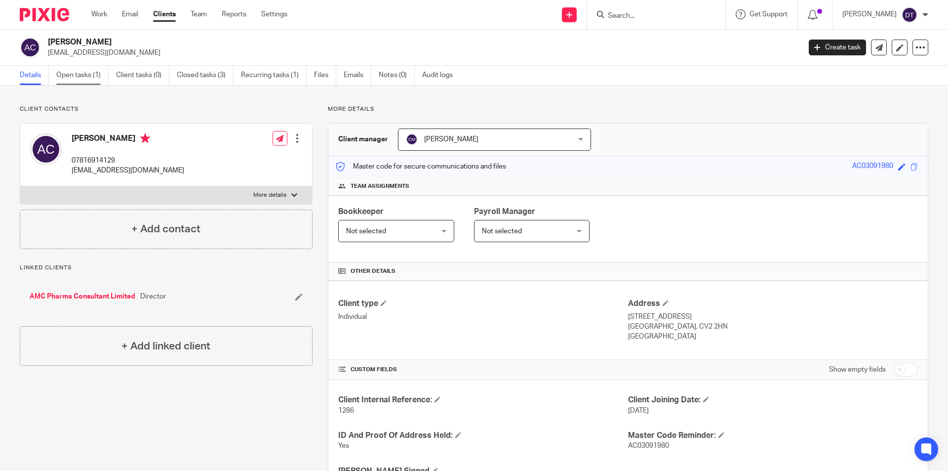
click at [83, 72] on link "Open tasks (1)" at bounding box center [82, 75] width 52 height 19
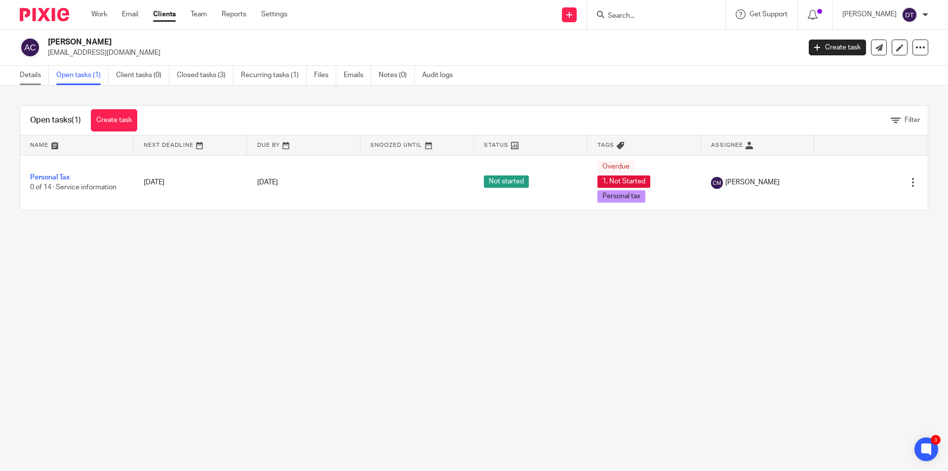
click at [30, 77] on link "Details" at bounding box center [34, 75] width 29 height 19
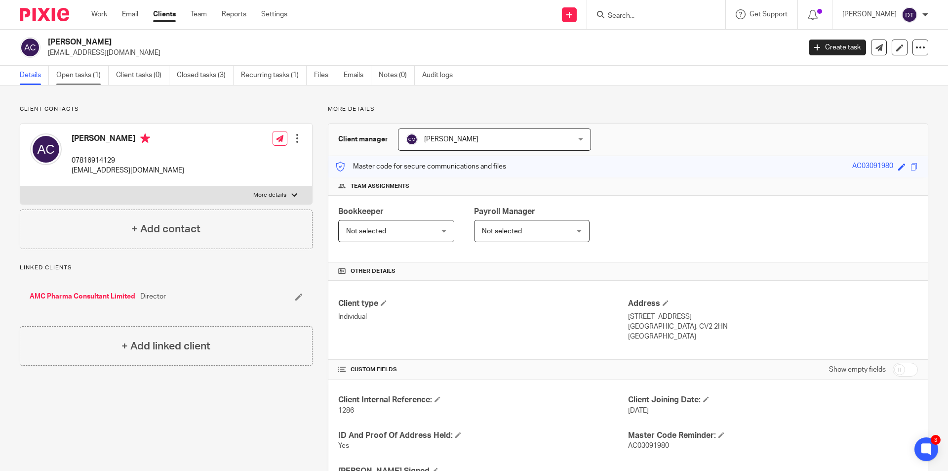
click at [77, 76] on link "Open tasks (1)" at bounding box center [82, 75] width 52 height 19
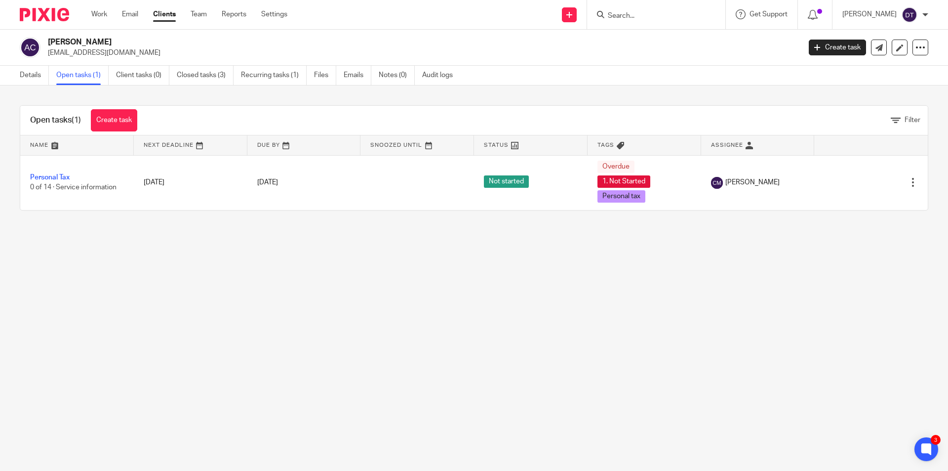
click at [623, 18] on input "Search" at bounding box center [651, 16] width 89 height 9
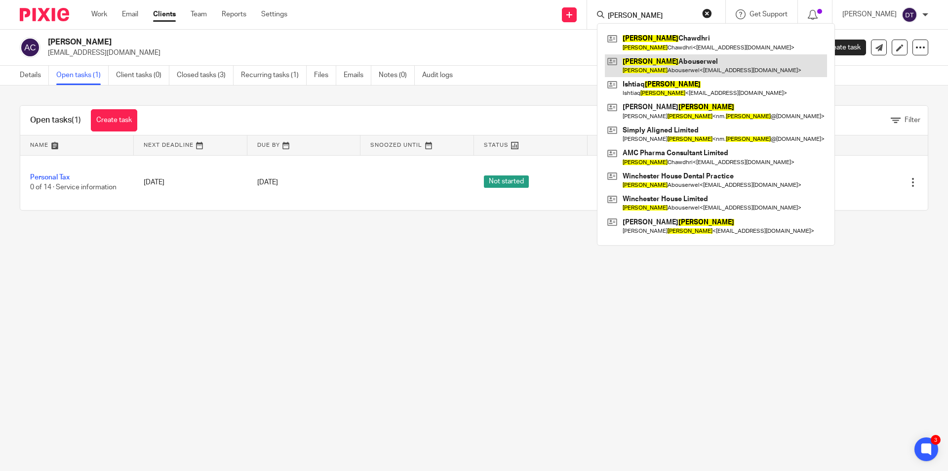
type input "[PERSON_NAME]"
click at [676, 63] on link at bounding box center [716, 65] width 222 height 23
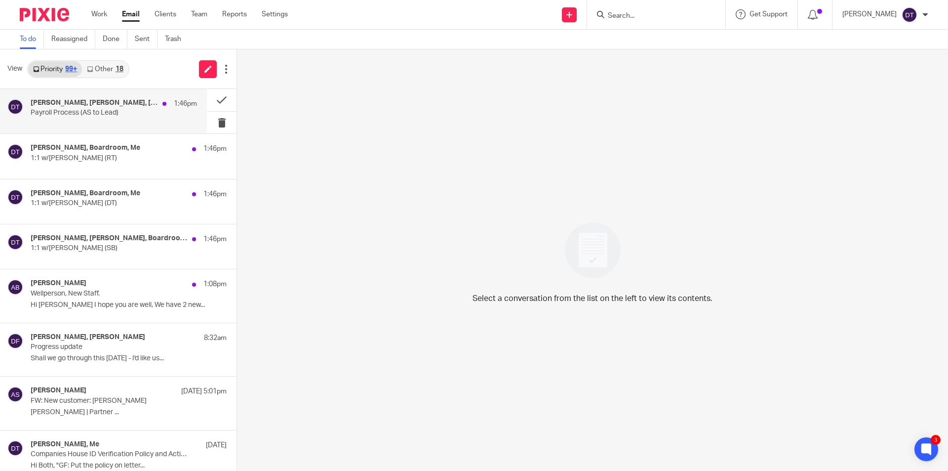
click at [138, 98] on div "Tina Pennycuick, Samual Broad, Luke Racovita, Jodie Hall, Me 1:46pm Payroll Pro…" at bounding box center [103, 111] width 207 height 44
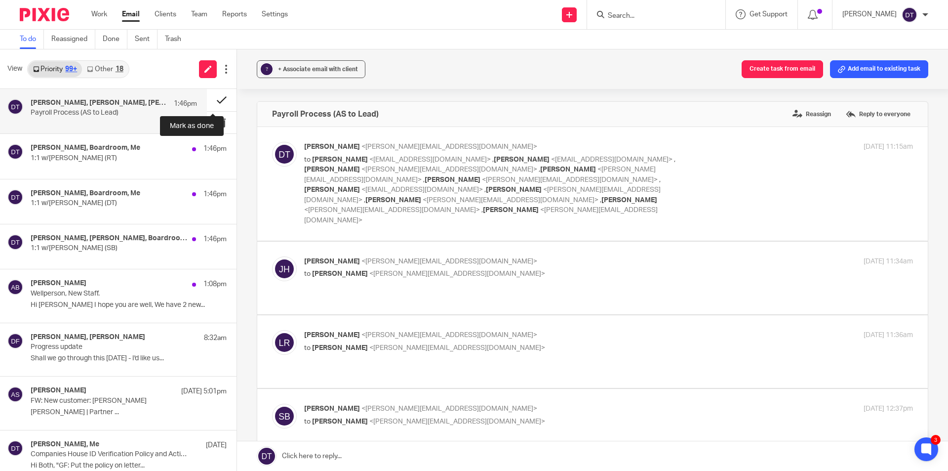
click at [209, 104] on button at bounding box center [222, 100] width 30 height 22
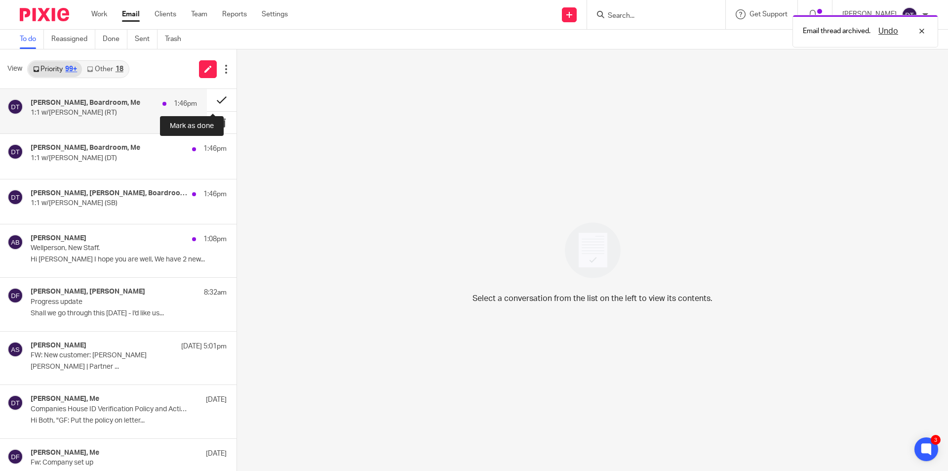
click at [211, 103] on button at bounding box center [222, 100] width 30 height 22
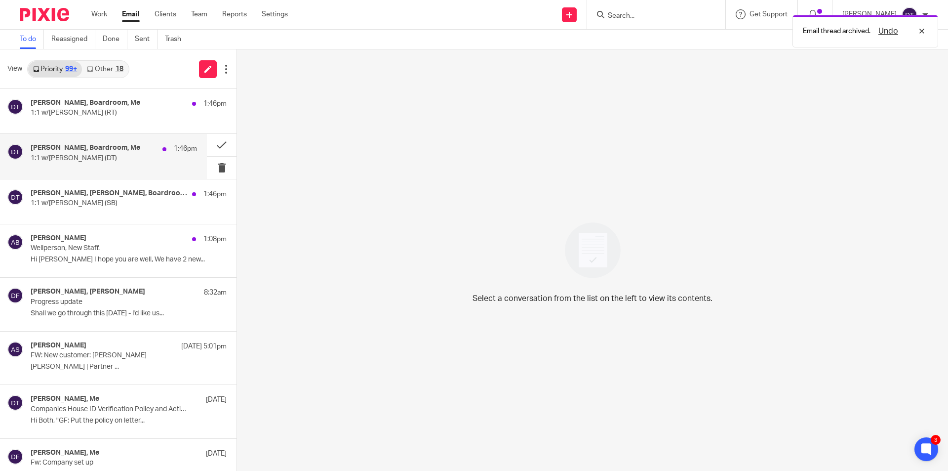
click at [162, 144] on div "Tina Pennycuick, Boardroom, Me 1:46pm 1:1 w/Tina (DT)" at bounding box center [114, 156] width 166 height 25
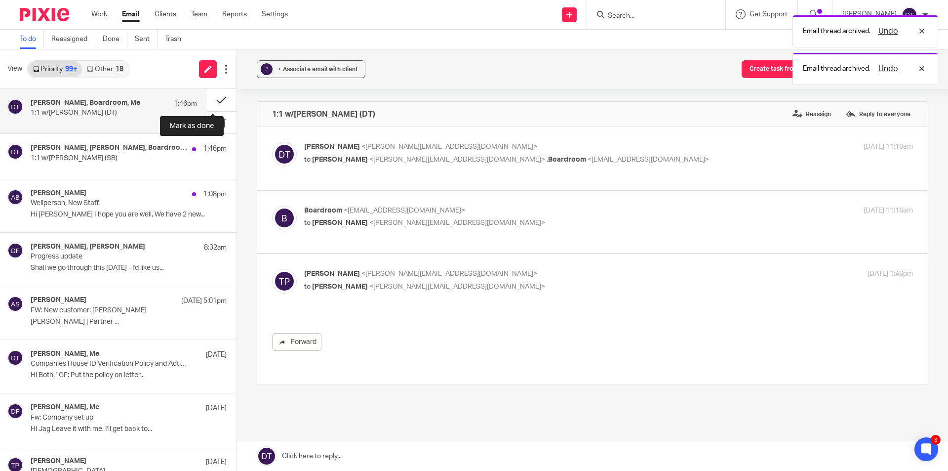
click at [208, 102] on button at bounding box center [222, 100] width 30 height 22
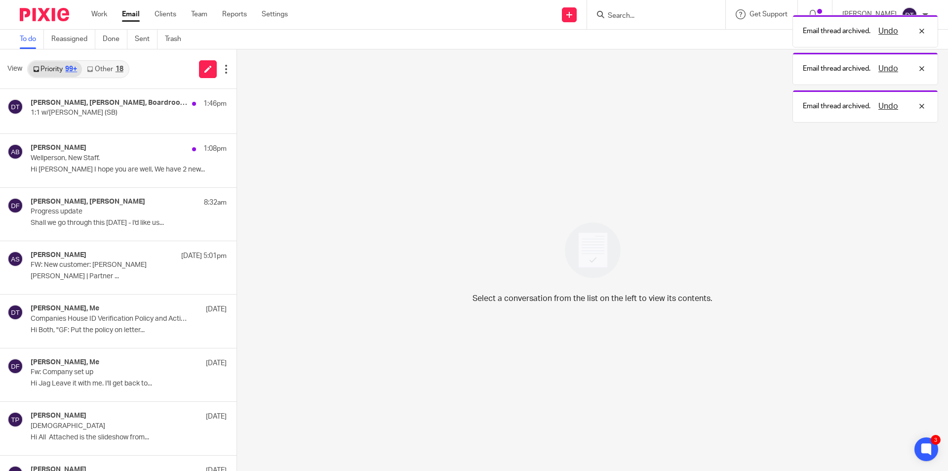
click at [120, 105] on h4 "Tina Pennycuick, Samual Broad, Boardroom, Me" at bounding box center [109, 103] width 157 height 8
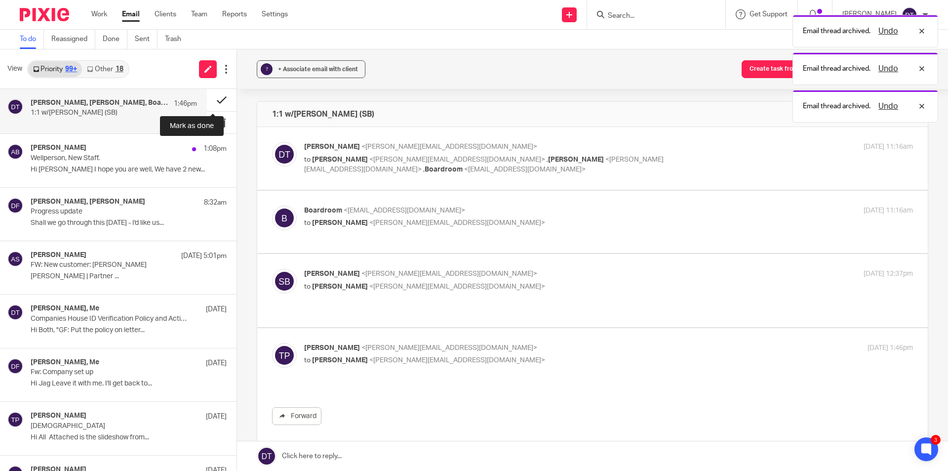
click at [207, 96] on button at bounding box center [222, 100] width 30 height 22
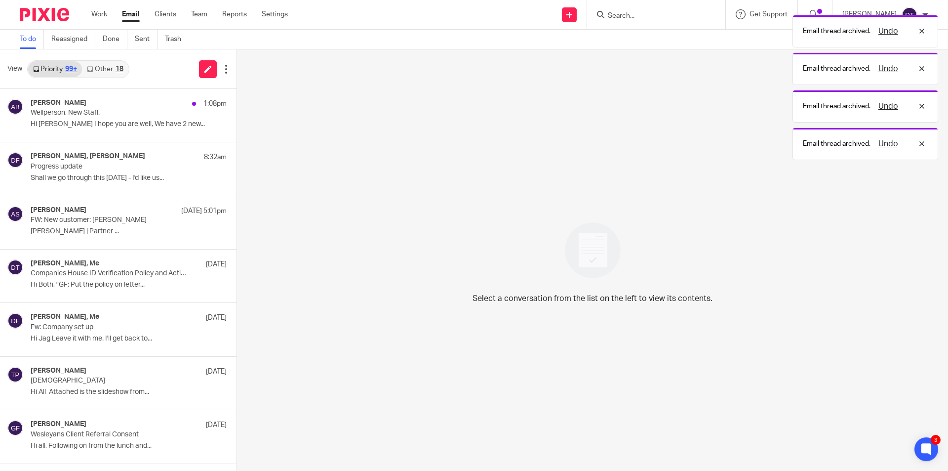
click at [110, 65] on link "Other 18" at bounding box center [105, 69] width 46 height 16
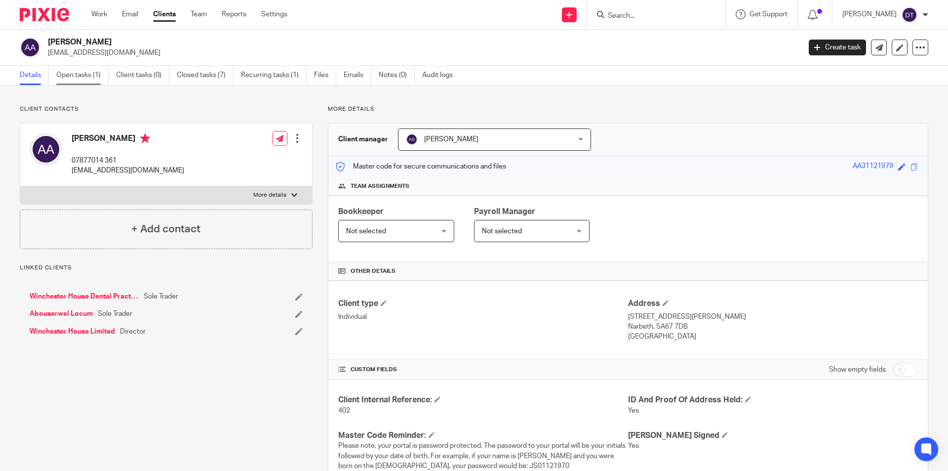
click at [81, 75] on link "Open tasks (1)" at bounding box center [82, 75] width 52 height 19
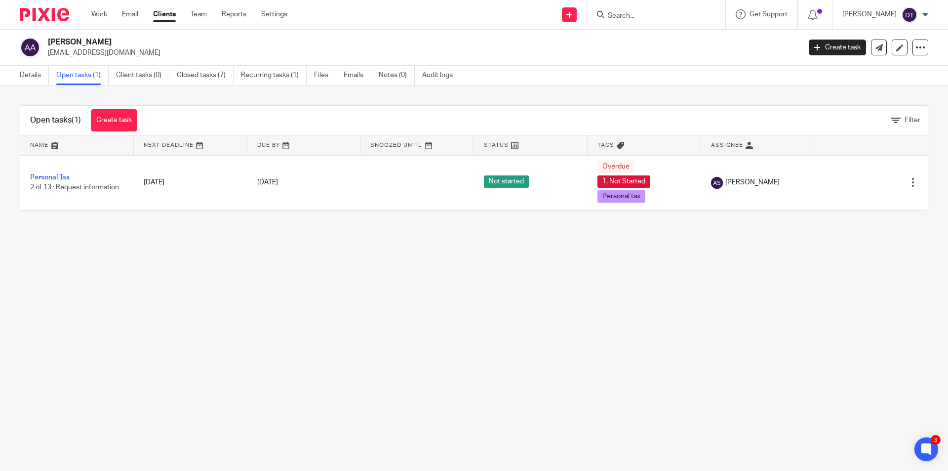
drag, startPoint x: 636, startPoint y: 10, endPoint x: 632, endPoint y: 15, distance: 6.0
click at [635, 10] on form at bounding box center [659, 14] width 105 height 12
click at [631, 15] on input "Search" at bounding box center [651, 16] width 89 height 9
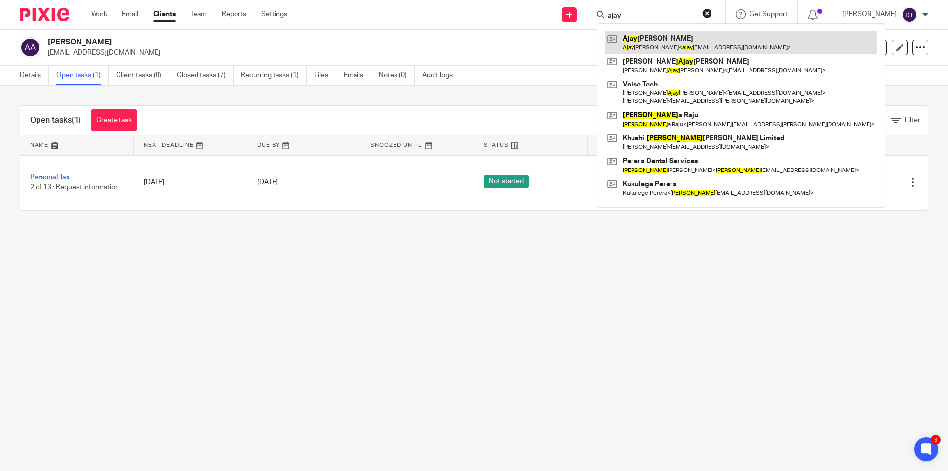
type input "ajay"
click at [645, 39] on link at bounding box center [741, 42] width 273 height 23
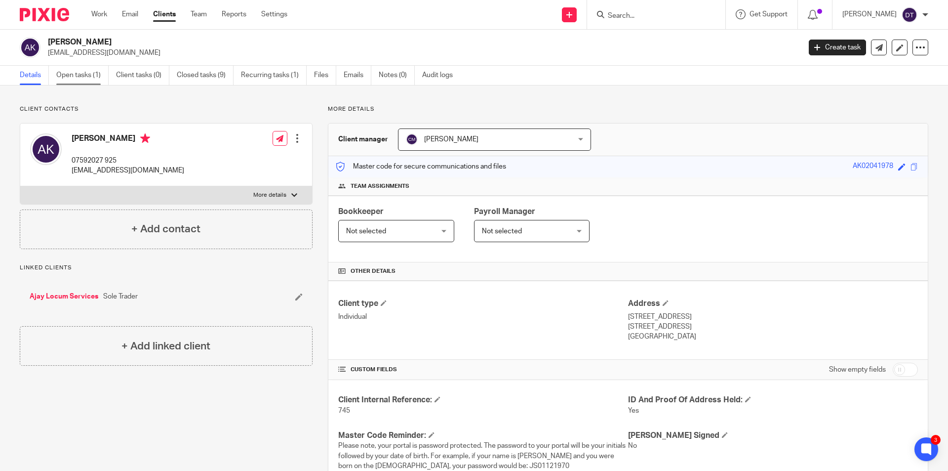
click at [81, 78] on link "Open tasks (1)" at bounding box center [82, 75] width 52 height 19
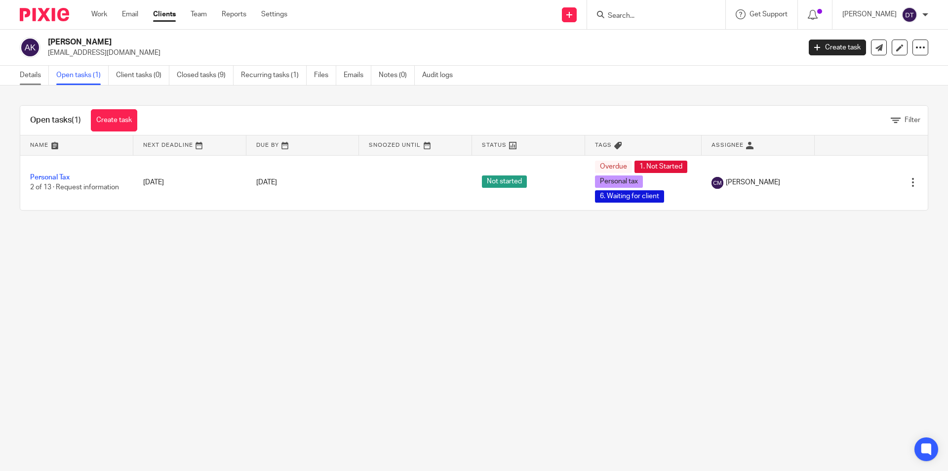
click at [25, 75] on link "Details" at bounding box center [34, 75] width 29 height 19
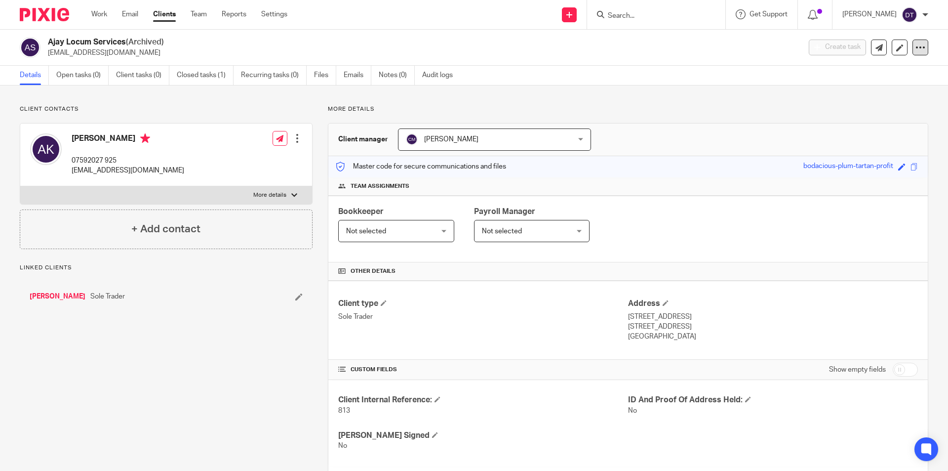
click at [916, 51] on icon at bounding box center [921, 47] width 10 height 10
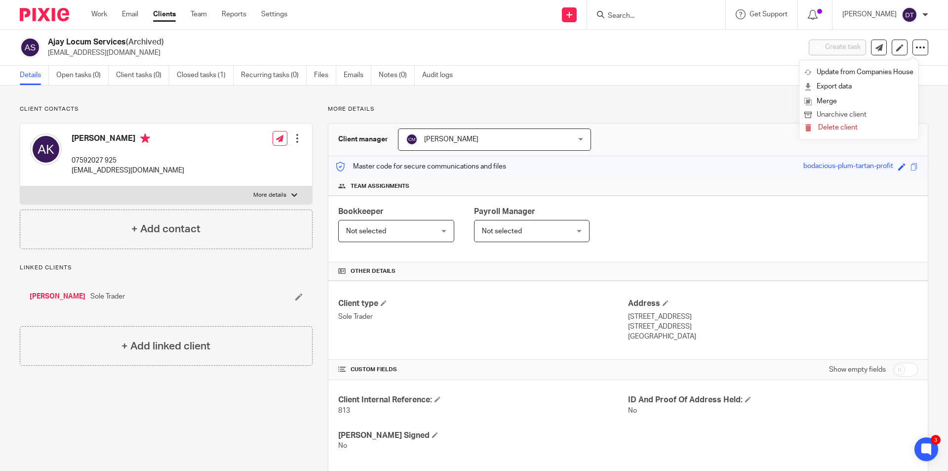
click at [841, 110] on button "Unarchive client" at bounding box center [859, 115] width 109 height 13
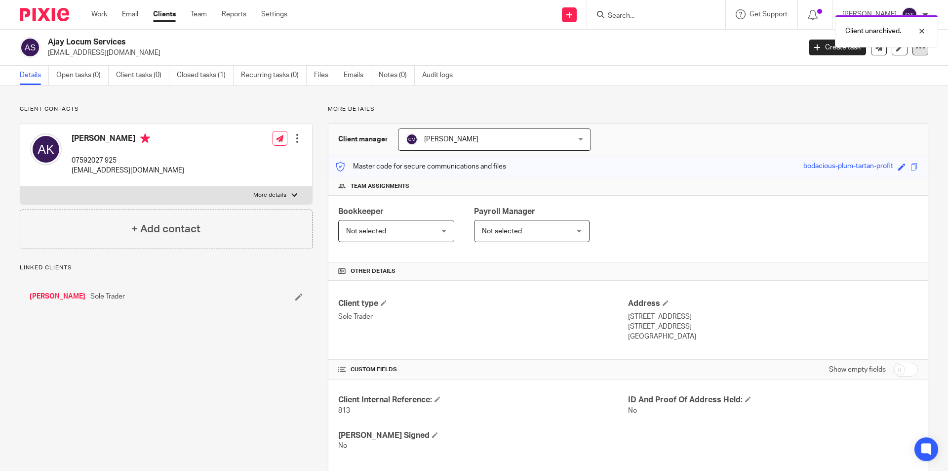
click at [916, 48] on icon at bounding box center [921, 47] width 10 height 10
click at [850, 112] on button "Archive client" at bounding box center [859, 115] width 109 height 13
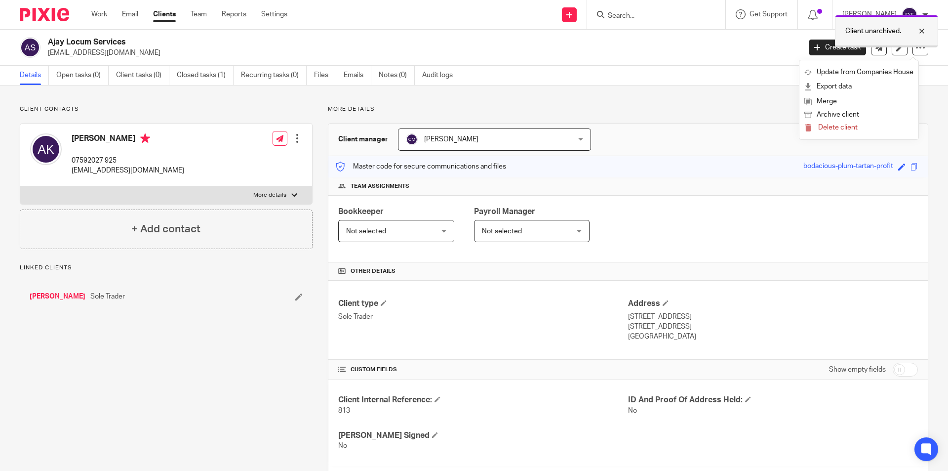
click at [924, 32] on div at bounding box center [914, 31] width 27 height 12
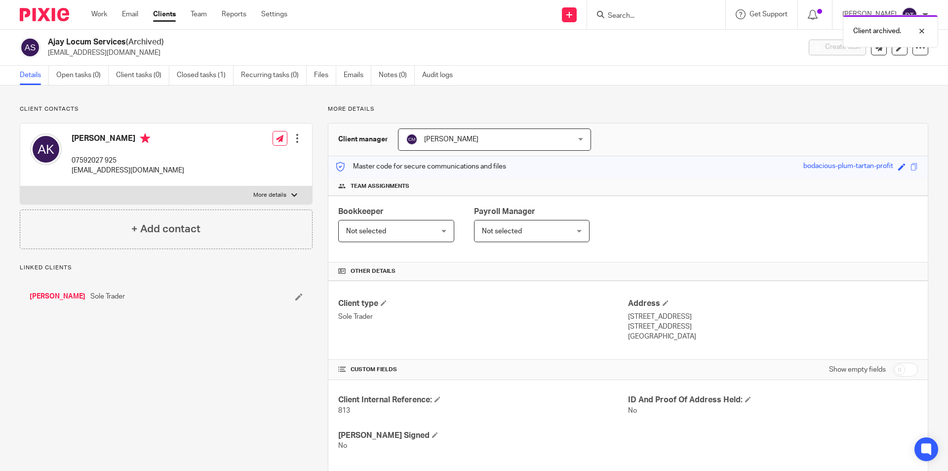
click at [297, 299] on icon at bounding box center [298, 296] width 7 height 7
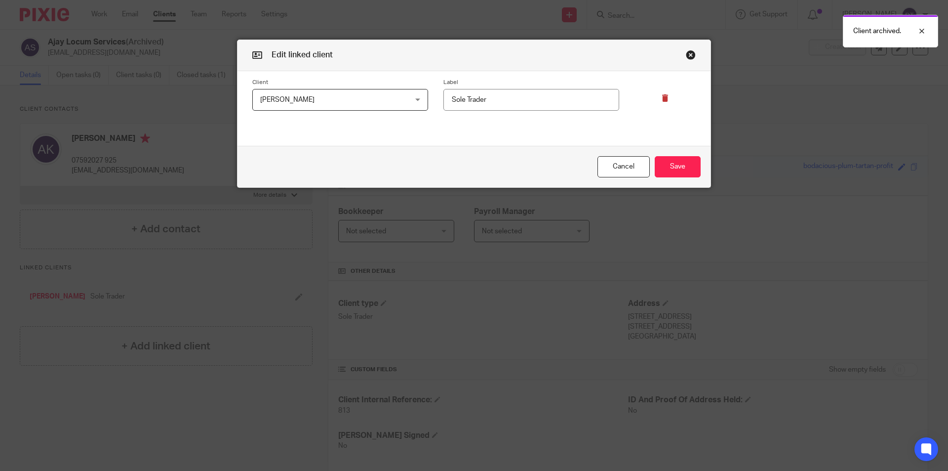
click at [662, 99] on icon at bounding box center [665, 97] width 7 height 7
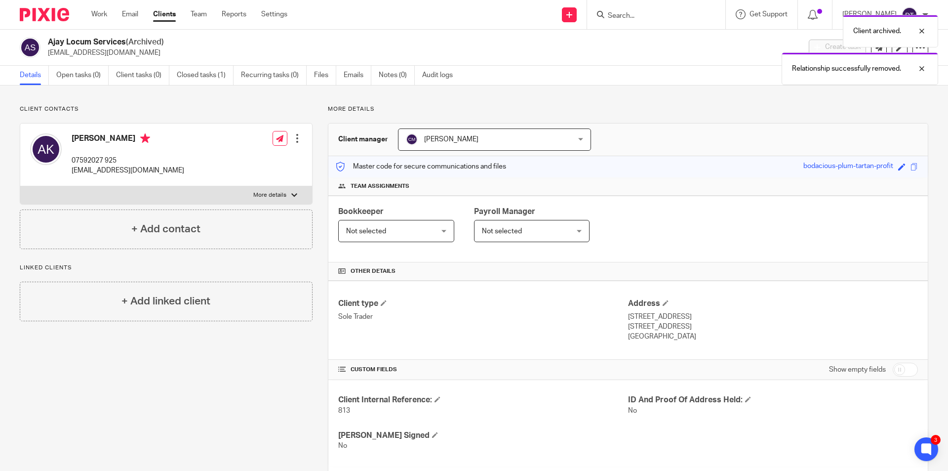
click at [607, 16] on div "Client archived. Relationship successfully removed." at bounding box center [706, 47] width 464 height 75
click at [629, 15] on div "Client archived. Relationship successfully removed." at bounding box center [706, 47] width 464 height 75
click at [624, 13] on div "Client archived. Relationship successfully removed." at bounding box center [706, 47] width 464 height 75
click at [640, 19] on input "Search" at bounding box center [651, 16] width 89 height 9
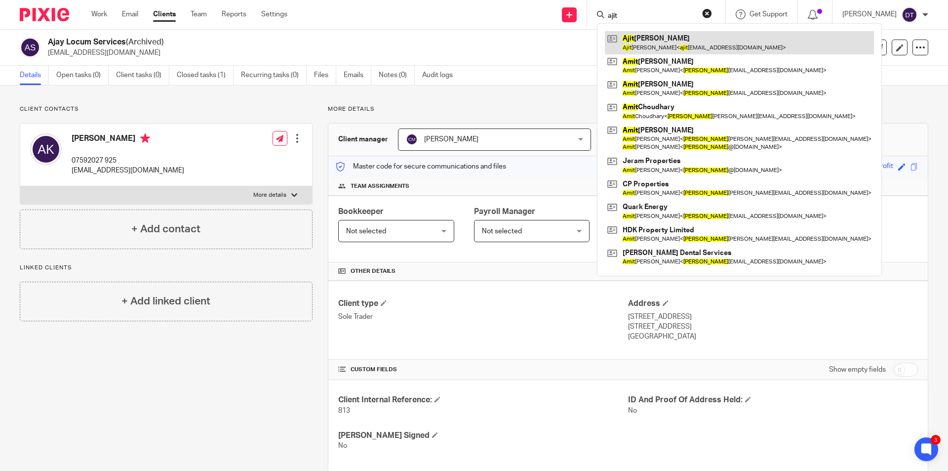
type input "ajit"
click at [653, 44] on link at bounding box center [739, 42] width 269 height 23
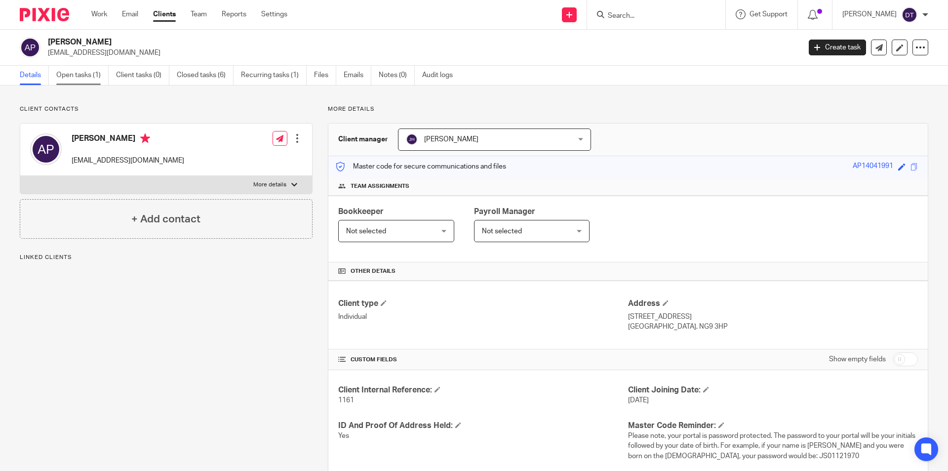
click at [78, 77] on link "Open tasks (1)" at bounding box center [82, 75] width 52 height 19
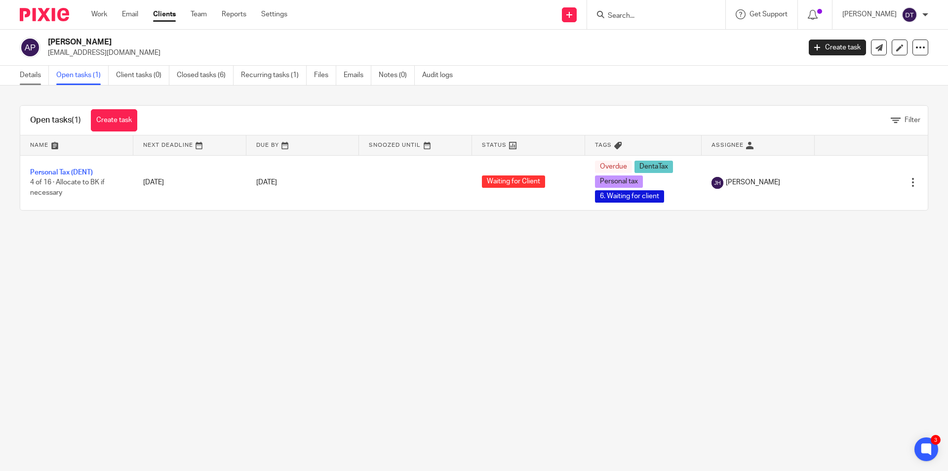
click at [35, 74] on link "Details" at bounding box center [34, 75] width 29 height 19
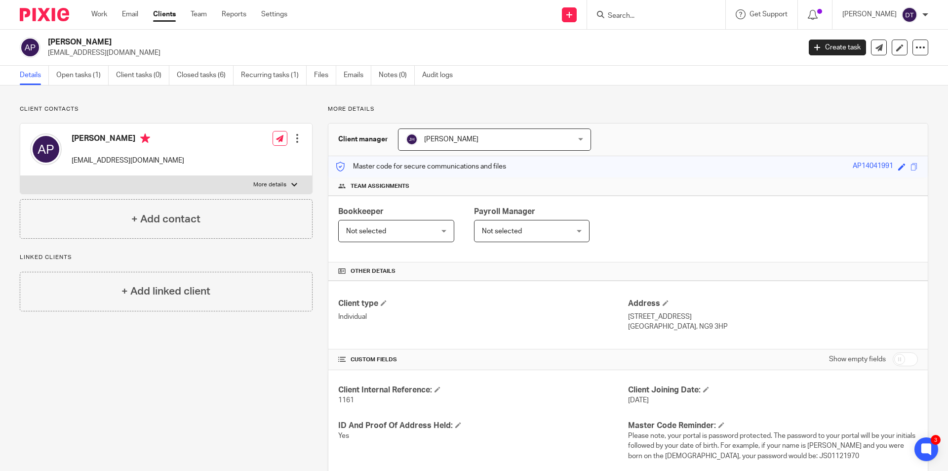
drag, startPoint x: 622, startPoint y: 12, endPoint x: 202, endPoint y: 36, distance: 420.5
click at [622, 12] on input "Search" at bounding box center [651, 16] width 89 height 9
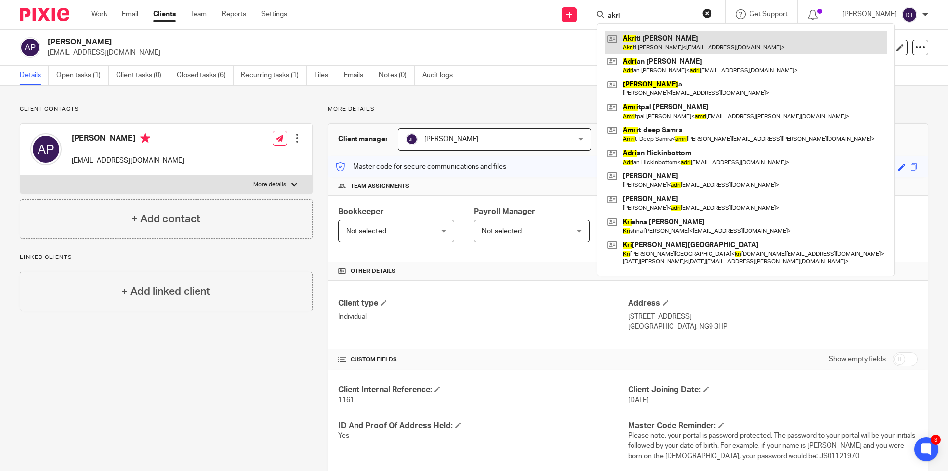
type input "akri"
click at [648, 40] on link at bounding box center [746, 42] width 282 height 23
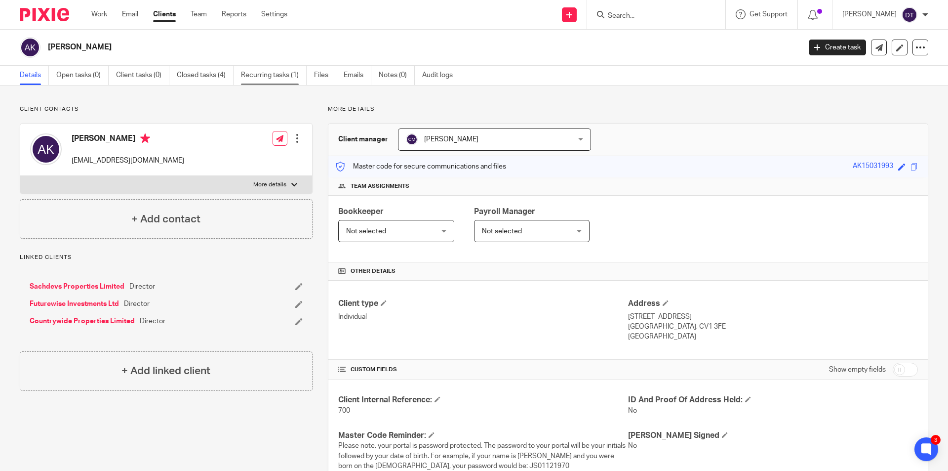
click at [267, 72] on link "Recurring tasks (1)" at bounding box center [274, 75] width 66 height 19
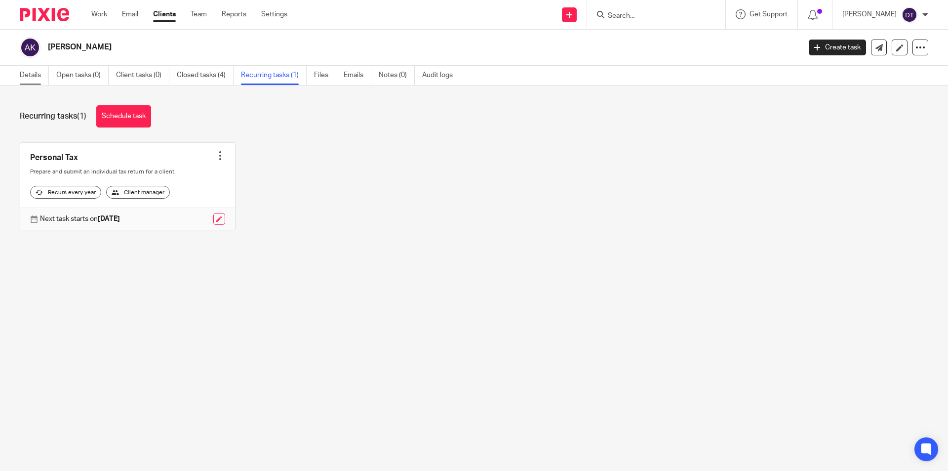
click at [36, 80] on link "Details" at bounding box center [34, 75] width 29 height 19
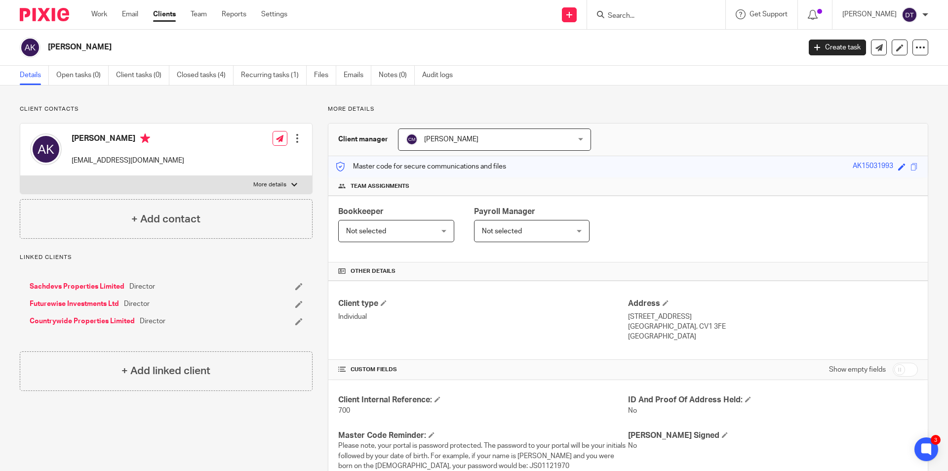
click at [639, 15] on input "Search" at bounding box center [651, 16] width 89 height 9
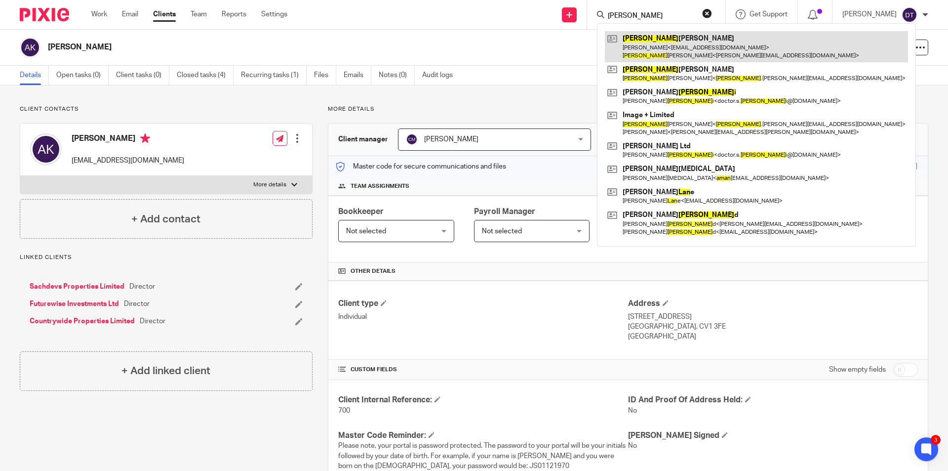
type input "[PERSON_NAME]"
click at [670, 47] on link at bounding box center [756, 46] width 303 height 31
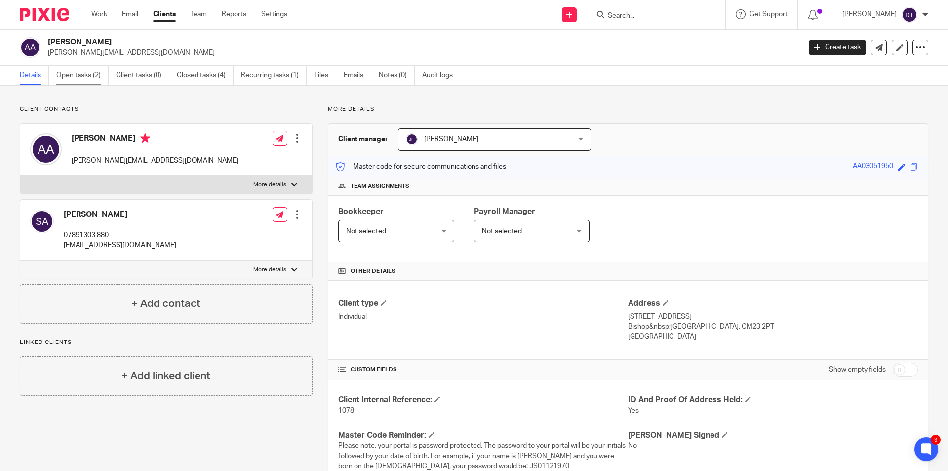
click at [87, 80] on link "Open tasks (2)" at bounding box center [82, 75] width 52 height 19
click at [623, 18] on input "Search" at bounding box center [651, 16] width 89 height 9
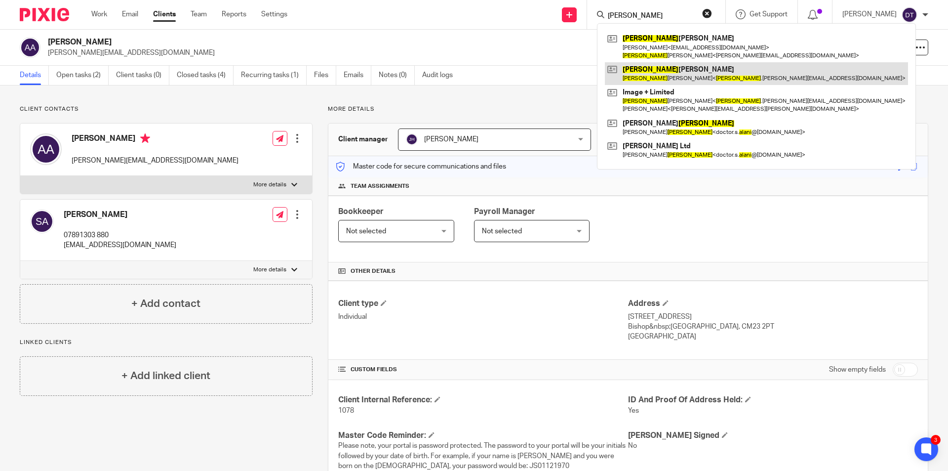
type input "[PERSON_NAME]"
click at [658, 73] on link at bounding box center [756, 73] width 303 height 23
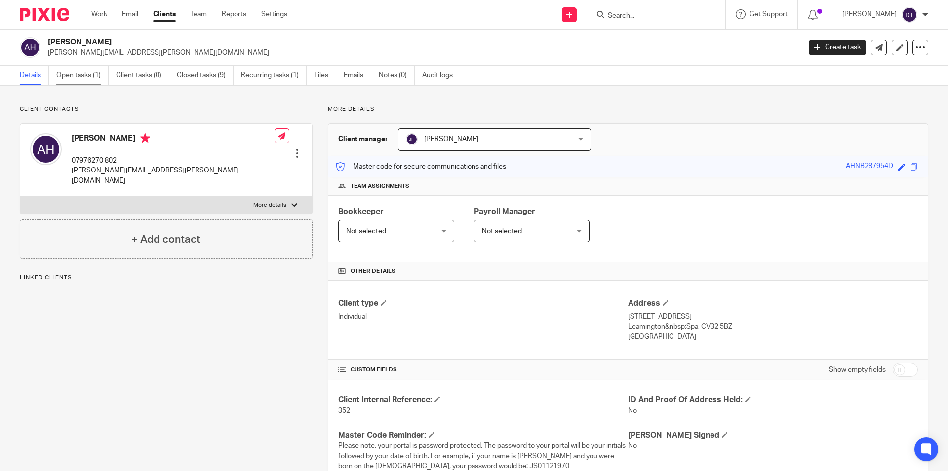
click at [93, 75] on link "Open tasks (1)" at bounding box center [82, 75] width 52 height 19
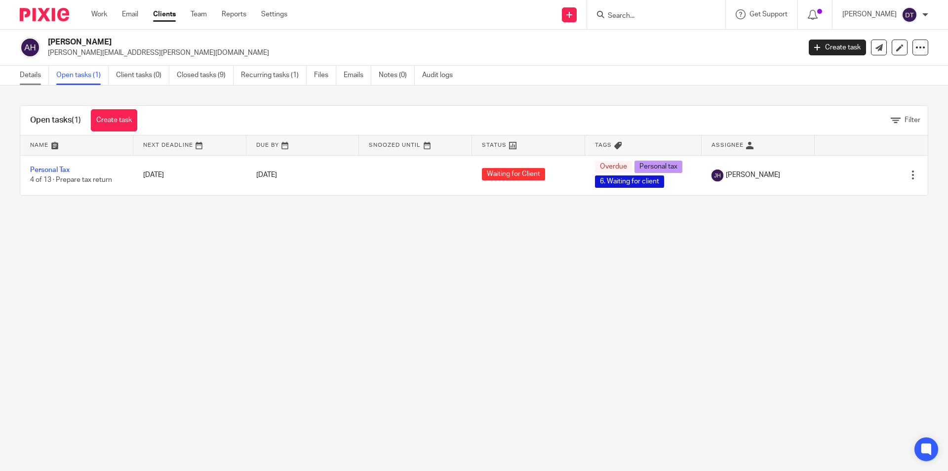
click at [38, 75] on link "Details" at bounding box center [34, 75] width 29 height 19
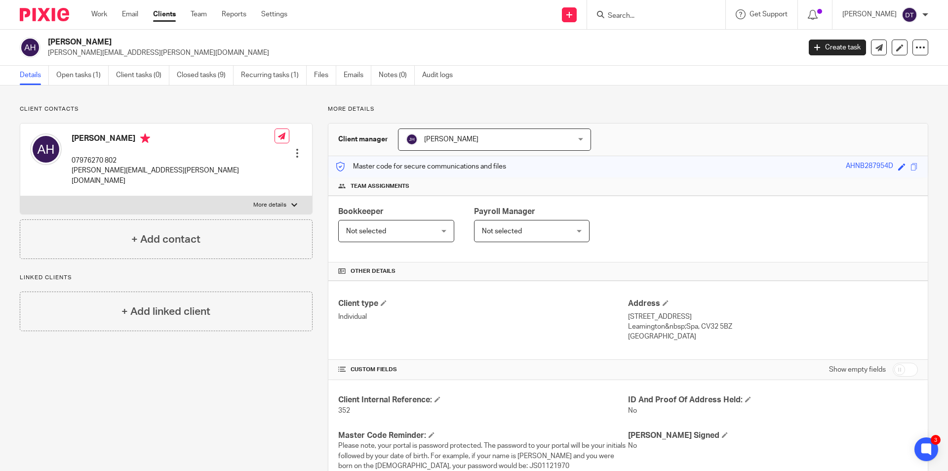
click at [612, 14] on input "Search" at bounding box center [651, 16] width 89 height 9
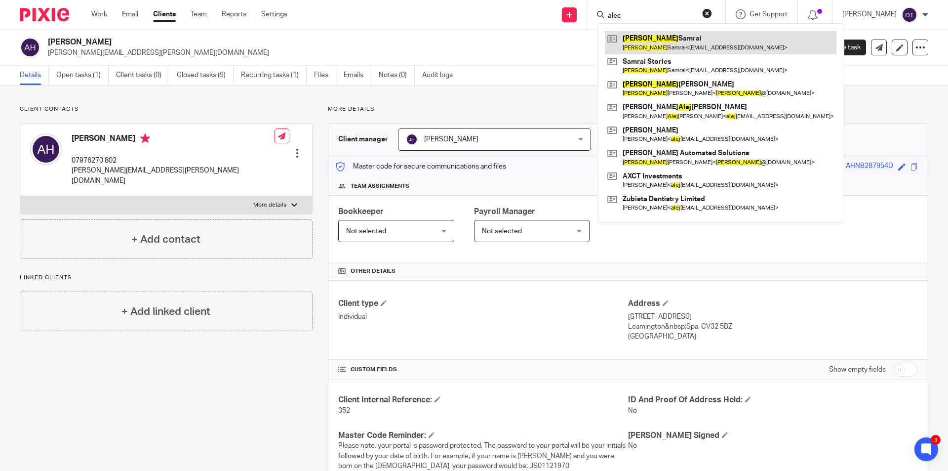
type input "alec"
click at [658, 40] on link at bounding box center [721, 42] width 232 height 23
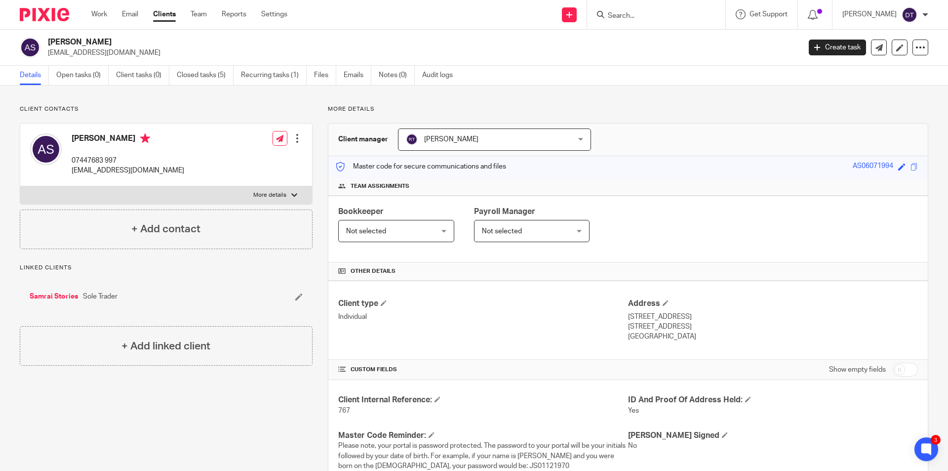
click at [634, 17] on input "Search" at bounding box center [651, 16] width 89 height 9
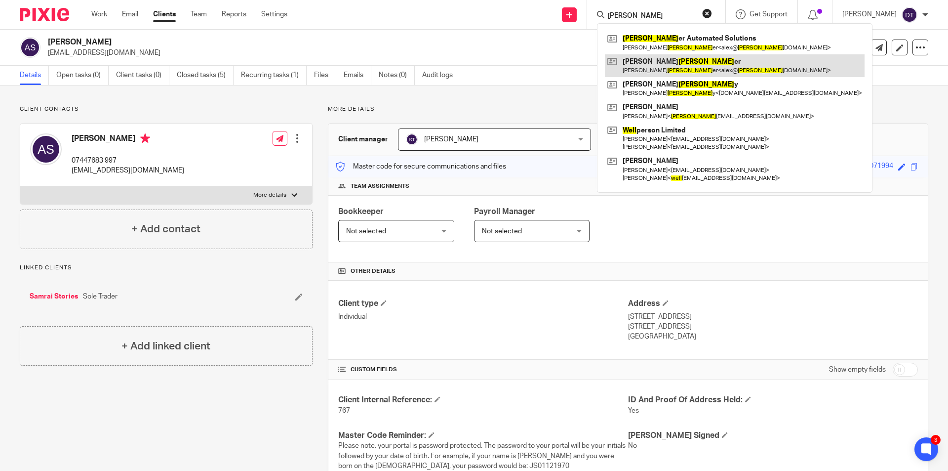
type input "[PERSON_NAME]"
click at [665, 65] on link at bounding box center [735, 65] width 260 height 23
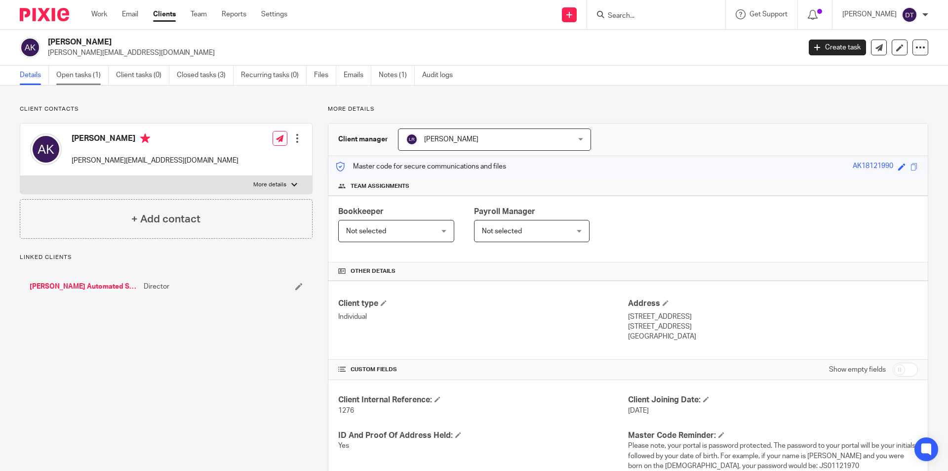
click at [93, 82] on link "Open tasks (1)" at bounding box center [82, 75] width 52 height 19
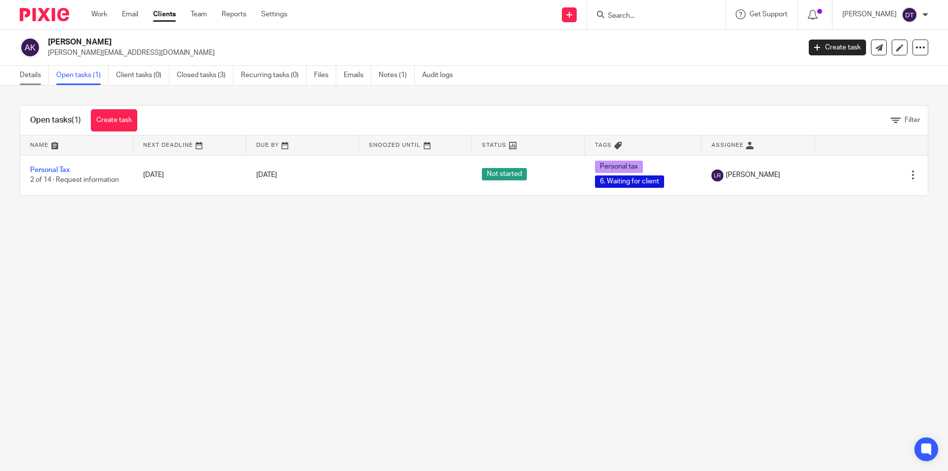
click at [40, 77] on link "Details" at bounding box center [34, 75] width 29 height 19
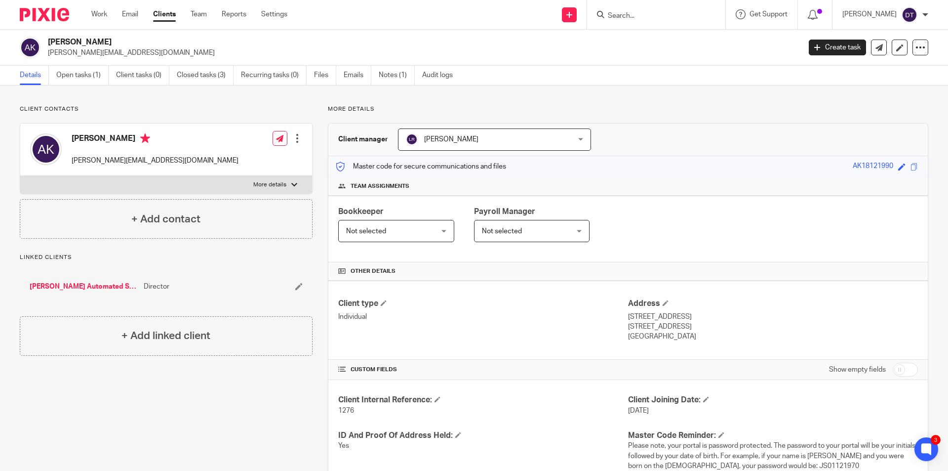
click at [617, 14] on input "Search" at bounding box center [651, 16] width 89 height 9
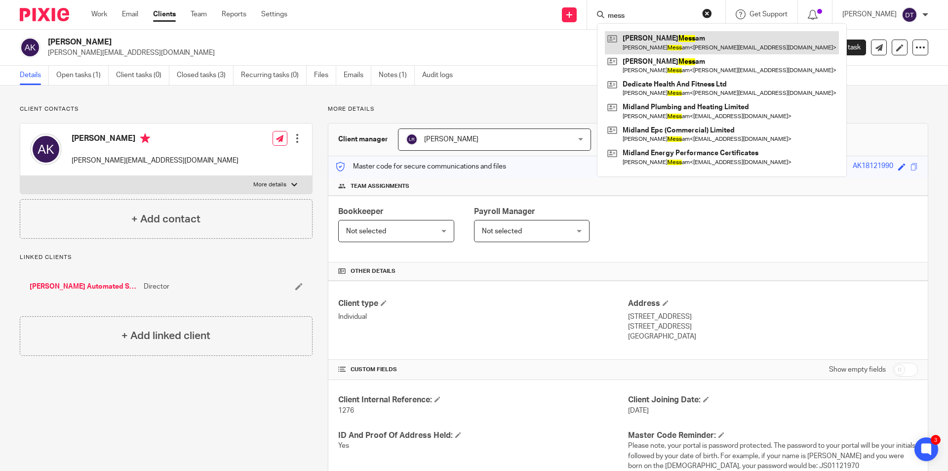
type input "mess"
click at [664, 46] on link at bounding box center [722, 42] width 234 height 23
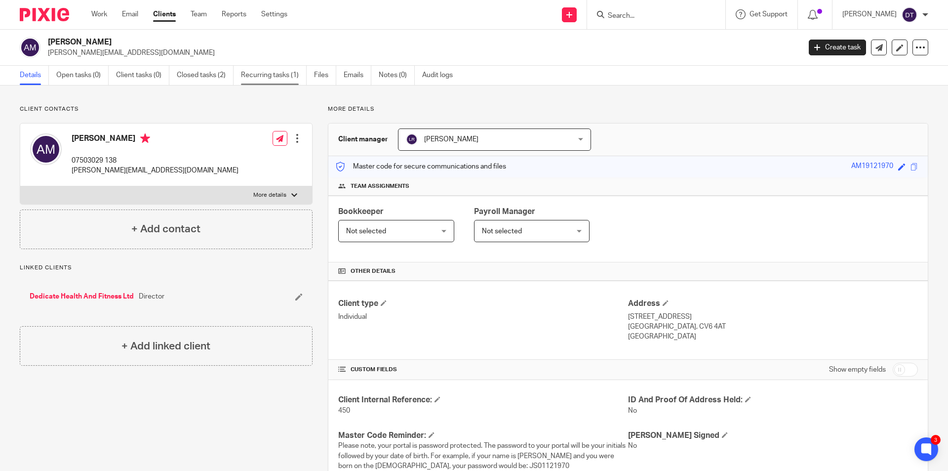
click at [284, 81] on link "Recurring tasks (1)" at bounding box center [274, 75] width 66 height 19
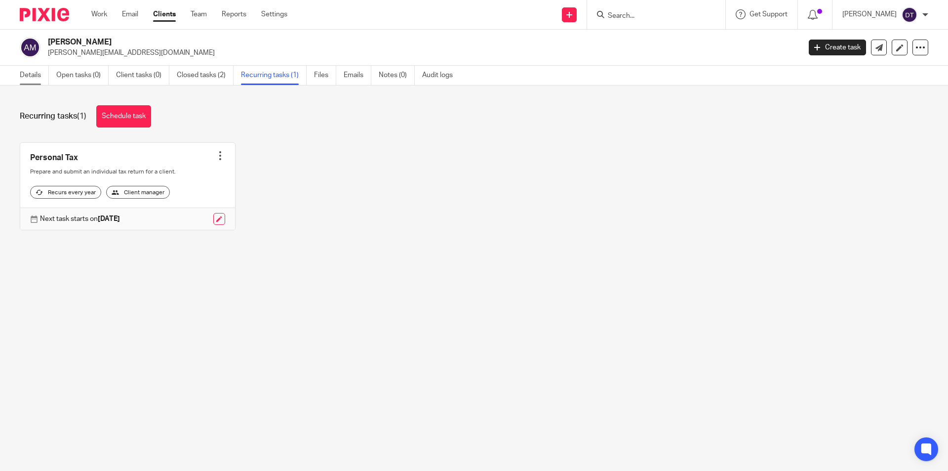
click at [32, 79] on link "Details" at bounding box center [34, 75] width 29 height 19
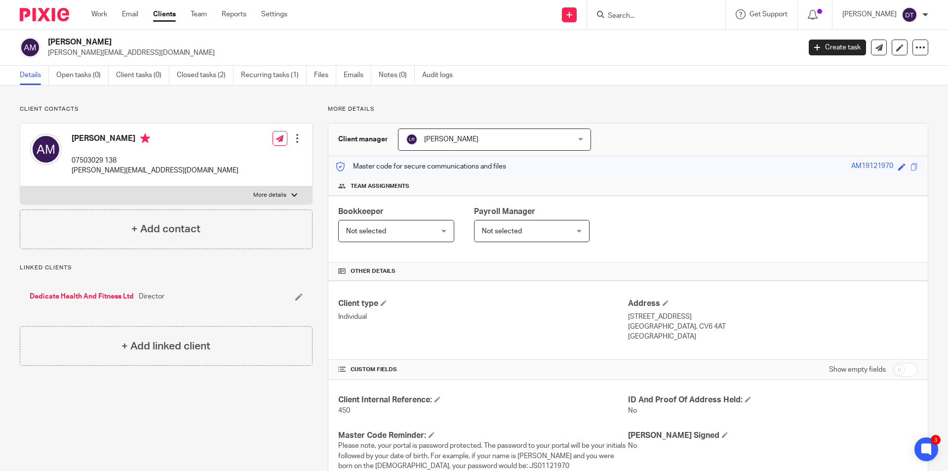
click at [663, 12] on input "Search" at bounding box center [651, 16] width 89 height 9
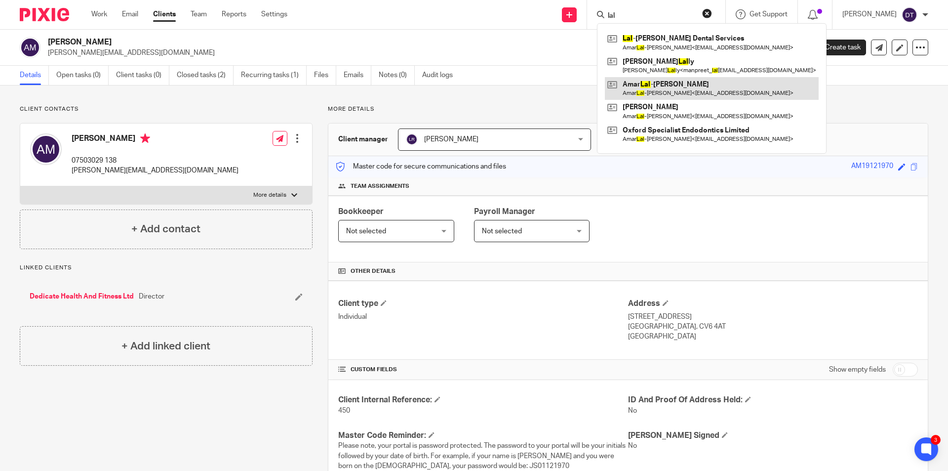
type input "lal"
click at [667, 87] on link at bounding box center [712, 88] width 214 height 23
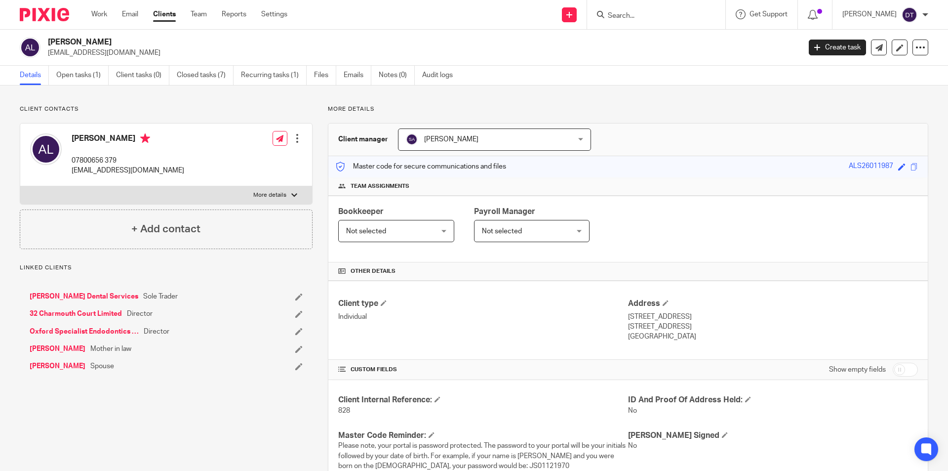
click at [421, 130] on span "[PERSON_NAME]" at bounding box center [480, 139] width 148 height 21
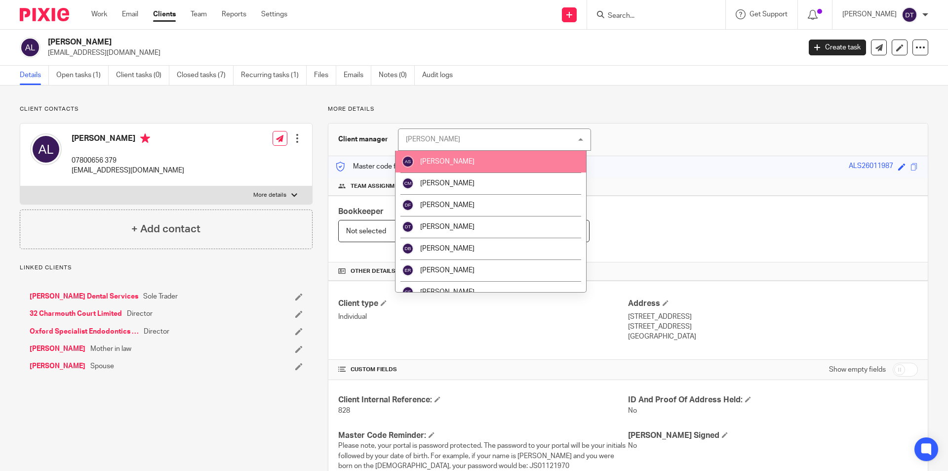
click at [451, 160] on span "[PERSON_NAME]" at bounding box center [447, 161] width 54 height 7
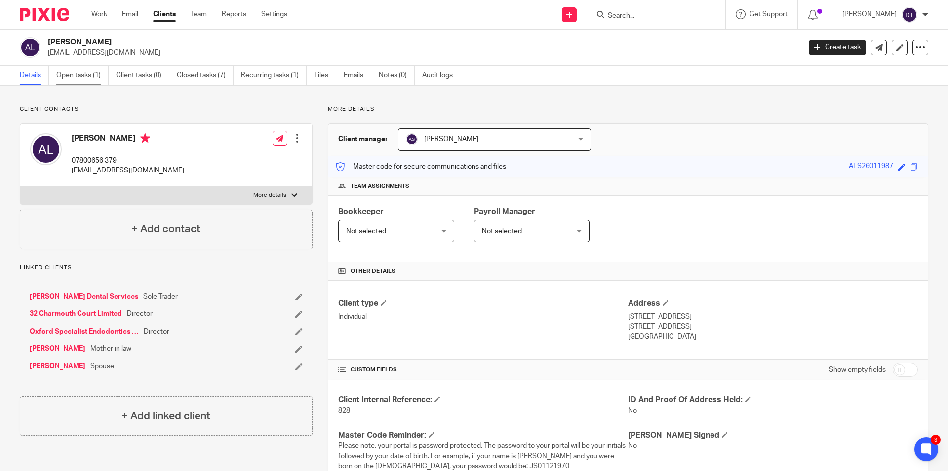
click at [95, 76] on link "Open tasks (1)" at bounding box center [82, 75] width 52 height 19
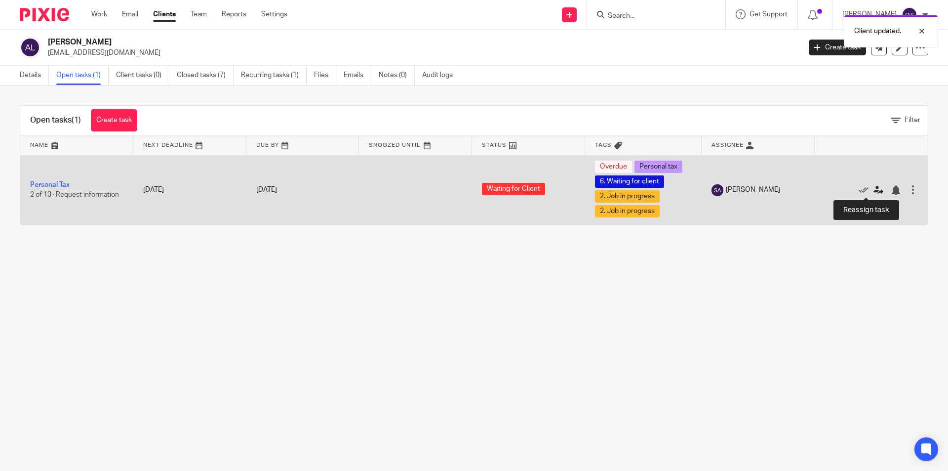
click at [874, 188] on icon at bounding box center [879, 190] width 10 height 10
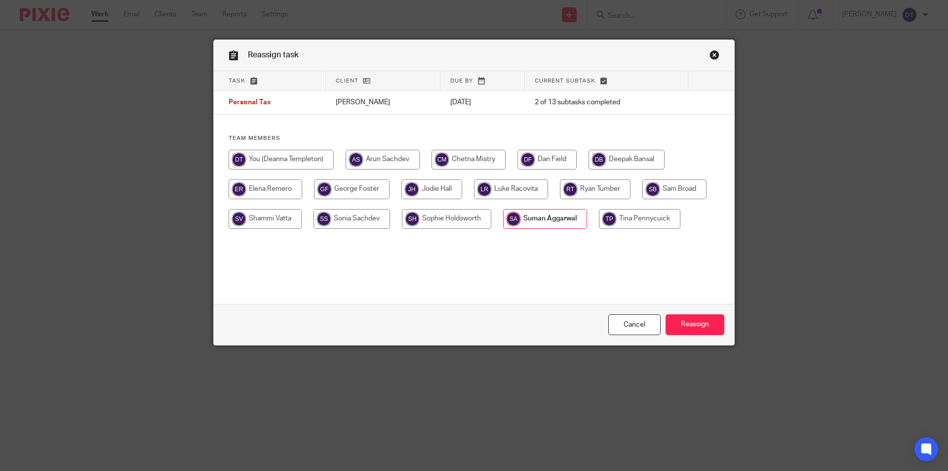
click at [382, 161] on input "radio" at bounding box center [383, 160] width 74 height 20
radio input "true"
click at [703, 323] on input "Reassign" at bounding box center [695, 324] width 59 height 21
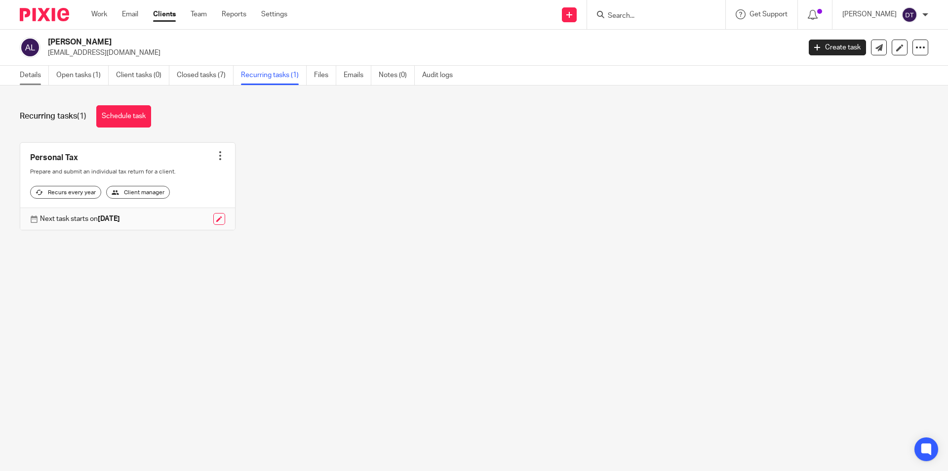
click at [36, 75] on link "Details" at bounding box center [34, 75] width 29 height 19
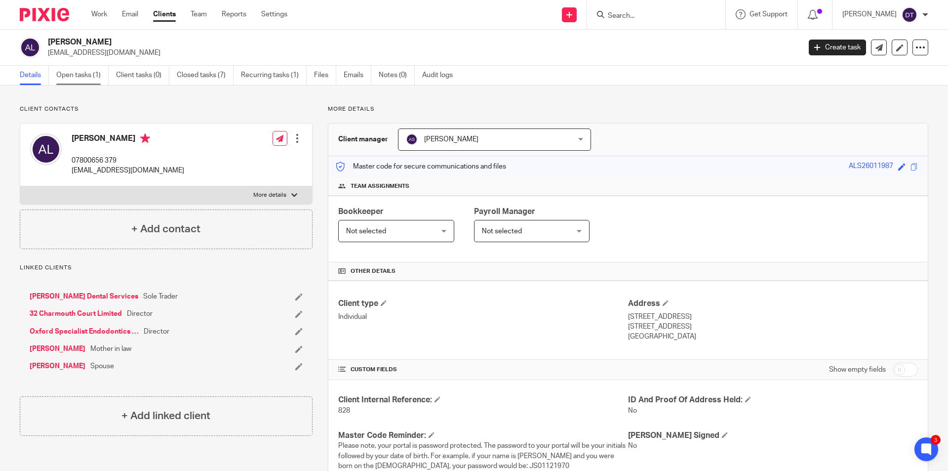
click at [90, 72] on link "Open tasks (1)" at bounding box center [82, 75] width 52 height 19
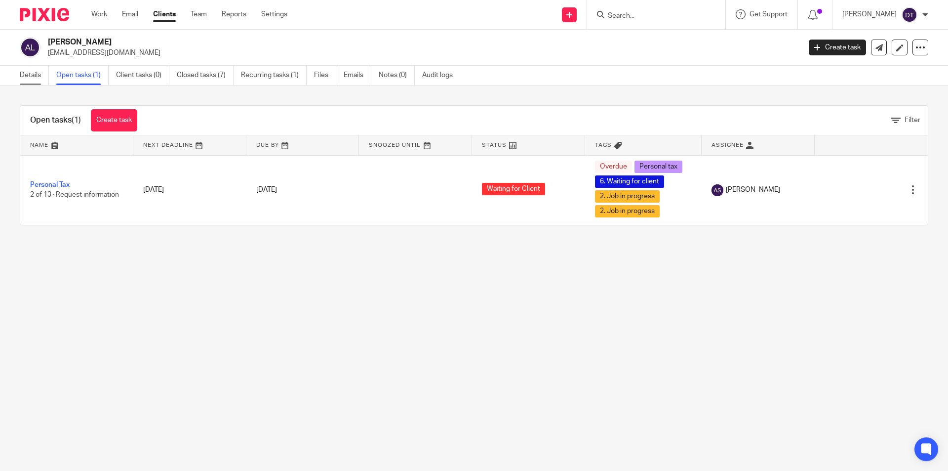
click at [35, 76] on link "Details" at bounding box center [34, 75] width 29 height 19
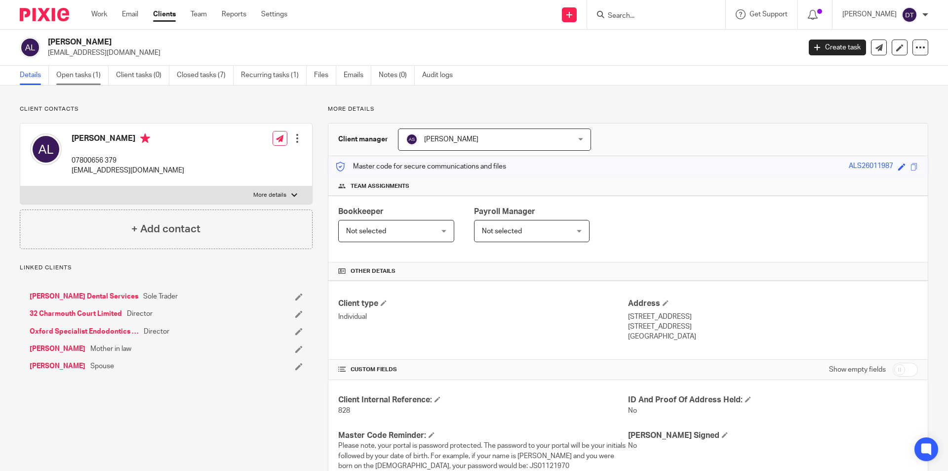
click at [91, 77] on link "Open tasks (1)" at bounding box center [82, 75] width 52 height 19
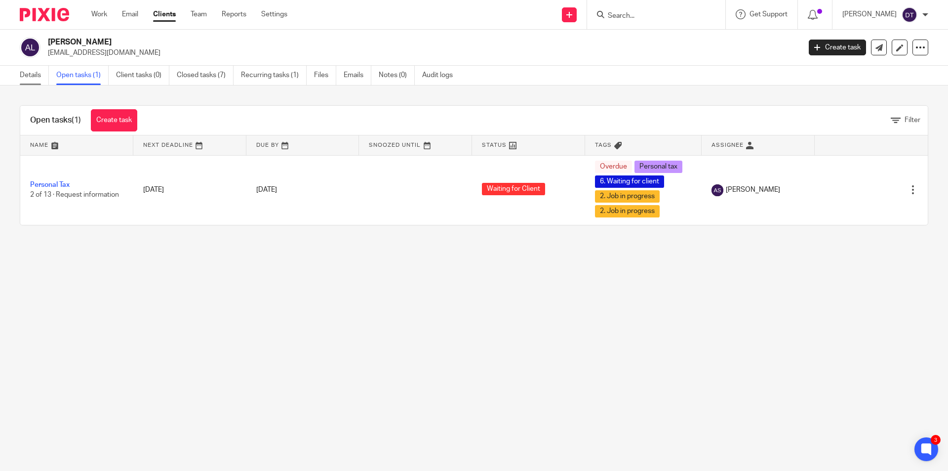
click at [27, 72] on link "Details" at bounding box center [34, 75] width 29 height 19
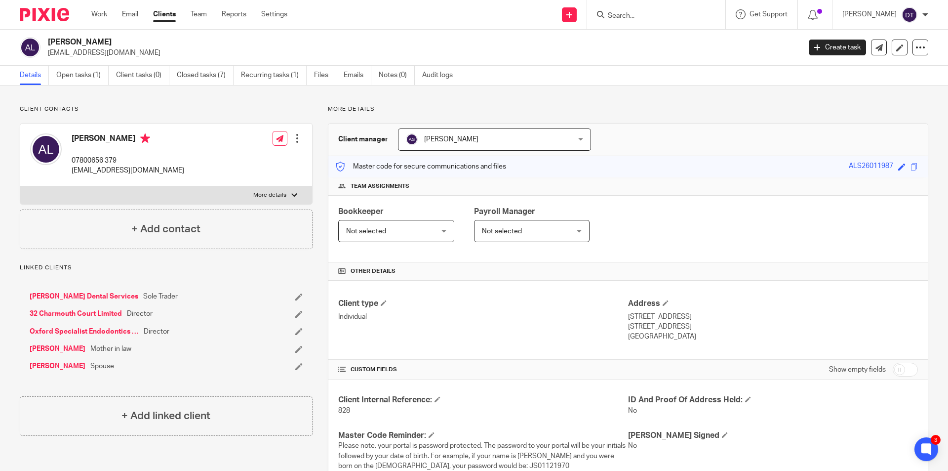
click at [661, 10] on form at bounding box center [659, 14] width 105 height 12
click at [654, 14] on input "Search" at bounding box center [651, 16] width 89 height 9
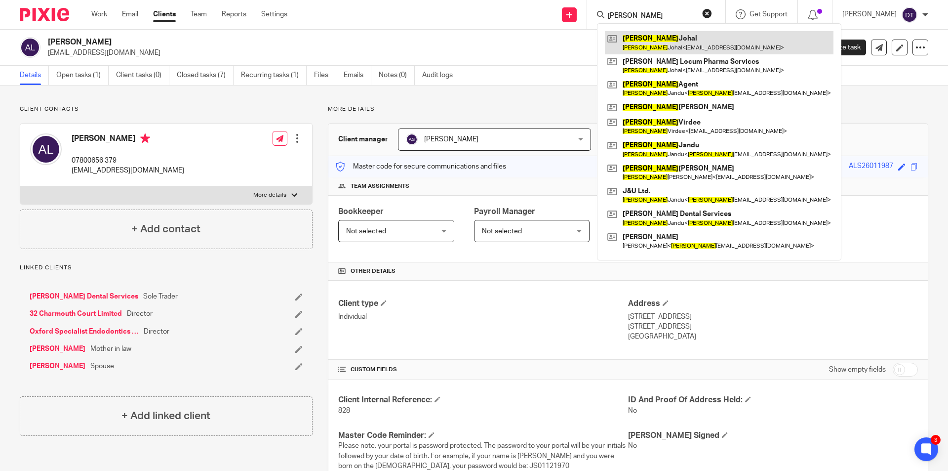
type input "[PERSON_NAME]"
click at [645, 53] on link at bounding box center [719, 42] width 229 height 23
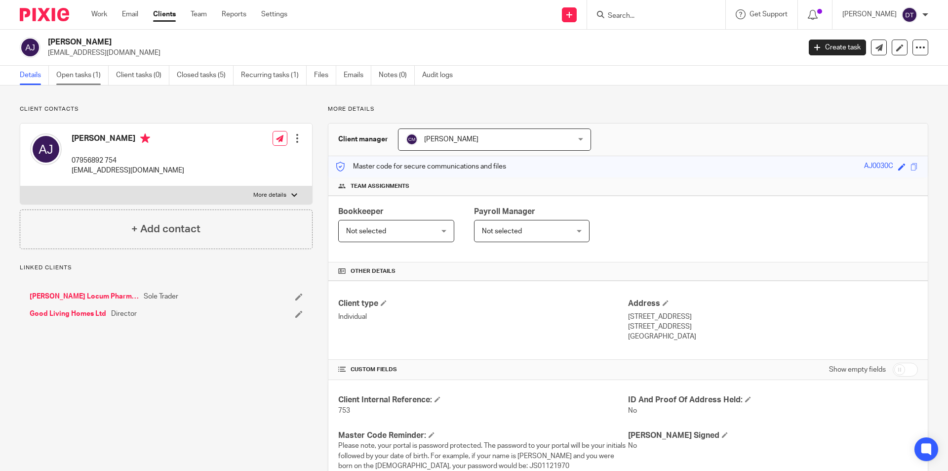
click at [81, 73] on link "Open tasks (1)" at bounding box center [82, 75] width 52 height 19
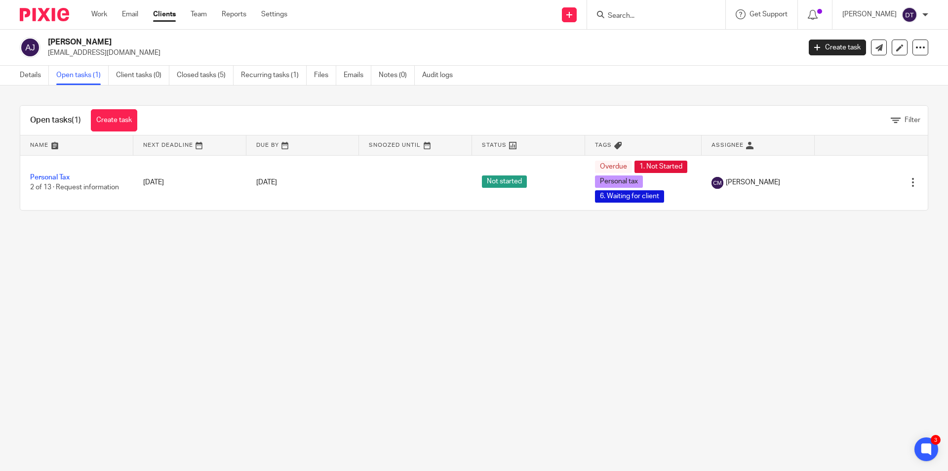
click at [654, 19] on input "Search" at bounding box center [651, 16] width 89 height 9
click at [656, 14] on input "Search" at bounding box center [651, 16] width 89 height 9
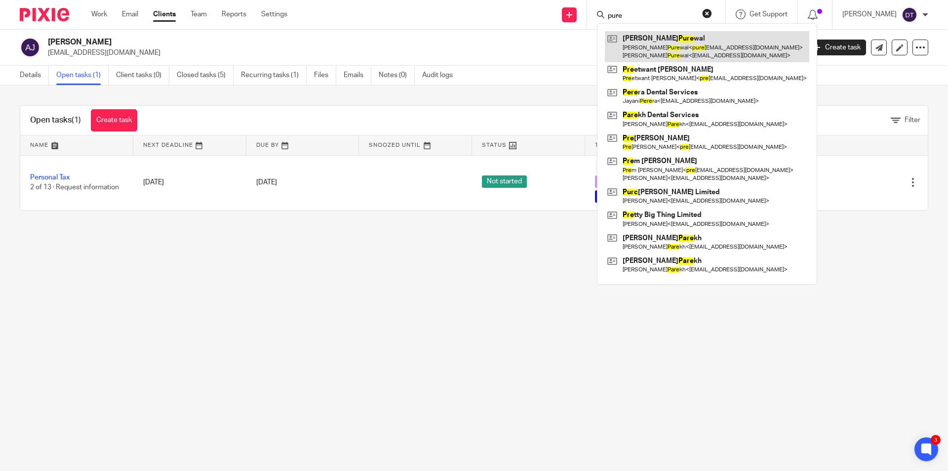
type input "pure"
click at [678, 38] on link at bounding box center [707, 46] width 204 height 31
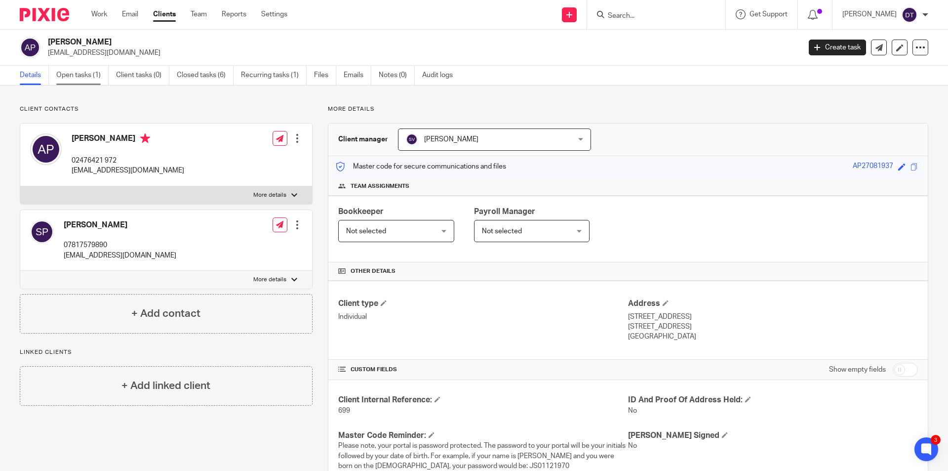
click at [90, 78] on link "Open tasks (1)" at bounding box center [82, 75] width 52 height 19
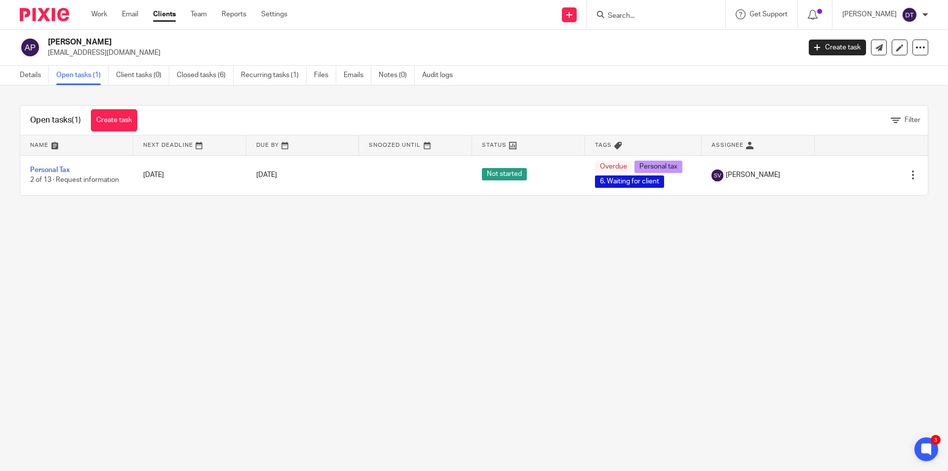
click at [648, 20] on input "Search" at bounding box center [651, 16] width 89 height 9
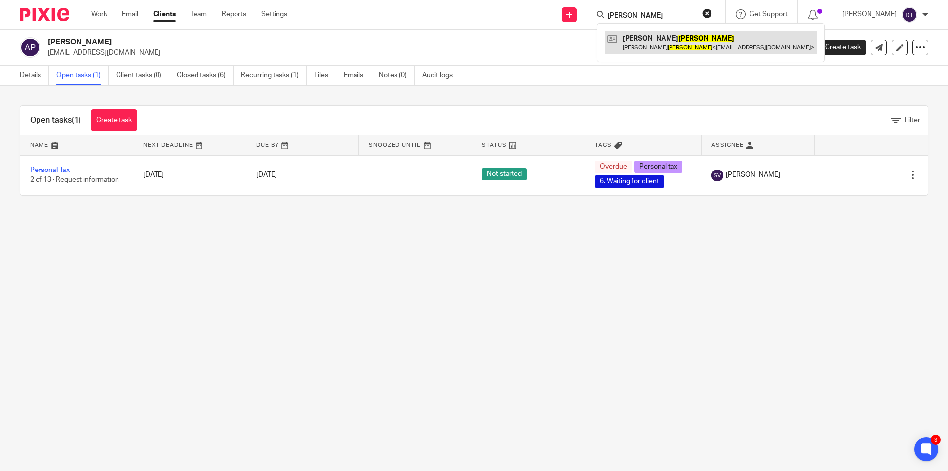
type input "[PERSON_NAME]"
click at [651, 41] on link at bounding box center [711, 42] width 212 height 23
